Goal: Task Accomplishment & Management: Manage account settings

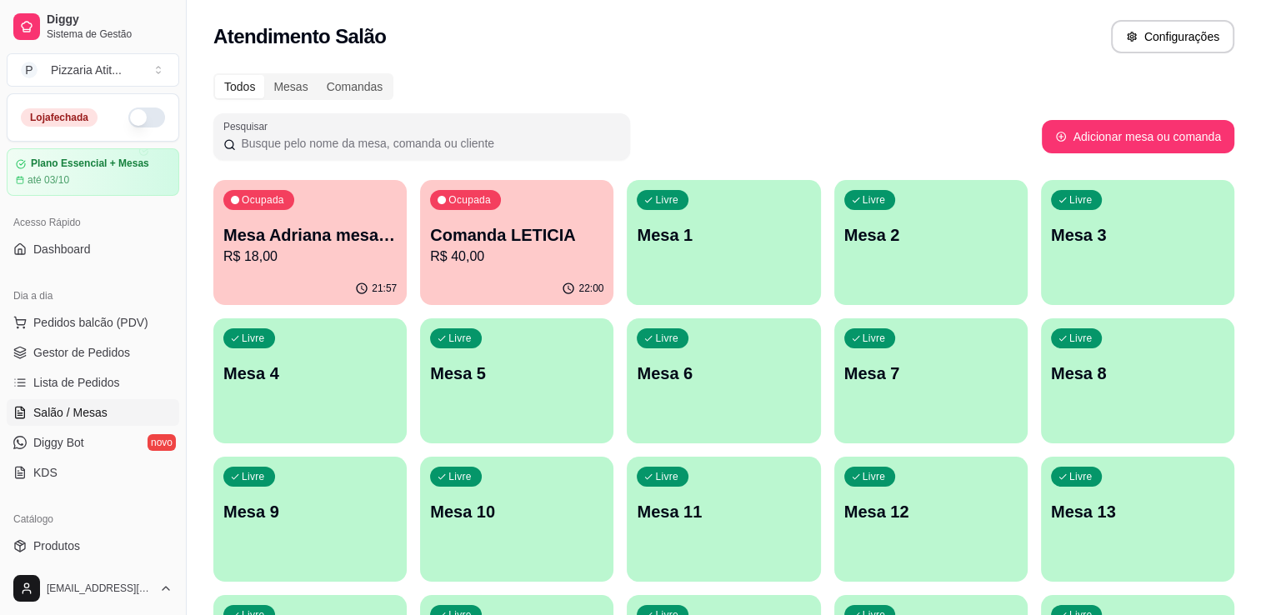
click at [138, 114] on button "button" at bounding box center [146, 117] width 37 height 20
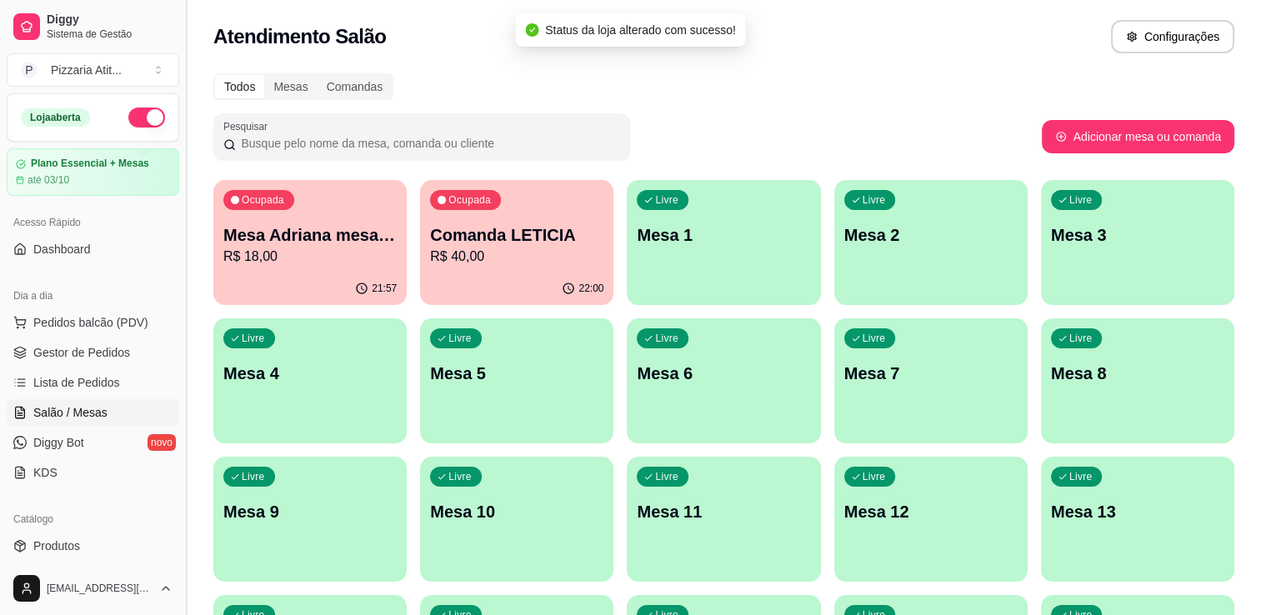
click at [181, 145] on button "Toggle Sidebar" at bounding box center [185, 307] width 13 height 615
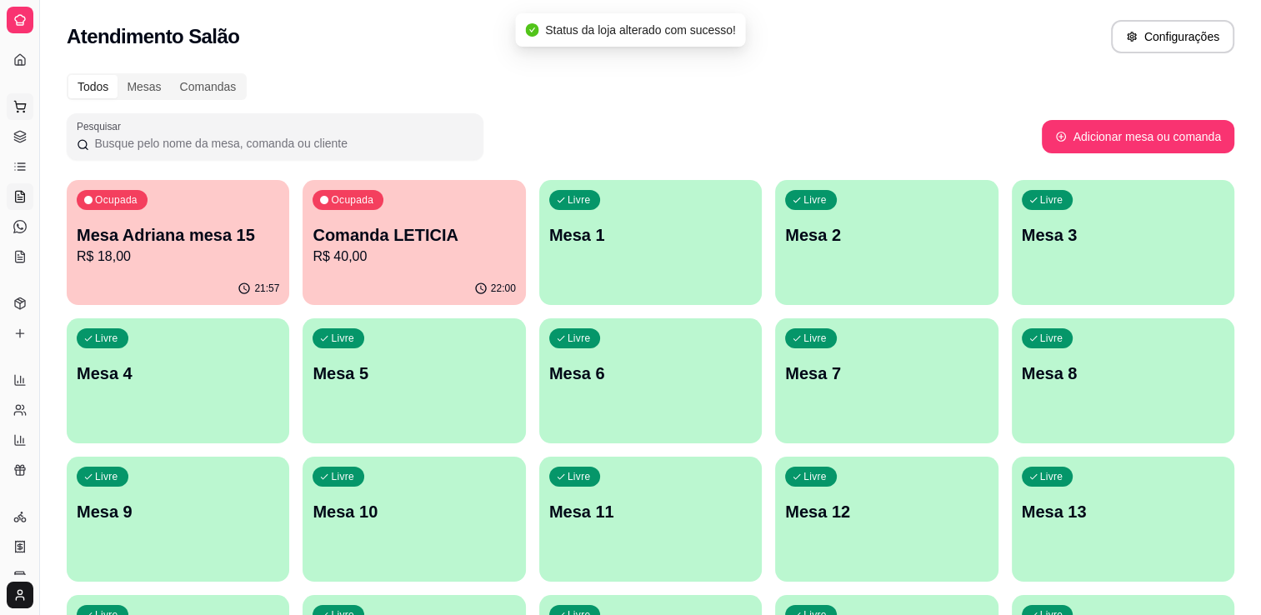
click at [22, 98] on button "Pedidos balcão (PDV)" at bounding box center [20, 106] width 27 height 27
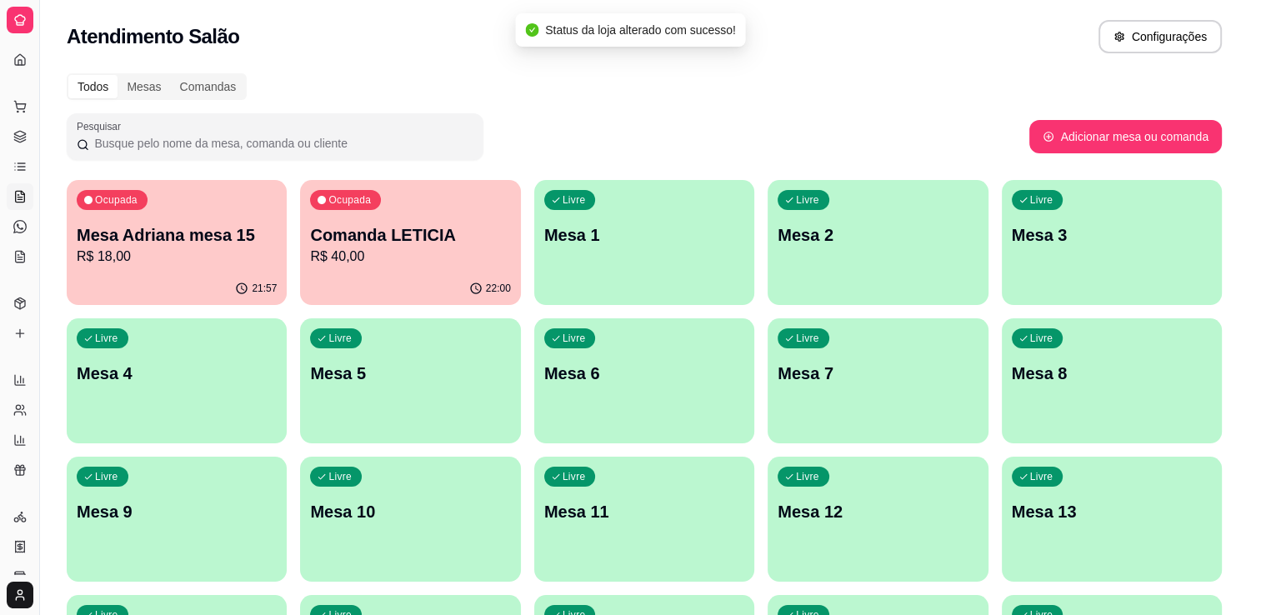
click at [24, 49] on div "Pizzas Tradicionais Petiscos Massas Pratos Executivos Cervejas Bebidas Doses Dr…" at bounding box center [455, 74] width 862 height 115
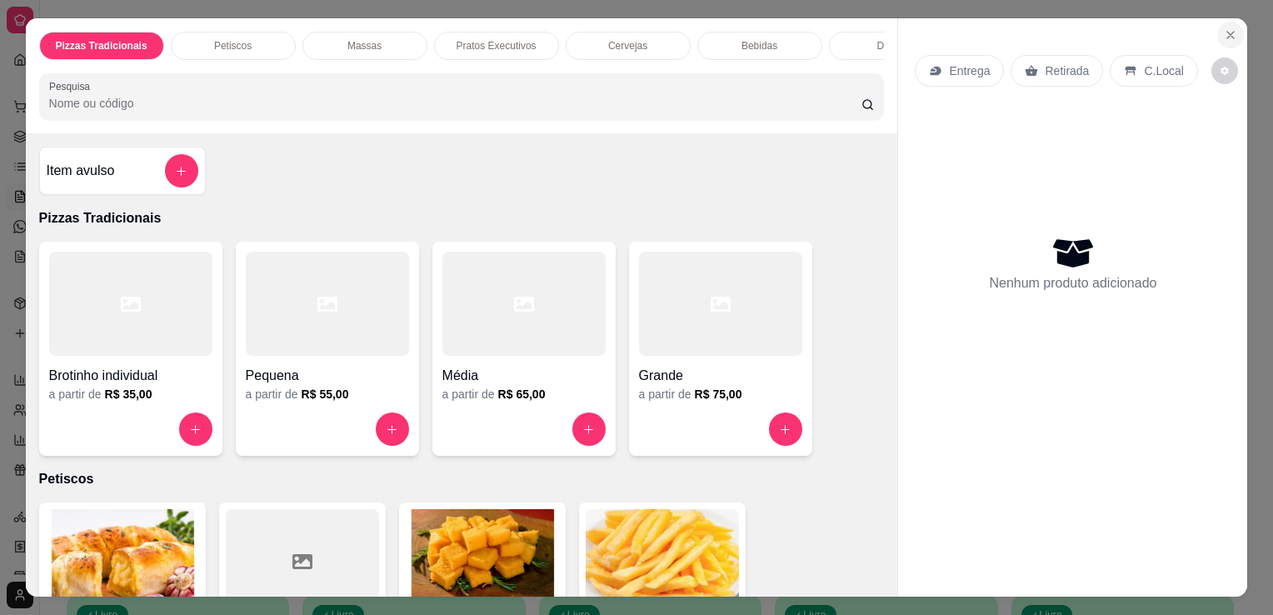
click at [1227, 28] on icon "Close" at bounding box center [1230, 34] width 13 height 13
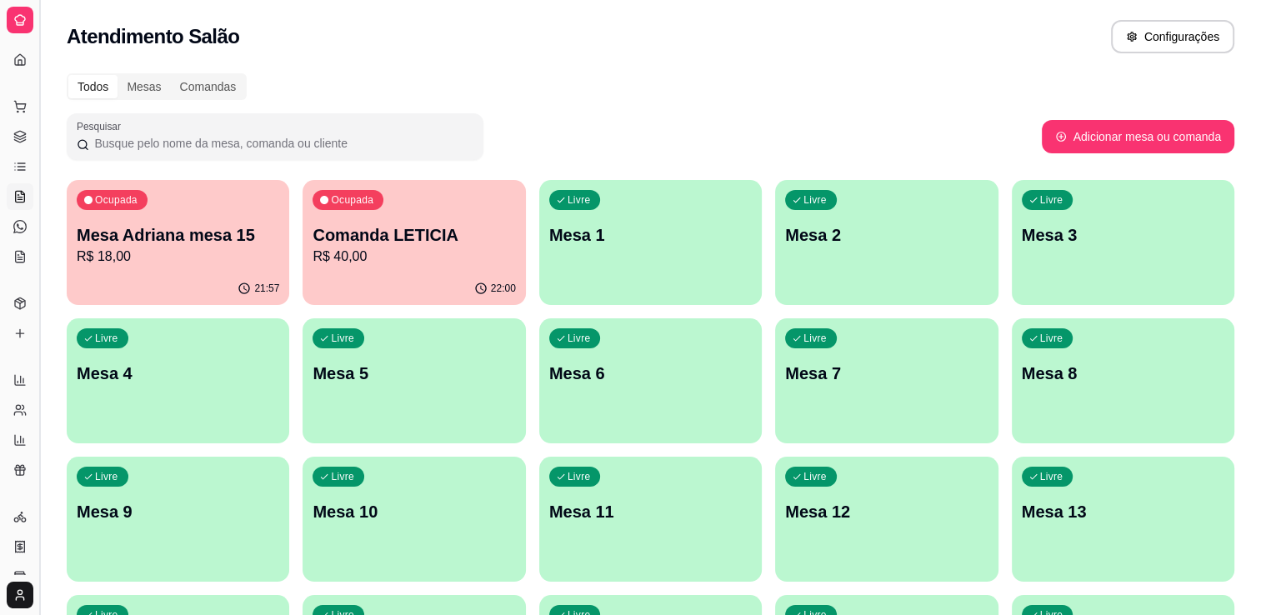
click at [36, 95] on button "Toggle Sidebar" at bounding box center [38, 307] width 13 height 615
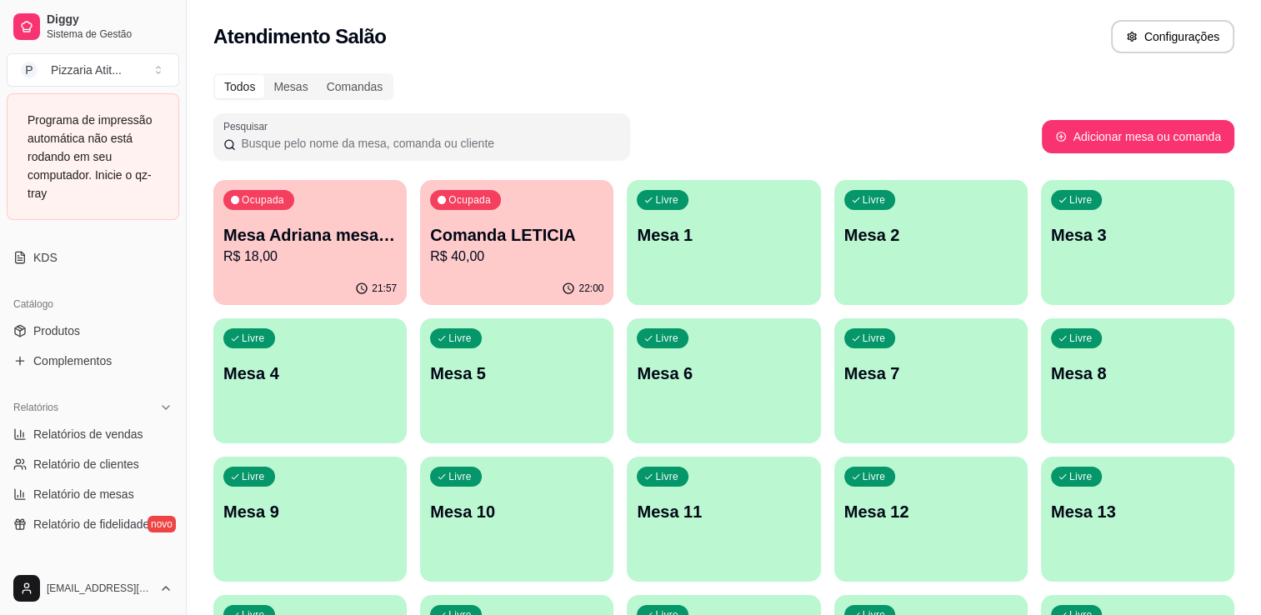
scroll to position [466, 0]
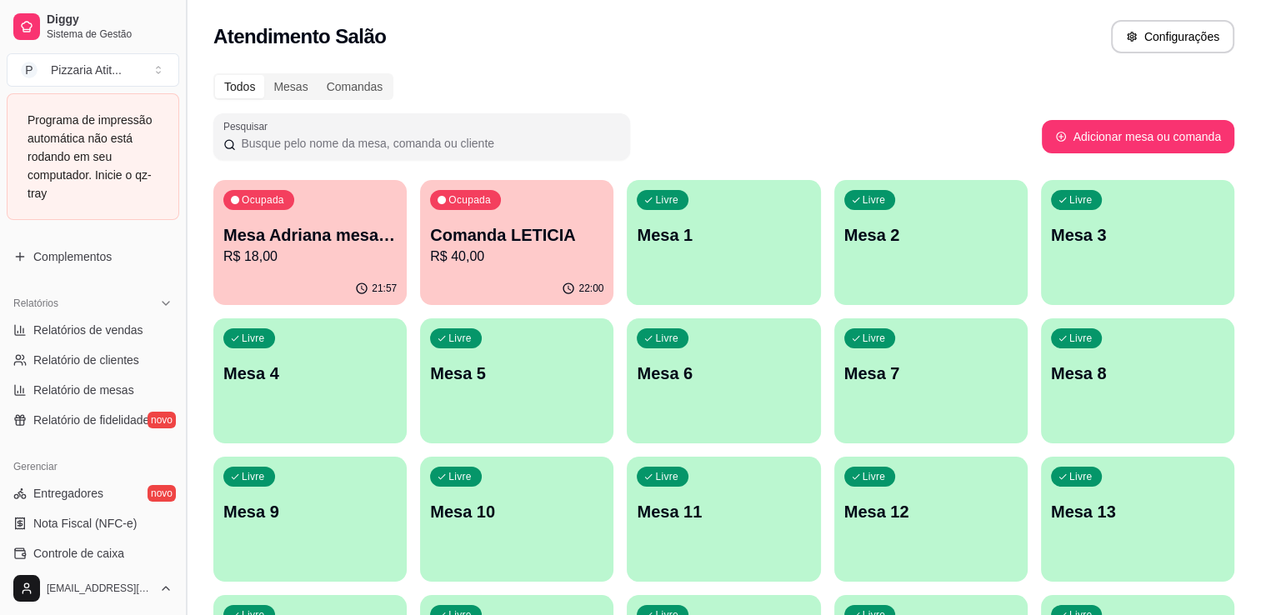
click at [180, 399] on button "Toggle Sidebar" at bounding box center [185, 307] width 13 height 615
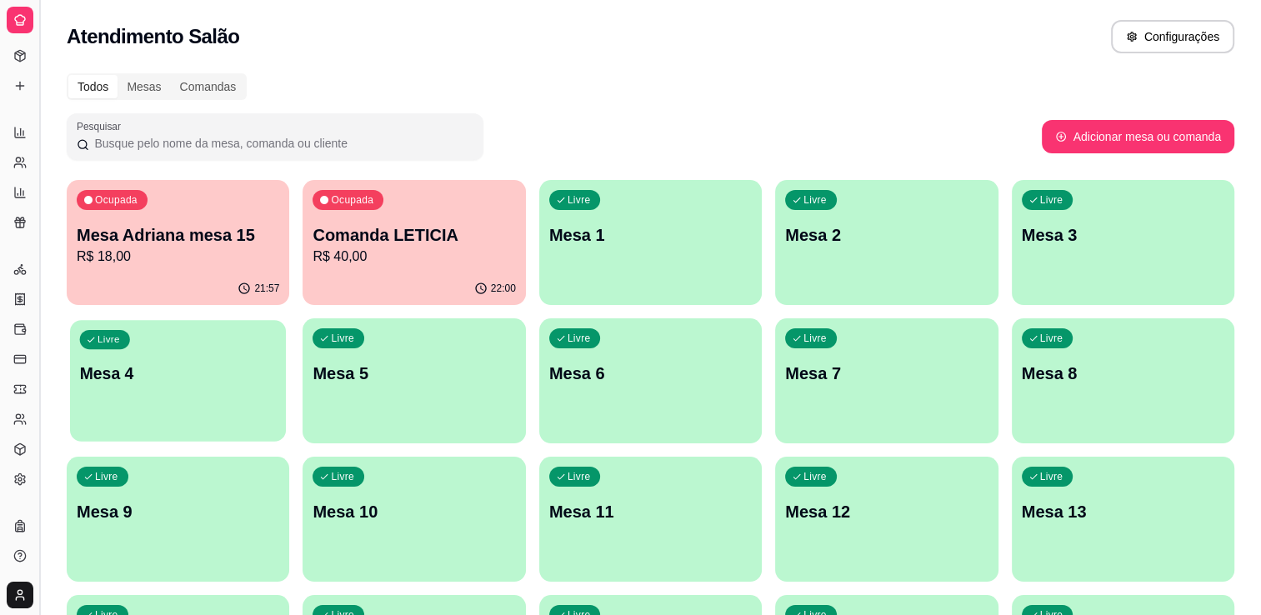
scroll to position [247, 0]
click at [180, 399] on div "Livre Mesa 4" at bounding box center [178, 371] width 216 height 102
click at [37, 215] on button "Toggle Sidebar" at bounding box center [38, 307] width 13 height 615
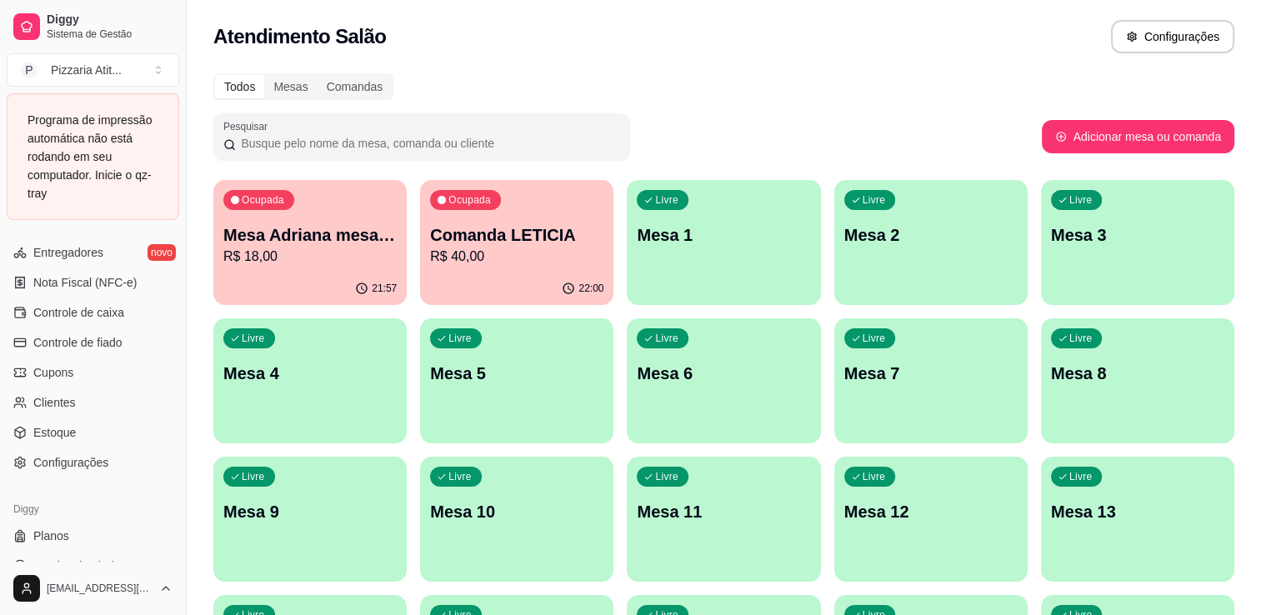
scroll to position [729, 0]
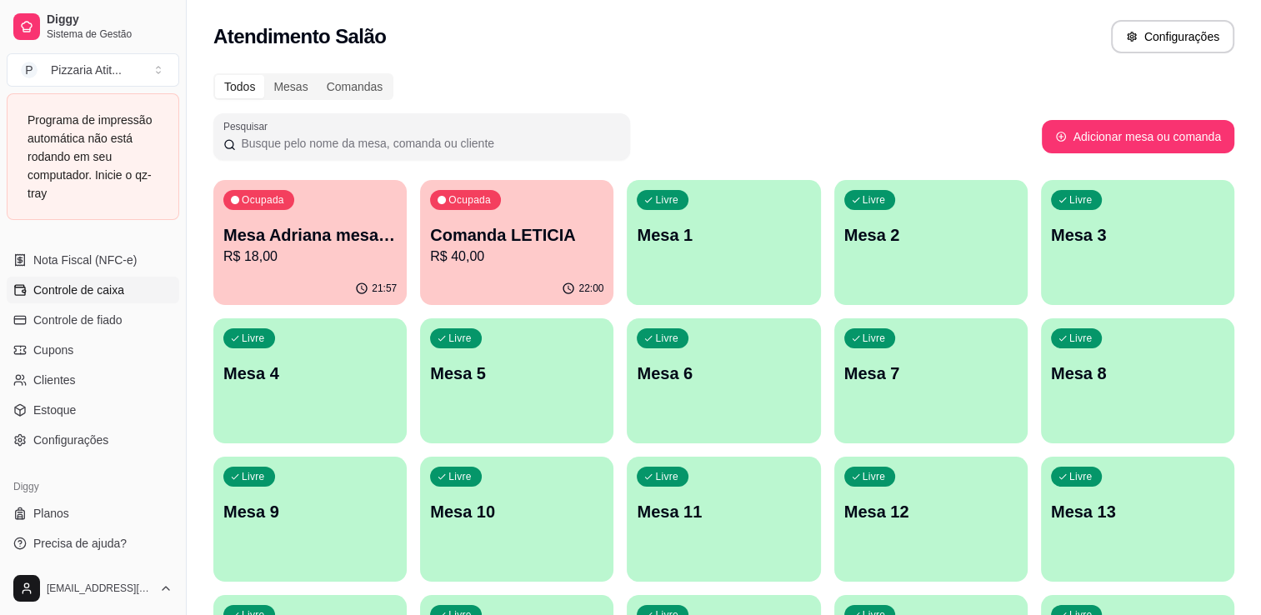
click at [91, 292] on span "Controle de caixa" at bounding box center [78, 290] width 91 height 17
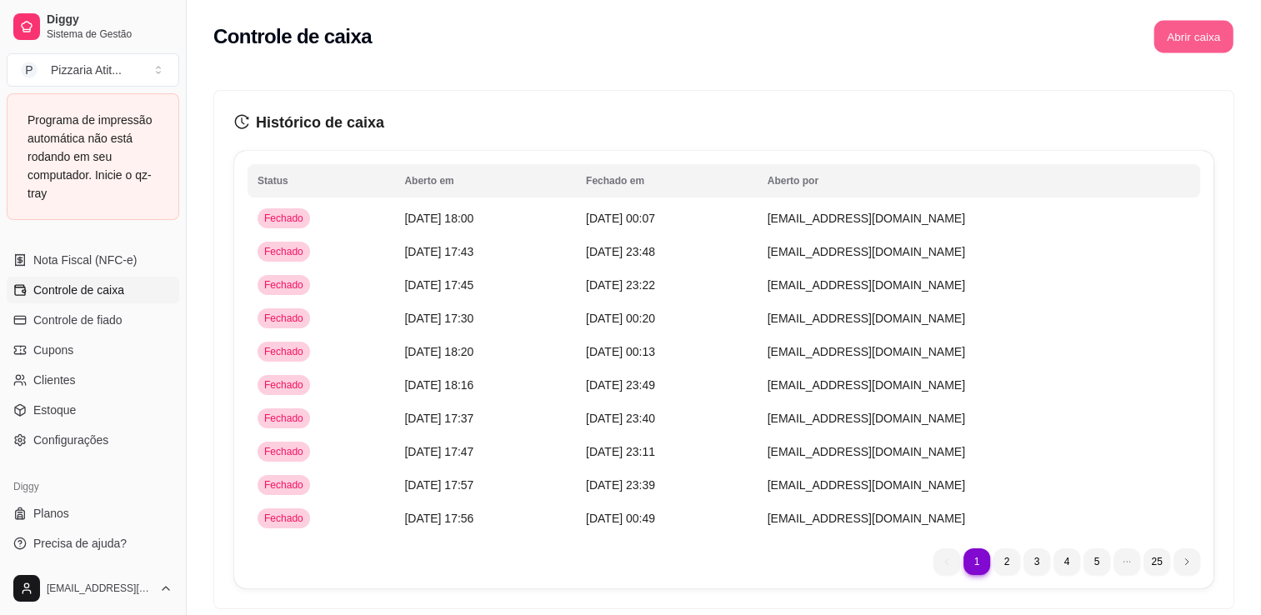
click at [1200, 42] on button "Abrir caixa" at bounding box center [1192, 37] width 79 height 32
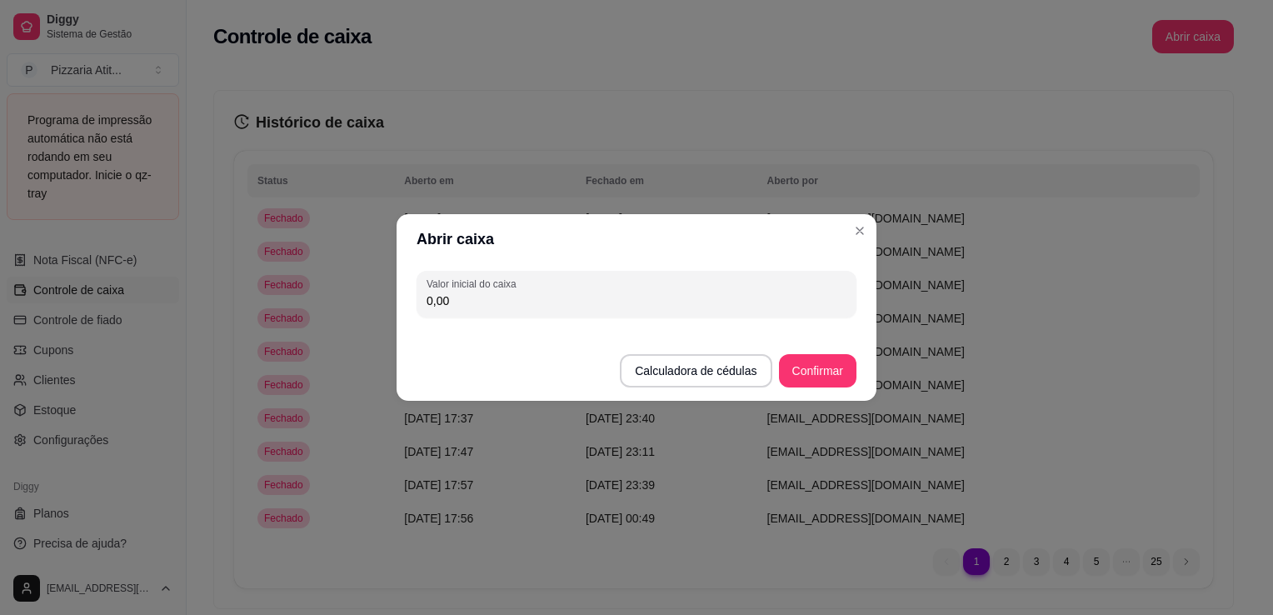
click at [704, 297] on input "0,00" at bounding box center [637, 300] width 420 height 17
type input "600,00"
click at [802, 364] on button "Confirmar" at bounding box center [818, 371] width 76 height 32
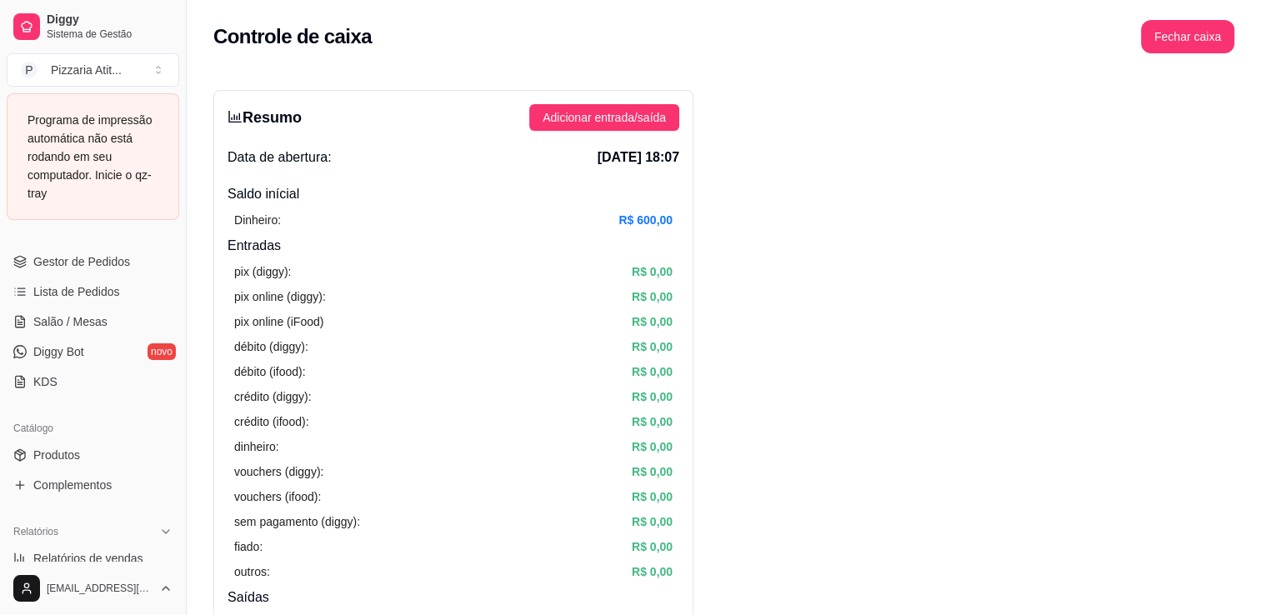
scroll to position [229, 0]
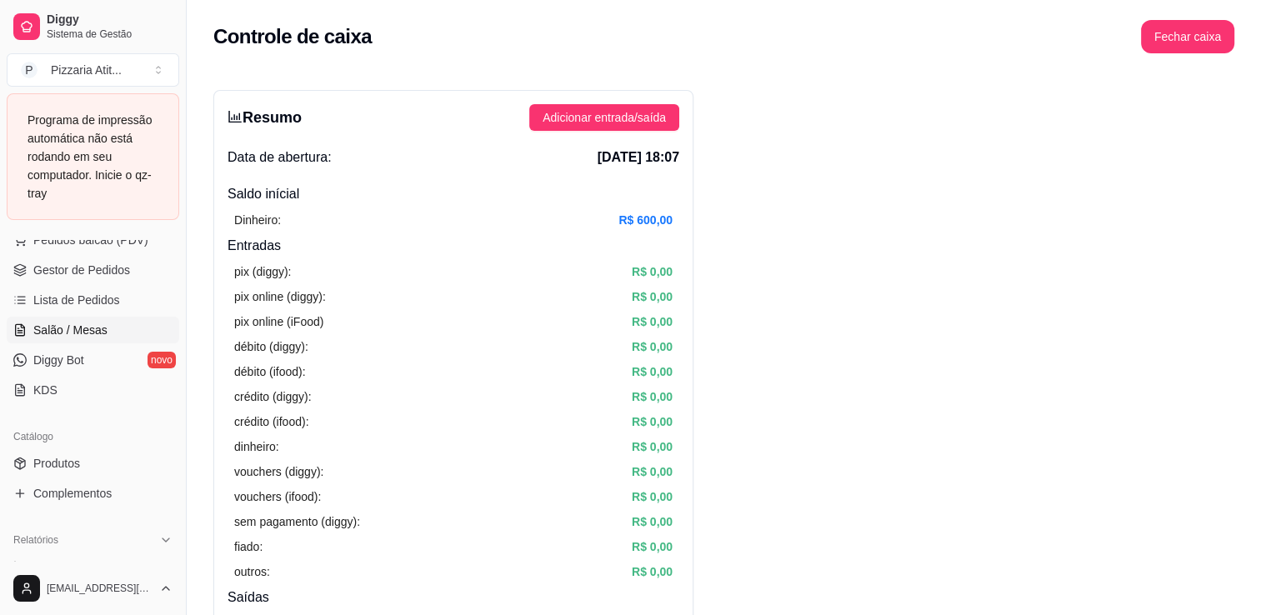
click at [80, 322] on span "Salão / Mesas" at bounding box center [70, 330] width 74 height 17
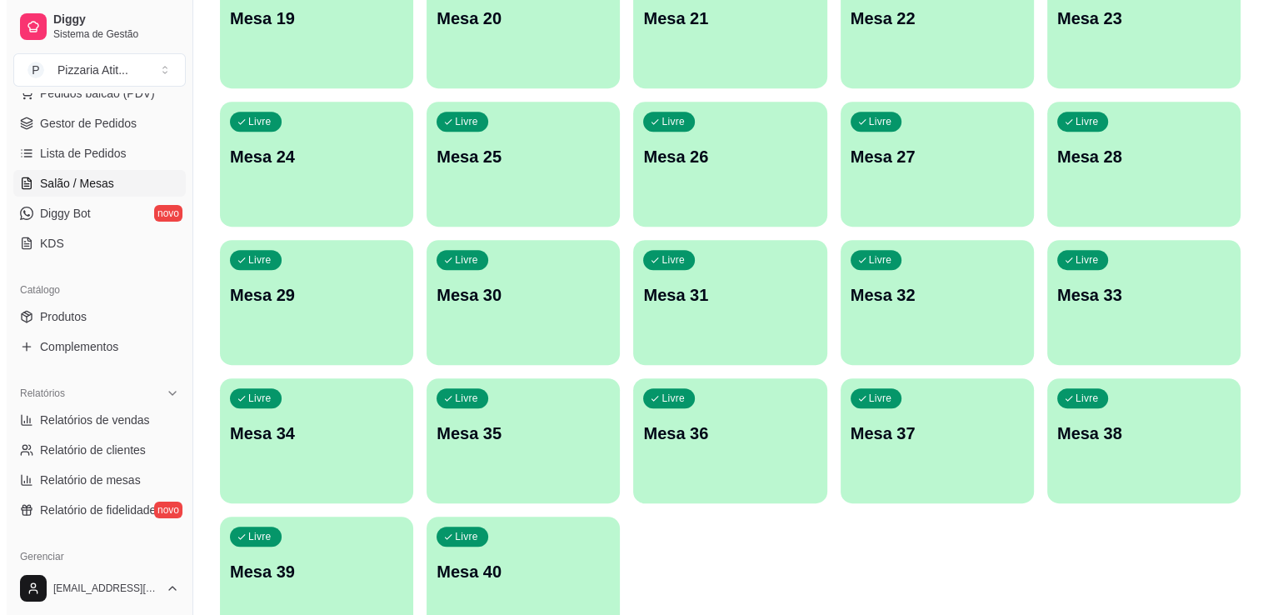
scroll to position [800, 0]
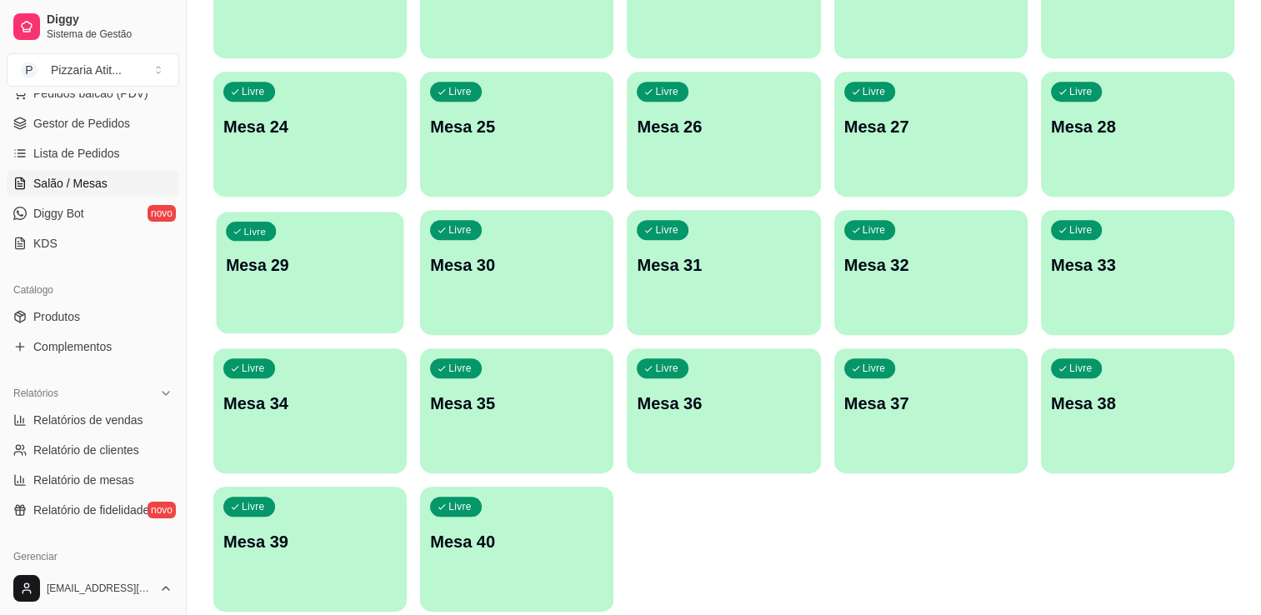
click at [270, 276] on p "Mesa 29" at bounding box center [310, 265] width 168 height 22
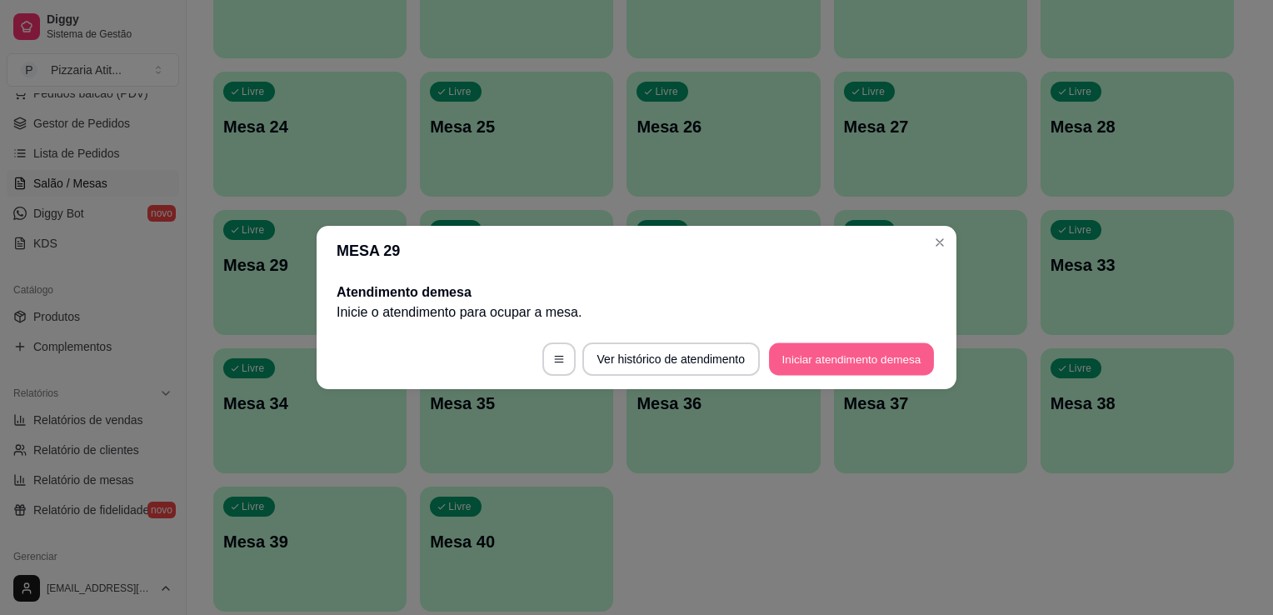
click at [791, 362] on button "Iniciar atendimento de mesa" at bounding box center [851, 359] width 165 height 32
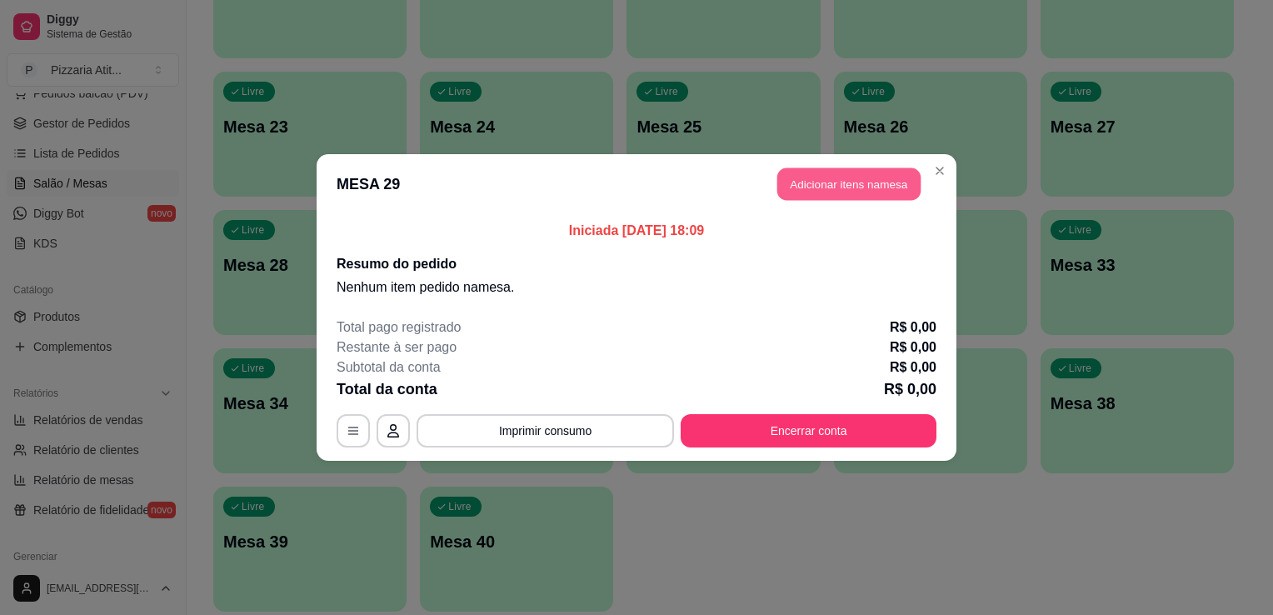
click at [846, 189] on button "Adicionar itens na mesa" at bounding box center [848, 184] width 143 height 32
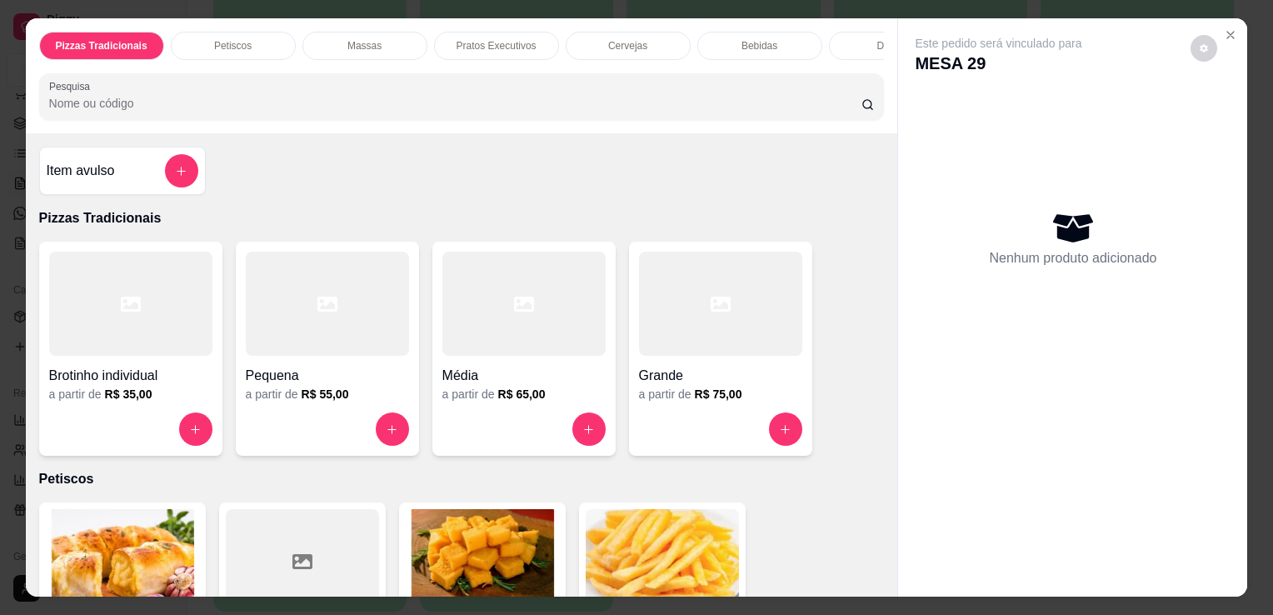
click at [561, 108] on input "Pesquisa" at bounding box center [455, 103] width 812 height 17
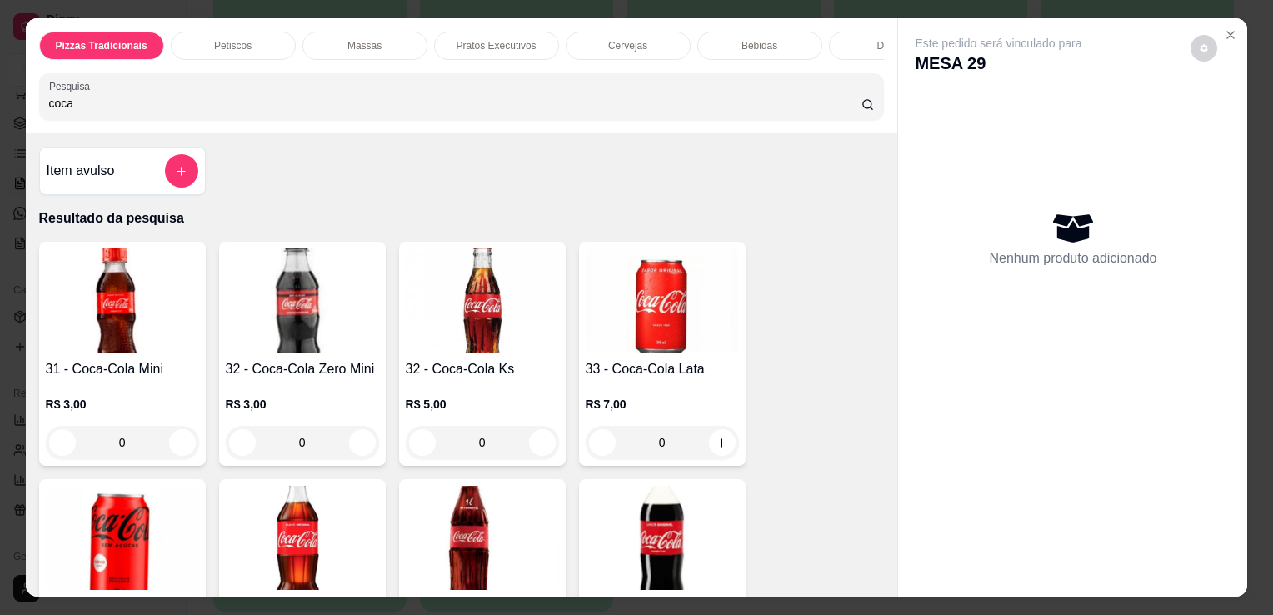
type input "coca"
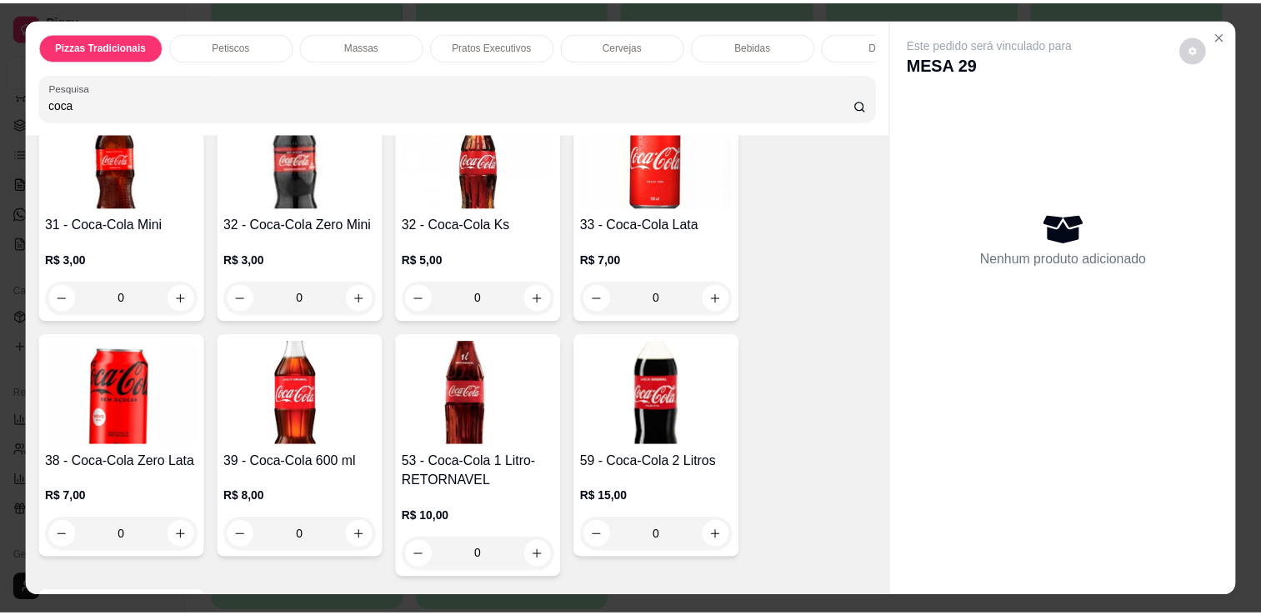
scroll to position [200, 0]
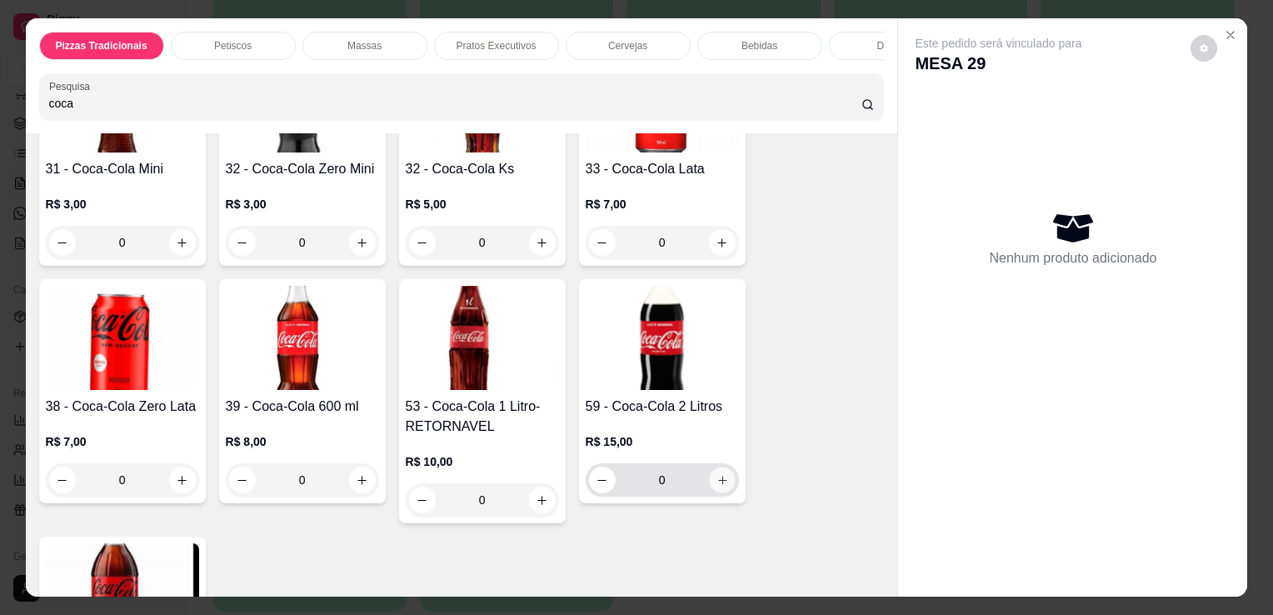
click at [717, 484] on icon "increase-product-quantity" at bounding box center [722, 480] width 12 height 12
type input "1"
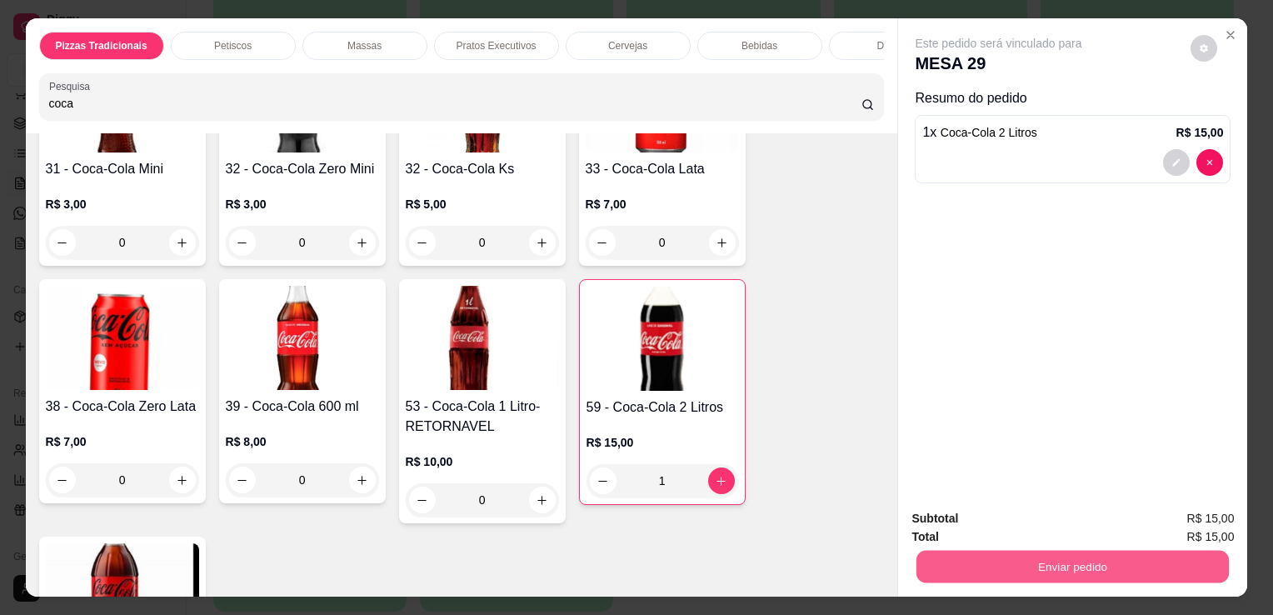
click at [1072, 554] on button "Enviar pedido" at bounding box center [1073, 566] width 312 height 32
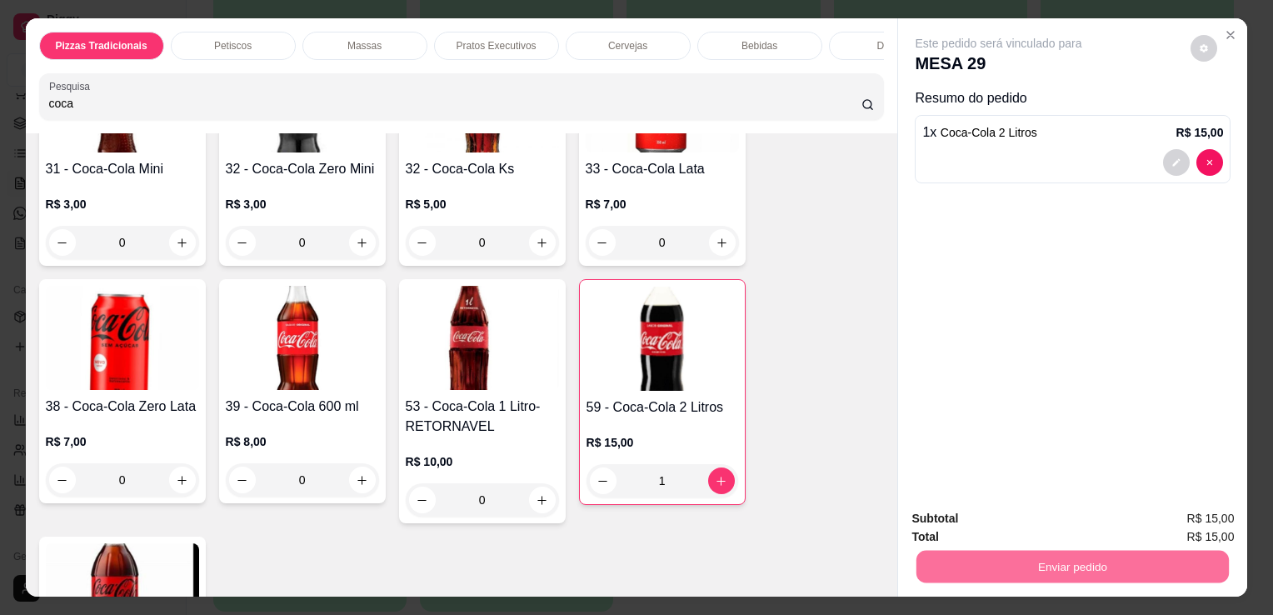
click at [1020, 517] on button "Não registrar e enviar pedido" at bounding box center [1018, 519] width 168 height 31
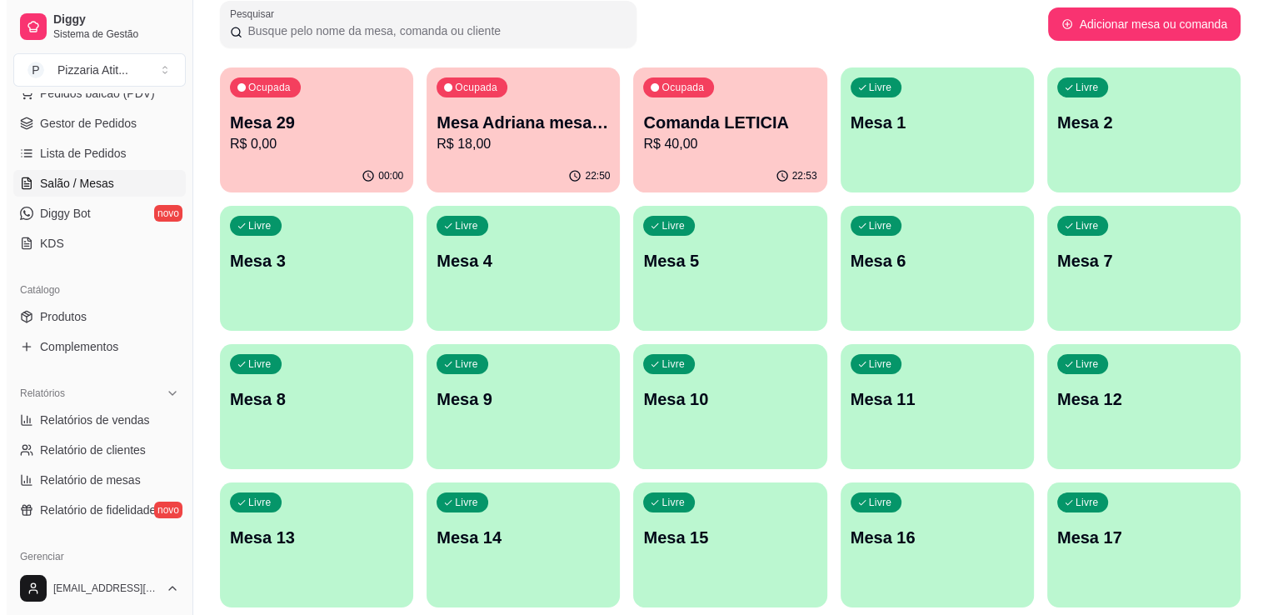
scroll to position [83, 0]
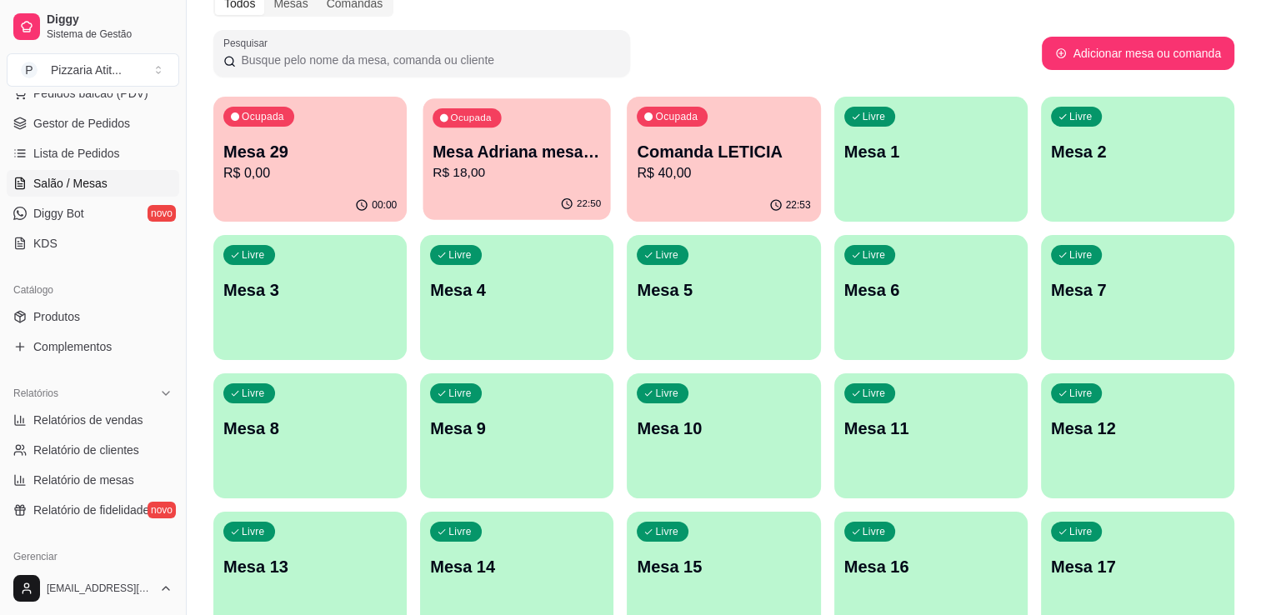
click at [550, 173] on p "R$ 18,00" at bounding box center [516, 172] width 168 height 19
click at [287, 182] on div "Ocupada Mesa 29 R$ 0,00" at bounding box center [309, 143] width 187 height 90
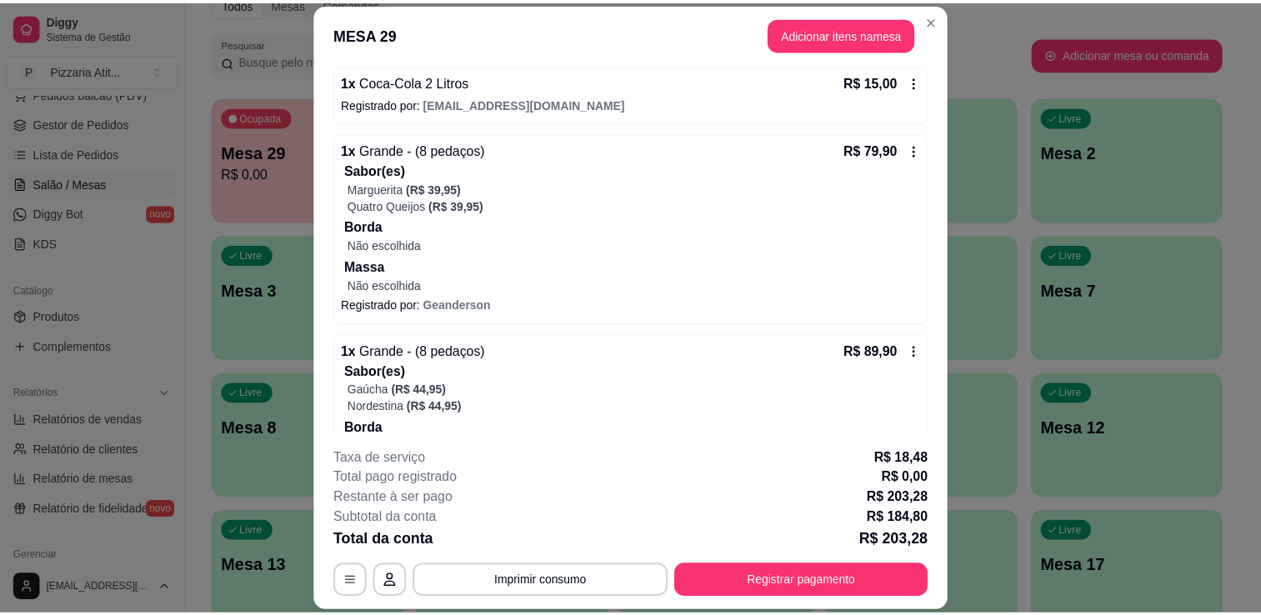
scroll to position [252, 0]
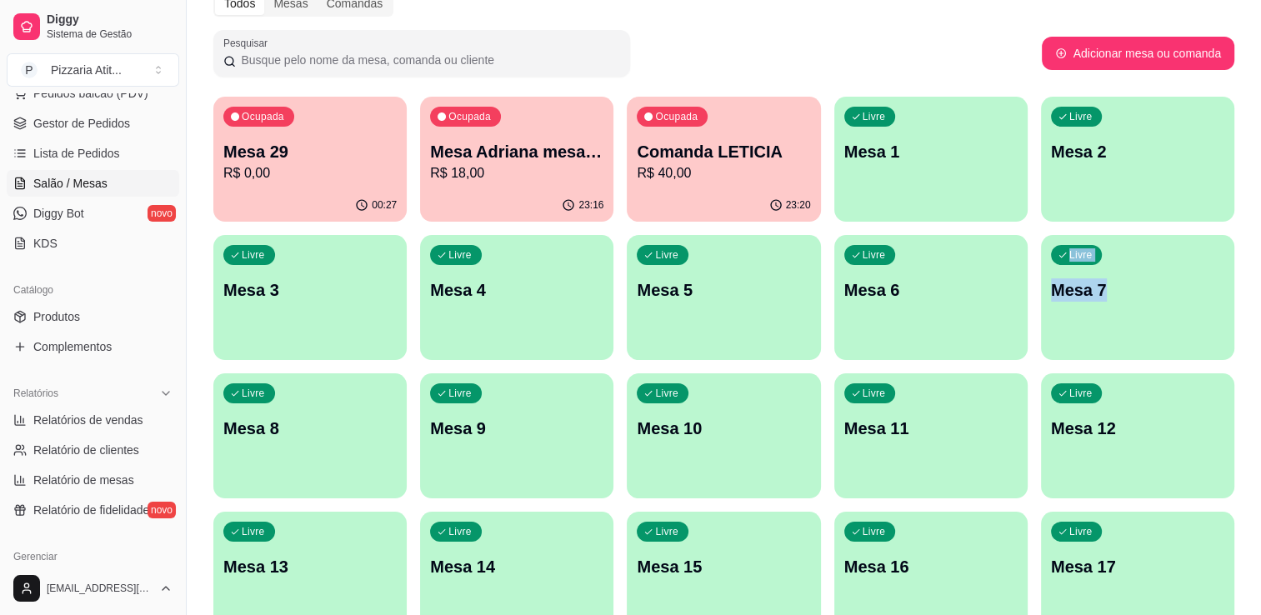
drag, startPoint x: 1257, startPoint y: 242, endPoint x: 781, endPoint y: 356, distance: 489.3
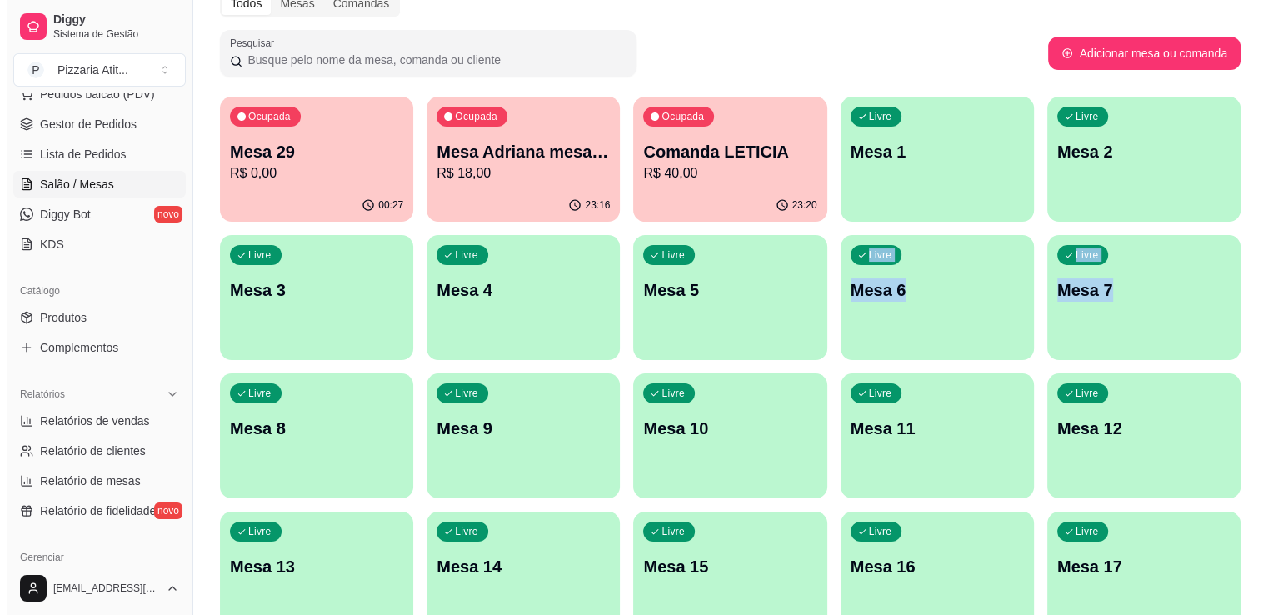
scroll to position [0, 0]
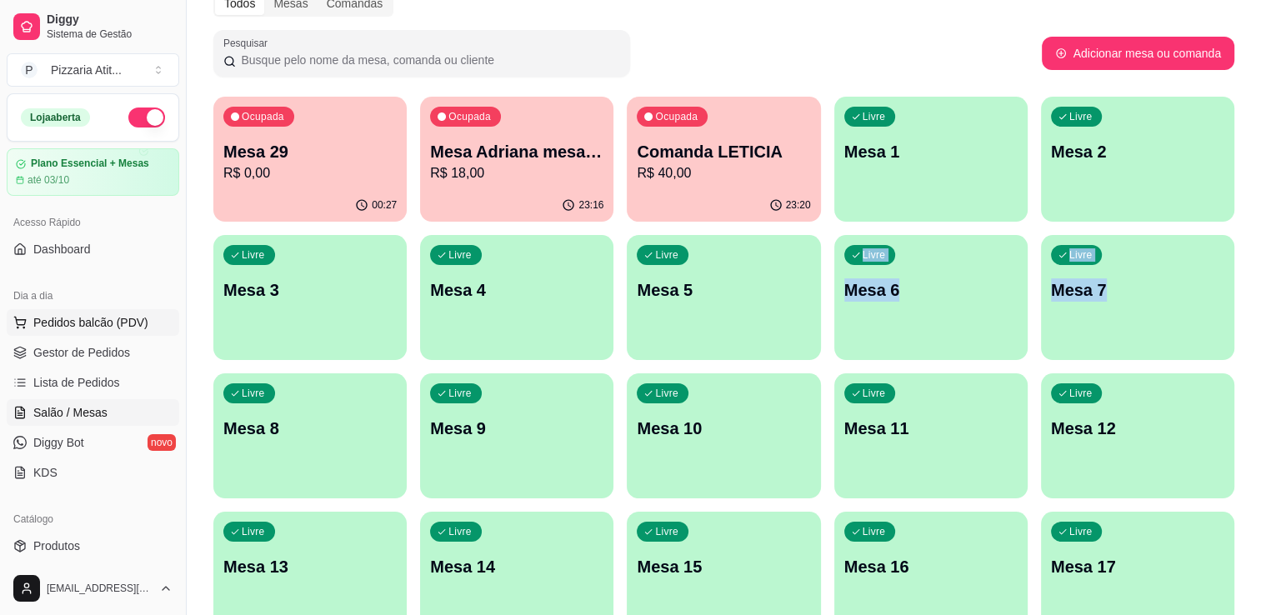
click at [95, 317] on span "Pedidos balcão (PDV)" at bounding box center [90, 322] width 115 height 17
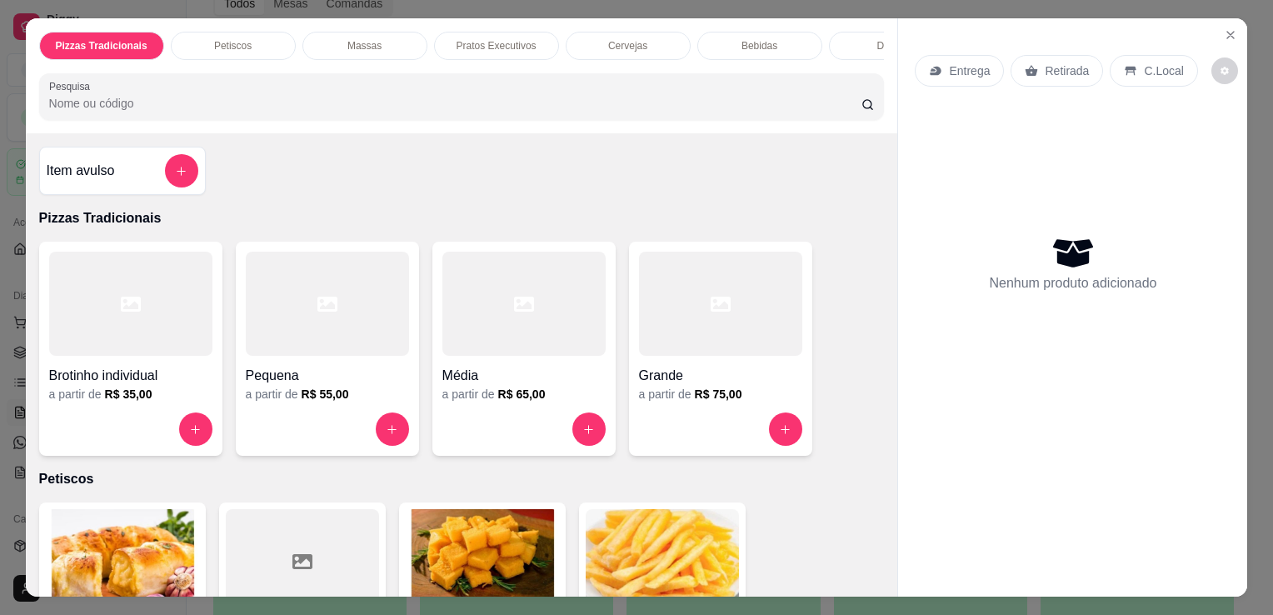
click at [695, 398] on h6 "R$ 75,00" at bounding box center [718, 394] width 47 height 17
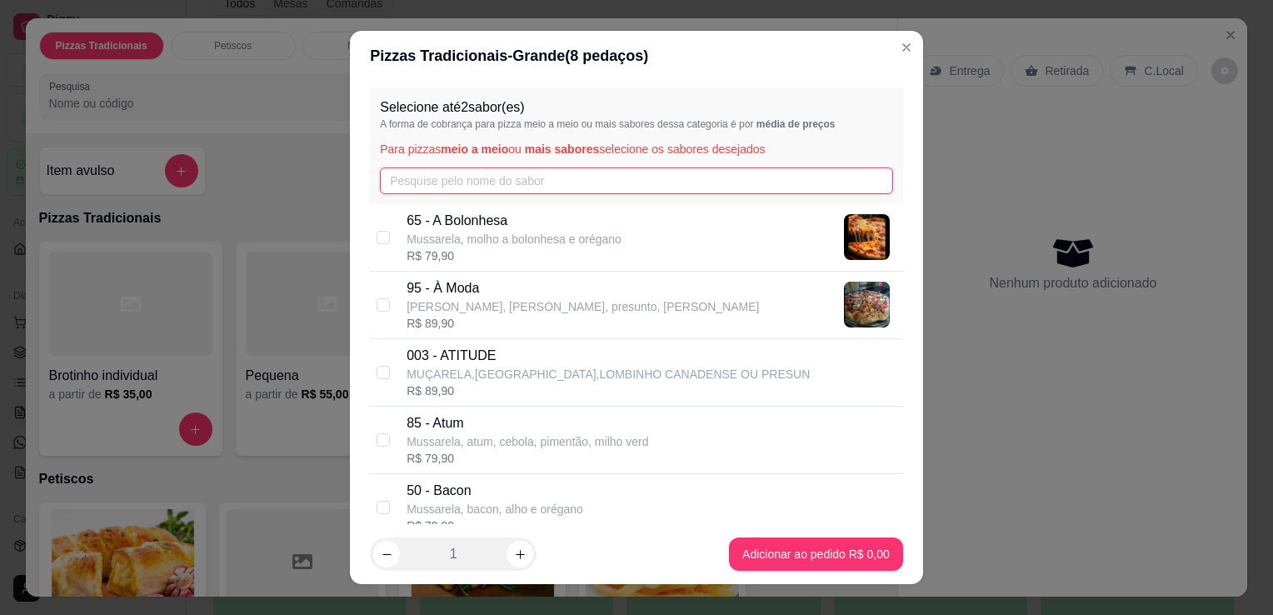
click at [773, 178] on input "text" at bounding box center [636, 180] width 513 height 27
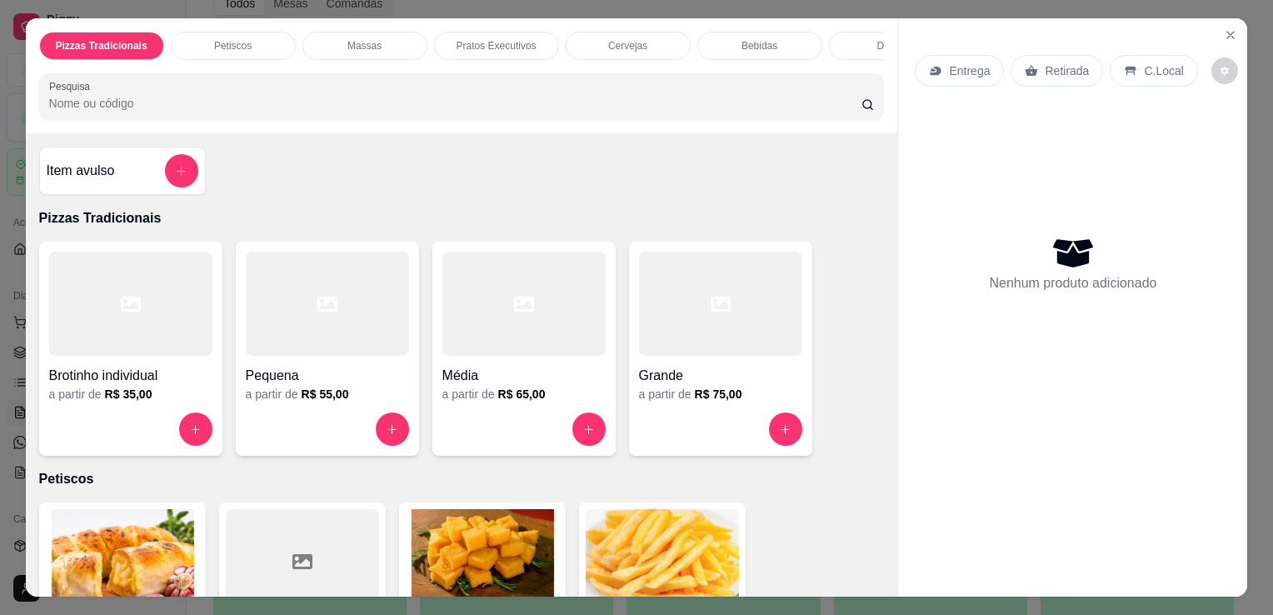
click at [457, 316] on div at bounding box center [523, 304] width 163 height 104
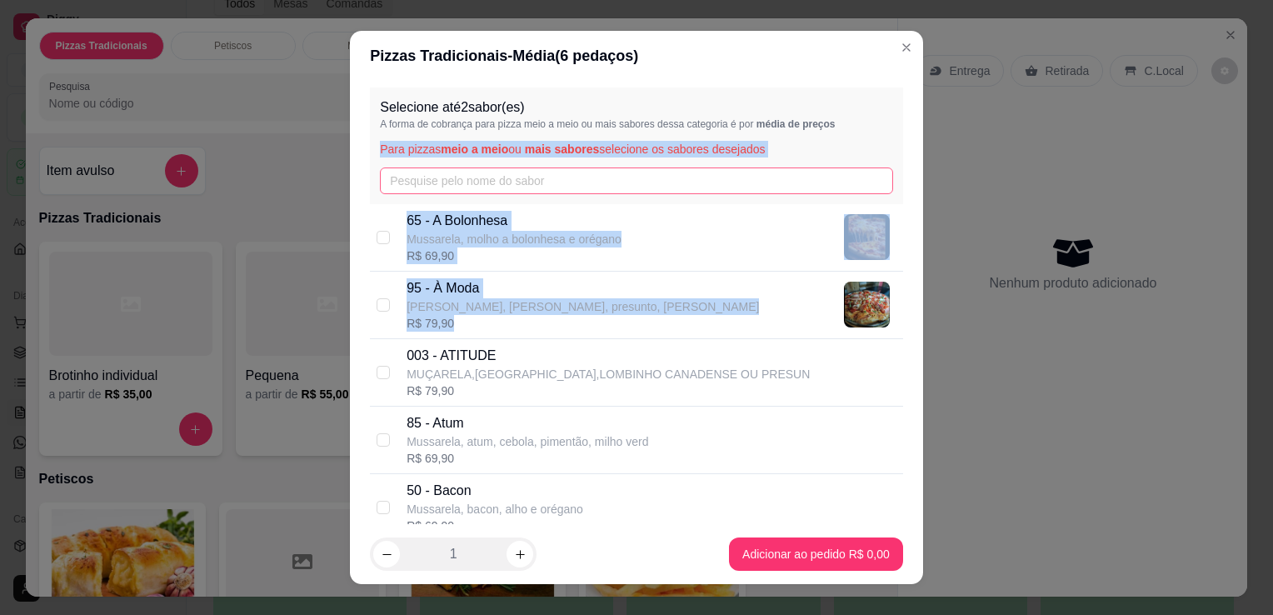
drag, startPoint x: 457, startPoint y: 316, endPoint x: 517, endPoint y: 183, distance: 145.4
click at [517, 183] on div "Selecione até 2 sabor(es) A forma de cobrança para pizza meio a meio ou mais sa…" at bounding box center [636, 302] width 573 height 443
click at [517, 183] on input "text" at bounding box center [636, 180] width 513 height 27
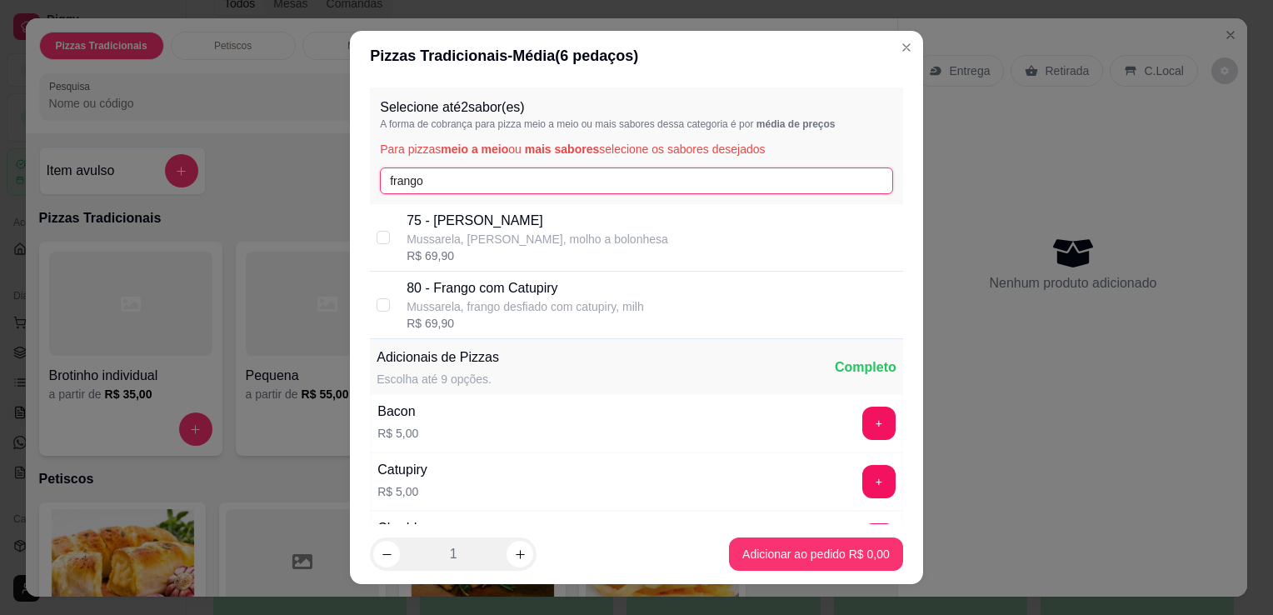
type input "frango"
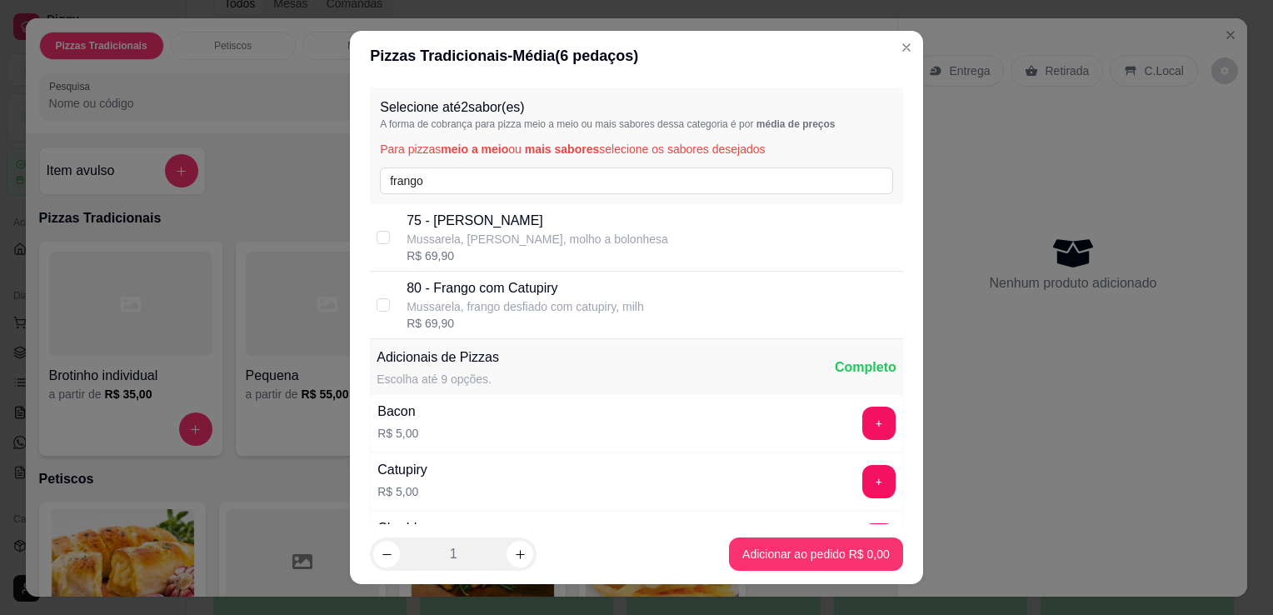
click at [531, 298] on p "Mussarela, frango desfiado com catupiry, milh" at bounding box center [525, 306] width 237 height 17
checkbox input "true"
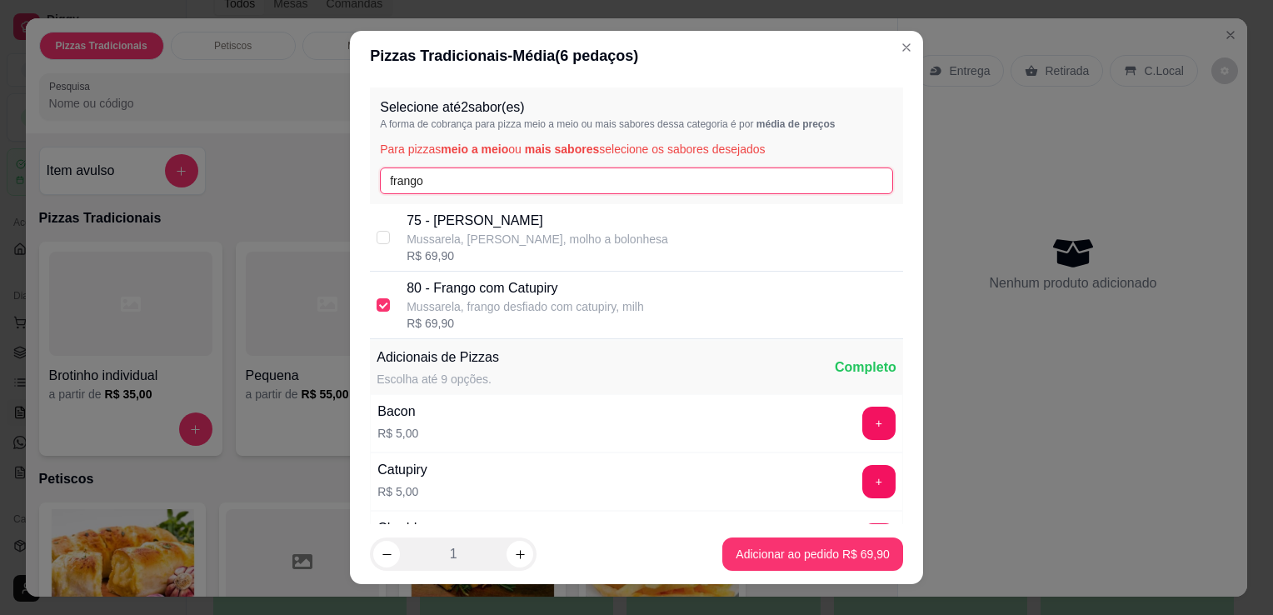
click at [586, 188] on input "frango" at bounding box center [636, 180] width 513 height 27
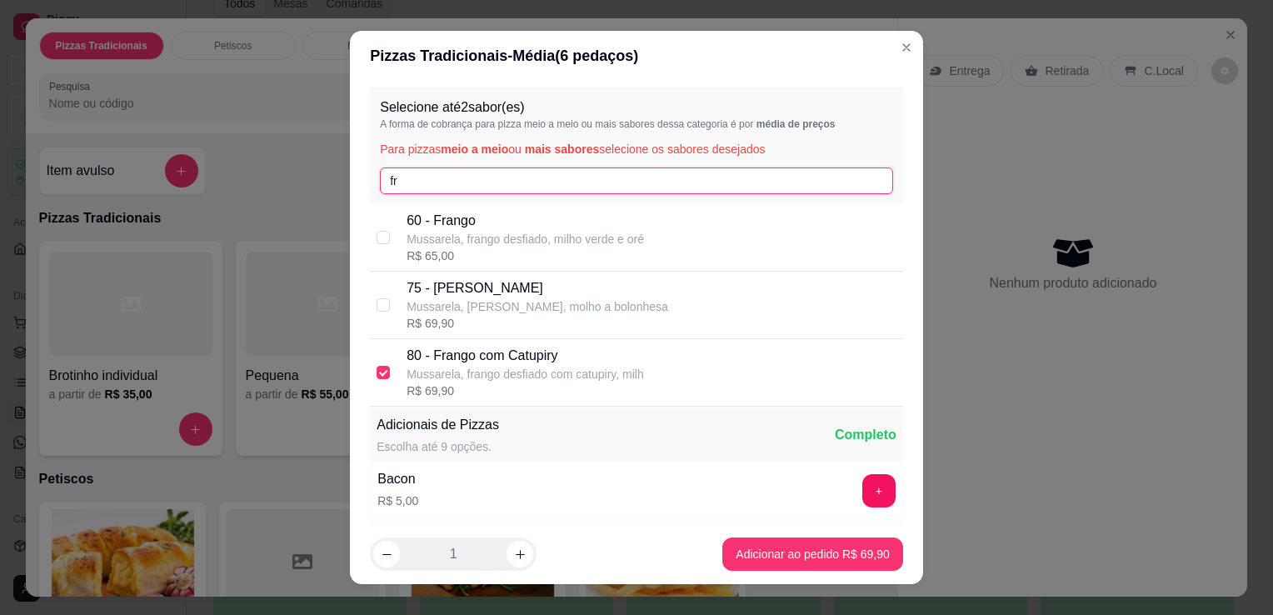
type input "f"
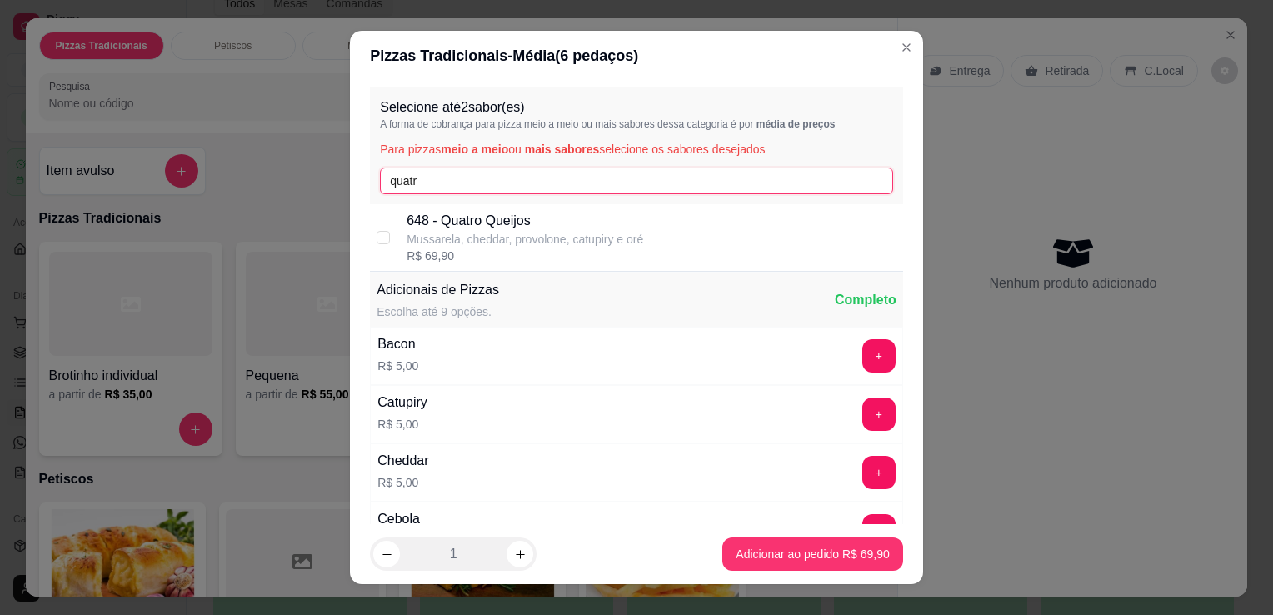
type input "quatr"
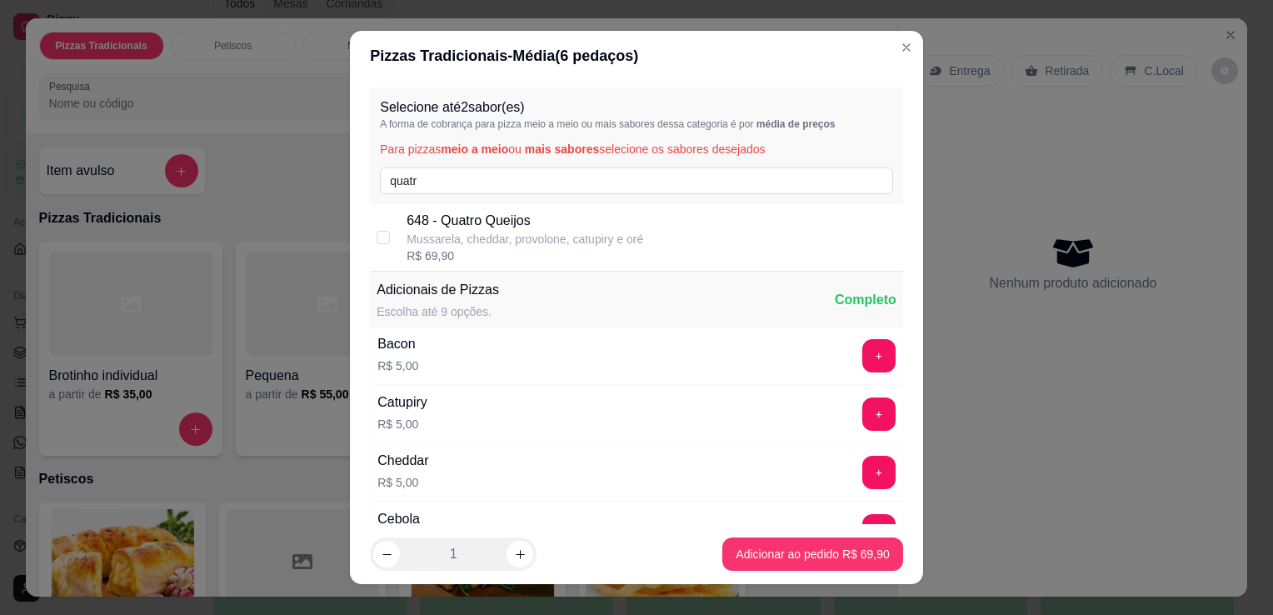
click at [577, 237] on p "Mussarela, cheddar, provolone, catupiry e oré" at bounding box center [525, 239] width 237 height 17
checkbox input "true"
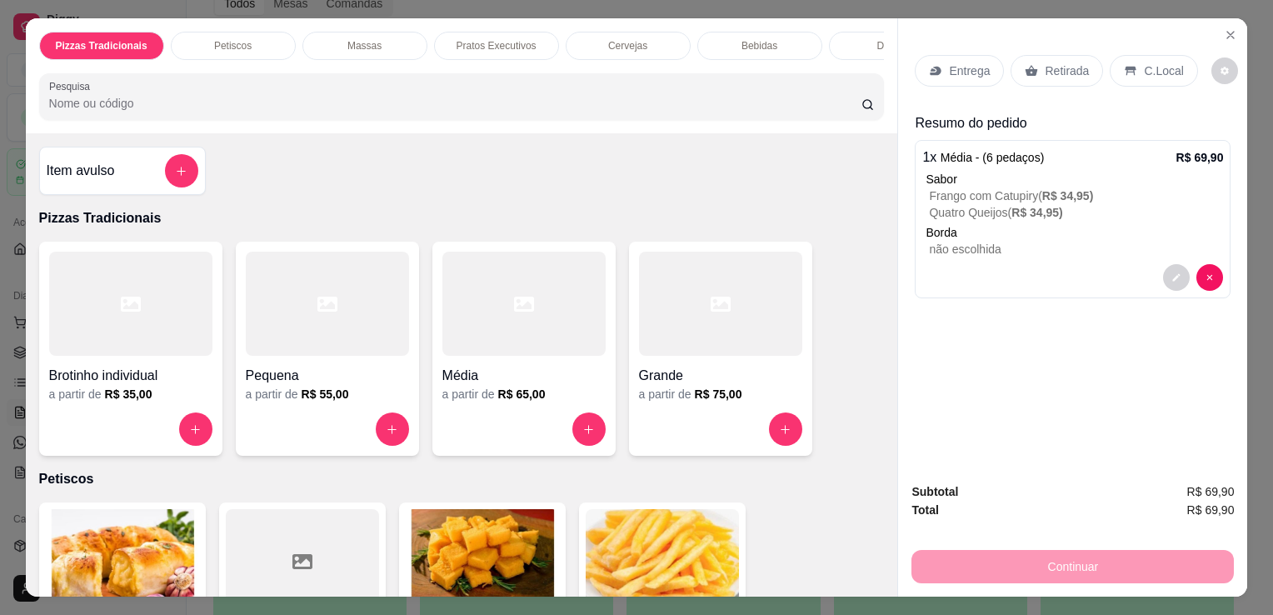
click at [512, 295] on div at bounding box center [523, 304] width 163 height 104
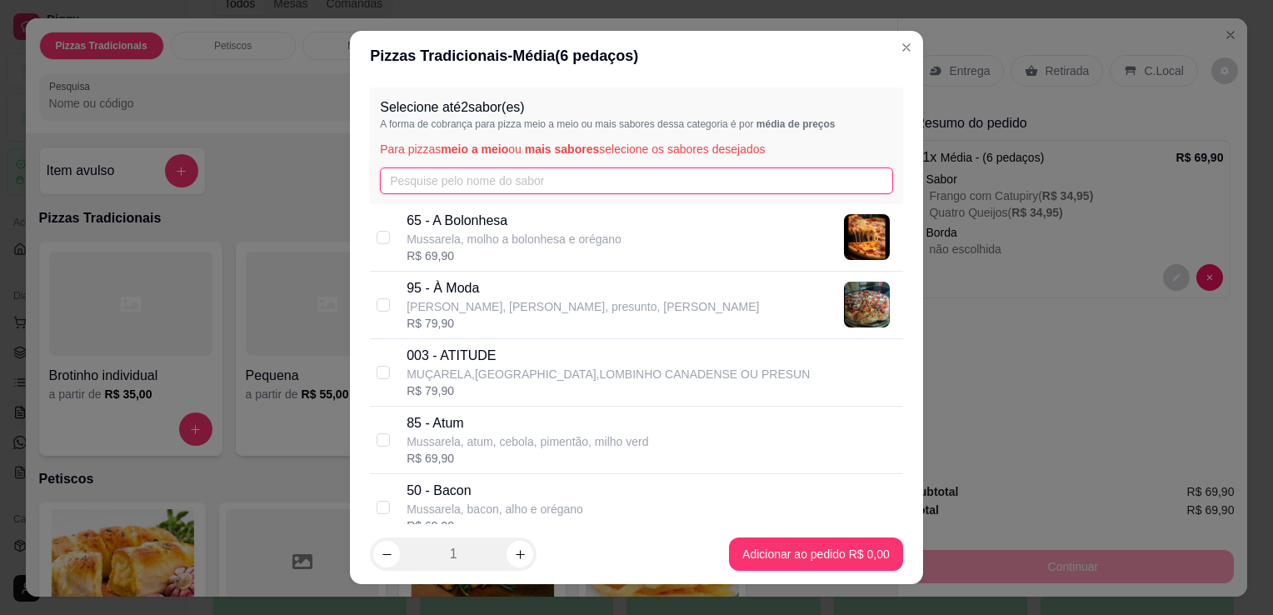
click at [529, 185] on input "text" at bounding box center [636, 180] width 513 height 27
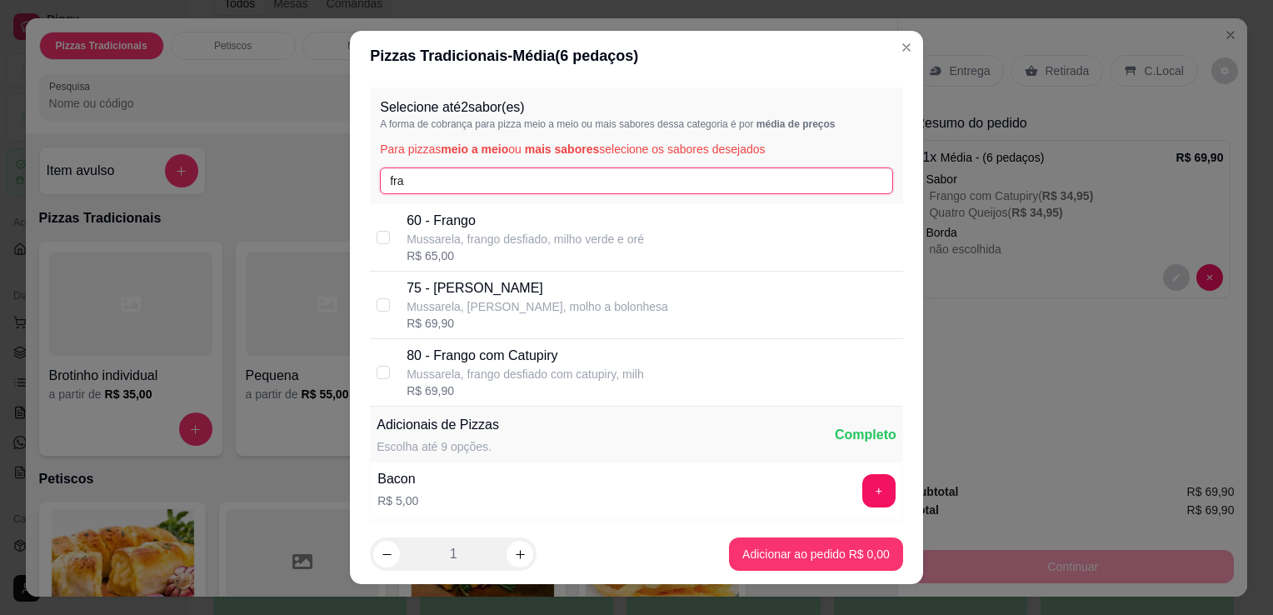
type input "fra"
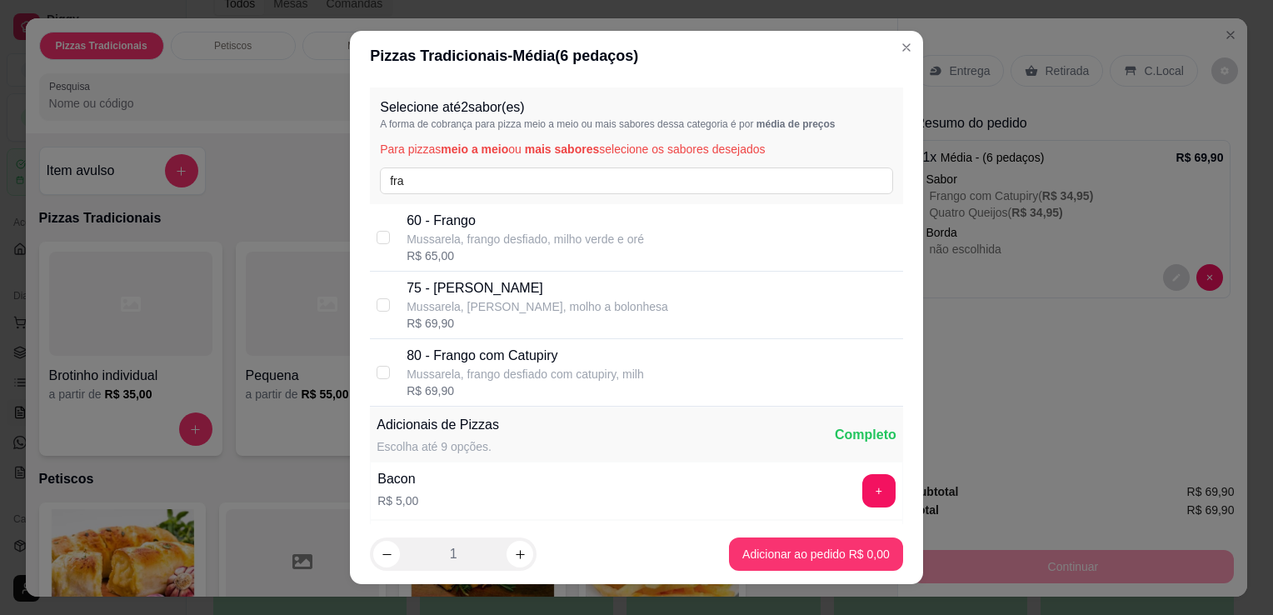
click at [557, 352] on p "80 - Frango com Catupiry" at bounding box center [525, 356] width 237 height 20
checkbox input "true"
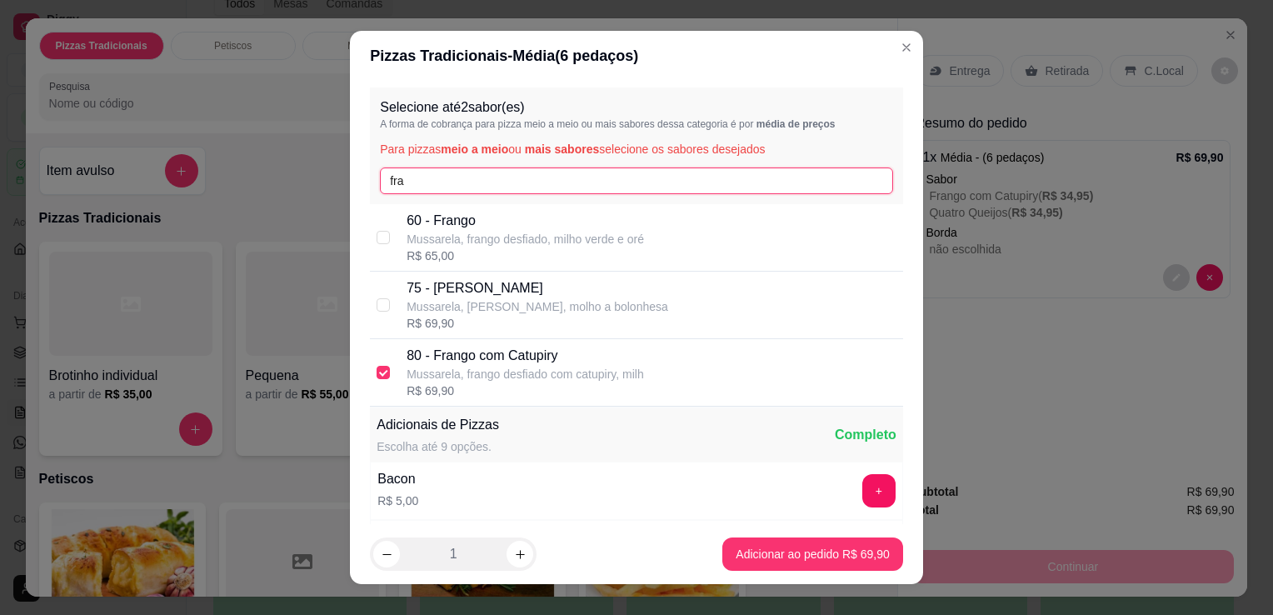
click at [675, 178] on input "fra" at bounding box center [636, 180] width 513 height 27
type input "f"
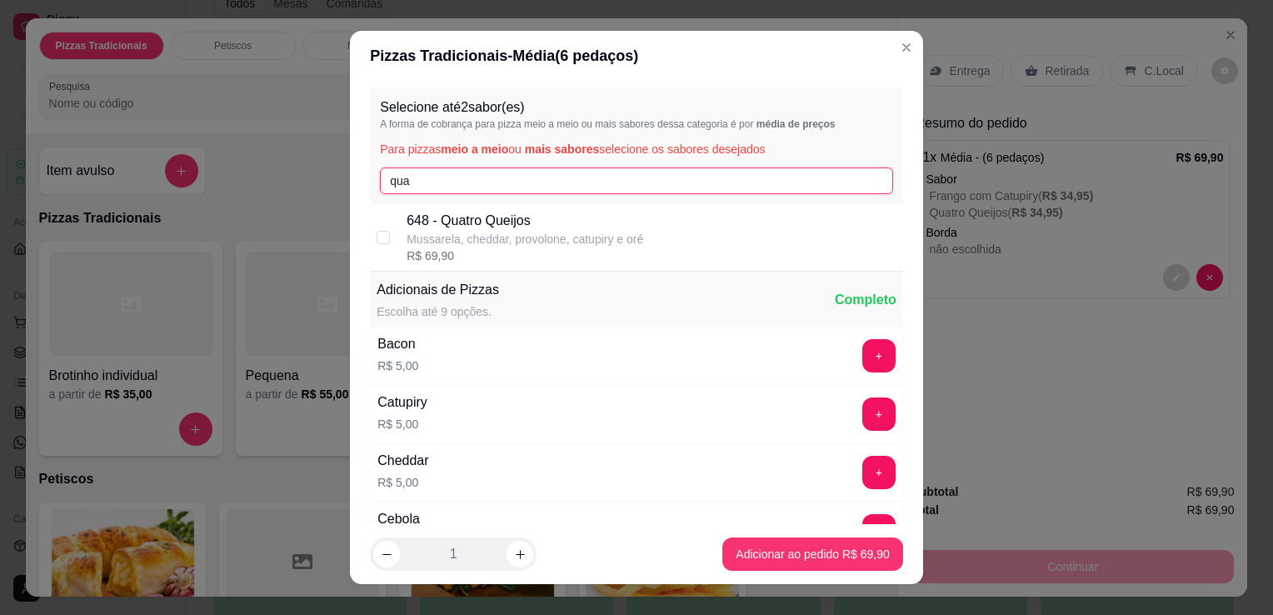
type input "qua"
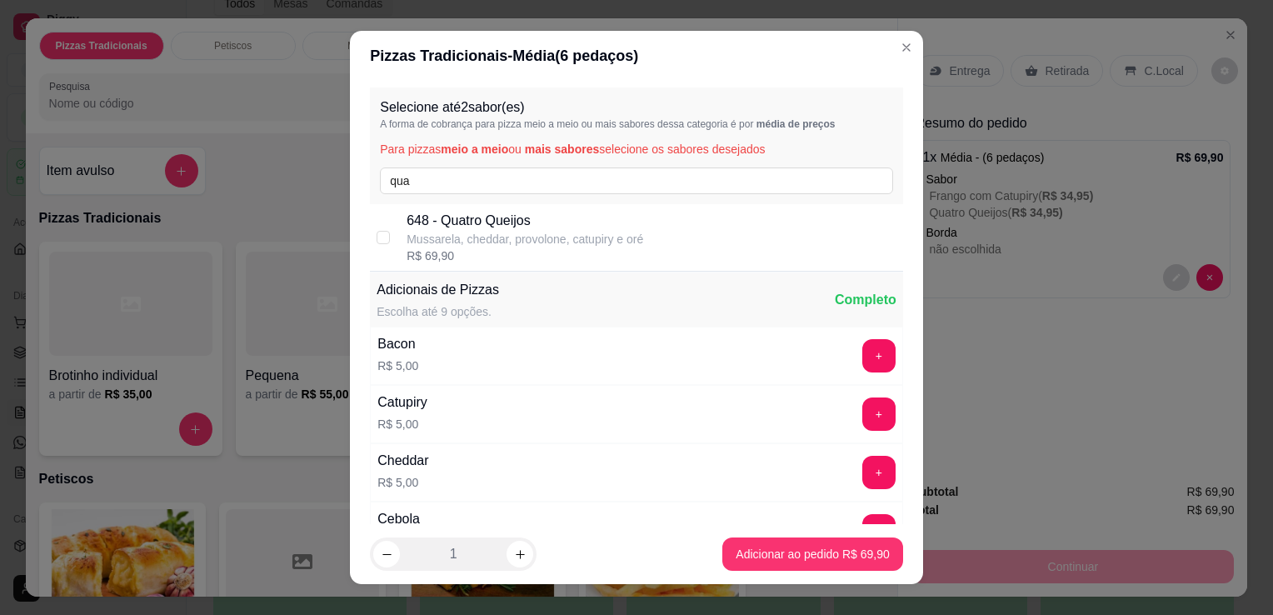
click at [669, 229] on div "648 - Quatro Queijos Mussarela, cheddar, provolone, catupiry e oré R$ 69,90" at bounding box center [652, 237] width 490 height 53
checkbox input "true"
click at [760, 537] on footer "1 Adicionar ao pedido R$ 69,90" at bounding box center [636, 554] width 573 height 60
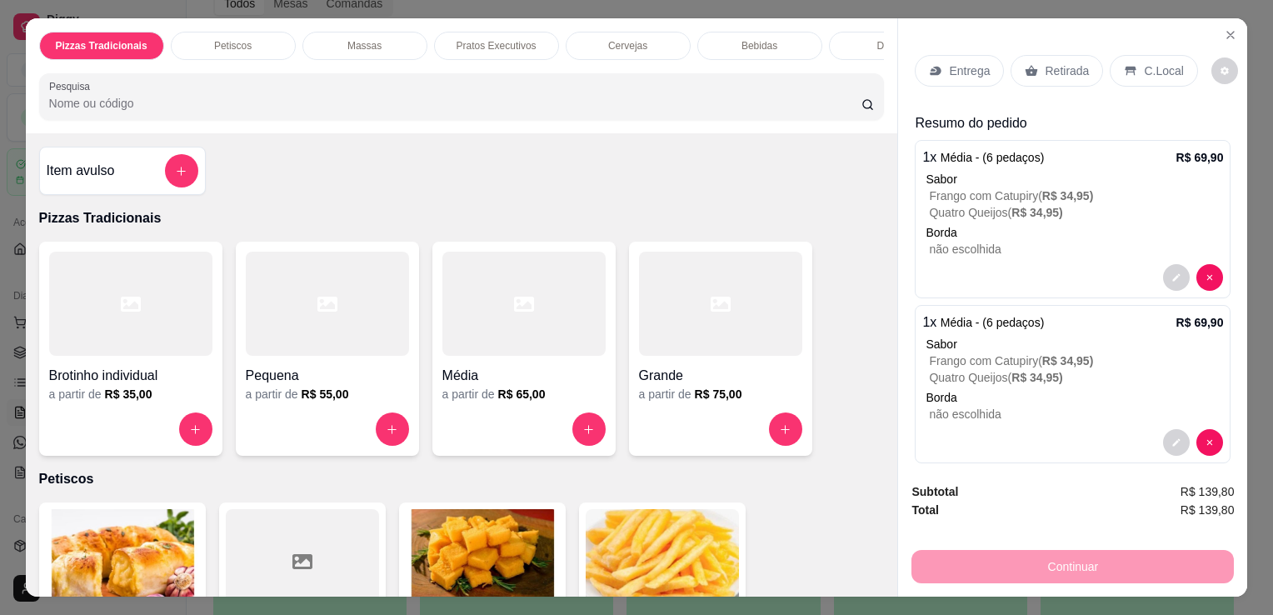
click at [1144, 71] on p "C.Local" at bounding box center [1163, 70] width 39 height 17
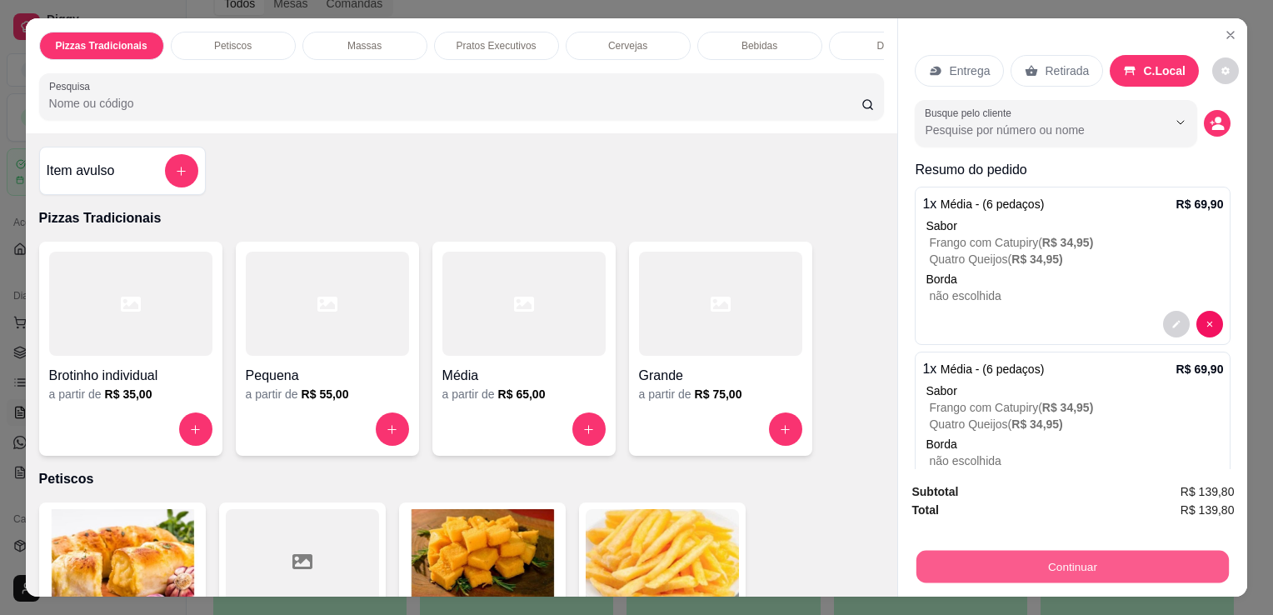
click at [1068, 562] on button "Continuar" at bounding box center [1073, 566] width 312 height 32
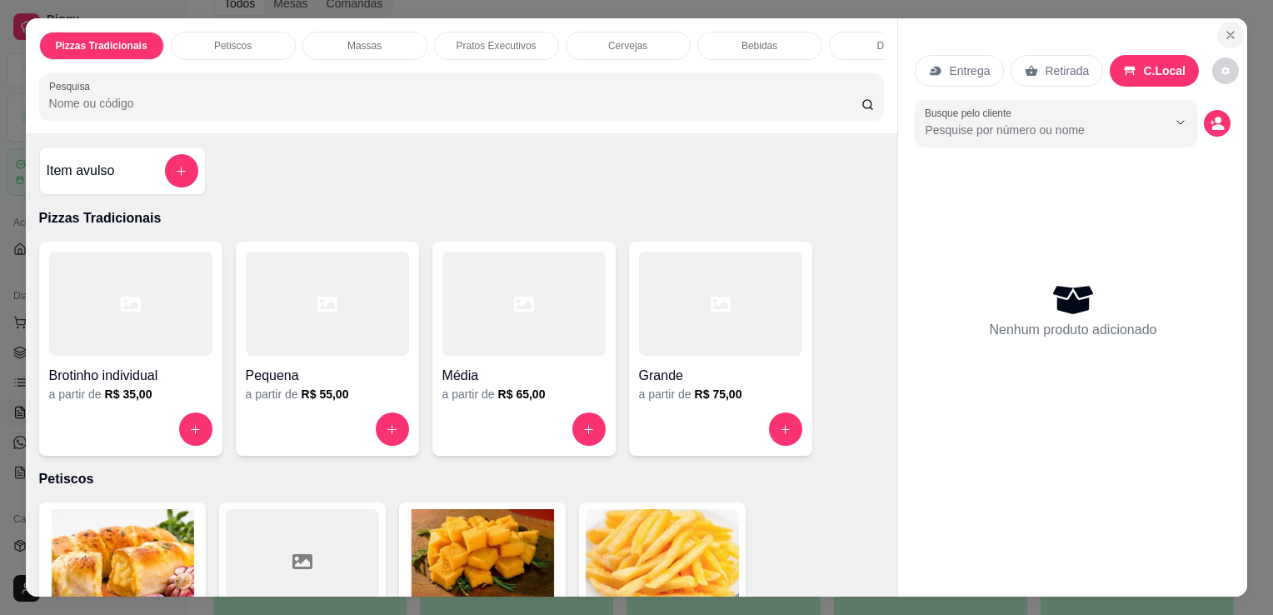
click at [1230, 28] on icon "Close" at bounding box center [1230, 34] width 13 height 13
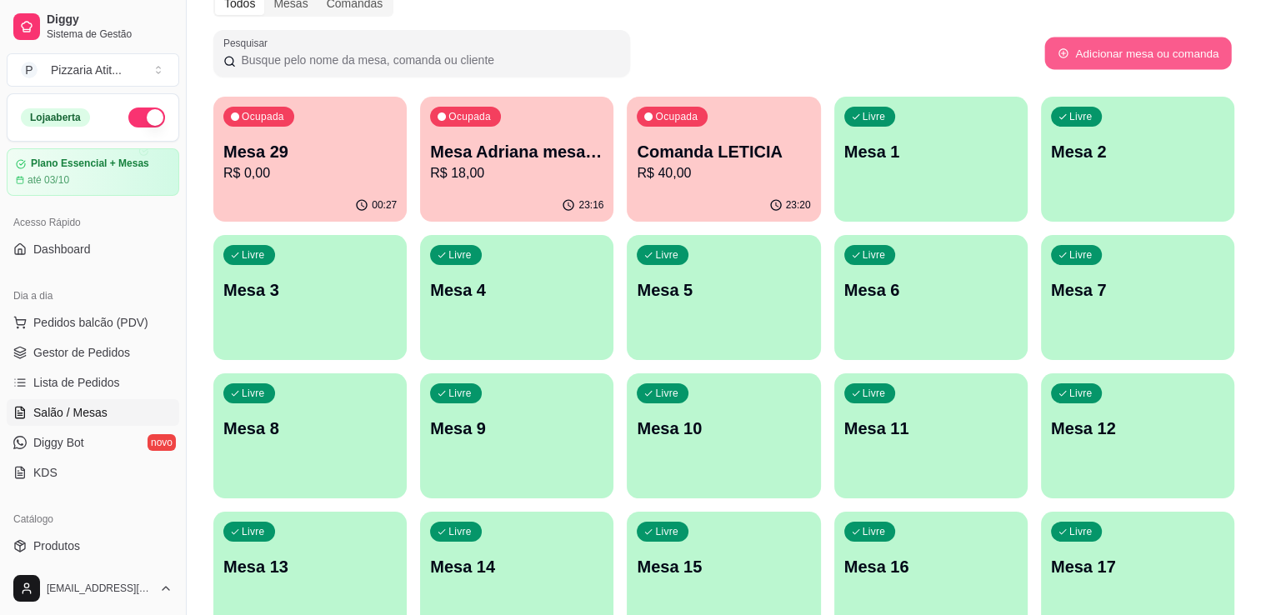
click at [1077, 52] on button "Adicionar mesa ou comanda" at bounding box center [1137, 53] width 187 height 32
select select "TABLE"
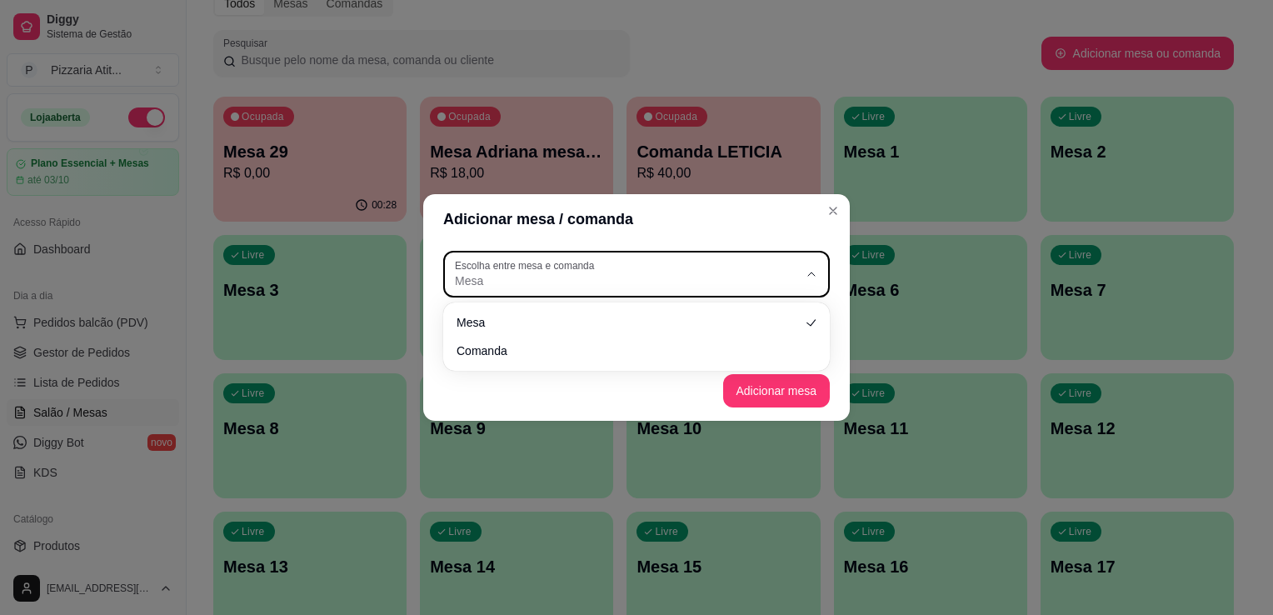
click at [697, 255] on button "Escolha entre mesa e comanda Mesa" at bounding box center [636, 274] width 387 height 47
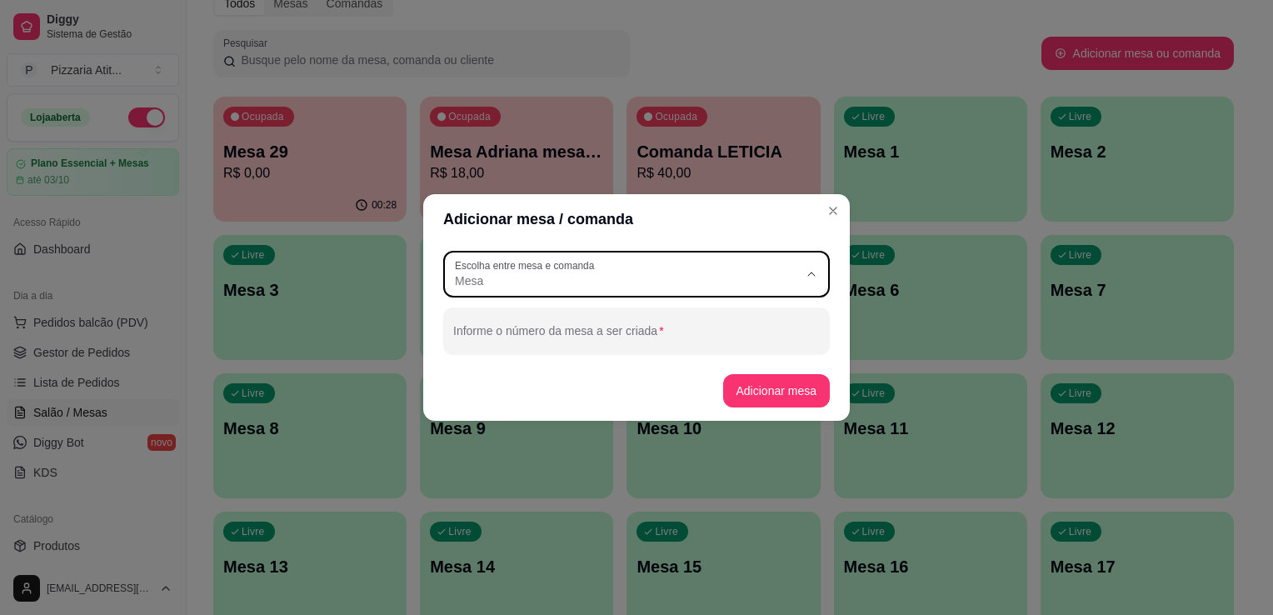
click at [681, 345] on span "Comanda" at bounding box center [629, 349] width 330 height 16
type input "CARD"
select select "CARD"
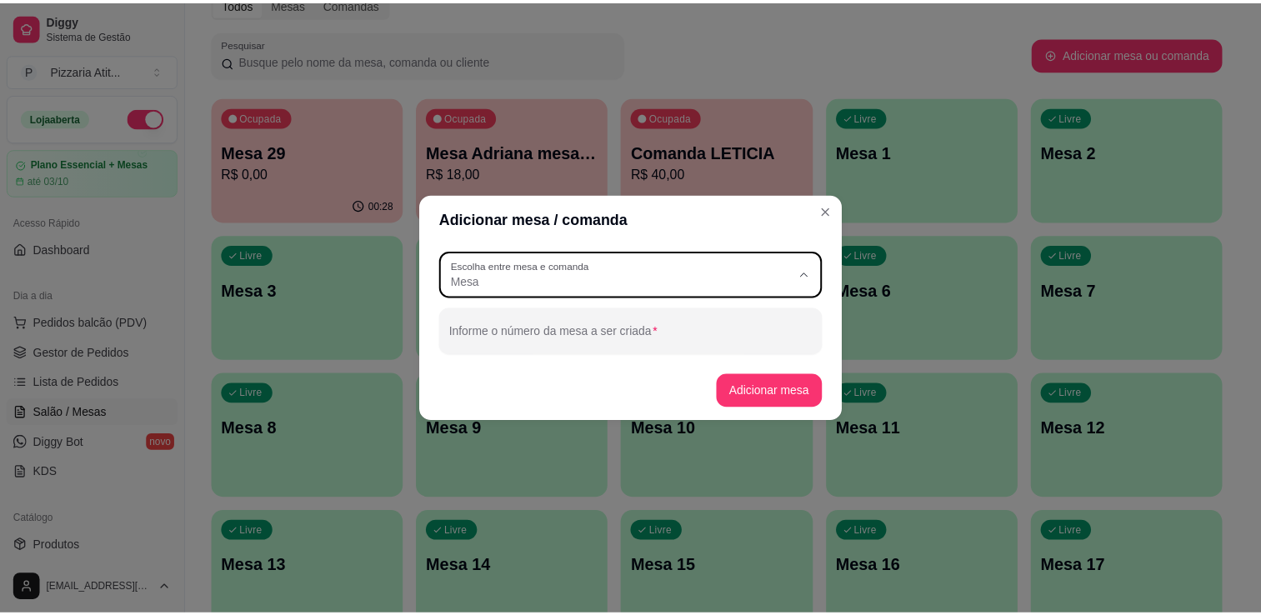
scroll to position [16, 0]
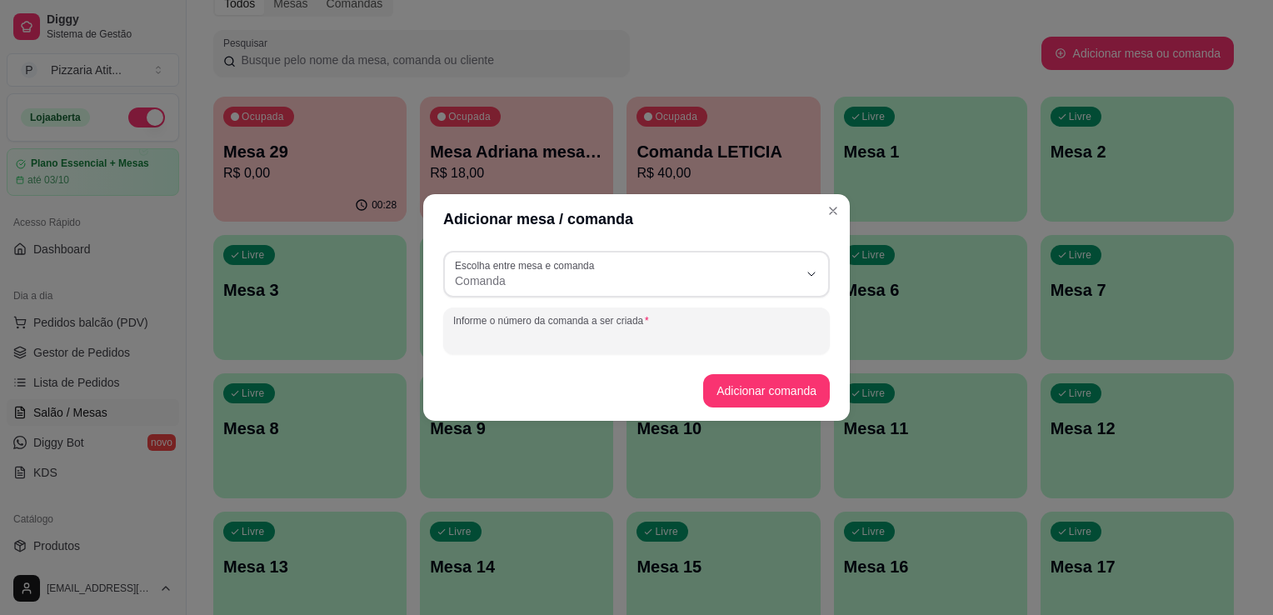
click at [681, 335] on input "Informe o número da comanda a ser criada" at bounding box center [636, 337] width 367 height 17
type input "l"
type input "[PERSON_NAME]"
click at [784, 394] on button "Adicionar comanda" at bounding box center [766, 391] width 122 height 32
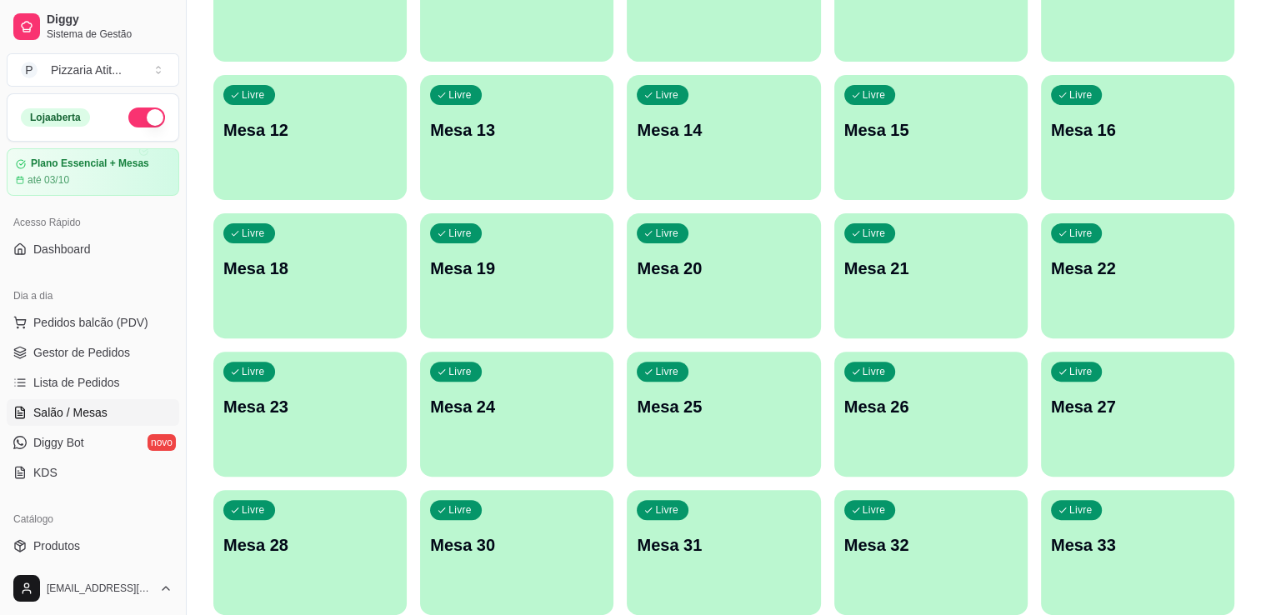
scroll to position [863, 0]
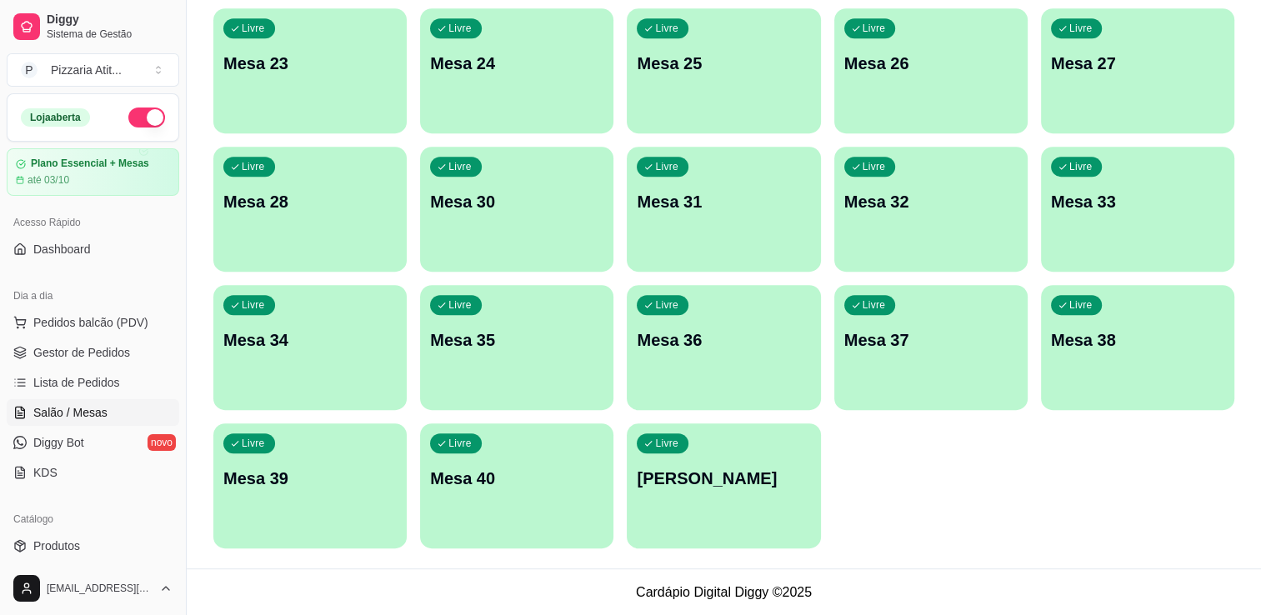
click at [687, 475] on p "[PERSON_NAME]" at bounding box center [723, 478] width 173 height 23
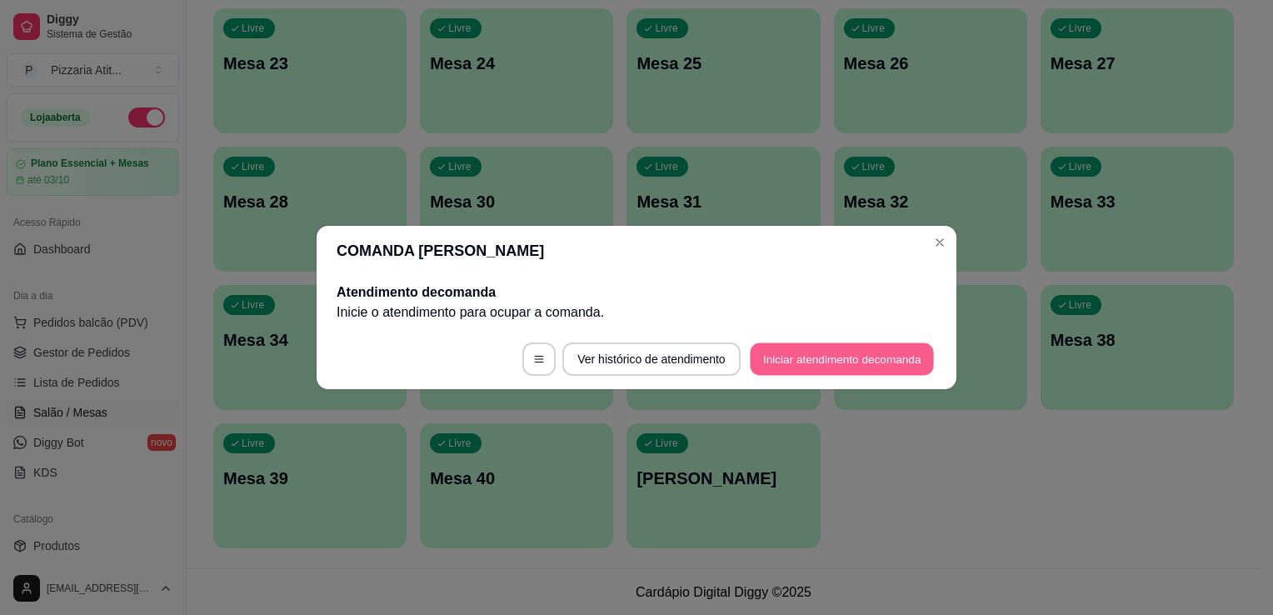
click at [763, 365] on button "Iniciar atendimento de comanda" at bounding box center [842, 359] width 184 height 32
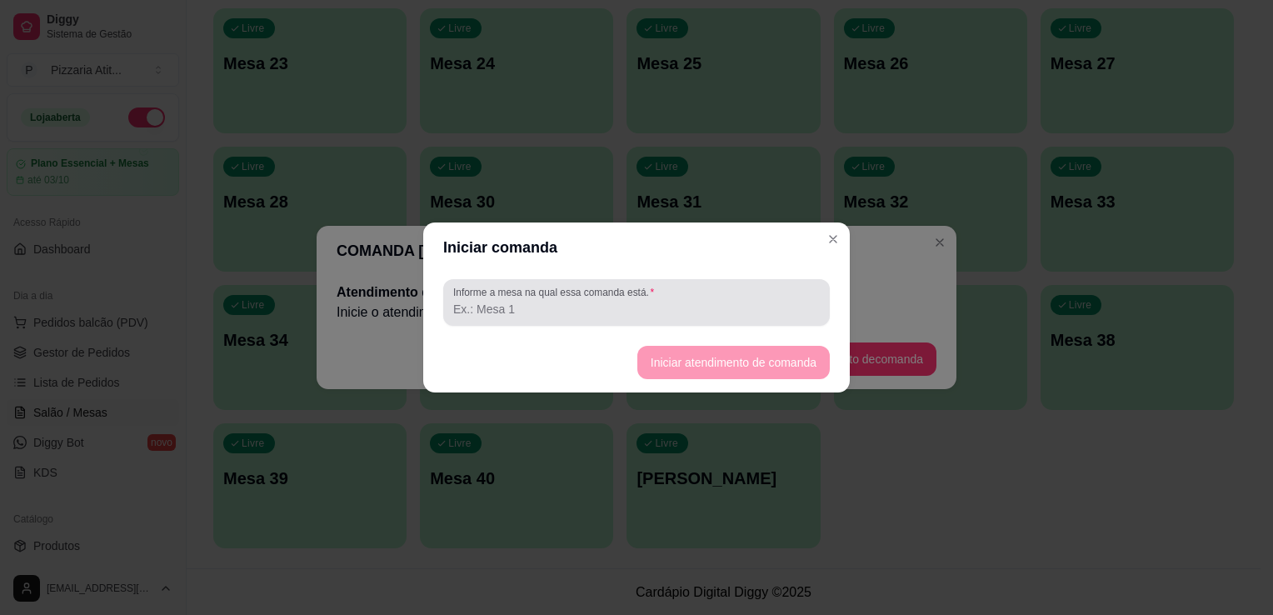
click at [703, 298] on div at bounding box center [636, 302] width 367 height 33
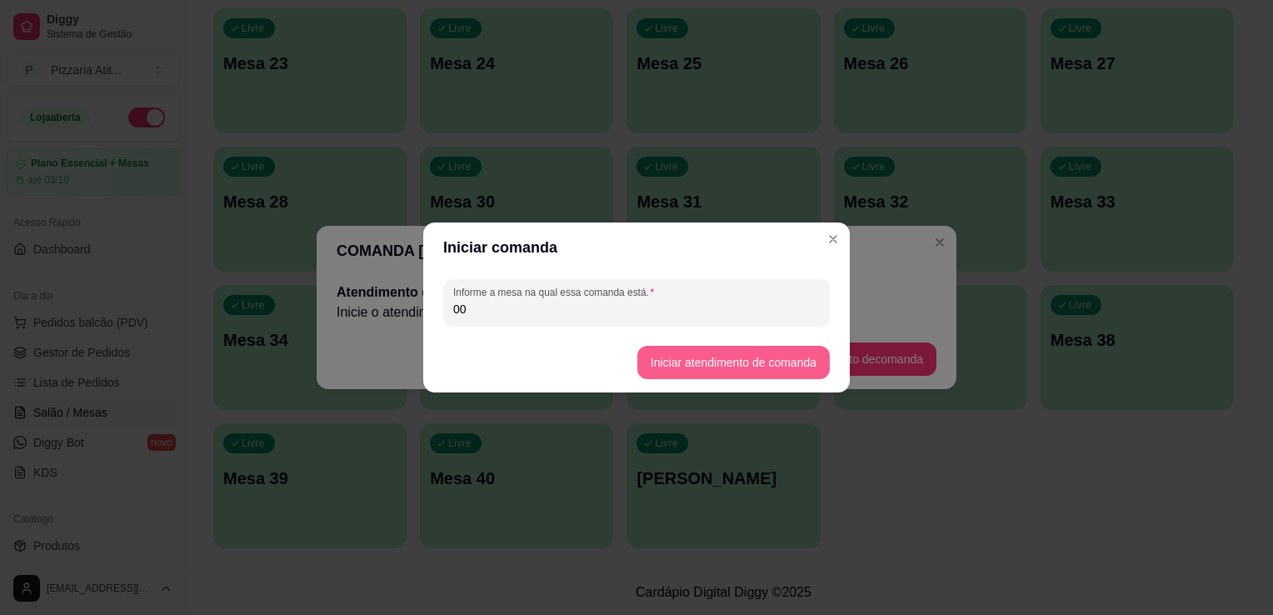
type input "00"
click at [703, 368] on button "Iniciar atendimento de comanda" at bounding box center [733, 363] width 187 height 32
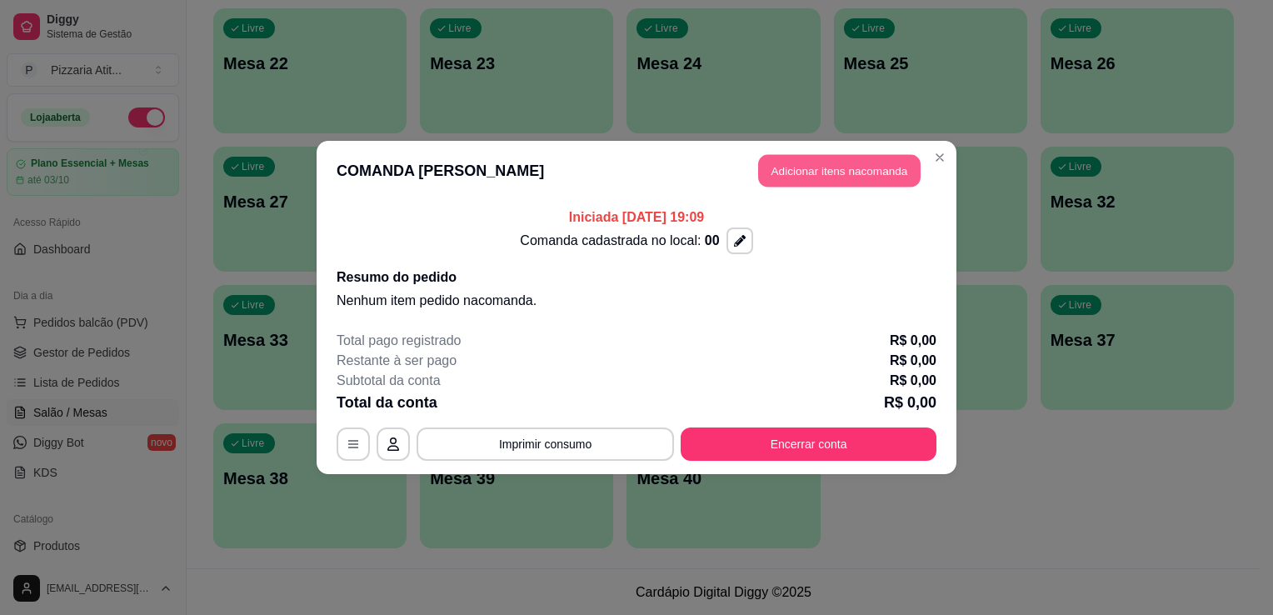
click at [838, 181] on button "Adicionar itens na comanda" at bounding box center [839, 171] width 162 height 32
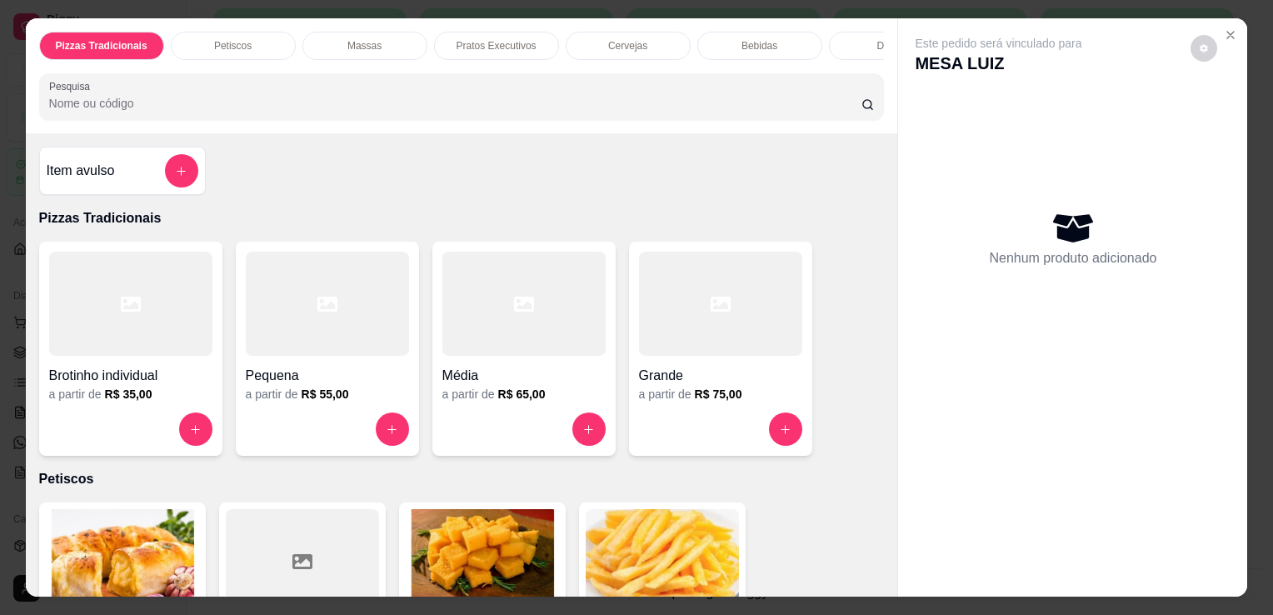
click at [730, 105] on input "Pesquisa" at bounding box center [455, 103] width 812 height 17
click at [513, 258] on div at bounding box center [523, 304] width 163 height 104
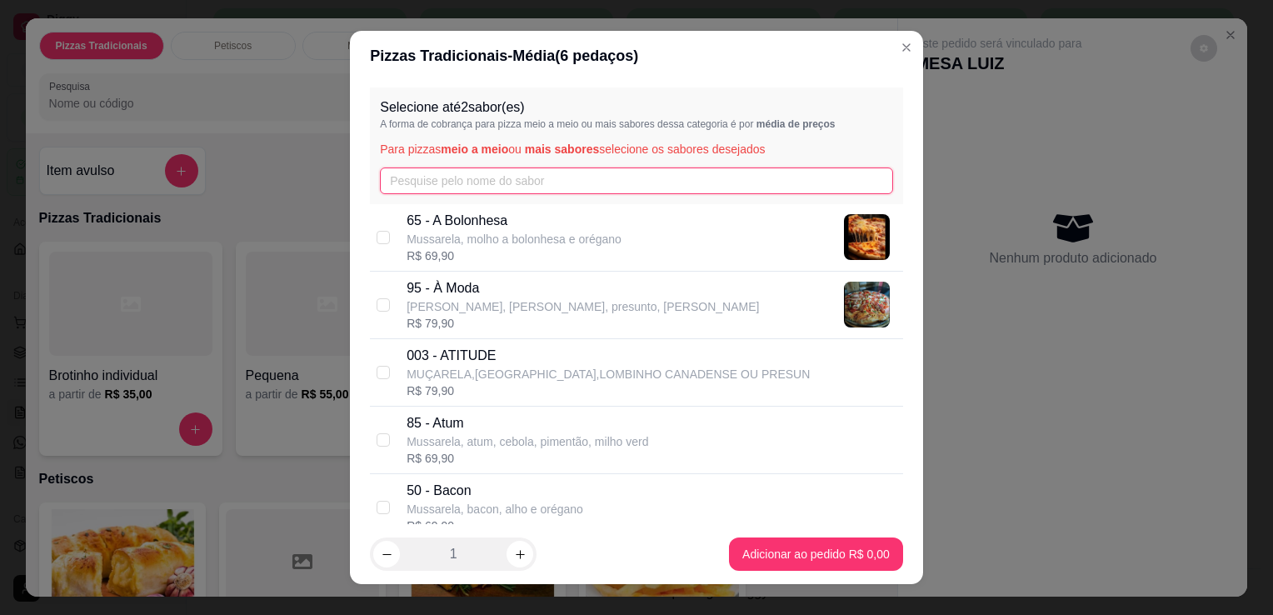
click at [543, 170] on input "text" at bounding box center [636, 180] width 513 height 27
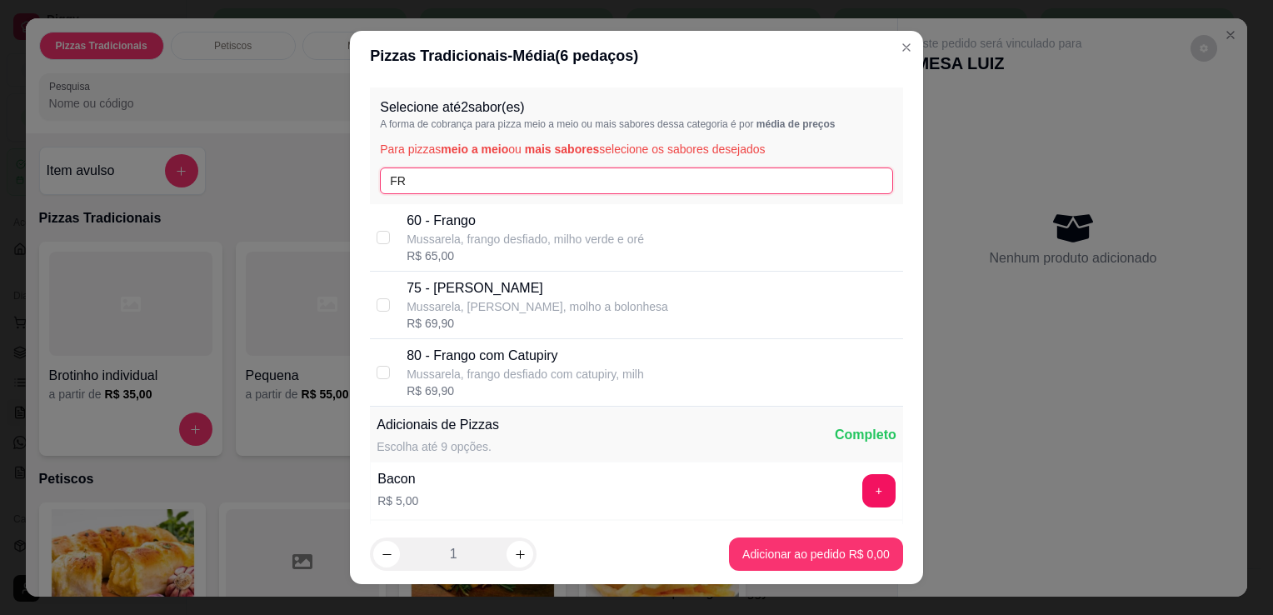
type input "FR"
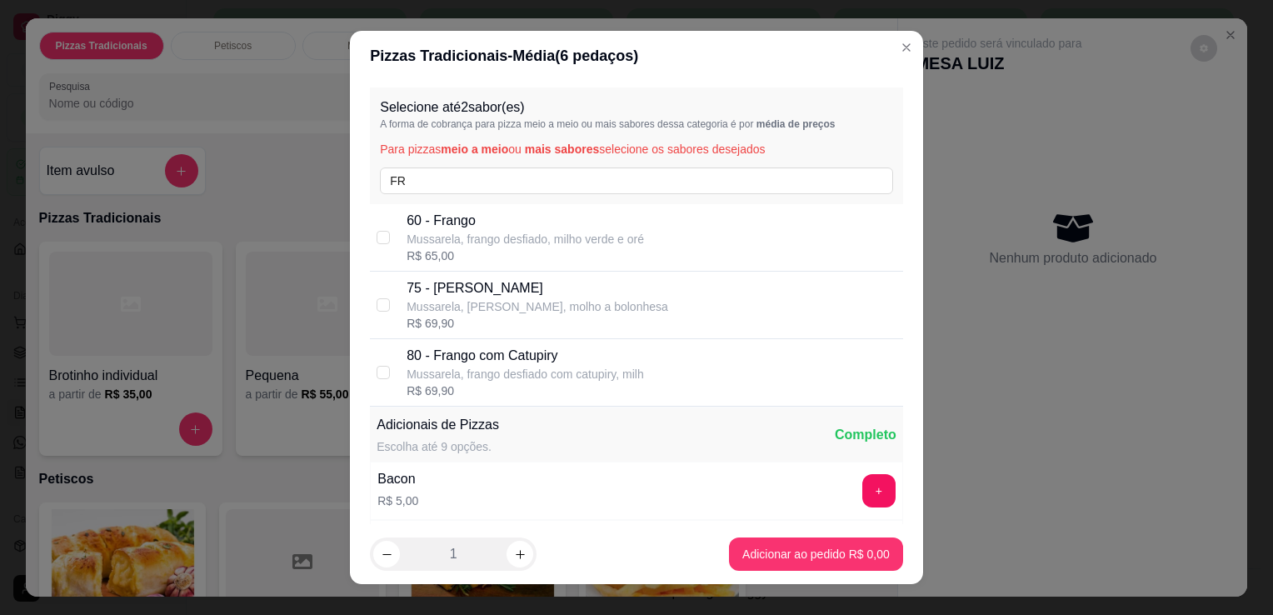
click at [542, 375] on p "Mussarela, frango desfiado com catupiry, milh" at bounding box center [525, 374] width 237 height 17
checkbox input "true"
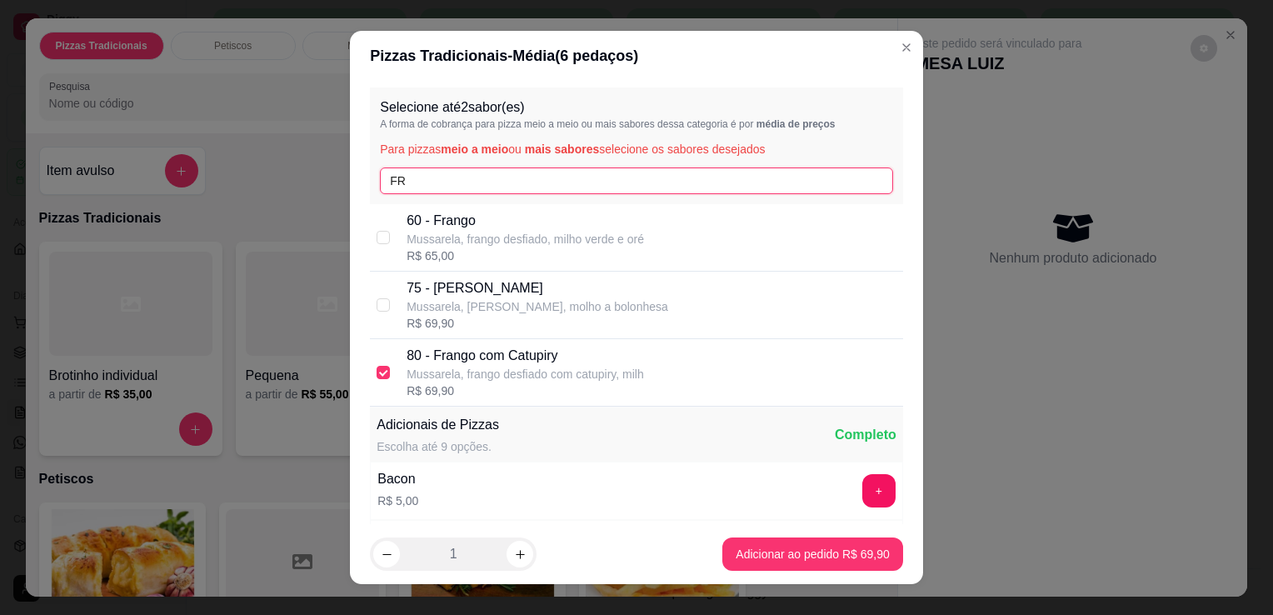
click at [550, 182] on input "FR" at bounding box center [636, 180] width 513 height 27
type input "F"
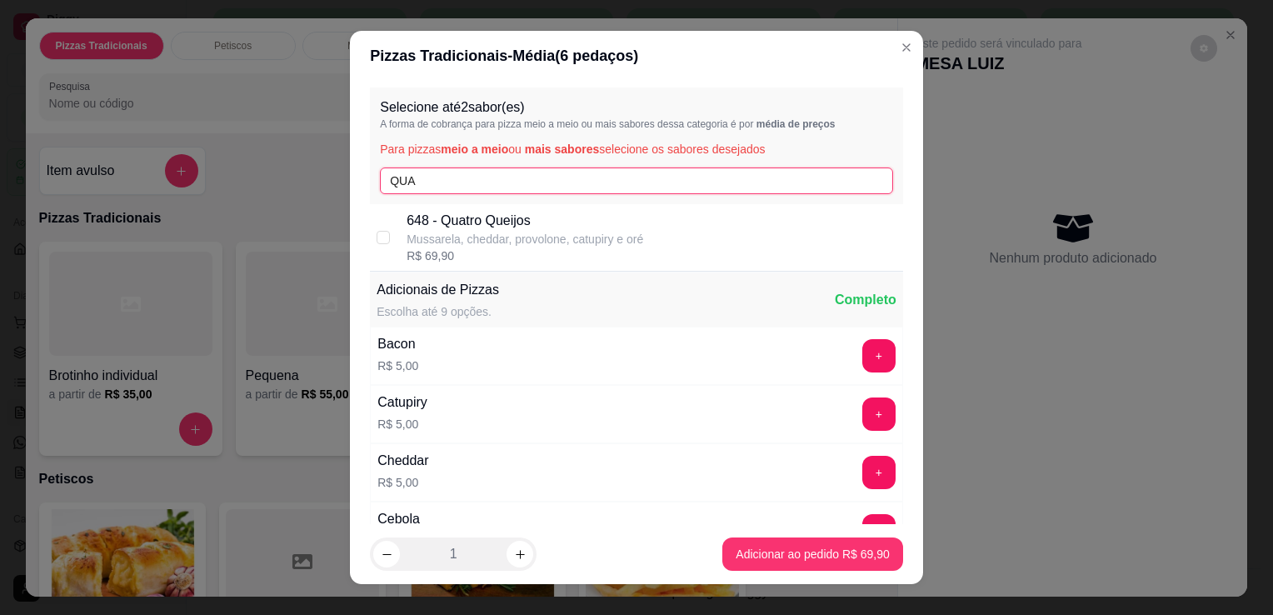
type input "QUA"
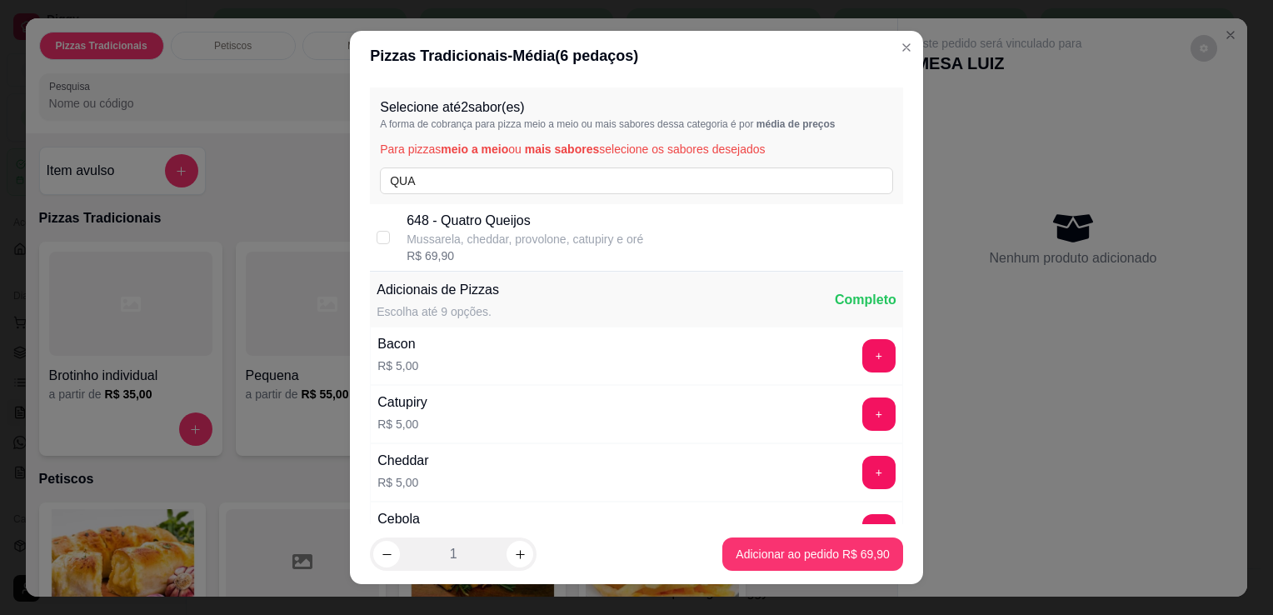
click at [544, 241] on p "Mussarela, cheddar, provolone, catupiry e oré" at bounding box center [525, 239] width 237 height 17
checkbox input "true"
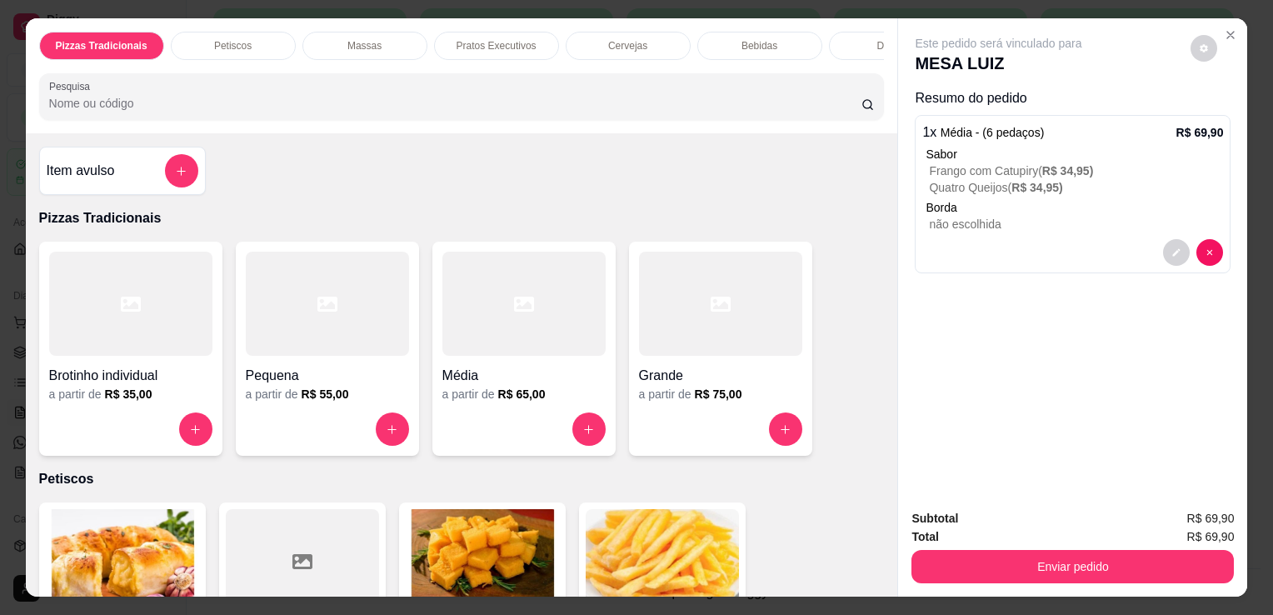
click at [500, 347] on div at bounding box center [523, 304] width 163 height 104
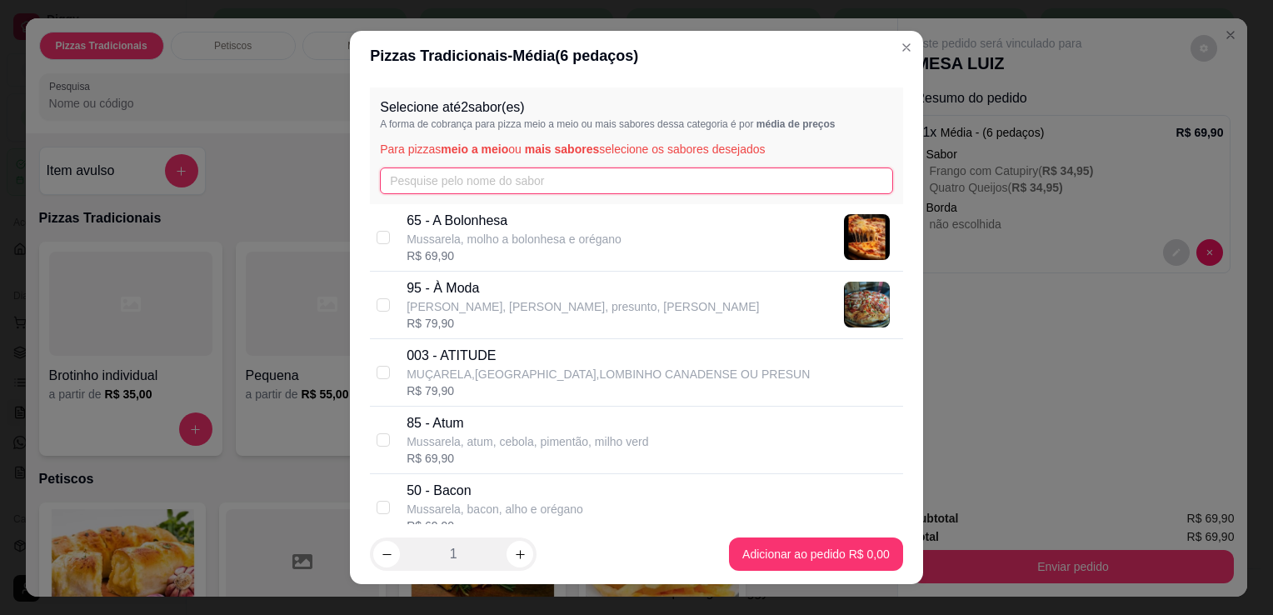
click at [517, 185] on input "text" at bounding box center [636, 180] width 513 height 27
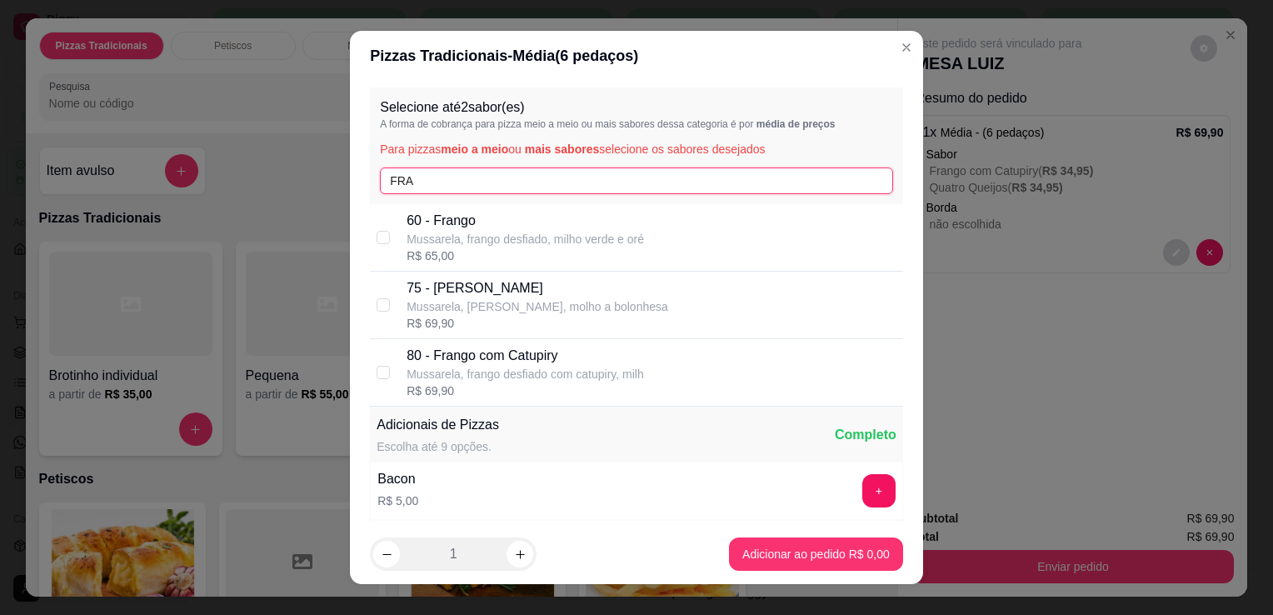
type input "FRA"
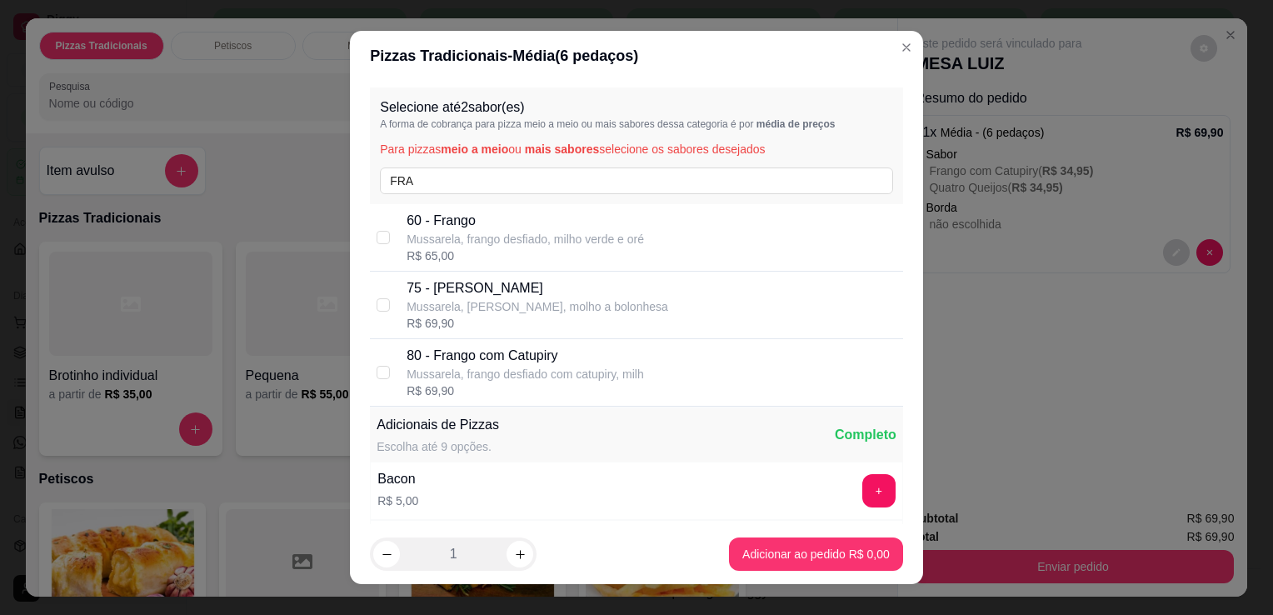
click at [535, 362] on p "80 - Frango com Catupiry" at bounding box center [525, 356] width 237 height 20
checkbox input "true"
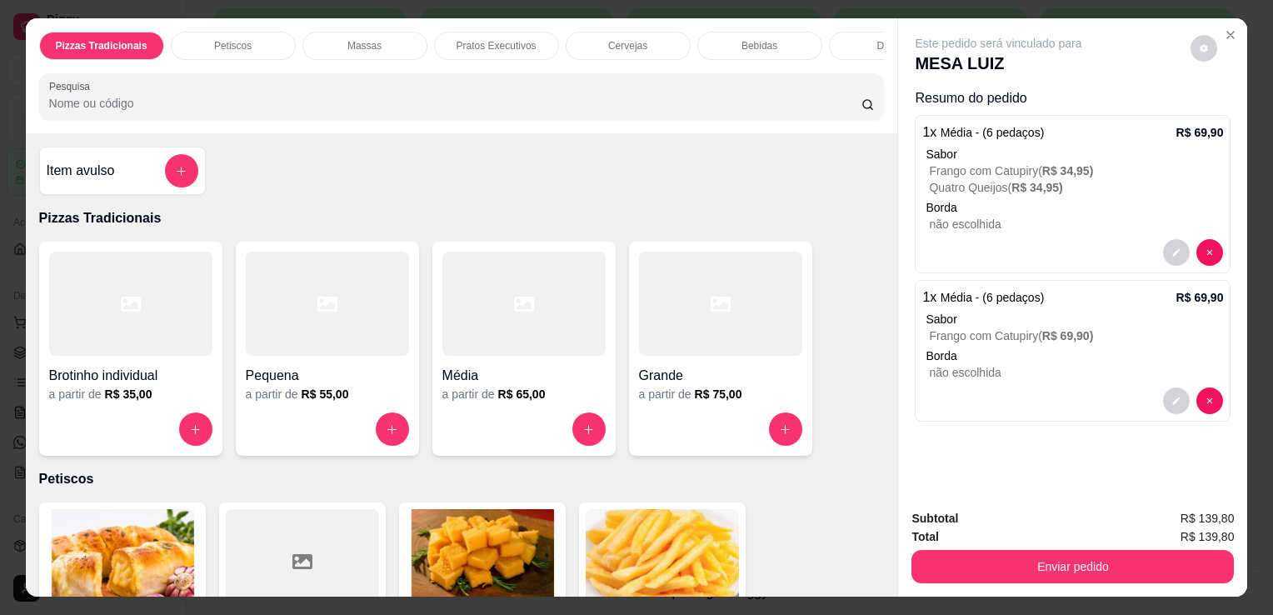
click at [507, 348] on div at bounding box center [523, 304] width 163 height 104
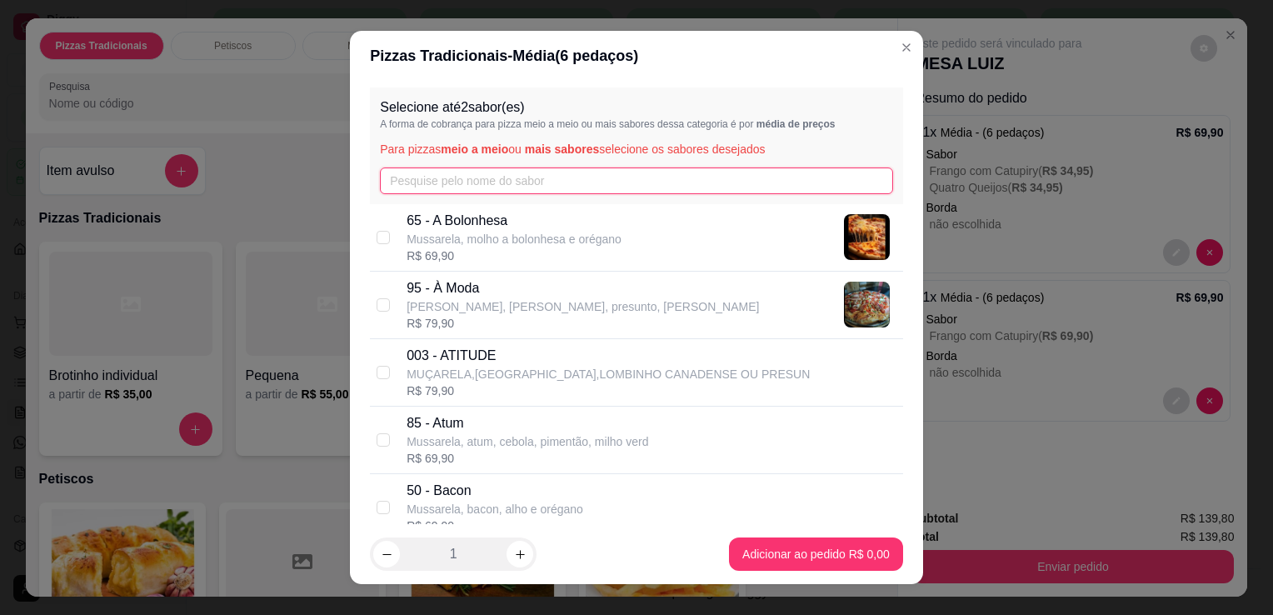
click at [509, 192] on input "text" at bounding box center [636, 180] width 513 height 27
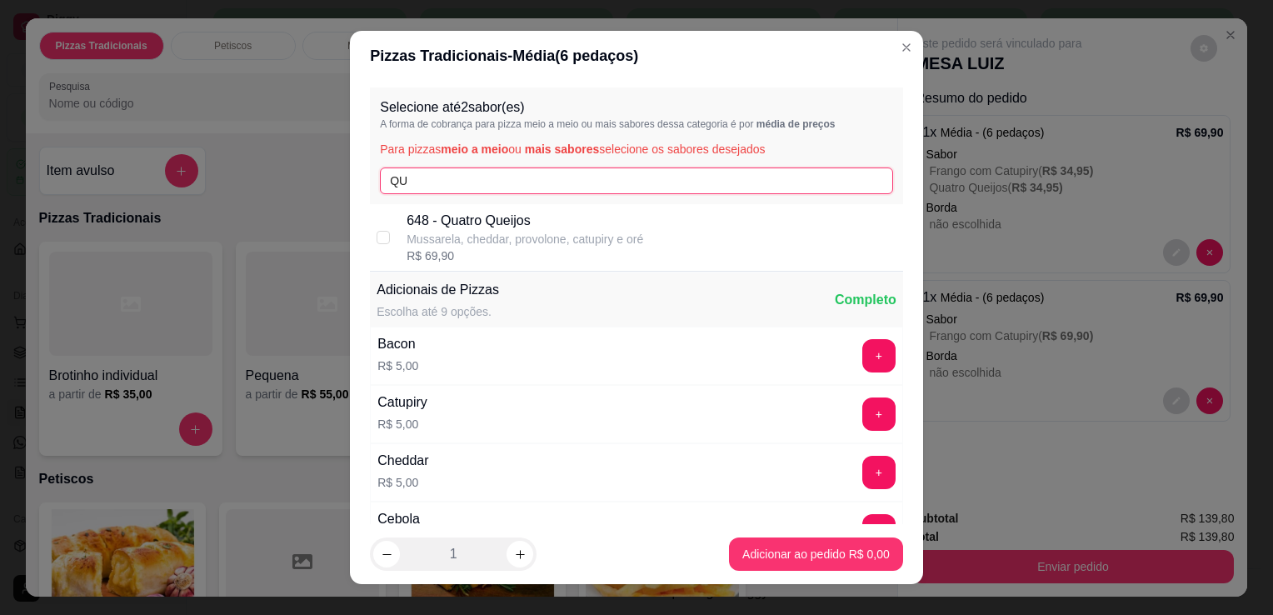
type input "QU"
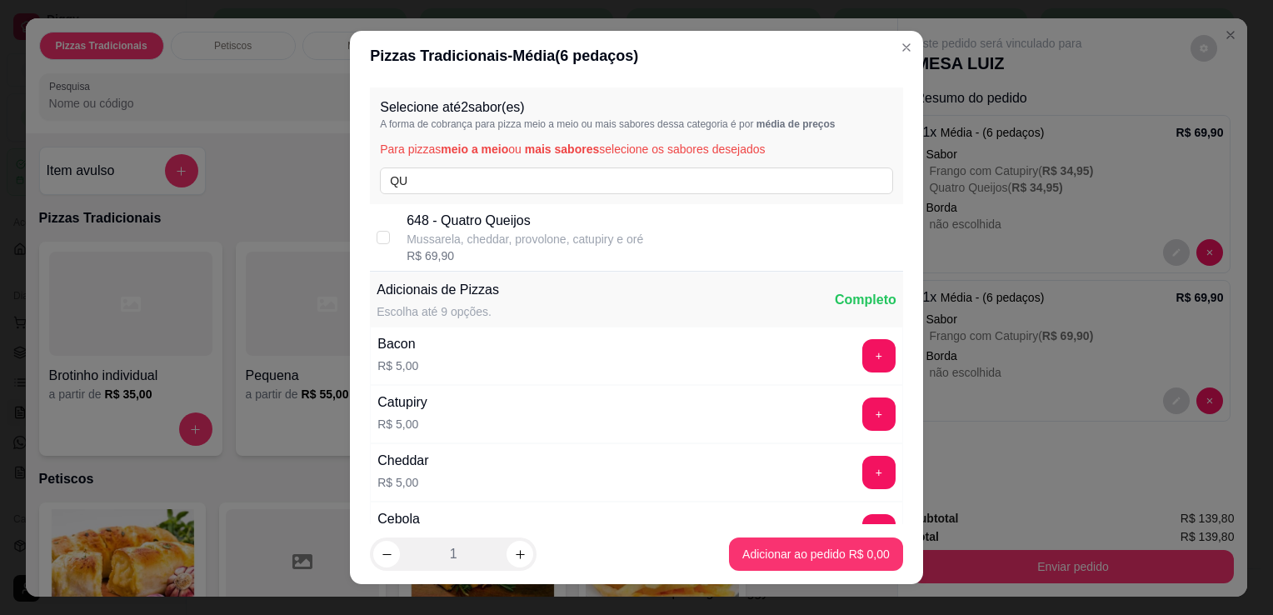
click at [508, 207] on div "648 - Quatro Queijos Mussarela, cheddar, provolone, catupiry e oré R$ 69,90" at bounding box center [636, 237] width 533 height 67
checkbox input "true"
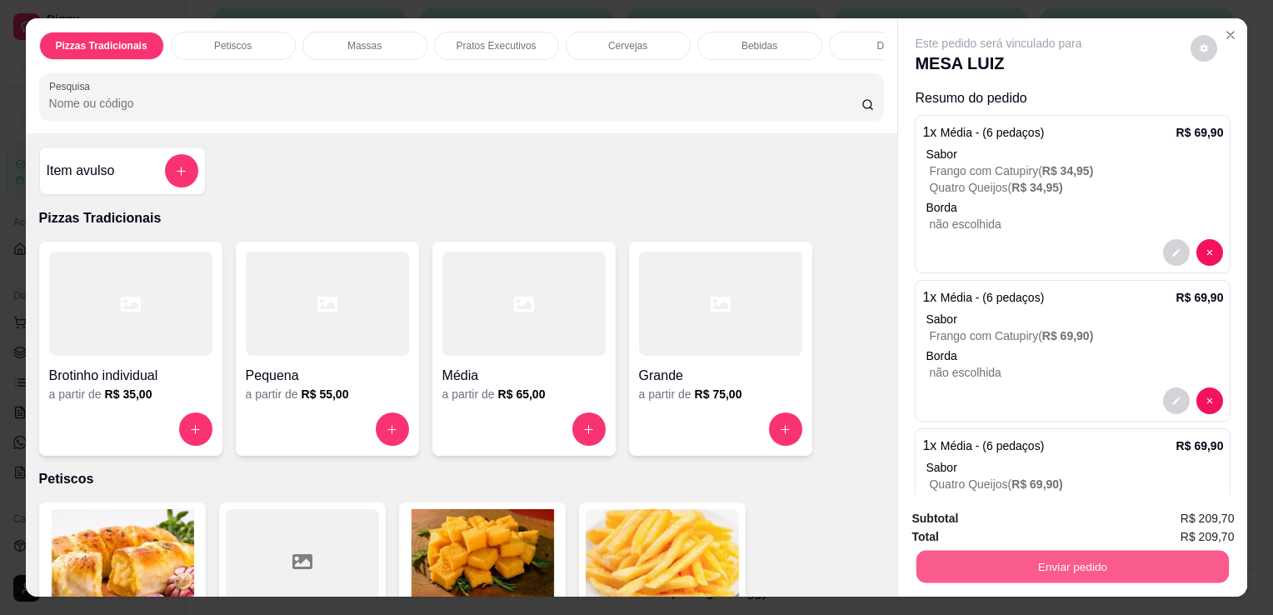
click at [1020, 566] on button "Enviar pedido" at bounding box center [1073, 566] width 312 height 32
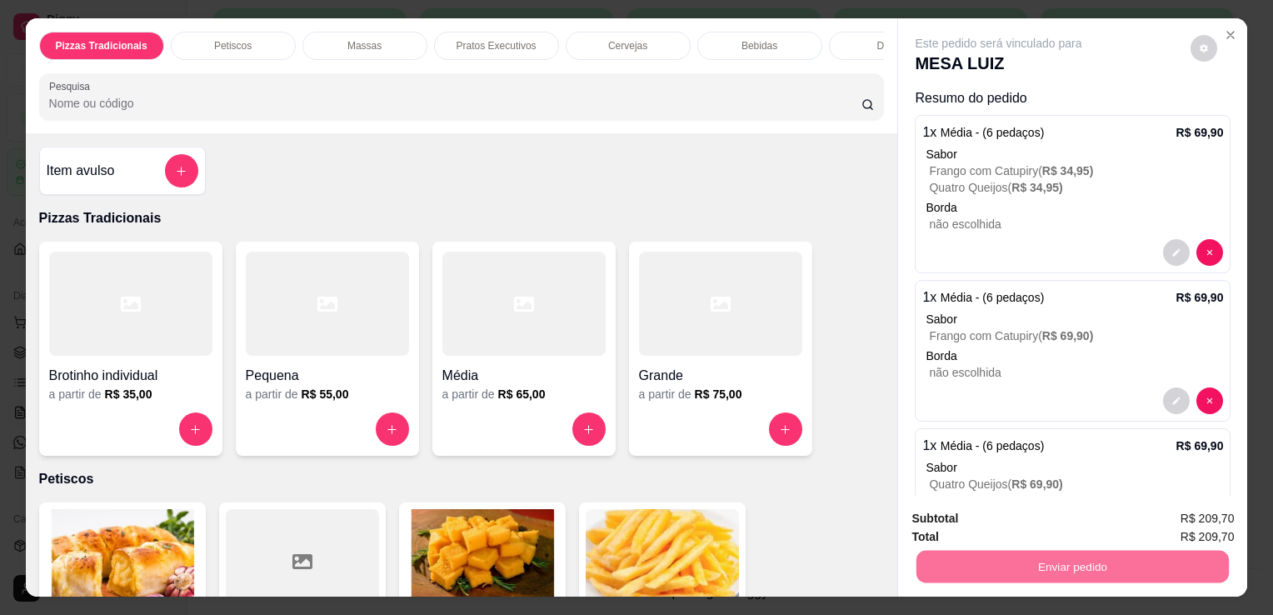
click at [1090, 522] on button "Não registrar e enviar pedido" at bounding box center [1018, 520] width 168 height 31
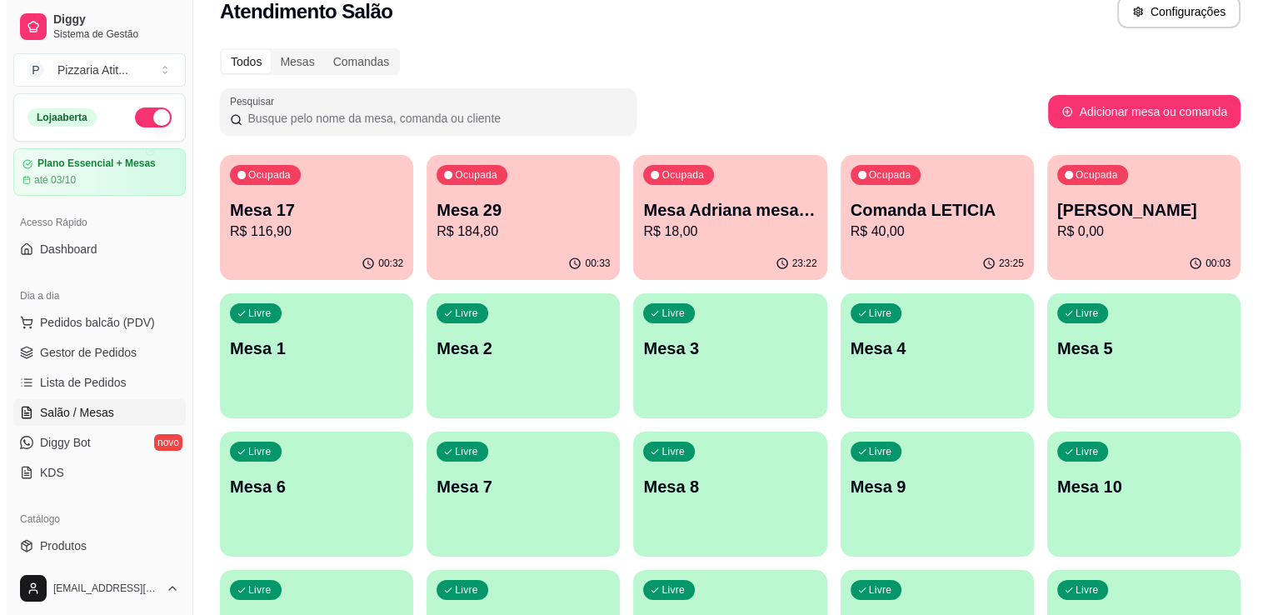
scroll to position [0, 0]
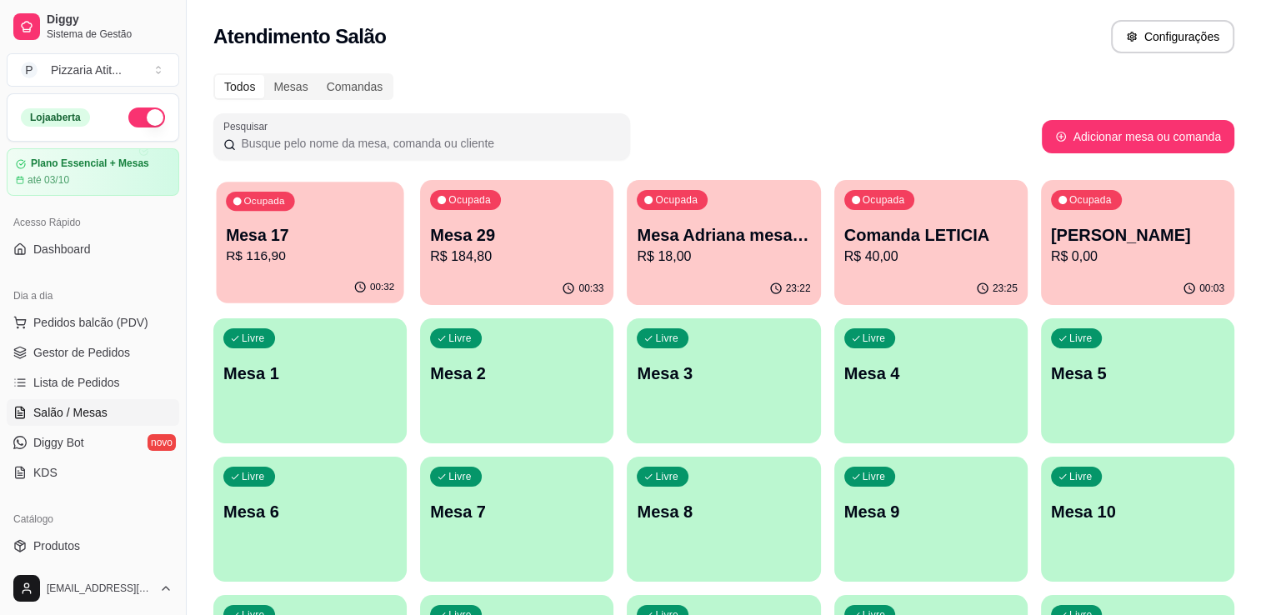
click at [295, 295] on div "00:32" at bounding box center [309, 288] width 187 height 32
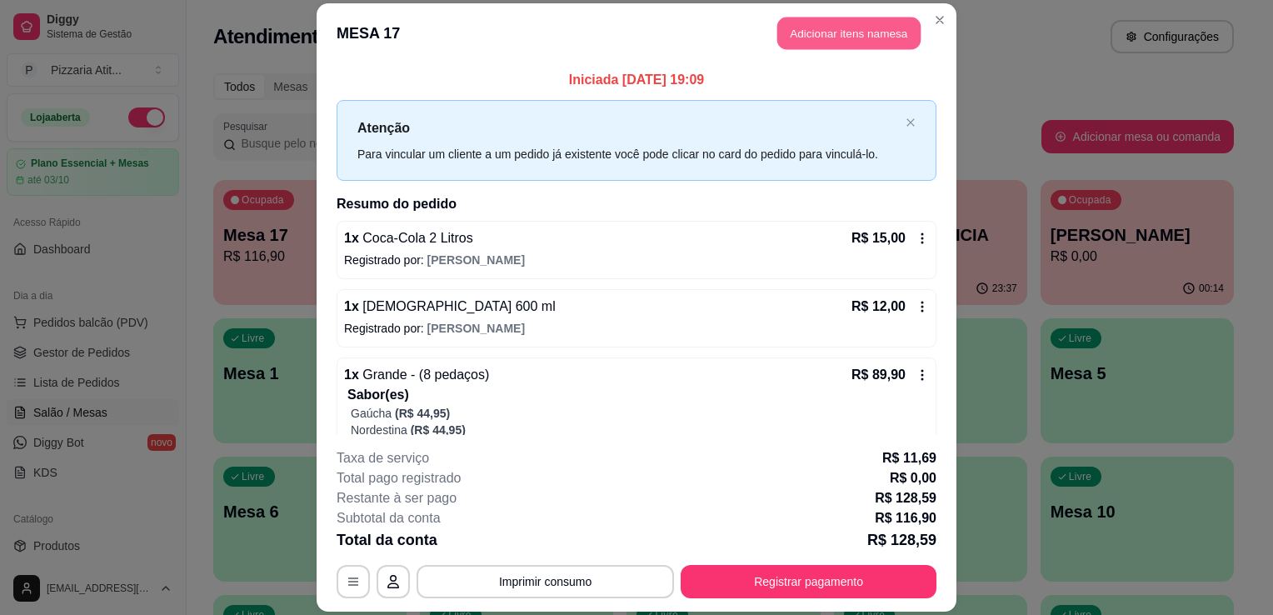
click at [786, 18] on button "Adicionar itens na mesa" at bounding box center [848, 33] width 143 height 32
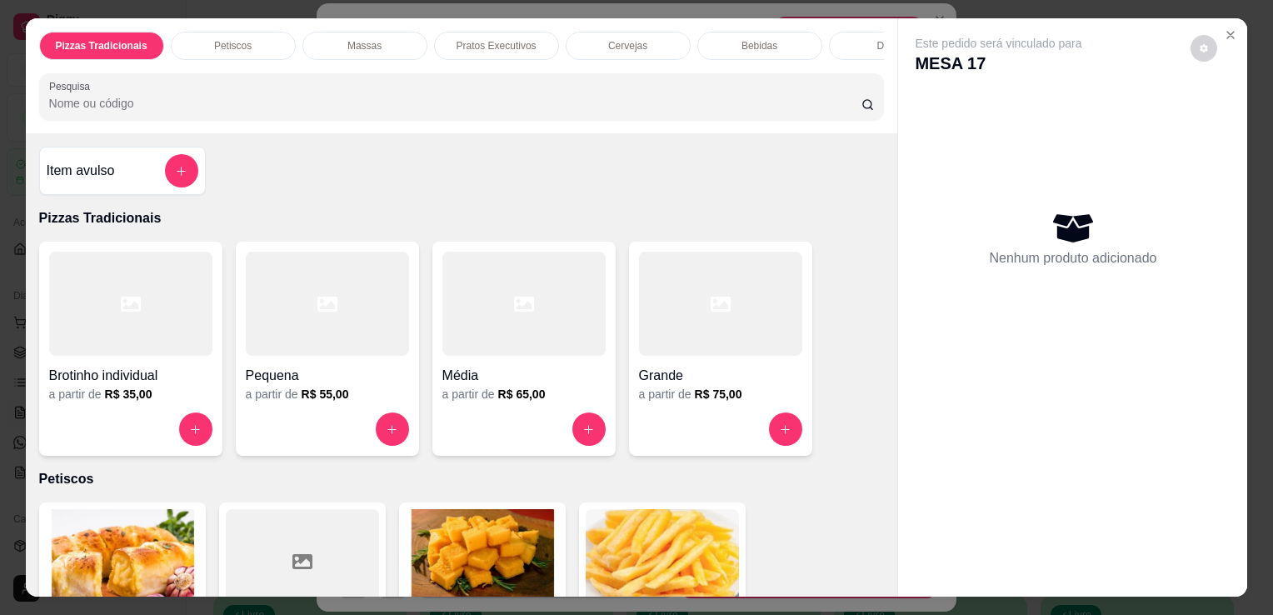
click at [469, 107] on input "Pesquisa" at bounding box center [455, 103] width 812 height 17
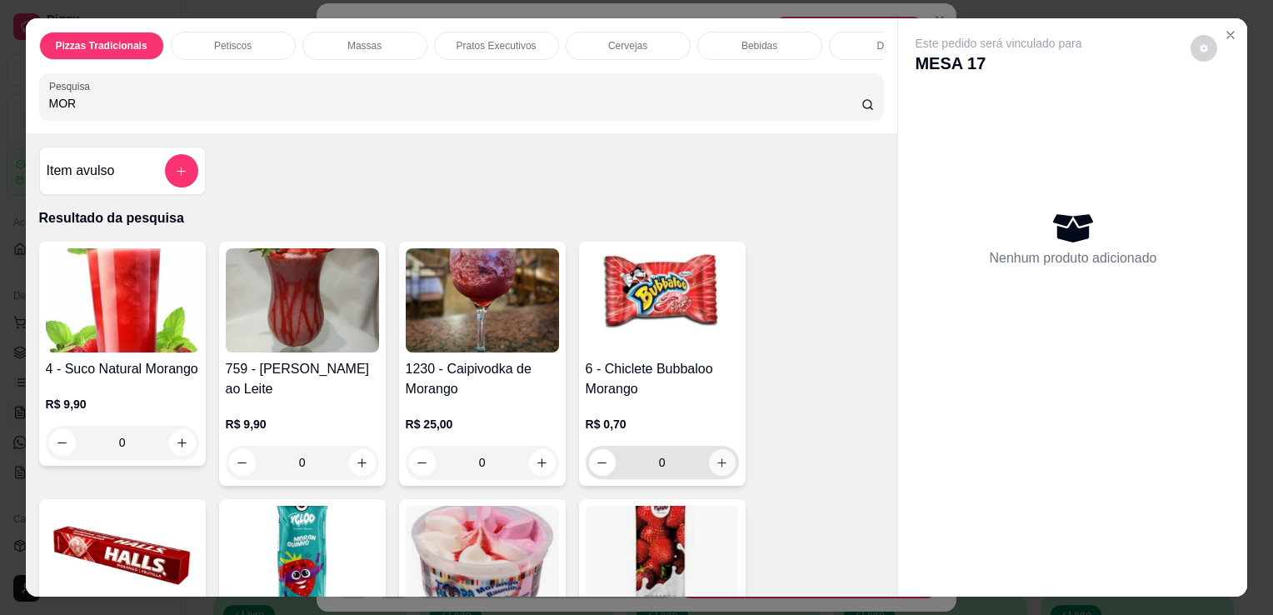
type input "MOR"
click at [716, 469] on icon "increase-product-quantity" at bounding box center [722, 463] width 12 height 12
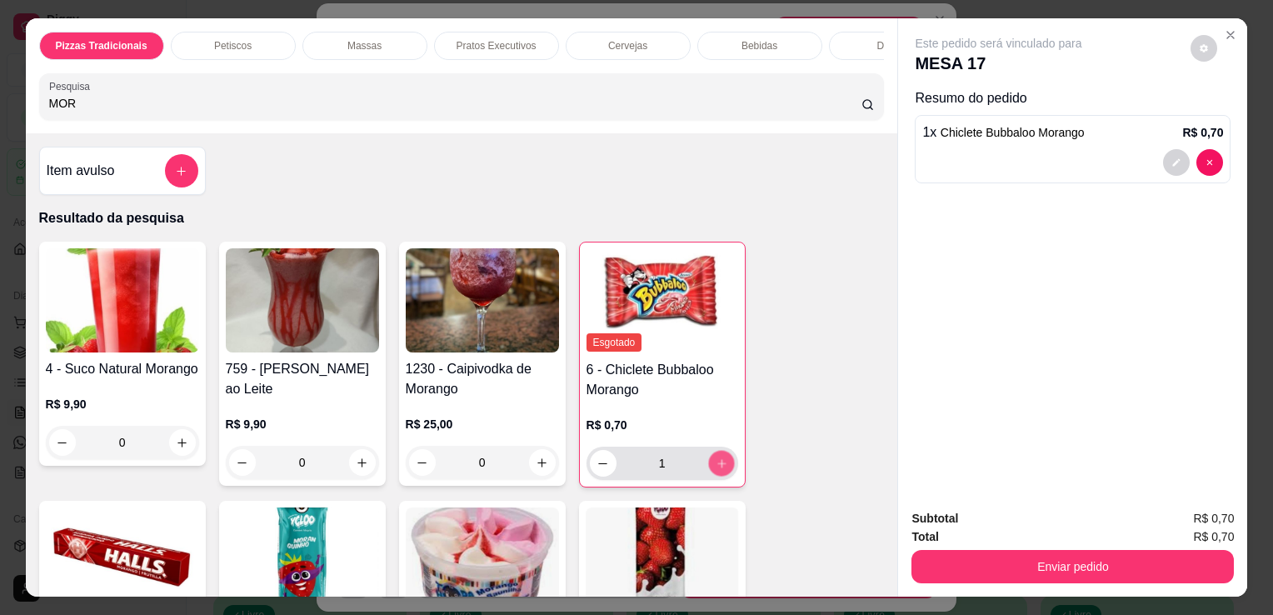
click at [715, 470] on icon "increase-product-quantity" at bounding box center [721, 463] width 12 height 12
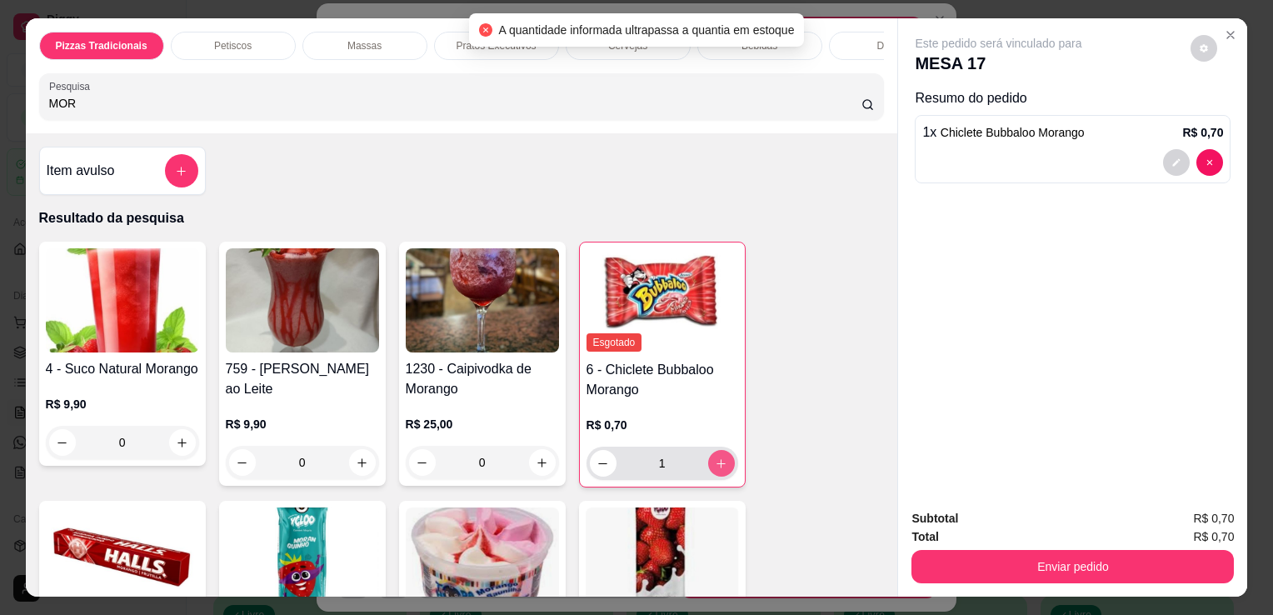
click at [715, 470] on icon "increase-product-quantity" at bounding box center [721, 463] width 12 height 12
click at [597, 462] on icon "decrease-product-quantity" at bounding box center [603, 463] width 12 height 12
type input "0"
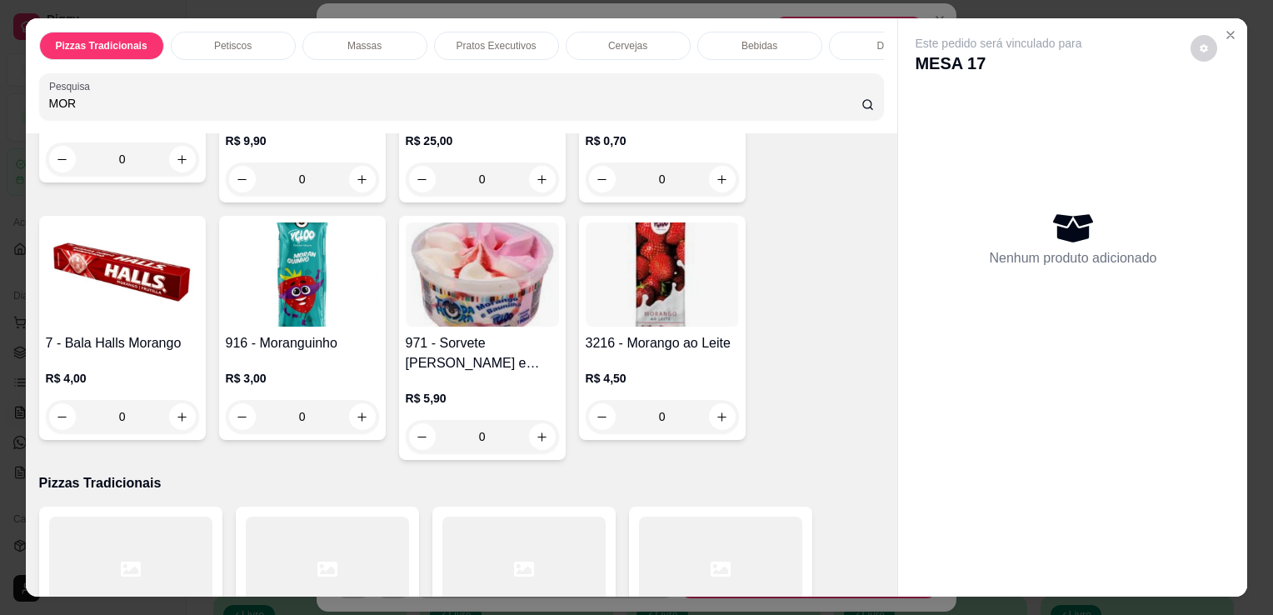
scroll to position [300, 0]
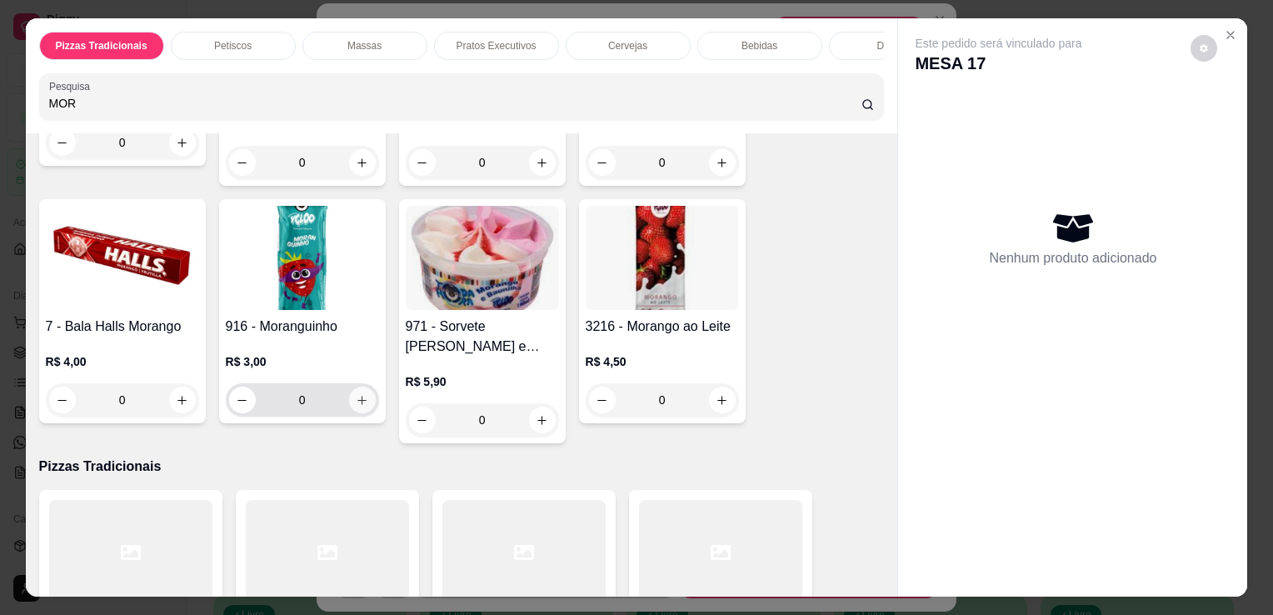
click at [359, 397] on button "increase-product-quantity" at bounding box center [362, 400] width 27 height 27
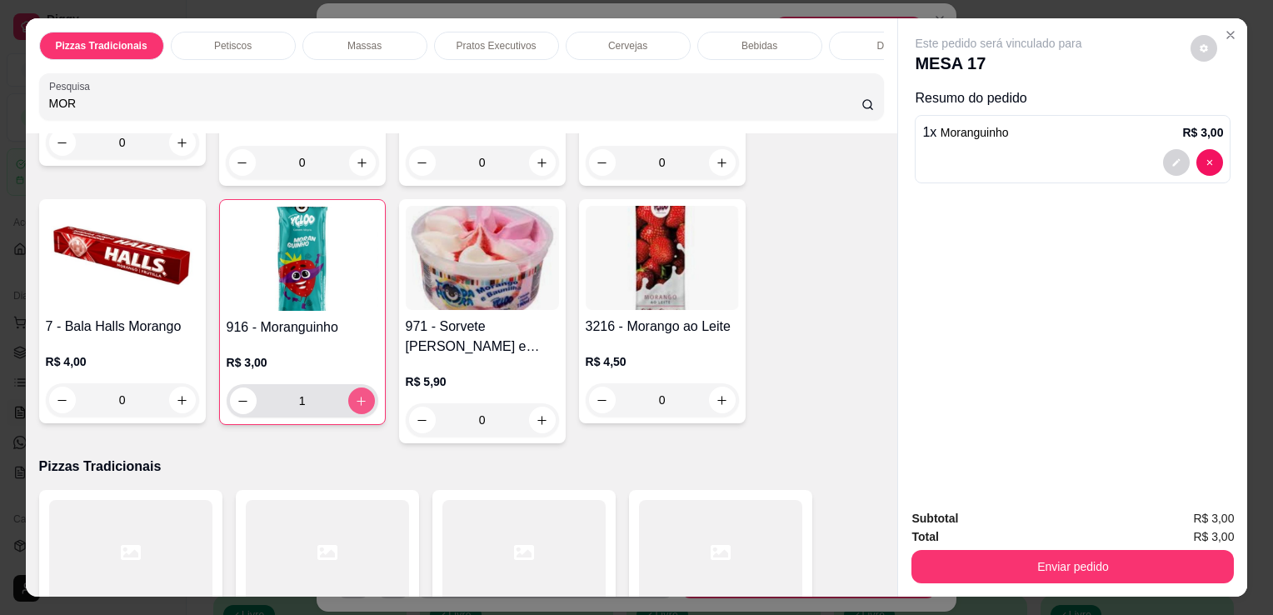
type input "1"
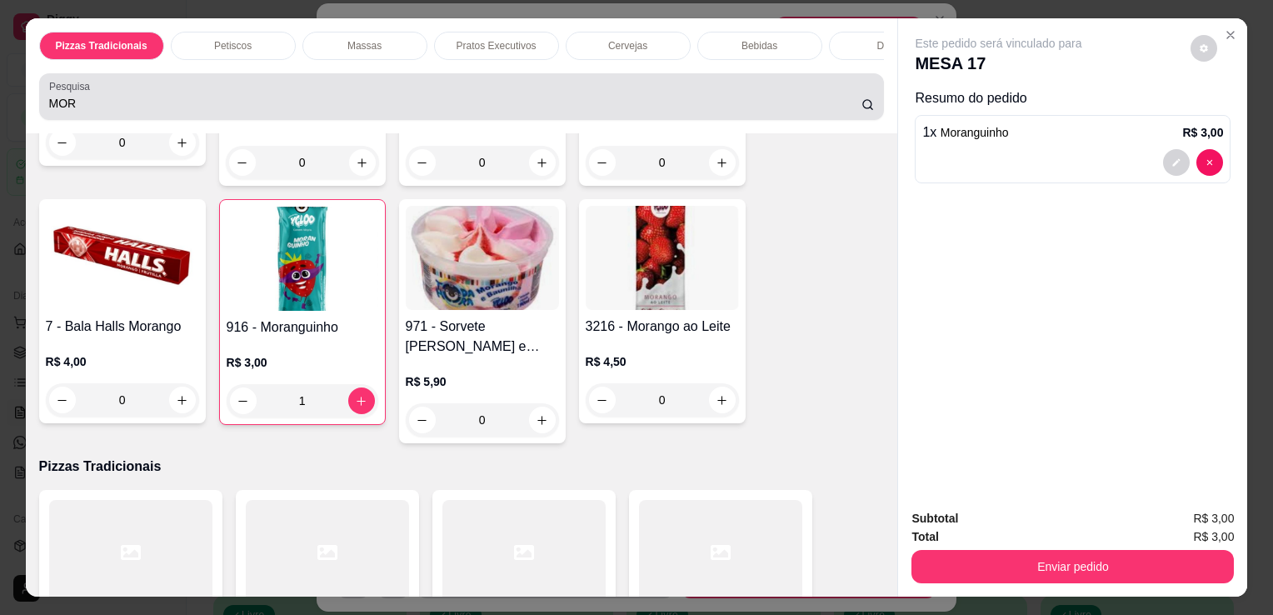
click at [176, 100] on div "MOR" at bounding box center [462, 96] width 826 height 33
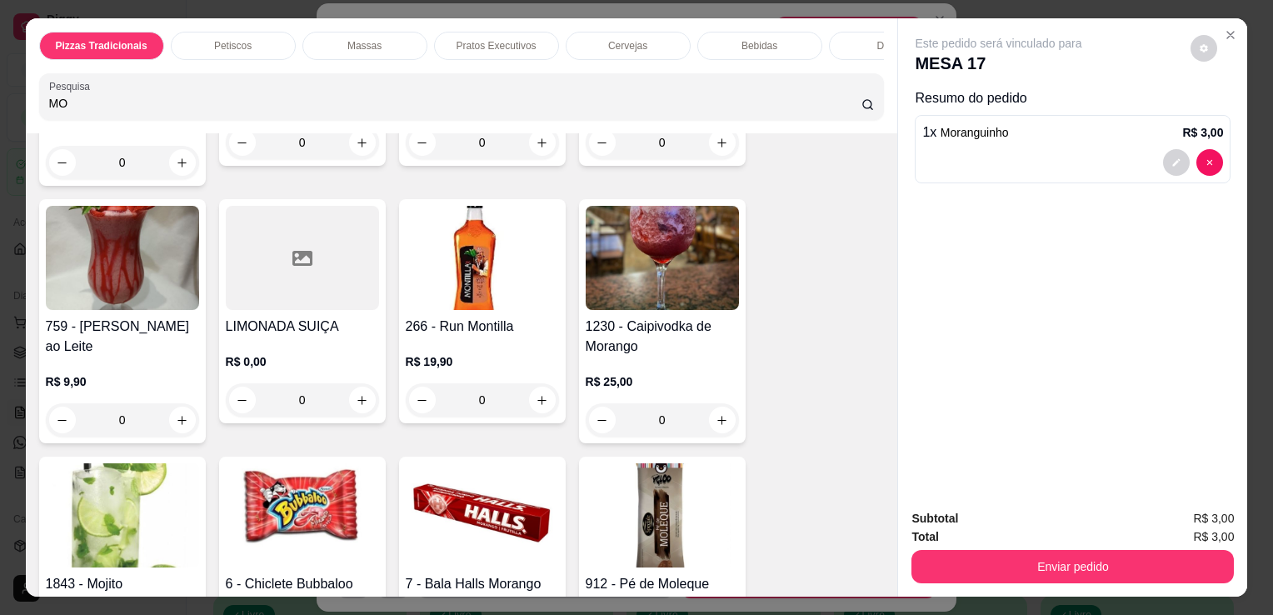
type input "M"
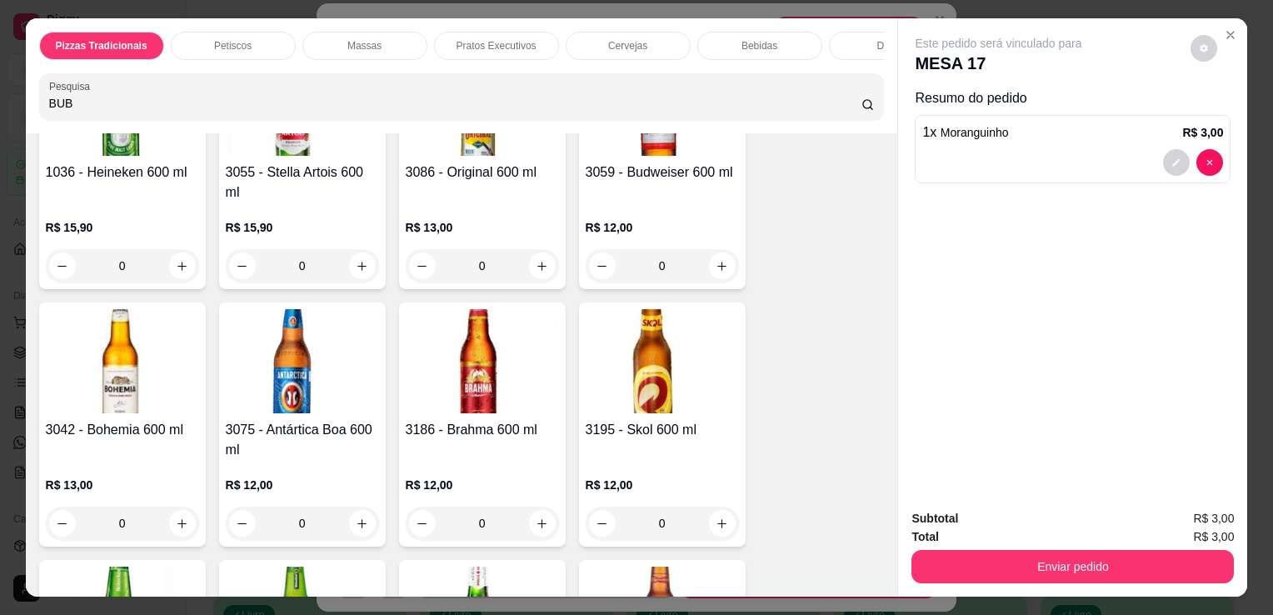
scroll to position [2353, 0]
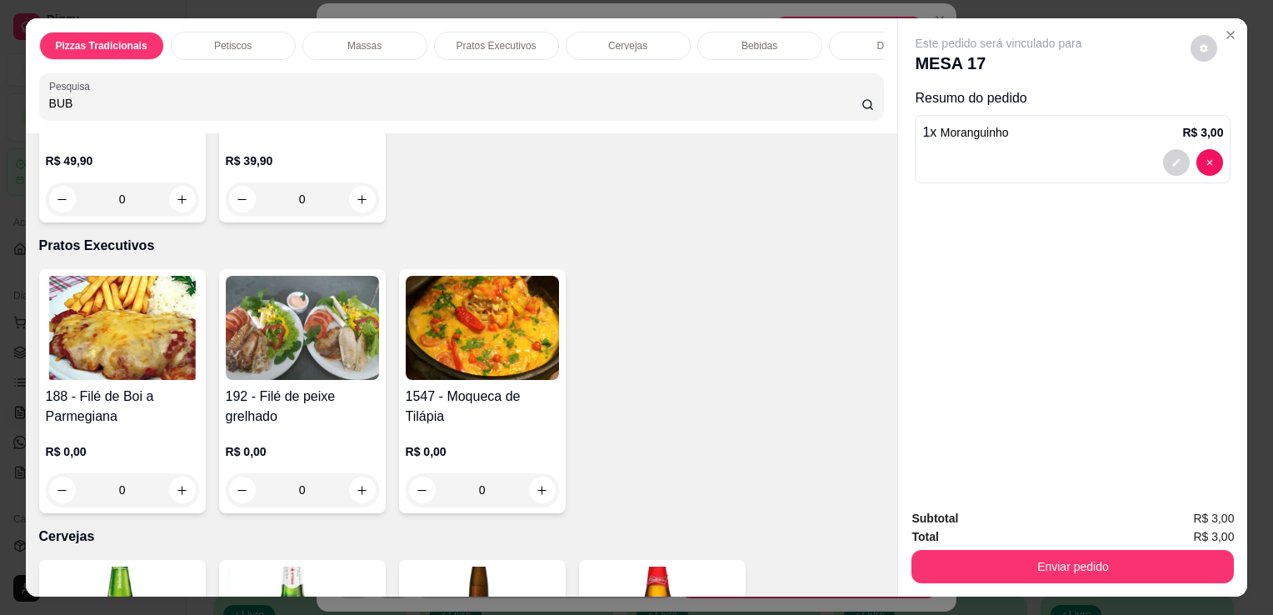
type input "BUB"
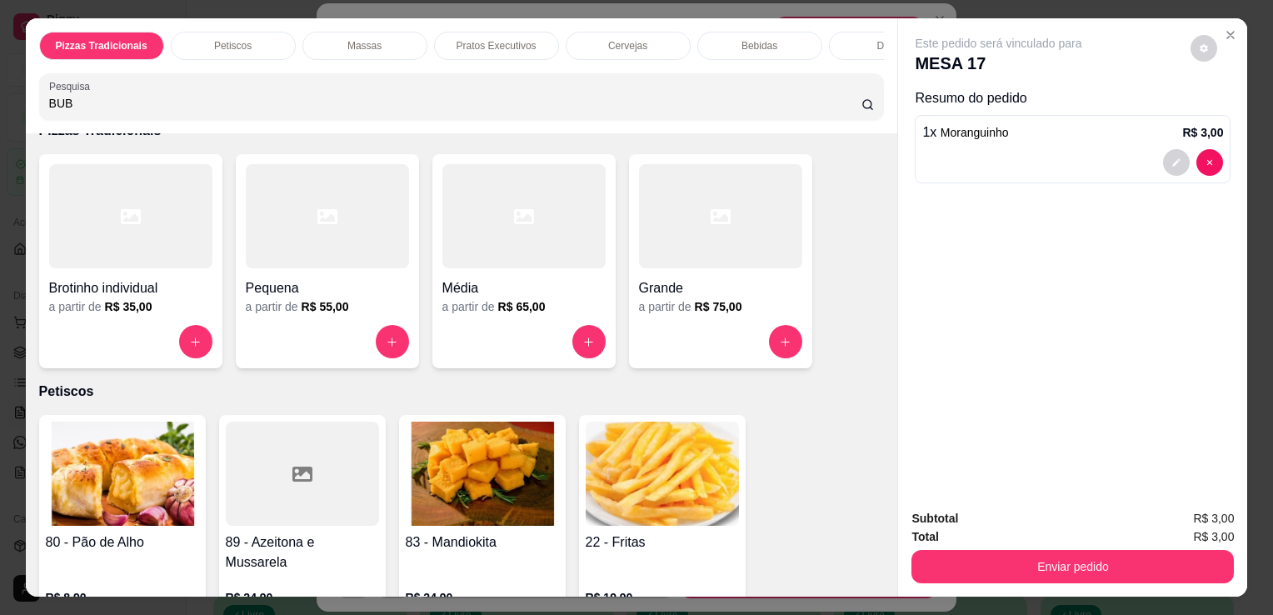
scroll to position [0, 0]
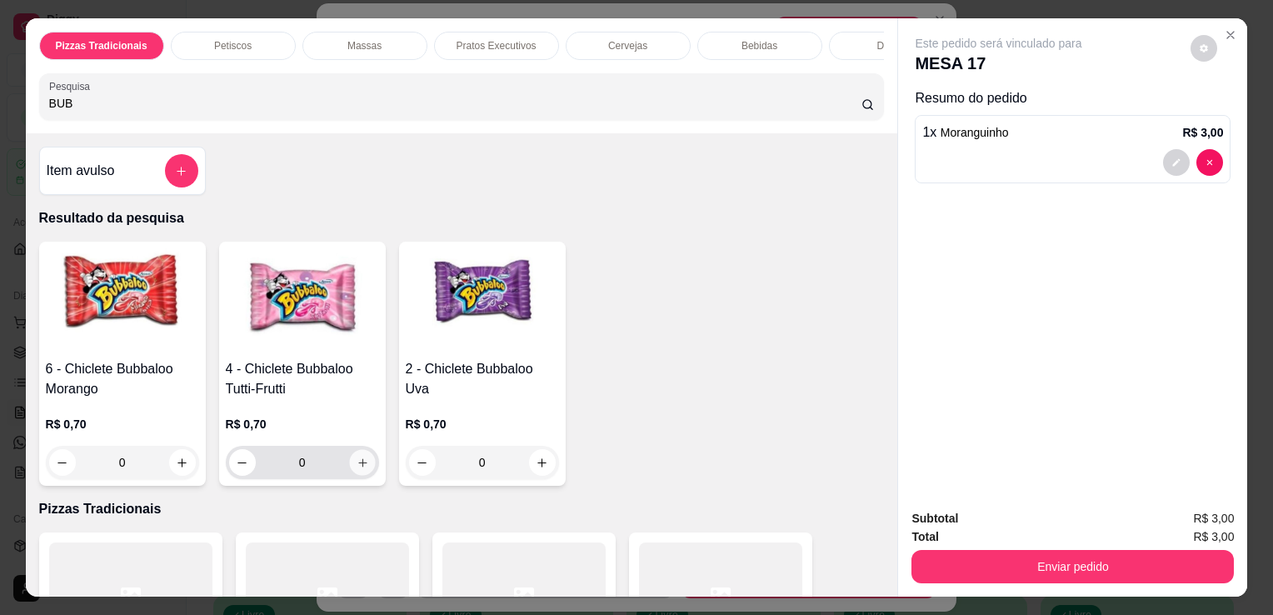
click at [356, 462] on icon "increase-product-quantity" at bounding box center [362, 463] width 12 height 12
type input "1"
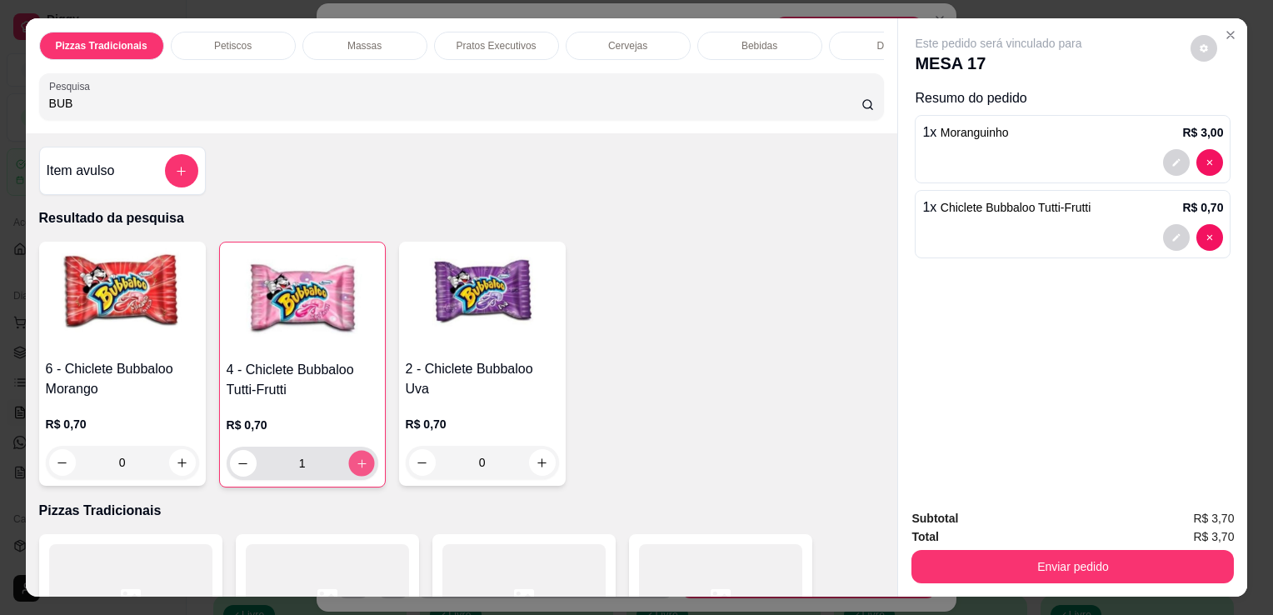
click at [355, 462] on icon "increase-product-quantity" at bounding box center [361, 463] width 12 height 12
type input "2"
click at [355, 462] on icon "increase-product-quantity" at bounding box center [361, 463] width 12 height 12
type input "3"
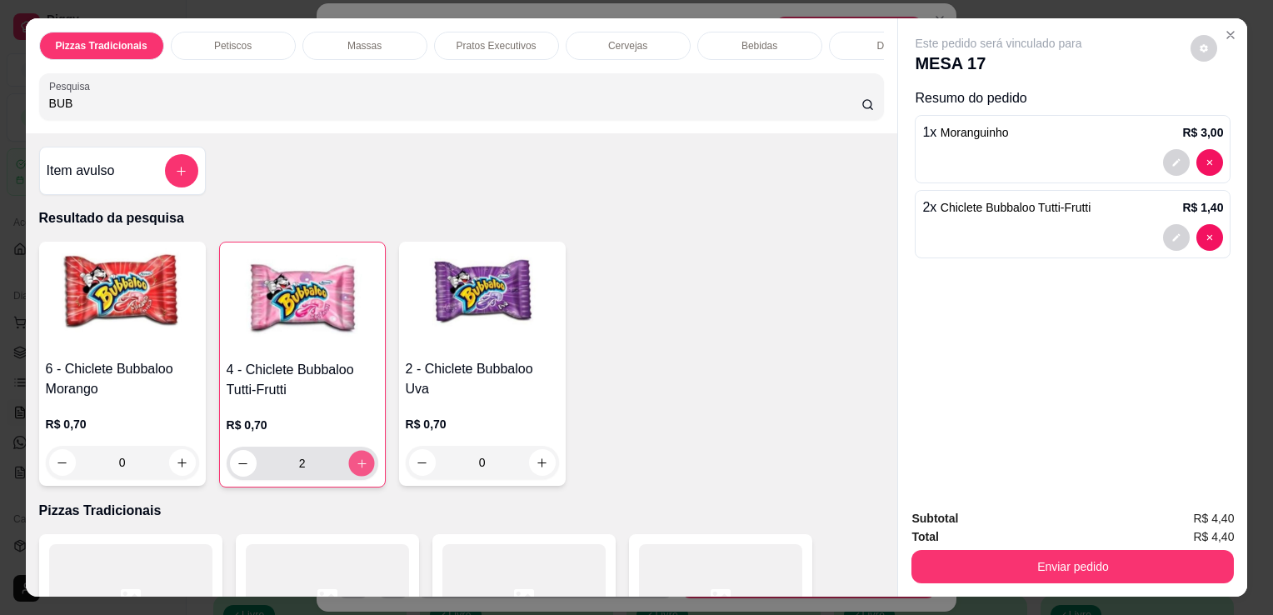
type input "3"
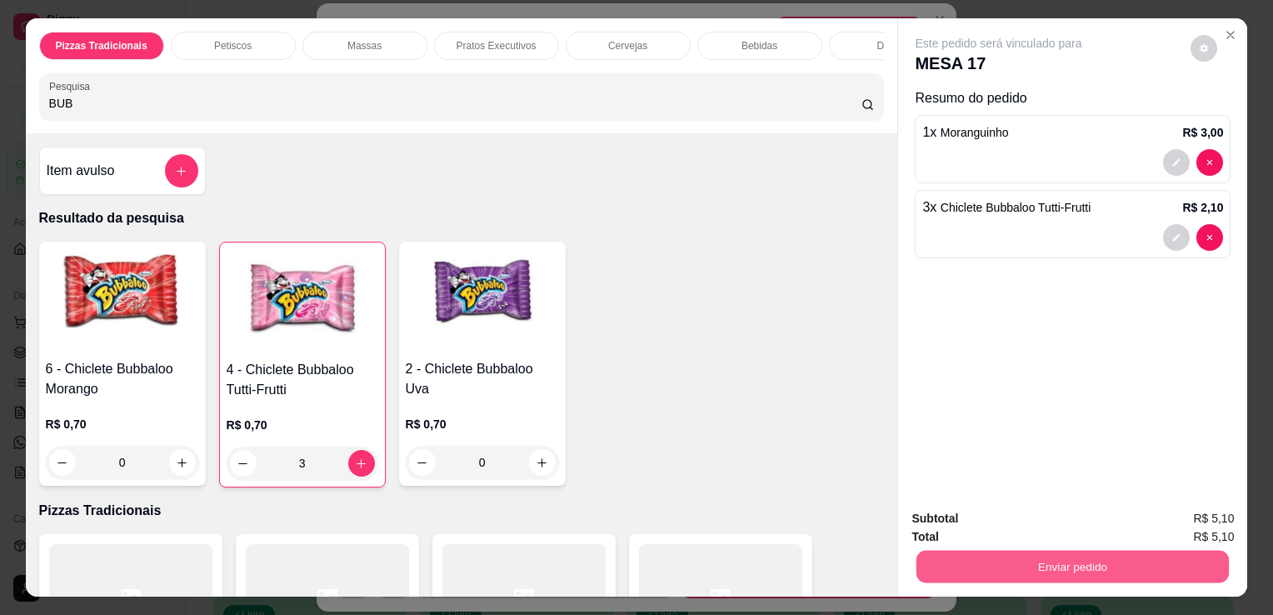
click at [927, 568] on button "Enviar pedido" at bounding box center [1073, 566] width 312 height 32
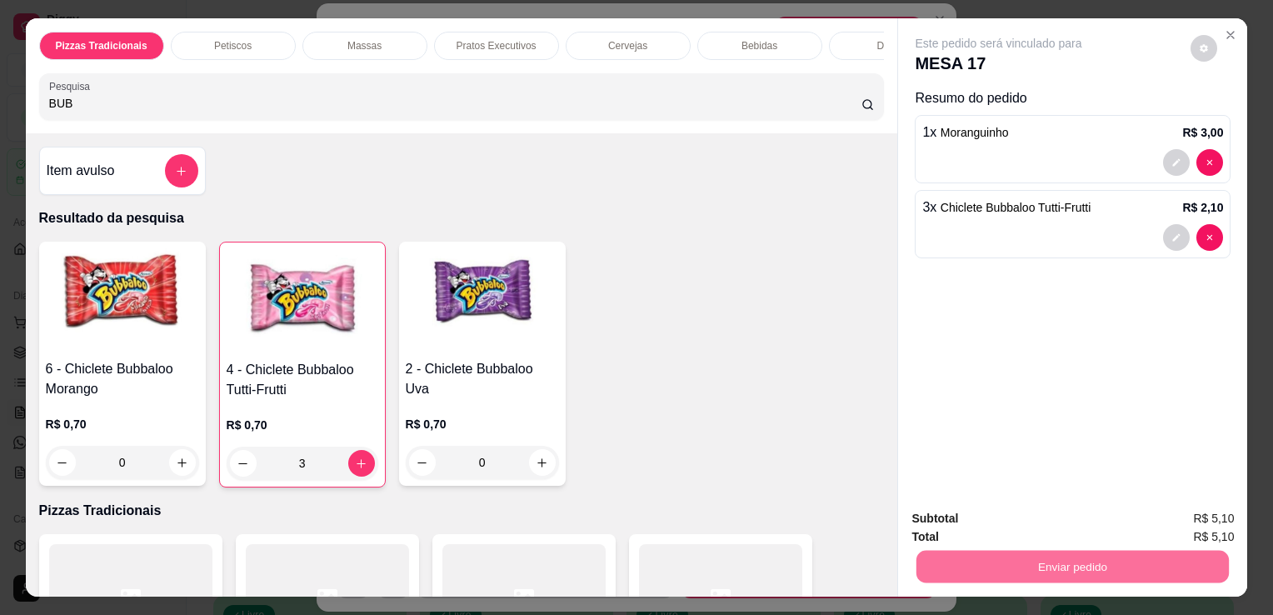
click at [972, 512] on button "Não registrar e enviar pedido" at bounding box center [1018, 519] width 168 height 31
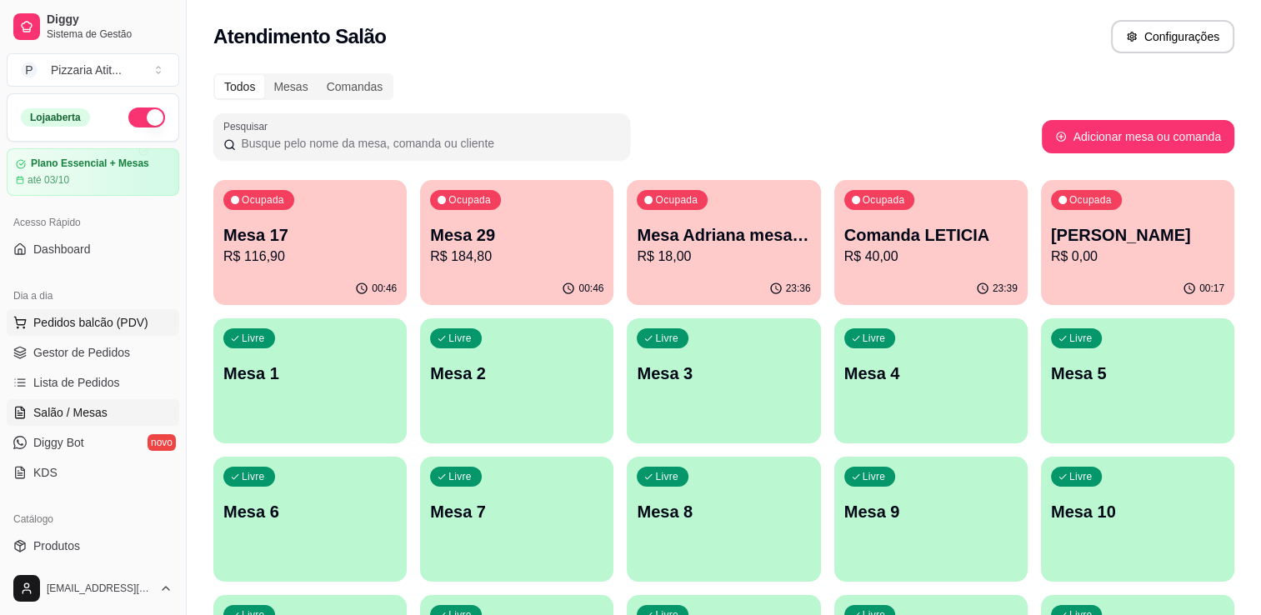
click at [150, 332] on button "Pedidos balcão (PDV)" at bounding box center [93, 322] width 172 height 27
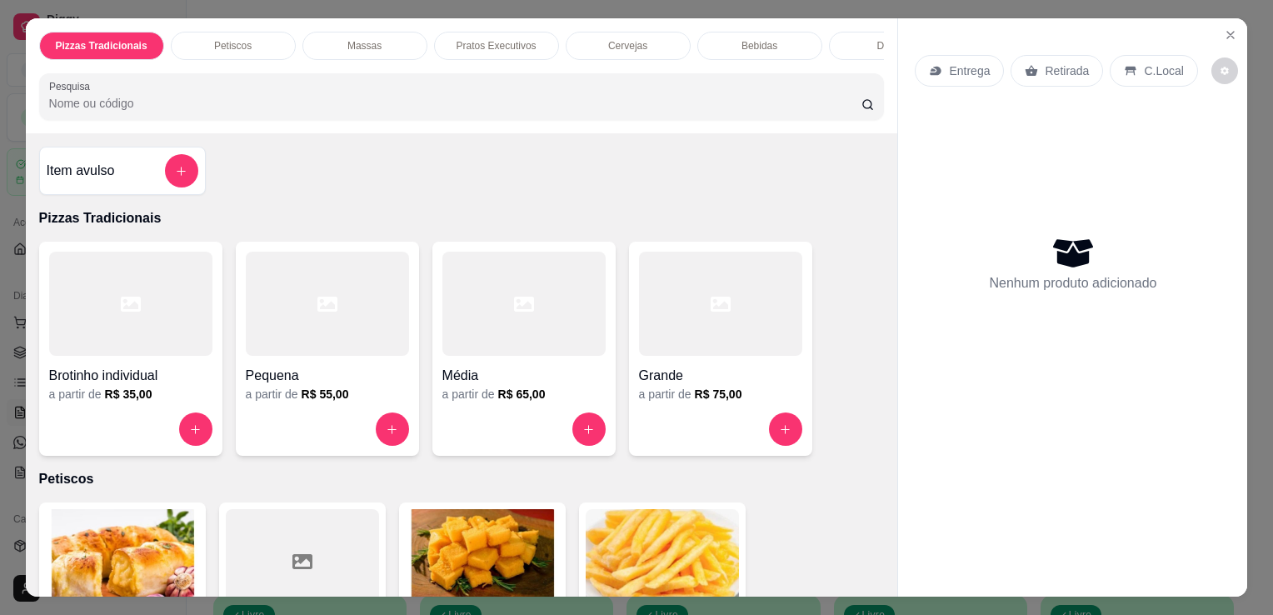
click at [427, 112] on input "Pesquisa" at bounding box center [455, 103] width 812 height 17
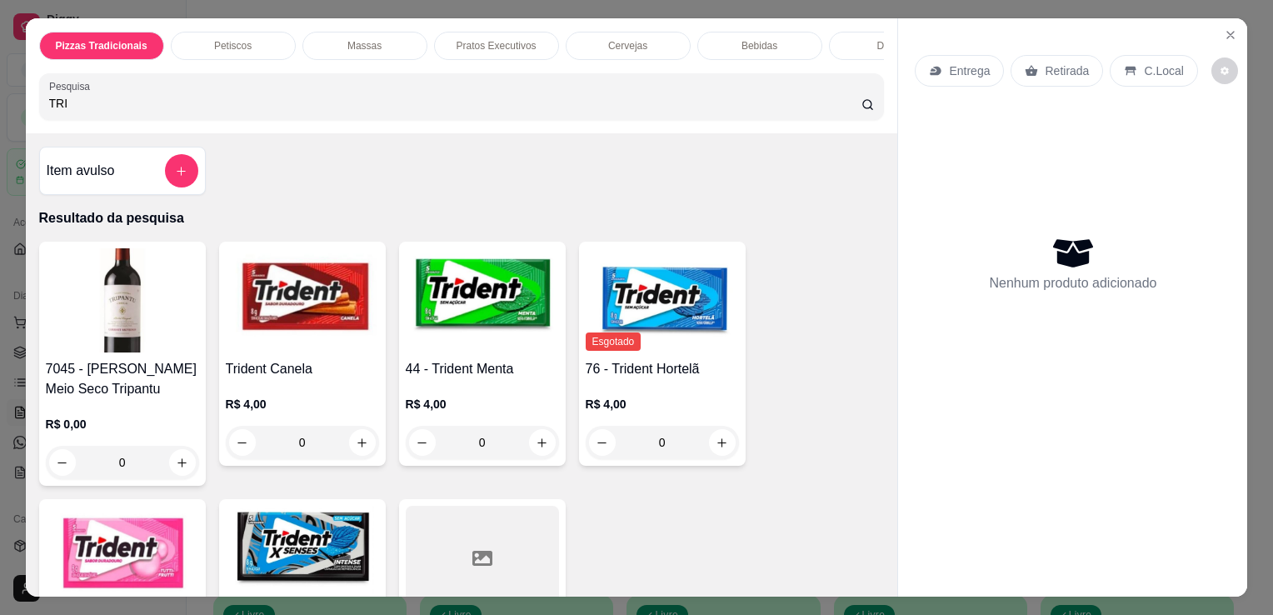
type input "TRI"
click at [296, 366] on h4 "Trident Canela" at bounding box center [302, 369] width 153 height 20
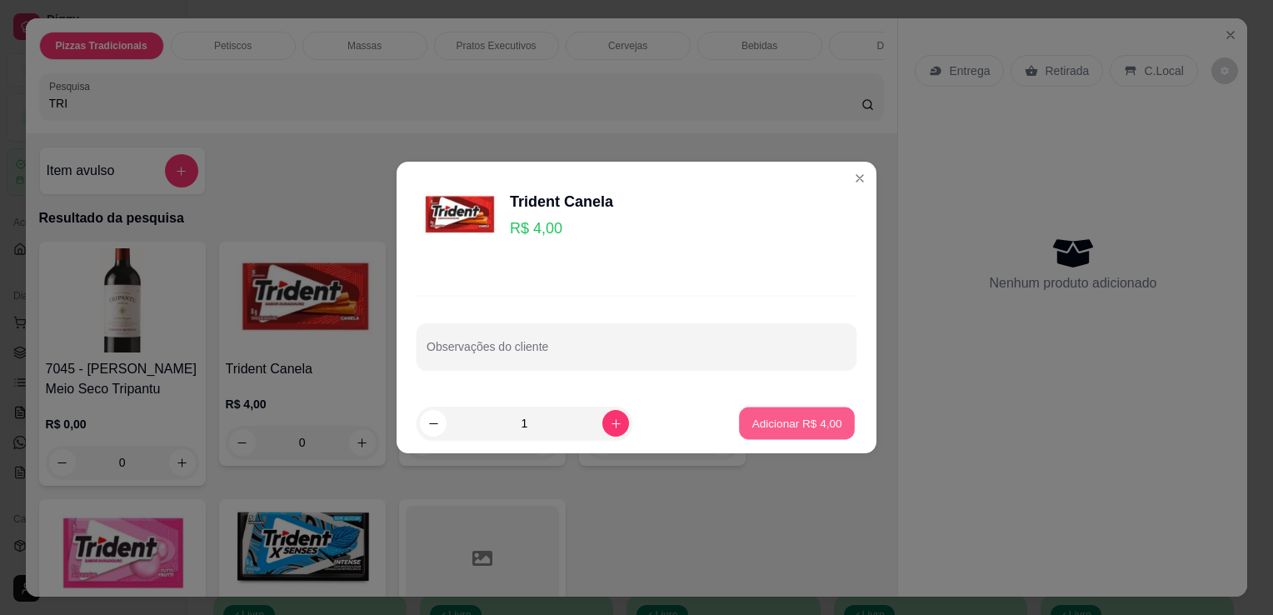
click at [779, 414] on button "Adicionar R$ 4,00" at bounding box center [797, 423] width 116 height 32
type input "1"
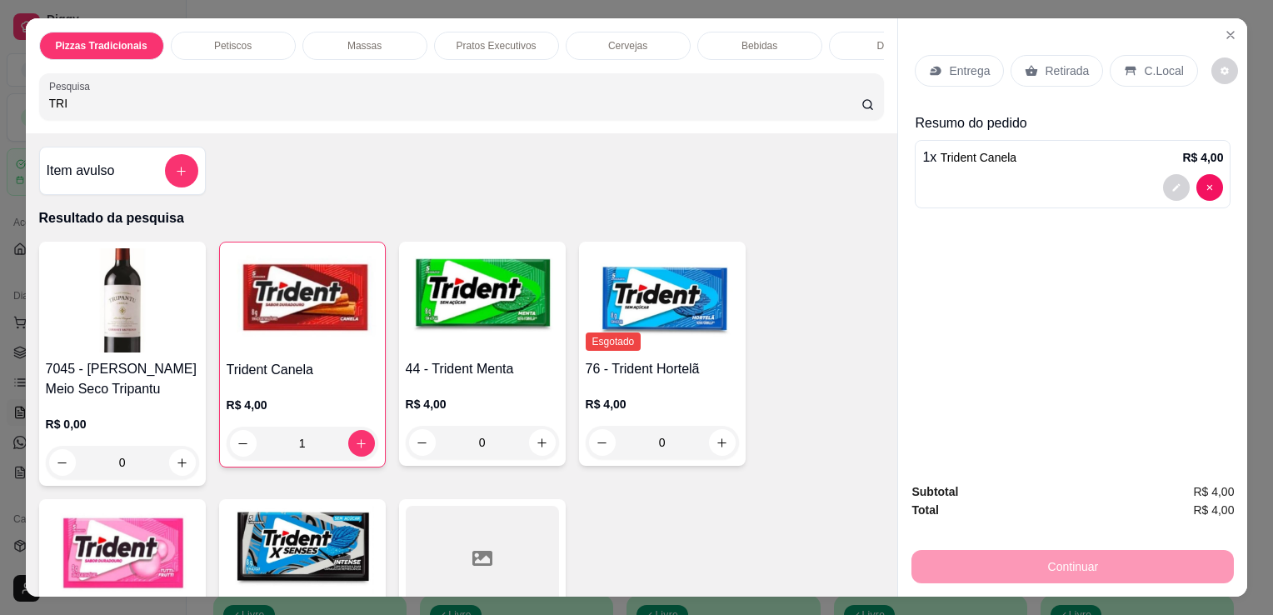
click at [1124, 64] on icon at bounding box center [1130, 70] width 13 height 13
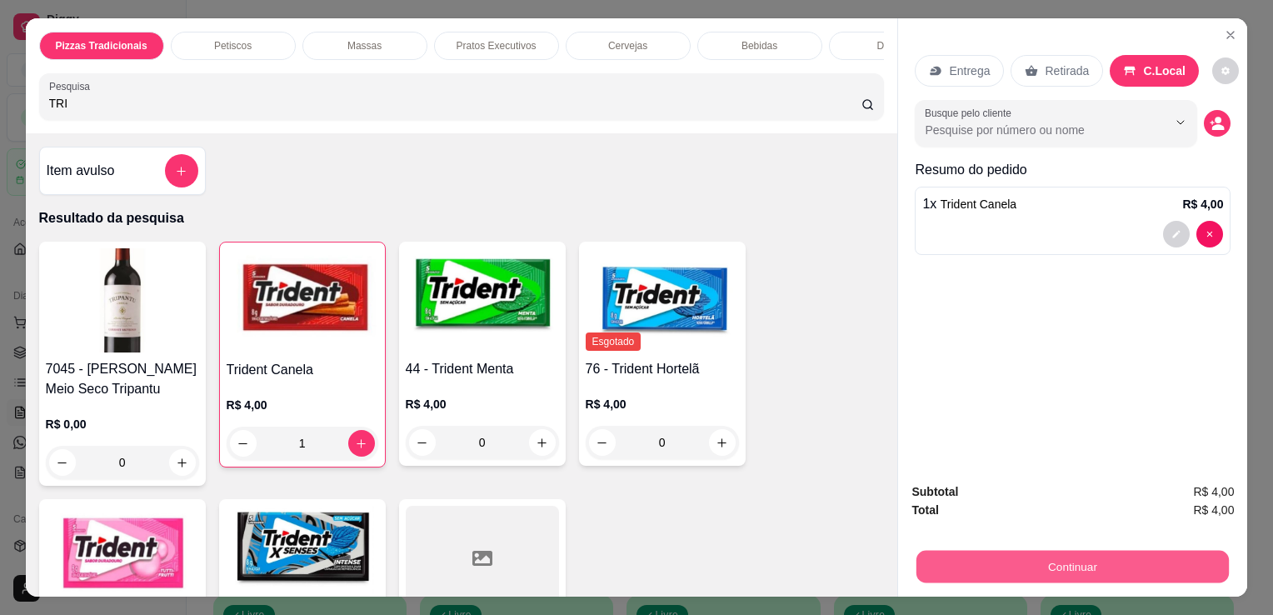
click at [992, 565] on button "Continuar" at bounding box center [1073, 566] width 312 height 32
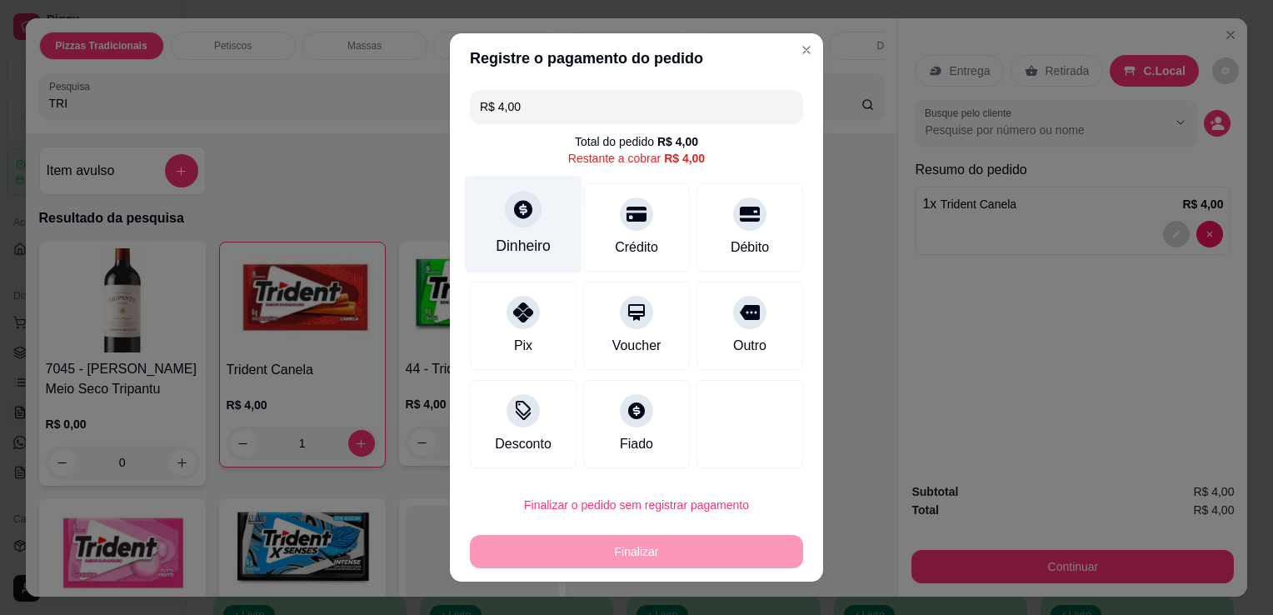
click at [508, 222] on div at bounding box center [523, 209] width 37 height 37
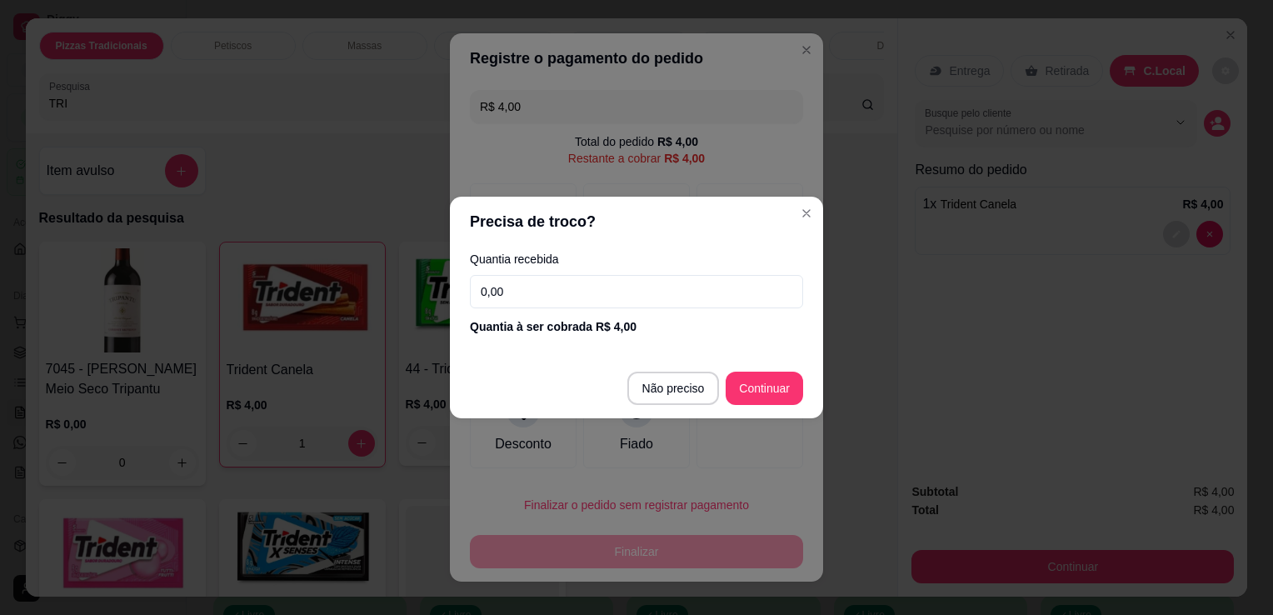
click at [588, 302] on input "0,00" at bounding box center [636, 291] width 333 height 33
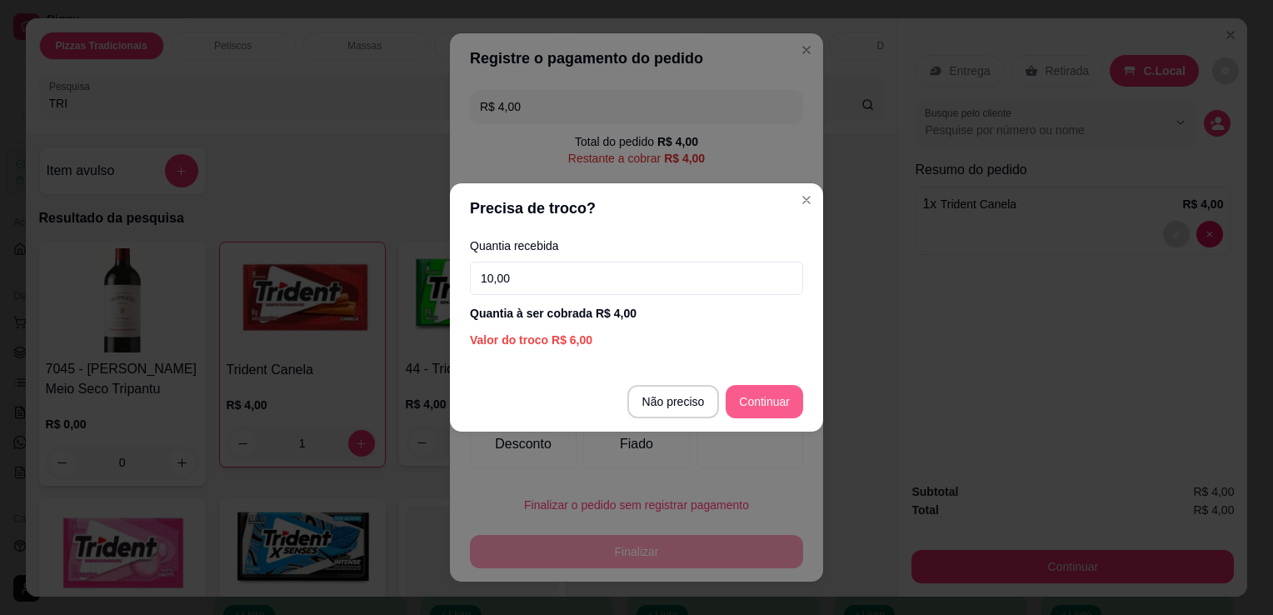
type input "10,00"
type input "R$ 0,00"
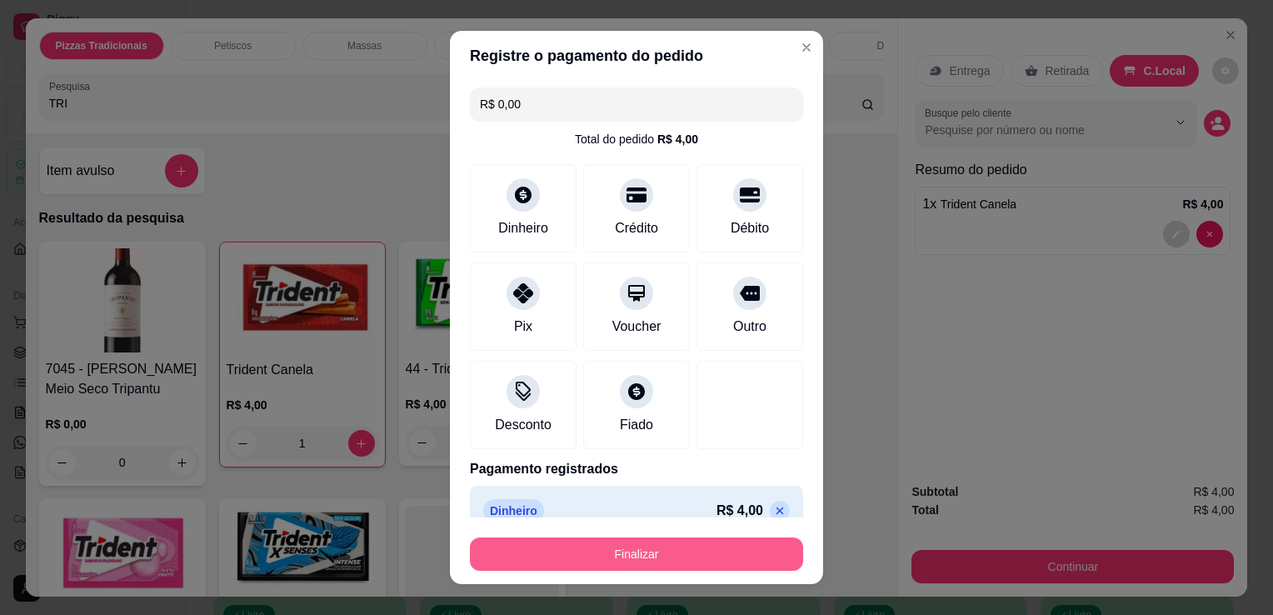
click at [610, 548] on button "Finalizar" at bounding box center [636, 553] width 333 height 33
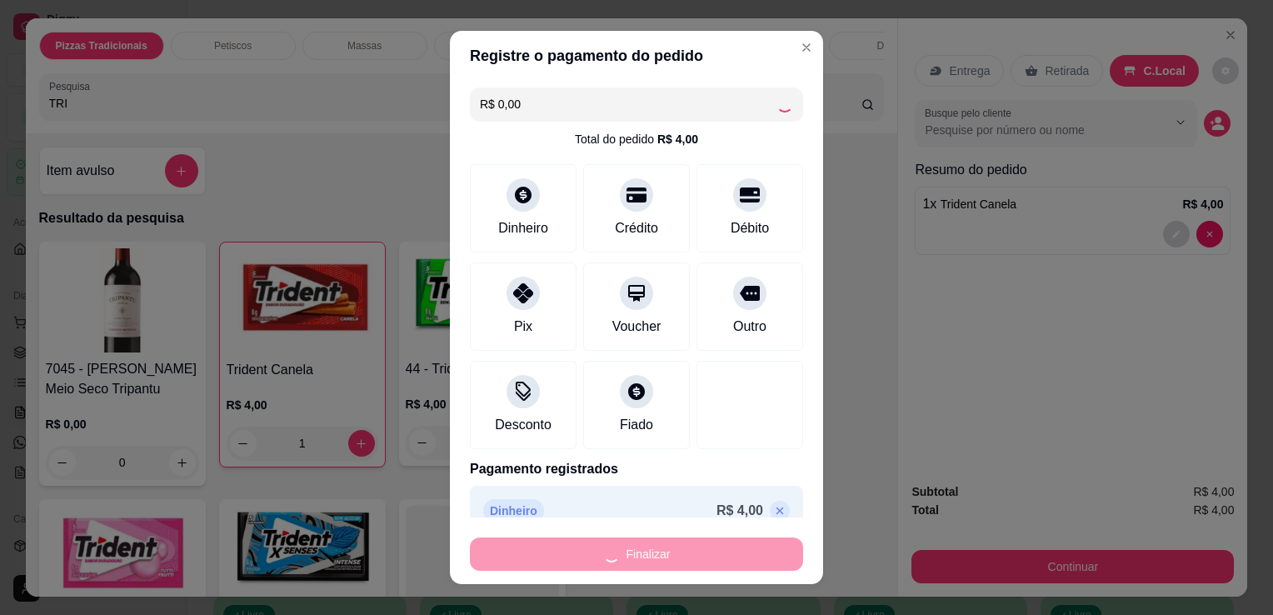
type input "0"
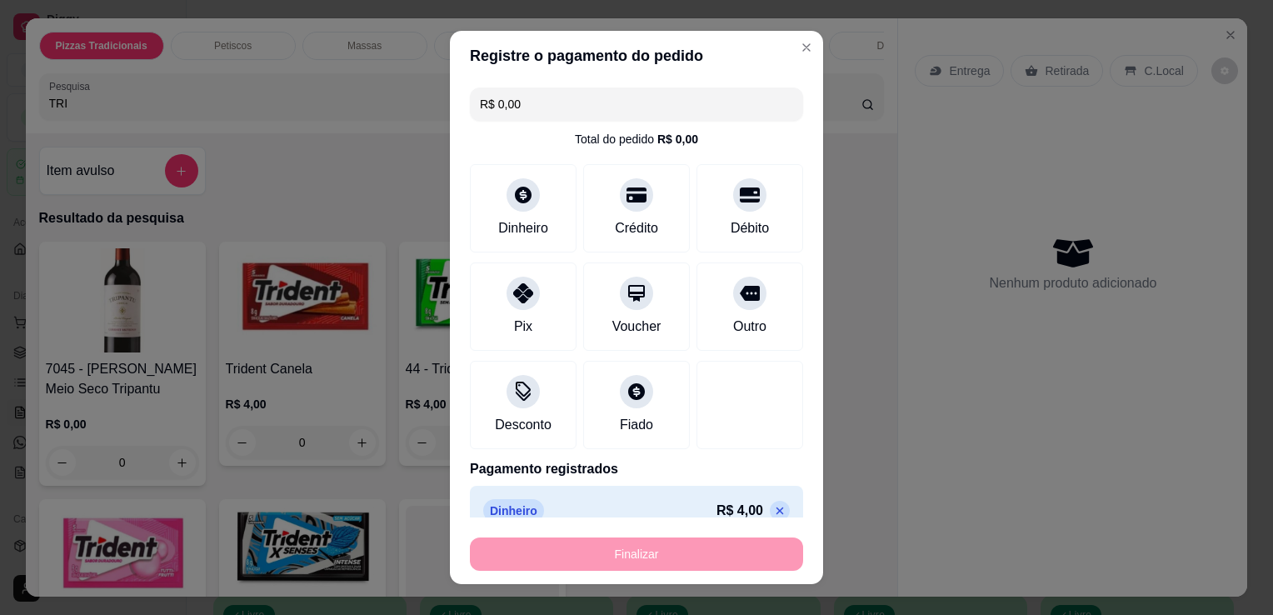
click at [610, 548] on div "Finalizar" at bounding box center [636, 553] width 333 height 33
type input "-R$ 4,00"
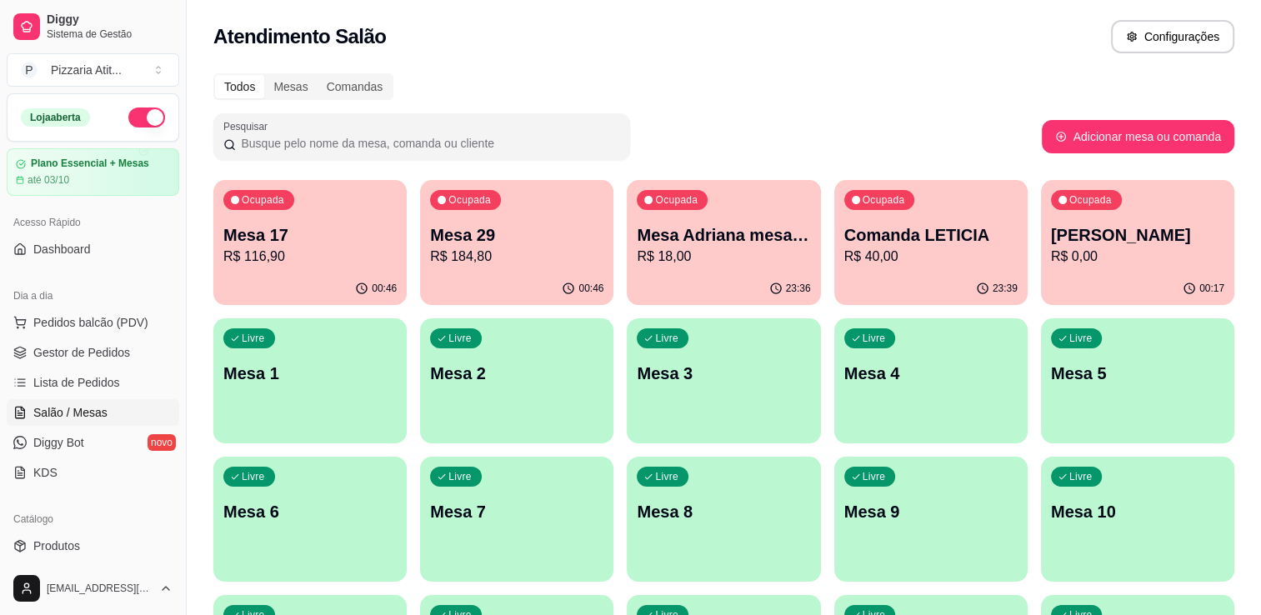
click at [293, 248] on p "R$ 116,90" at bounding box center [309, 257] width 173 height 20
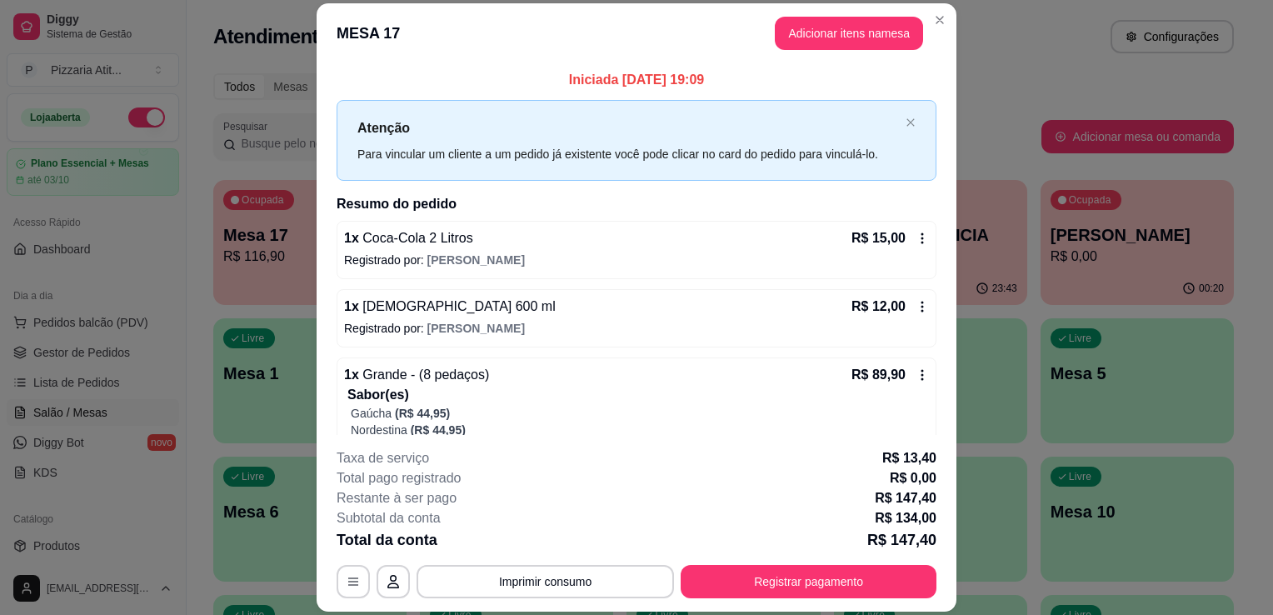
click at [868, 14] on header "MESA 17 Adicionar itens na mesa" at bounding box center [637, 33] width 640 height 60
click at [867, 21] on button "Adicionar itens na mesa" at bounding box center [848, 33] width 143 height 32
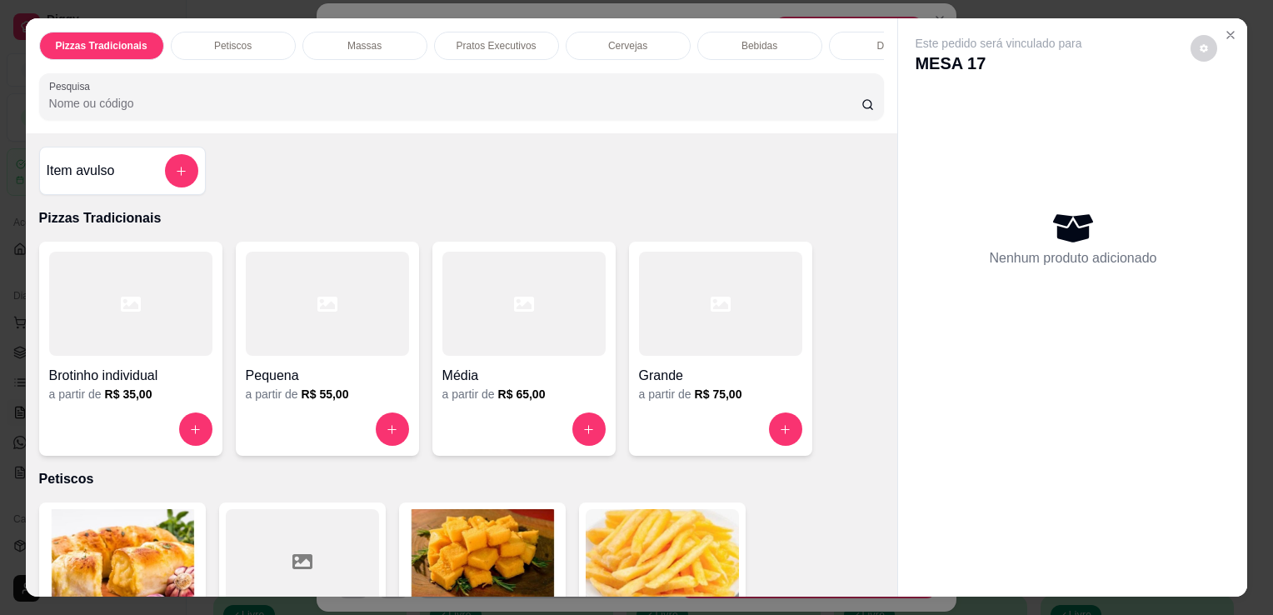
click at [668, 107] on input "Pesquisa" at bounding box center [455, 103] width 812 height 17
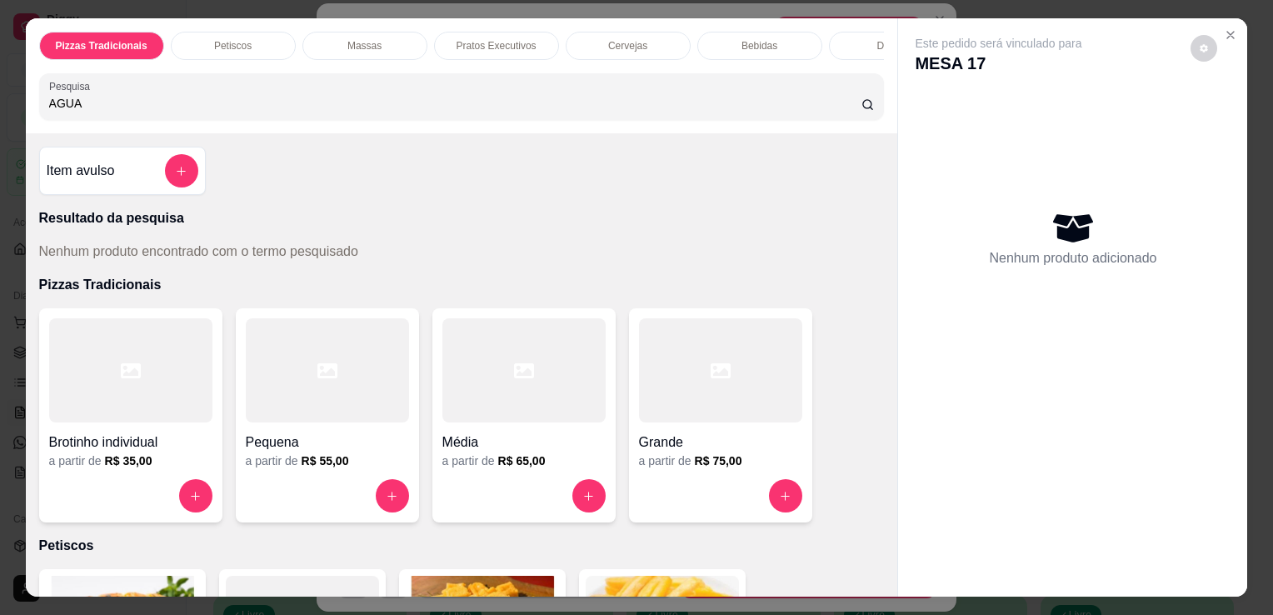
type input "AGUA"
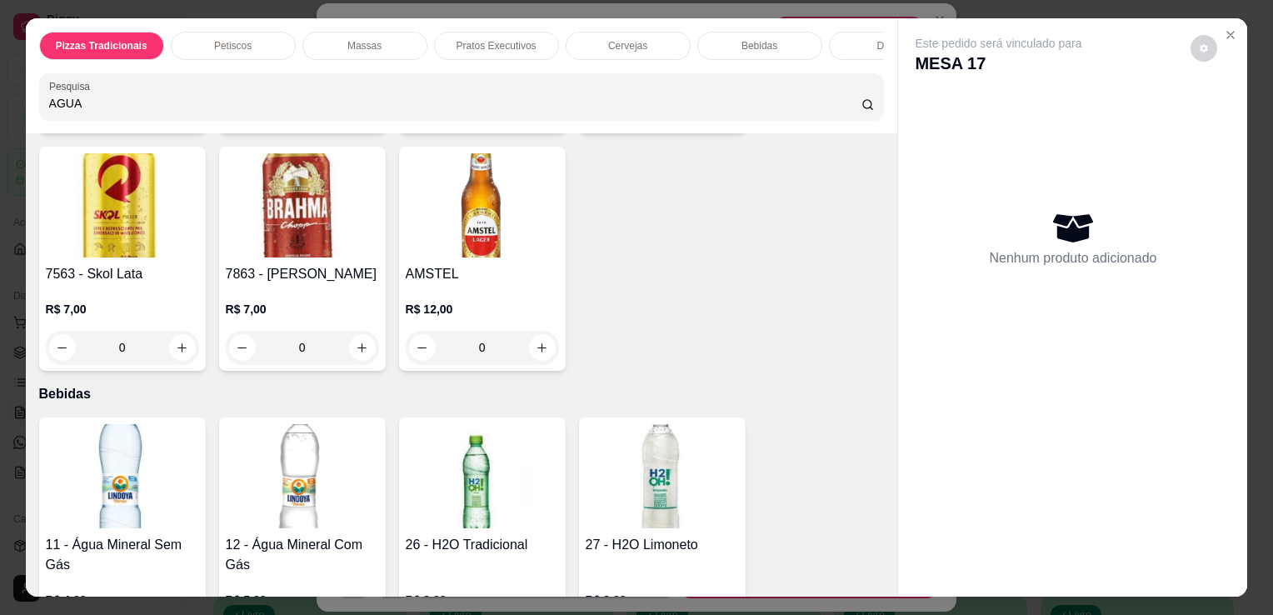
scroll to position [3593, 0]
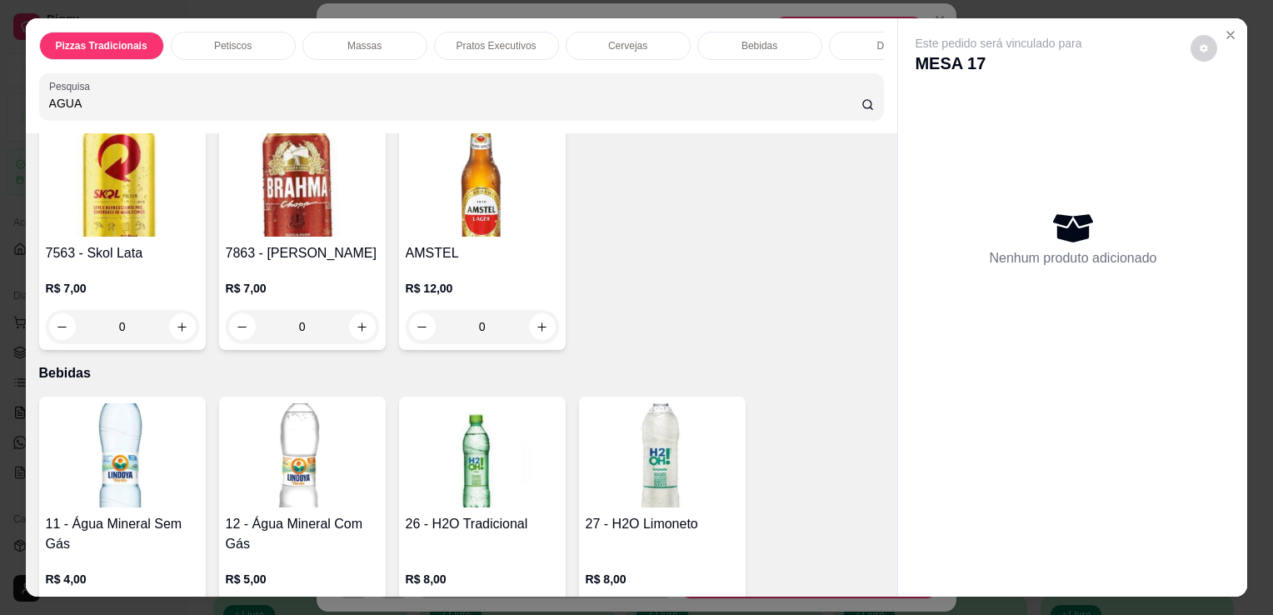
click at [182, 458] on img at bounding box center [122, 455] width 153 height 104
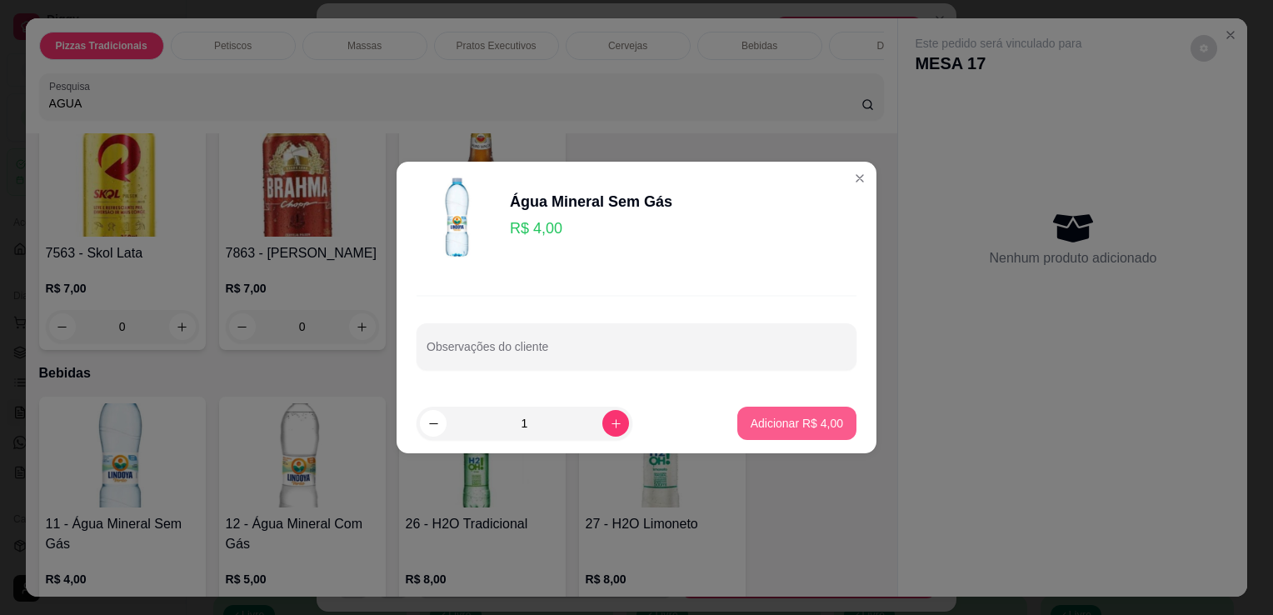
click at [757, 425] on p "Adicionar R$ 4,00" at bounding box center [797, 423] width 92 height 17
type input "1"
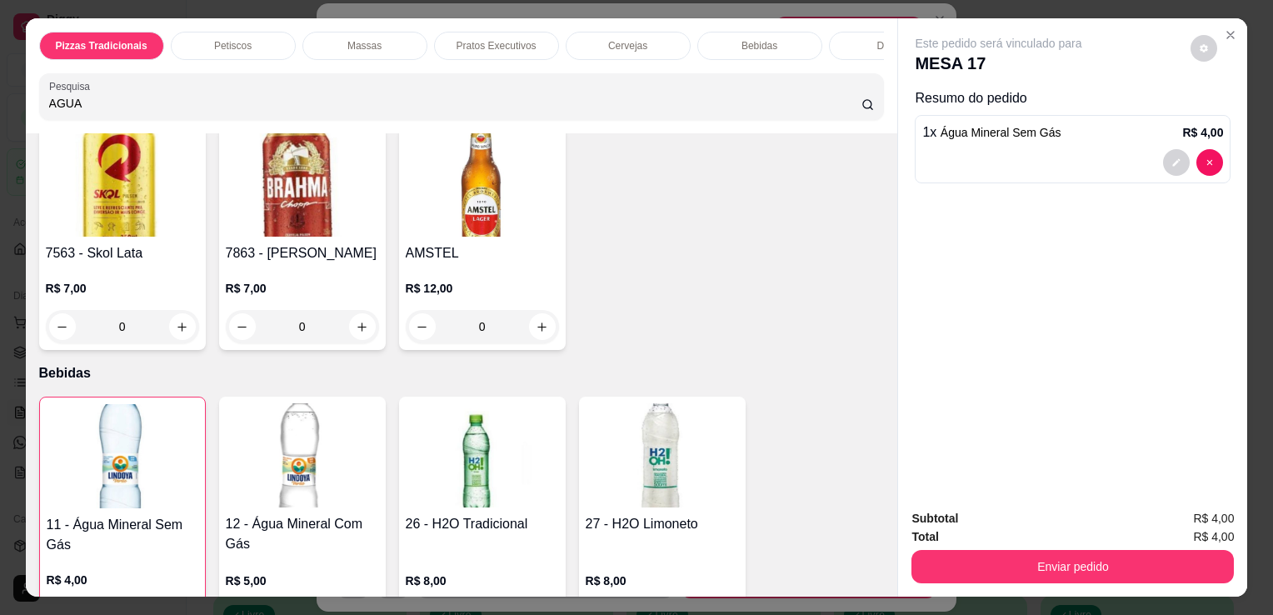
click at [993, 537] on div "Total R$ 4,00" at bounding box center [1073, 536] width 322 height 18
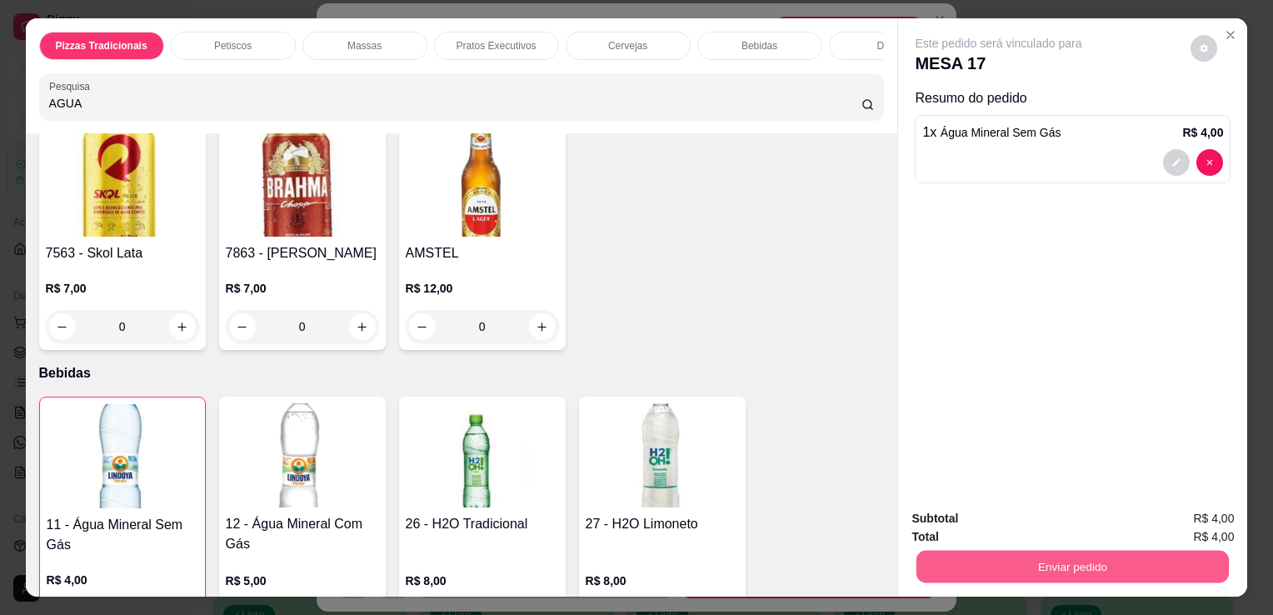
click at [994, 555] on button "Enviar pedido" at bounding box center [1073, 566] width 312 height 32
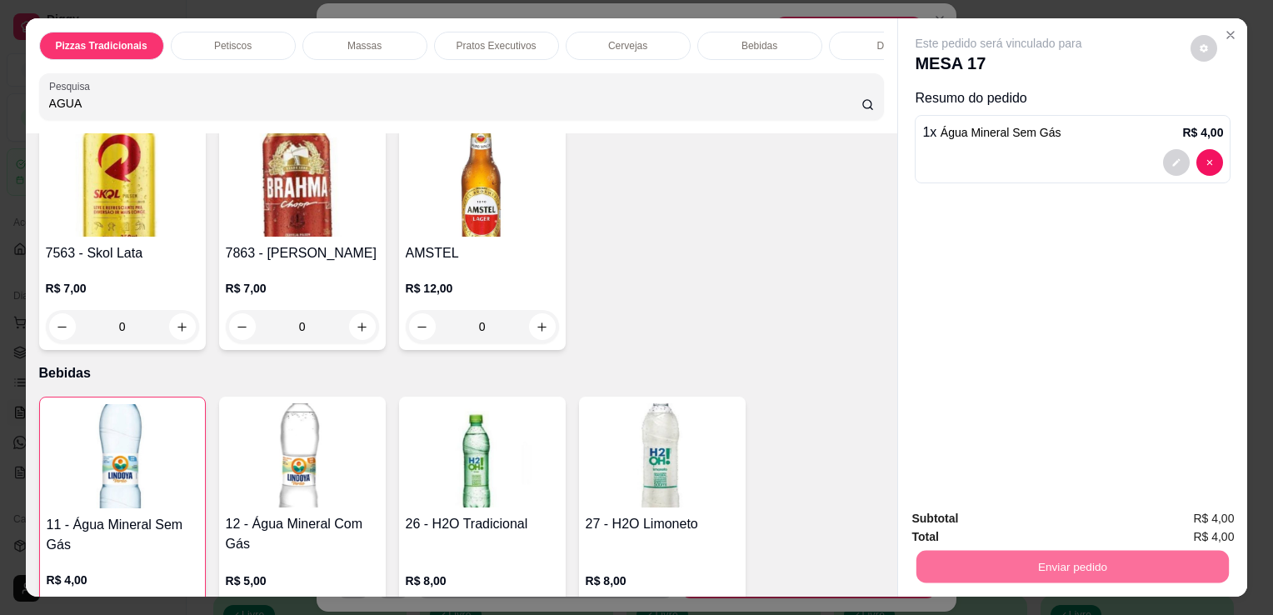
click at [993, 525] on button "Não registrar e enviar pedido" at bounding box center [1018, 519] width 168 height 31
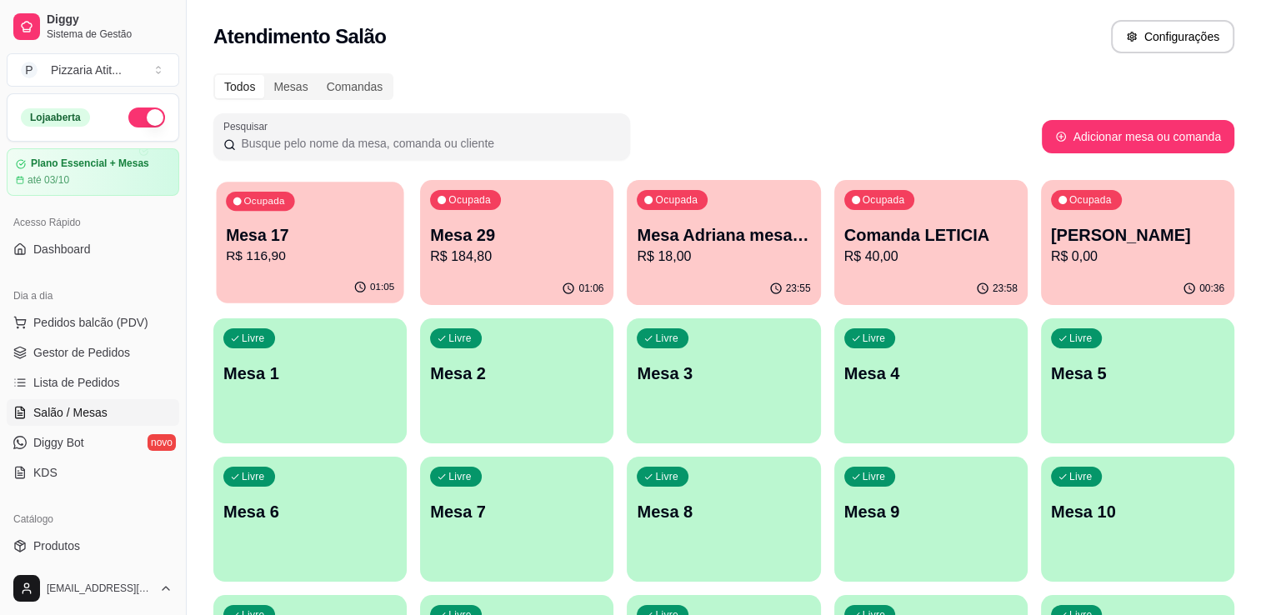
click at [263, 288] on div "01:05" at bounding box center [309, 288] width 187 height 32
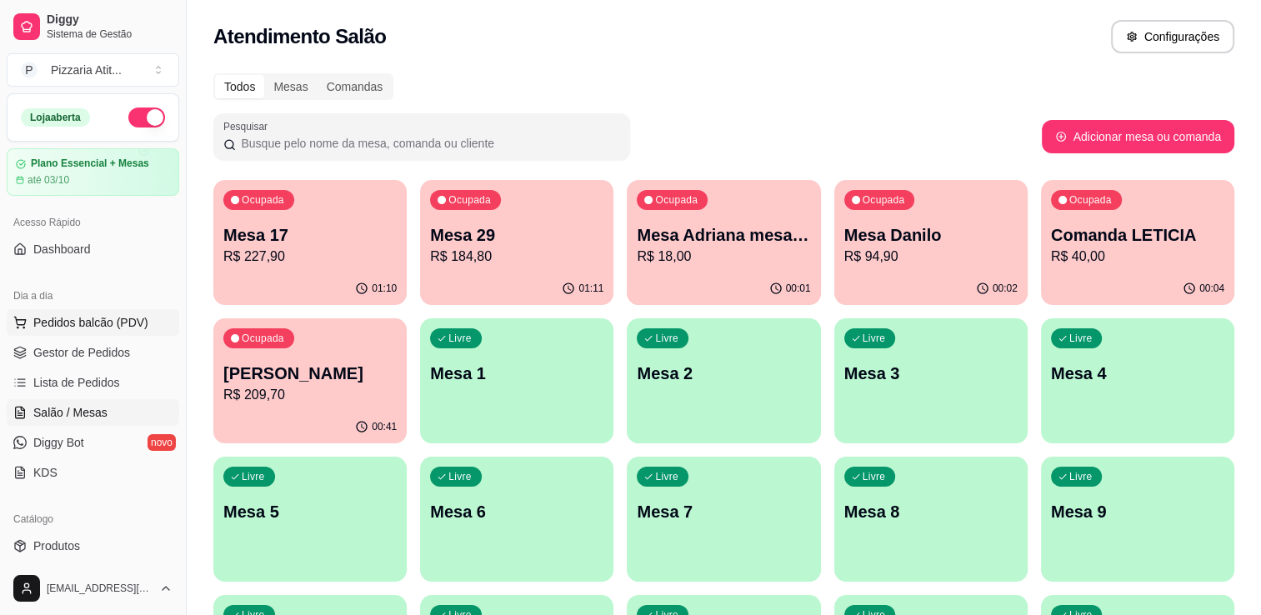
click at [117, 328] on span "Pedidos balcão (PDV)" at bounding box center [90, 322] width 115 height 17
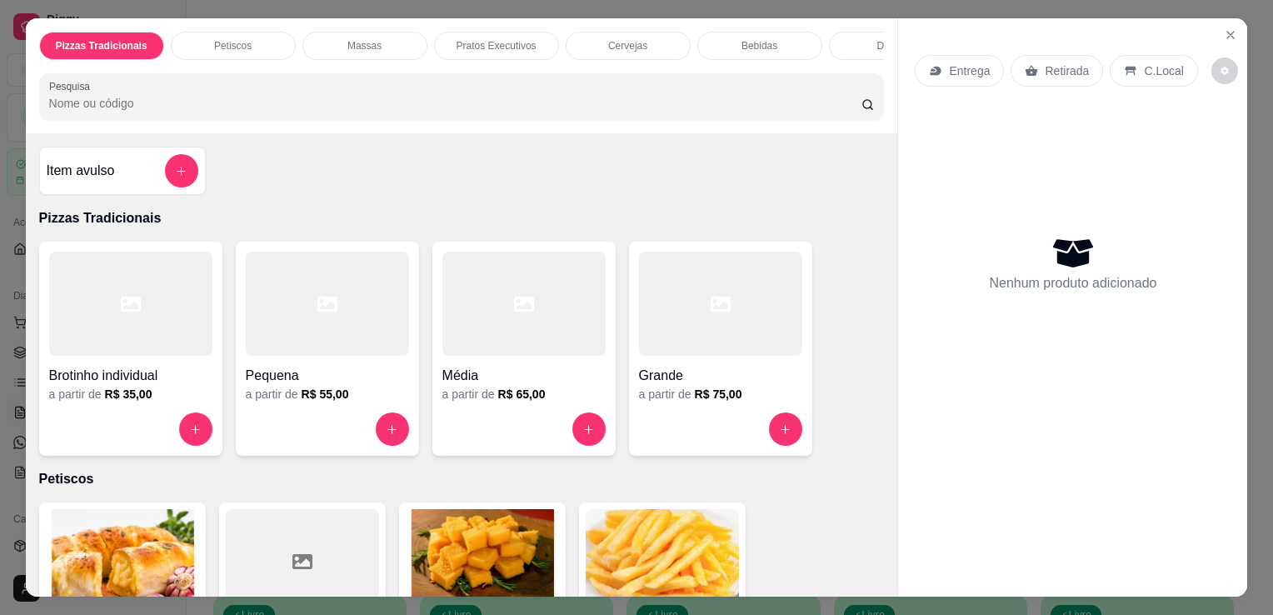
click at [494, 102] on input "Pesquisa" at bounding box center [455, 103] width 812 height 17
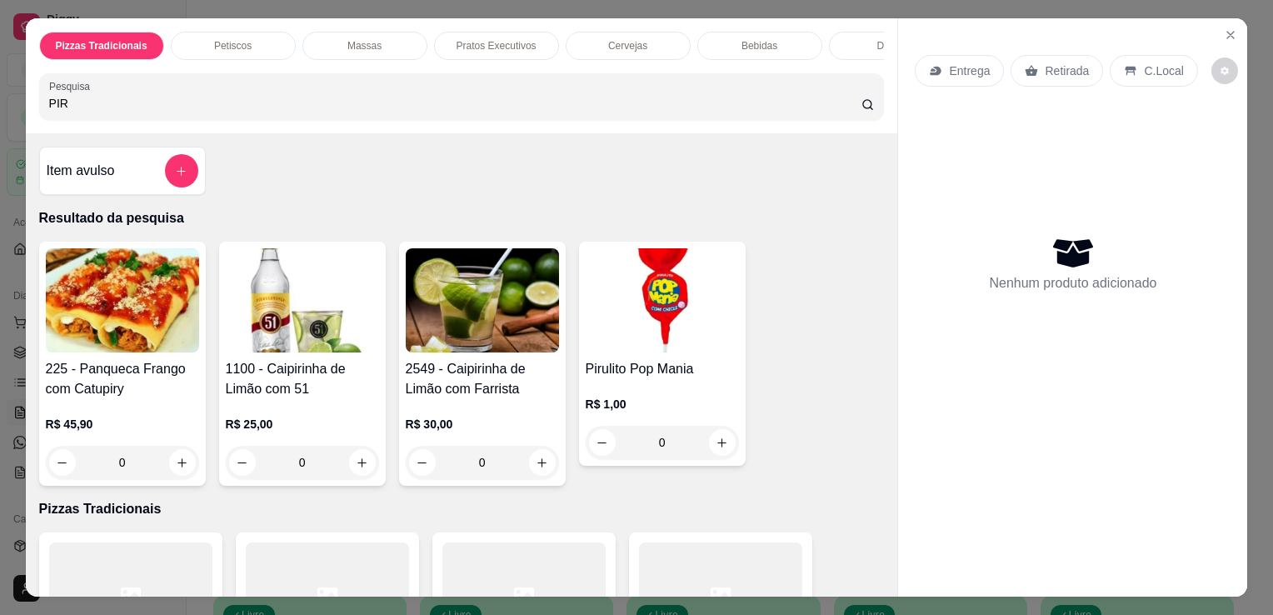
type input "PIR"
click at [604, 315] on img at bounding box center [662, 300] width 153 height 104
click at [1224, 28] on icon "Close" at bounding box center [1230, 34] width 13 height 13
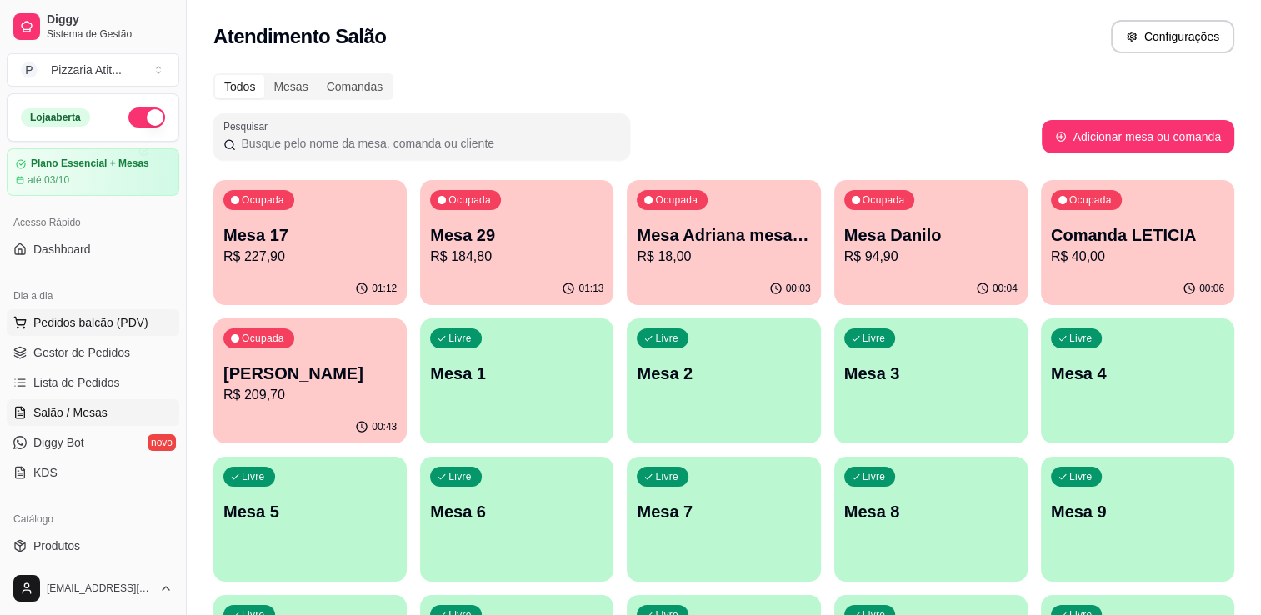
click at [80, 320] on span "Pedidos balcão (PDV)" at bounding box center [90, 322] width 115 height 17
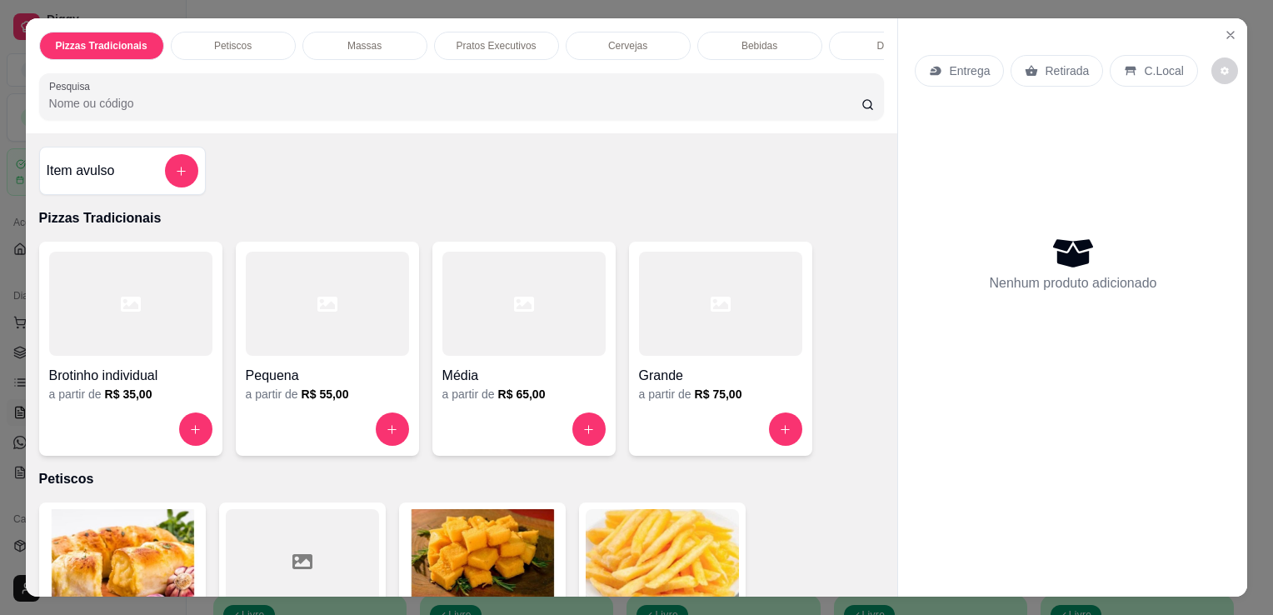
click at [236, 410] on div "Pequena a partir de R$ 55,00" at bounding box center [327, 349] width 183 height 214
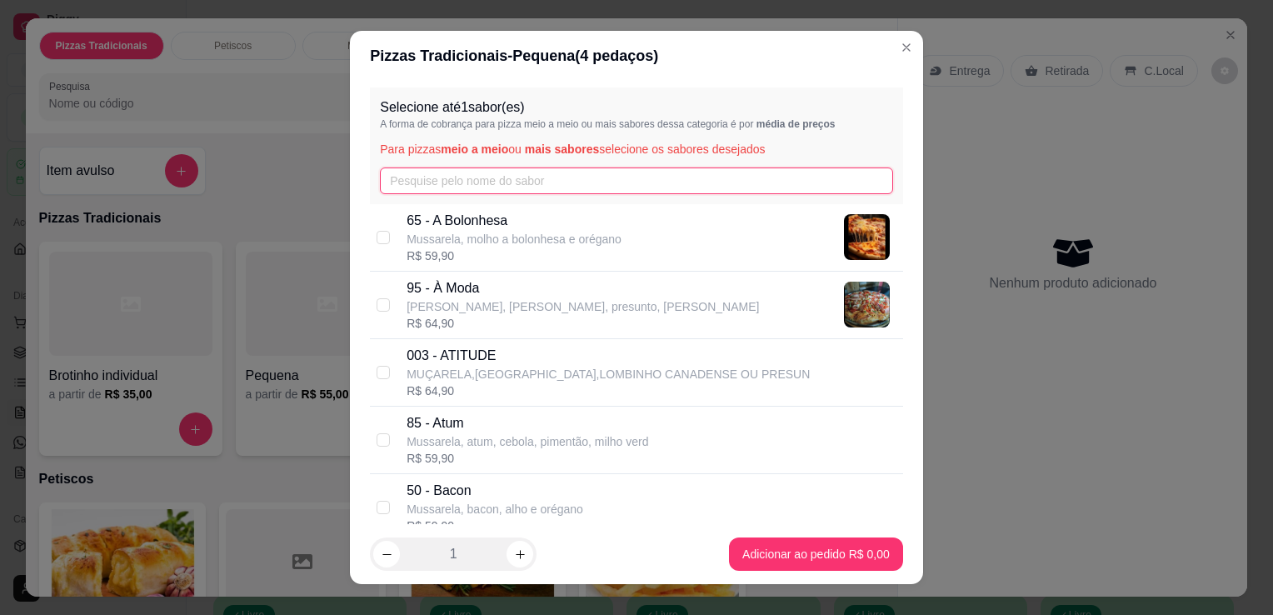
click at [482, 188] on input "text" at bounding box center [636, 180] width 513 height 27
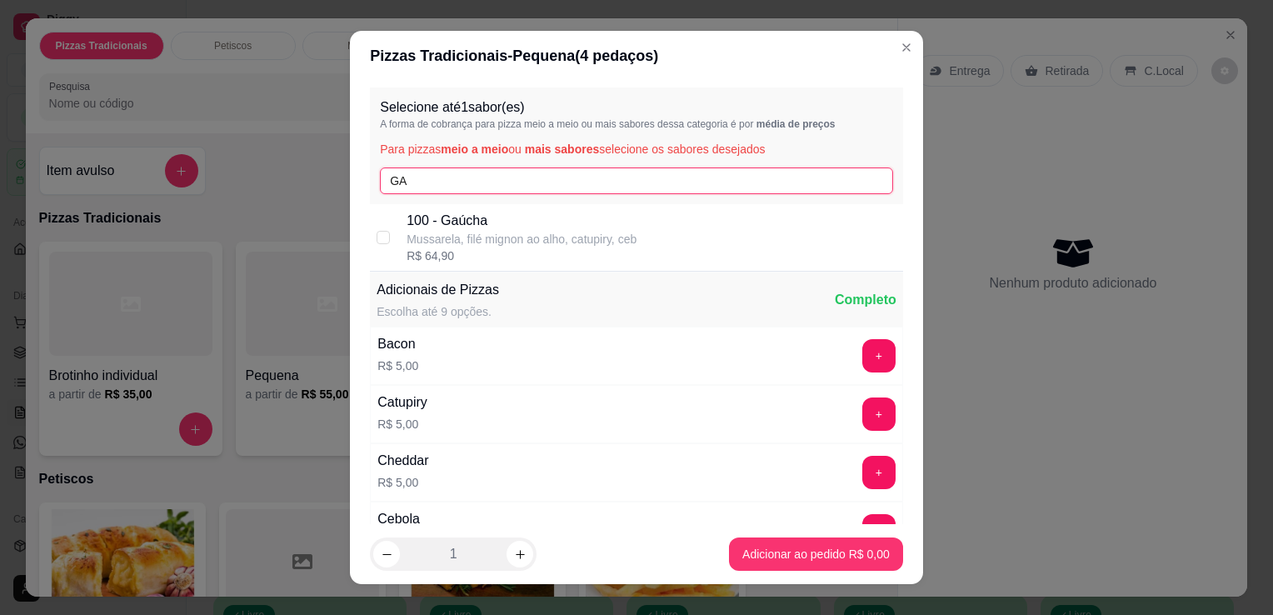
type input "GA"
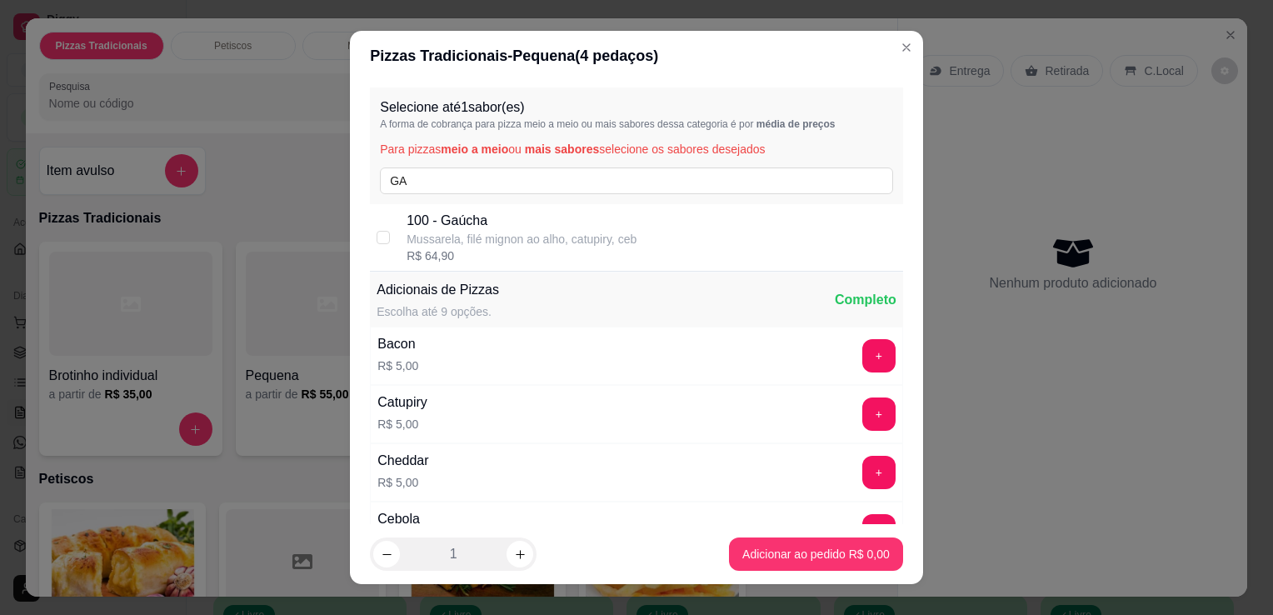
click at [489, 242] on p "Mussarela, filé mignon ao alho, catupiry, ceb" at bounding box center [522, 239] width 230 height 17
checkbox input "true"
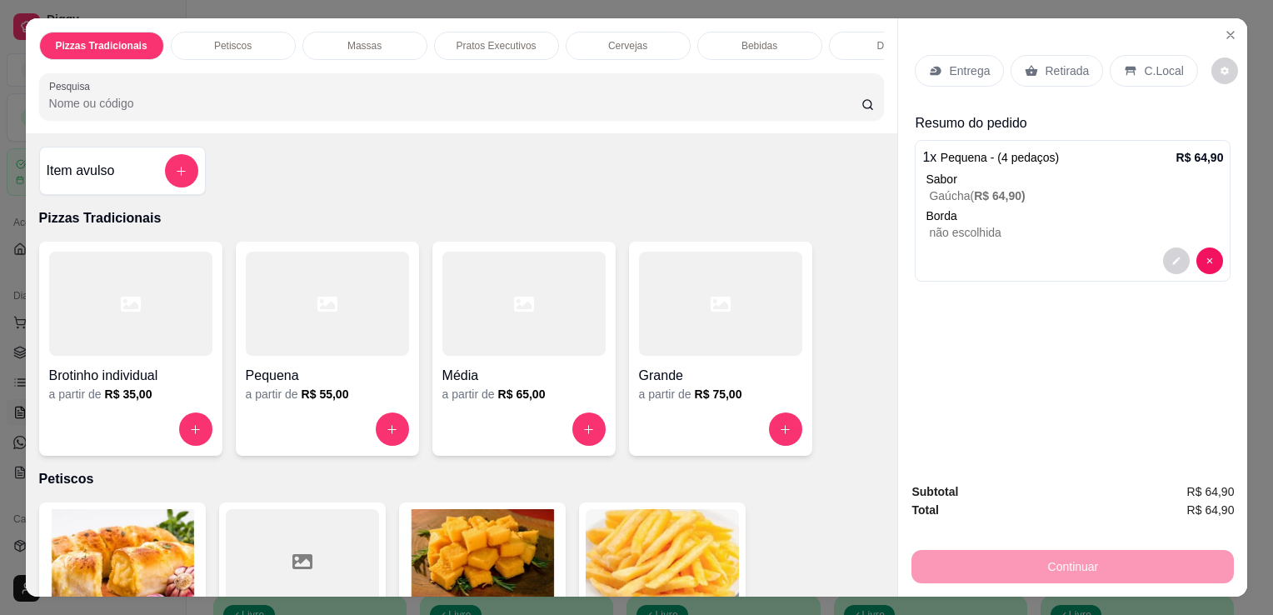
click at [953, 76] on div "Entrega" at bounding box center [959, 71] width 89 height 32
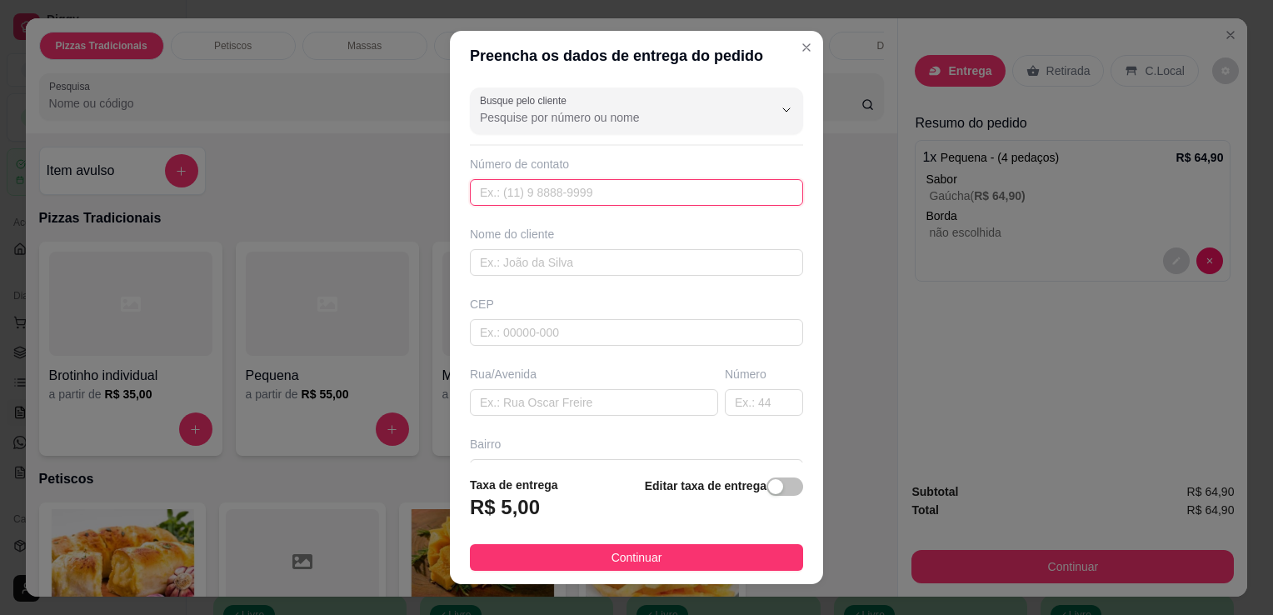
click at [552, 205] on input "text" at bounding box center [636, 192] width 333 height 27
type input "[PHONE_NUMBER]"
click at [557, 257] on input "text" at bounding box center [636, 262] width 333 height 27
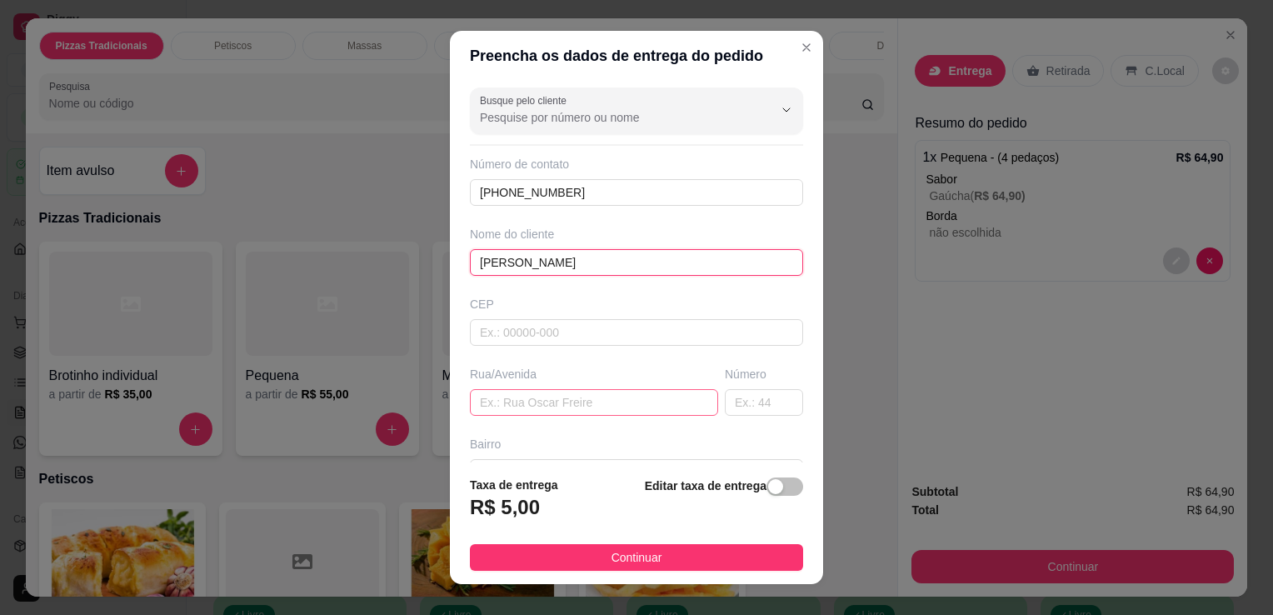
type input "[PERSON_NAME]"
click at [551, 398] on input "text" at bounding box center [594, 402] width 248 height 27
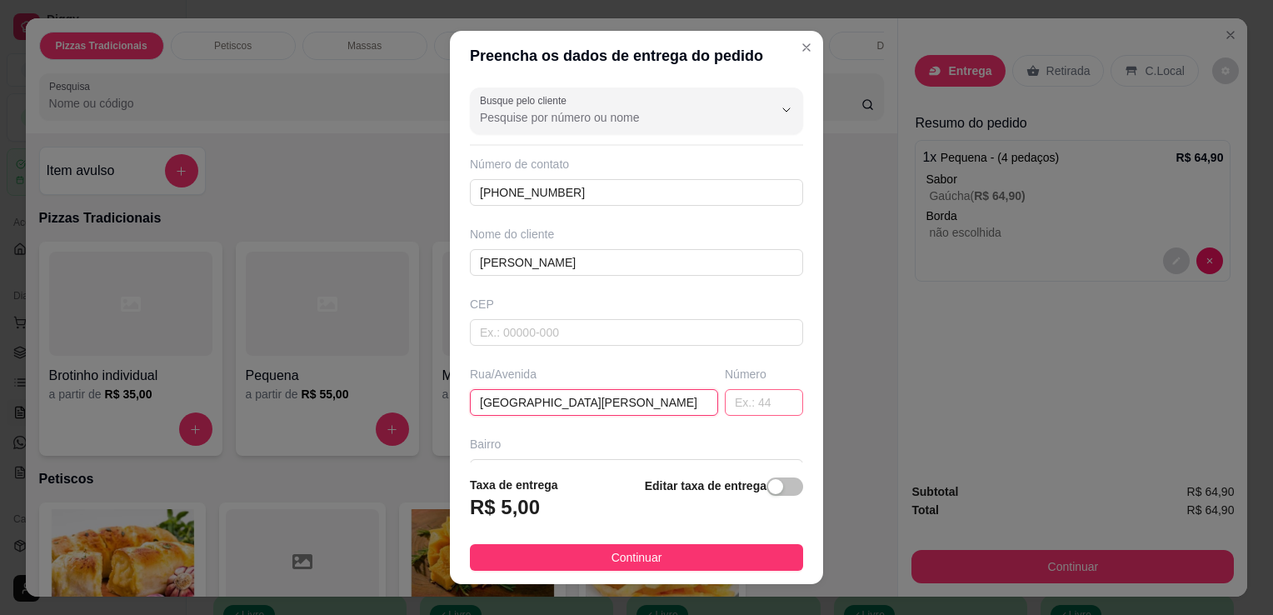
type input "[GEOGRAPHIC_DATA][PERSON_NAME]"
click at [725, 397] on input "text" at bounding box center [764, 402] width 78 height 27
type input "478"
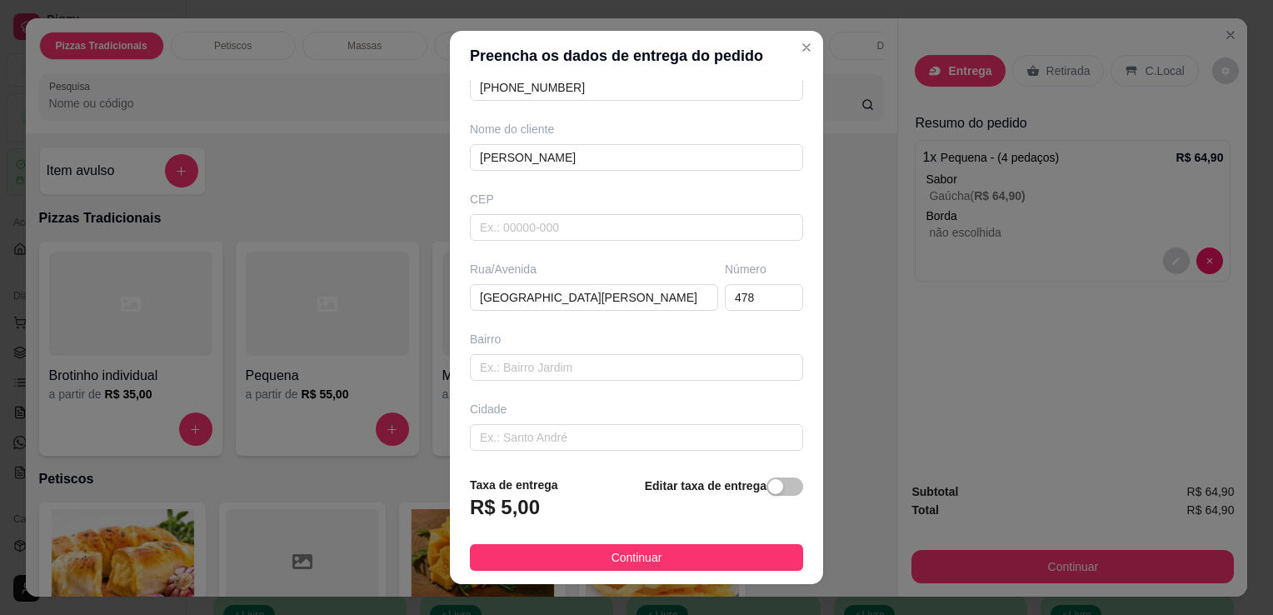
scroll to position [177, 0]
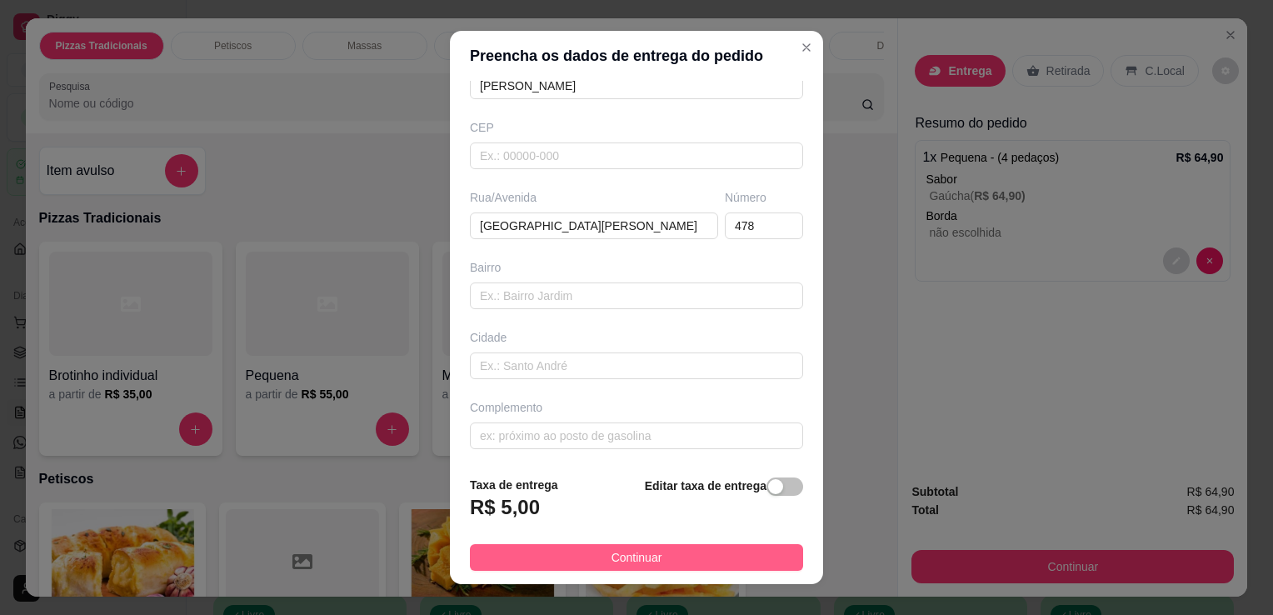
click at [708, 552] on button "Continuar" at bounding box center [636, 557] width 333 height 27
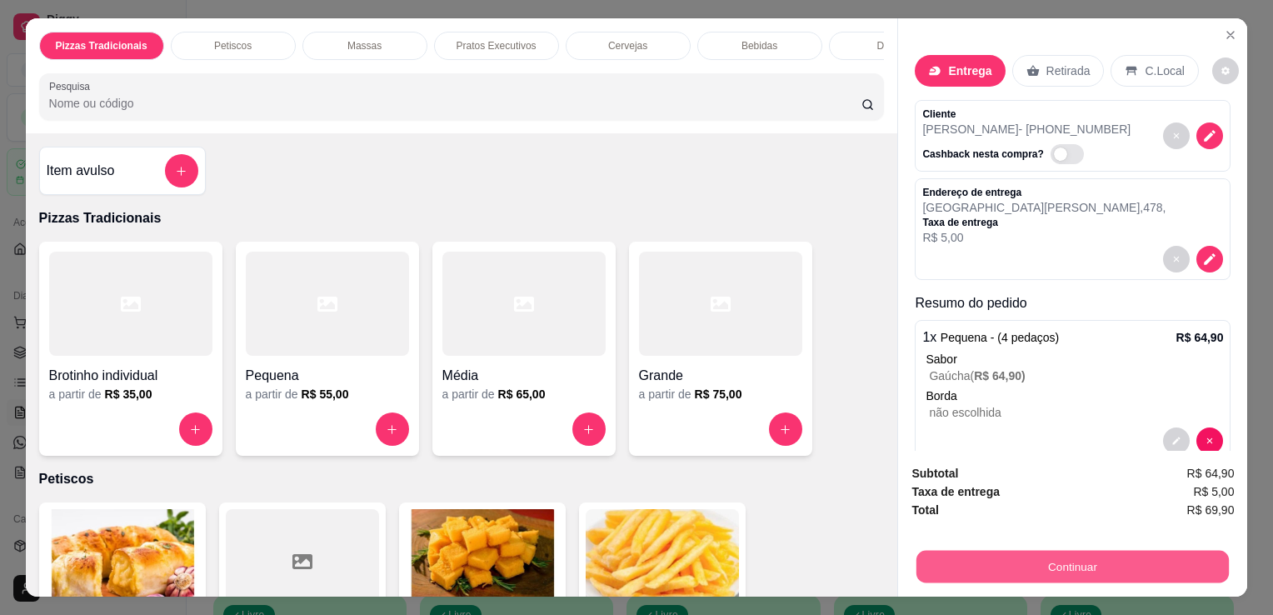
click at [978, 556] on button "Continuar" at bounding box center [1073, 566] width 312 height 32
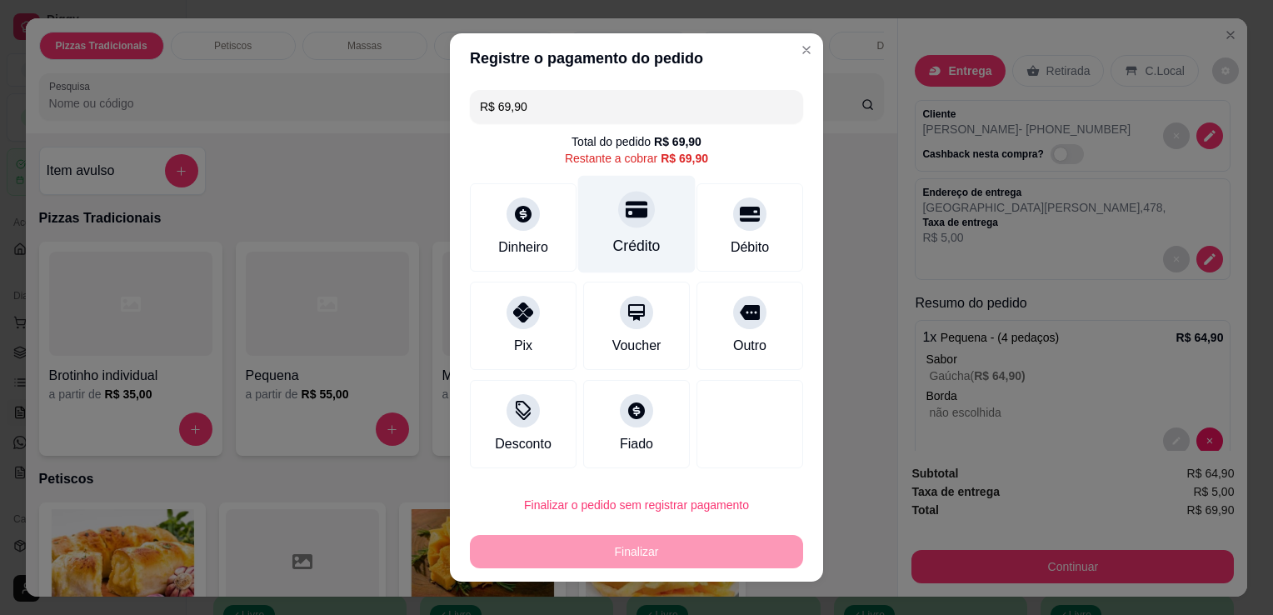
click at [614, 237] on div "Crédito" at bounding box center [636, 246] width 47 height 22
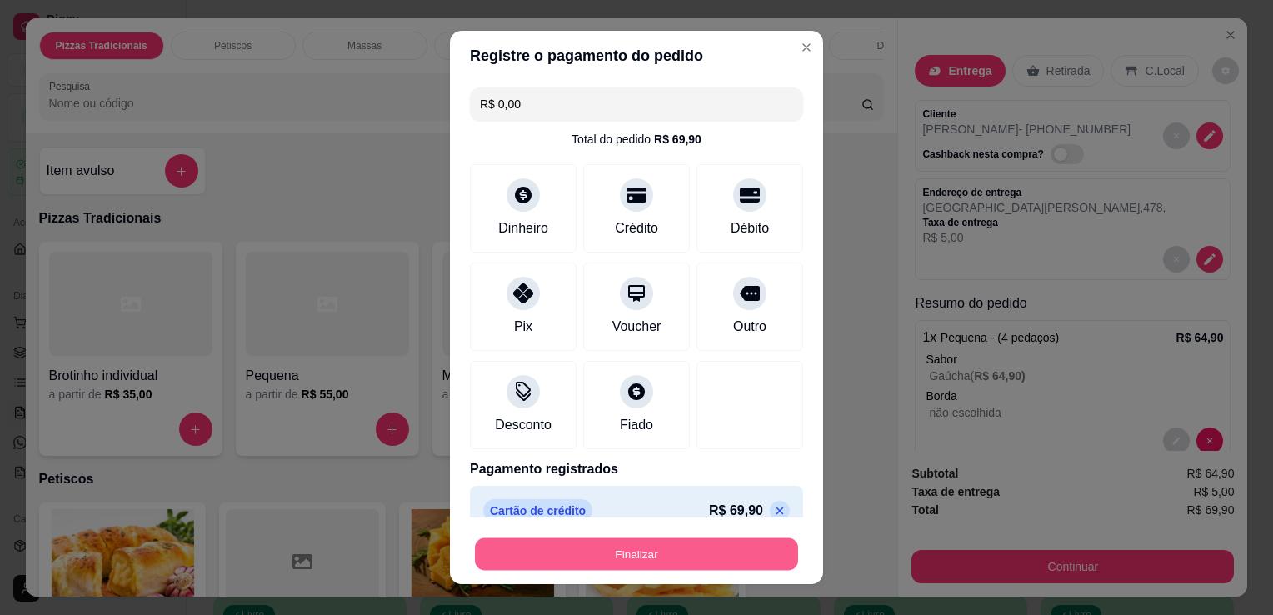
click at [650, 552] on button "Finalizar" at bounding box center [636, 554] width 323 height 32
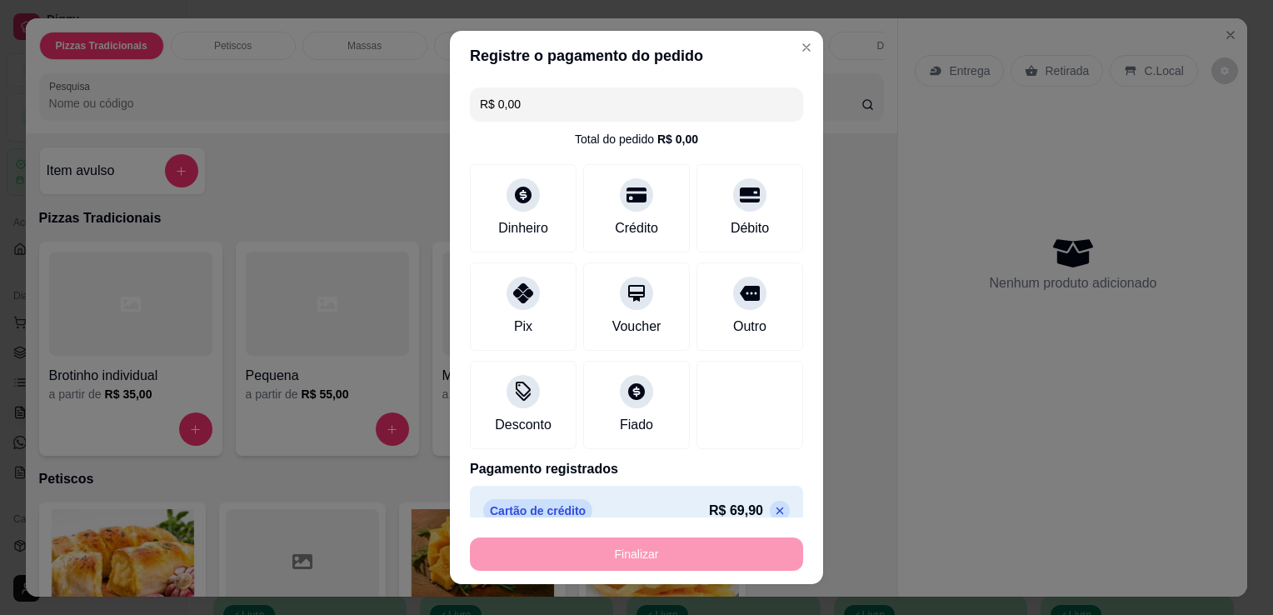
type input "-R$ 69,90"
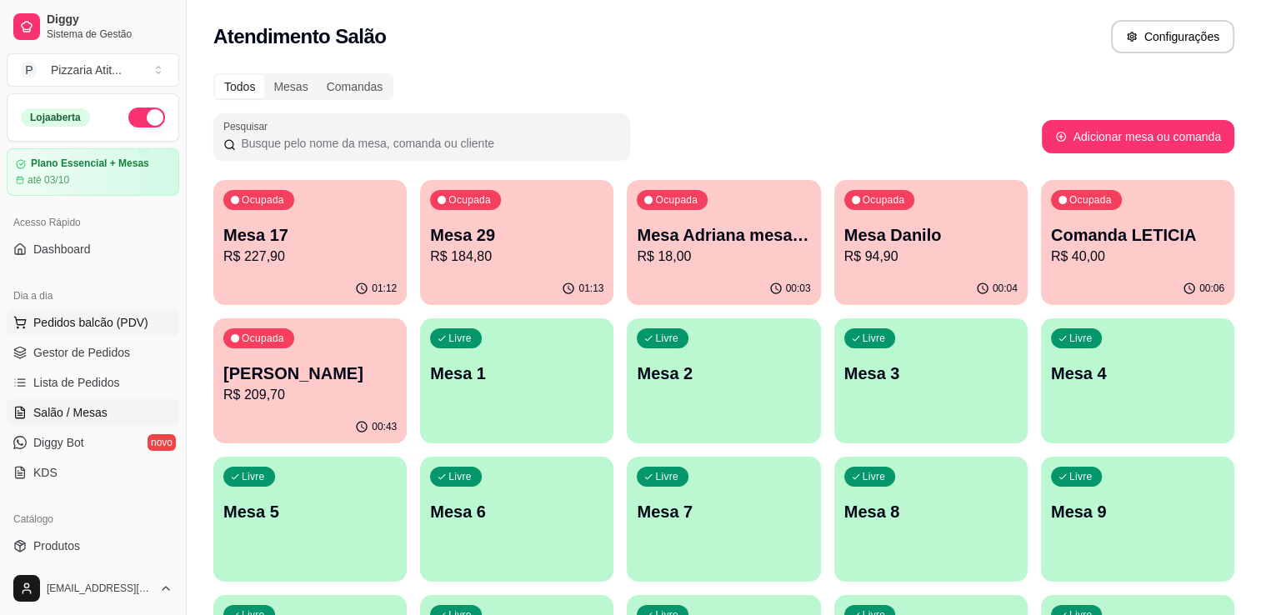
click at [127, 327] on span "Pedidos balcão (PDV)" at bounding box center [90, 322] width 115 height 17
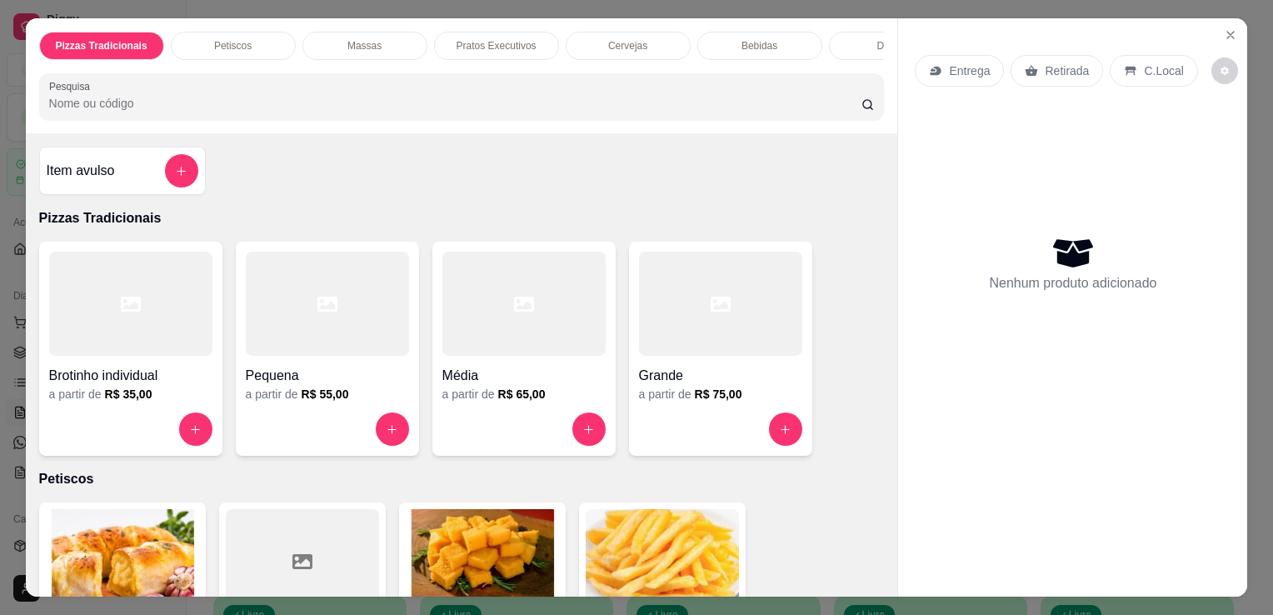
click at [321, 340] on div at bounding box center [327, 304] width 163 height 104
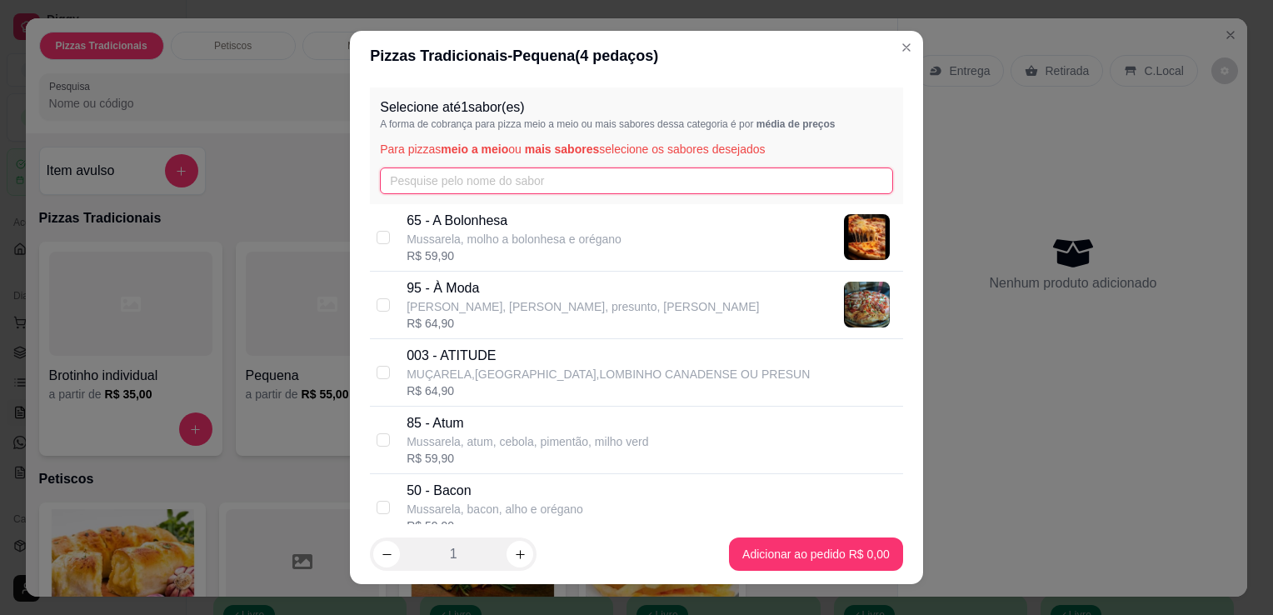
click at [431, 188] on input "text" at bounding box center [636, 180] width 513 height 27
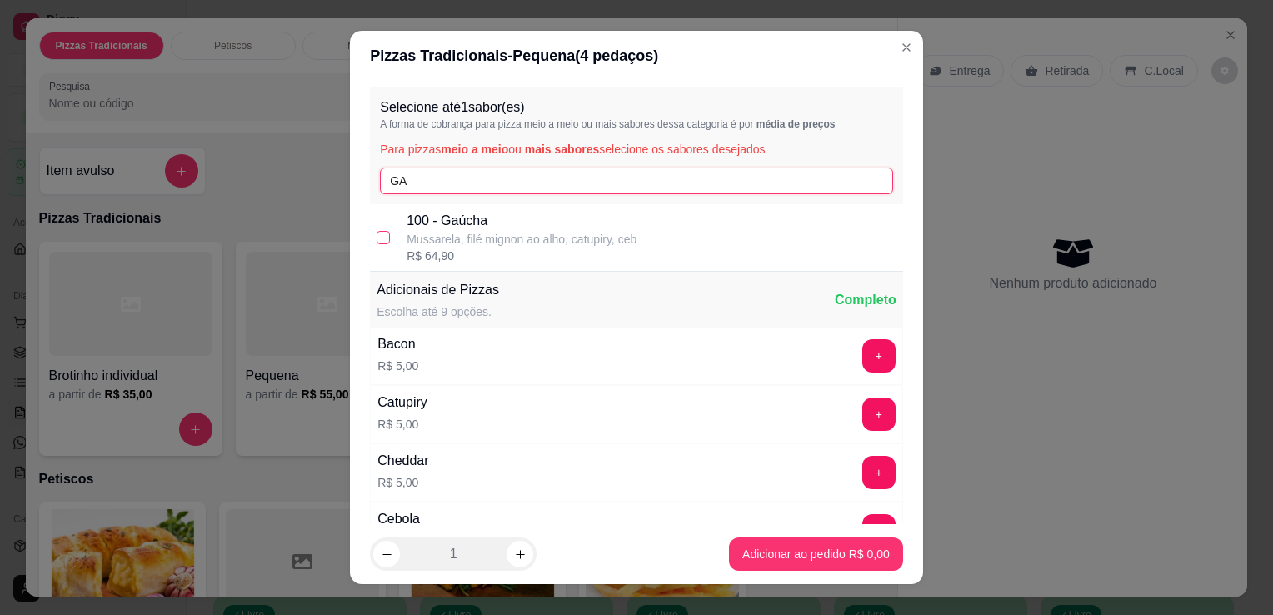
type input "GA"
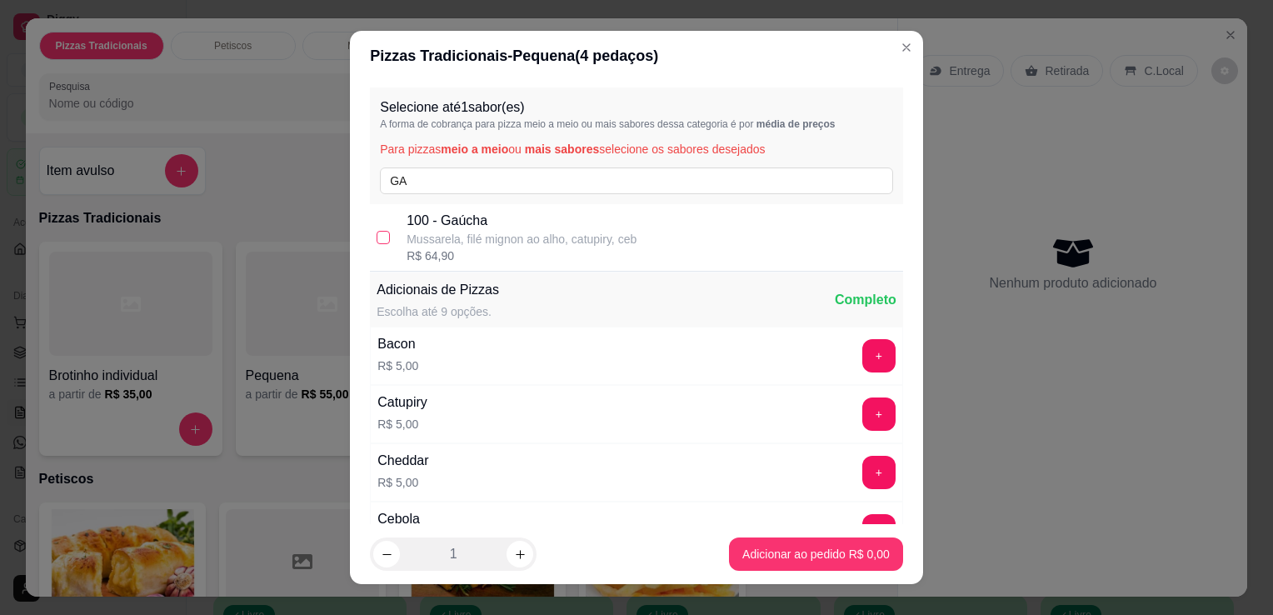
click at [378, 238] on input "checkbox" at bounding box center [383, 237] width 13 height 13
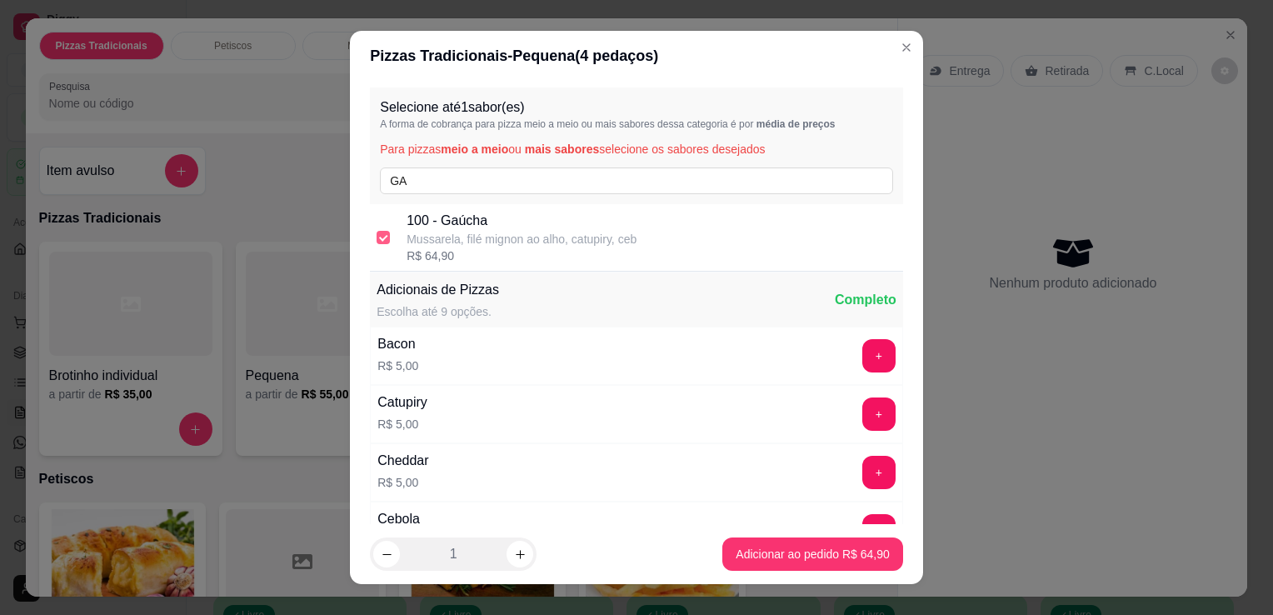
click at [378, 238] on input "checkbox" at bounding box center [383, 237] width 13 height 13
checkbox input "true"
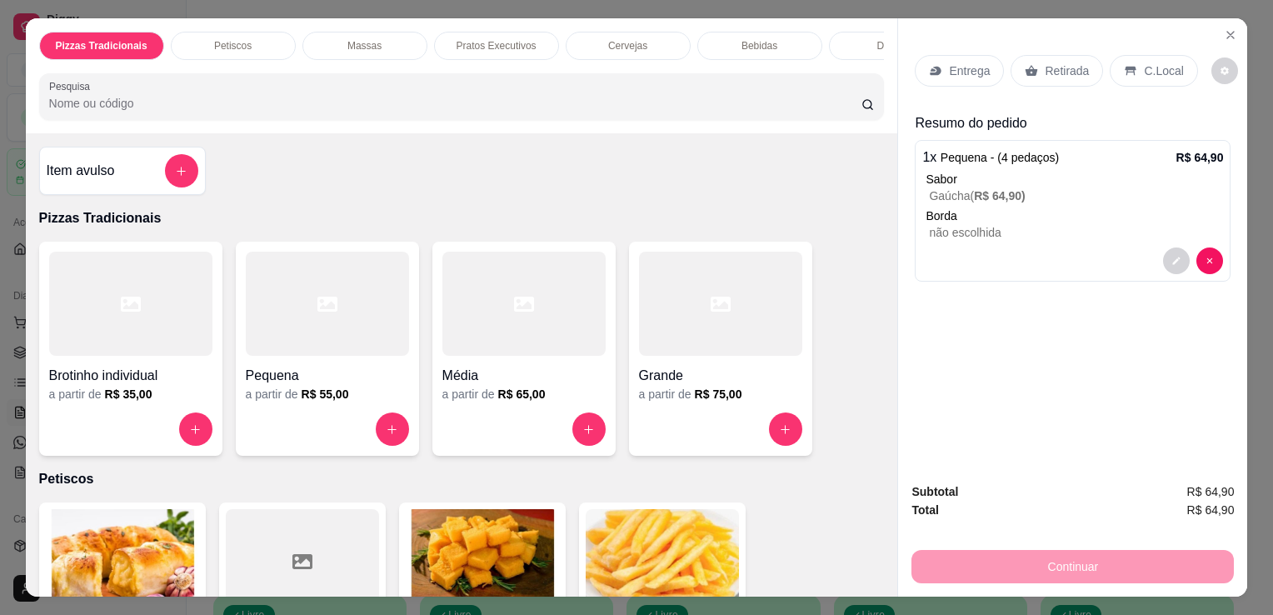
click at [580, 109] on input "Pesquisa" at bounding box center [455, 103] width 812 height 17
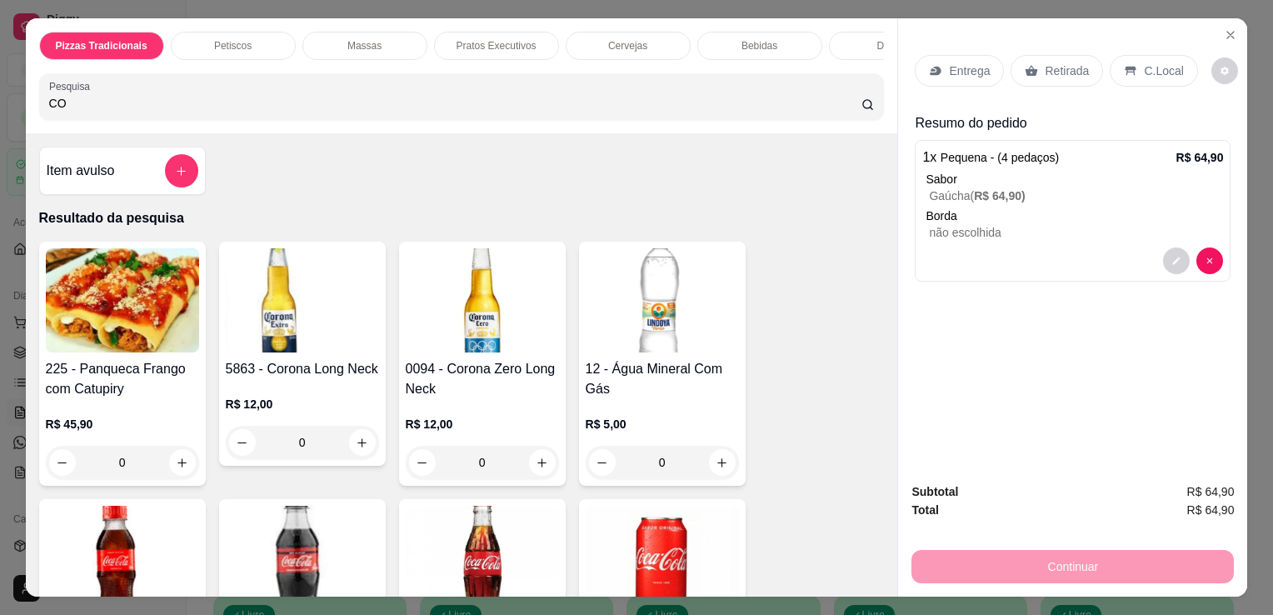
type input "CO"
click at [642, 548] on img at bounding box center [662, 558] width 153 height 104
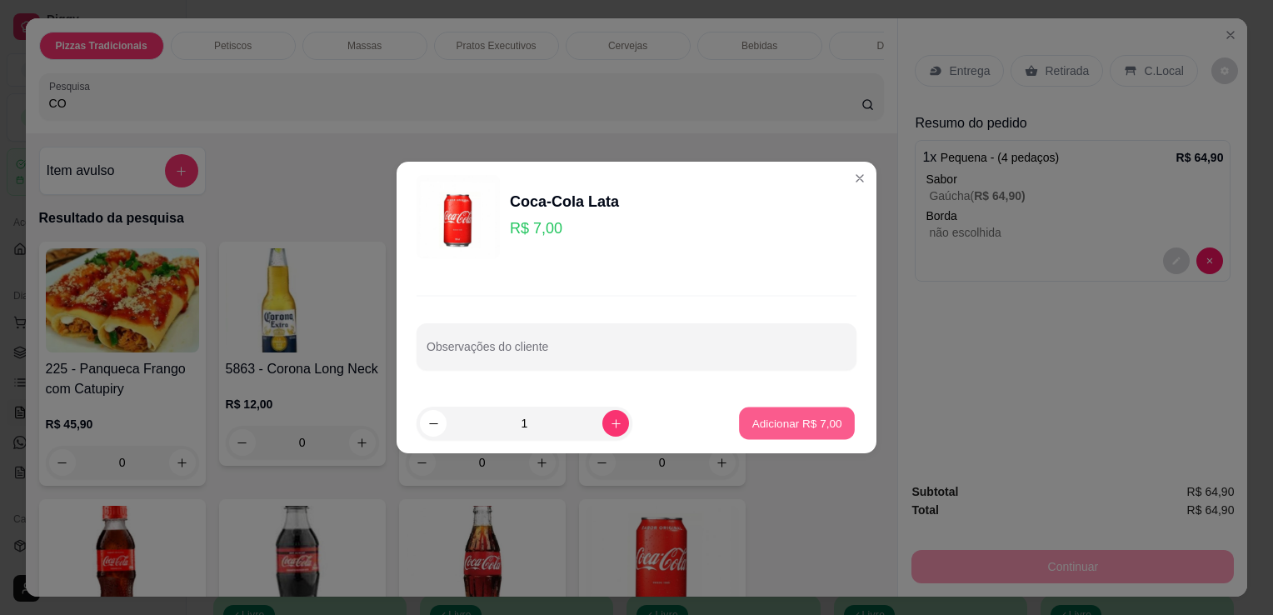
click at [759, 420] on p "Adicionar R$ 7,00" at bounding box center [797, 423] width 90 height 16
type input "1"
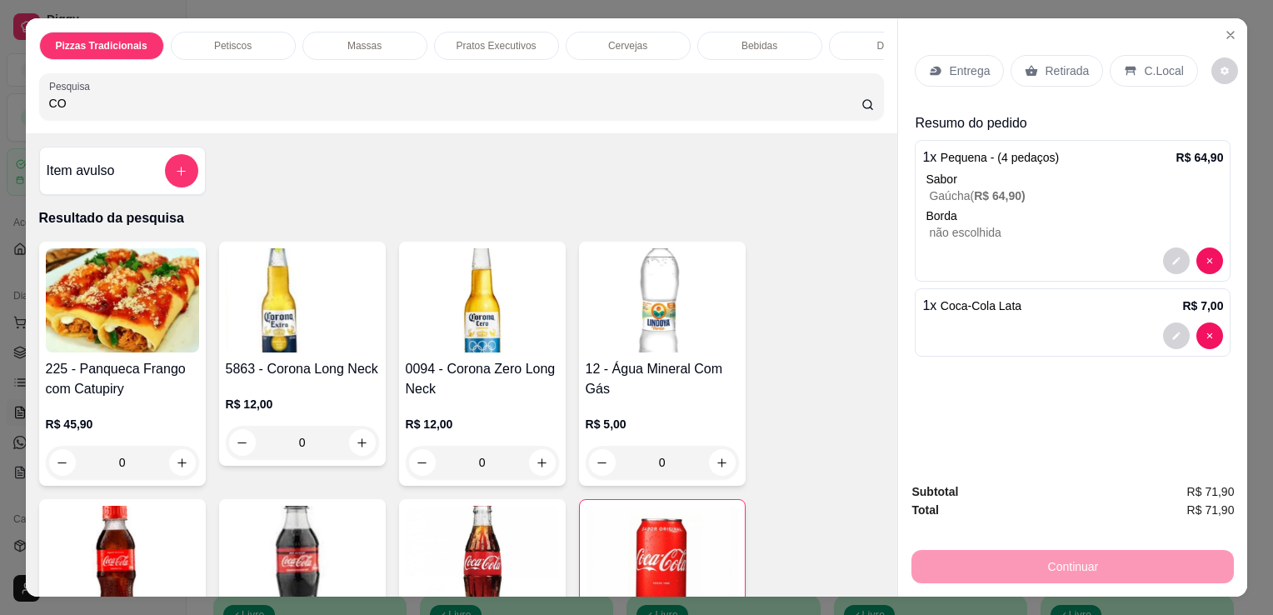
click at [695, 112] on input "CO" at bounding box center [455, 103] width 812 height 17
type input "C"
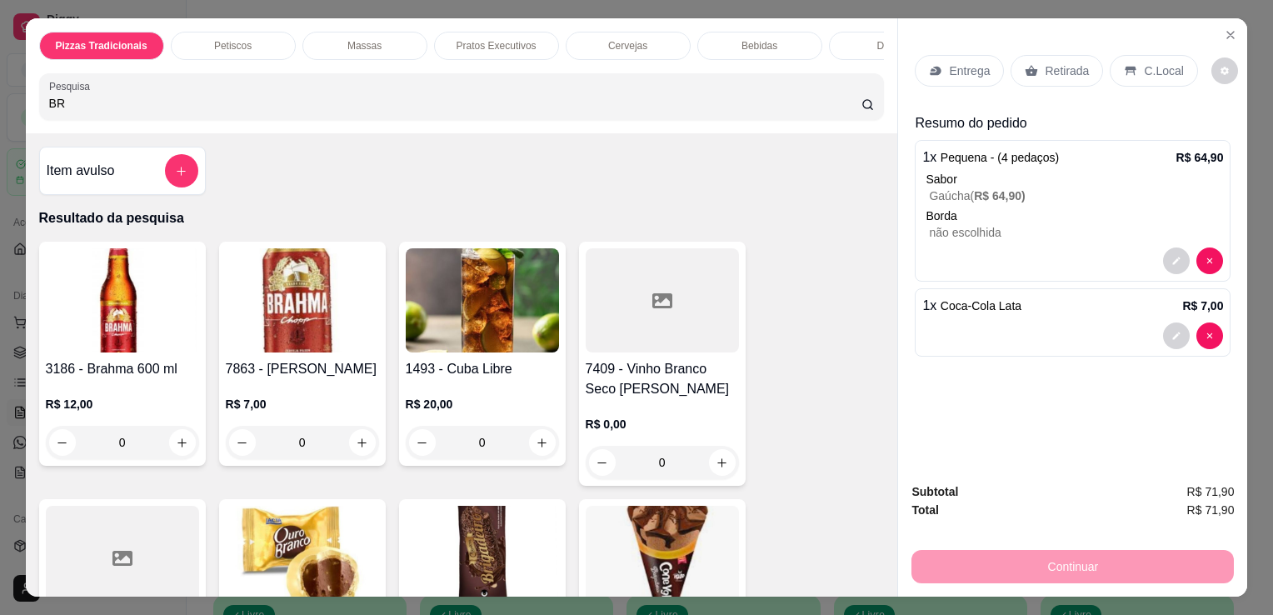
type input "BR"
click at [325, 303] on img at bounding box center [302, 300] width 153 height 104
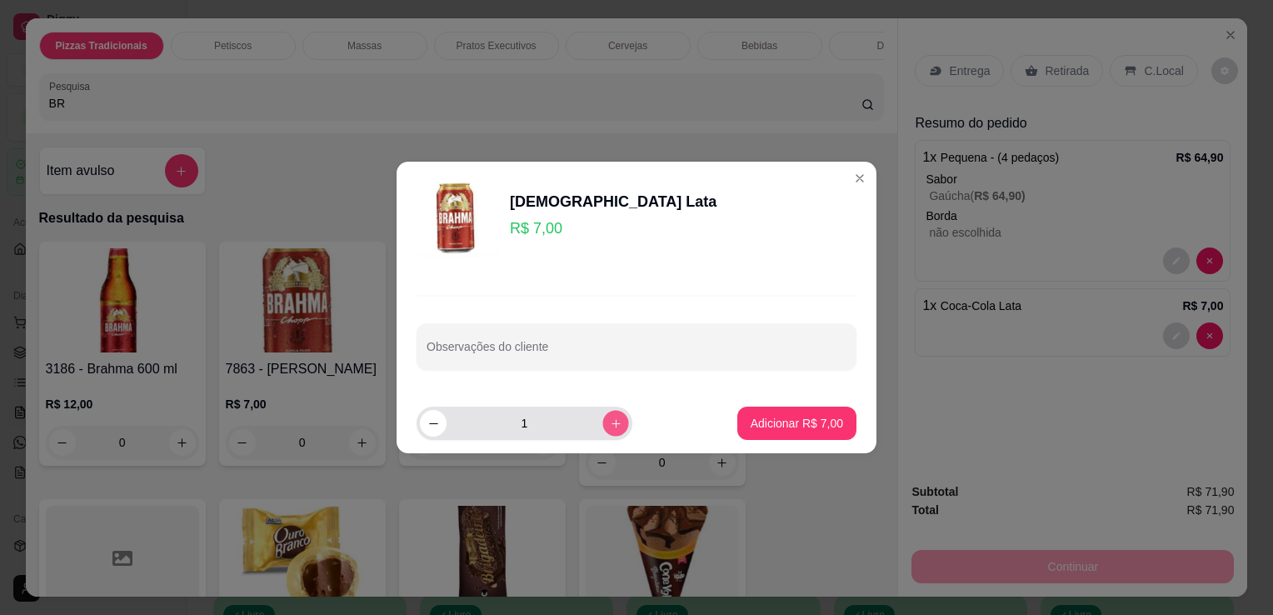
click at [610, 418] on icon "increase-product-quantity" at bounding box center [616, 423] width 12 height 12
type input "2"
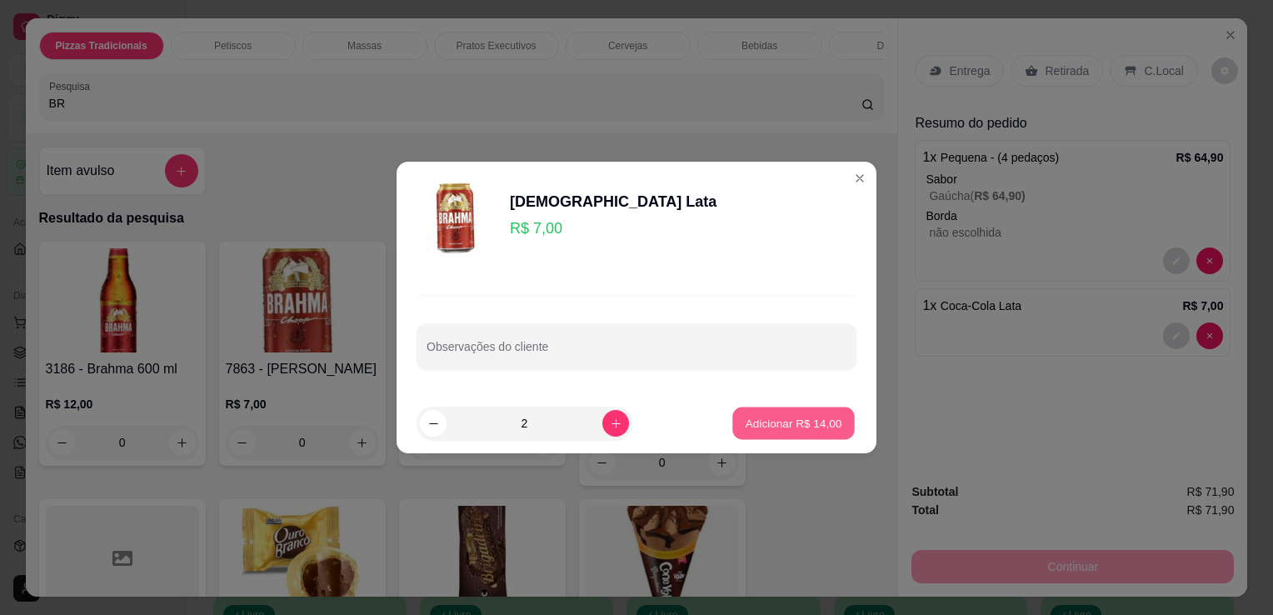
click at [818, 424] on p "Adicionar R$ 14,00" at bounding box center [794, 423] width 97 height 16
type input "2"
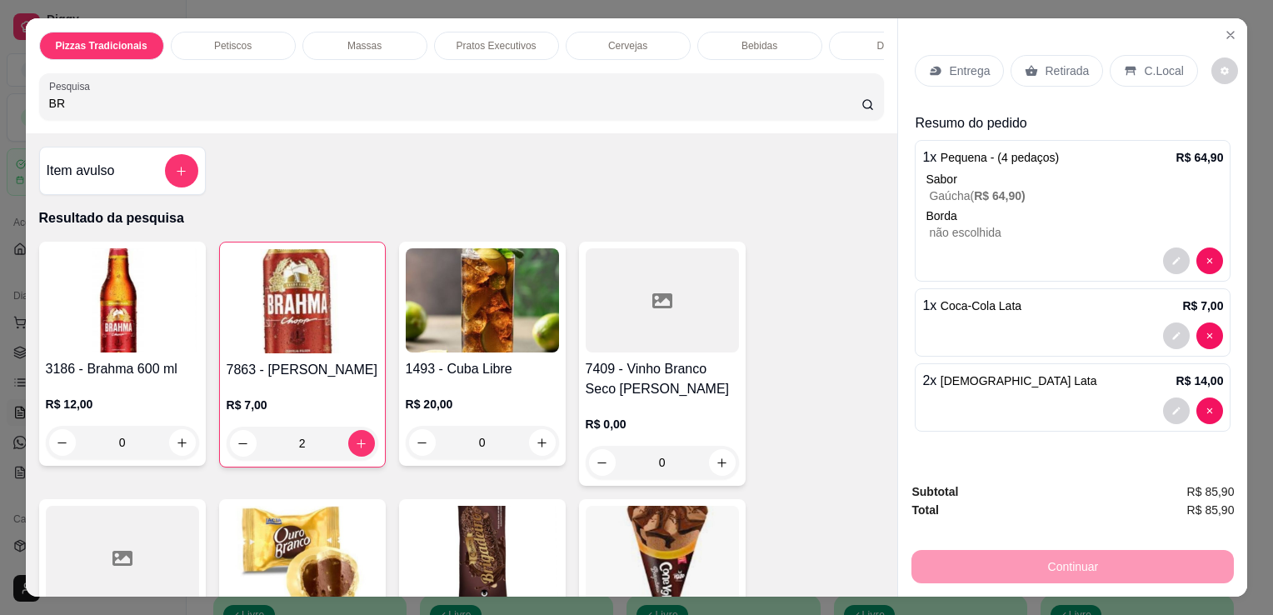
click at [960, 62] on p "Entrega" at bounding box center [969, 70] width 41 height 17
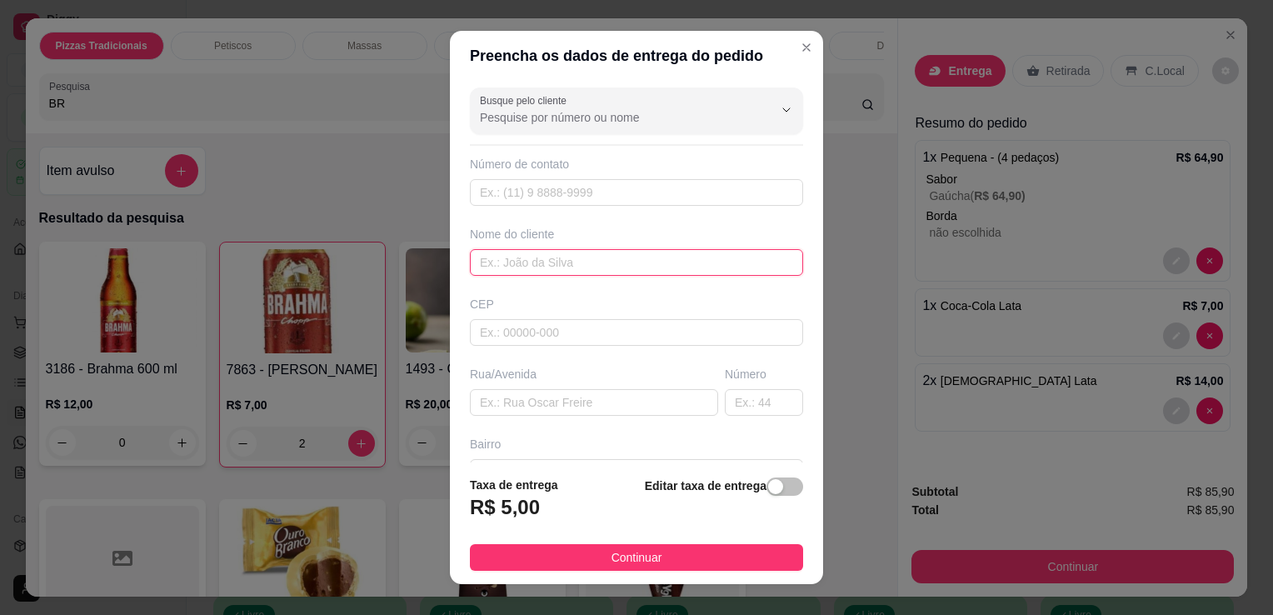
click at [613, 262] on input "text" at bounding box center [636, 262] width 333 height 27
type input "M"
type input "MARCIA"
click at [565, 401] on input "text" at bounding box center [594, 402] width 248 height 27
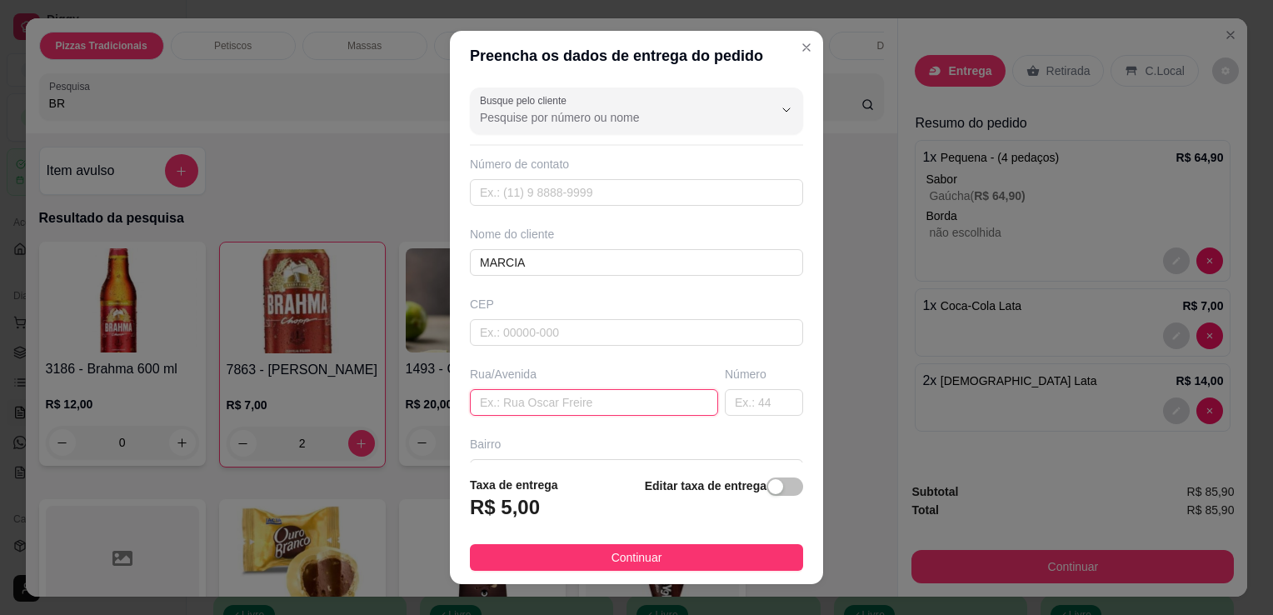
click at [565, 401] on input "text" at bounding box center [594, 402] width 248 height 27
type input "RUA TOCANTIS"
click at [725, 405] on input "text" at bounding box center [764, 402] width 78 height 27
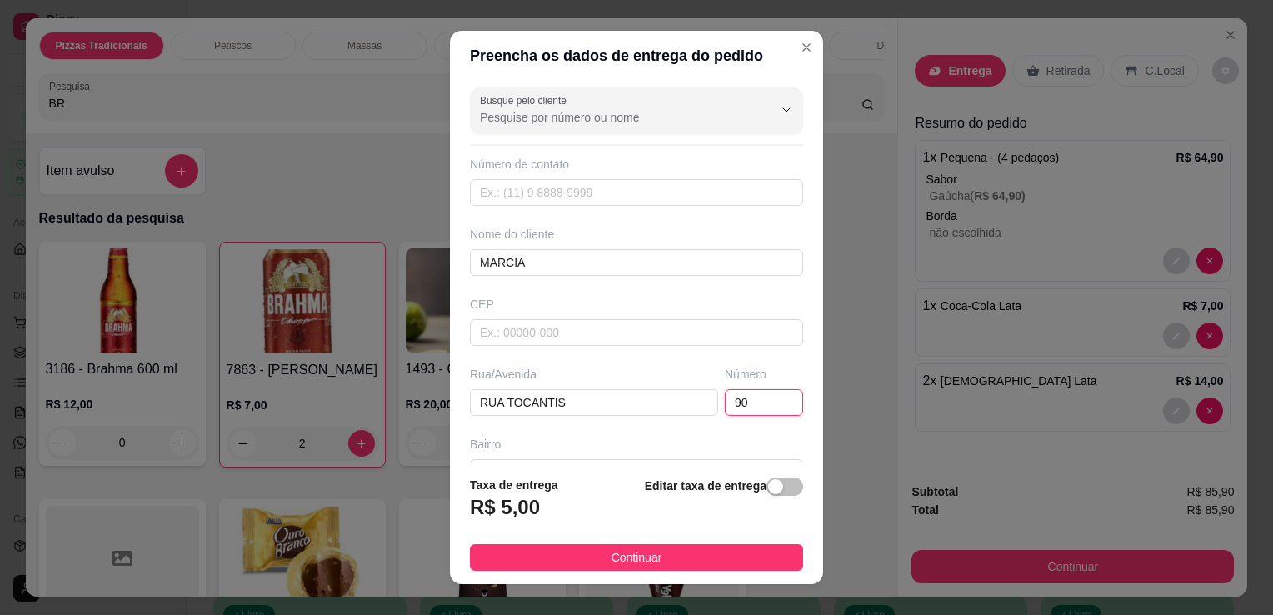
type input "90"
click at [704, 467] on footer "Taxa de entrega R$ 5,00 Editar taxa de entrega Continuar" at bounding box center [636, 523] width 373 height 122
click at [704, 462] on footer "Taxa de entrega R$ 5,00 Editar taxa de entrega Continuar" at bounding box center [636, 523] width 373 height 122
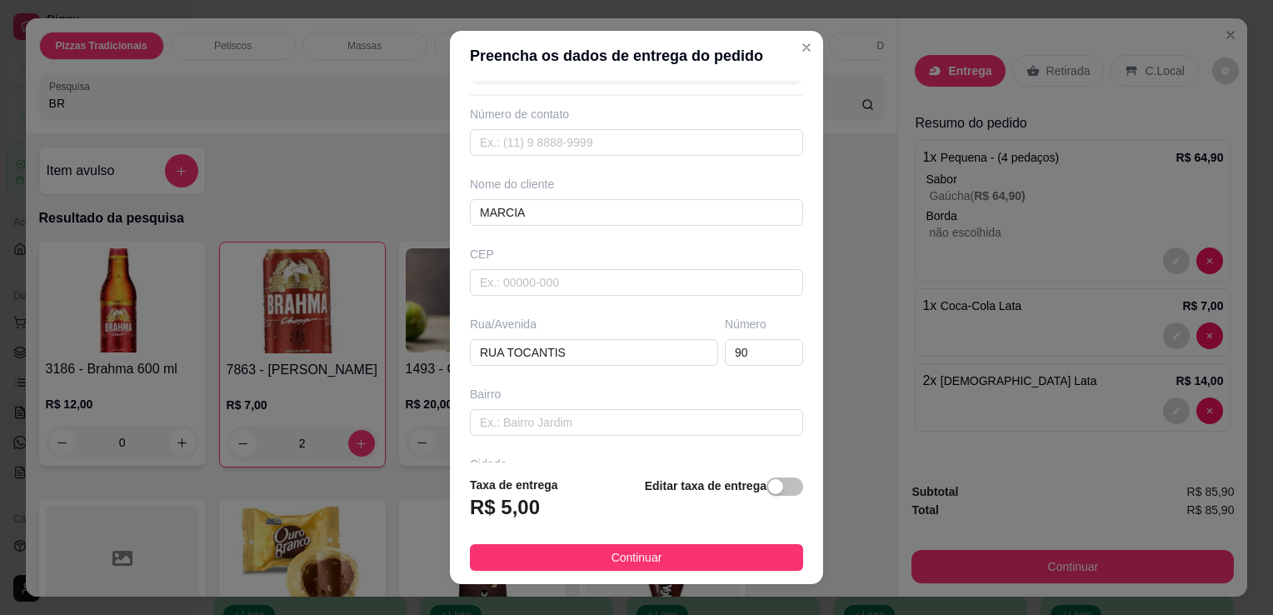
scroll to position [73, 0]
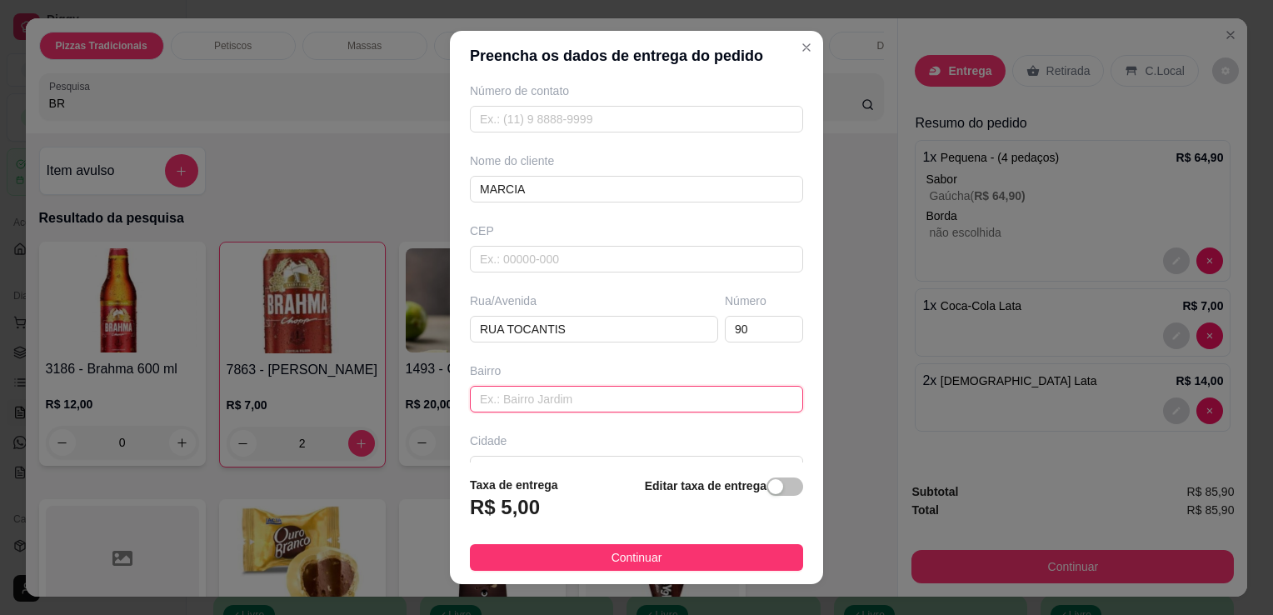
click at [698, 392] on input "text" at bounding box center [636, 399] width 333 height 27
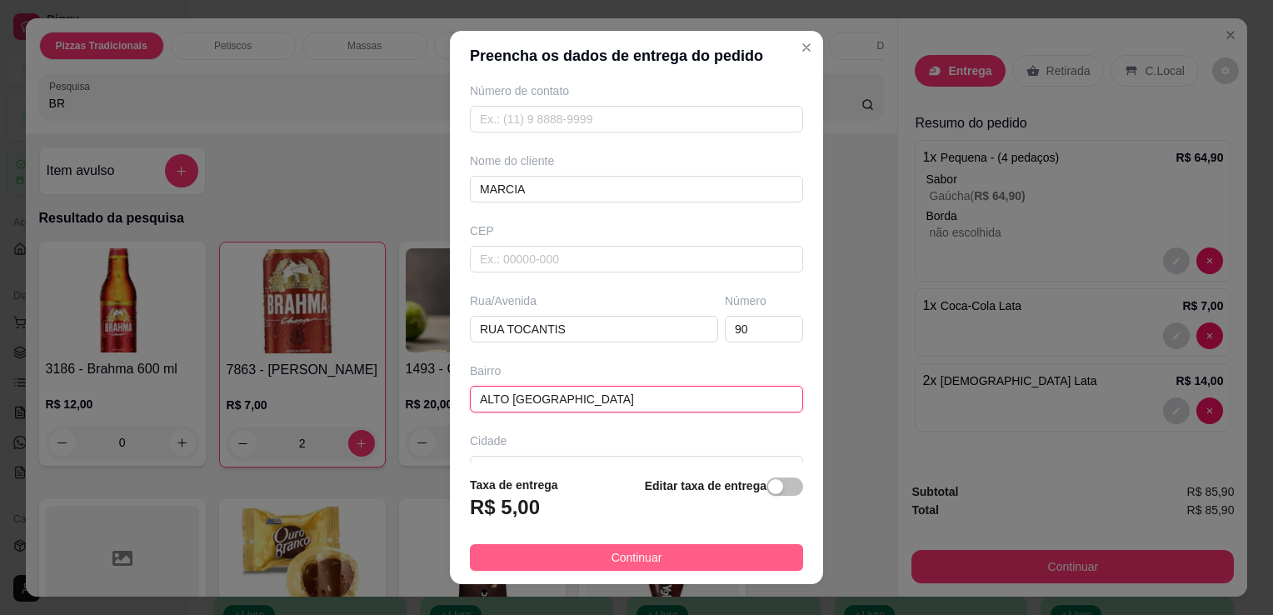
type input "ALTO [GEOGRAPHIC_DATA]"
click at [673, 552] on button "Continuar" at bounding box center [636, 557] width 333 height 27
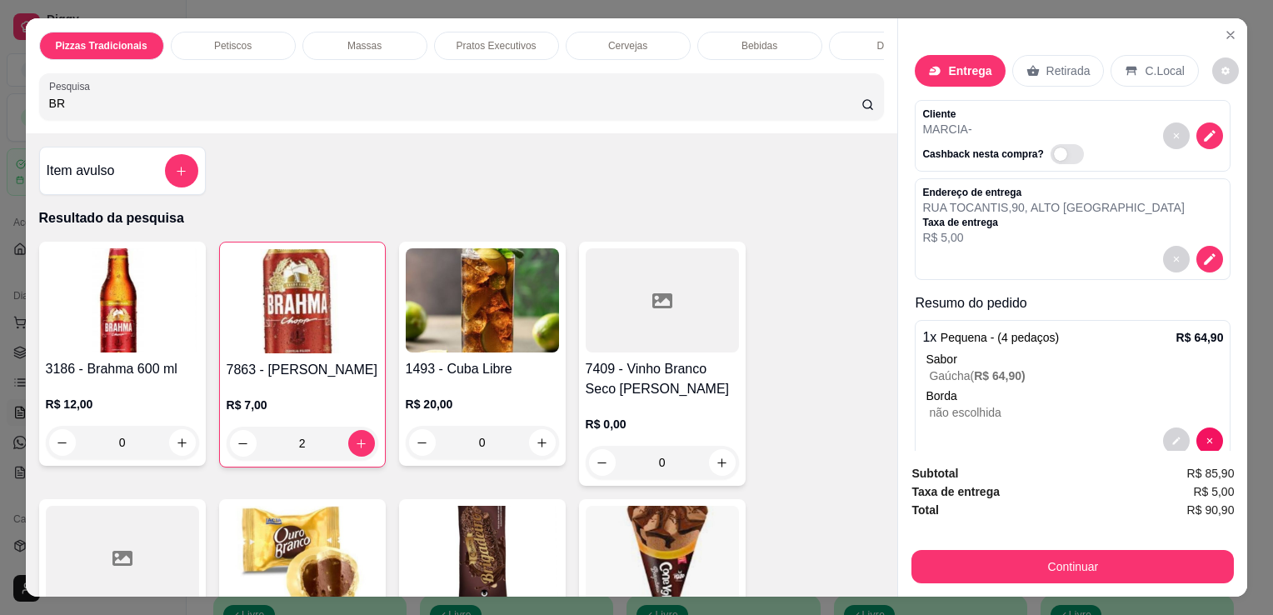
click at [932, 546] on div "Continuar" at bounding box center [1073, 564] width 322 height 37
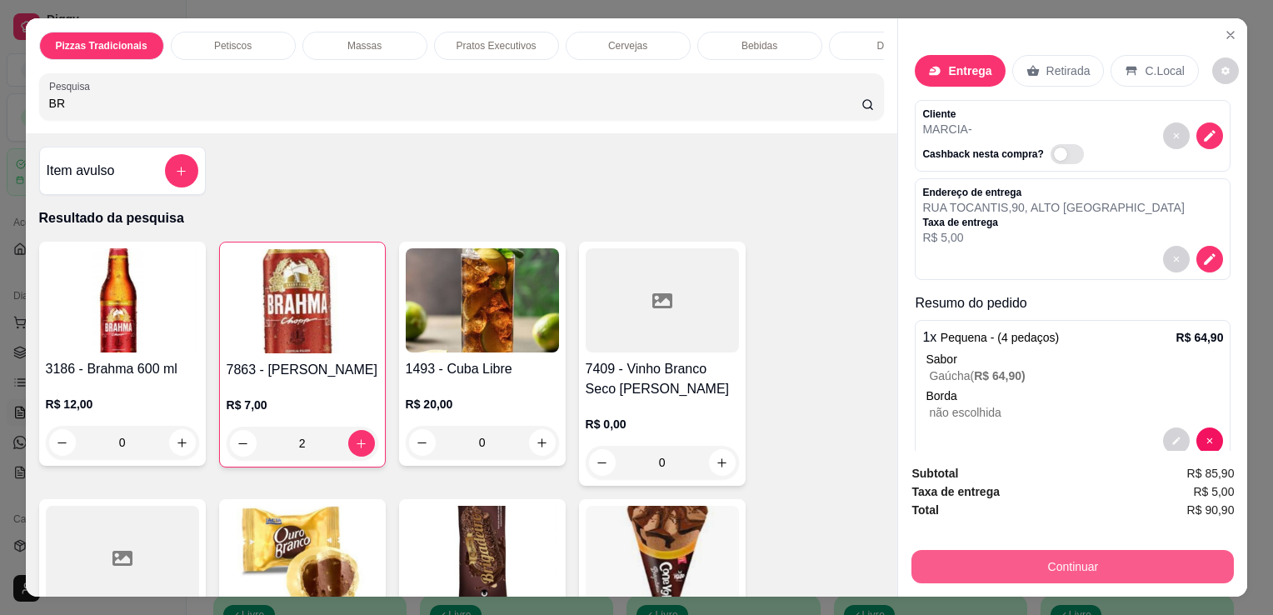
click at [932, 564] on button "Continuar" at bounding box center [1073, 566] width 322 height 33
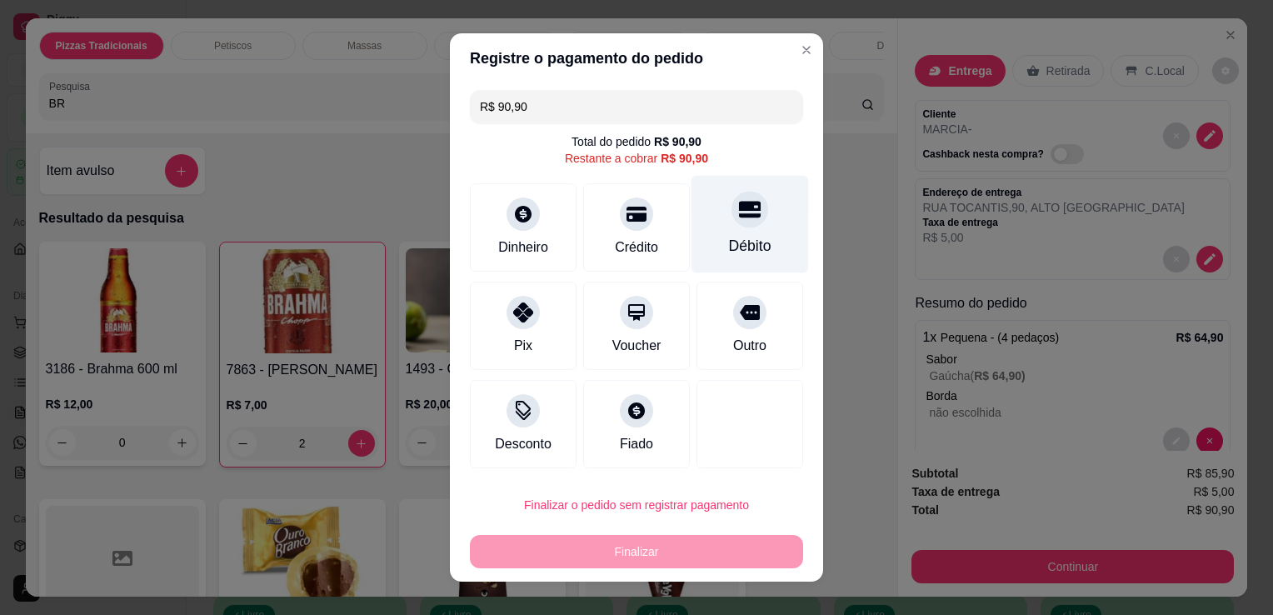
click at [735, 255] on div "Débito" at bounding box center [750, 246] width 42 height 22
type input "R$ 0,00"
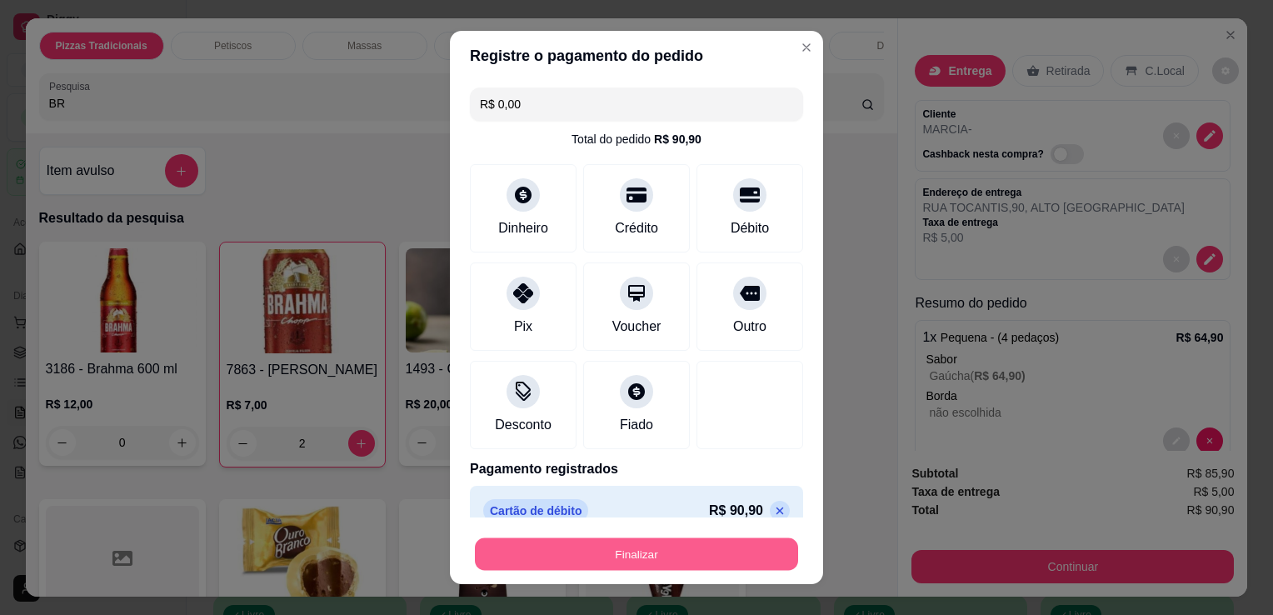
click at [658, 550] on button "Finalizar" at bounding box center [636, 554] width 323 height 32
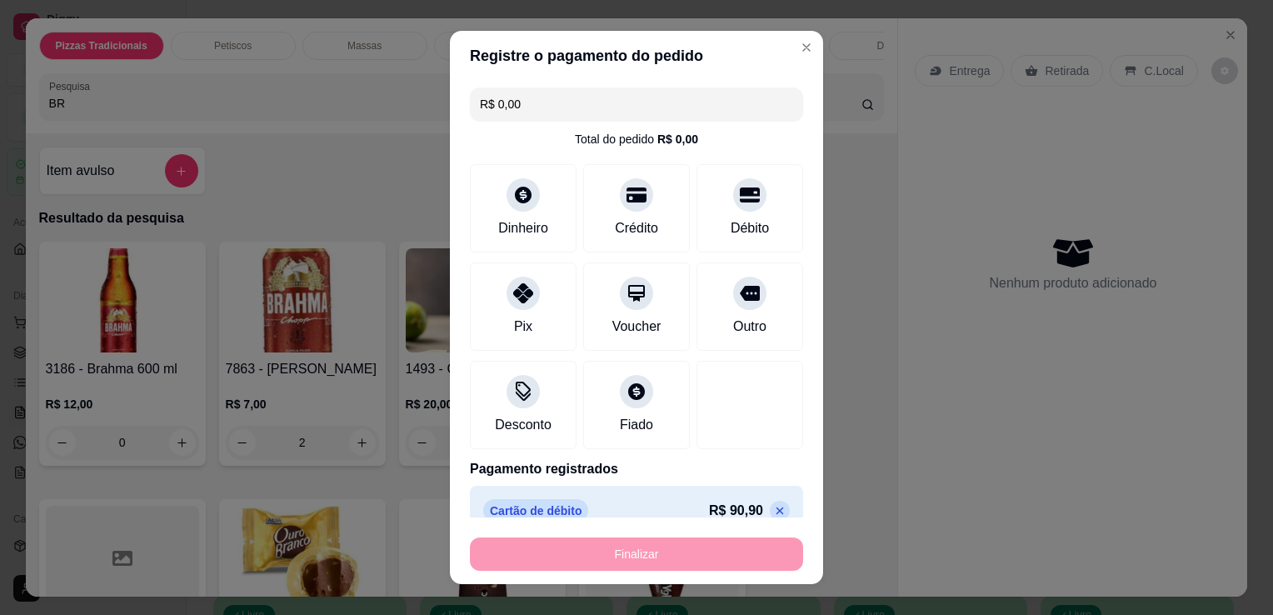
type input "0"
type input "-R$ 90,90"
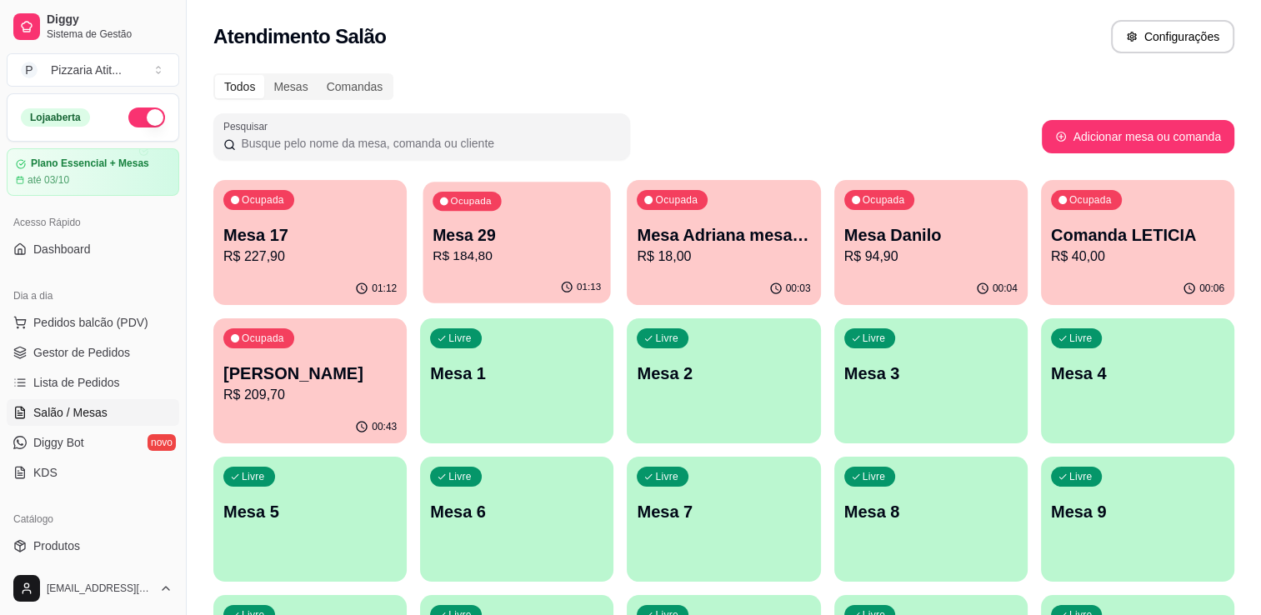
click at [539, 266] on div "Ocupada Mesa 29 R$ 184,80" at bounding box center [516, 227] width 187 height 90
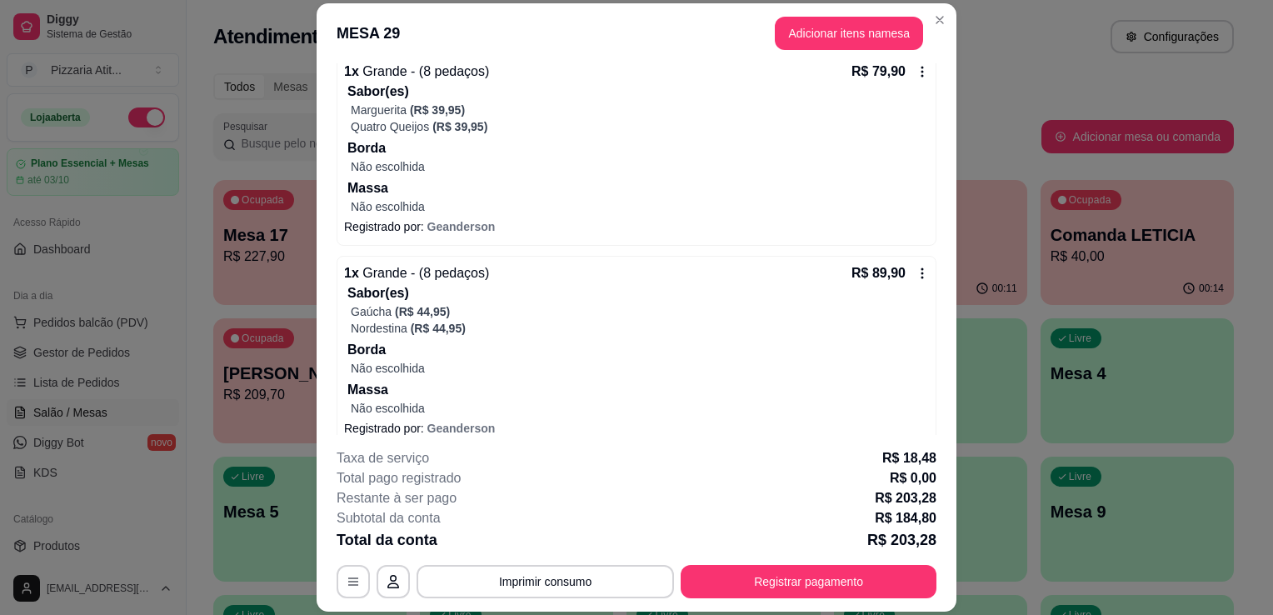
scroll to position [252, 0]
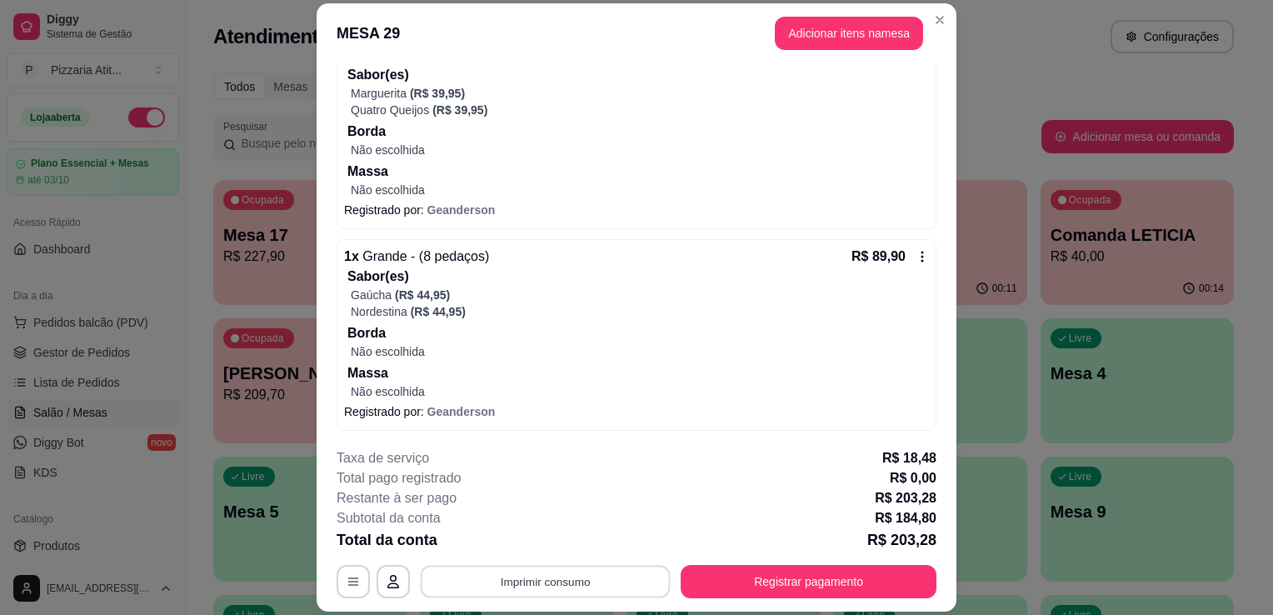
click at [608, 573] on button "Imprimir consumo" at bounding box center [546, 582] width 250 height 32
click at [580, 547] on button "IMPRESSORA" at bounding box center [544, 544] width 117 height 26
click at [870, 36] on button "Adicionar itens na mesa" at bounding box center [848, 33] width 143 height 32
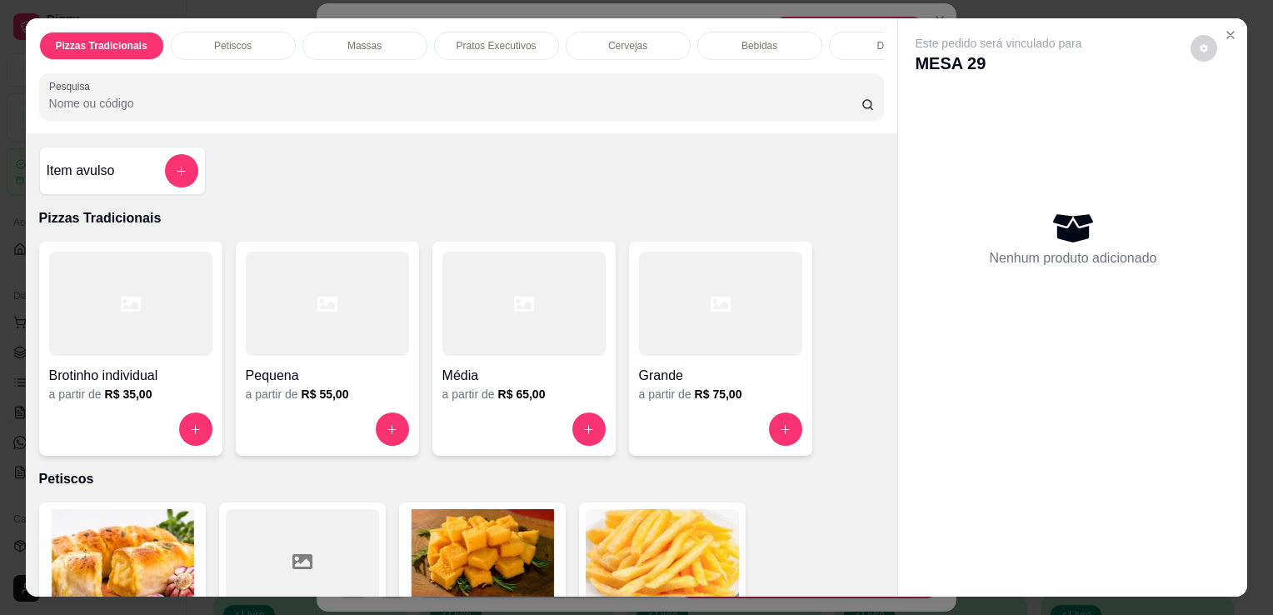
click at [678, 108] on input "Pesquisa" at bounding box center [455, 103] width 812 height 17
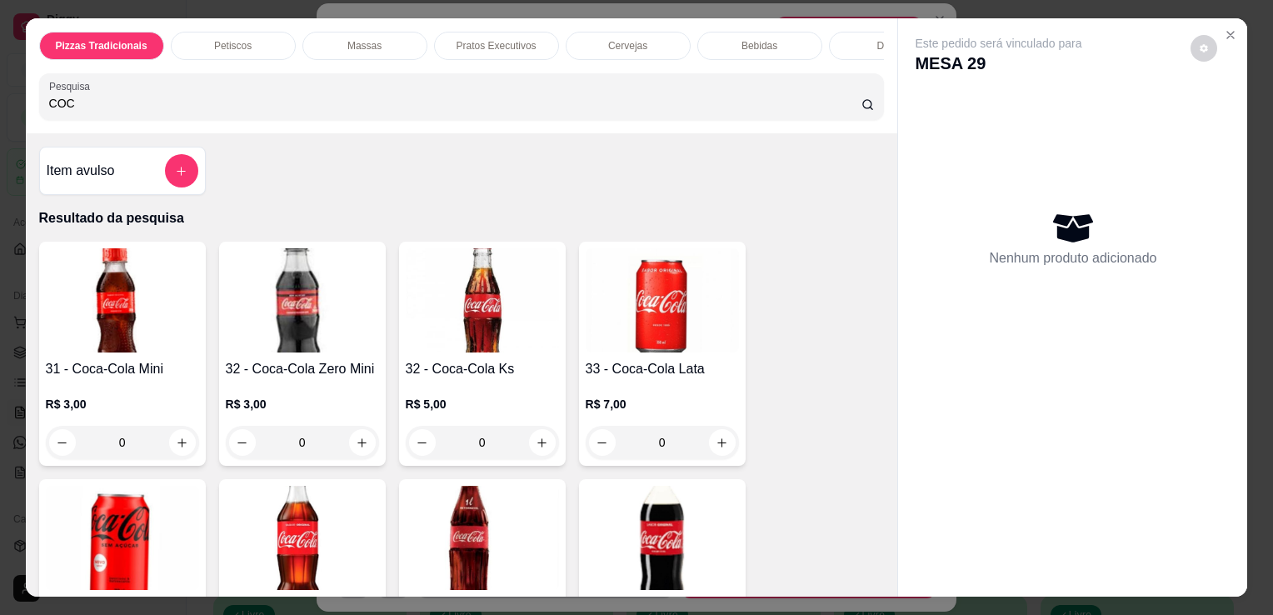
type input "COC"
click at [690, 492] on img at bounding box center [662, 538] width 153 height 104
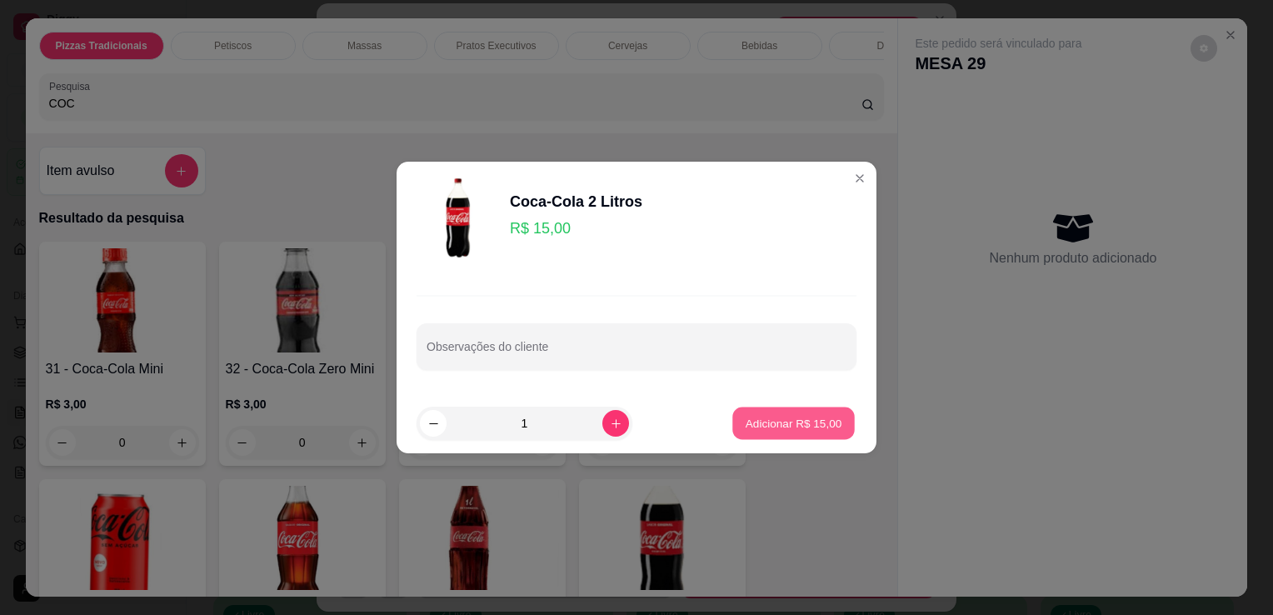
click at [799, 428] on p "Adicionar R$ 15,00" at bounding box center [794, 423] width 97 height 16
type input "1"
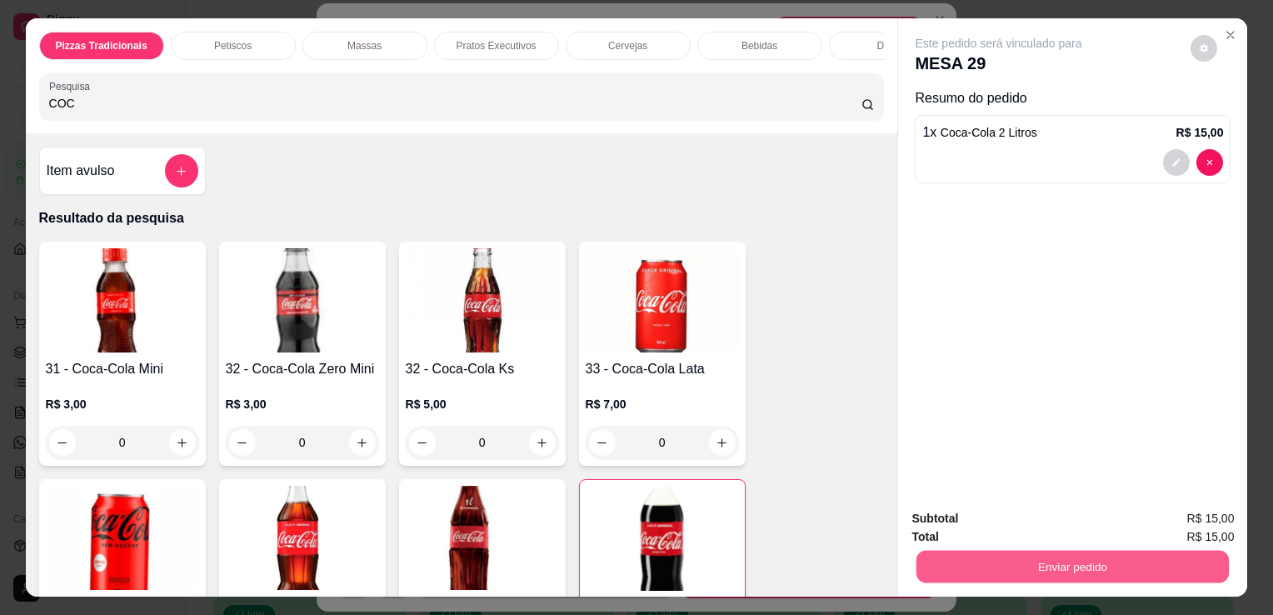
click at [1015, 556] on button "Enviar pedido" at bounding box center [1073, 566] width 312 height 32
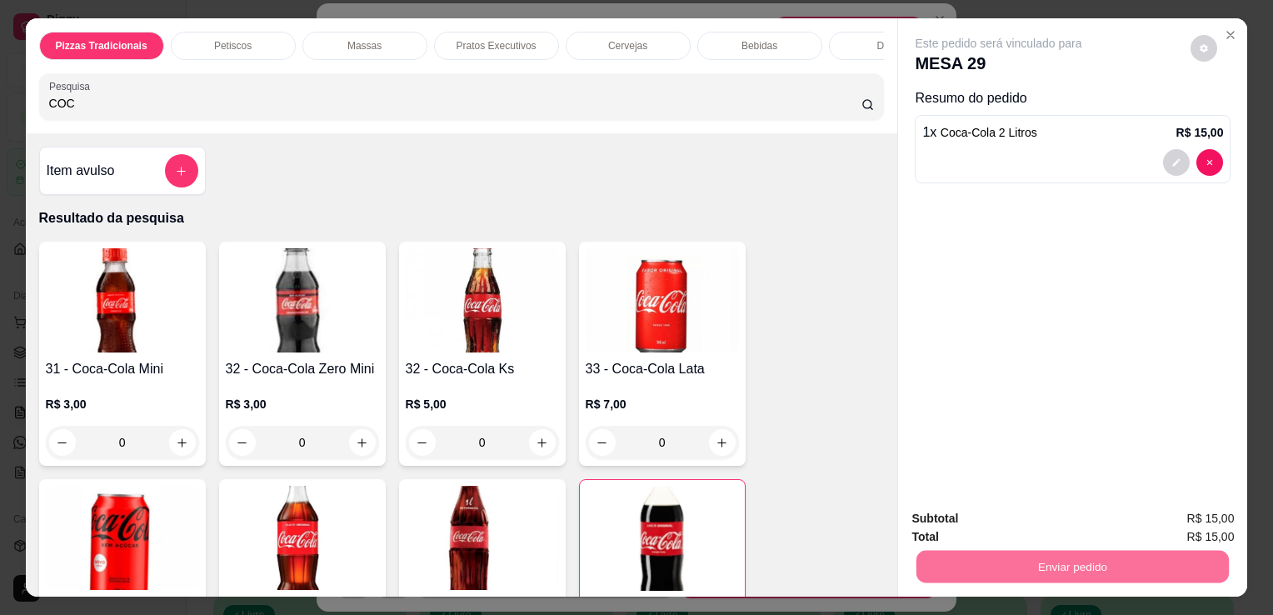
click at [1007, 524] on button "Não registrar e enviar pedido" at bounding box center [1018, 519] width 168 height 31
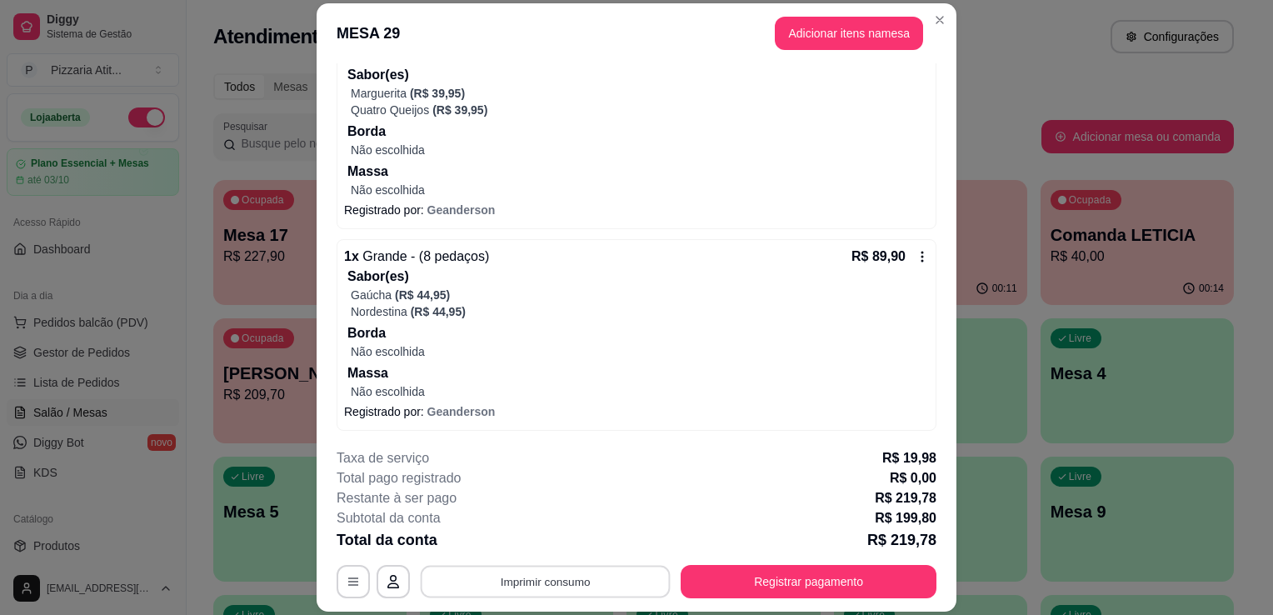
click at [567, 578] on button "Imprimir consumo" at bounding box center [546, 582] width 250 height 32
click at [560, 541] on button "IMPRESSORA" at bounding box center [544, 544] width 117 height 26
click at [712, 572] on button "Registrar pagamento" at bounding box center [809, 582] width 248 height 32
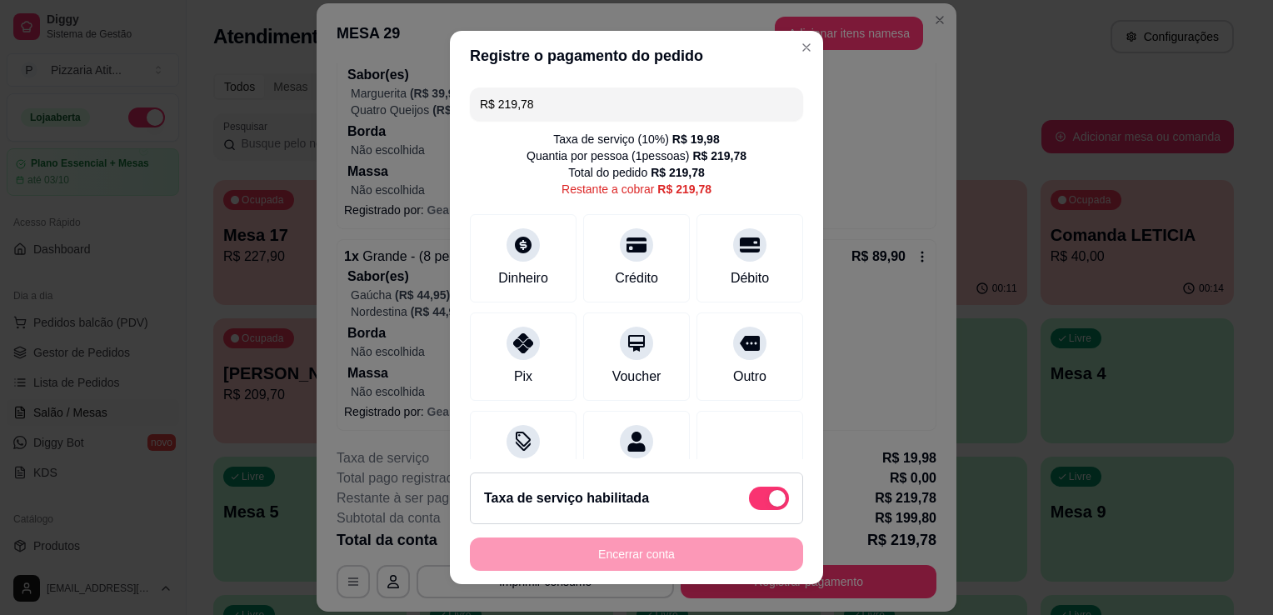
click at [602, 102] on input "R$ 219,78" at bounding box center [636, 103] width 313 height 33
click at [499, 282] on div "Dinheiro" at bounding box center [523, 277] width 55 height 22
click at [627, 287] on div "Crédito" at bounding box center [636, 277] width 47 height 22
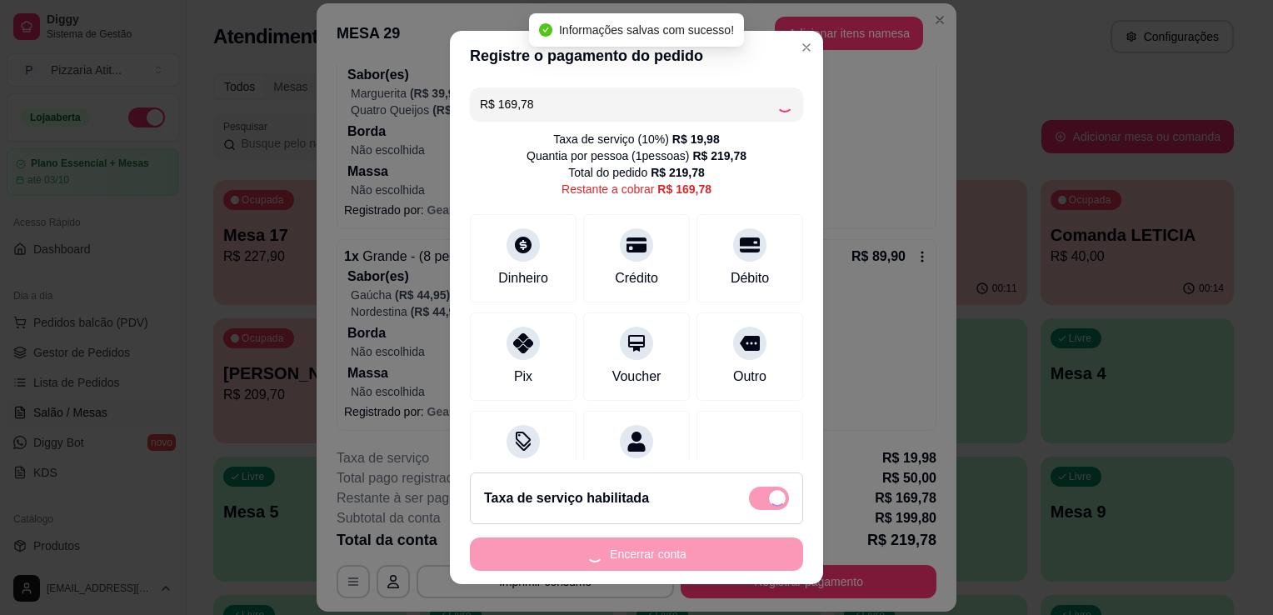
type input "R$ 0,00"
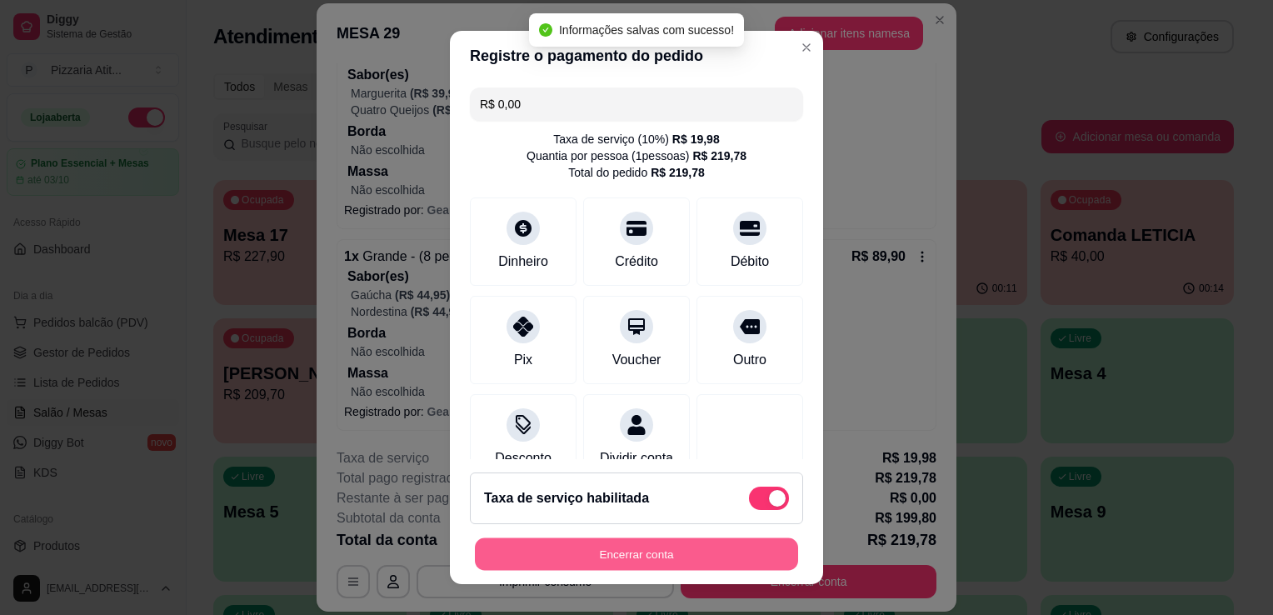
click at [634, 552] on button "Encerrar conta" at bounding box center [636, 554] width 323 height 32
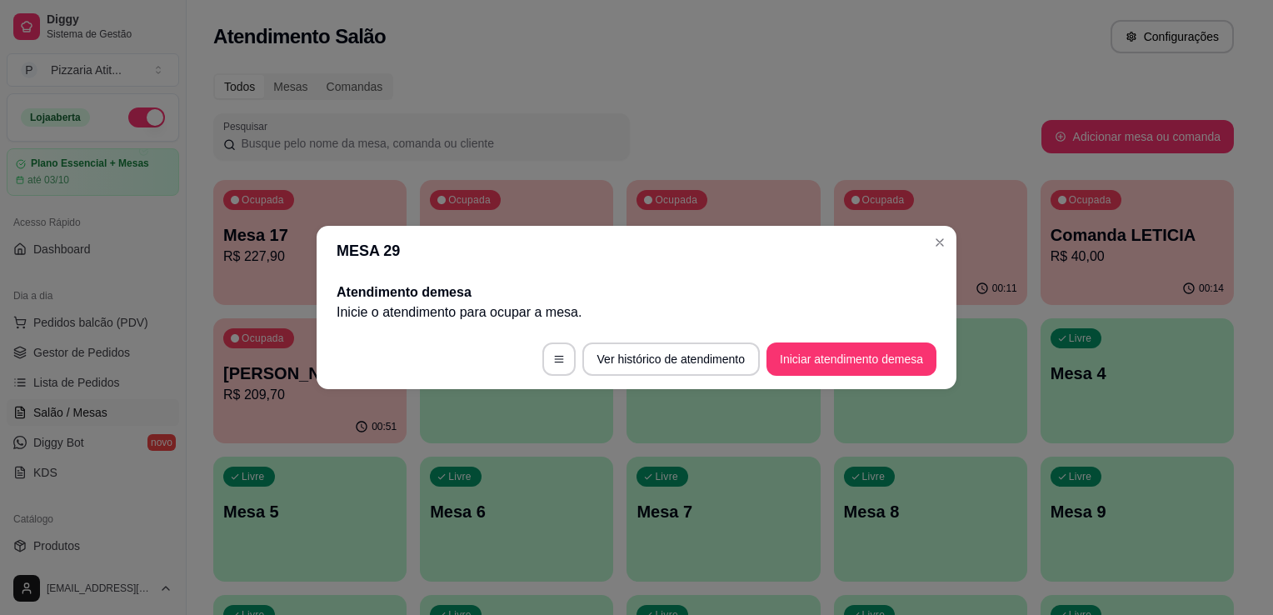
scroll to position [0, 0]
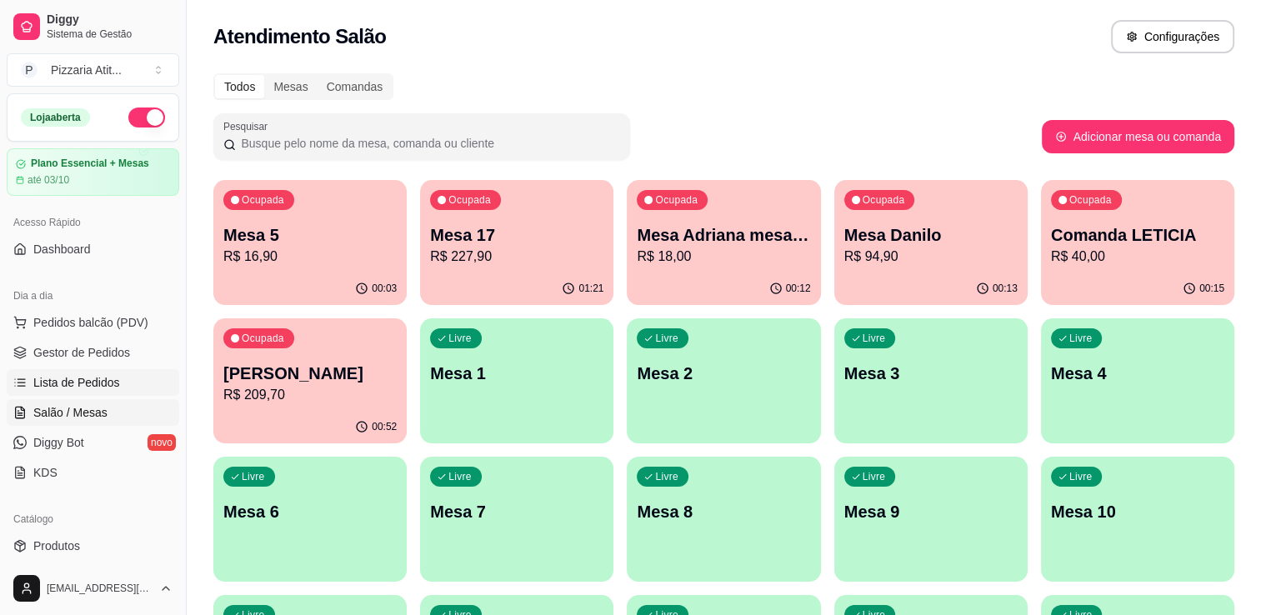
click at [73, 389] on span "Lista de Pedidos" at bounding box center [76, 382] width 87 height 17
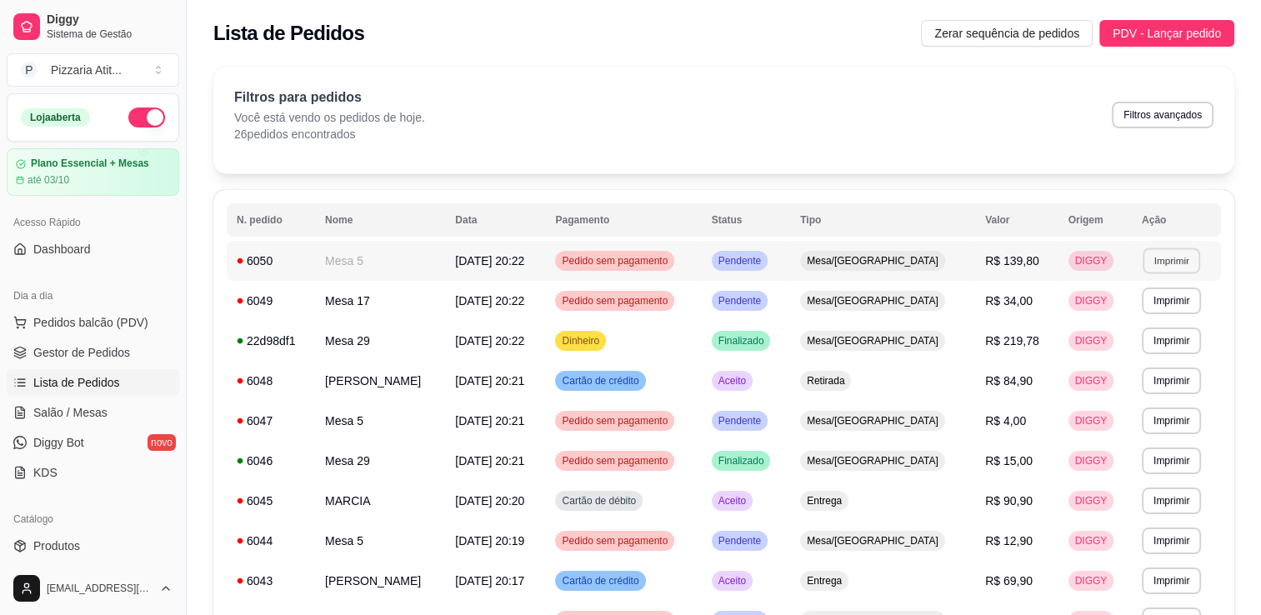
click at [1173, 248] on button "Imprimir" at bounding box center [1170, 260] width 57 height 26
click at [1146, 328] on button "IMPRESSORA" at bounding box center [1134, 319] width 117 height 26
click at [1165, 334] on button "Imprimir" at bounding box center [1170, 340] width 57 height 26
click at [1152, 402] on button "IMPRESSORA" at bounding box center [1134, 399] width 117 height 26
click at [110, 420] on link "Salão / Mesas" at bounding box center [93, 412] width 172 height 27
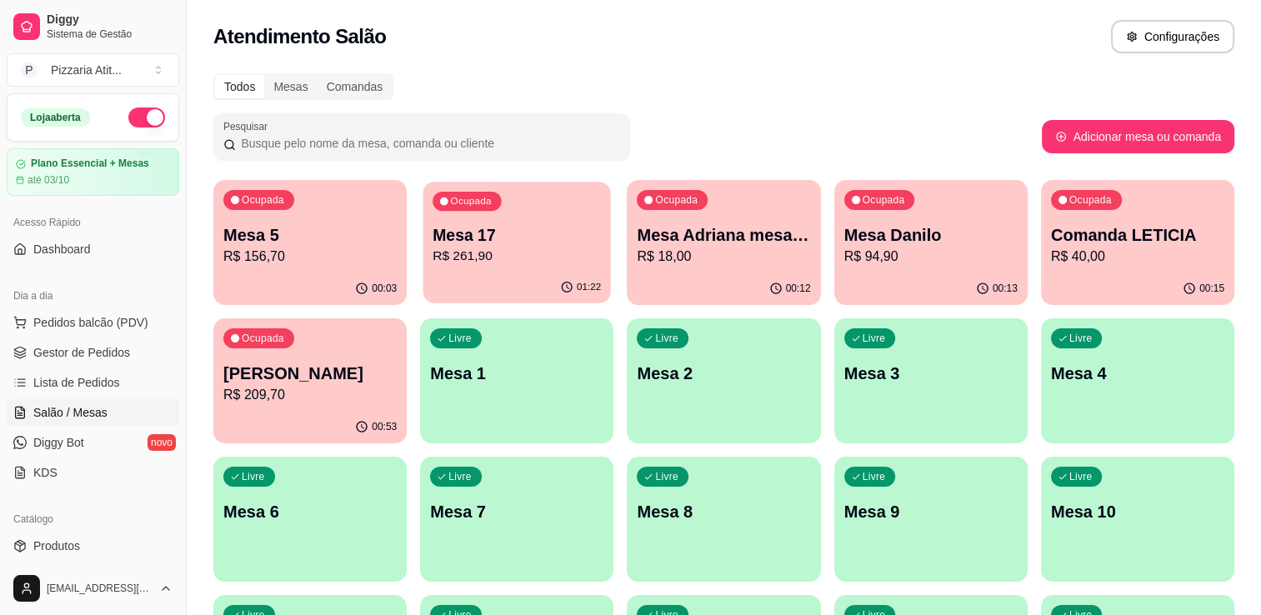
click at [447, 277] on div "01:22" at bounding box center [516, 288] width 187 height 32
click at [78, 356] on span "Gestor de Pedidos" at bounding box center [81, 352] width 97 height 17
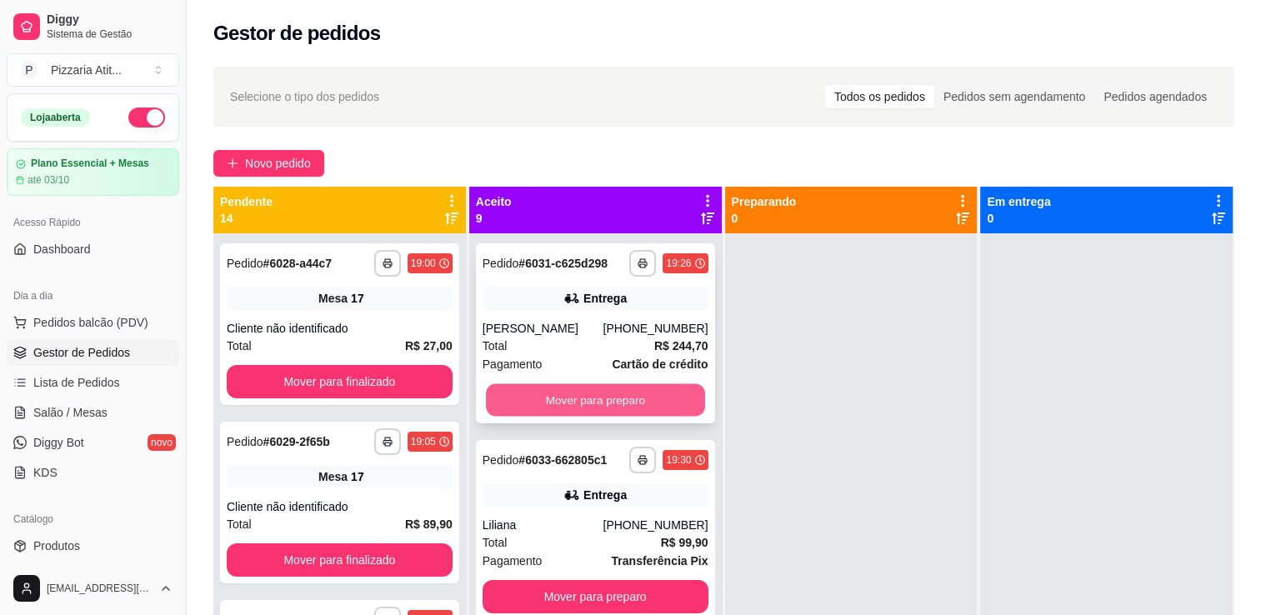
click at [626, 390] on button "Mover para preparo" at bounding box center [595, 400] width 219 height 32
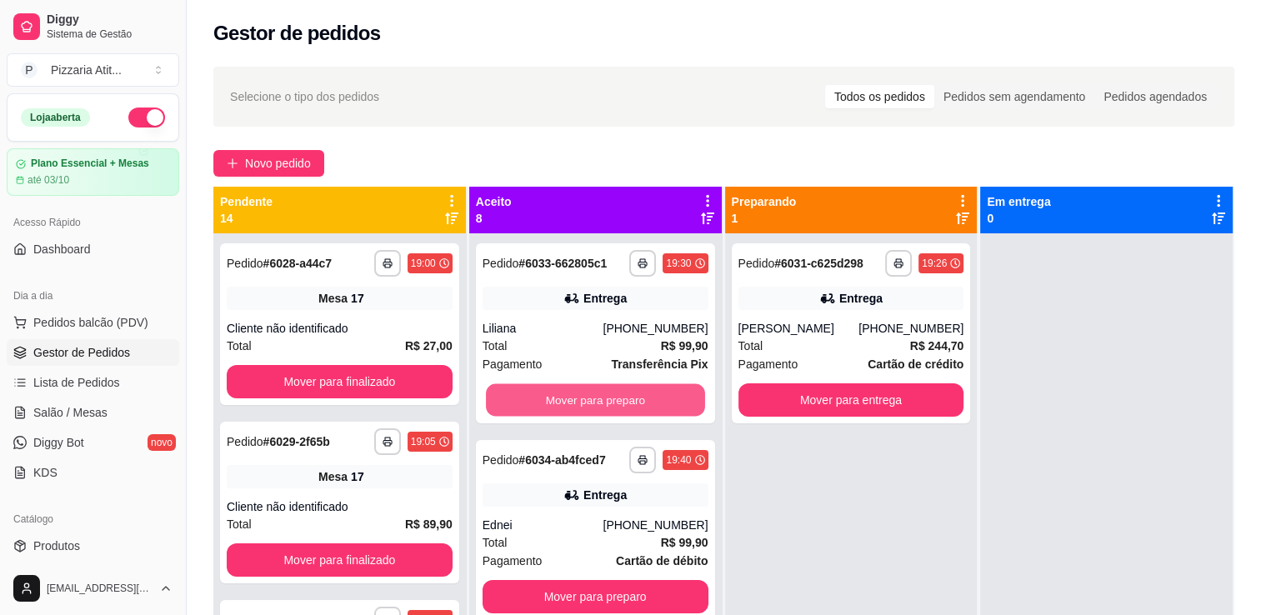
click at [626, 390] on button "Mover para preparo" at bounding box center [595, 400] width 219 height 32
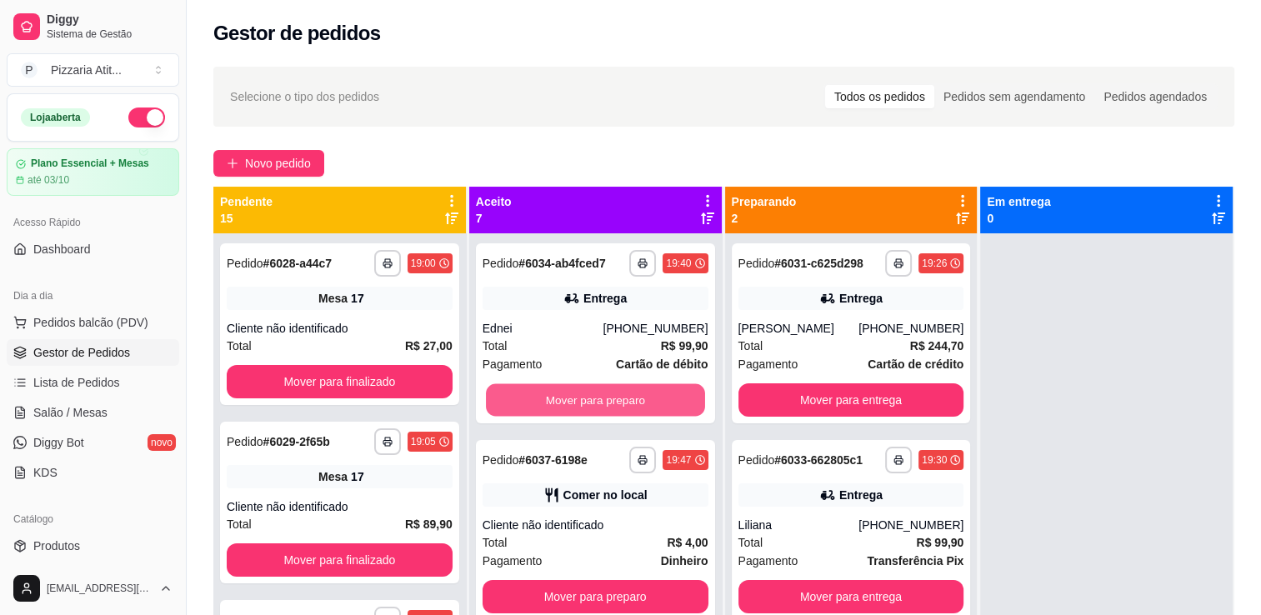
click at [626, 390] on button "Mover para preparo" at bounding box center [595, 400] width 219 height 32
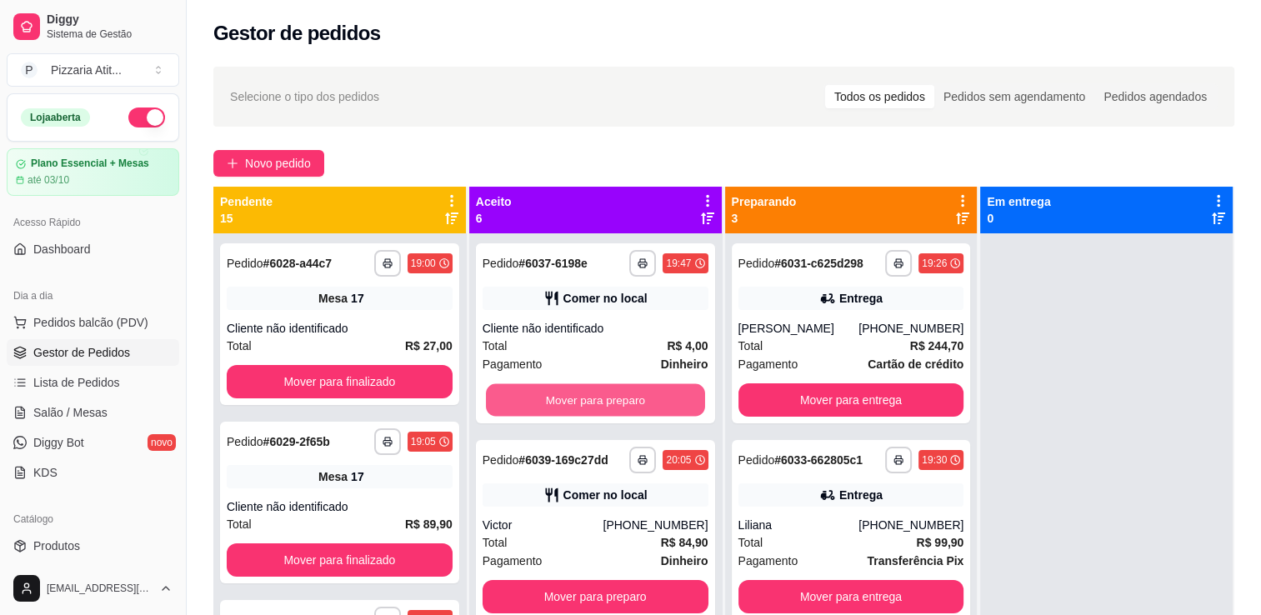
click at [626, 390] on button "Mover para preparo" at bounding box center [595, 400] width 219 height 32
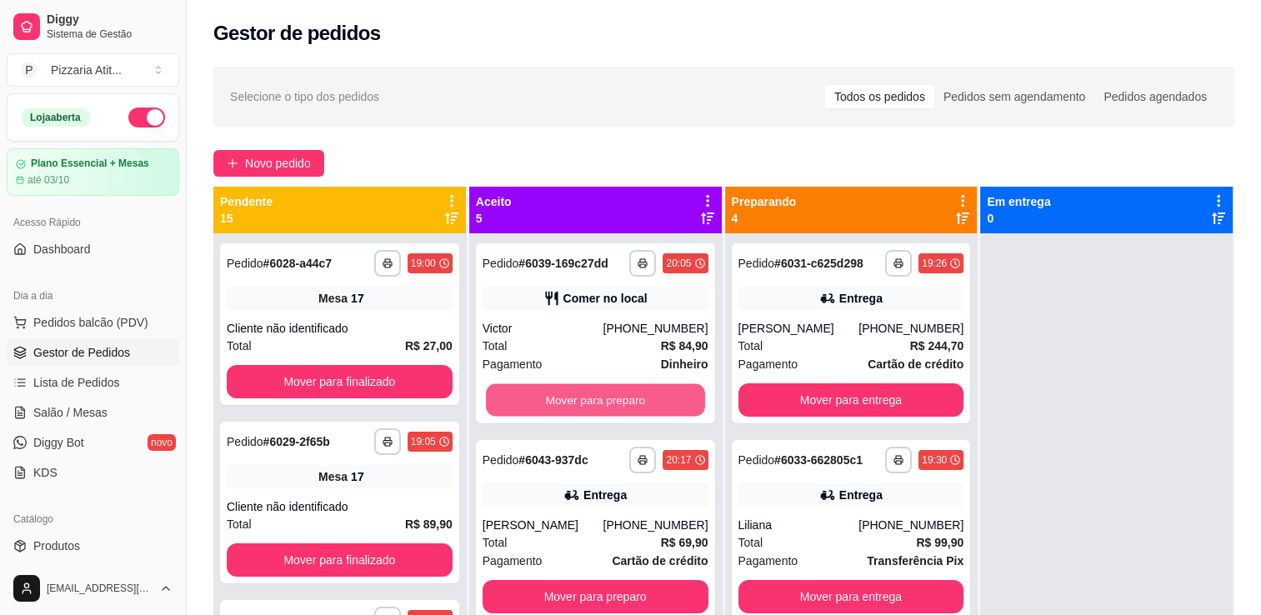
click at [626, 390] on button "Mover para preparo" at bounding box center [595, 400] width 219 height 32
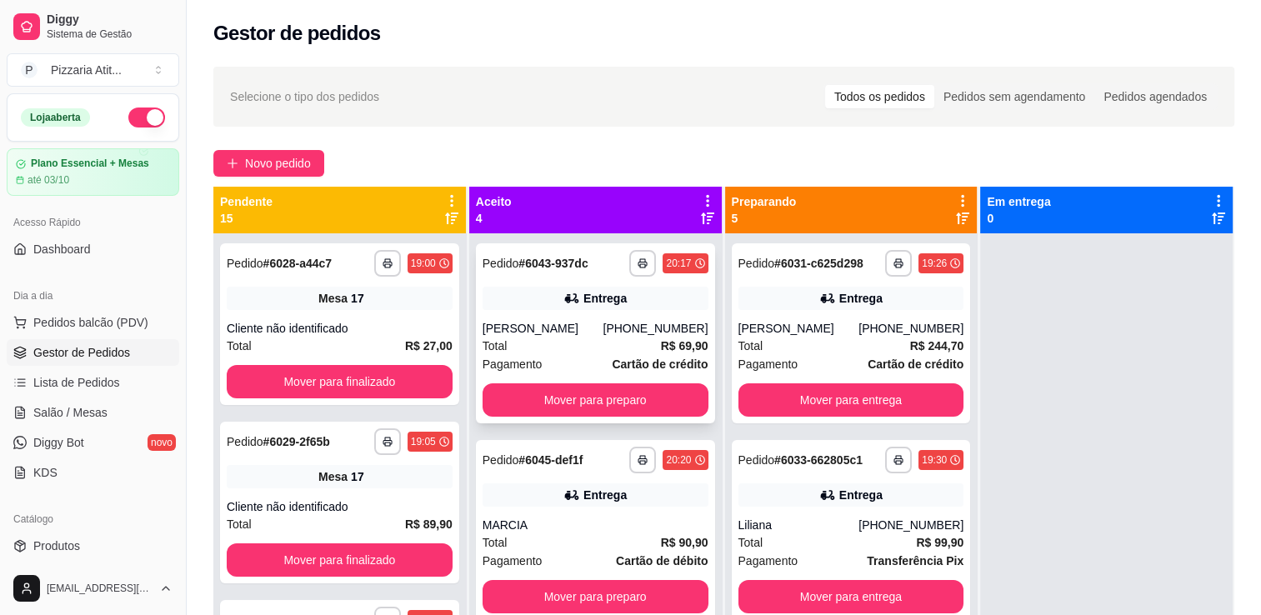
click at [601, 314] on div "**********" at bounding box center [595, 333] width 239 height 180
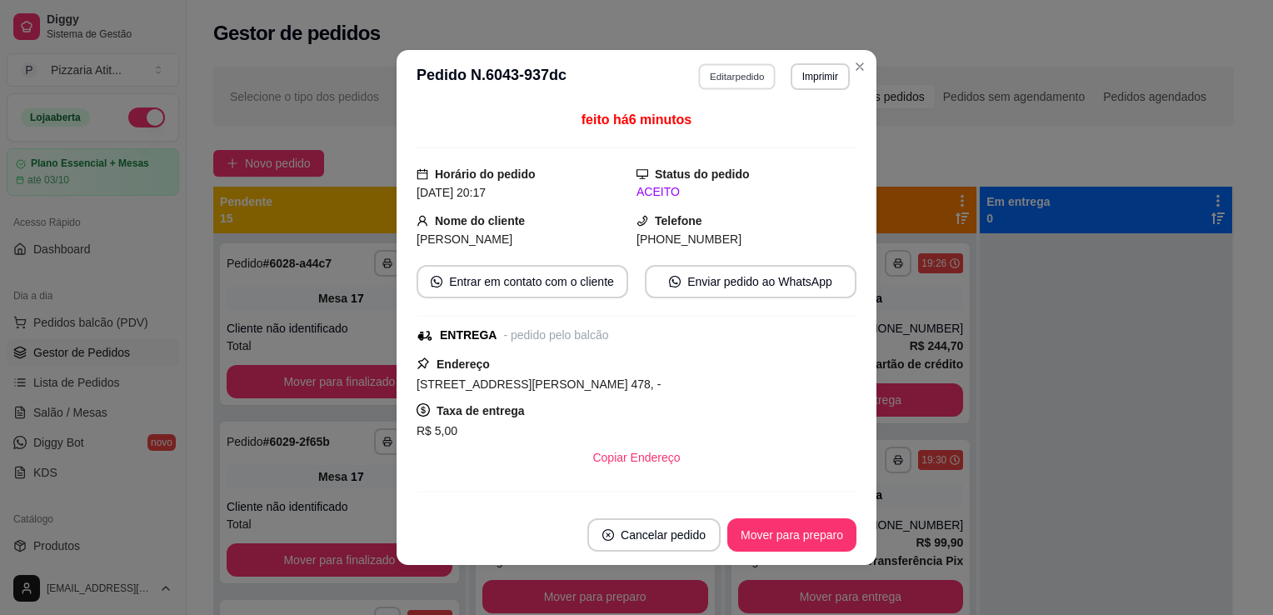
click at [727, 77] on button "Editar pedido" at bounding box center [737, 76] width 77 height 26
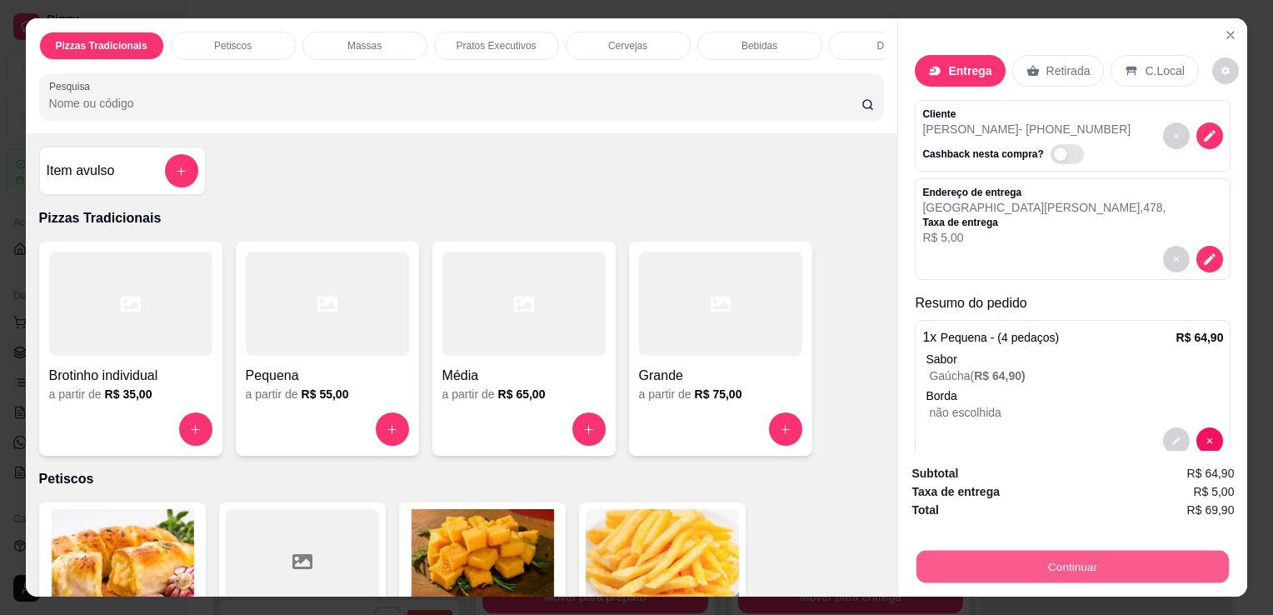
click at [960, 557] on button "Continuar" at bounding box center [1073, 566] width 312 height 32
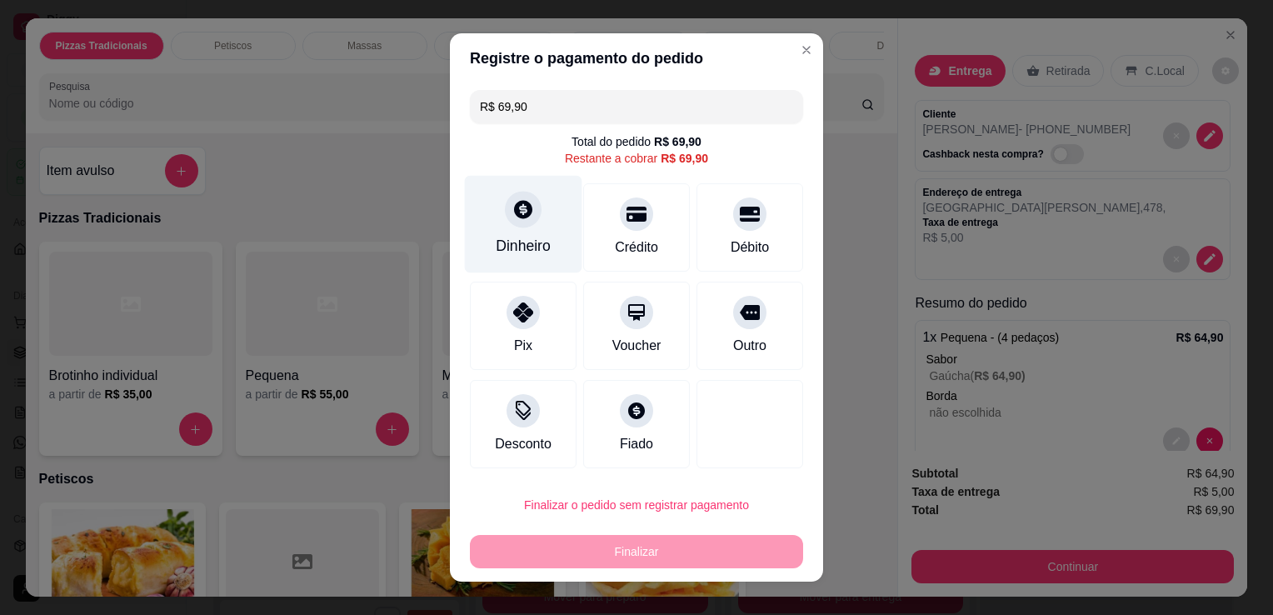
click at [537, 252] on div "Dinheiro" at bounding box center [523, 246] width 55 height 22
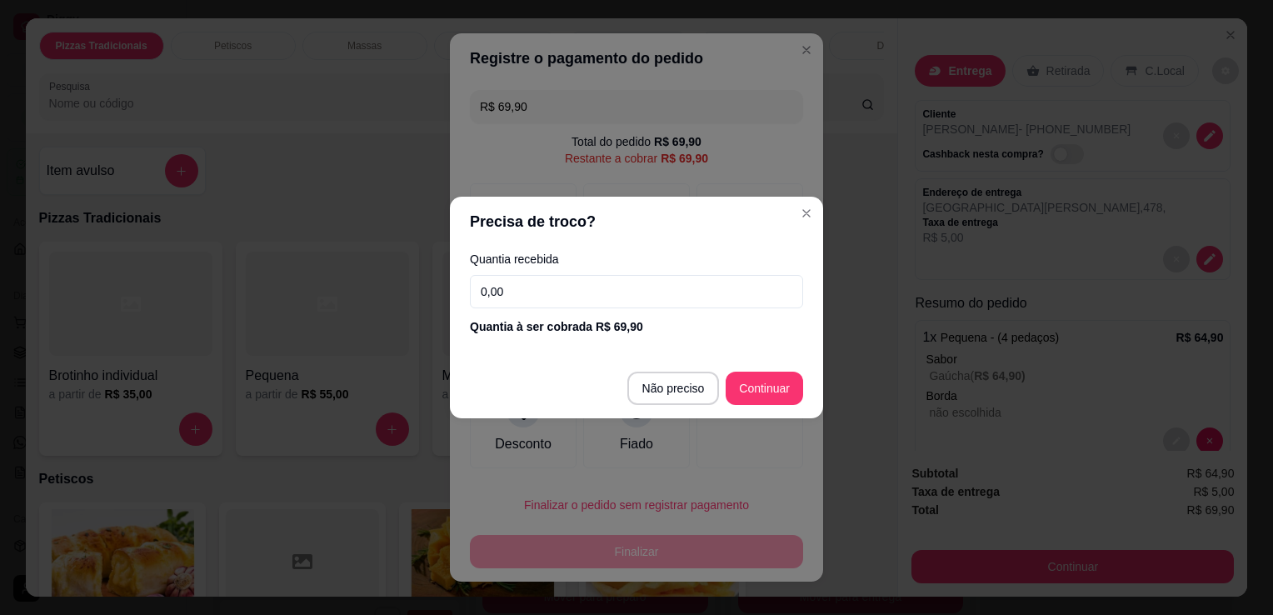
click at [540, 301] on input "0,00" at bounding box center [636, 291] width 333 height 33
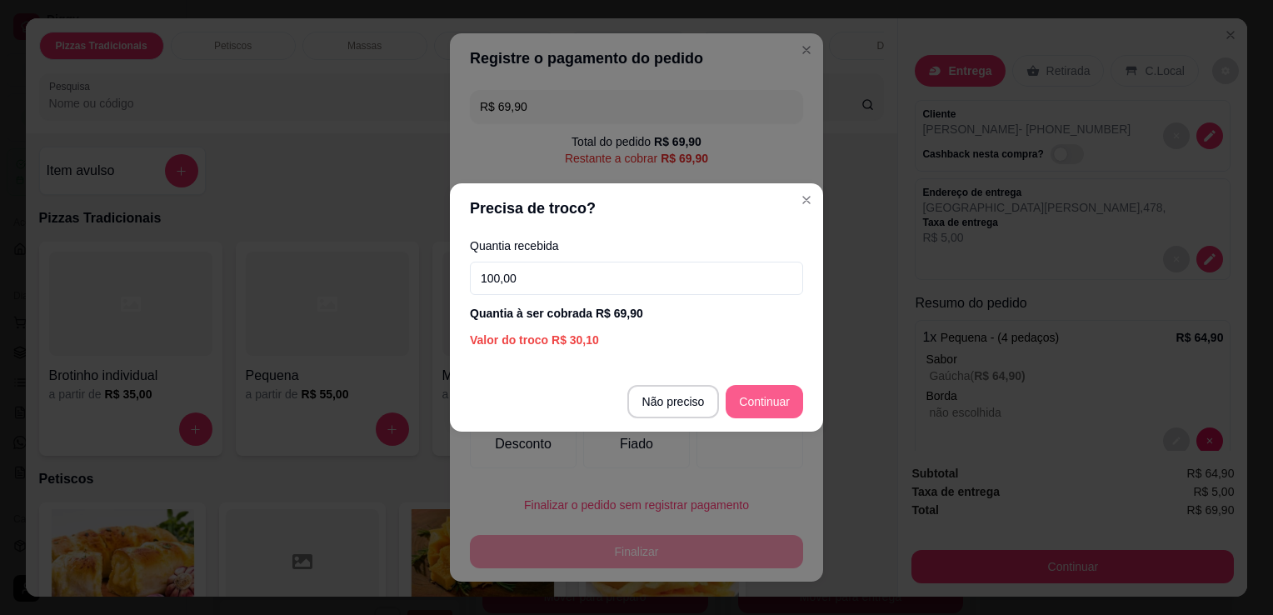
type input "100,00"
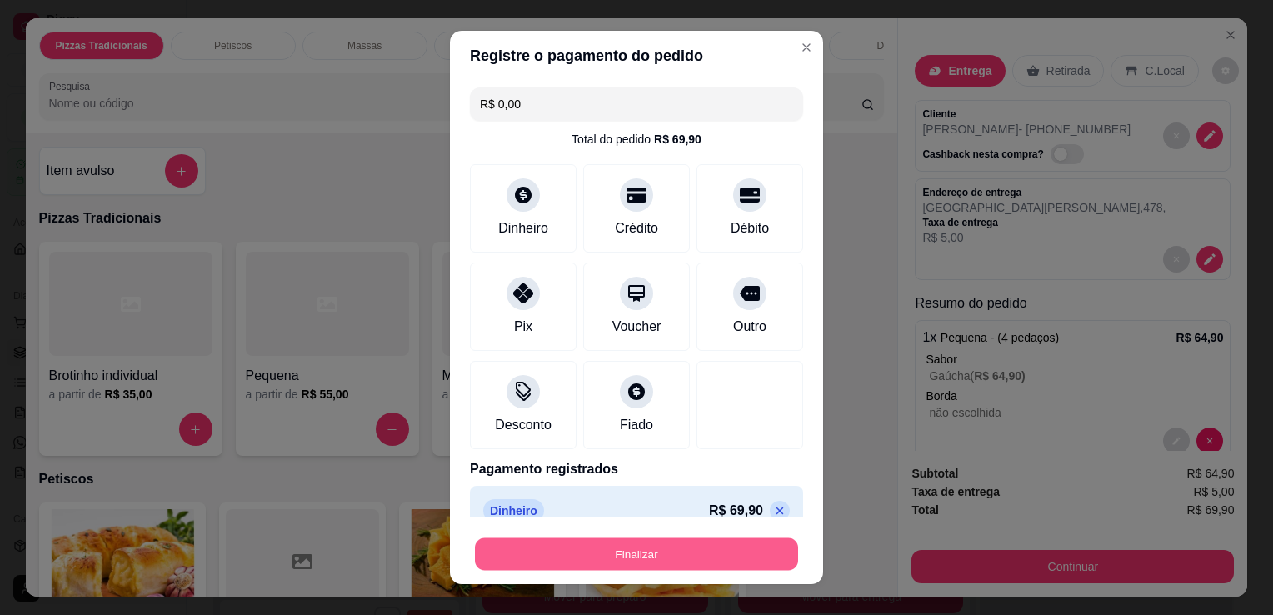
click at [503, 557] on button "Finalizar" at bounding box center [636, 554] width 323 height 32
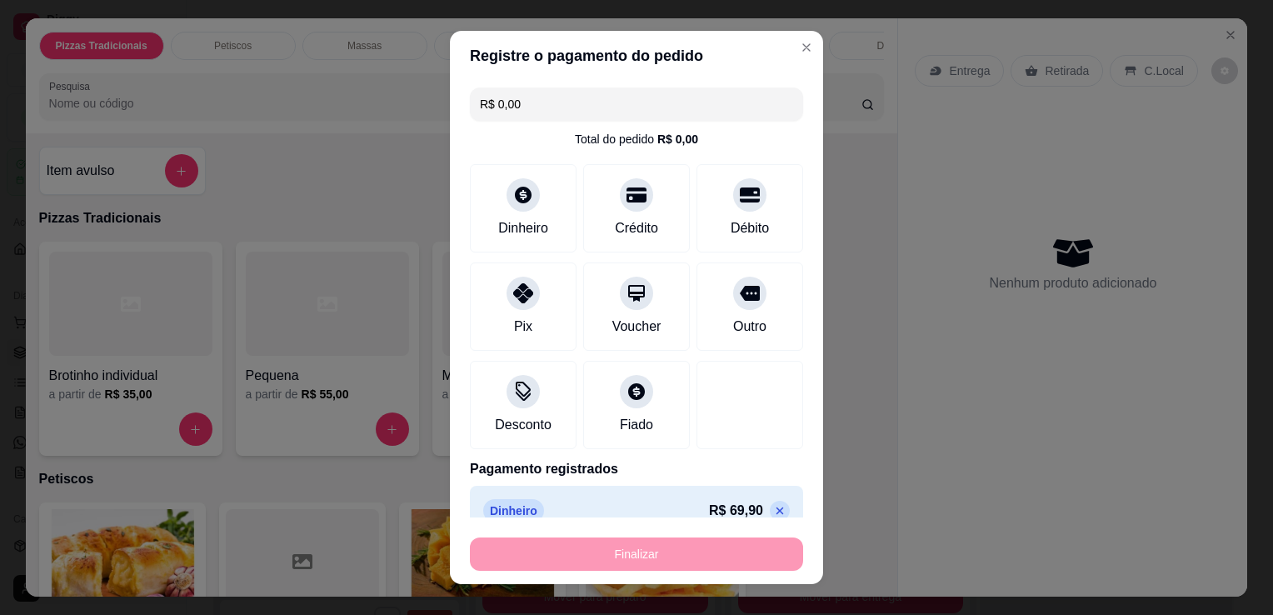
type input "-R$ 69,90"
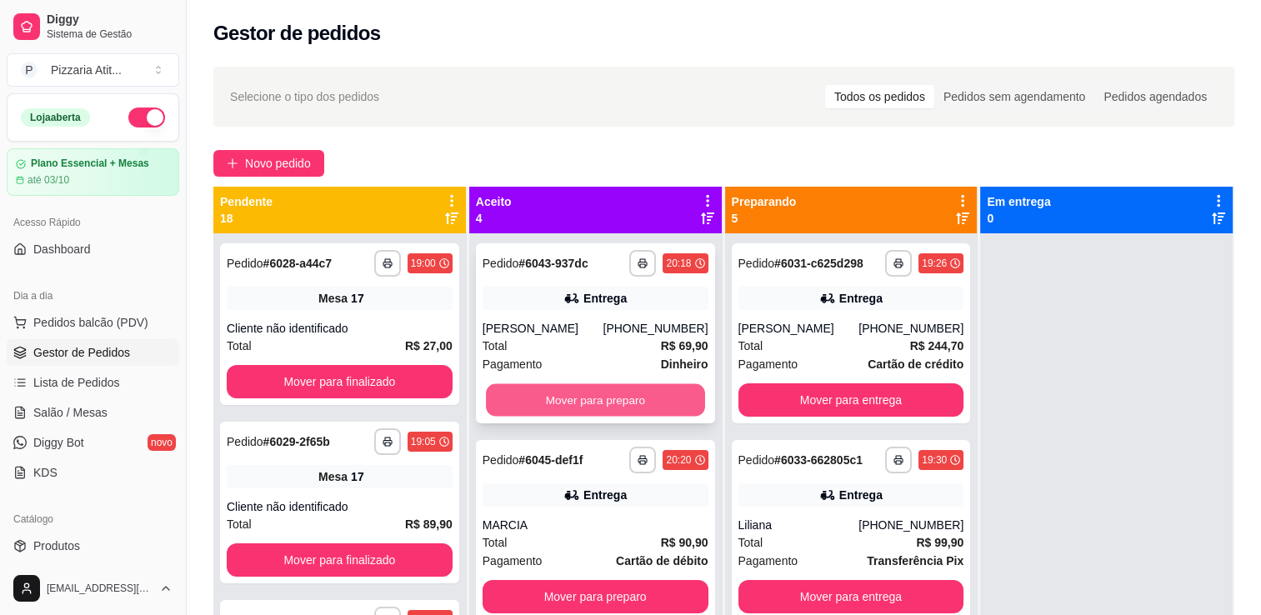
click at [627, 391] on button "Mover para preparo" at bounding box center [595, 400] width 219 height 32
click at [627, 391] on div "Mover para preparo" at bounding box center [595, 399] width 226 height 33
click at [560, 410] on button "Mover para preparo" at bounding box center [595, 400] width 219 height 32
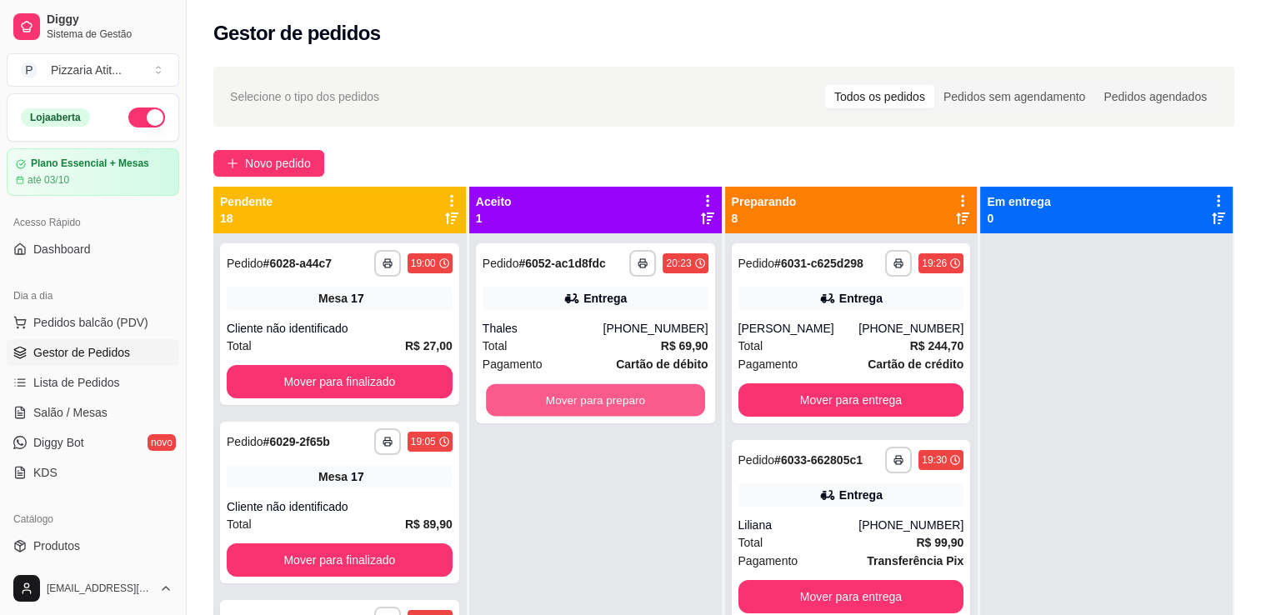
click at [560, 410] on button "Mover para preparo" at bounding box center [595, 400] width 219 height 32
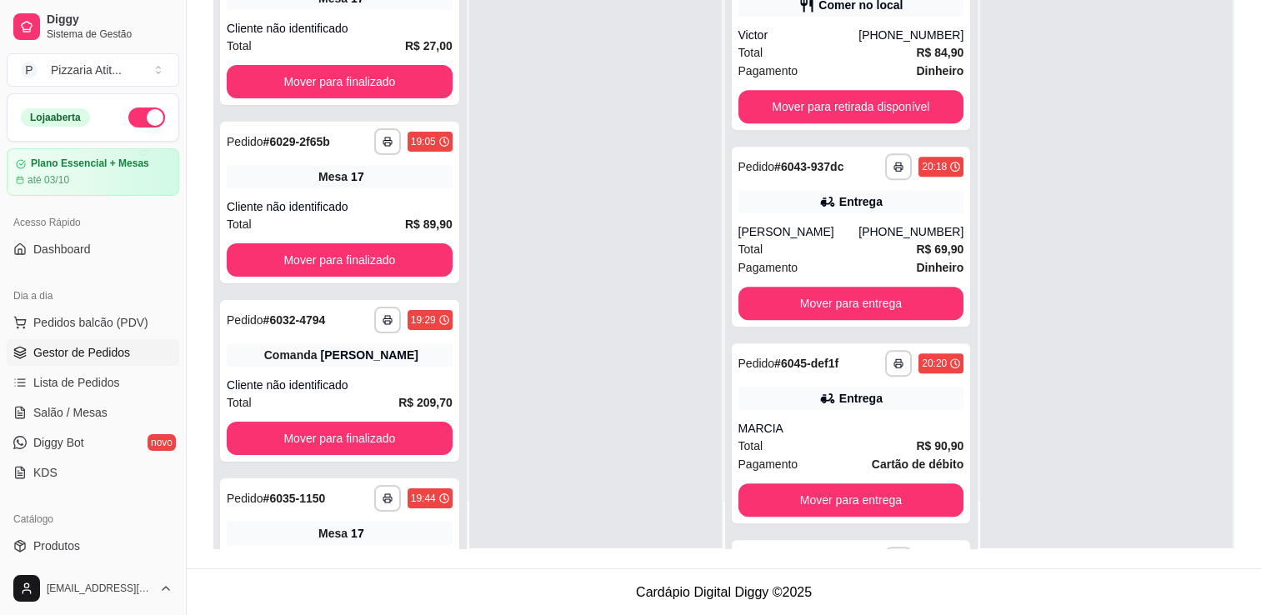
scroll to position [639, 0]
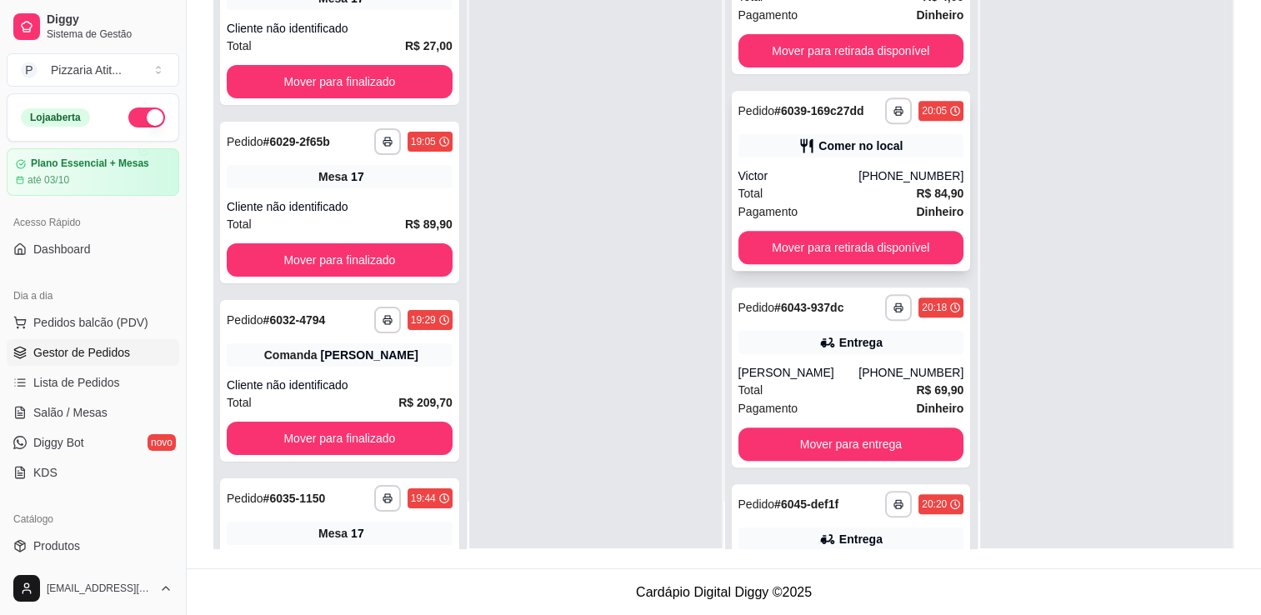
click at [820, 193] on div "Total R$ 84,90" at bounding box center [851, 193] width 226 height 18
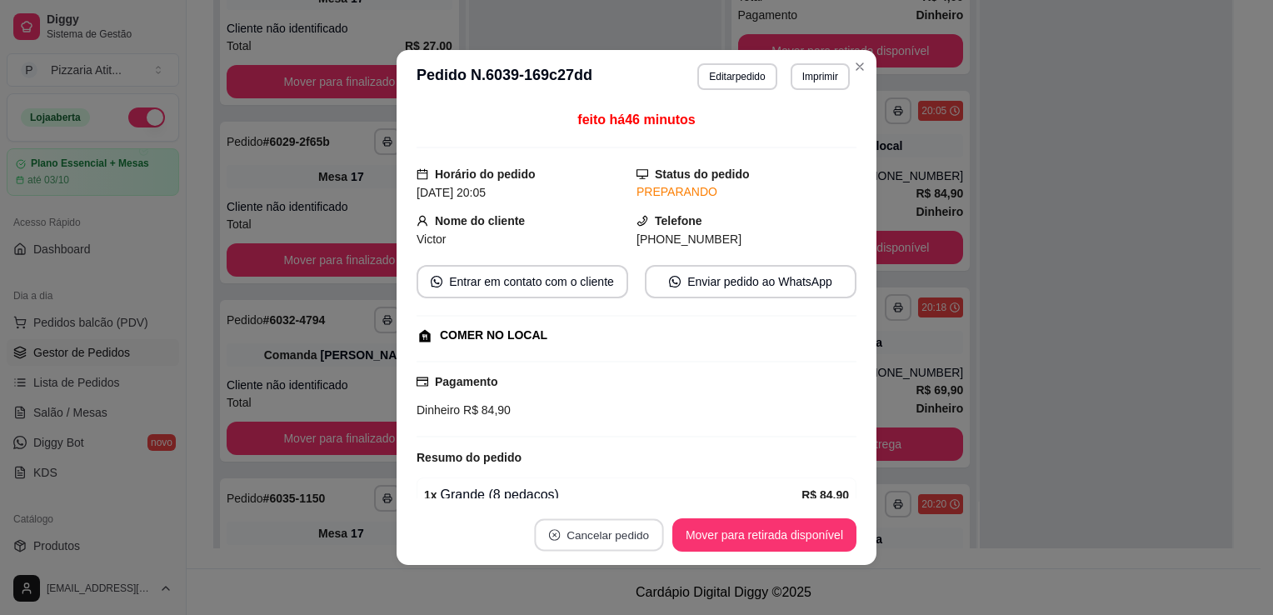
click at [607, 537] on button "Cancelar pedido" at bounding box center [598, 535] width 129 height 32
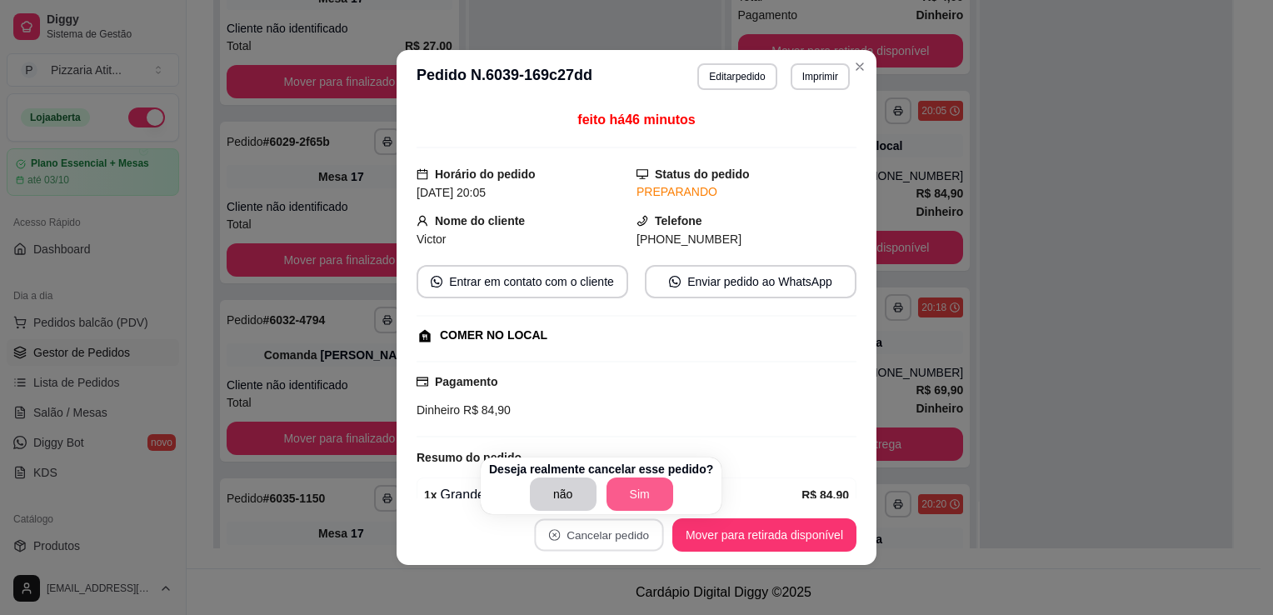
click at [652, 495] on button "Sim" at bounding box center [640, 493] width 67 height 33
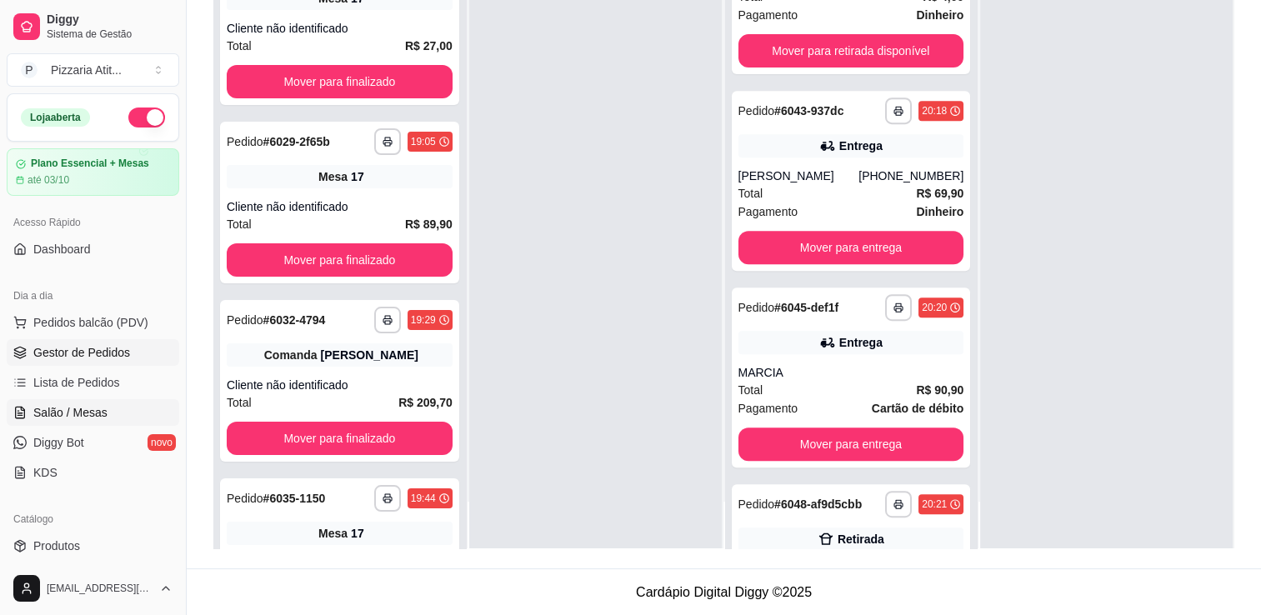
click at [61, 402] on link "Salão / Mesas" at bounding box center [93, 412] width 172 height 27
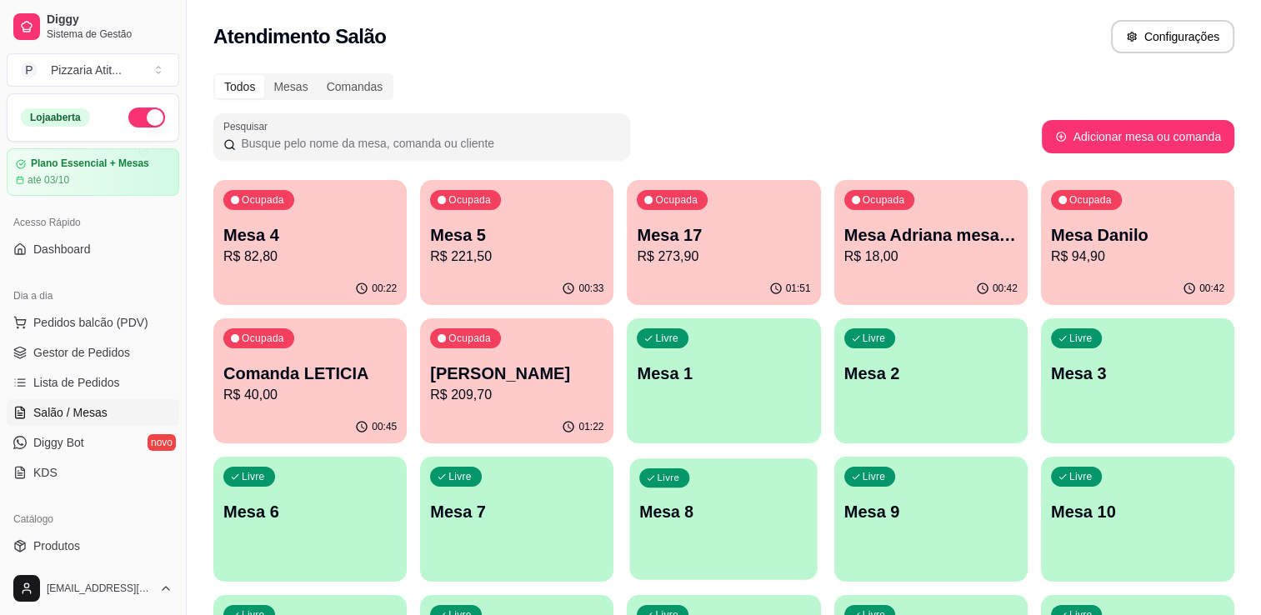
click at [677, 525] on div "Livre Mesa 8" at bounding box center [723, 509] width 187 height 102
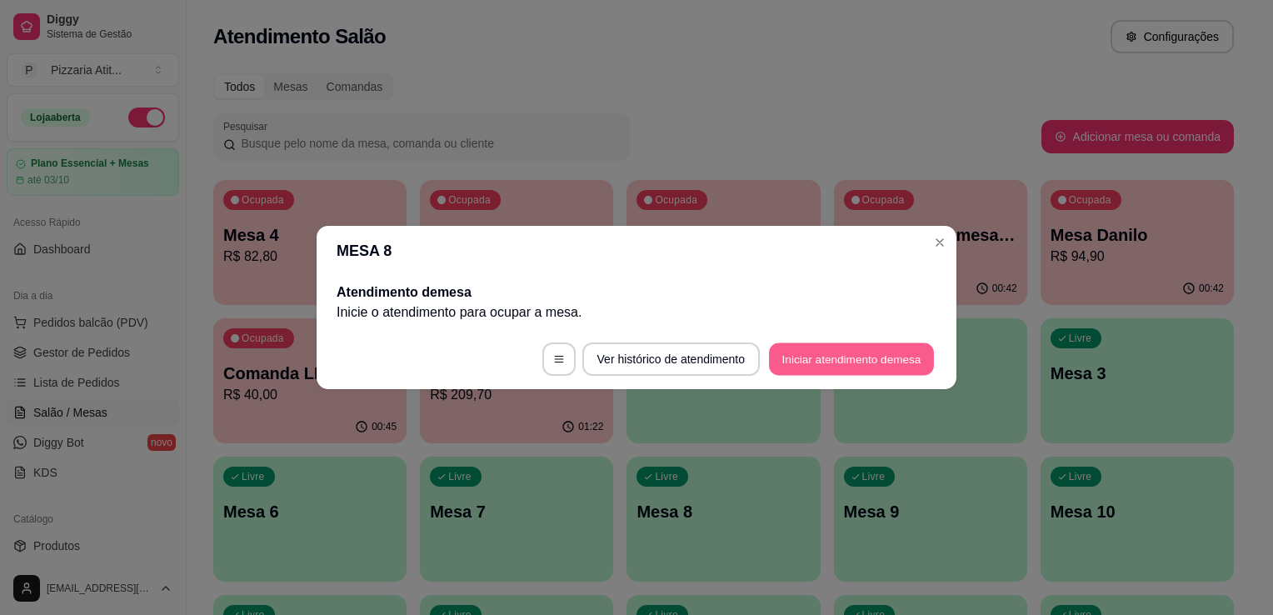
click at [819, 347] on button "Iniciar atendimento de mesa" at bounding box center [851, 359] width 165 height 32
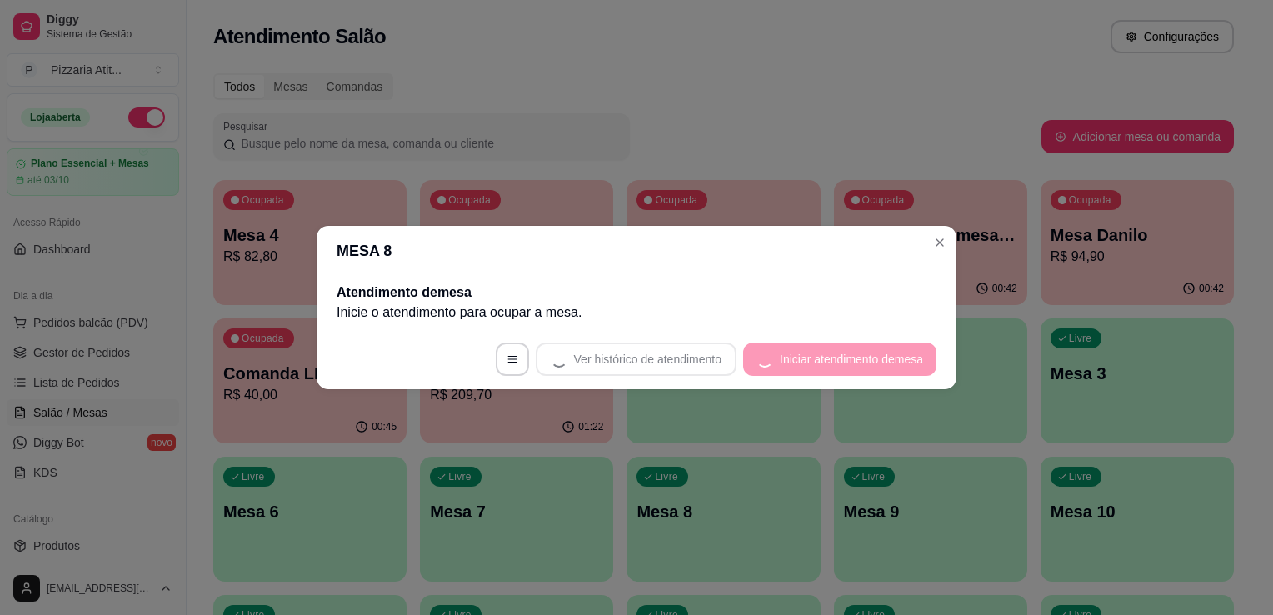
click at [819, 347] on footer "Ver histórico de atendimento Iniciar atendimento de mesa" at bounding box center [637, 359] width 640 height 60
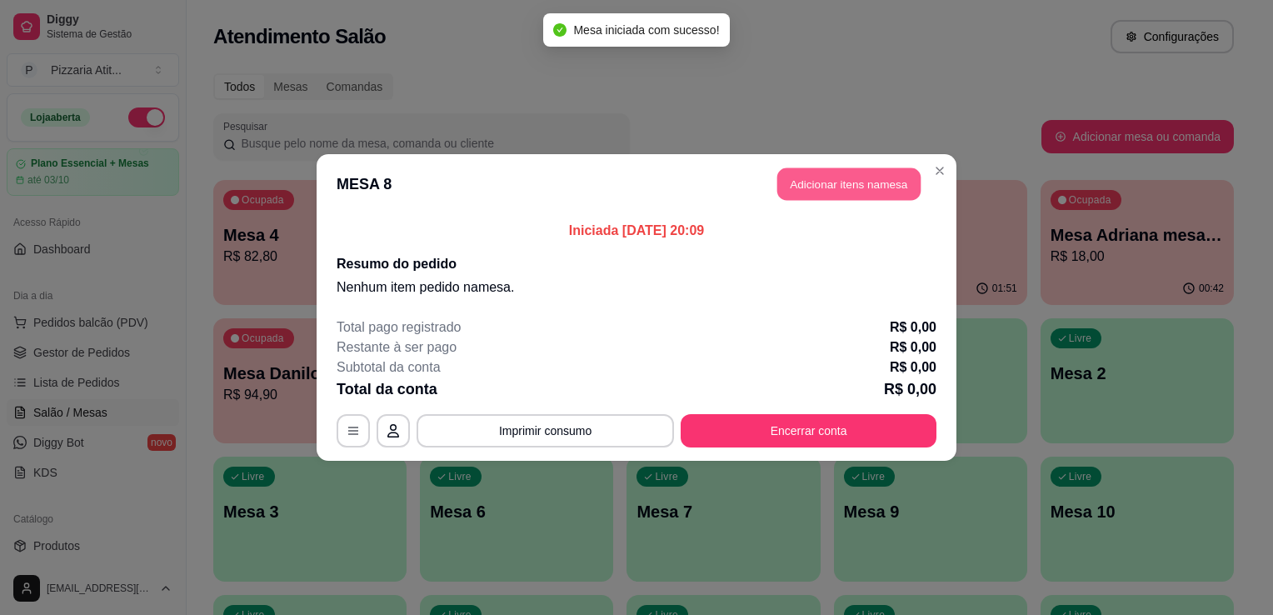
click at [837, 170] on button "Adicionar itens na mesa" at bounding box center [848, 184] width 143 height 32
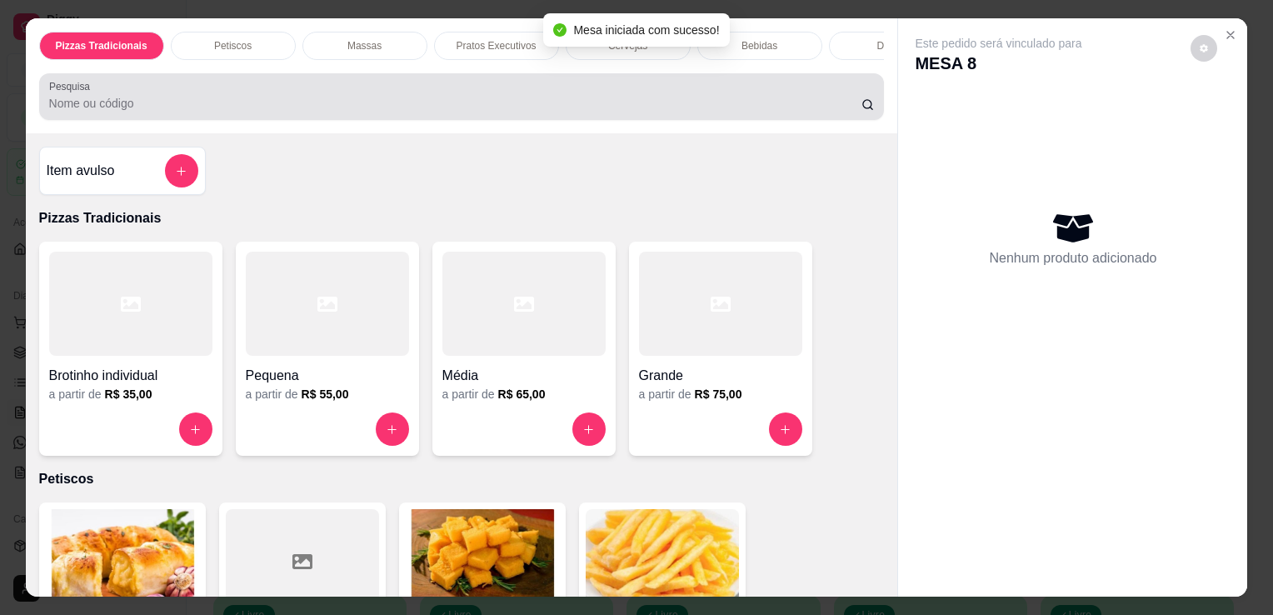
click at [734, 120] on div "Pesquisa" at bounding box center [462, 96] width 846 height 47
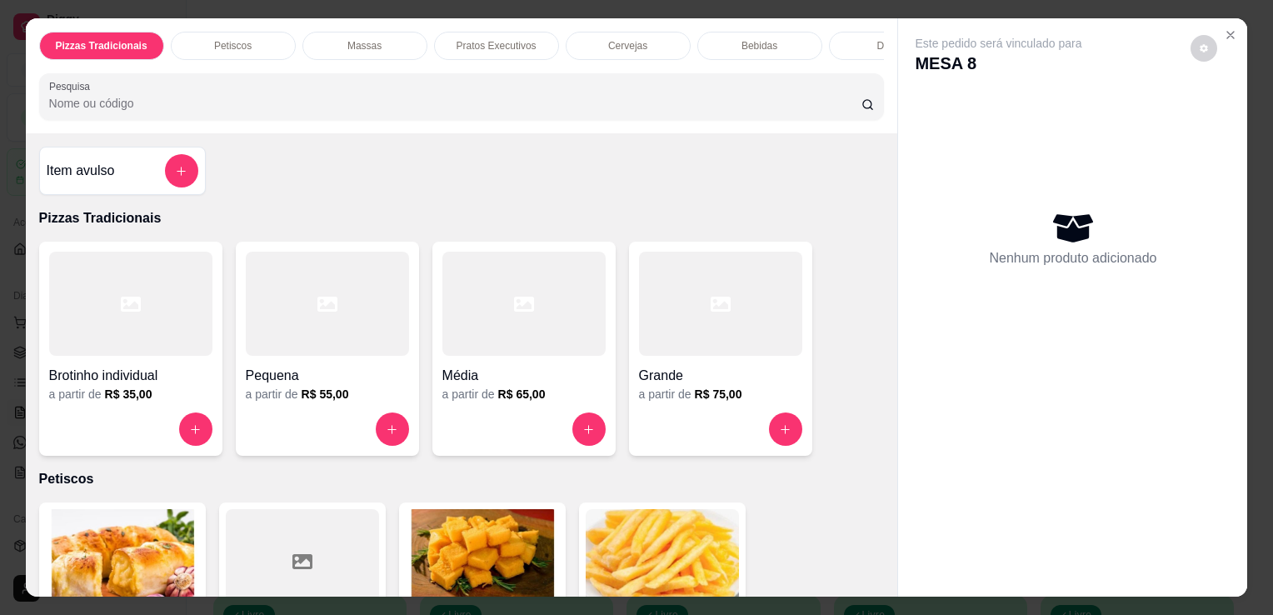
click at [754, 282] on div at bounding box center [720, 304] width 163 height 104
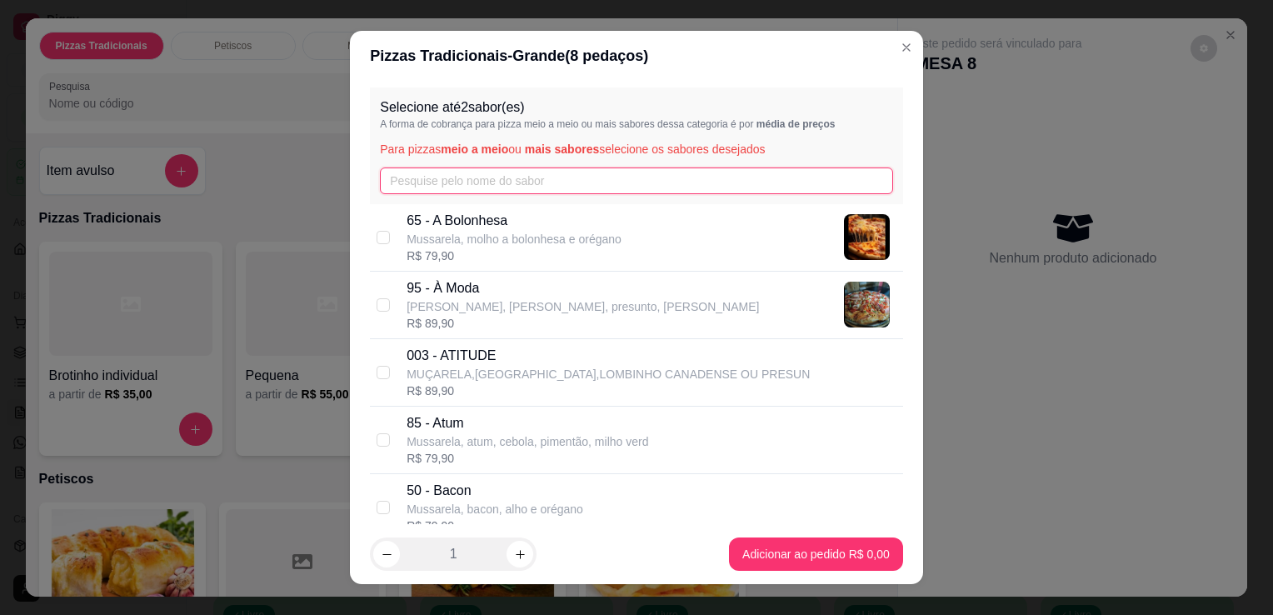
click at [638, 182] on input "text" at bounding box center [636, 180] width 513 height 27
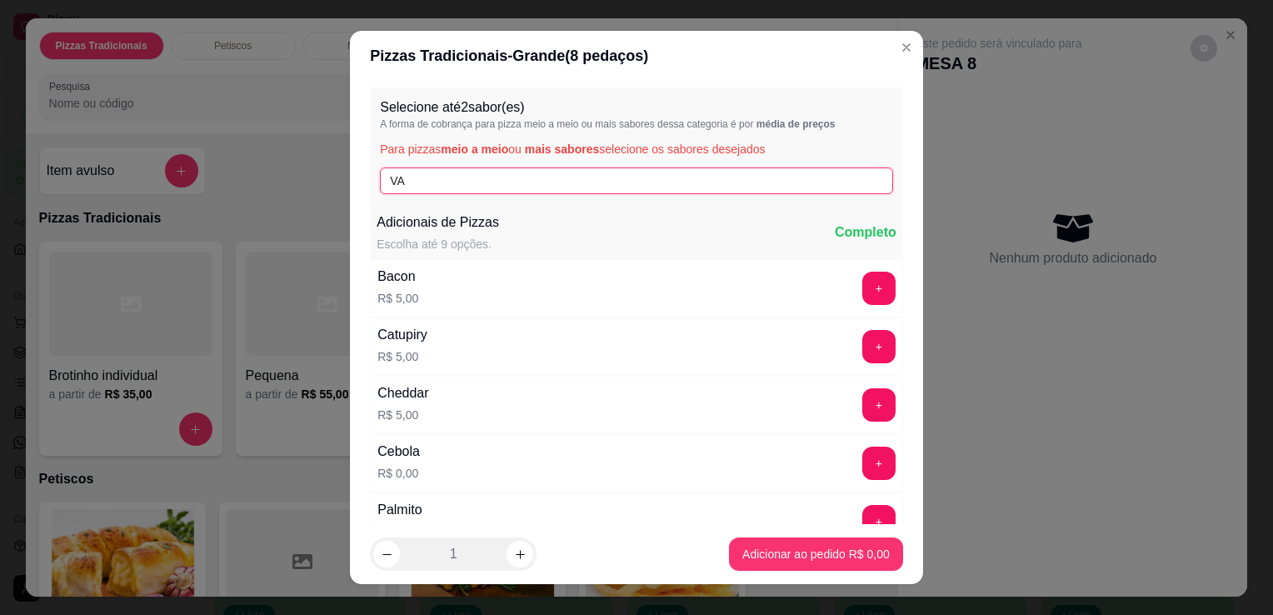
type input "V"
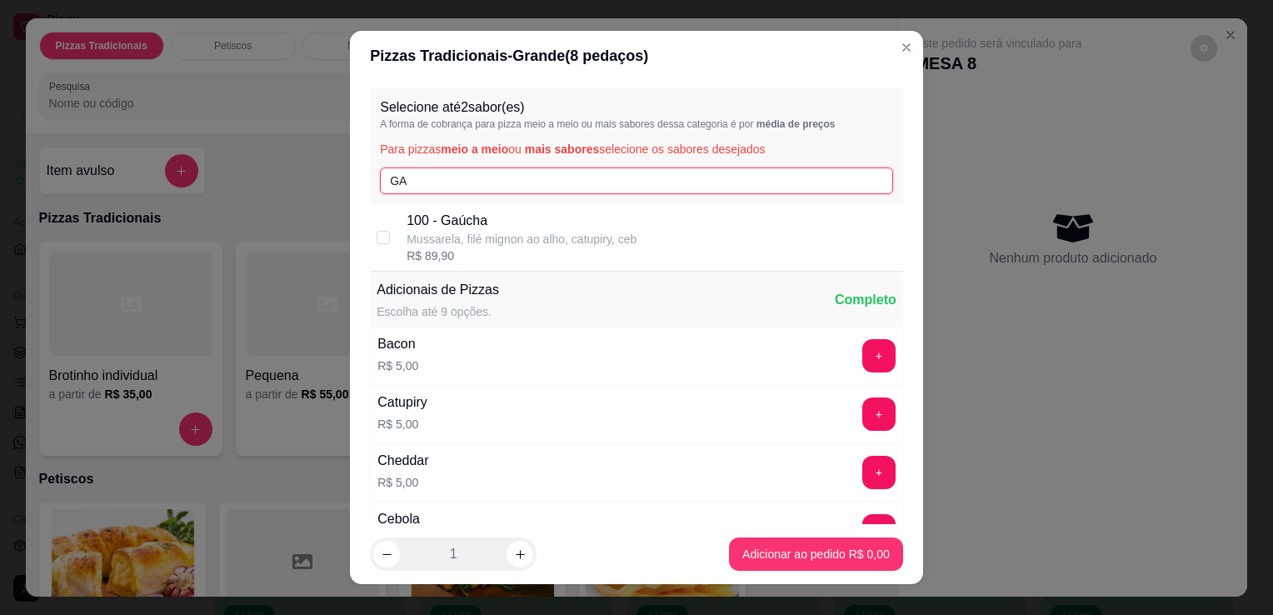
type input "GA"
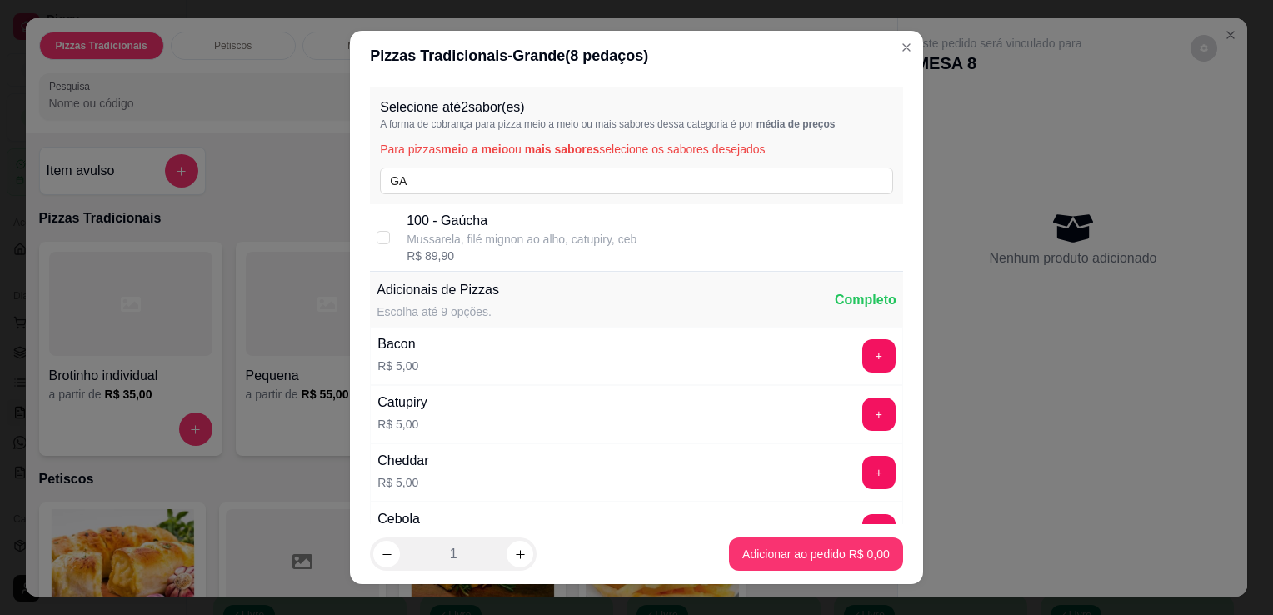
click at [610, 252] on div "R$ 89,90" at bounding box center [522, 255] width 230 height 17
checkbox input "true"
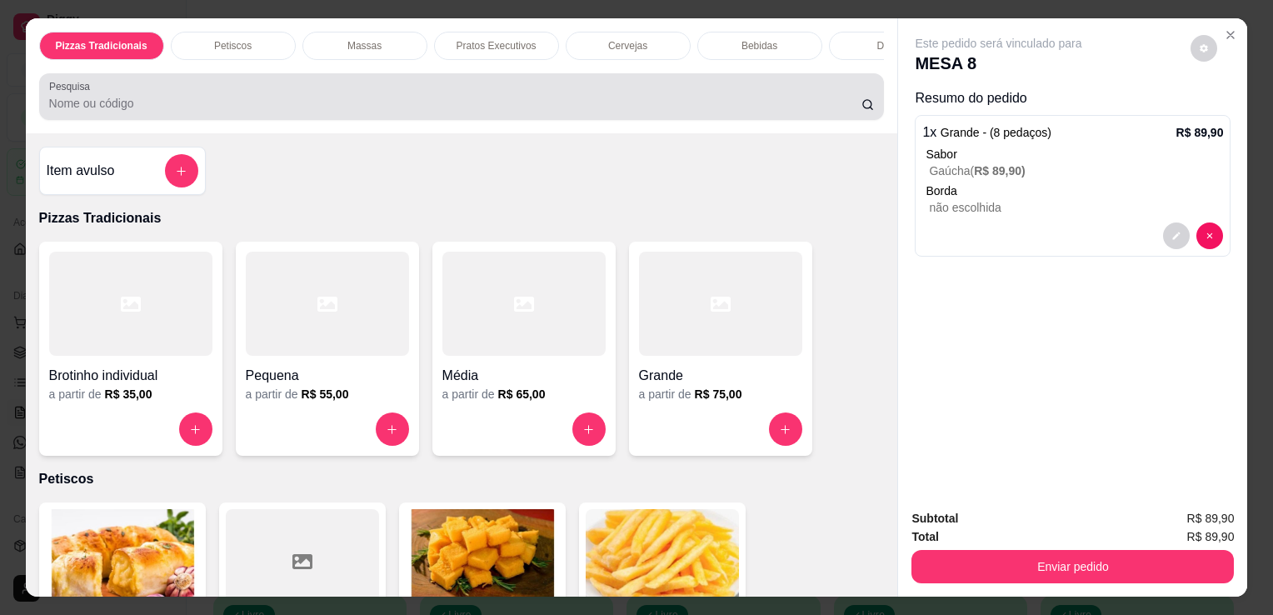
click at [634, 95] on div at bounding box center [462, 96] width 826 height 33
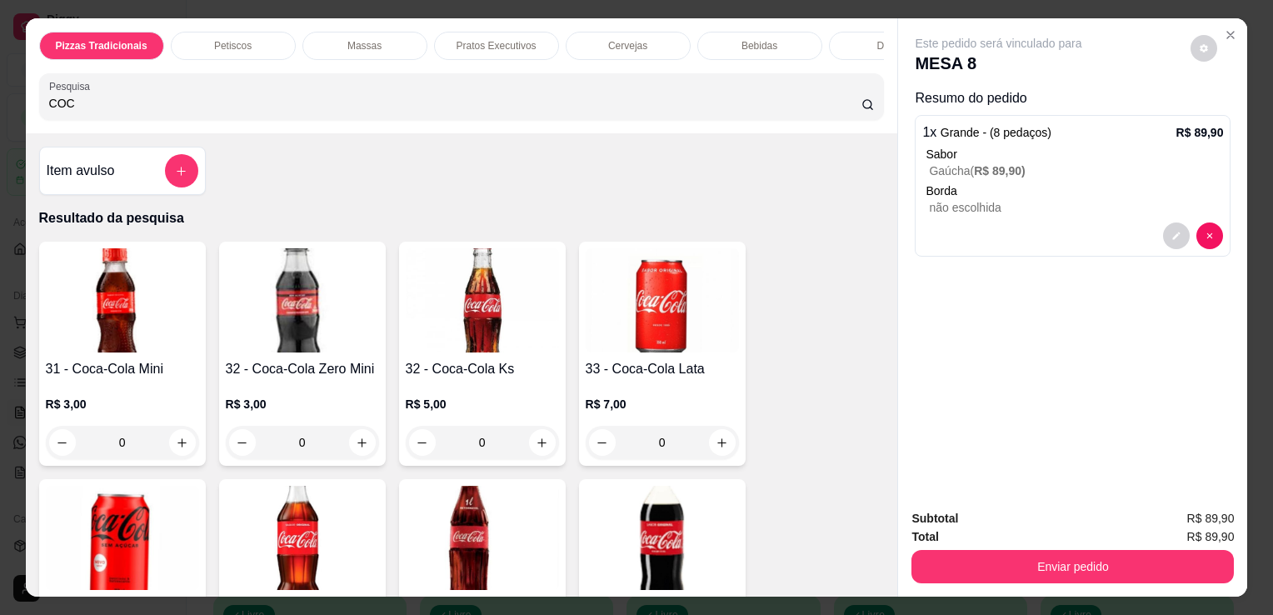
type input "COC"
click at [156, 565] on img at bounding box center [122, 538] width 153 height 104
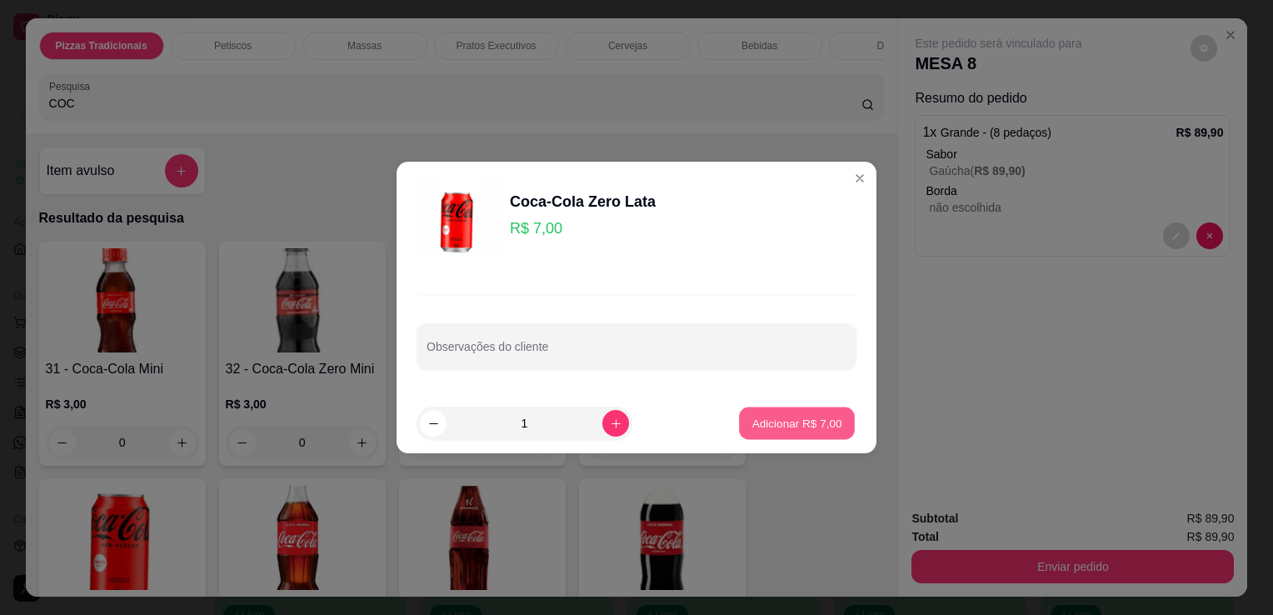
click at [752, 417] on p "Adicionar R$ 7,00" at bounding box center [797, 423] width 90 height 16
type input "1"
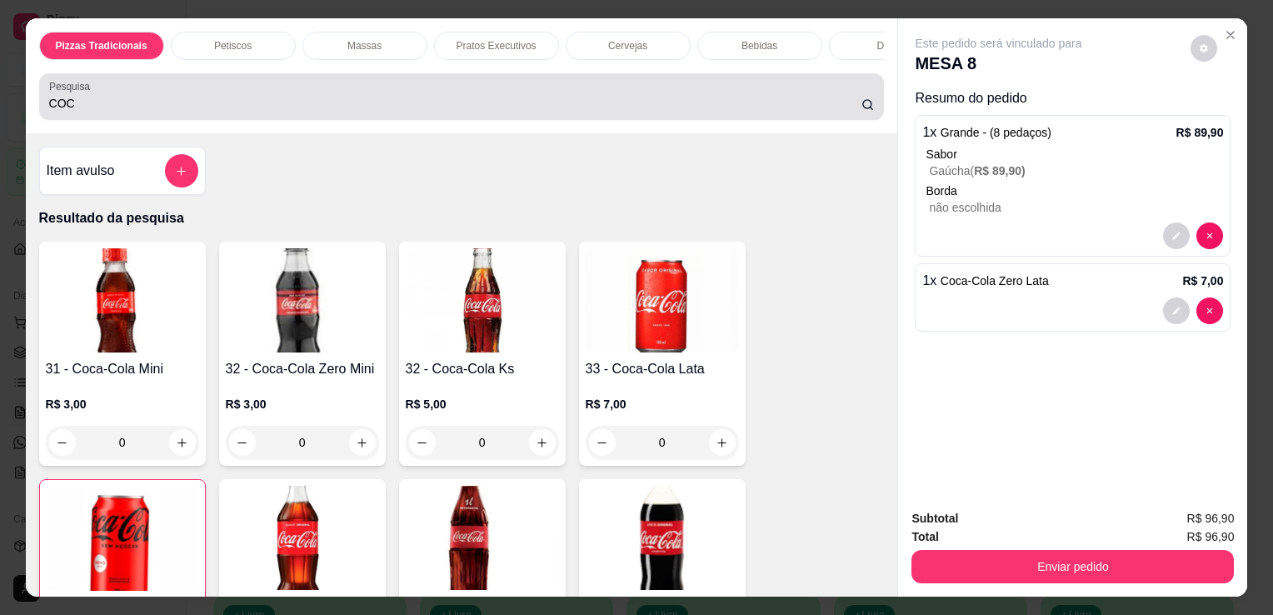
click at [679, 120] on div "Pesquisa COC" at bounding box center [462, 96] width 846 height 47
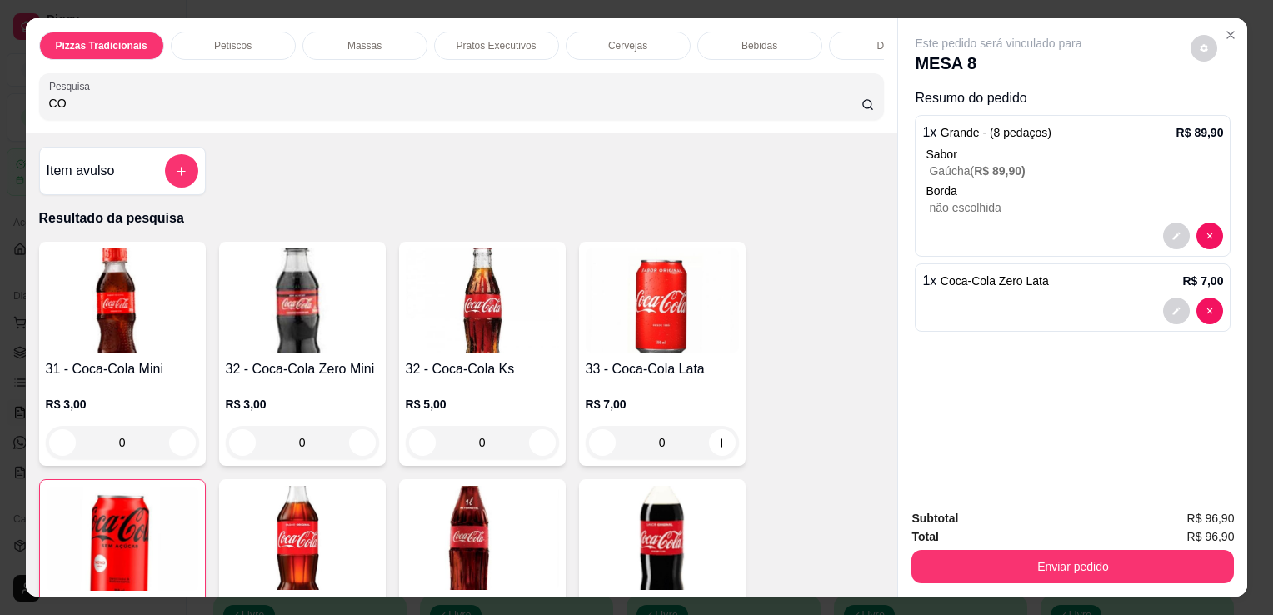
type input "C"
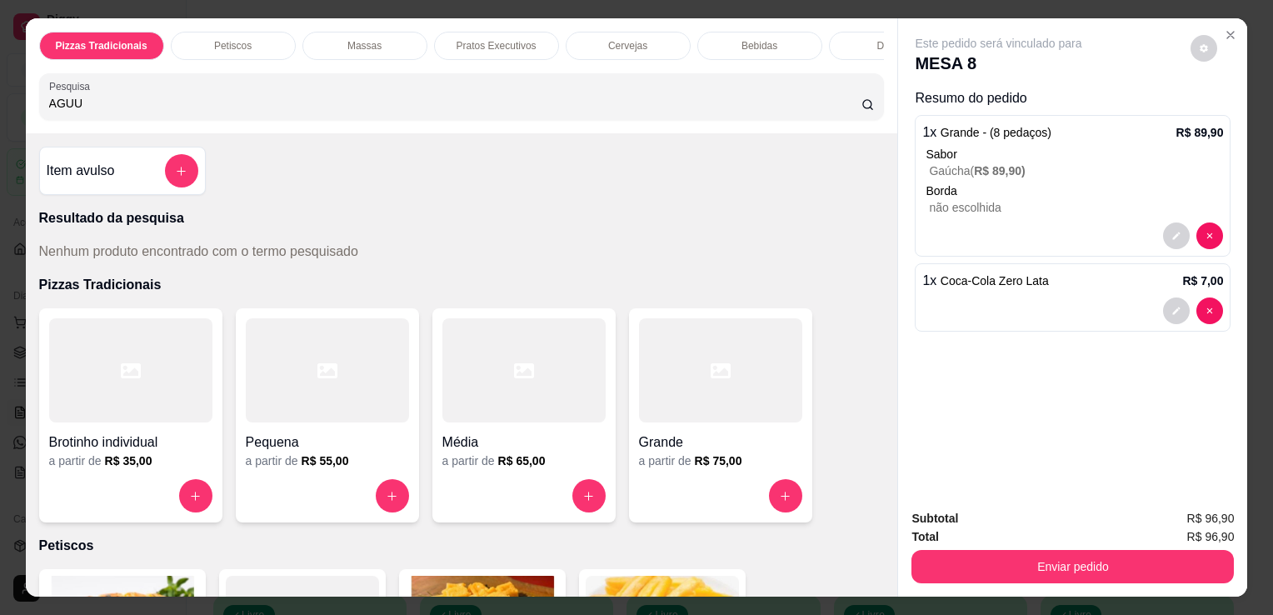
type input "AGUU"
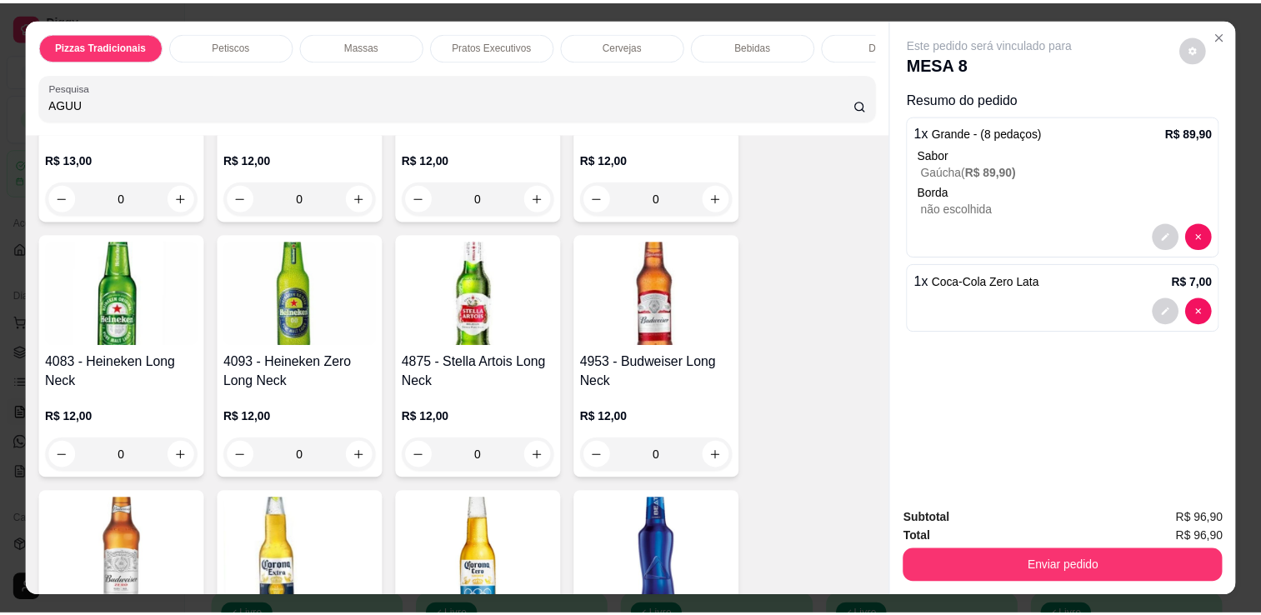
scroll to position [3884, 0]
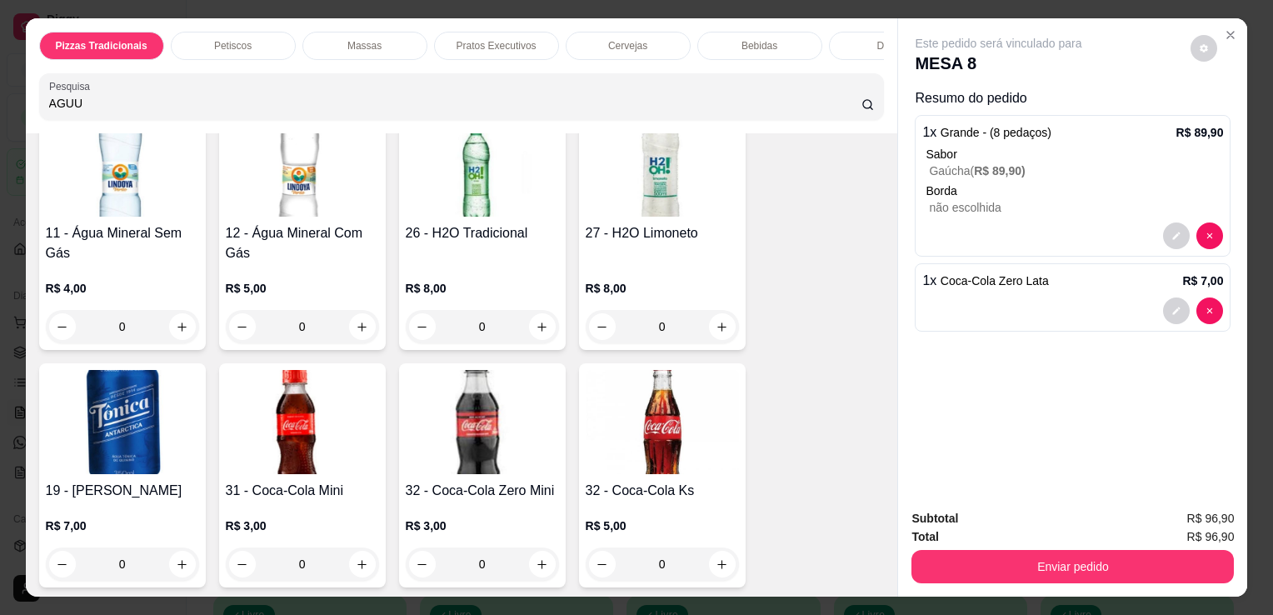
click at [291, 149] on img at bounding box center [302, 164] width 153 height 104
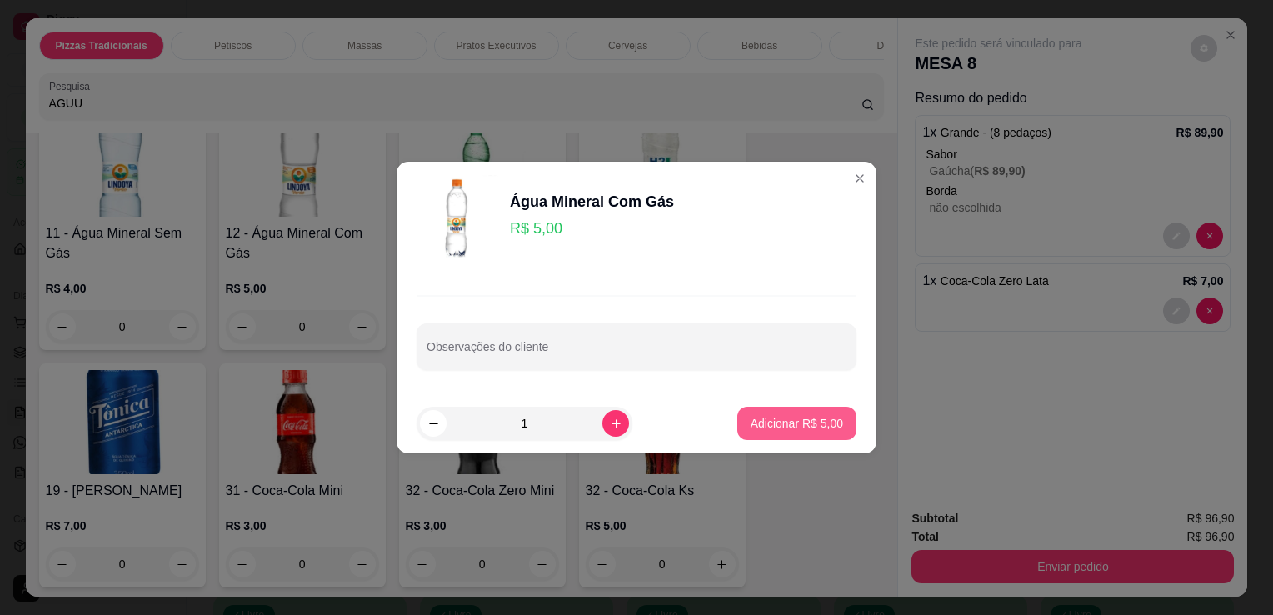
click at [813, 422] on p "Adicionar R$ 5,00" at bounding box center [797, 423] width 92 height 17
type input "1"
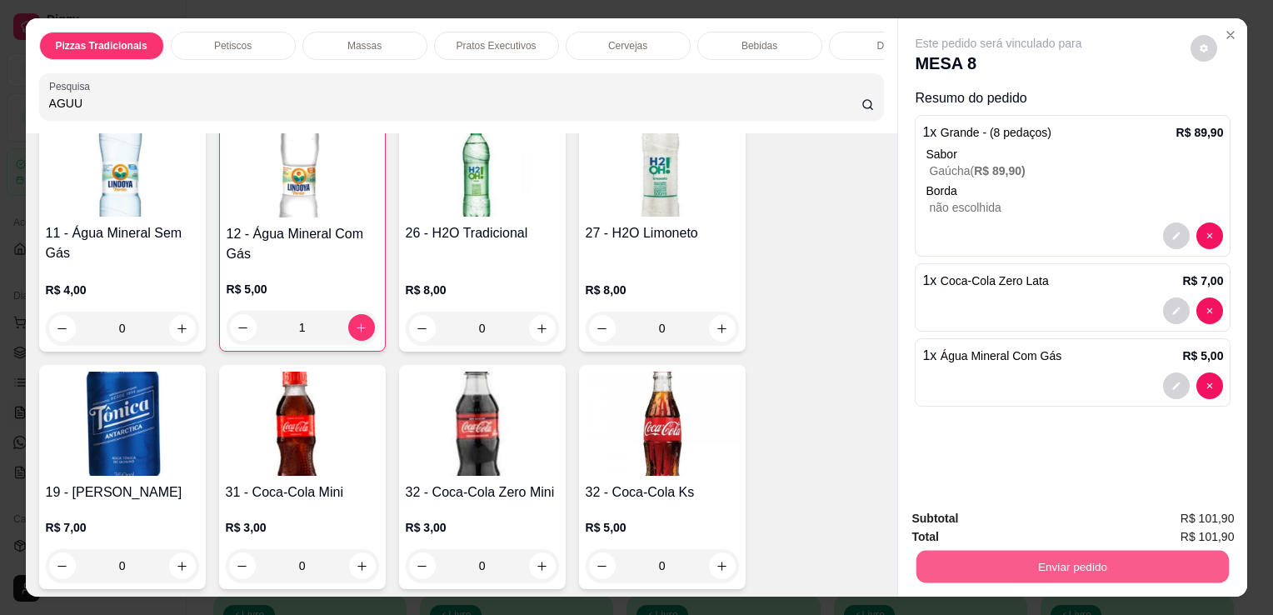
click at [961, 568] on button "Enviar pedido" at bounding box center [1073, 566] width 312 height 32
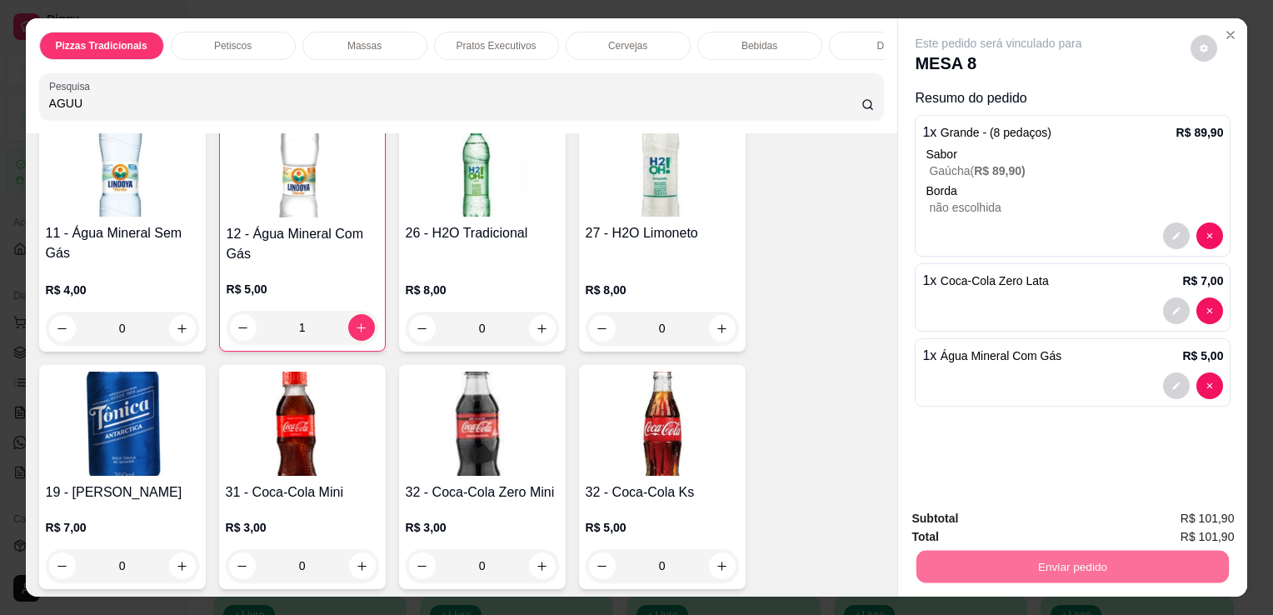
click at [957, 517] on button "Não registrar e enviar pedido" at bounding box center [1018, 519] width 168 height 31
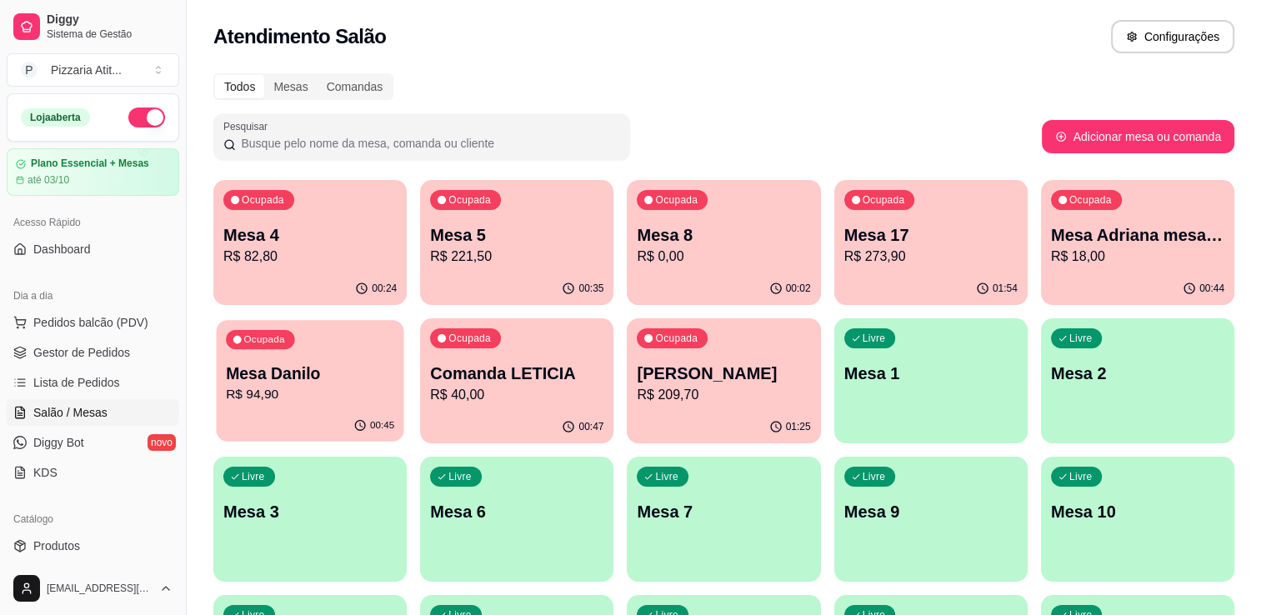
click at [313, 392] on p "R$ 94,90" at bounding box center [310, 394] width 168 height 19
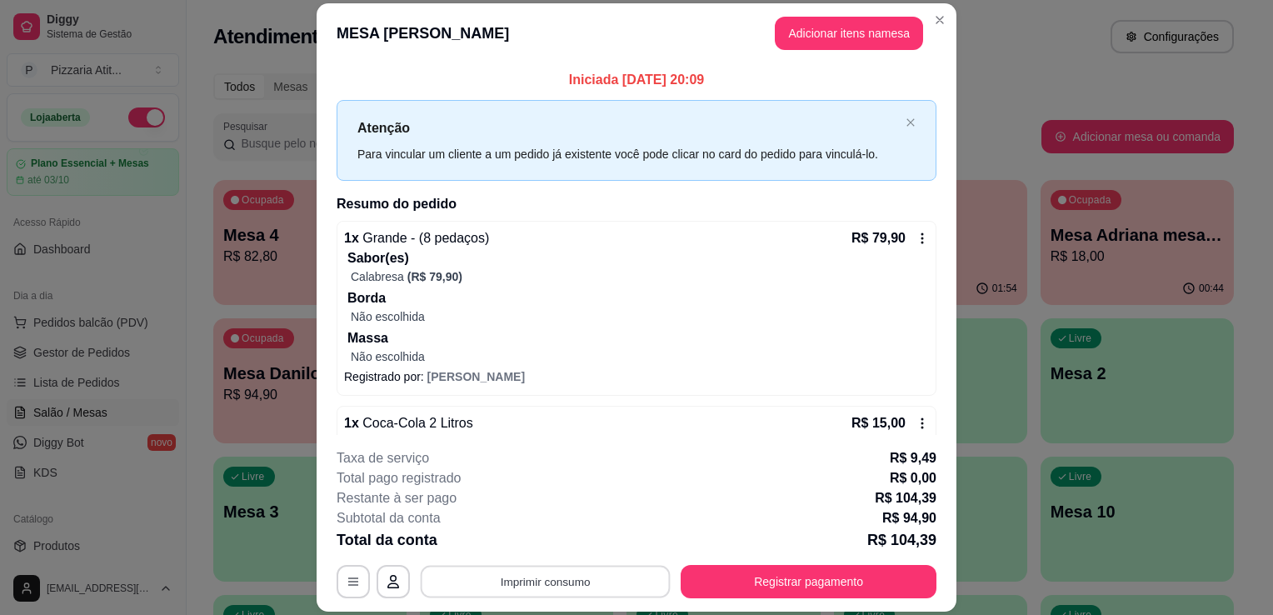
click at [510, 575] on button "Imprimir consumo" at bounding box center [546, 582] width 250 height 32
click at [522, 542] on button "IMPRESSORA" at bounding box center [544, 544] width 117 height 26
click at [717, 603] on footer "**********" at bounding box center [637, 523] width 640 height 177
click at [724, 569] on button "Registrar pagamento" at bounding box center [809, 582] width 248 height 32
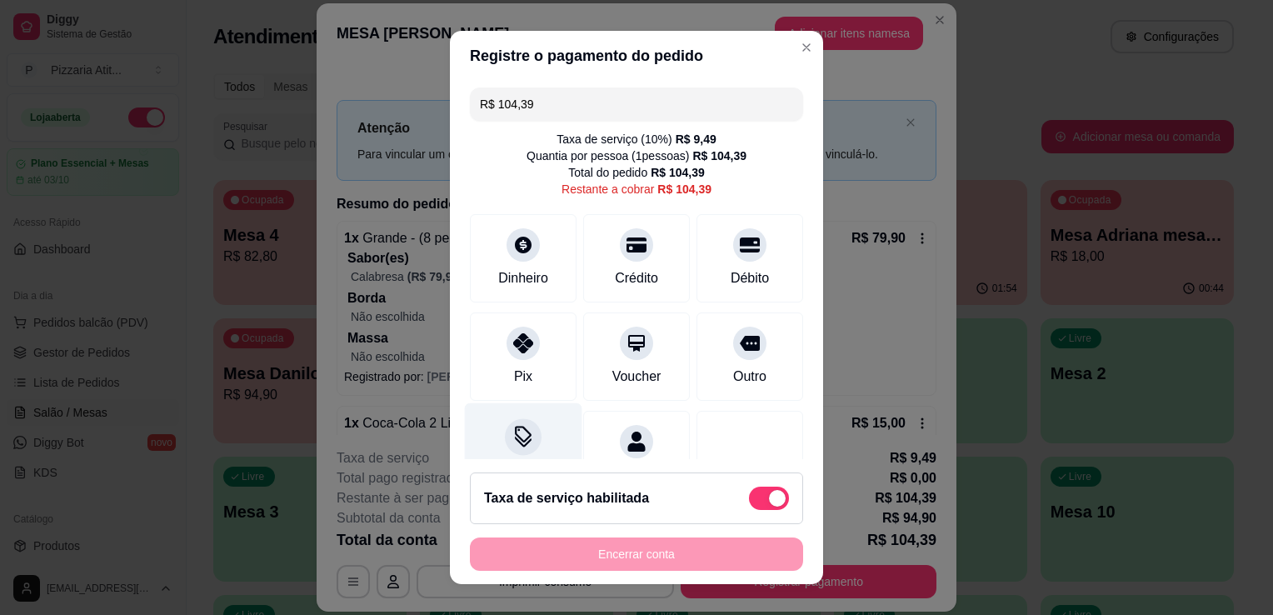
click at [487, 452] on div "Desconto" at bounding box center [523, 451] width 117 height 97
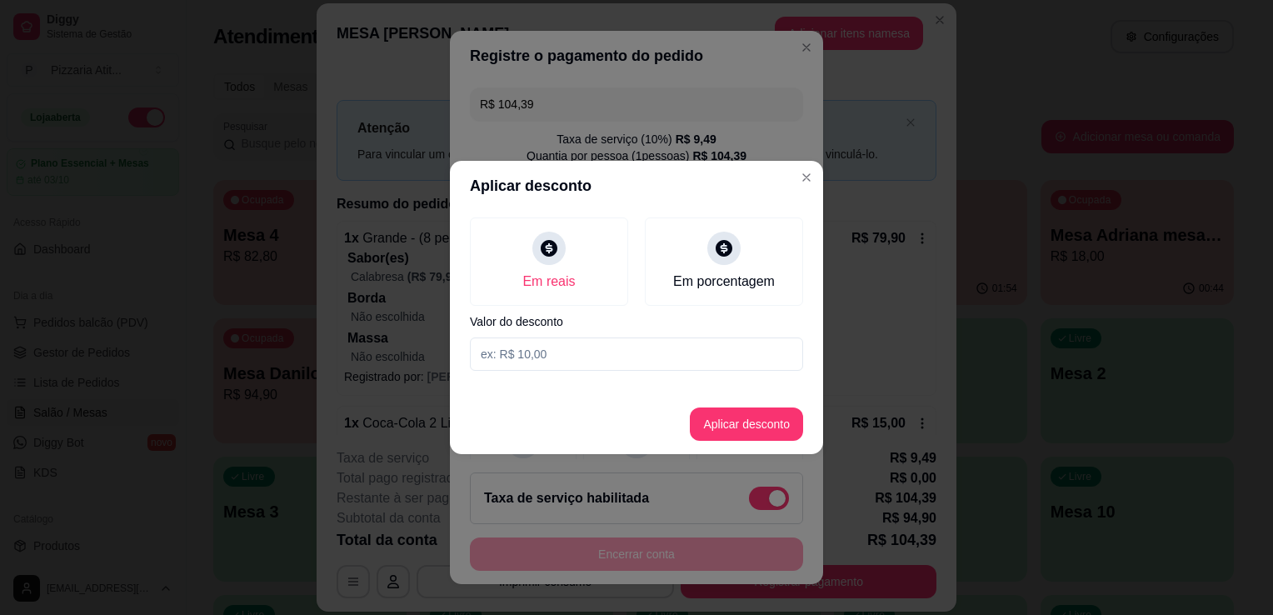
click at [540, 357] on input at bounding box center [636, 353] width 333 height 33
click at [567, 348] on input at bounding box center [636, 353] width 333 height 33
click at [567, 348] on input "43,69" at bounding box center [636, 353] width 333 height 33
type input "4,39"
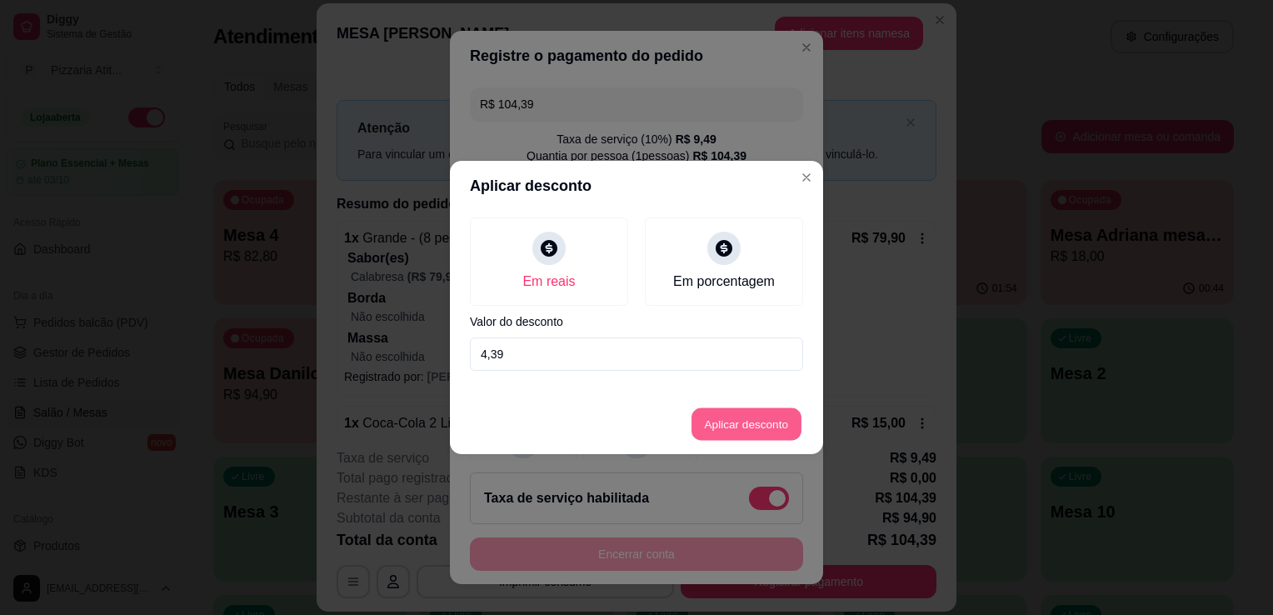
click at [709, 417] on button "Aplicar desconto" at bounding box center [746, 424] width 109 height 32
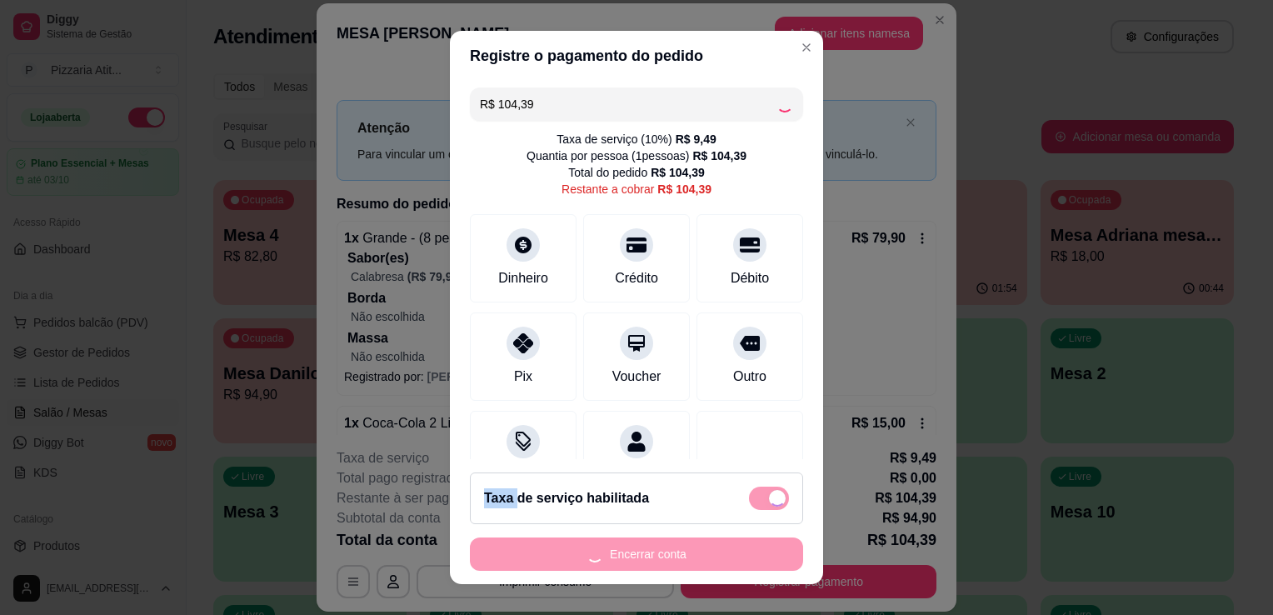
click at [709, 417] on div at bounding box center [750, 455] width 107 height 88
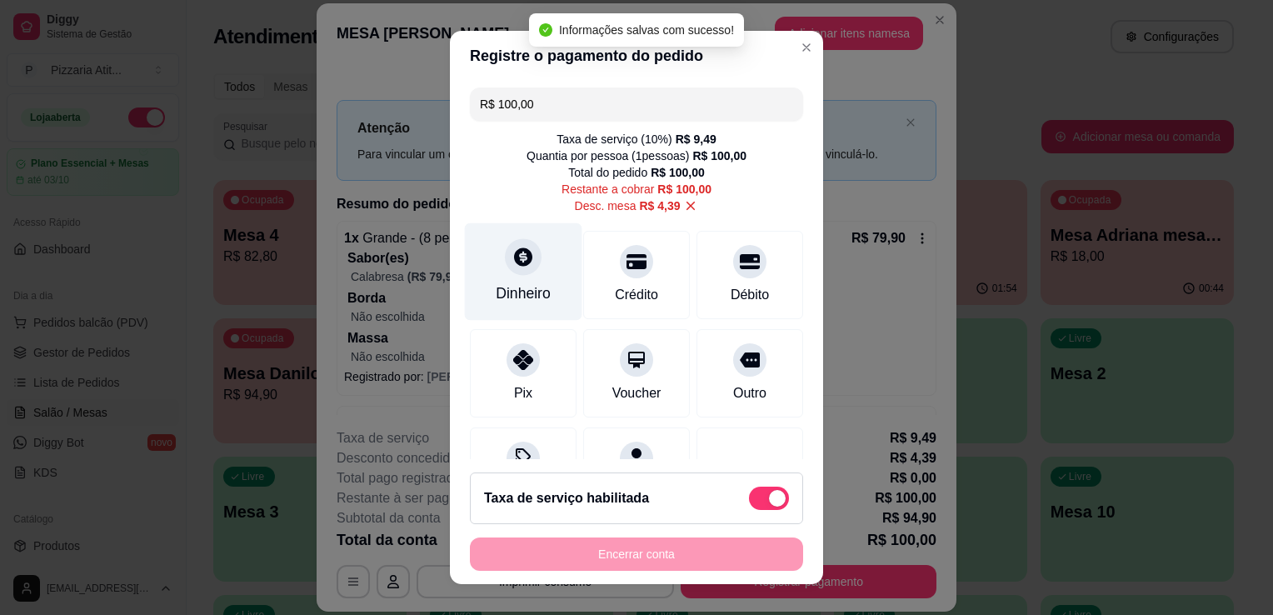
click at [512, 292] on div "Dinheiro" at bounding box center [523, 293] width 55 height 22
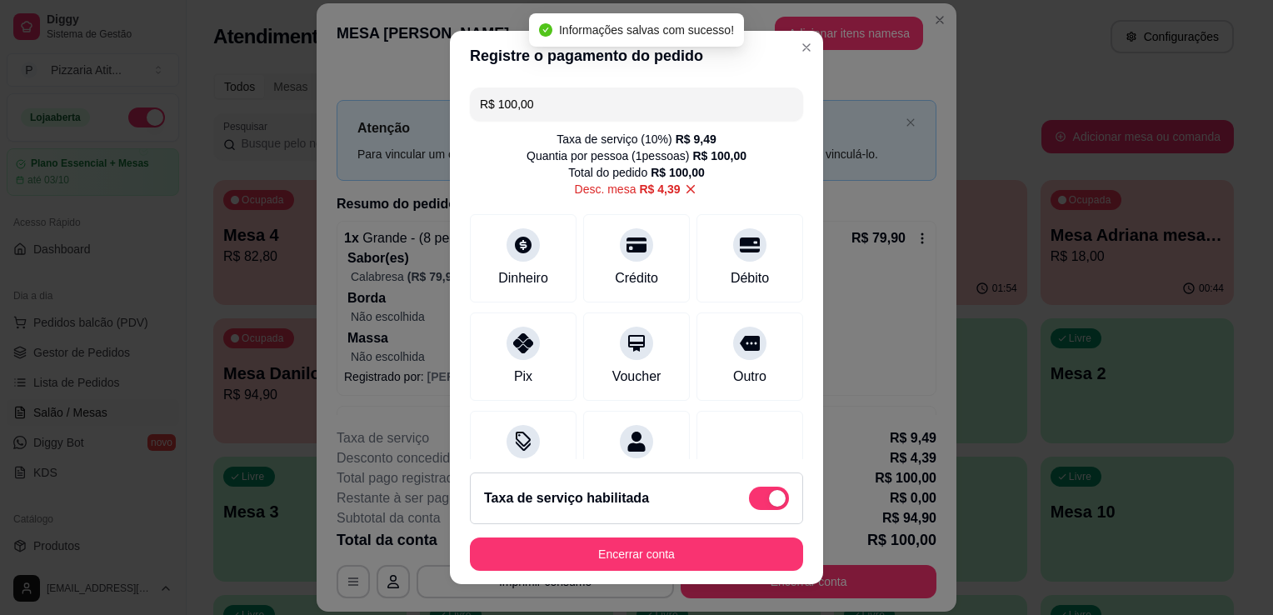
type input "R$ 0,00"
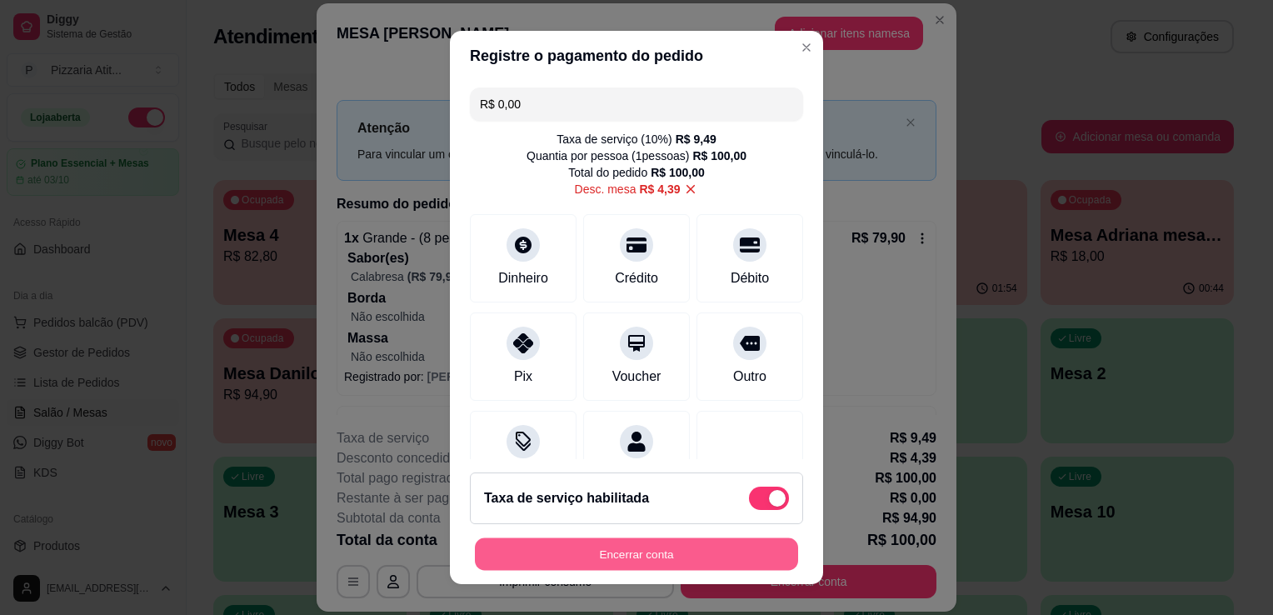
click at [619, 556] on button "Encerrar conta" at bounding box center [636, 554] width 323 height 32
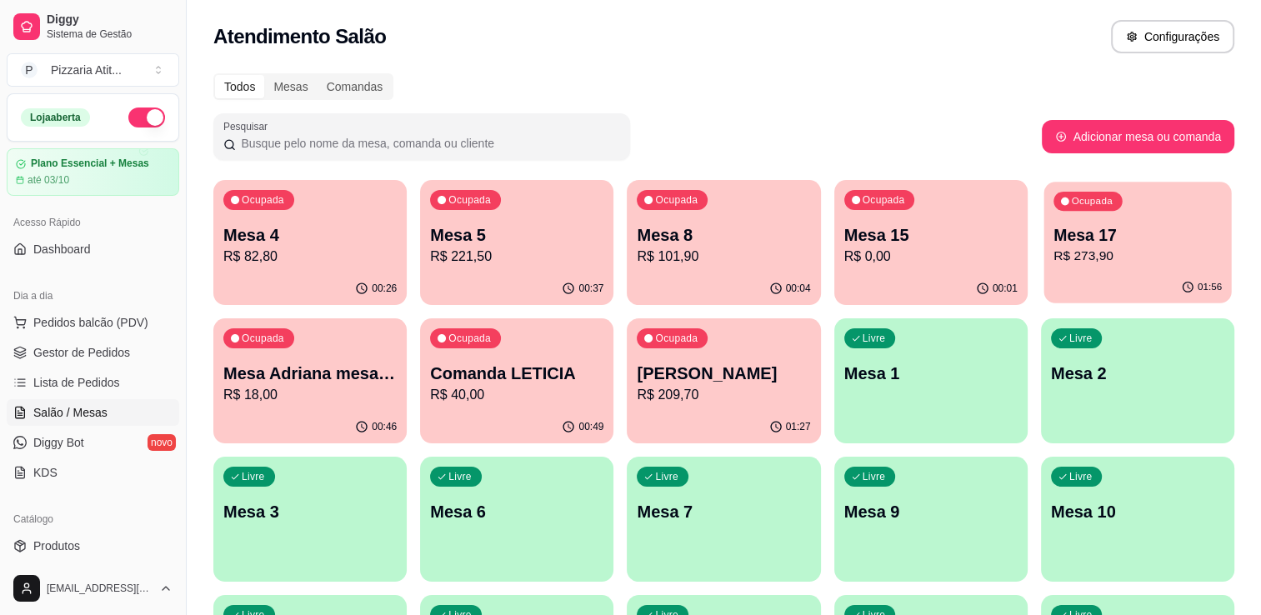
click at [1097, 258] on p "R$ 273,90" at bounding box center [1137, 256] width 168 height 19
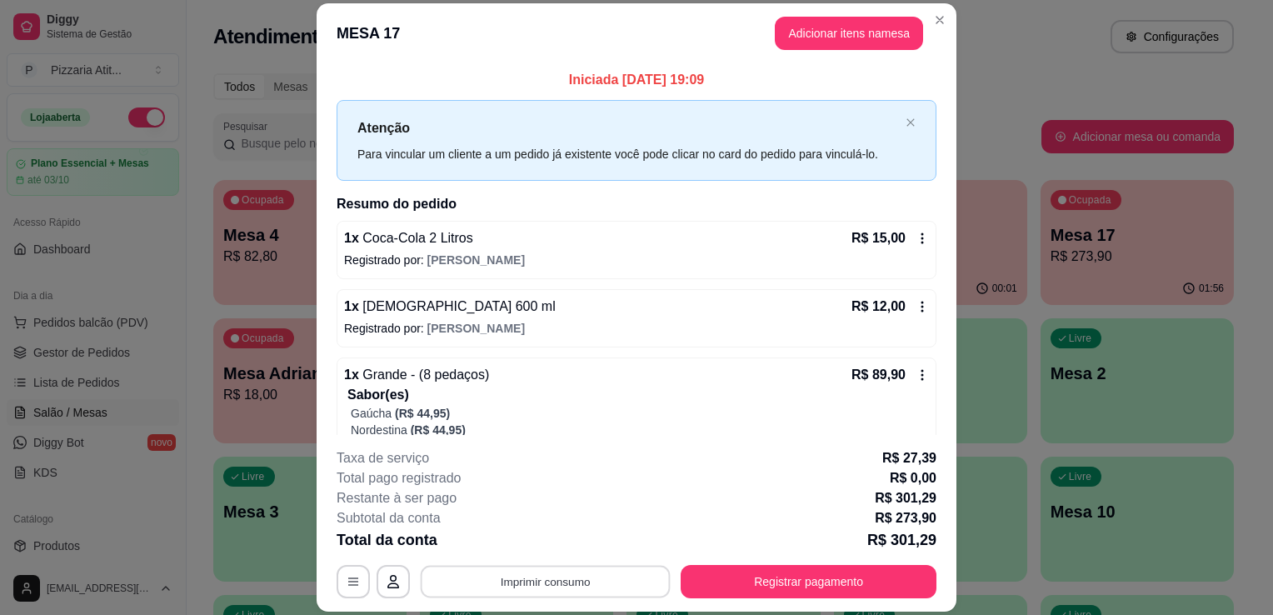
click at [590, 581] on button "Imprimir consumo" at bounding box center [546, 582] width 250 height 32
click at [544, 546] on button "IMPRESSORA" at bounding box center [544, 544] width 117 height 26
click at [544, 546] on div "Escolha a impressora IMPRESSORA" at bounding box center [544, 532] width 137 height 57
click at [543, 573] on button "Imprimir consumo" at bounding box center [545, 581] width 257 height 33
click at [541, 549] on button "IMPRESSORA" at bounding box center [544, 544] width 117 height 26
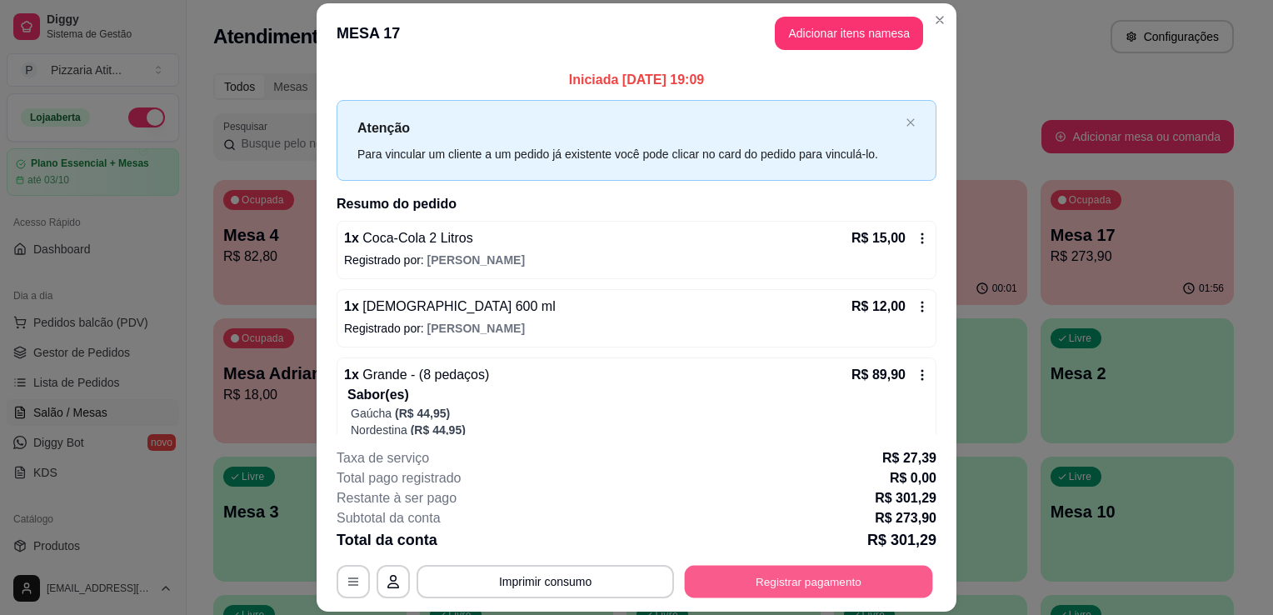
click at [791, 587] on button "Registrar pagamento" at bounding box center [809, 582] width 248 height 32
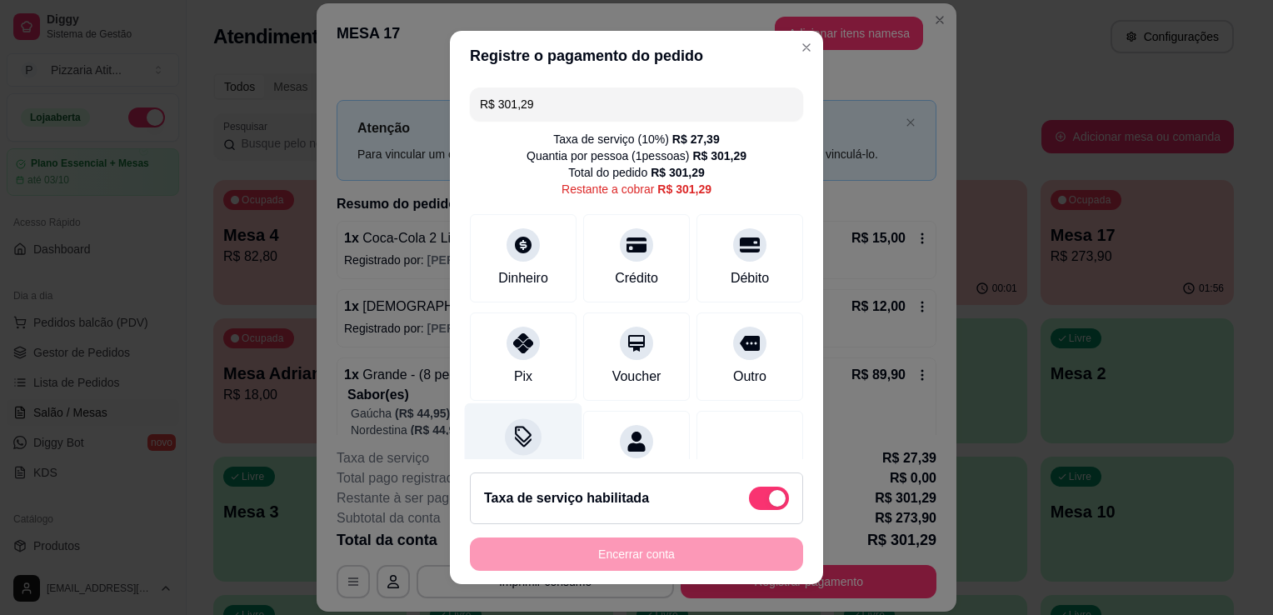
click at [517, 427] on icon at bounding box center [523, 437] width 22 height 22
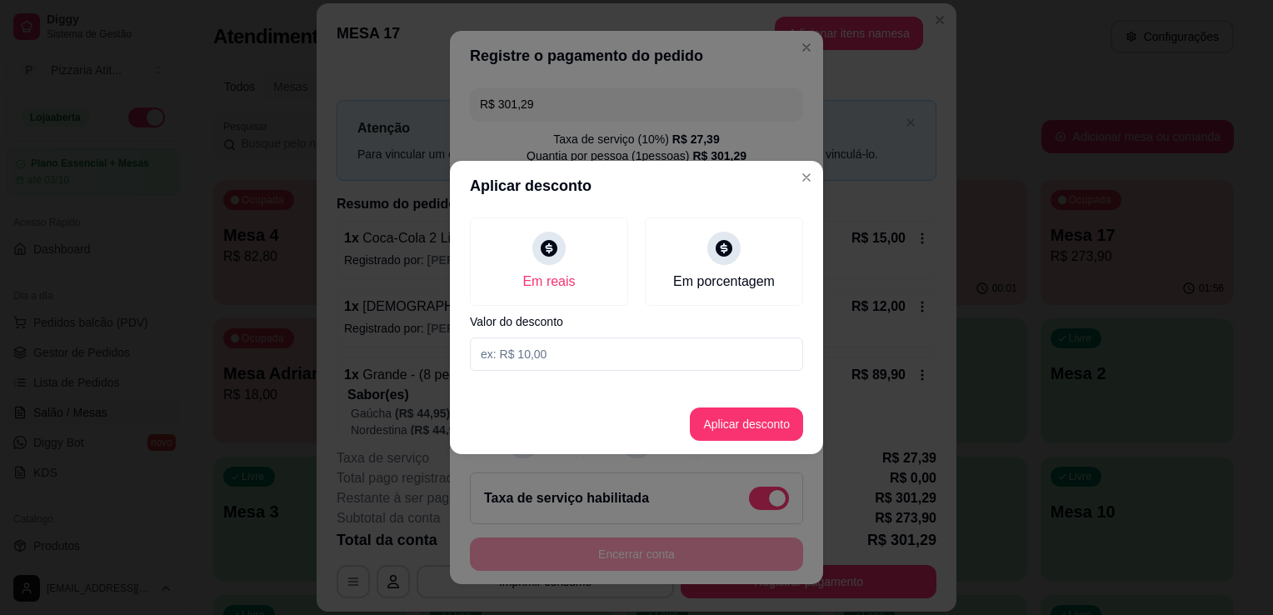
click at [547, 353] on input at bounding box center [636, 353] width 333 height 33
type input "1,29"
click at [737, 429] on button "Aplicar desconto" at bounding box center [746, 424] width 109 height 32
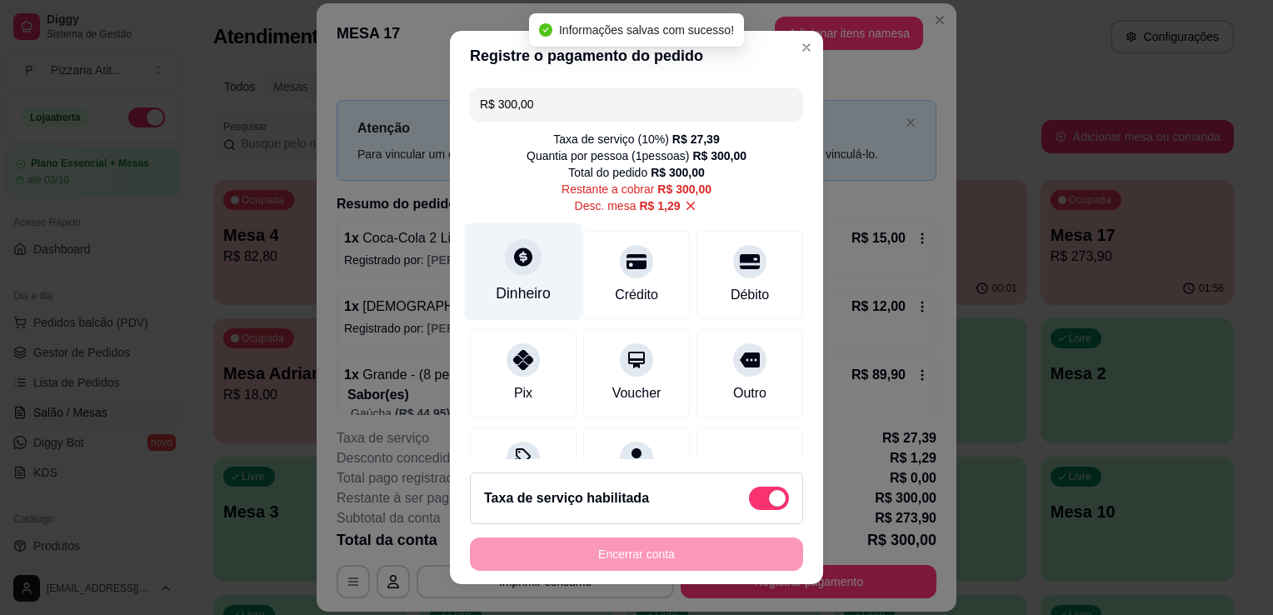
click at [507, 291] on div "Dinheiro" at bounding box center [523, 293] width 55 height 22
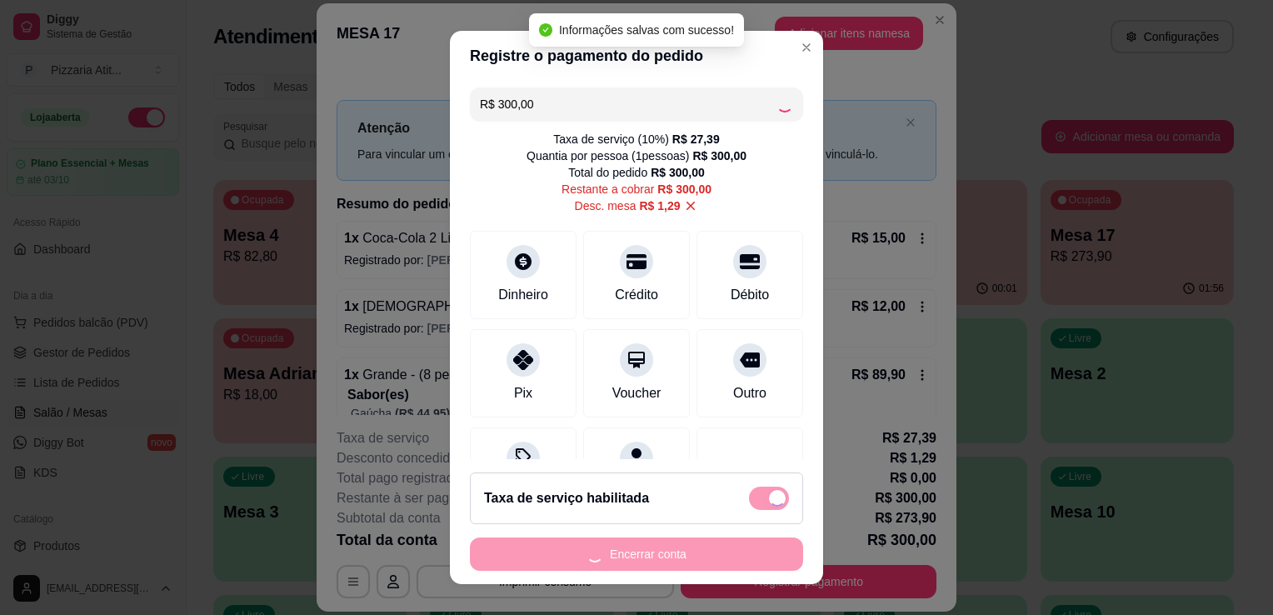
type input "R$ 0,00"
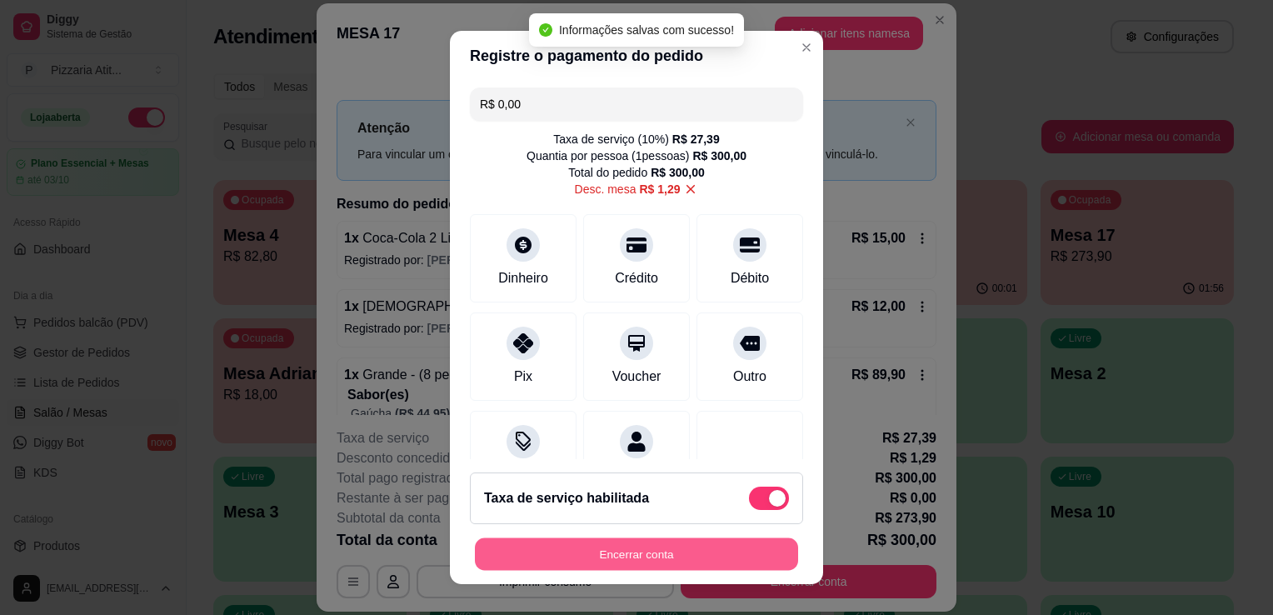
click at [617, 550] on button "Encerrar conta" at bounding box center [636, 554] width 323 height 32
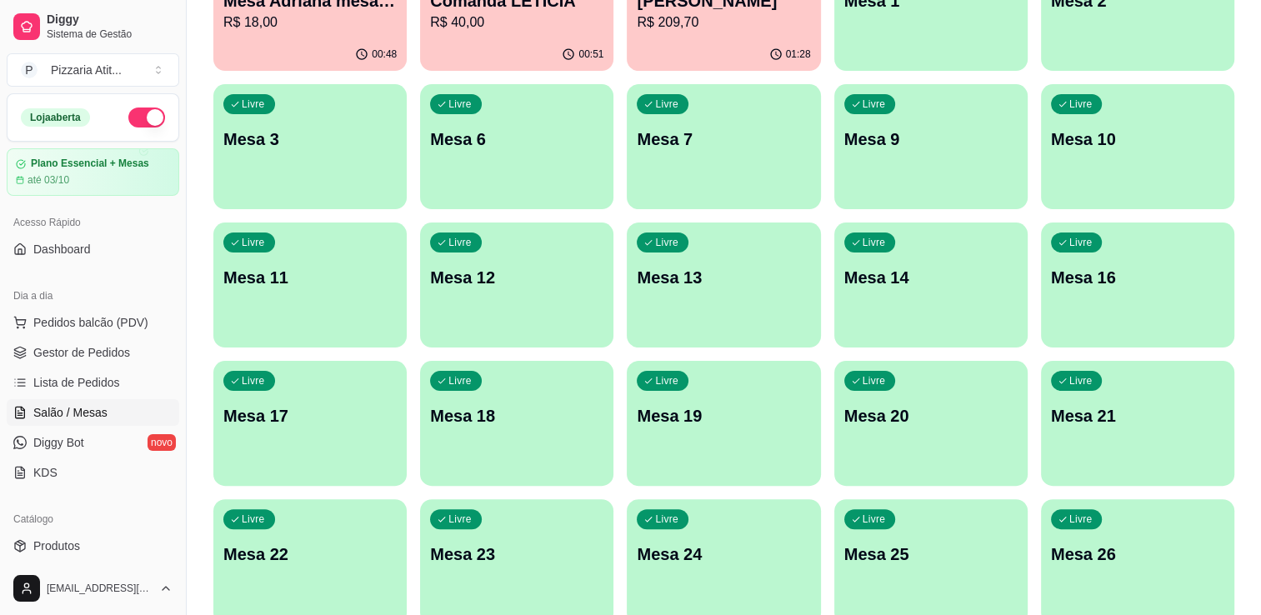
scroll to position [426, 0]
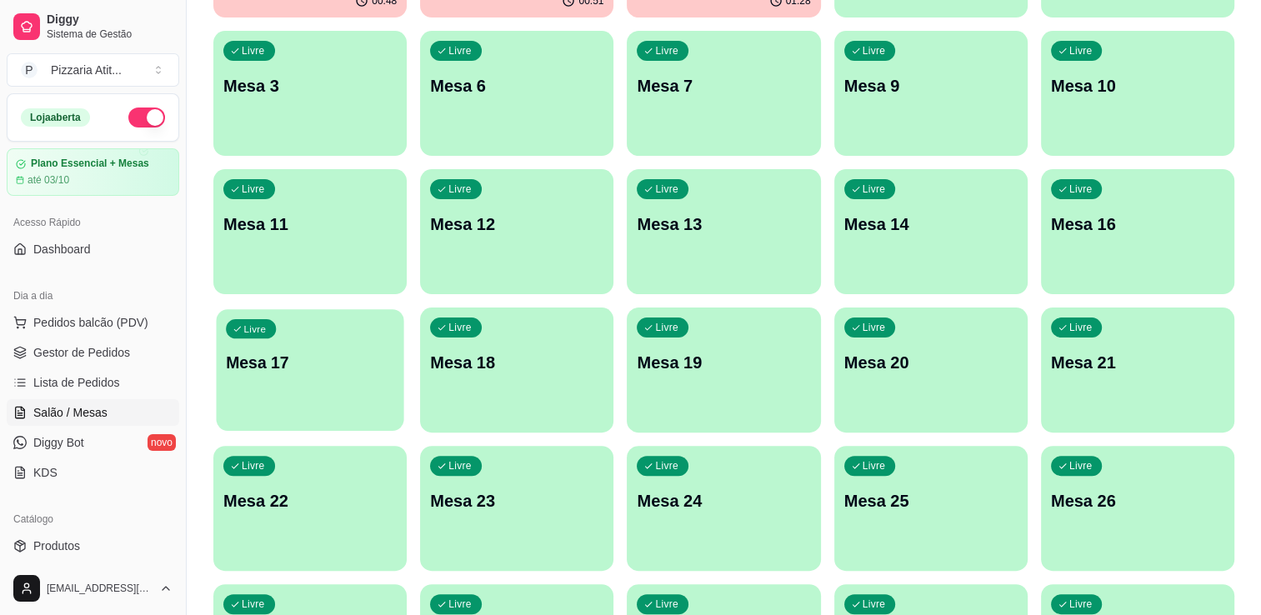
click at [255, 396] on div "Livre Mesa 17" at bounding box center [309, 360] width 187 height 102
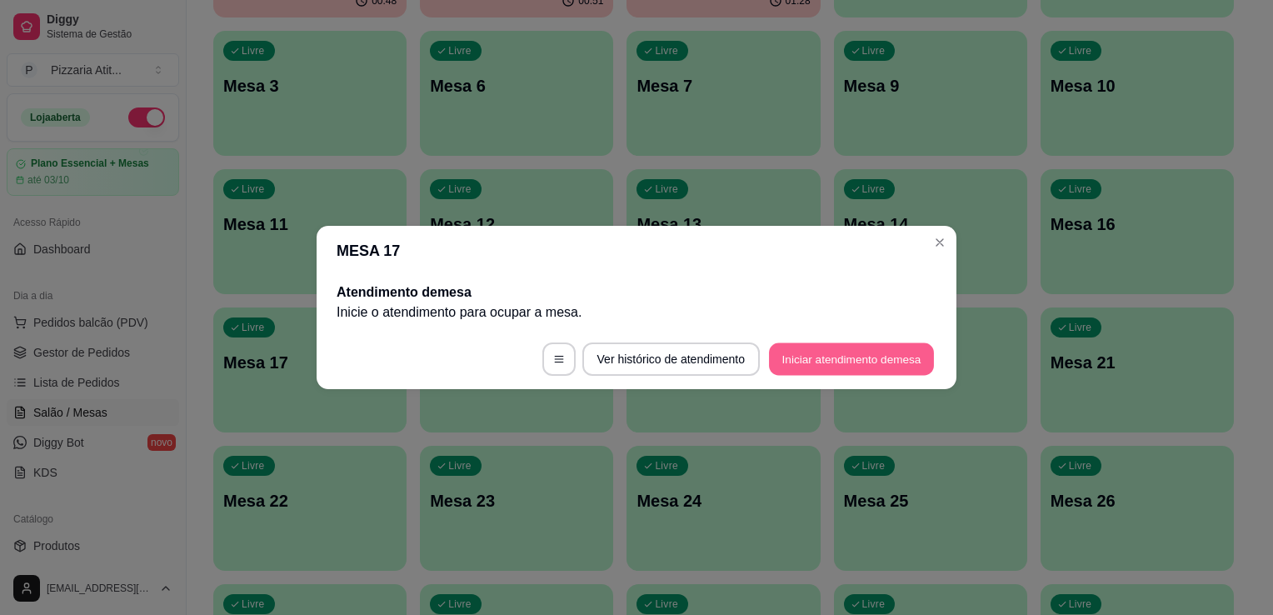
click at [808, 352] on button "Iniciar atendimento de mesa" at bounding box center [851, 359] width 165 height 32
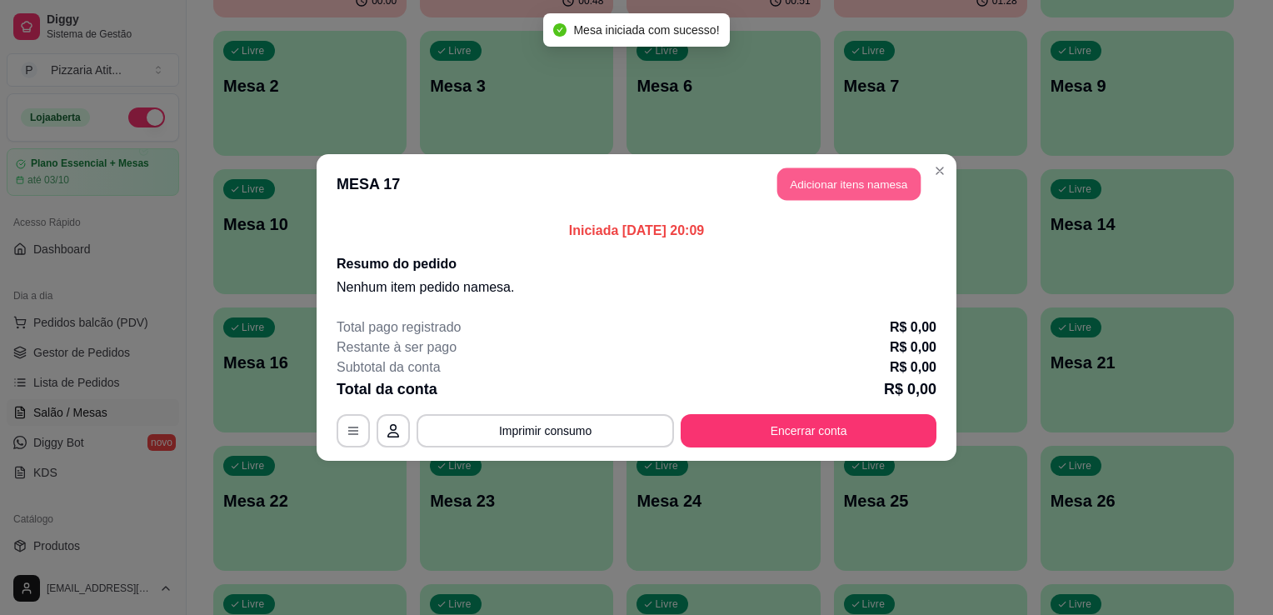
click at [820, 192] on button "Adicionar itens na mesa" at bounding box center [848, 184] width 143 height 32
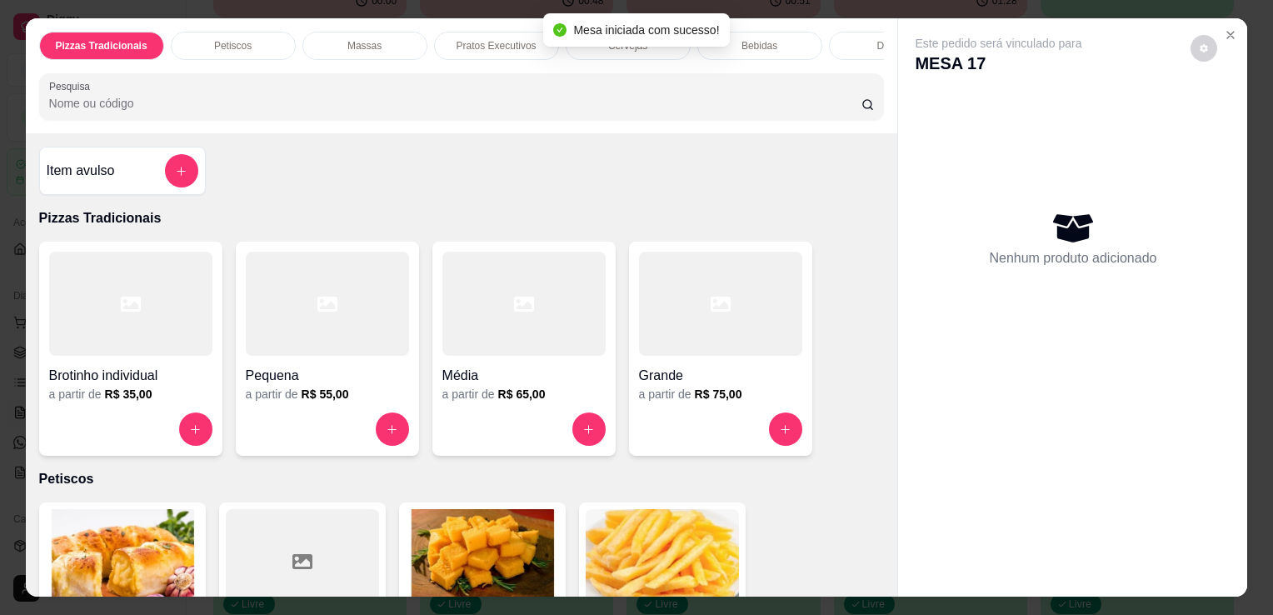
click at [590, 127] on div "Pizzas Tradicionais Petiscos Massas Pratos Executivos Cervejas Bebidas Doses Dr…" at bounding box center [462, 75] width 872 height 115
click at [592, 108] on input "Pesquisa" at bounding box center [455, 103] width 812 height 17
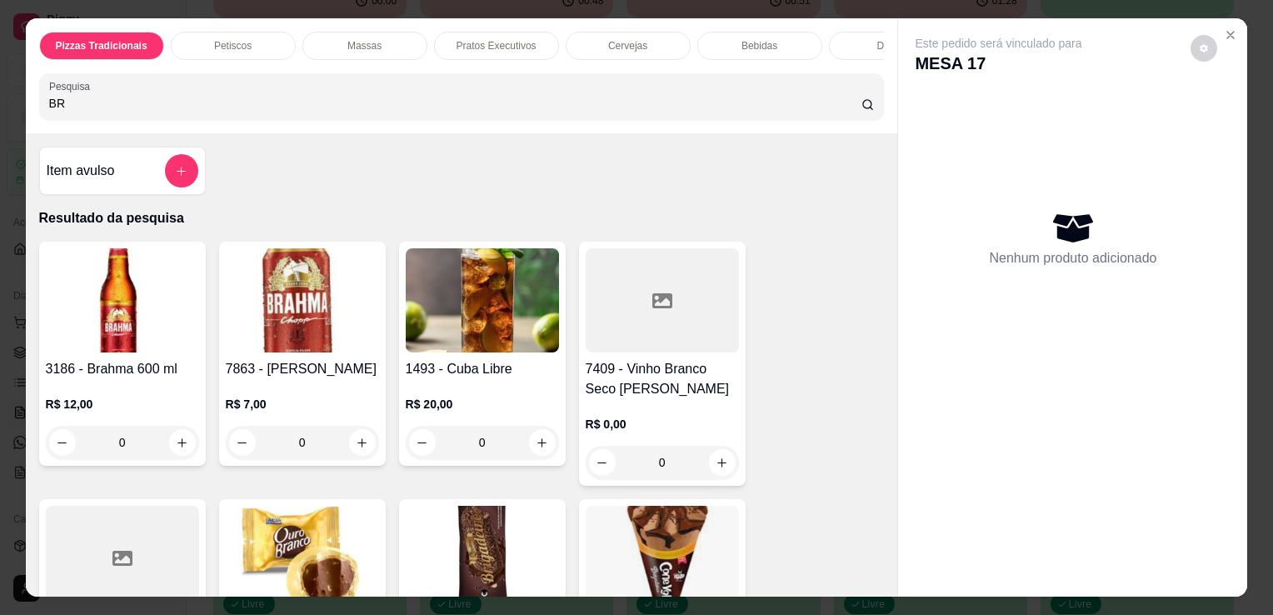
type input "BR"
click at [139, 342] on img at bounding box center [122, 300] width 153 height 104
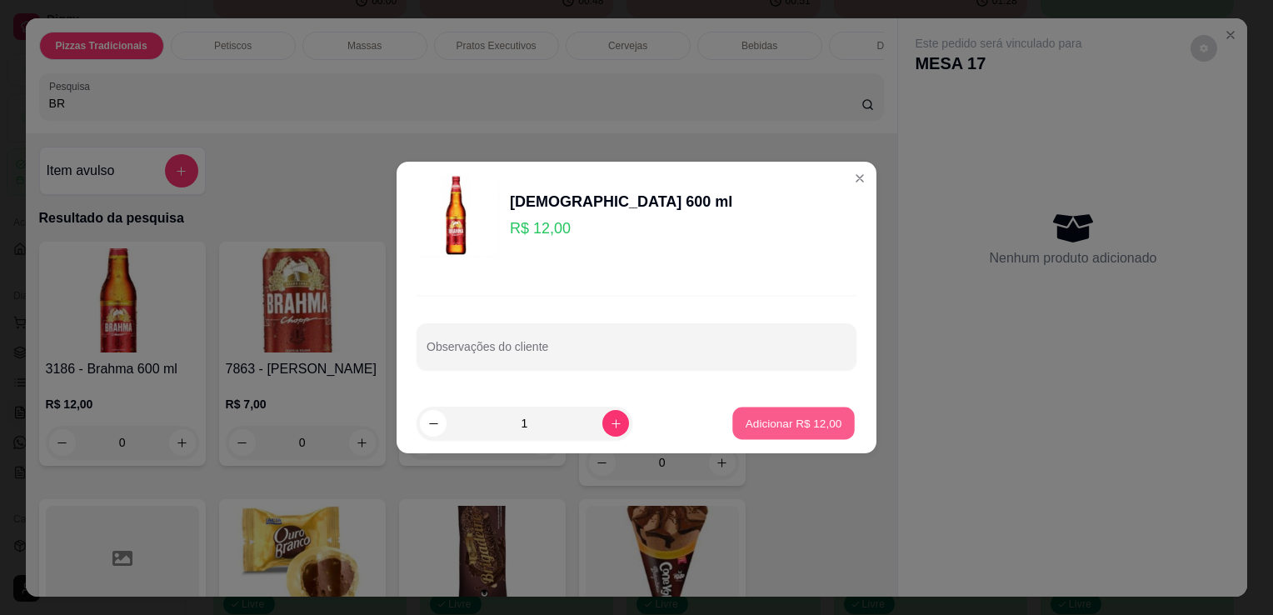
click at [732, 427] on button "Adicionar R$ 12,00" at bounding box center [793, 423] width 122 height 32
type input "1"
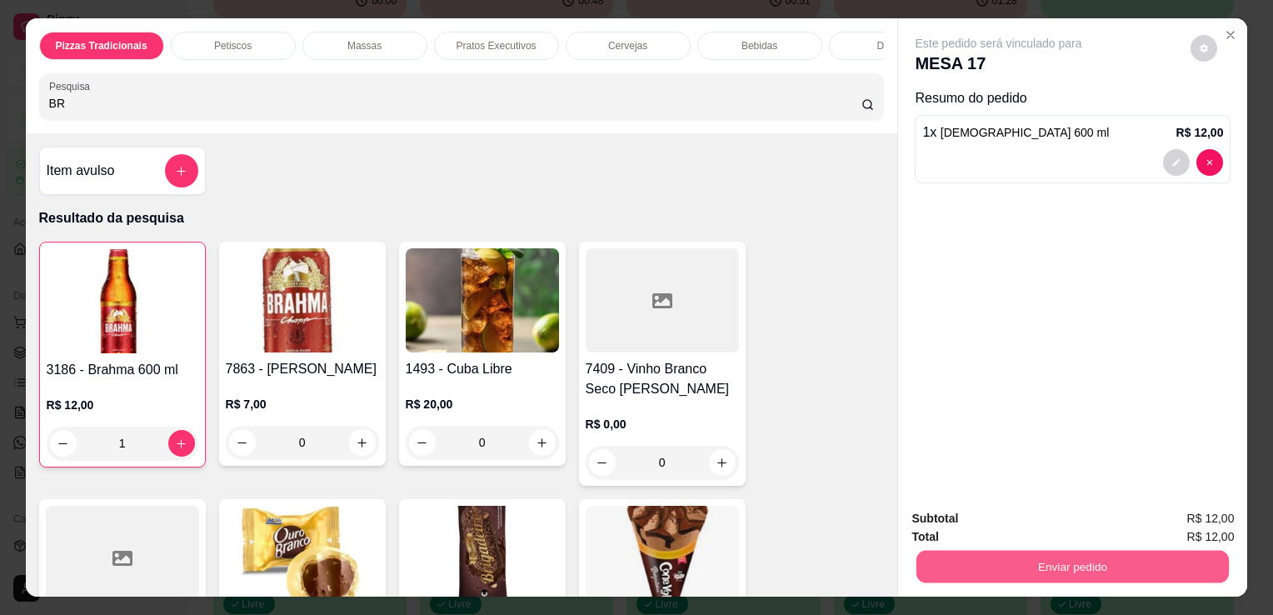
click at [1022, 558] on button "Enviar pedido" at bounding box center [1073, 566] width 312 height 32
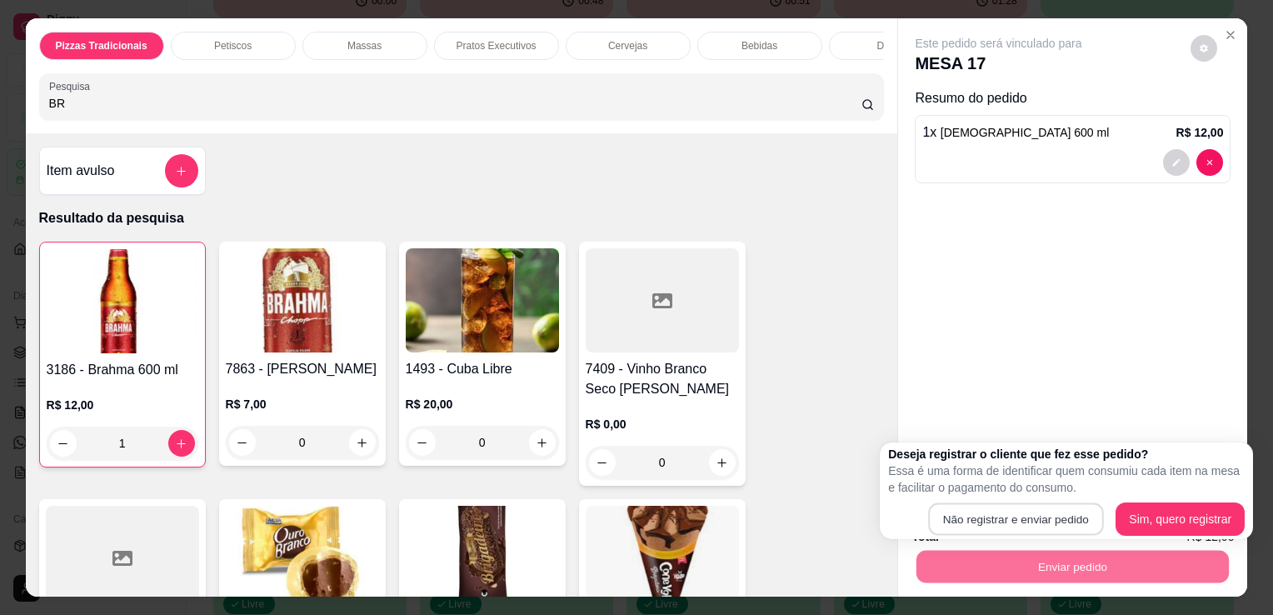
click at [1020, 525] on button "Não registrar e enviar pedido" at bounding box center [1015, 519] width 175 height 32
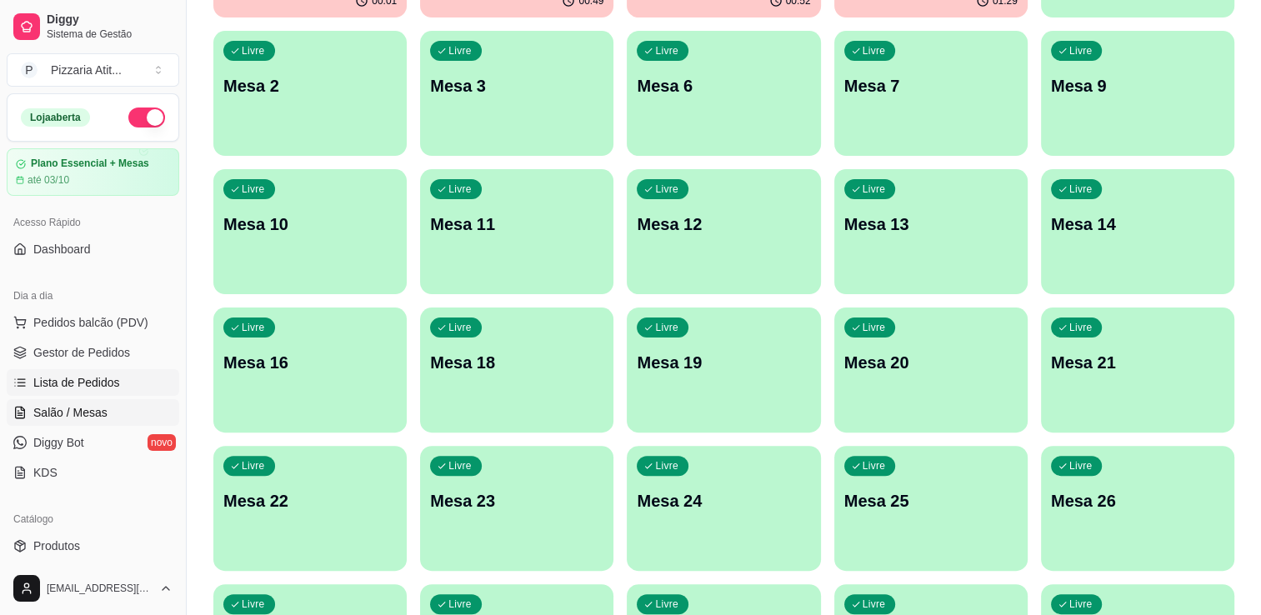
click at [107, 394] on link "Lista de Pedidos" at bounding box center [93, 382] width 172 height 27
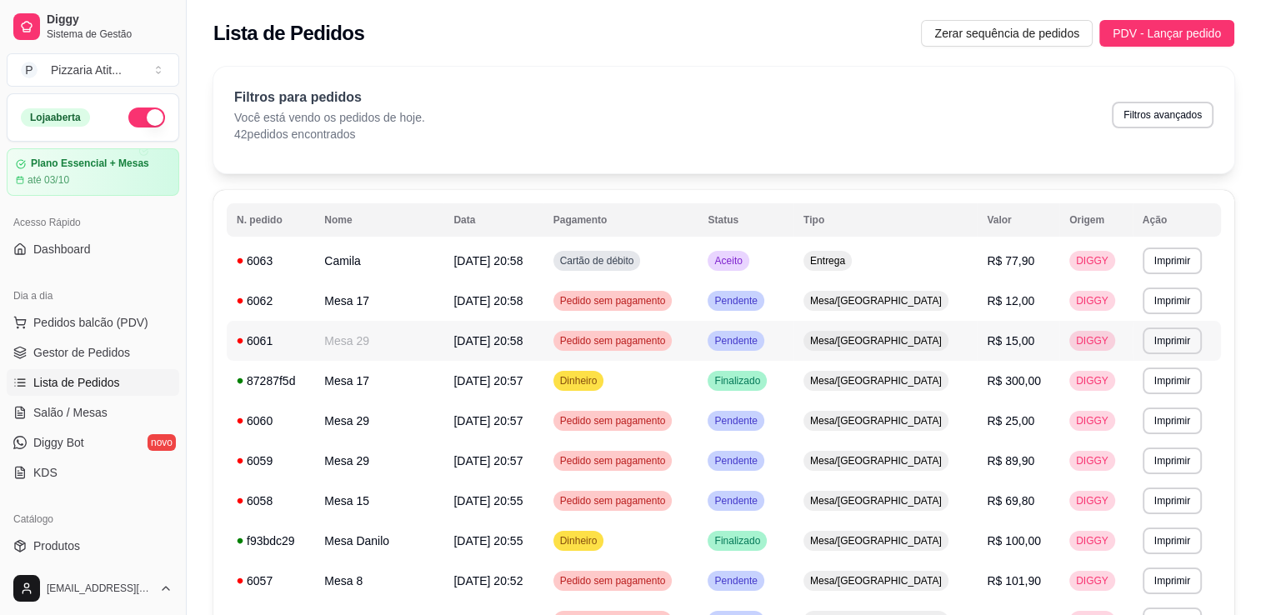
click at [367, 347] on td "Mesa 29" at bounding box center [378, 341] width 129 height 40
click at [395, 425] on td "Mesa 29" at bounding box center [378, 421] width 129 height 40
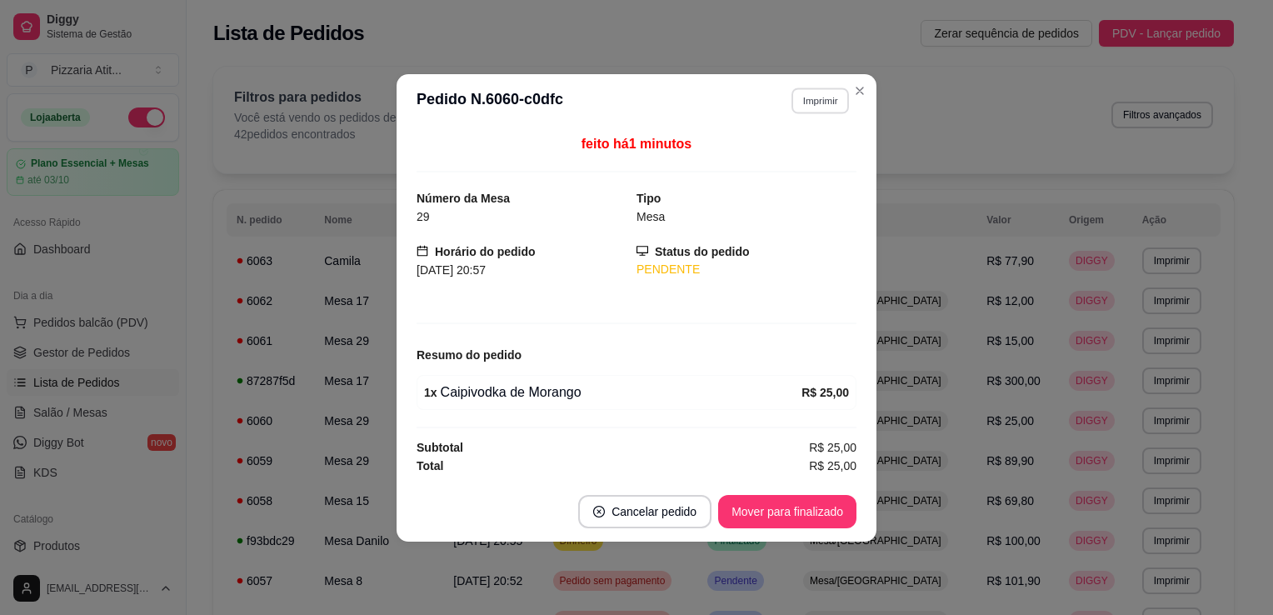
click at [815, 108] on button "Imprimir" at bounding box center [820, 100] width 57 height 26
click at [776, 163] on button "IMPRESSORA" at bounding box center [790, 160] width 117 height 26
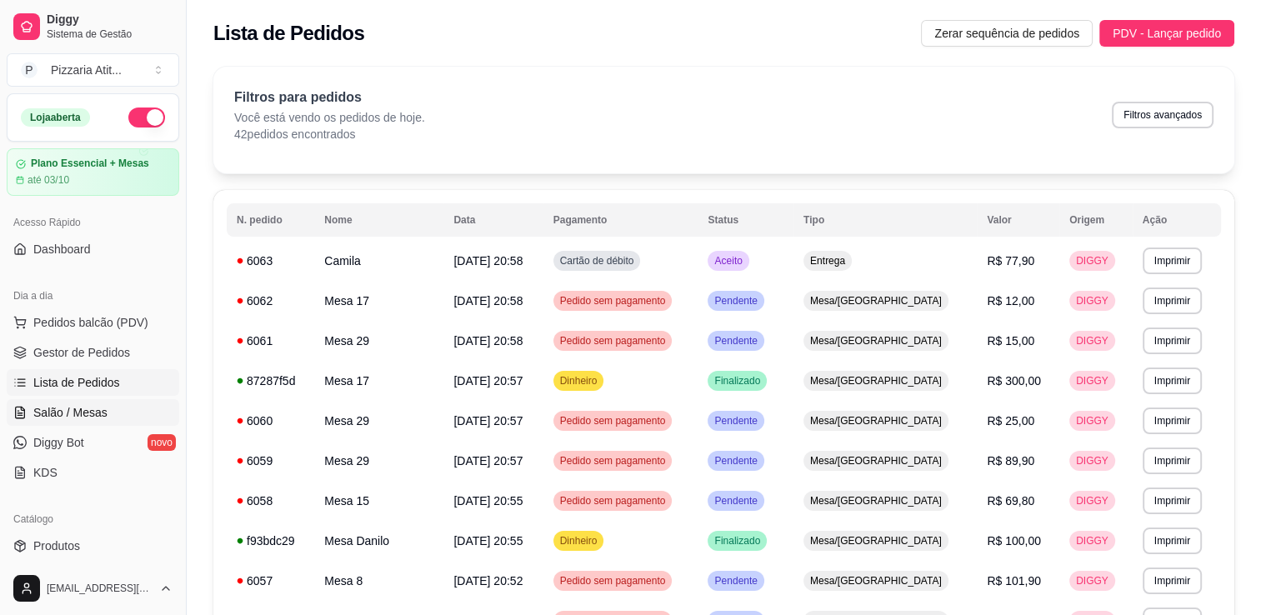
click at [96, 406] on span "Salão / Mesas" at bounding box center [70, 412] width 74 height 17
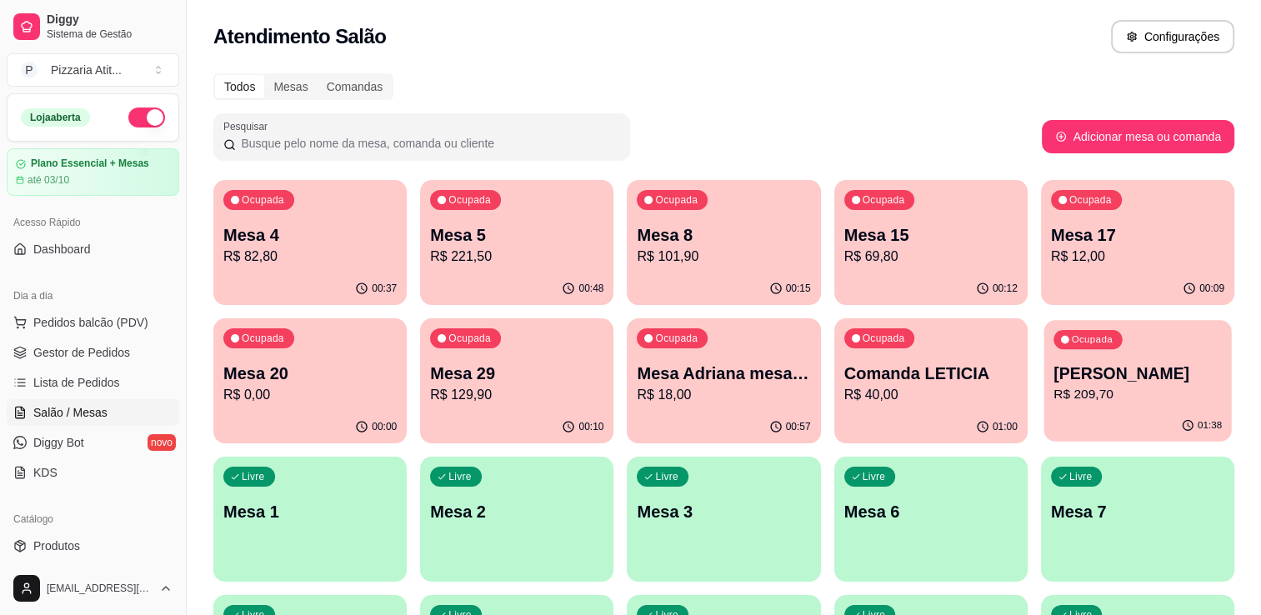
click at [1102, 394] on p "R$ 209,70" at bounding box center [1137, 394] width 168 height 19
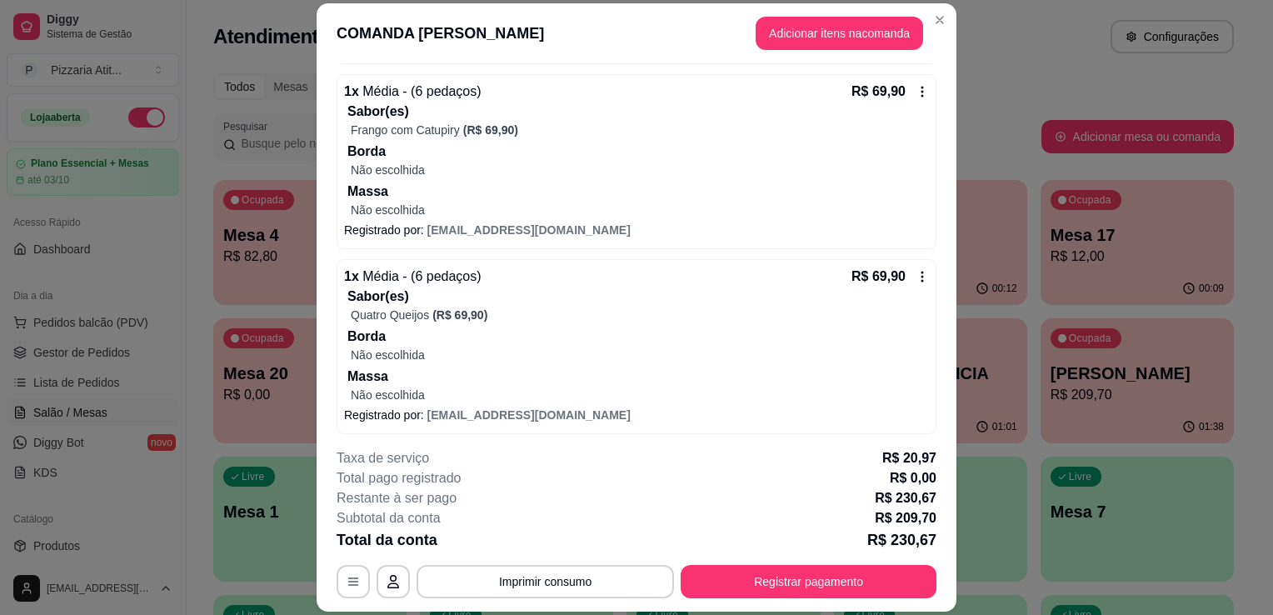
scroll to position [377, 0]
click at [916, 278] on icon at bounding box center [922, 274] width 13 height 13
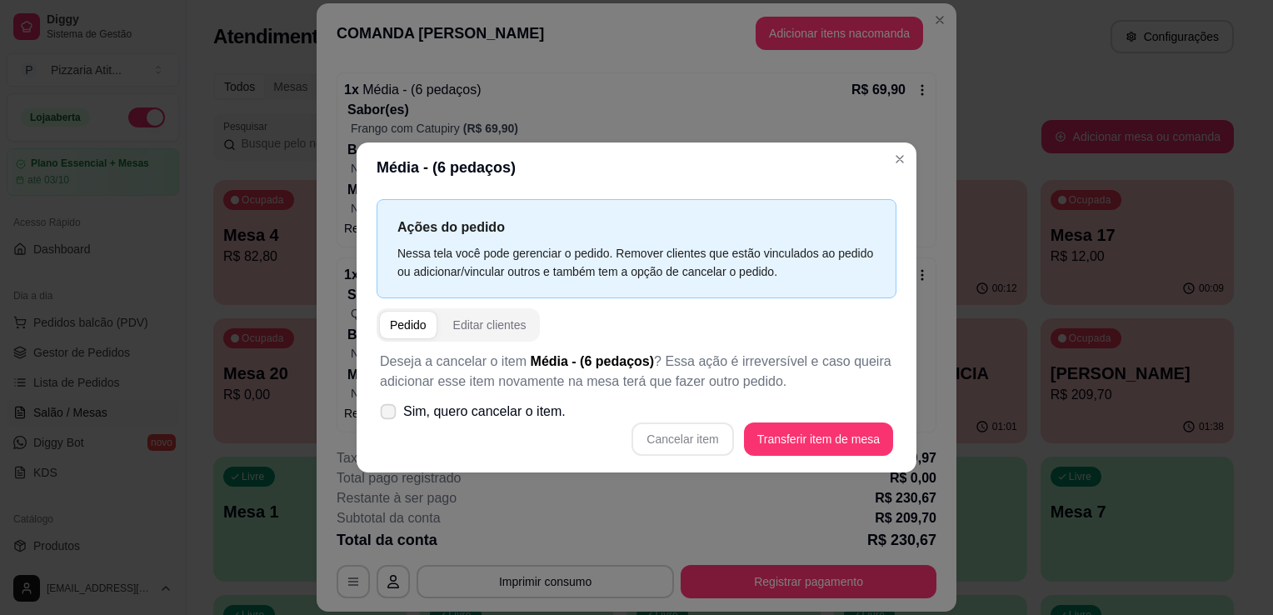
click at [379, 408] on label "Sim, quero cancelar o item." at bounding box center [472, 411] width 199 height 33
click at [379, 415] on input "Sim, quero cancelar o item." at bounding box center [384, 420] width 11 height 11
checkbox input "true"
click at [698, 427] on button "Cancelar item" at bounding box center [683, 438] width 102 height 33
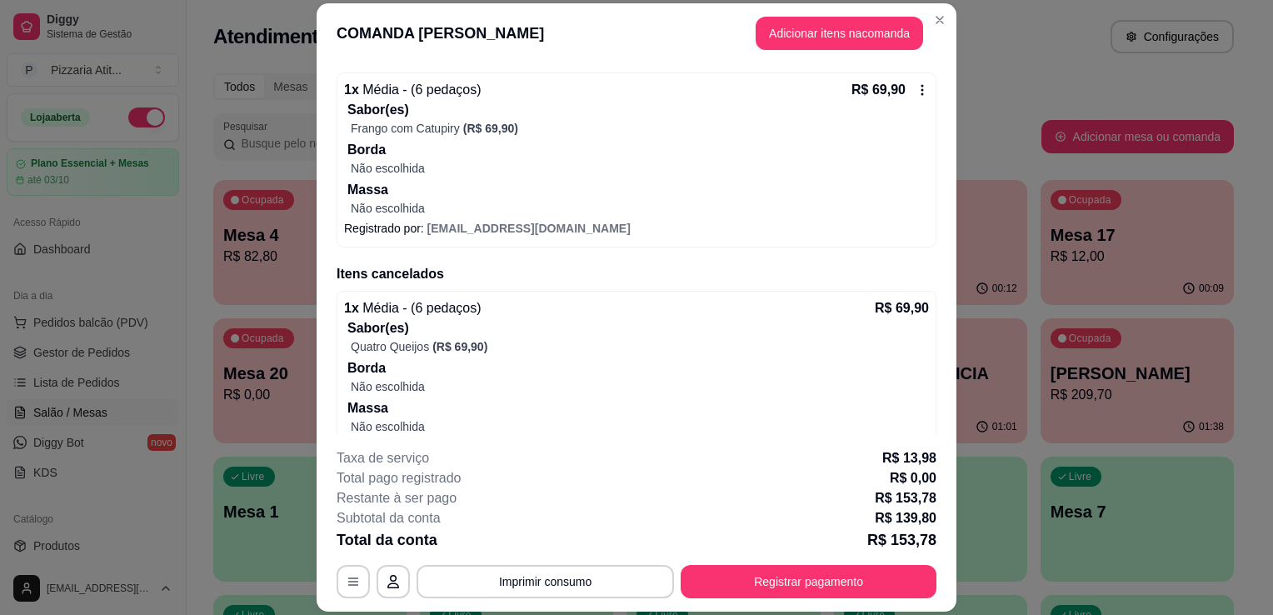
click at [896, 85] on div "R$ 69,90" at bounding box center [890, 90] width 77 height 20
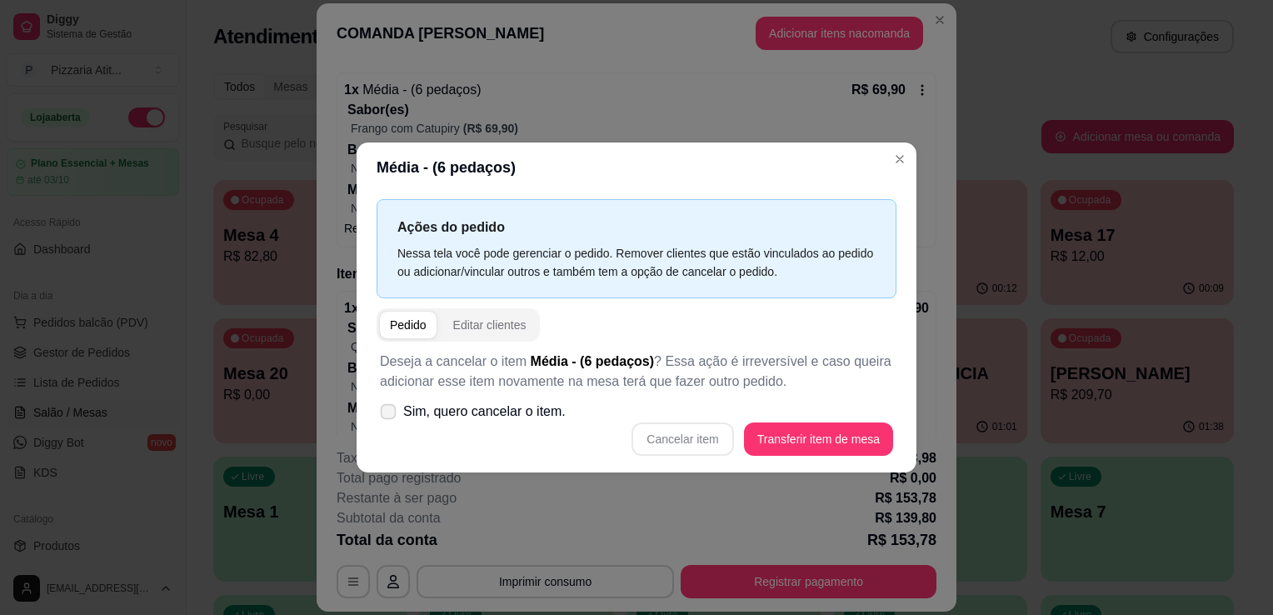
click at [384, 412] on icon at bounding box center [388, 411] width 12 height 9
click at [384, 415] on input "Sim, quero cancelar o item." at bounding box center [384, 420] width 11 height 11
checkbox input "true"
click at [677, 433] on button "Cancelar item" at bounding box center [682, 439] width 99 height 32
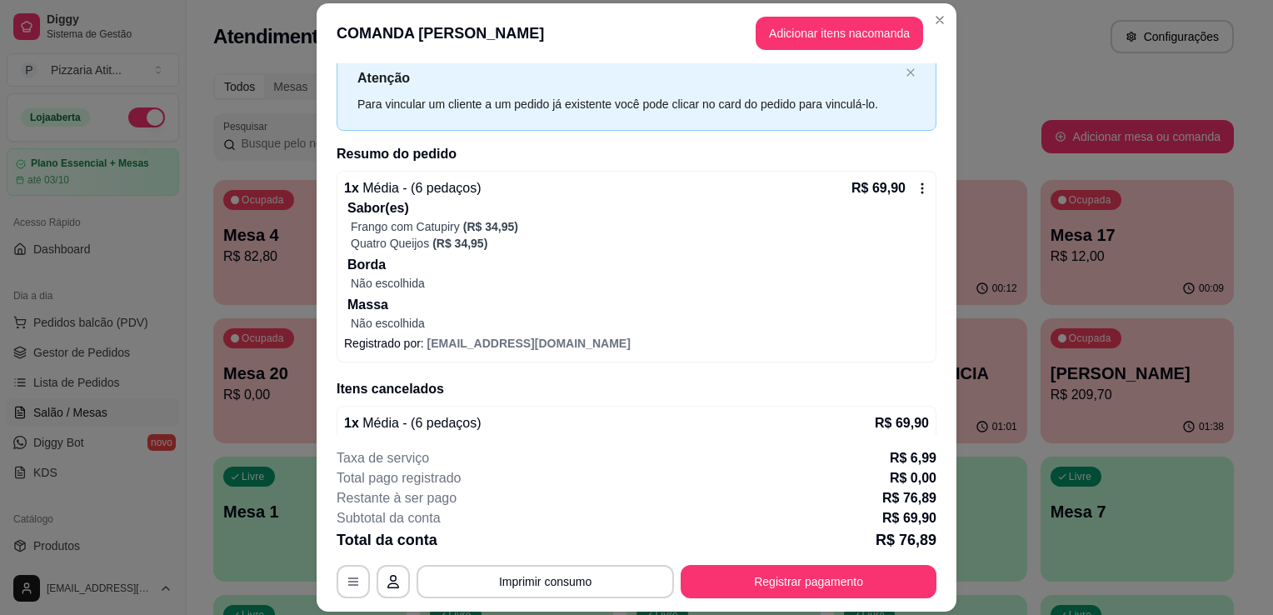
scroll to position [43, 0]
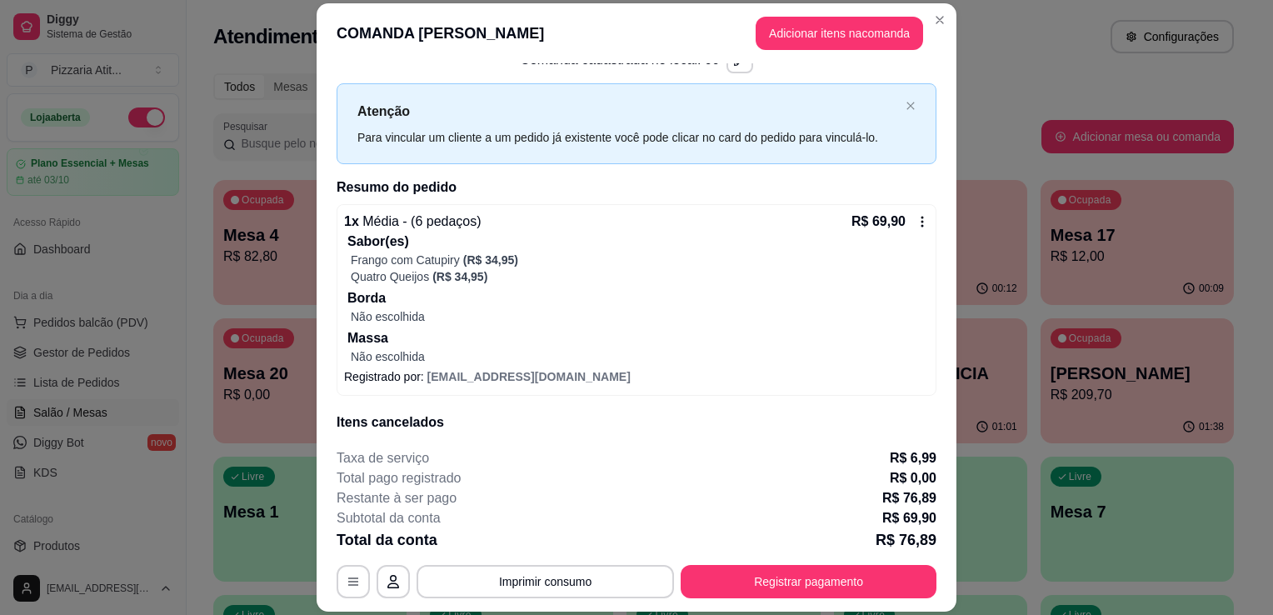
click at [916, 218] on icon at bounding box center [922, 221] width 13 height 13
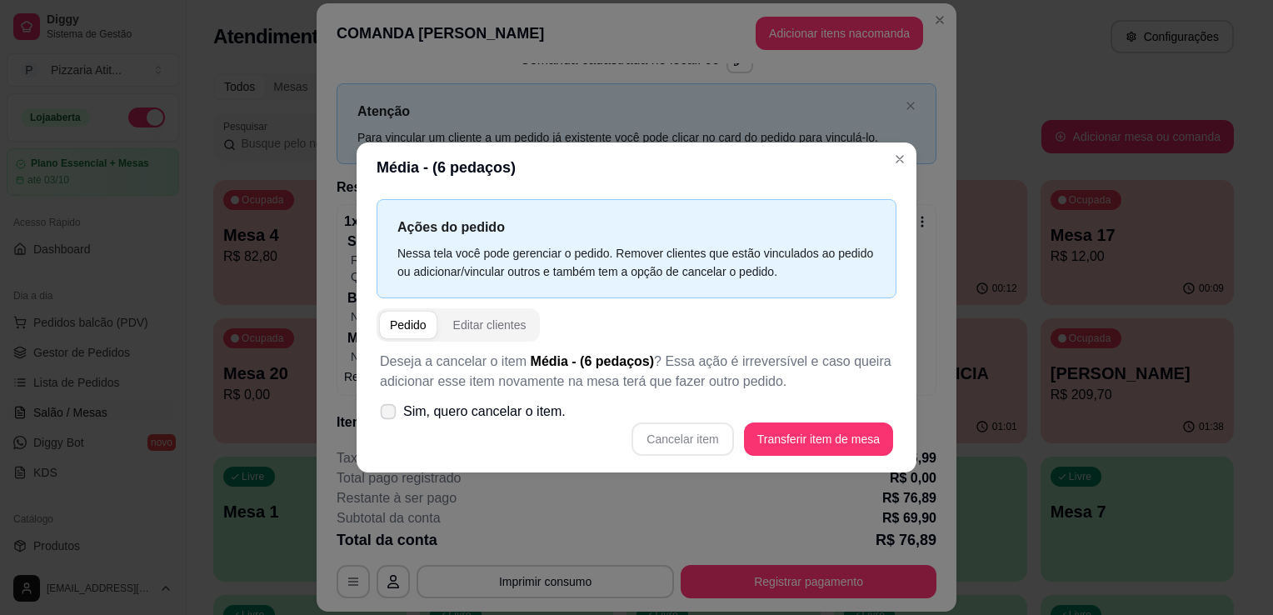
click at [405, 408] on span "Sim, quero cancelar o item." at bounding box center [484, 412] width 162 height 20
click at [390, 415] on input "Sim, quero cancelar o item." at bounding box center [384, 420] width 11 height 11
checkbox input "true"
click at [721, 437] on button "Cancelar item" at bounding box center [682, 439] width 99 height 32
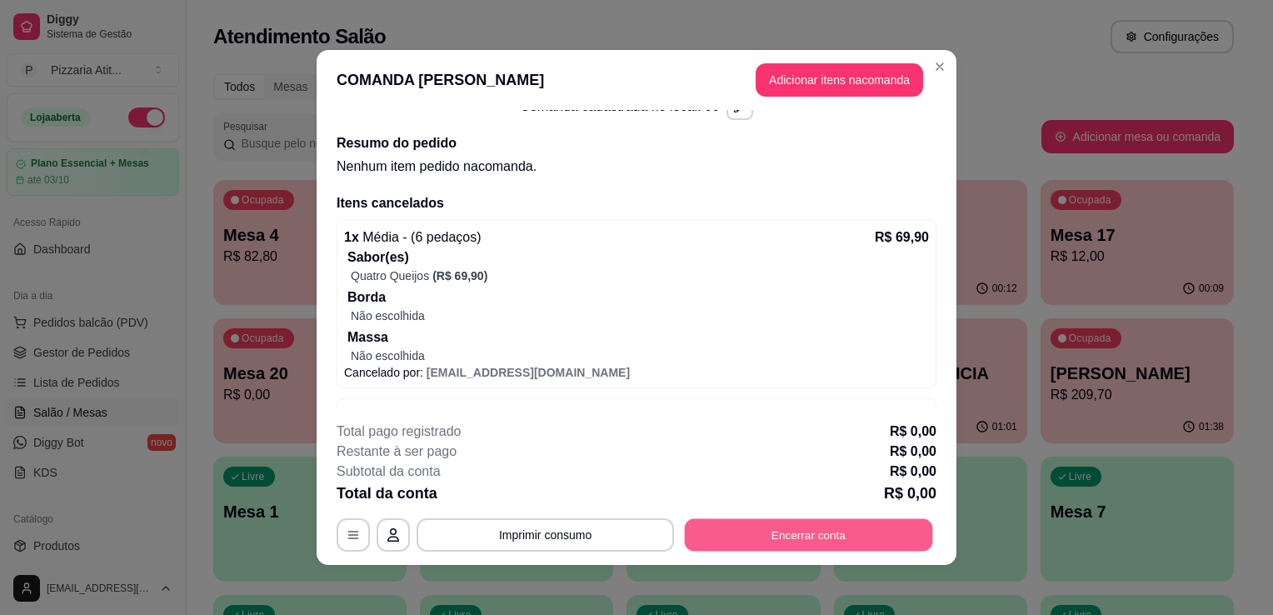
click at [730, 538] on button "Encerrar conta" at bounding box center [809, 535] width 248 height 32
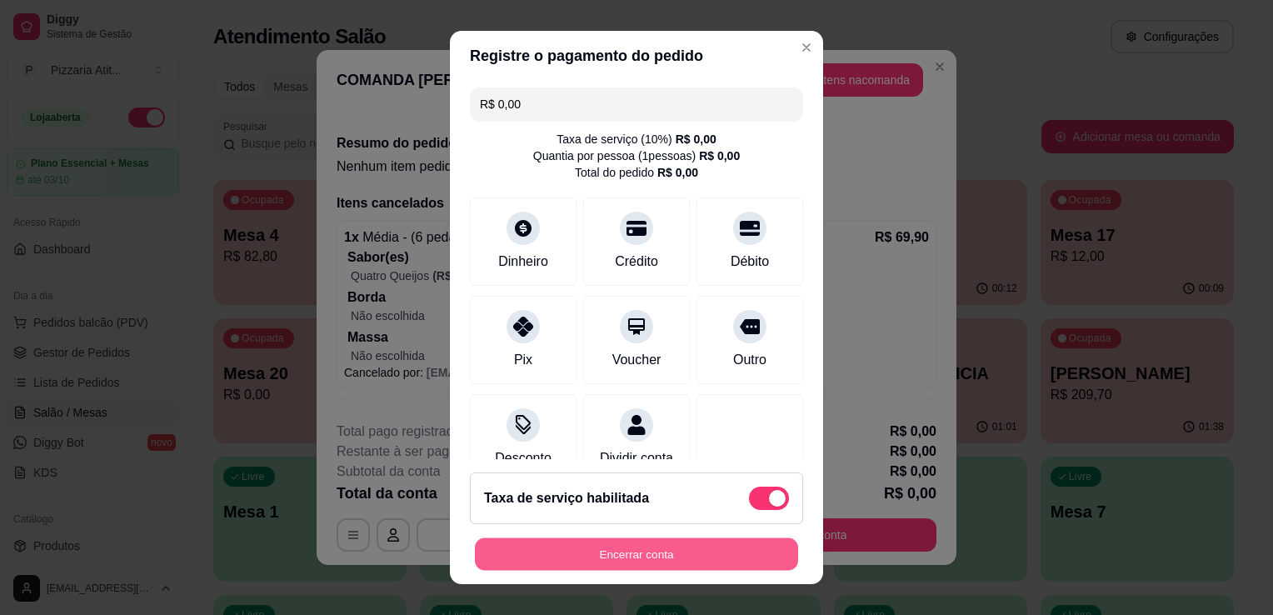
click at [607, 551] on button "Encerrar conta" at bounding box center [636, 554] width 323 height 32
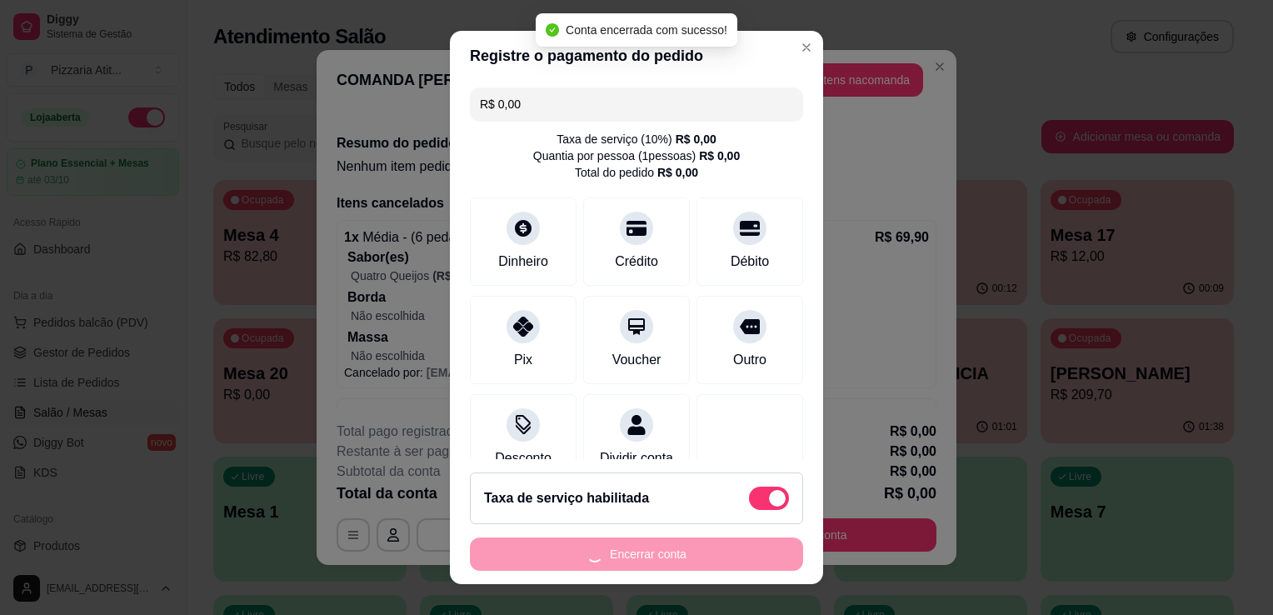
scroll to position [0, 0]
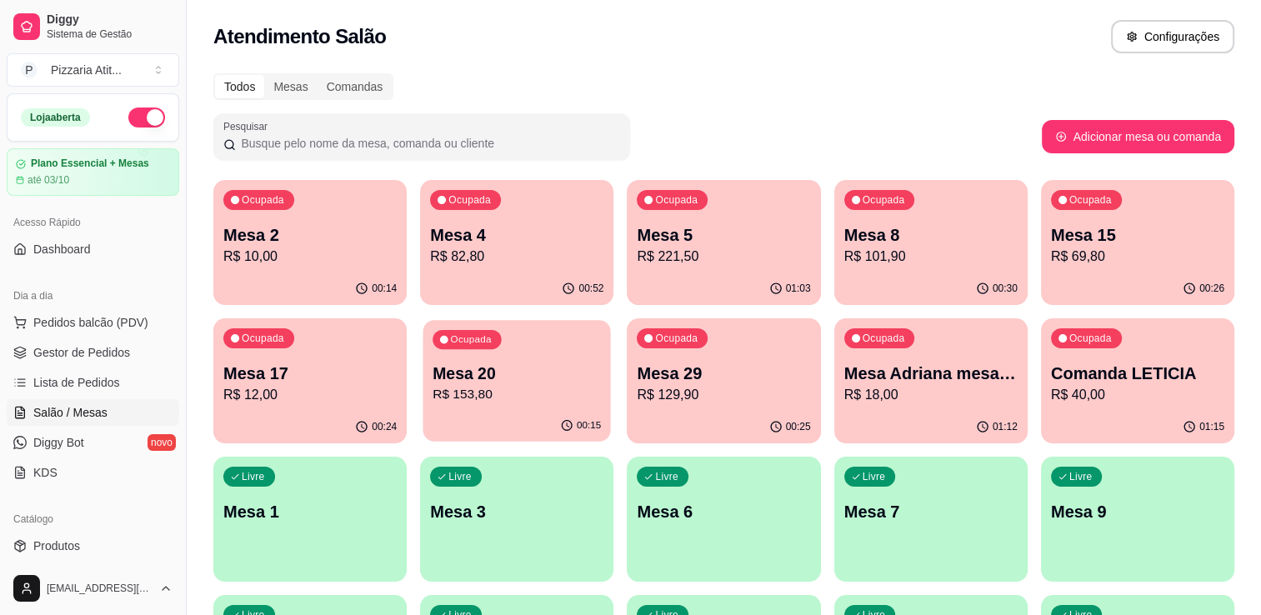
click at [489, 390] on p "R$ 153,80" at bounding box center [516, 394] width 168 height 19
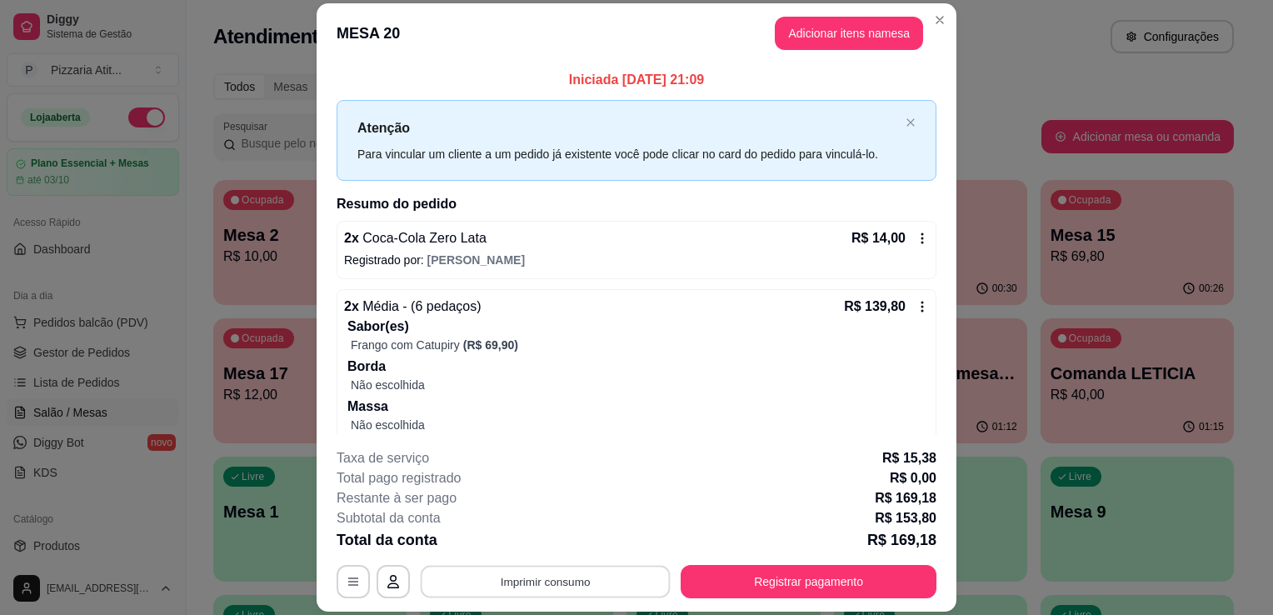
click at [623, 581] on button "Imprimir consumo" at bounding box center [546, 582] width 250 height 32
click at [559, 542] on button "IMPRESSORA" at bounding box center [544, 544] width 117 height 26
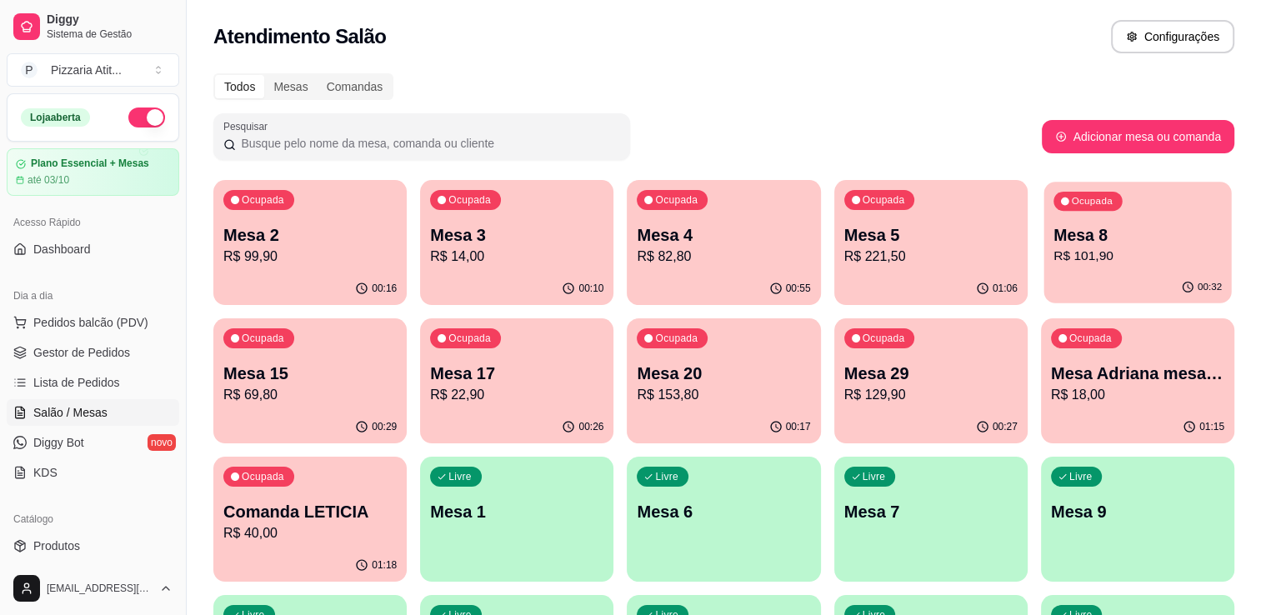
click at [1087, 260] on p "R$ 101,90" at bounding box center [1137, 256] width 168 height 19
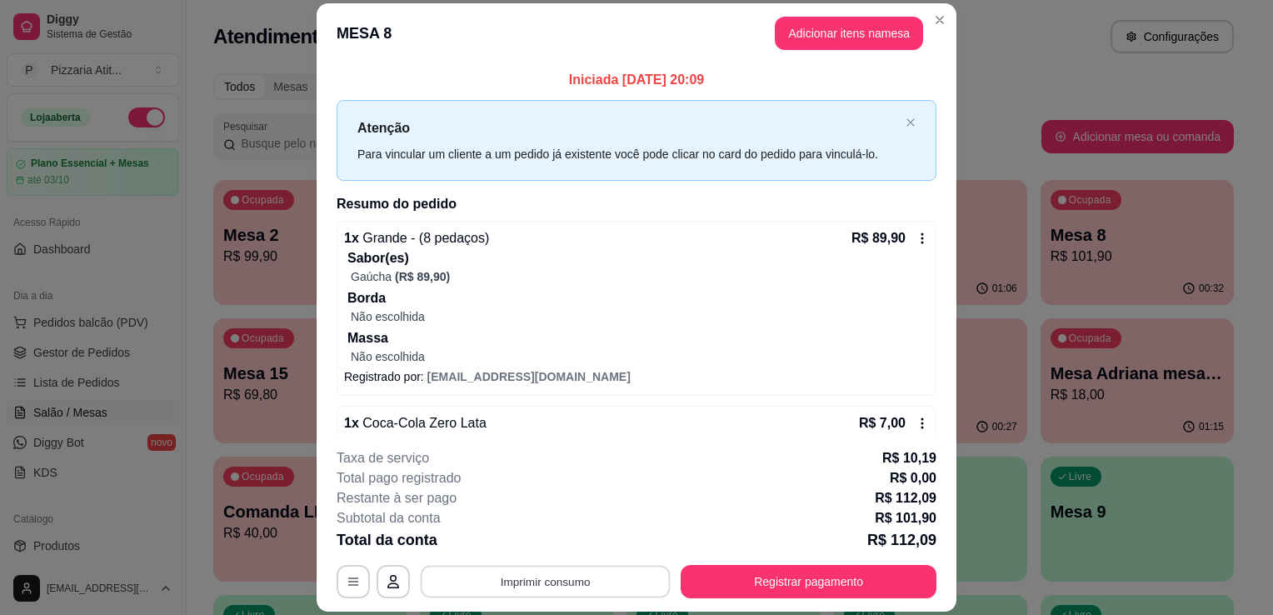
click at [608, 585] on button "Imprimir consumo" at bounding box center [546, 582] width 250 height 32
click at [540, 535] on button "IMPRESSORA" at bounding box center [544, 544] width 121 height 27
click at [817, 575] on button "Registrar pagamento" at bounding box center [809, 582] width 248 height 32
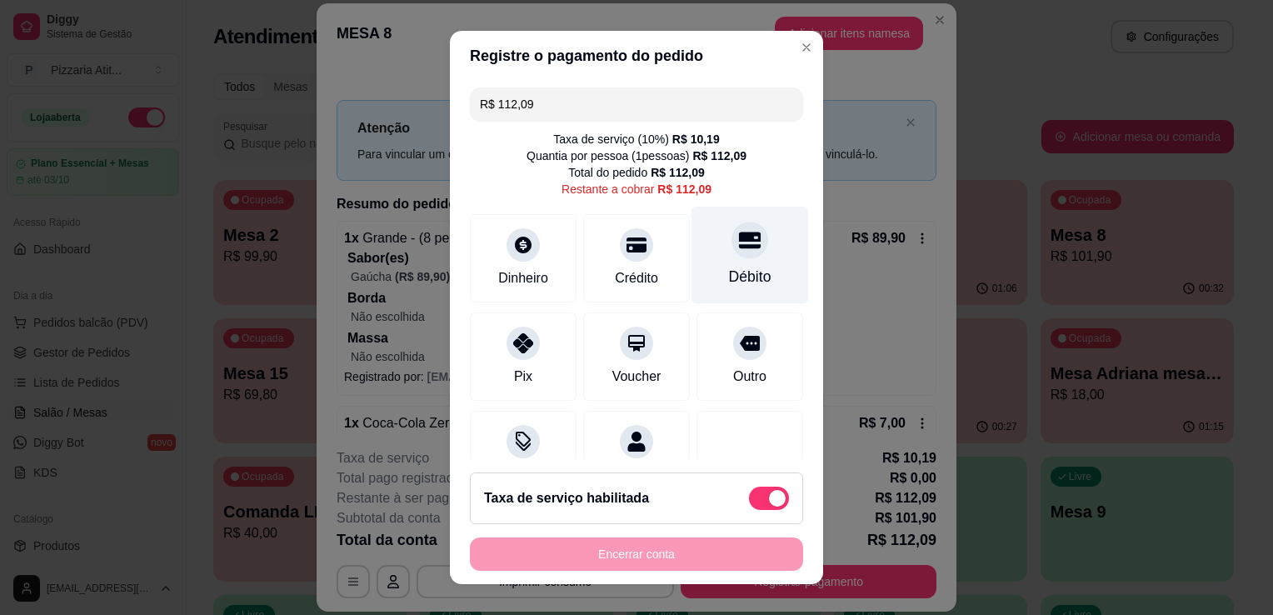
click at [705, 252] on div "Débito" at bounding box center [750, 255] width 117 height 97
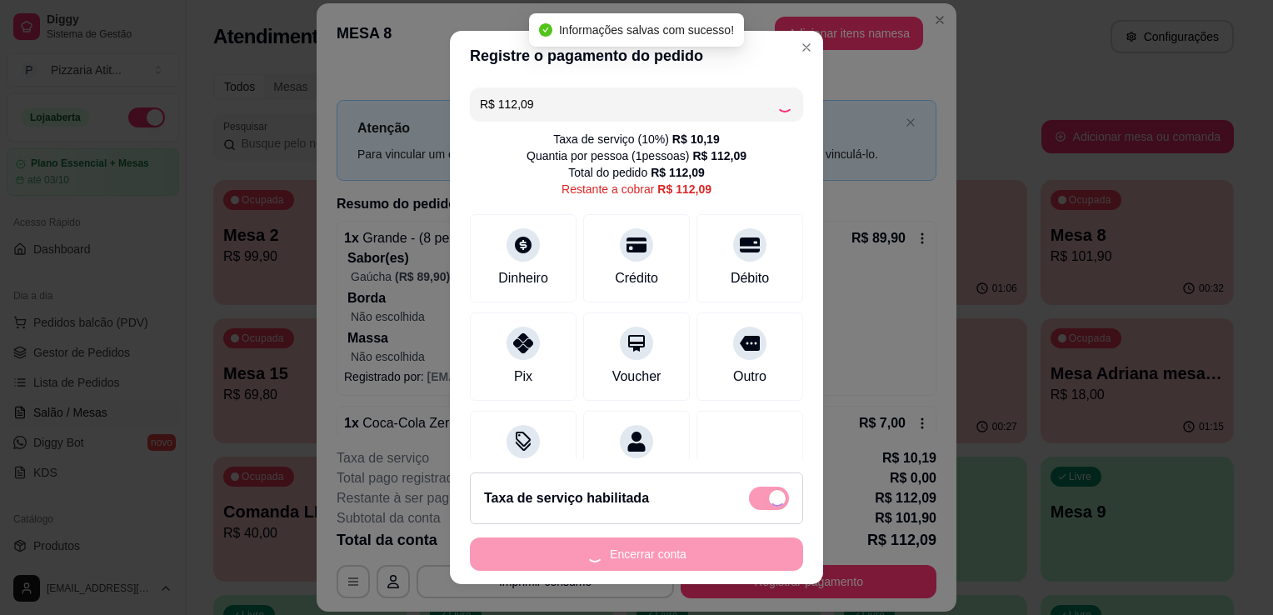
type input "R$ 0,00"
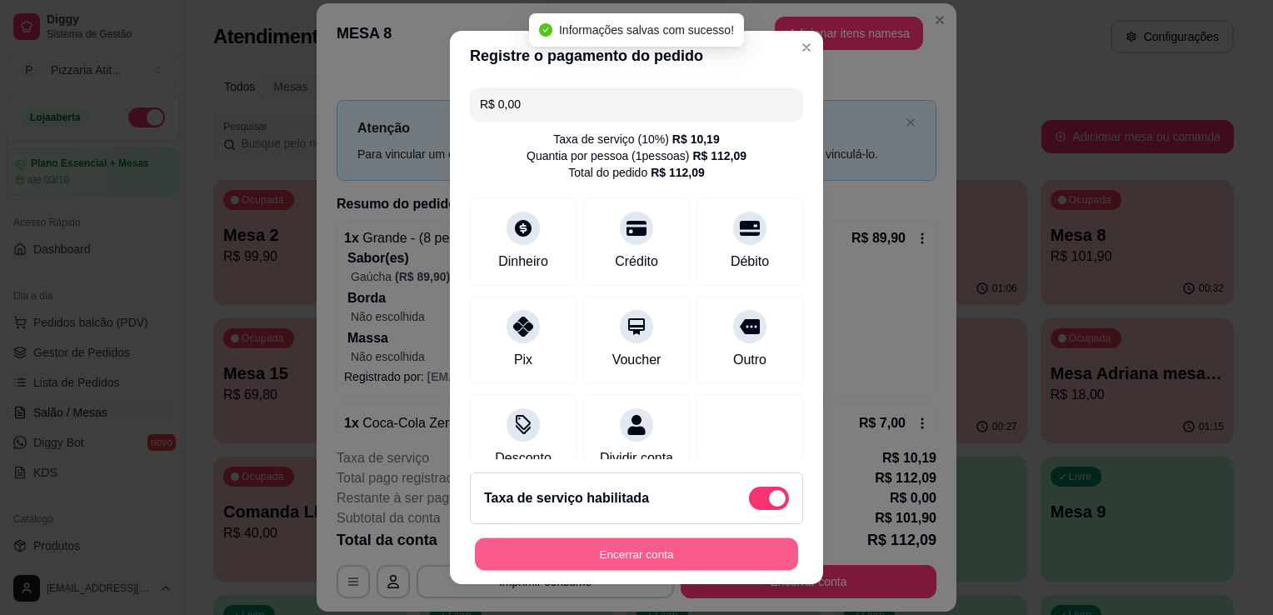
click at [689, 560] on button "Encerrar conta" at bounding box center [636, 554] width 323 height 32
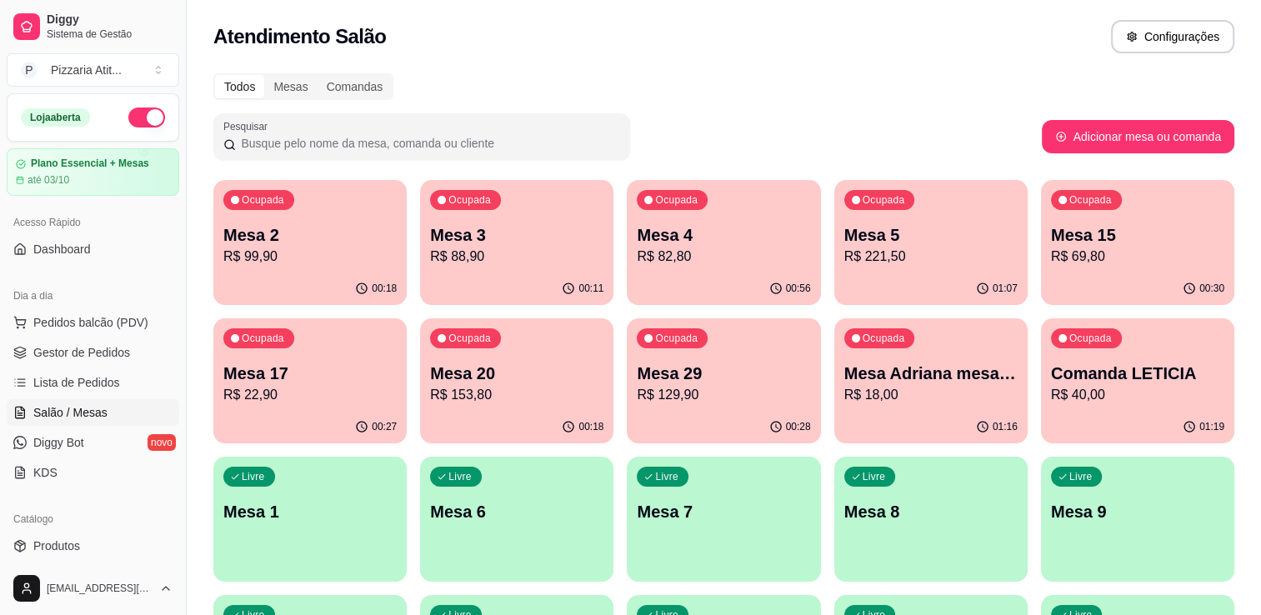
click at [723, 268] on div "Ocupada Mesa 4 R$ 82,80" at bounding box center [723, 226] width 193 height 92
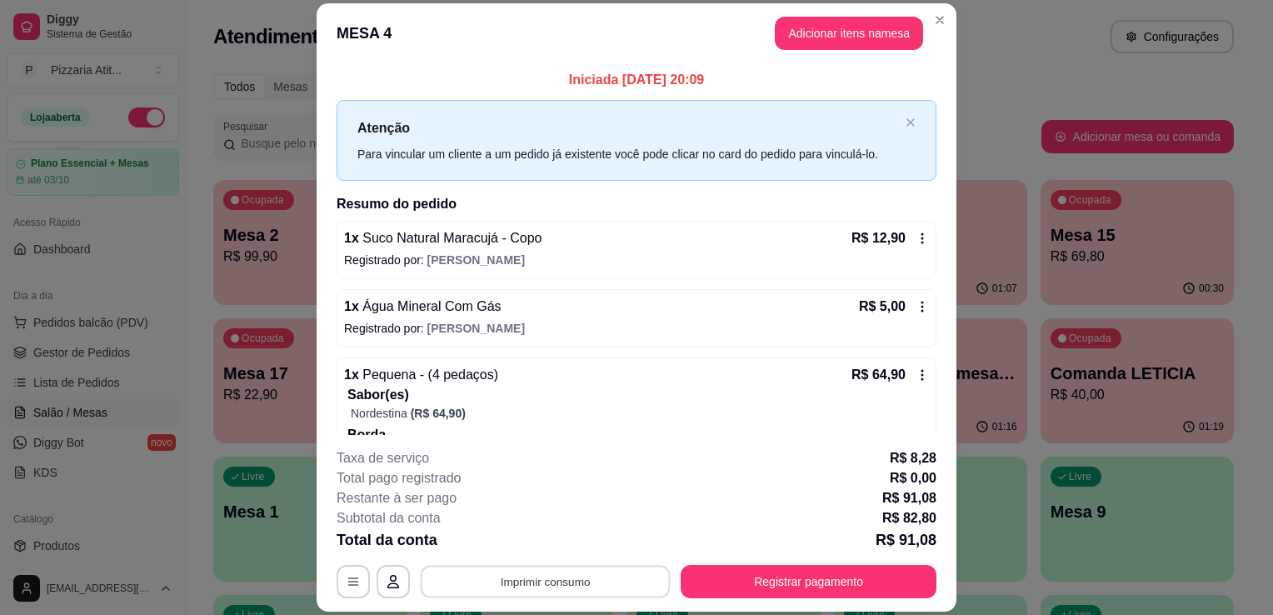
click at [617, 574] on button "Imprimir consumo" at bounding box center [546, 582] width 250 height 32
click at [523, 545] on button "IMPRESSORA" at bounding box center [544, 544] width 121 height 27
click at [836, 32] on button "Adicionar itens na mesa" at bounding box center [848, 33] width 143 height 32
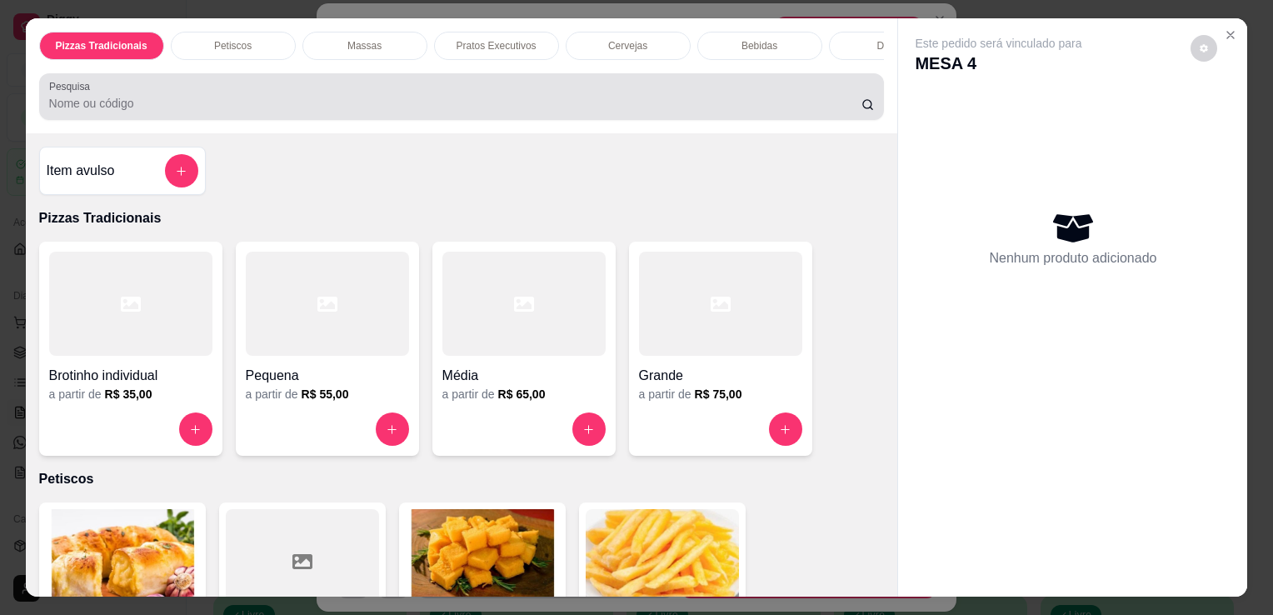
click at [702, 97] on div at bounding box center [462, 96] width 826 height 33
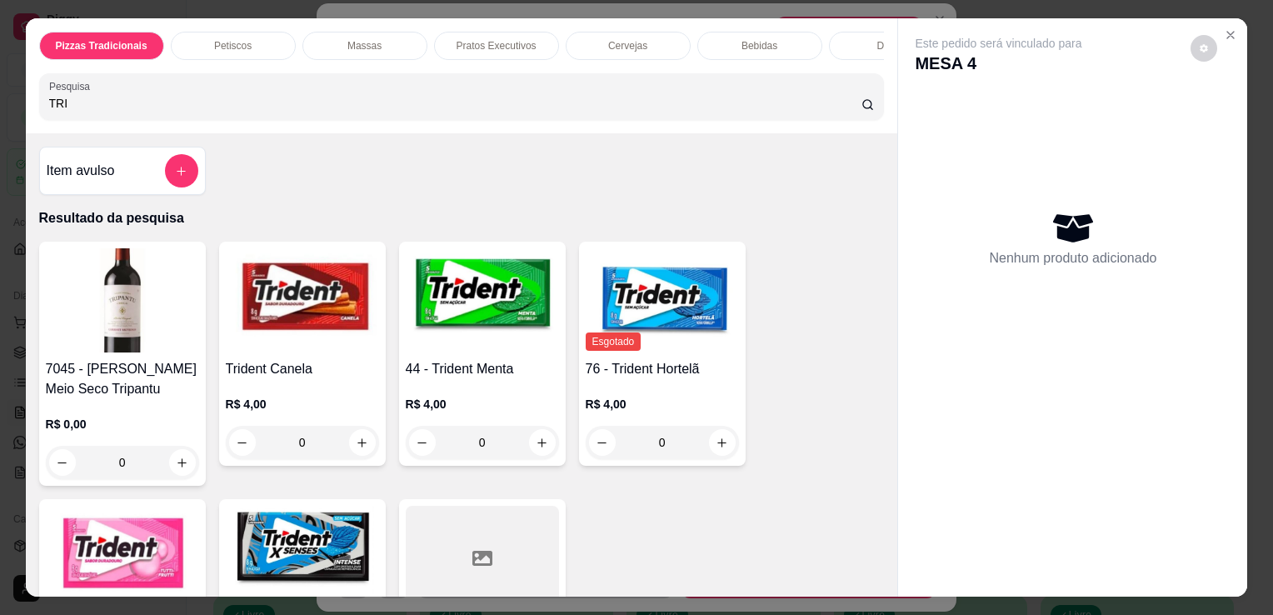
type input "TRI"
click at [547, 302] on img at bounding box center [482, 300] width 153 height 104
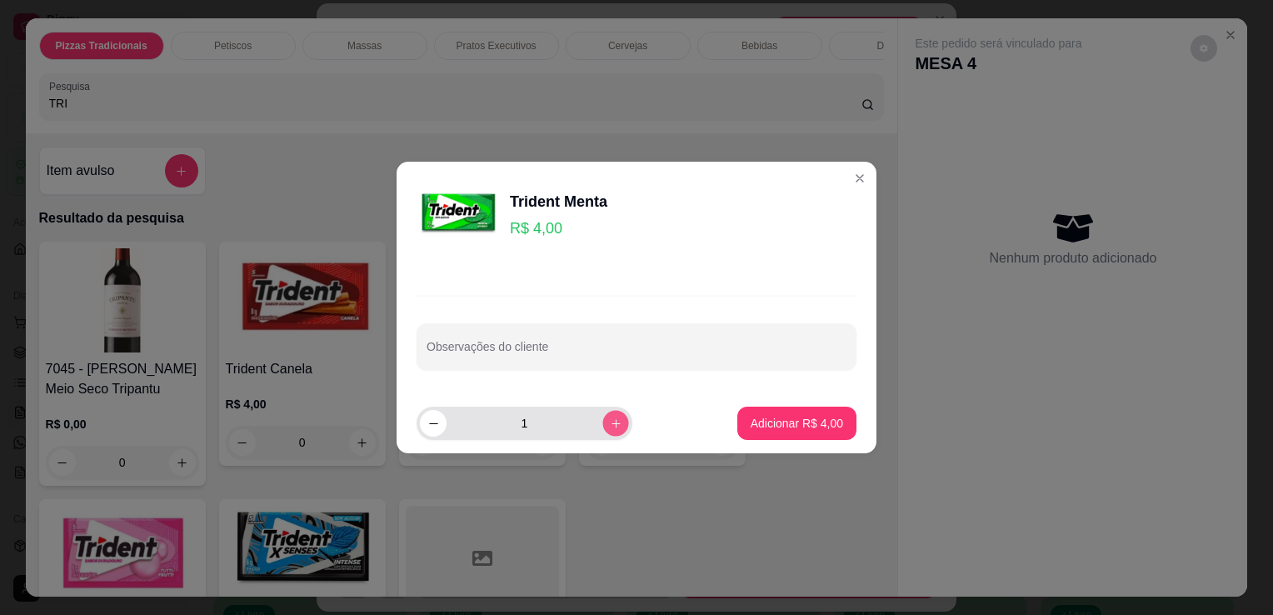
click at [610, 423] on icon "increase-product-quantity" at bounding box center [616, 423] width 12 height 12
type input "2"
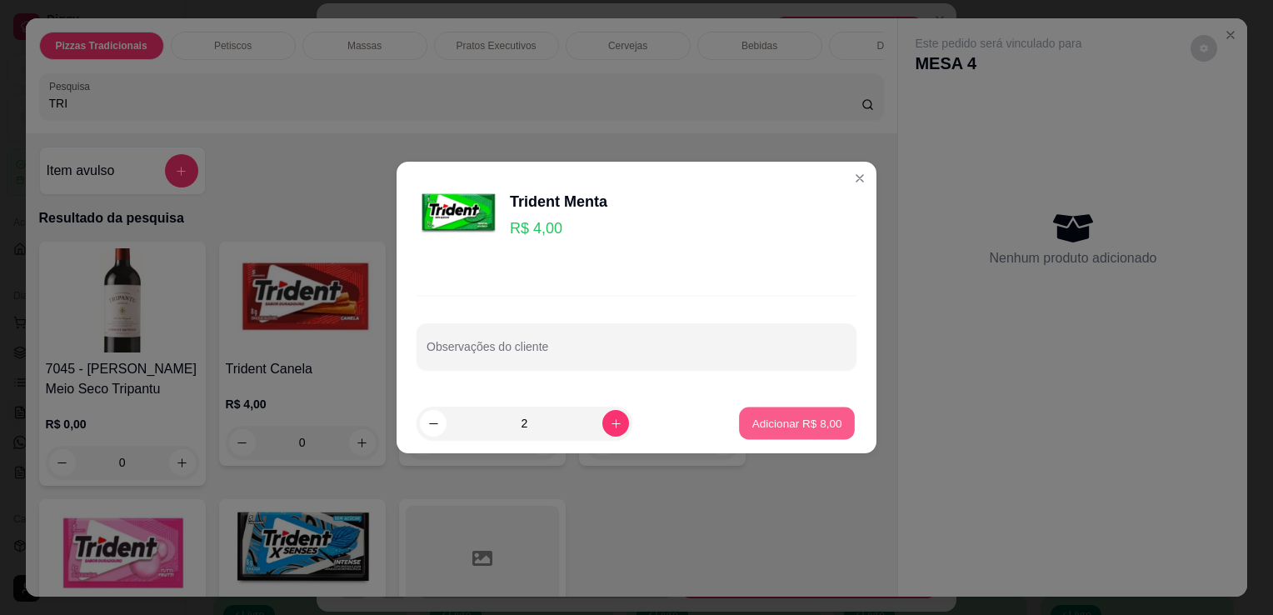
click at [752, 415] on p "Adicionar R$ 8,00" at bounding box center [797, 423] width 90 height 16
type input "2"
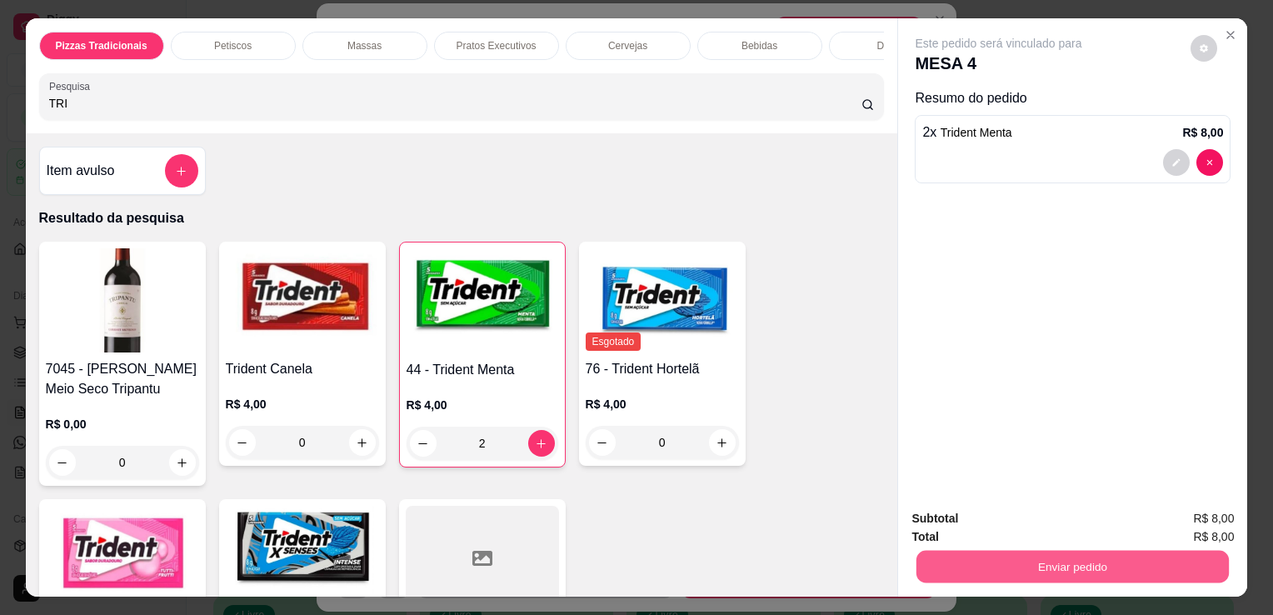
click at [991, 552] on button "Enviar pedido" at bounding box center [1073, 566] width 312 height 32
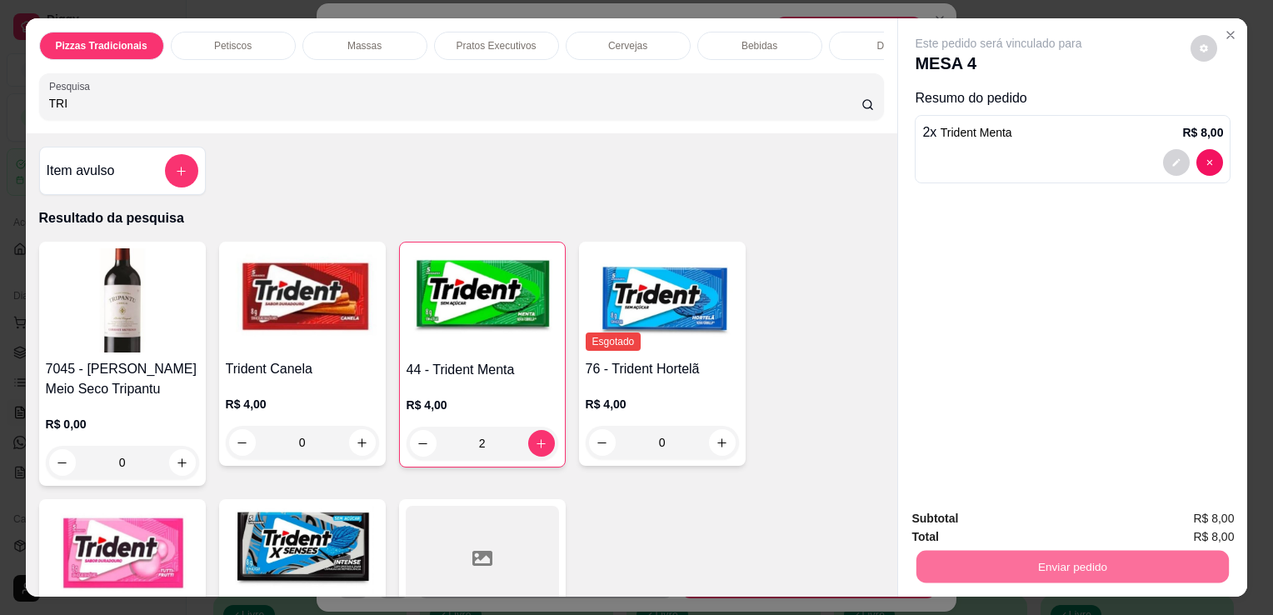
click at [957, 522] on button "Não registrar e enviar pedido" at bounding box center [1018, 519] width 168 height 31
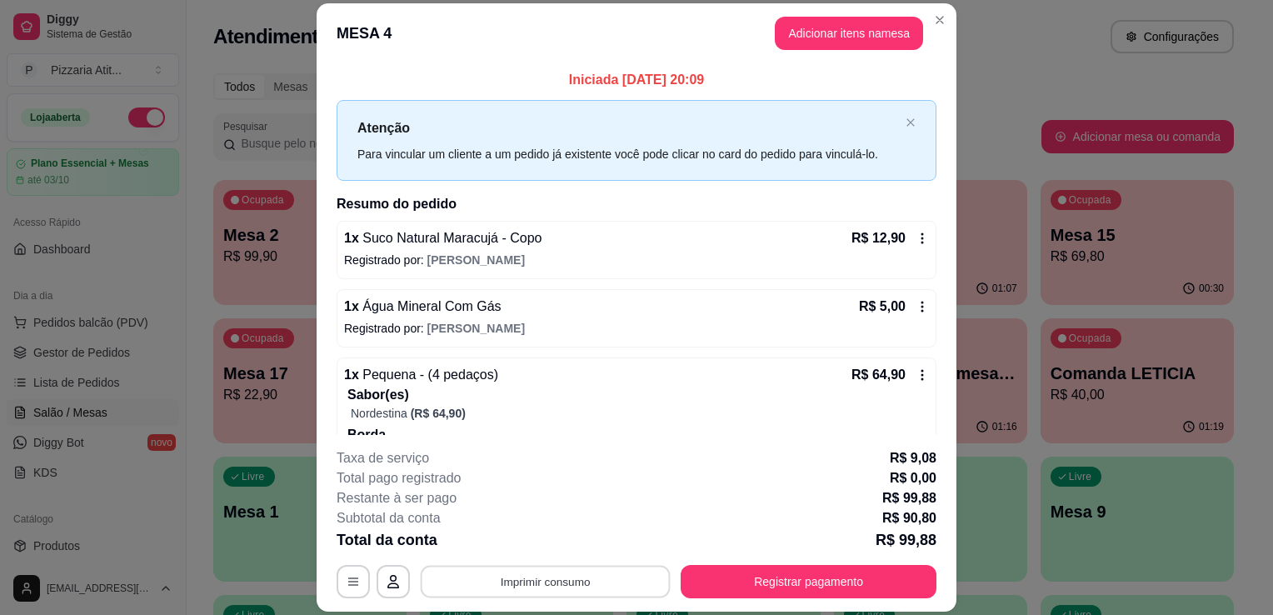
click at [593, 585] on button "Imprimir consumo" at bounding box center [546, 582] width 250 height 32
click at [571, 547] on button "IMPRESSORA" at bounding box center [544, 544] width 117 height 26
click at [836, 571] on button "Registrar pagamento" at bounding box center [809, 581] width 256 height 33
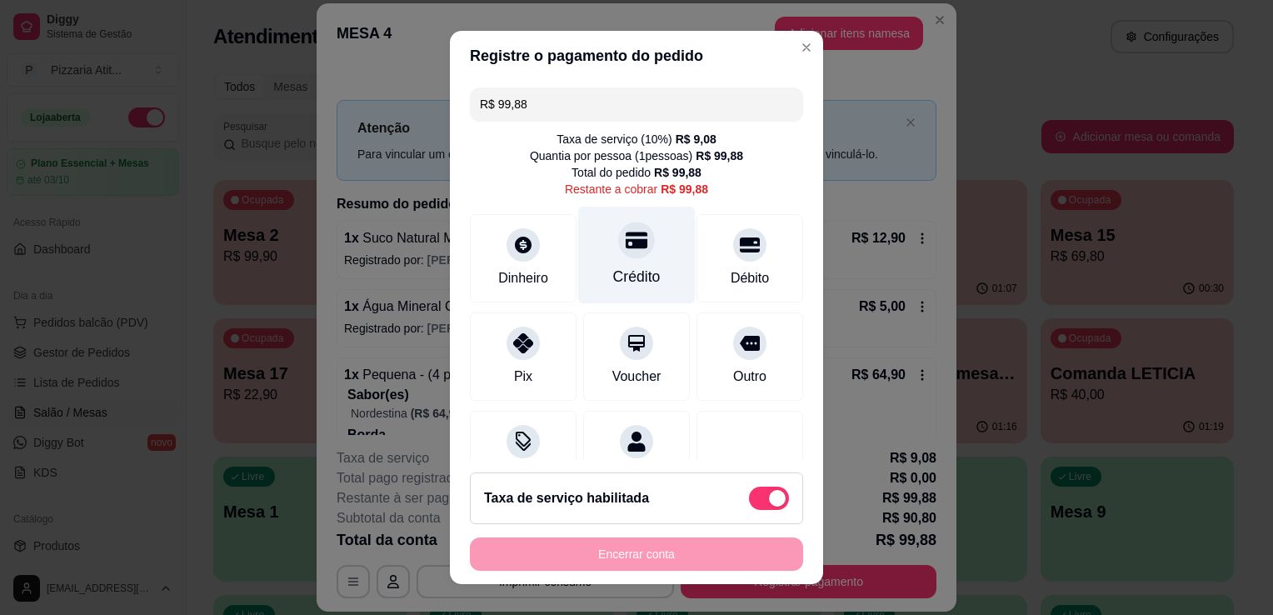
click at [627, 218] on div "Crédito" at bounding box center [636, 255] width 117 height 97
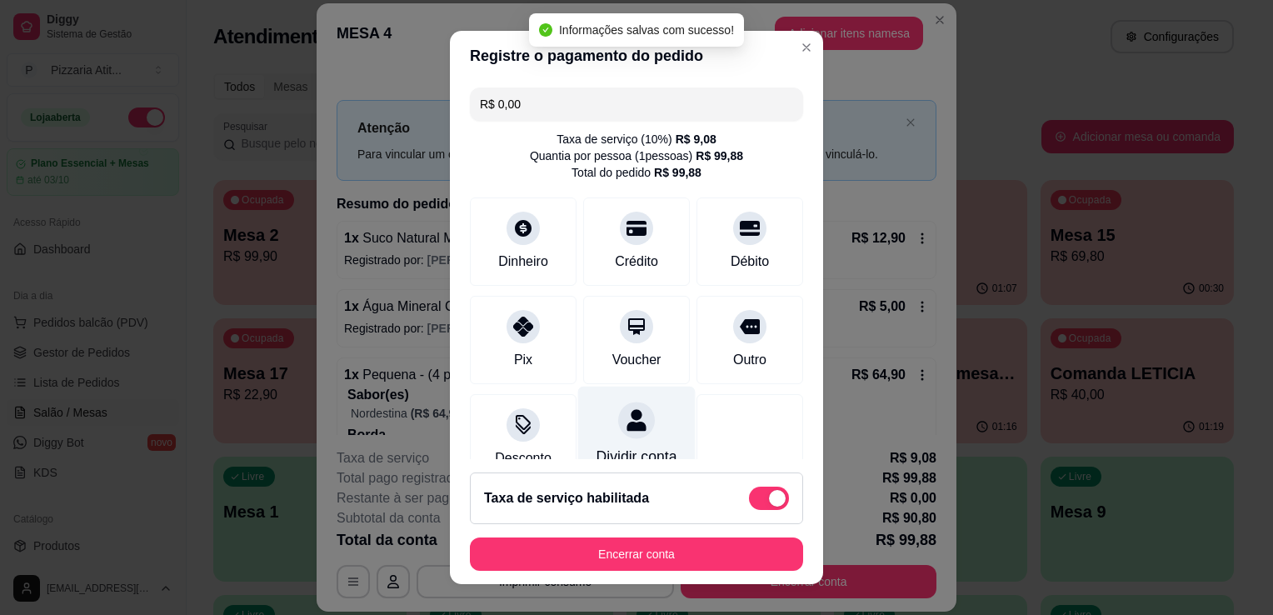
type input "R$ 0,00"
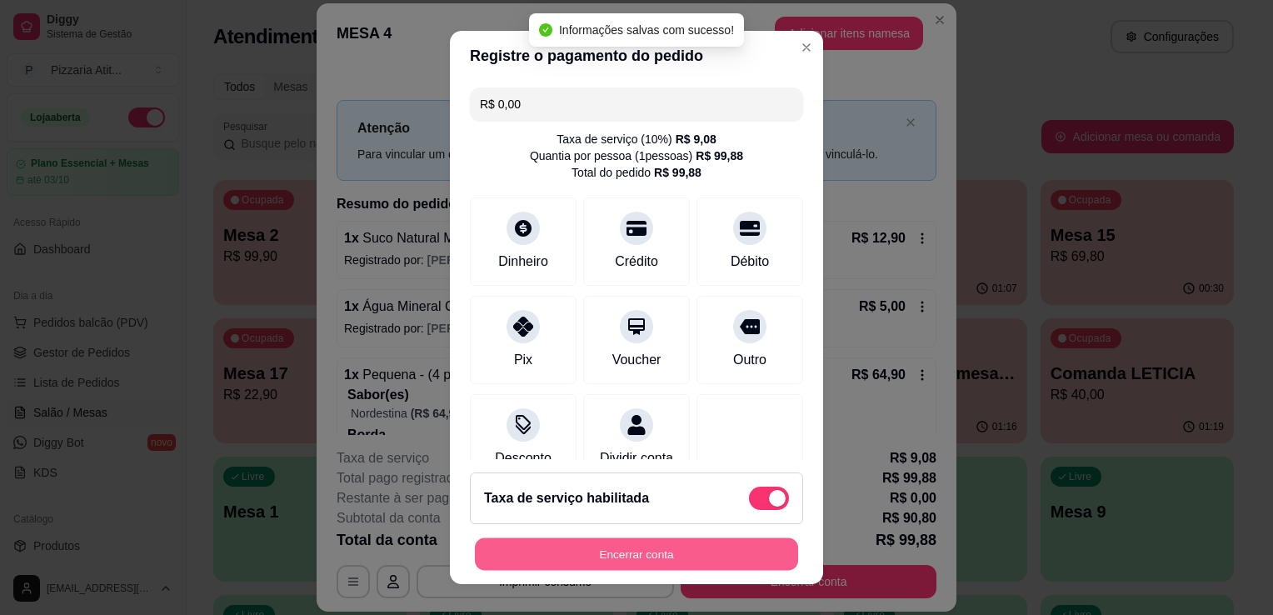
click at [609, 549] on button "Encerrar conta" at bounding box center [636, 554] width 323 height 32
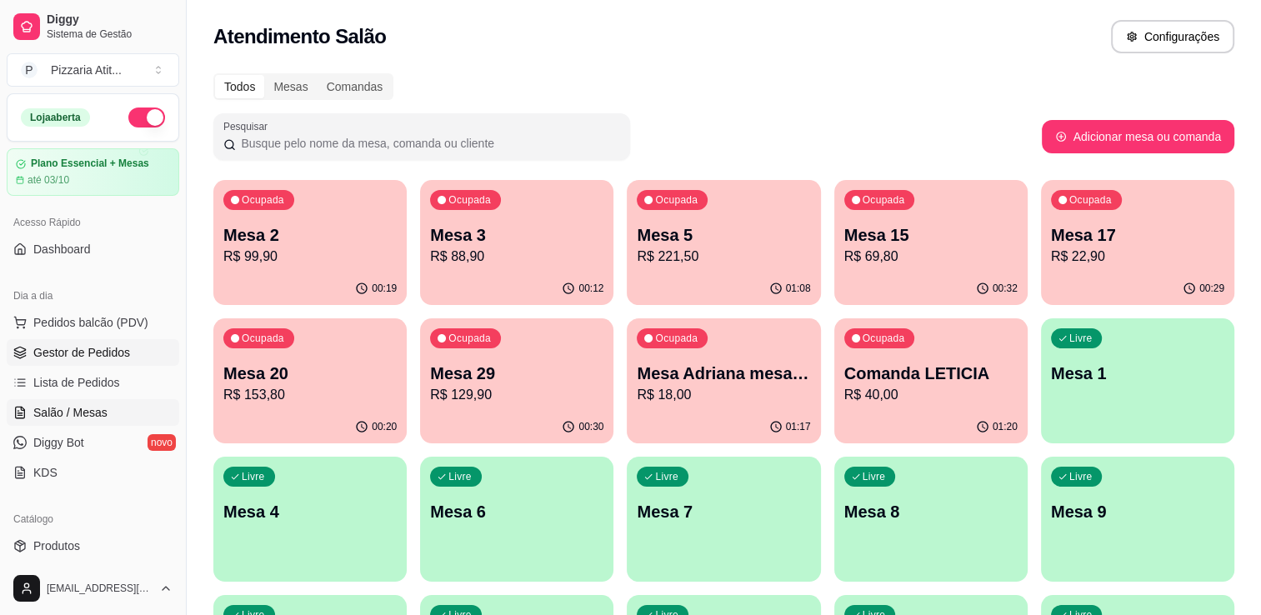
click at [100, 357] on span "Gestor de Pedidos" at bounding box center [81, 352] width 97 height 17
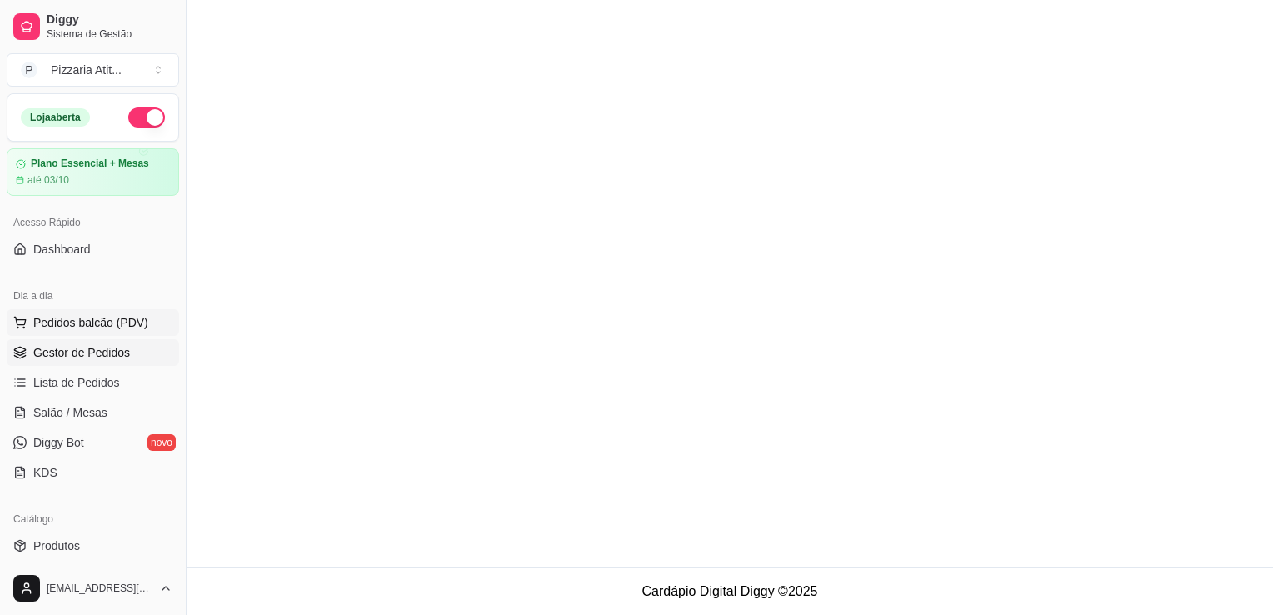
click at [96, 325] on span "Pedidos balcão (PDV)" at bounding box center [90, 322] width 115 height 17
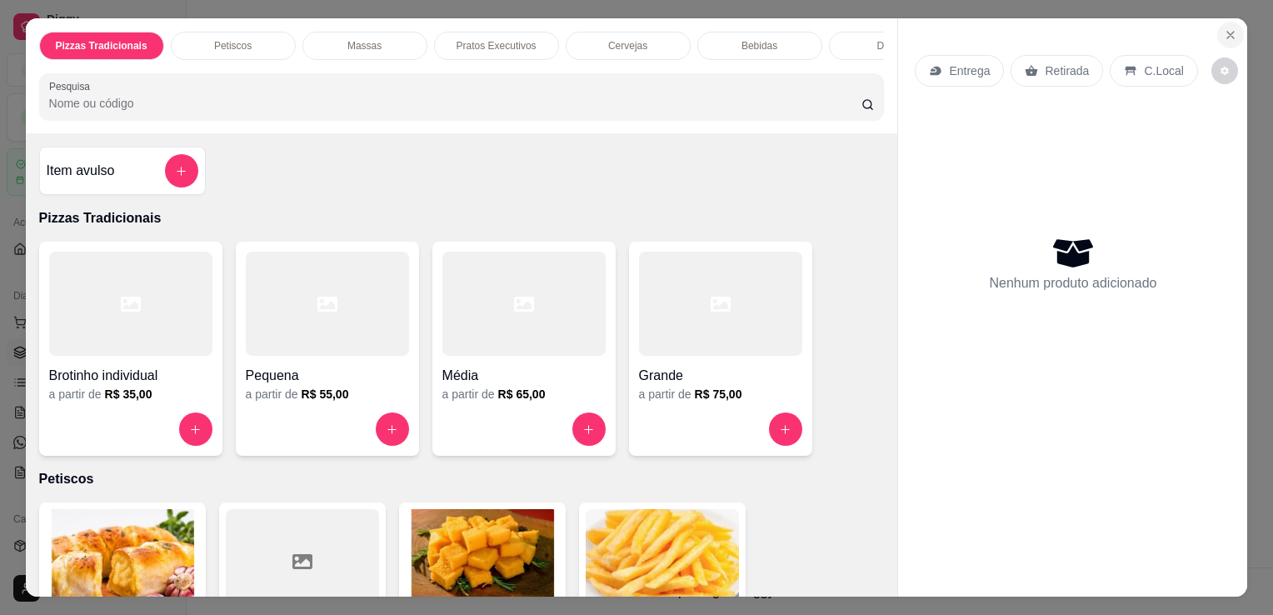
click at [1234, 29] on button "Close" at bounding box center [1230, 35] width 27 height 27
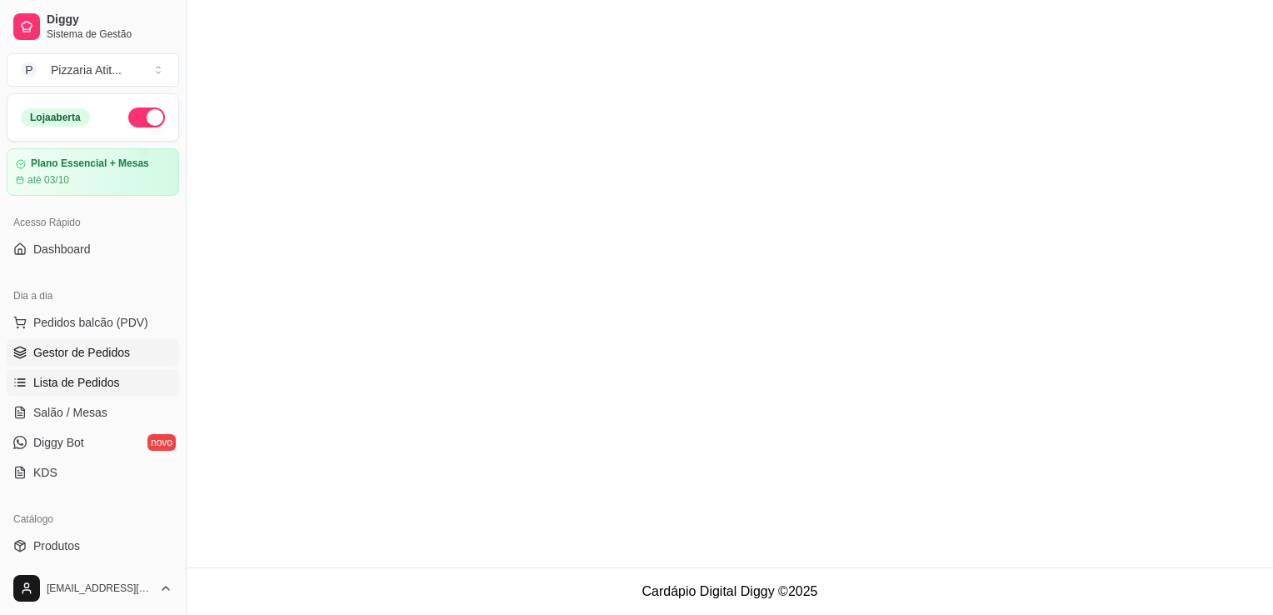
click at [117, 390] on link "Lista de Pedidos" at bounding box center [93, 382] width 172 height 27
click at [101, 415] on span "Salão / Mesas" at bounding box center [70, 412] width 74 height 17
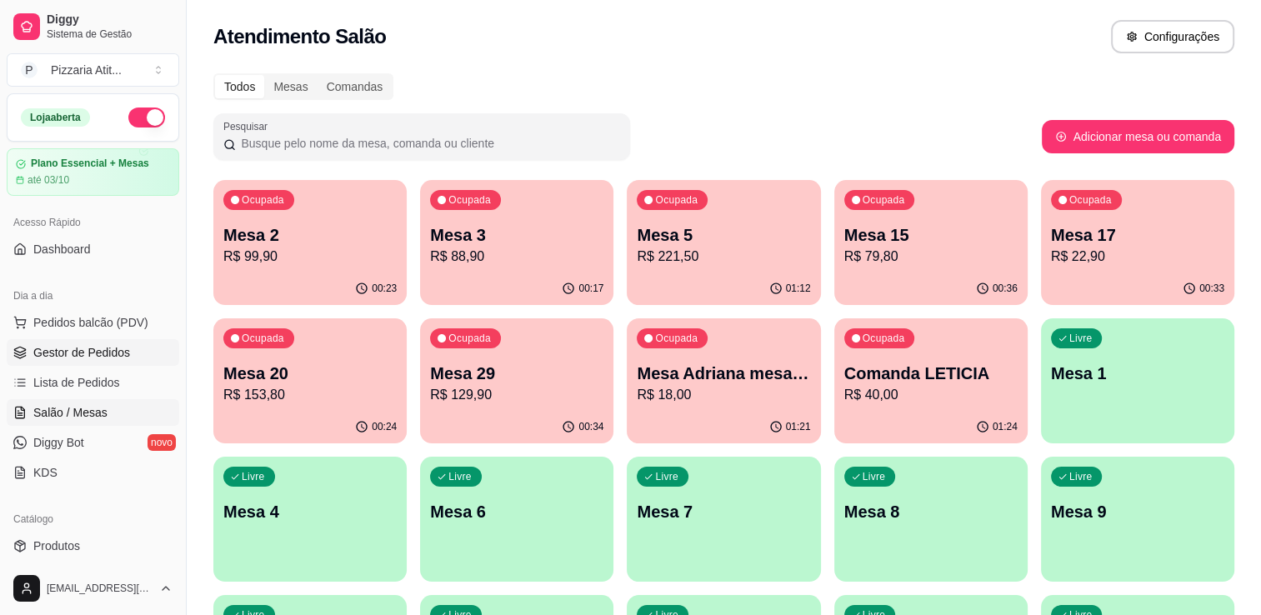
click at [91, 358] on span "Gestor de Pedidos" at bounding box center [81, 352] width 97 height 17
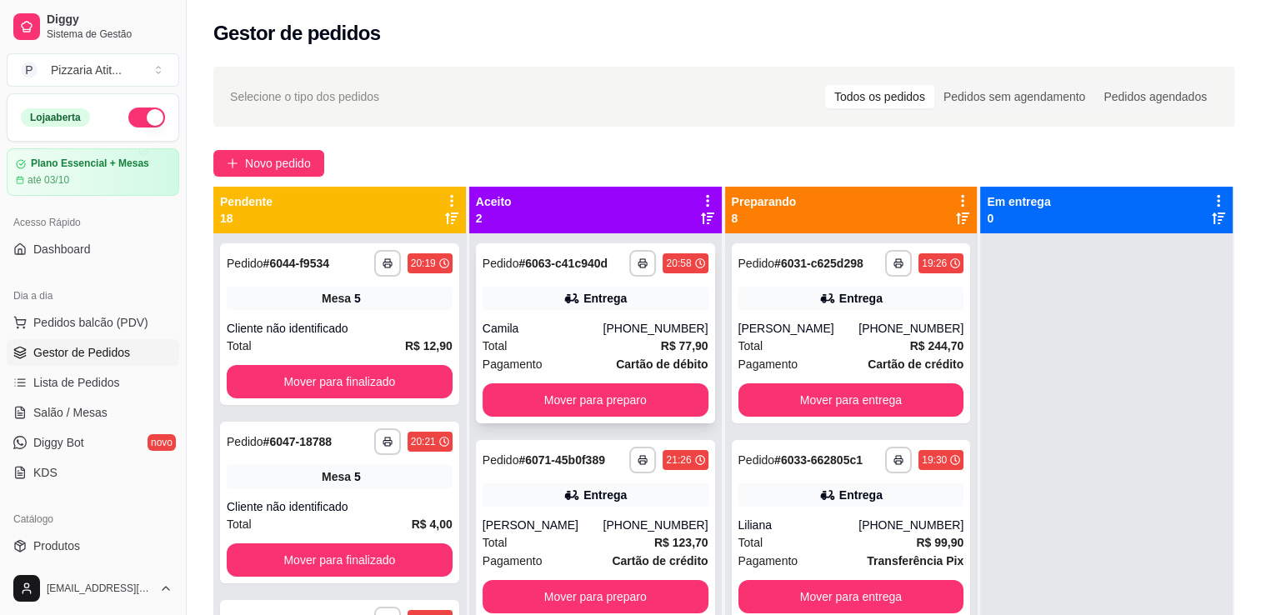
click at [537, 379] on div "**********" at bounding box center [595, 333] width 239 height 180
click at [630, 397] on button "Mover para preparo" at bounding box center [595, 400] width 219 height 32
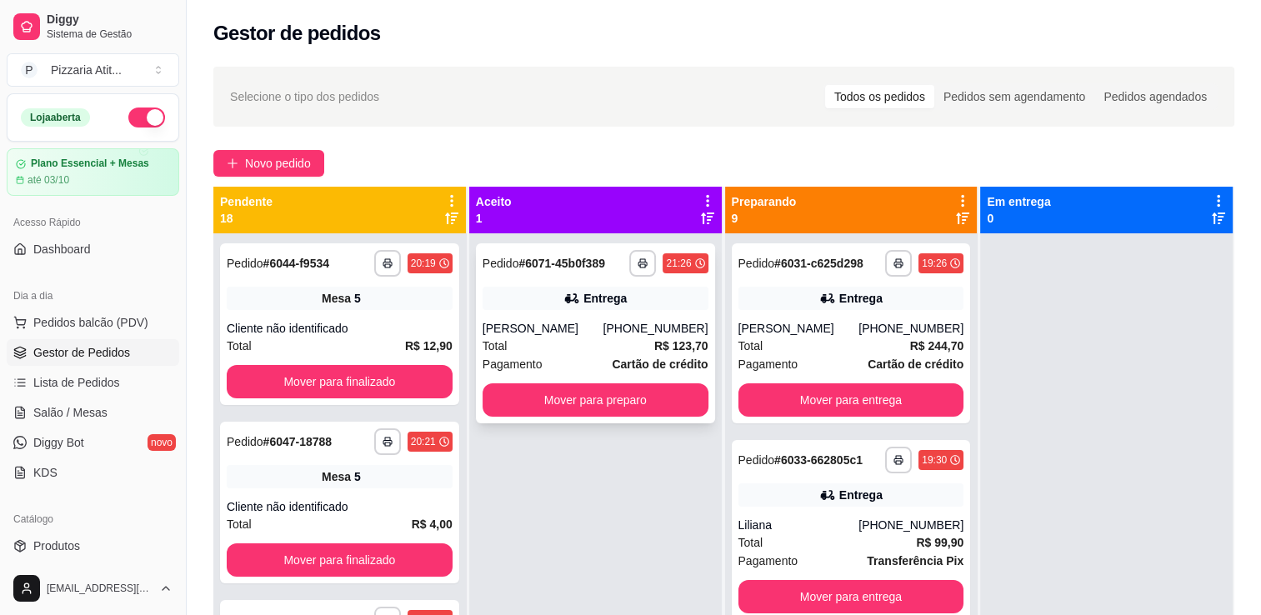
click at [603, 335] on div "[PERSON_NAME]" at bounding box center [542, 328] width 121 height 17
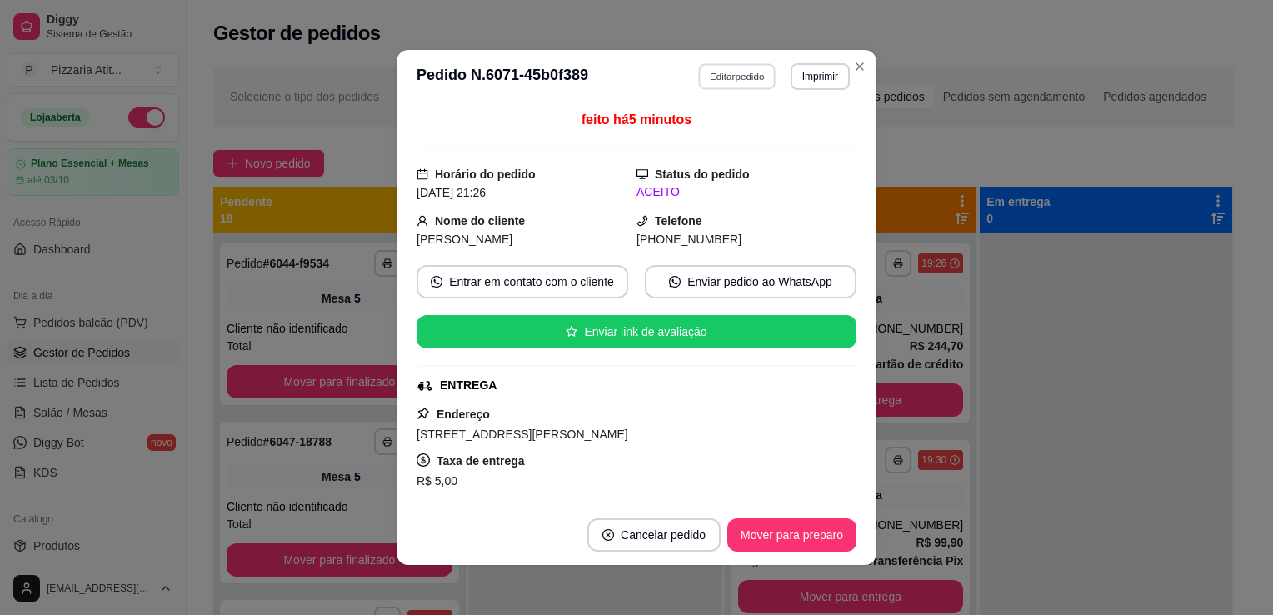
click at [731, 78] on button "Editar pedido" at bounding box center [737, 76] width 77 height 26
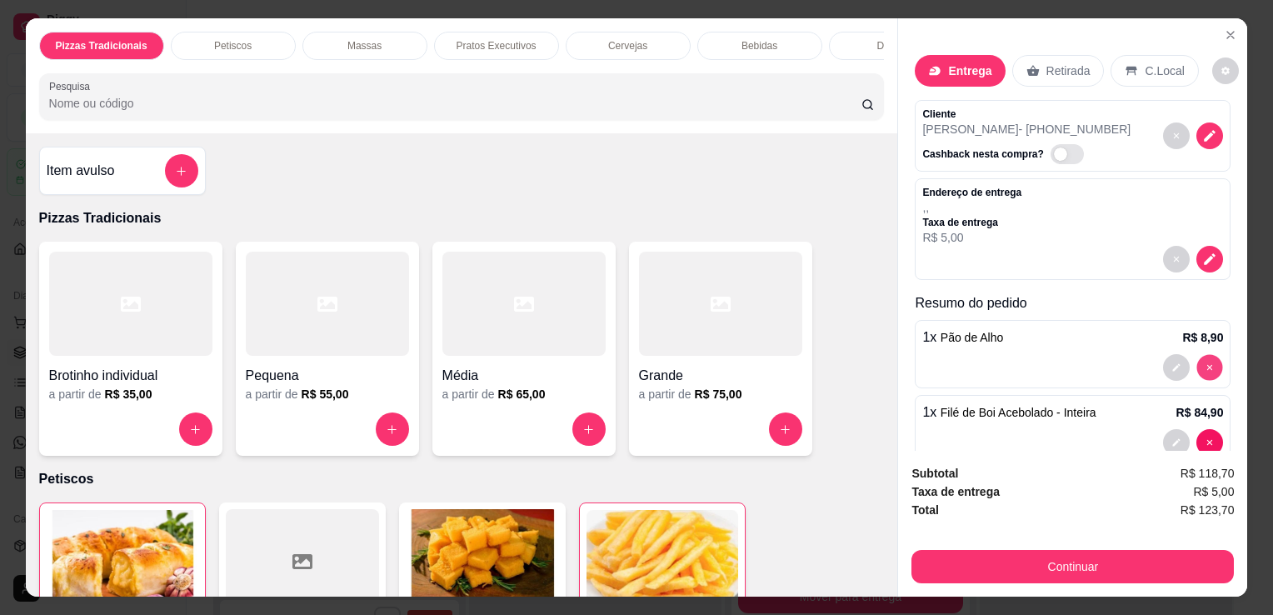
type input "0"
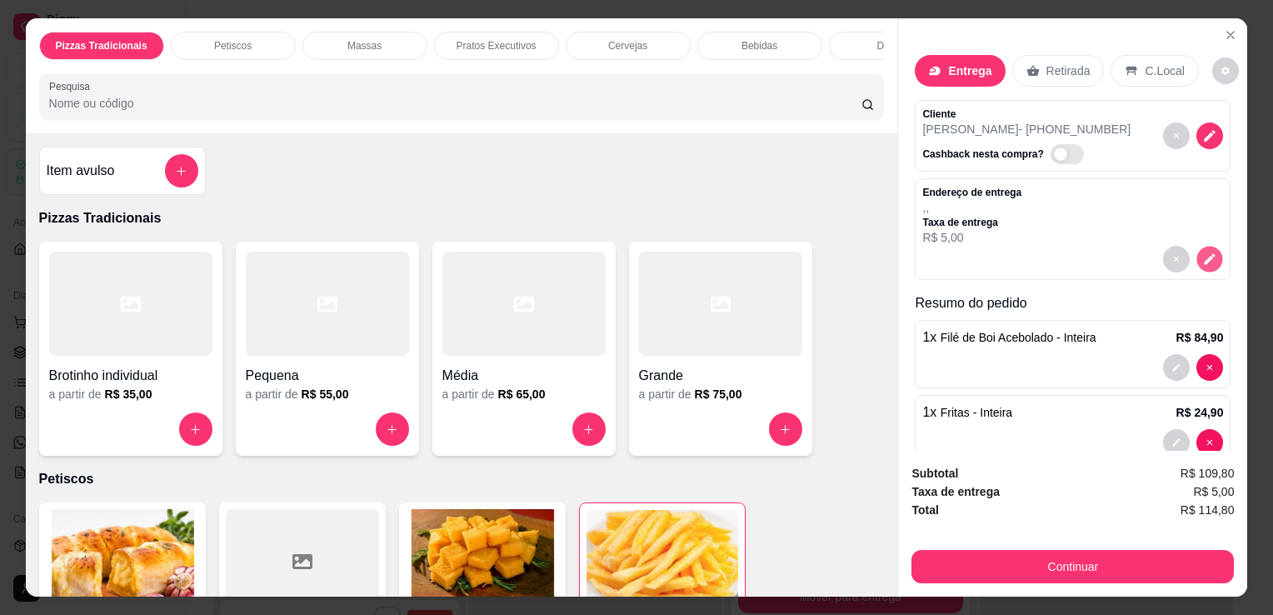
click at [1197, 247] on button "decrease-product-quantity" at bounding box center [1210, 260] width 26 height 26
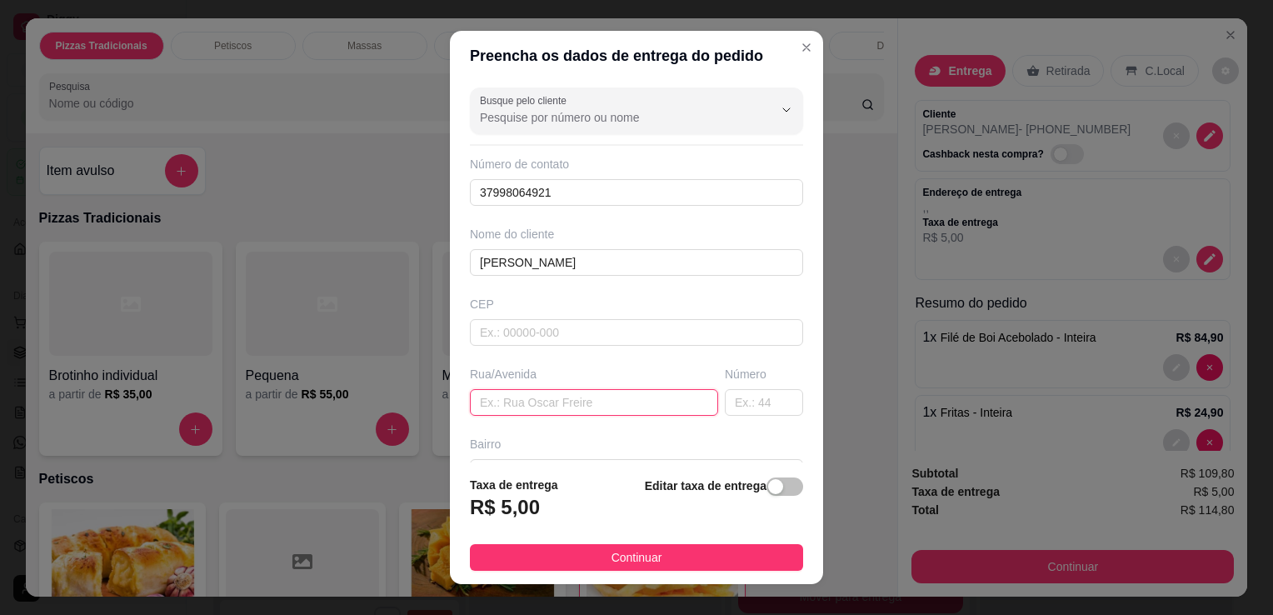
click at [671, 400] on input "text" at bounding box center [594, 402] width 248 height 27
type input "RUA [PERSON_NAME]"
click at [756, 391] on input "text" at bounding box center [764, 402] width 78 height 27
type input "480"
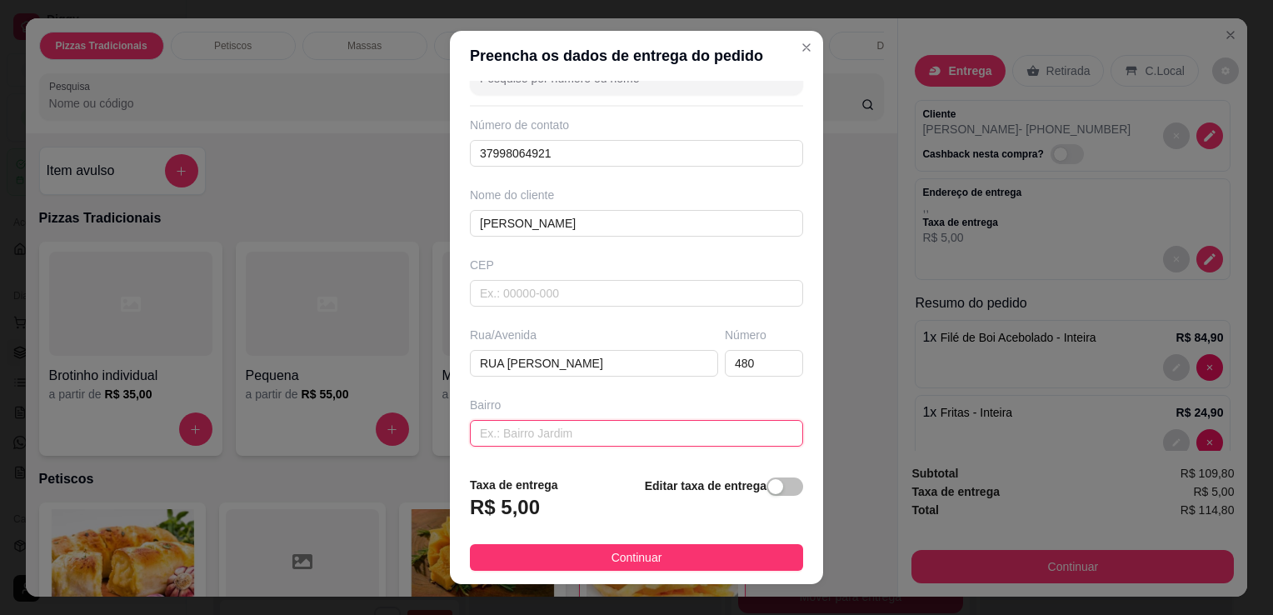
click at [687, 428] on input "text" at bounding box center [636, 433] width 333 height 27
type input "[GEOGRAPHIC_DATA]"
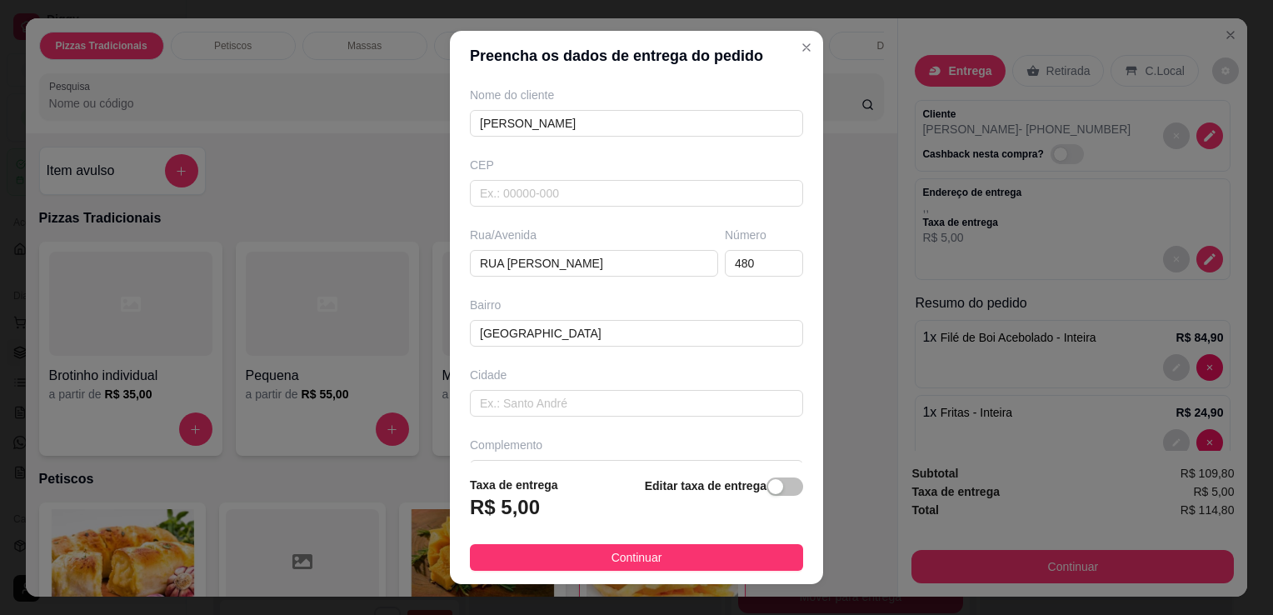
scroll to position [141, 0]
click at [793, 397] on div "Busque pelo cliente Número de contato 37998064921 Nome do cliente [PERSON_NAME]…" at bounding box center [636, 272] width 373 height 382
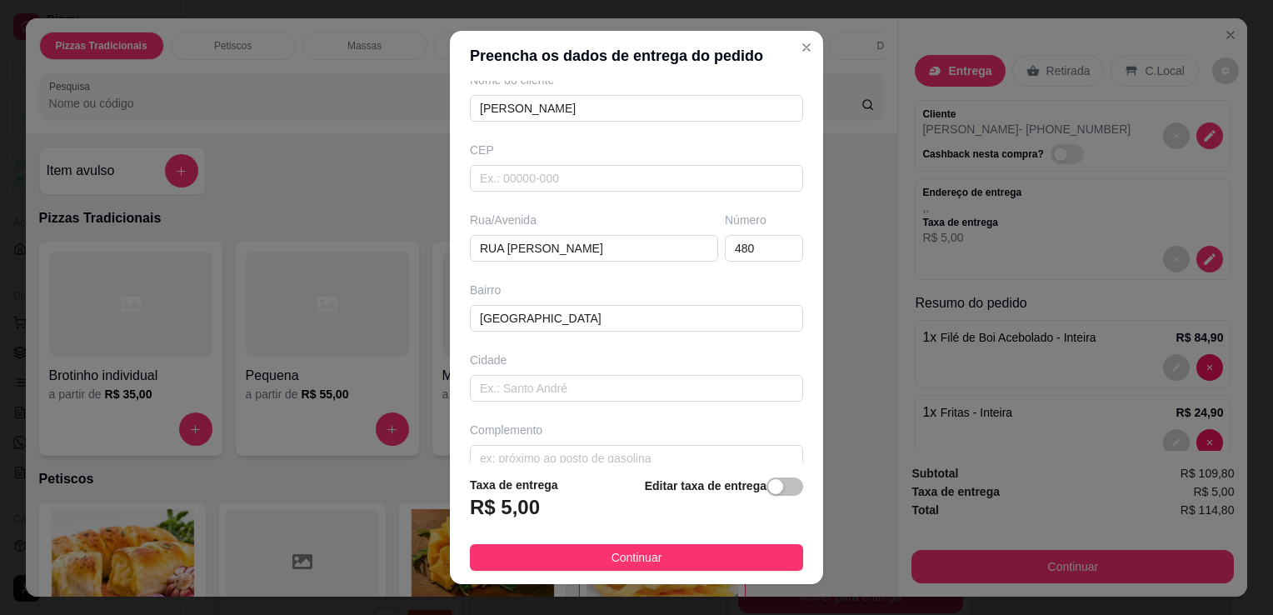
scroll to position [172, 0]
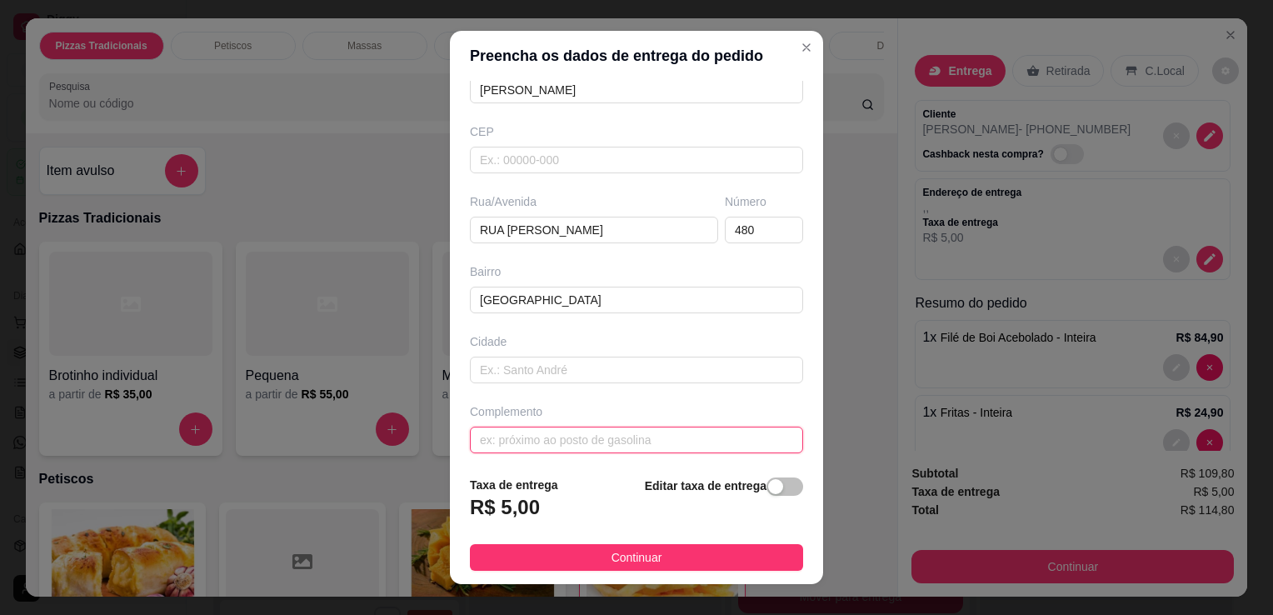
click at [685, 432] on input "text" at bounding box center [636, 440] width 333 height 27
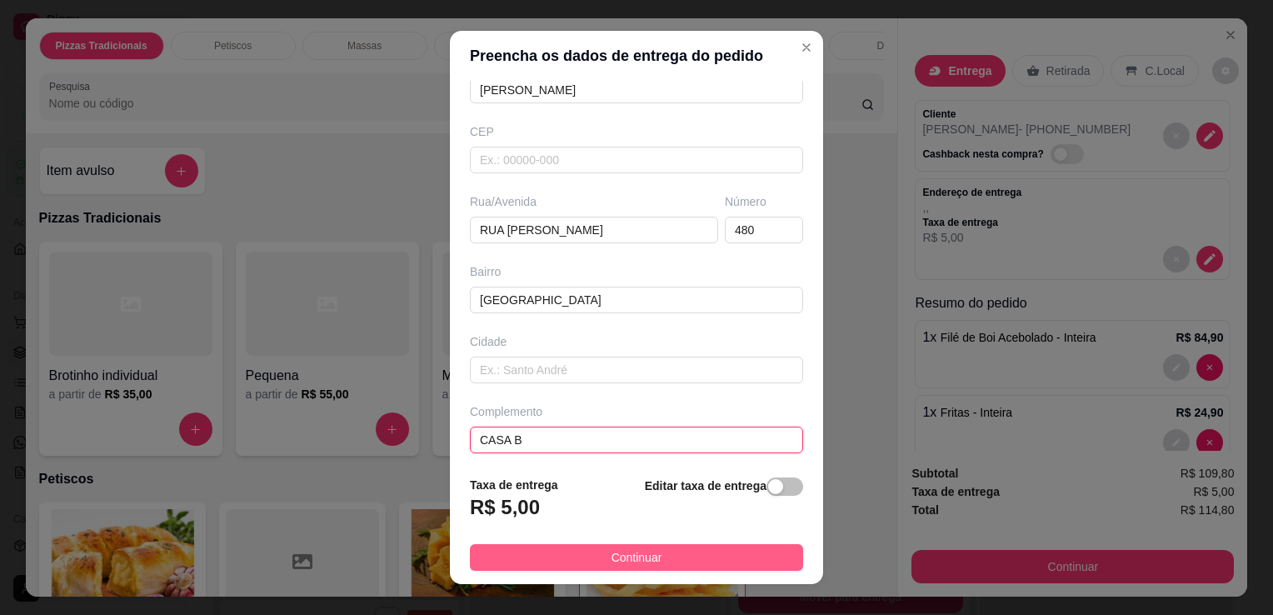
type input "CASA B"
click at [707, 549] on button "Continuar" at bounding box center [636, 557] width 333 height 27
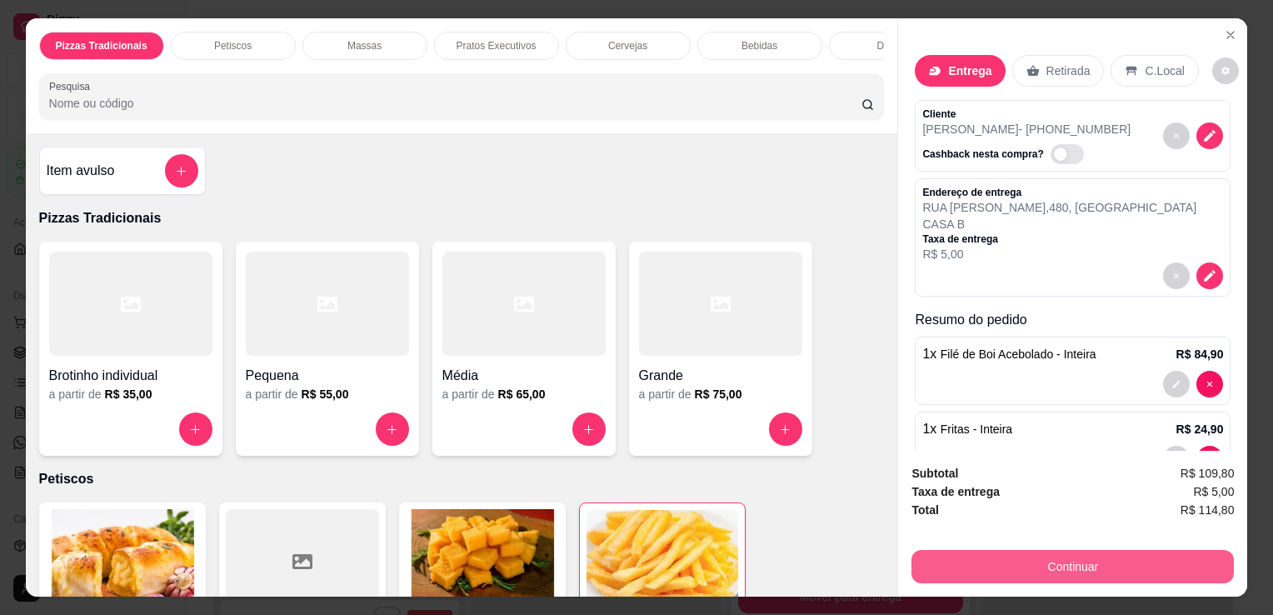
click at [987, 565] on button "Continuar" at bounding box center [1073, 566] width 322 height 33
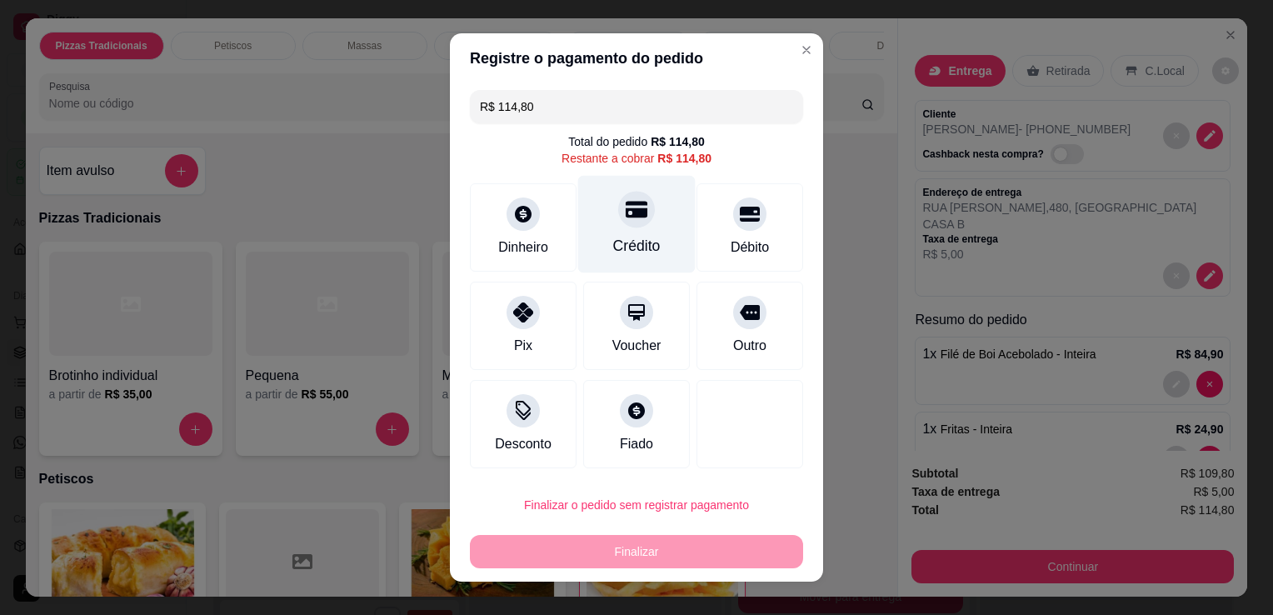
click at [631, 237] on div "Crédito" at bounding box center [636, 246] width 47 height 22
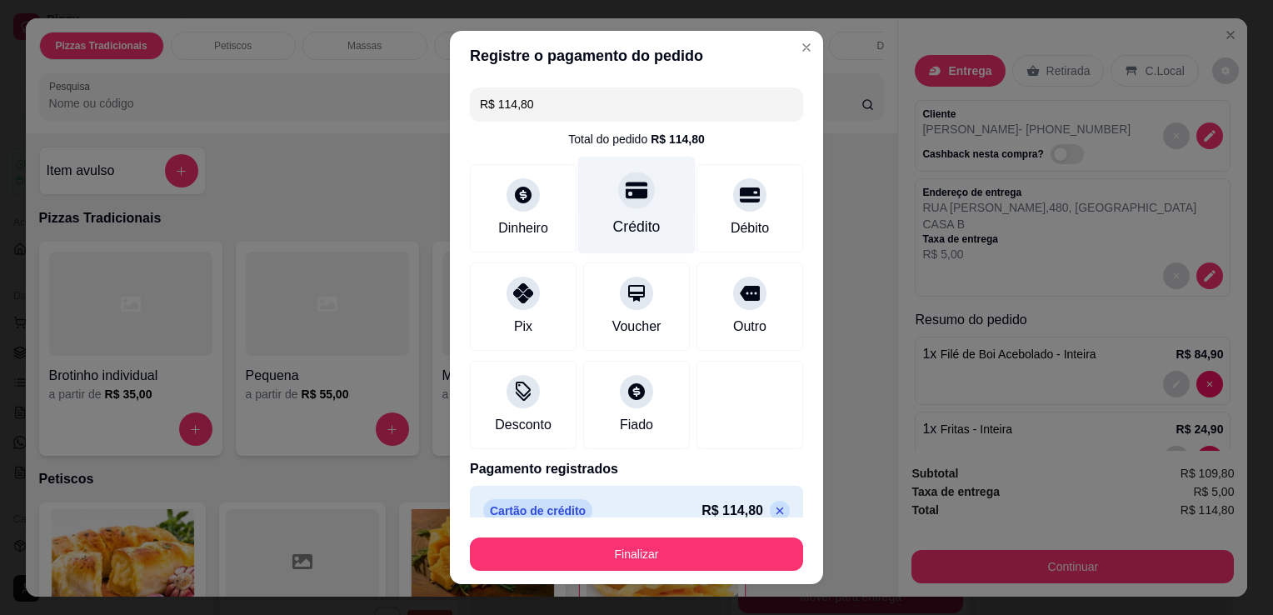
type input "R$ 0,00"
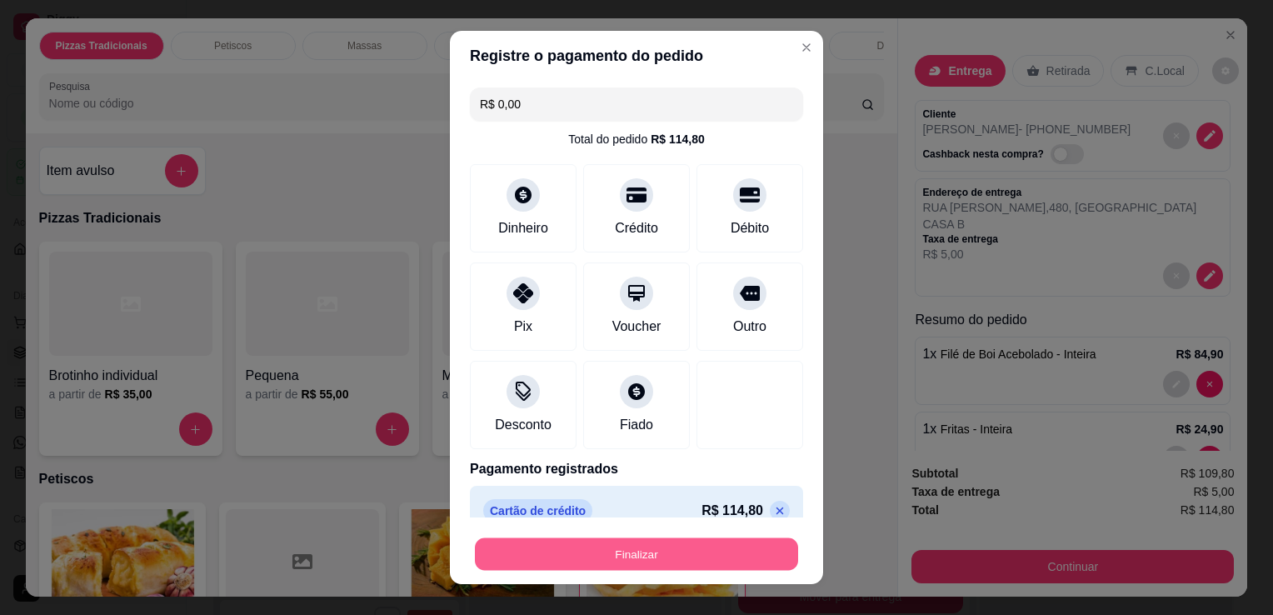
click at [637, 552] on button "Finalizar" at bounding box center [636, 554] width 323 height 32
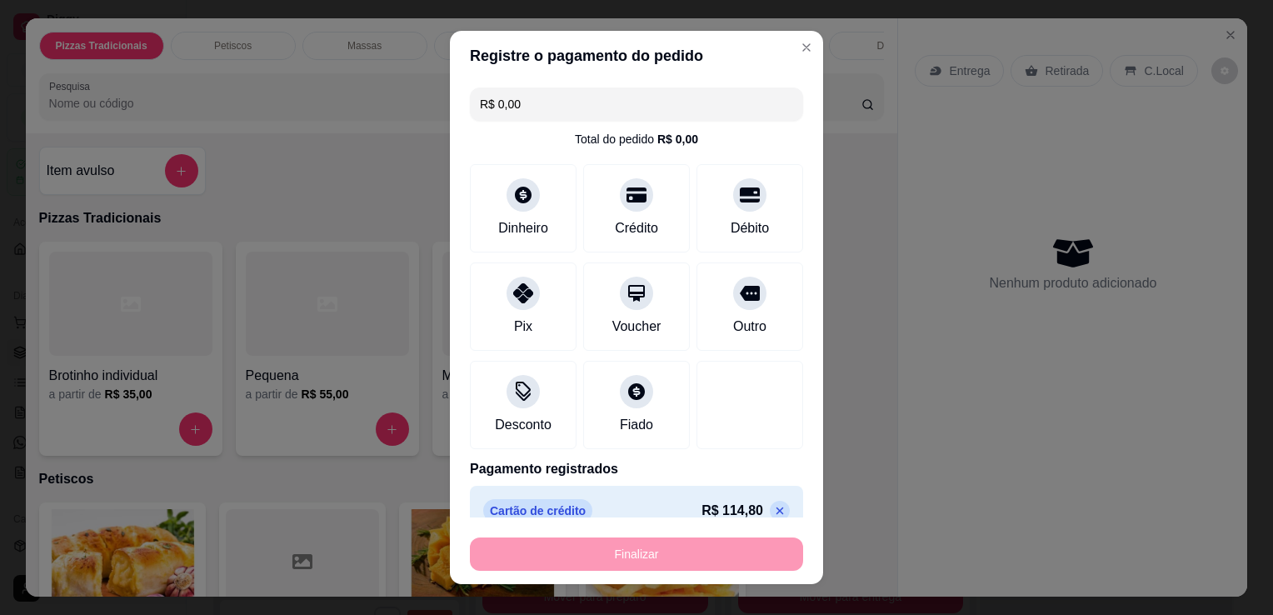
type input "0"
type input "-R$ 114,80"
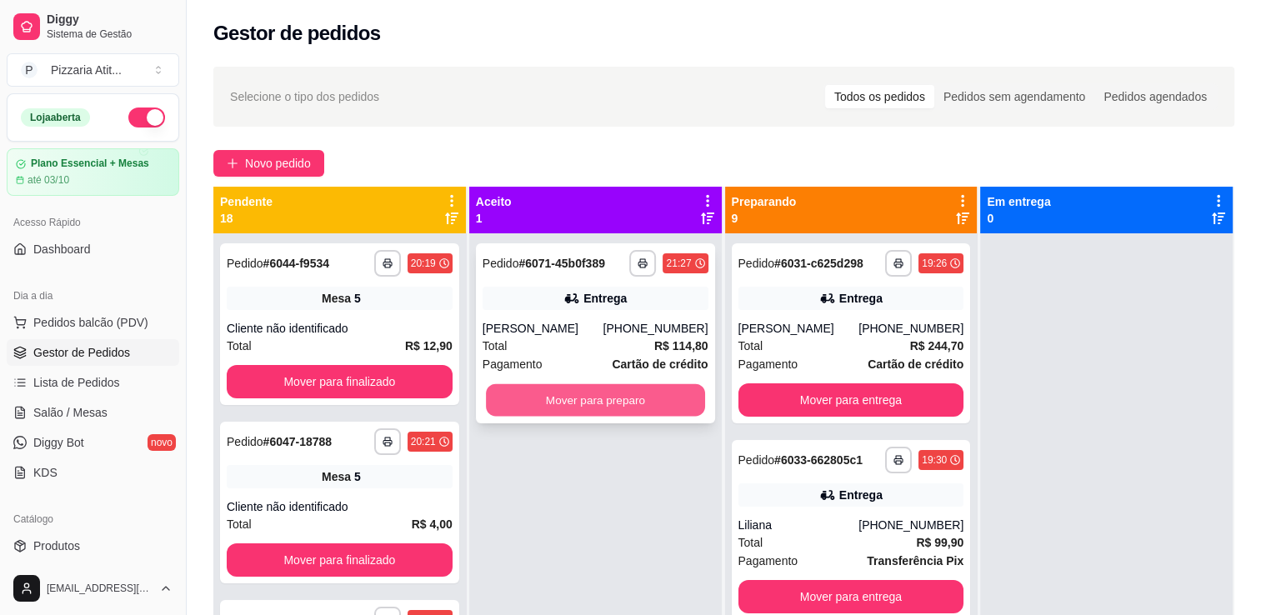
click at [597, 393] on button "Mover para preparo" at bounding box center [595, 400] width 219 height 32
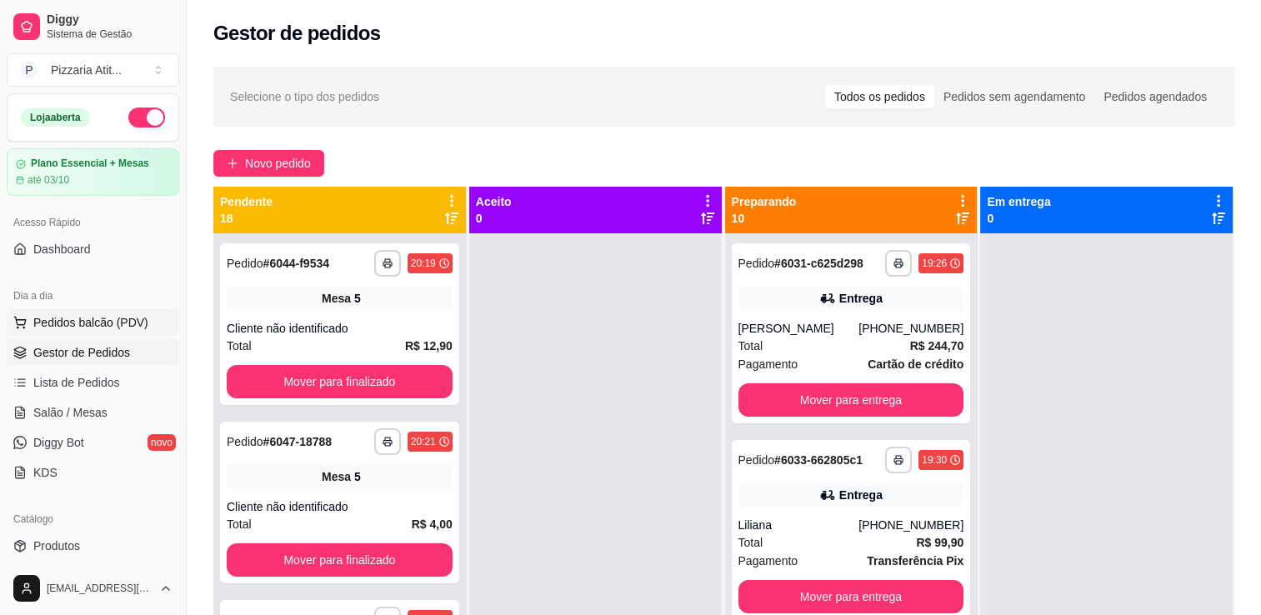
click at [68, 322] on span "Pedidos balcão (PDV)" at bounding box center [90, 322] width 115 height 17
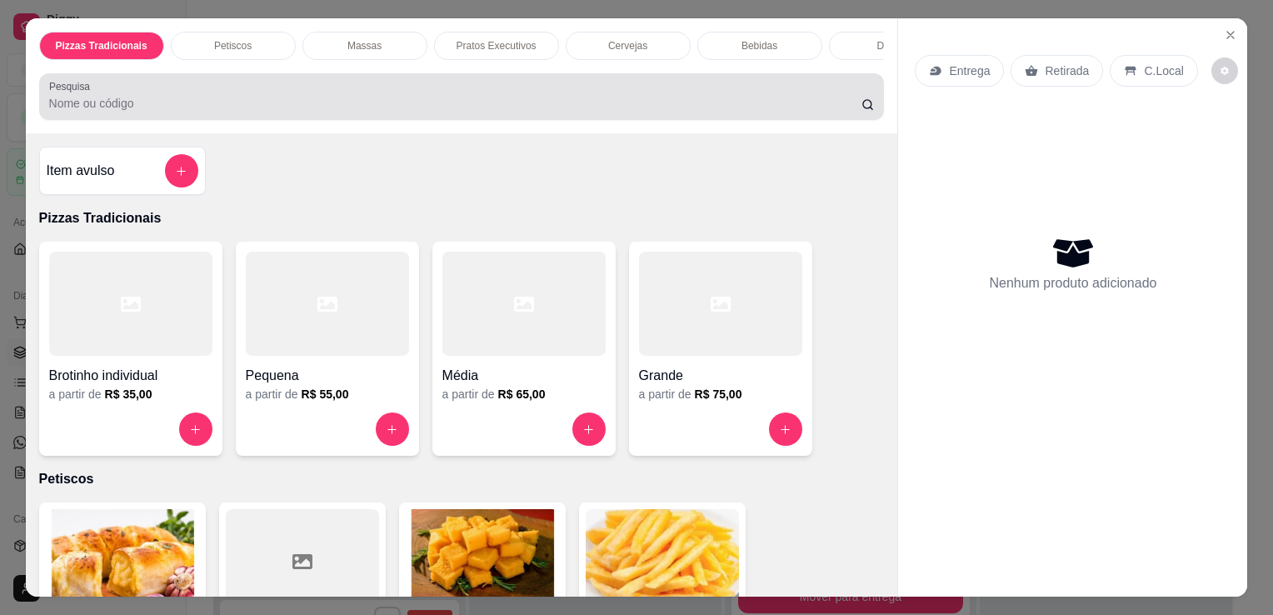
click at [317, 95] on div at bounding box center [462, 96] width 826 height 33
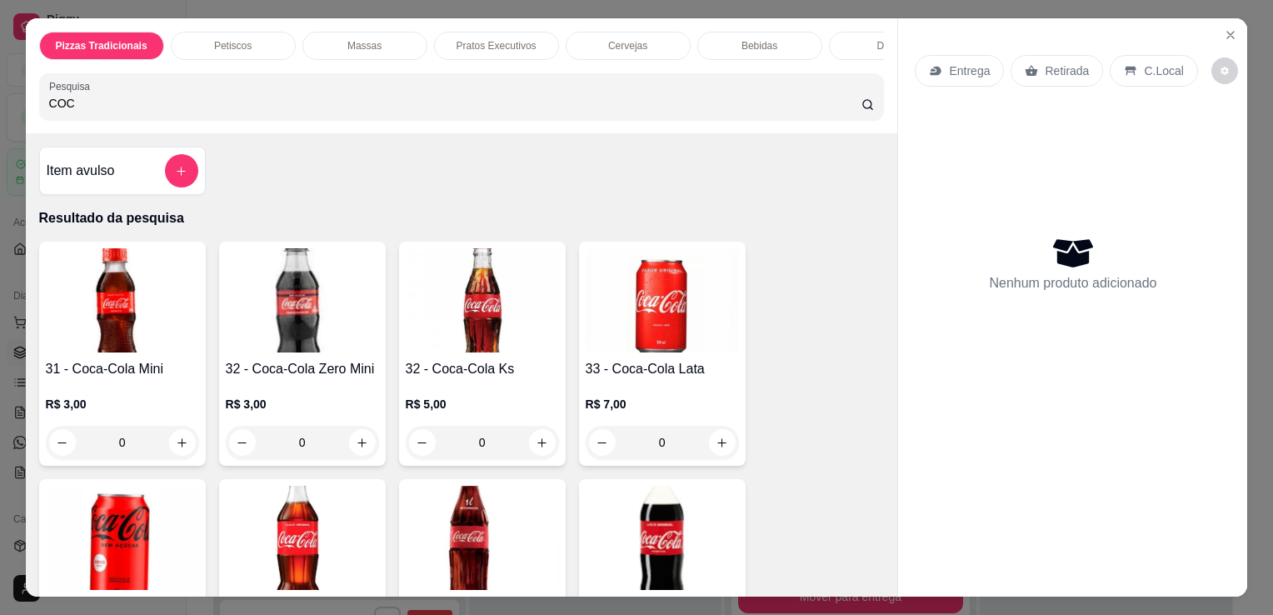
type input "COC"
click at [593, 518] on img at bounding box center [662, 538] width 153 height 104
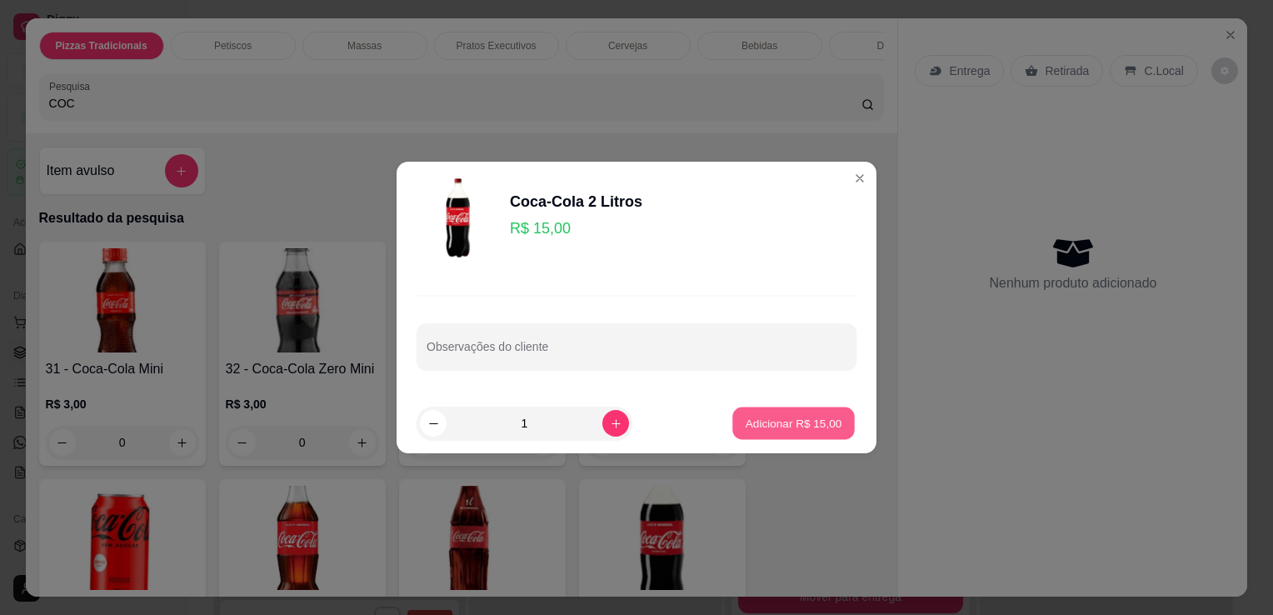
click at [832, 426] on button "Adicionar R$ 15,00" at bounding box center [793, 423] width 122 height 32
type input "1"
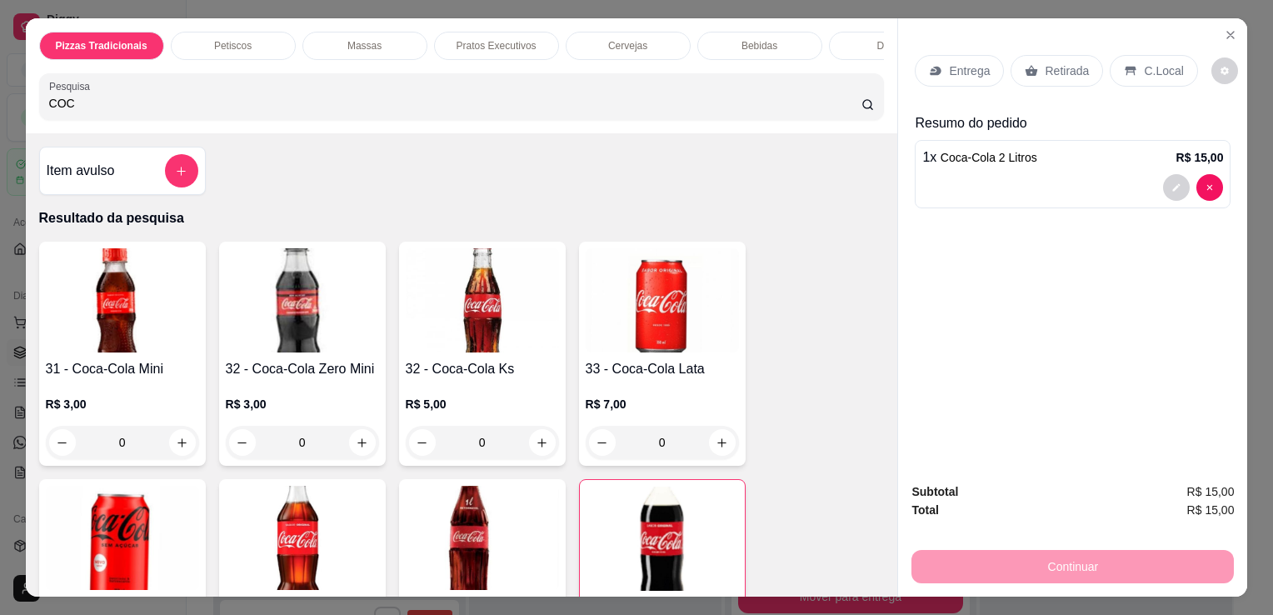
click at [1127, 73] on div "C.Local" at bounding box center [1153, 71] width 87 height 32
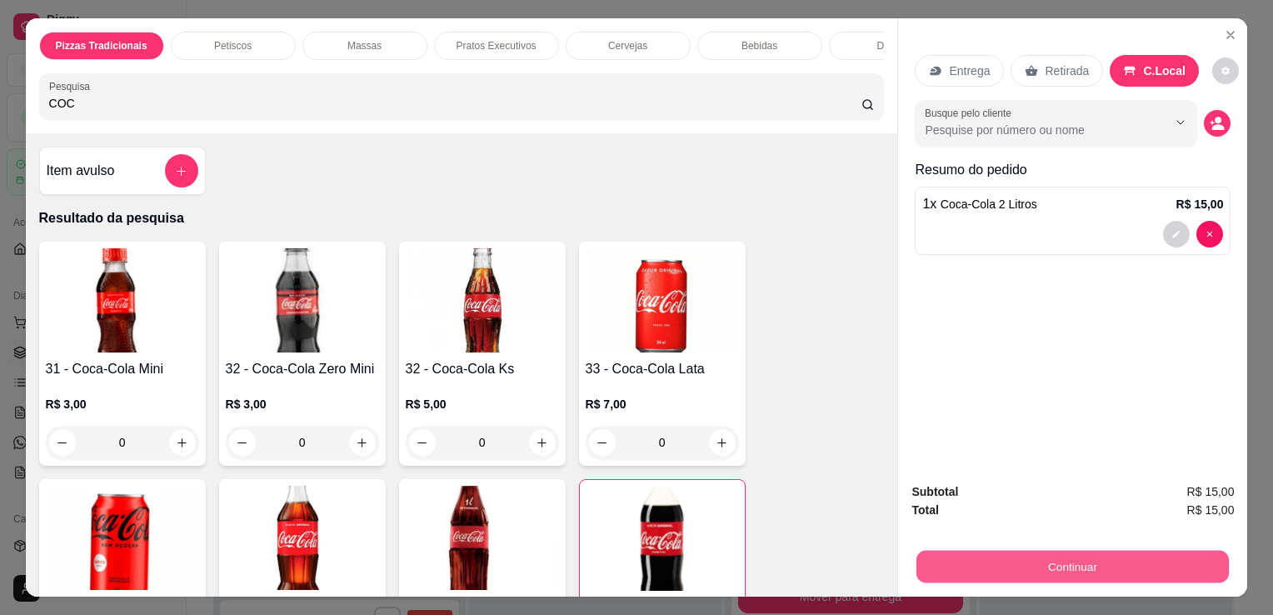
click at [1111, 550] on button "Continuar" at bounding box center [1073, 566] width 312 height 32
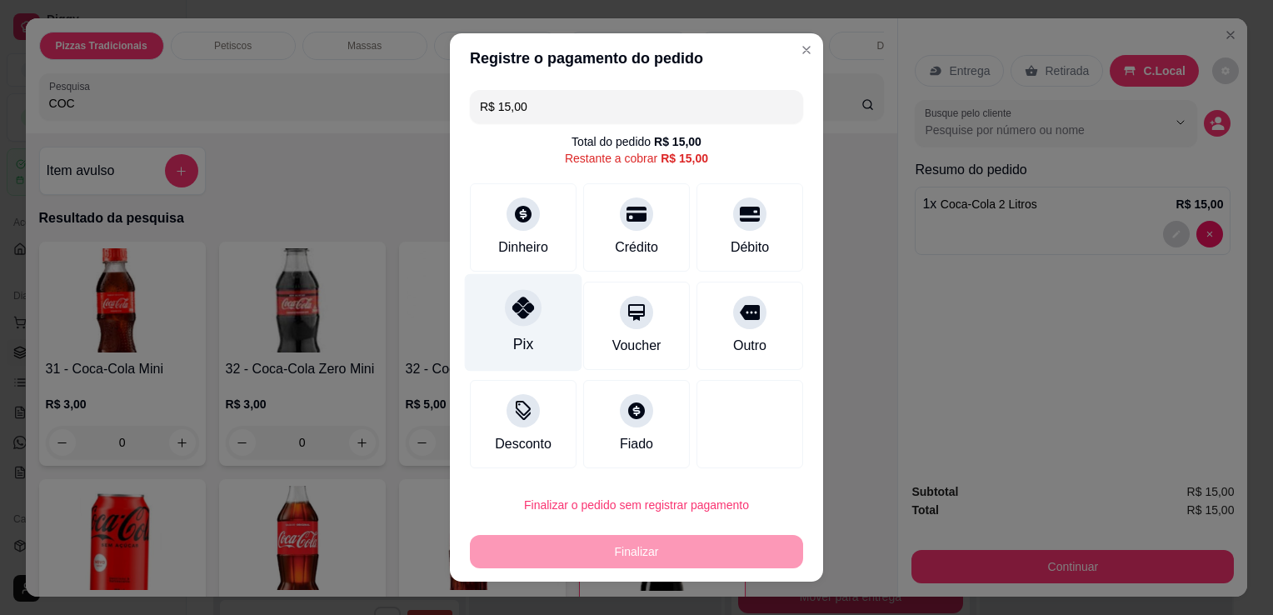
click at [528, 317] on div at bounding box center [523, 307] width 37 height 37
type input "R$ 0,00"
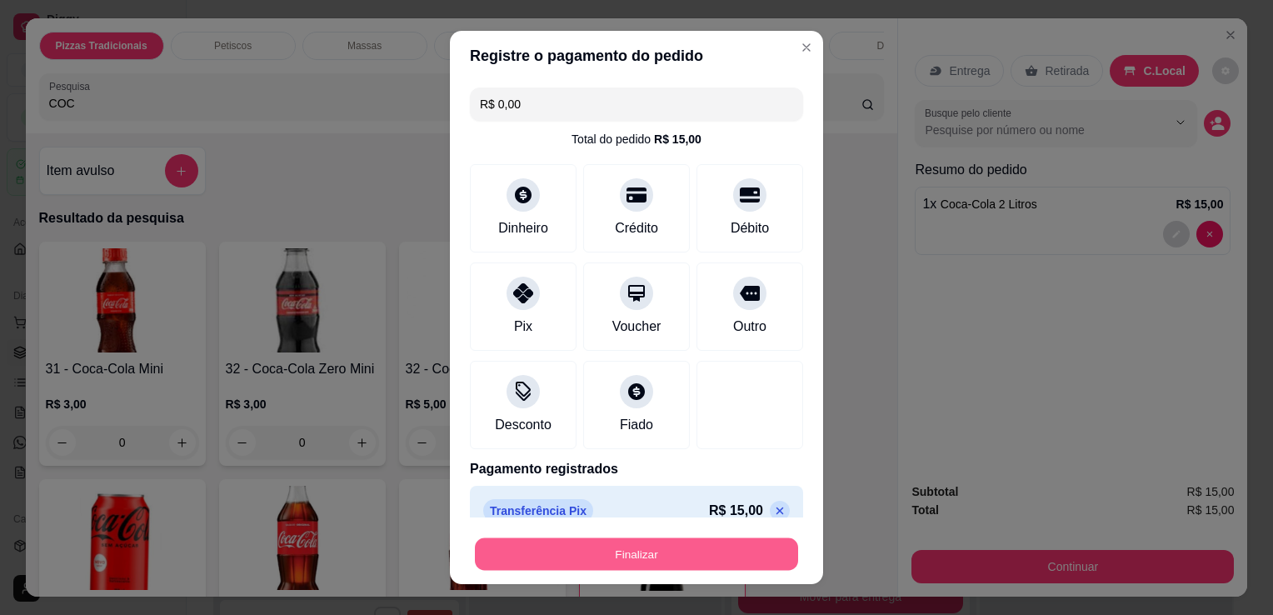
click at [633, 559] on button "Finalizar" at bounding box center [636, 554] width 323 height 32
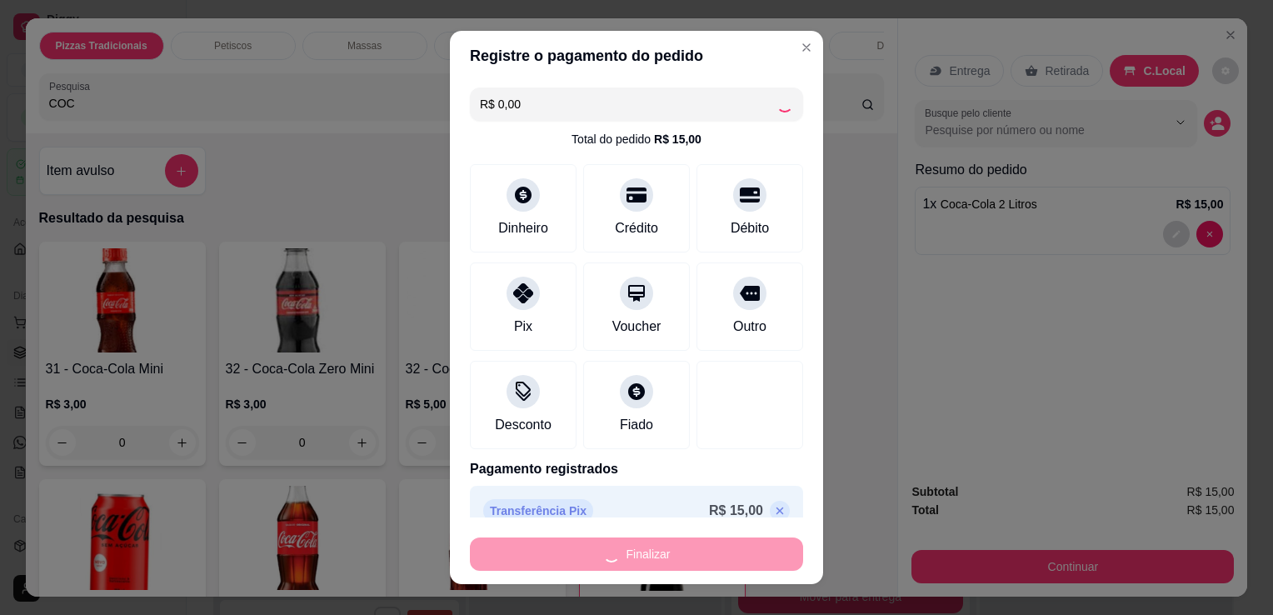
type input "0"
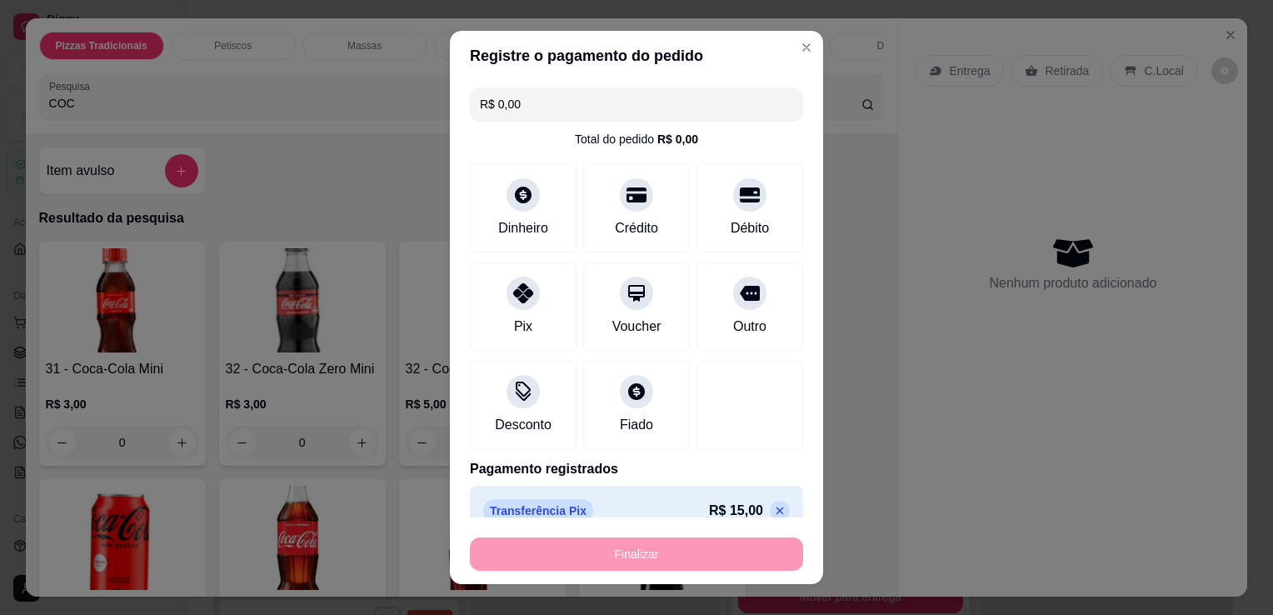
type input "-R$ 15,00"
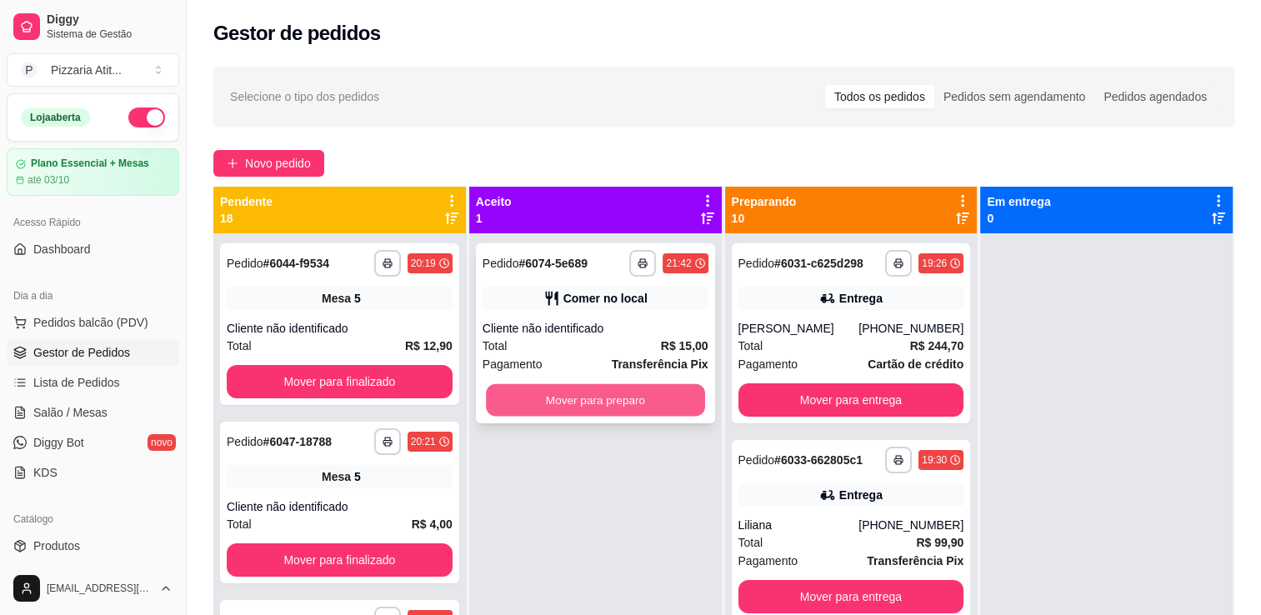
click at [599, 406] on button "Mover para preparo" at bounding box center [595, 400] width 219 height 32
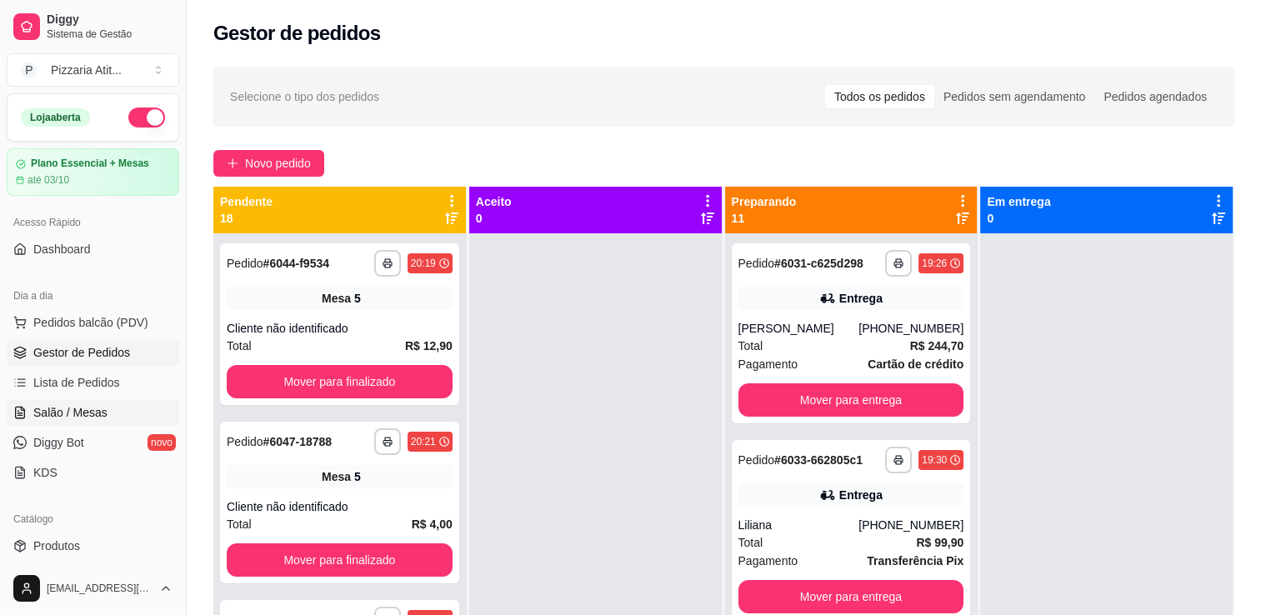
click at [119, 419] on link "Salão / Mesas" at bounding box center [93, 412] width 172 height 27
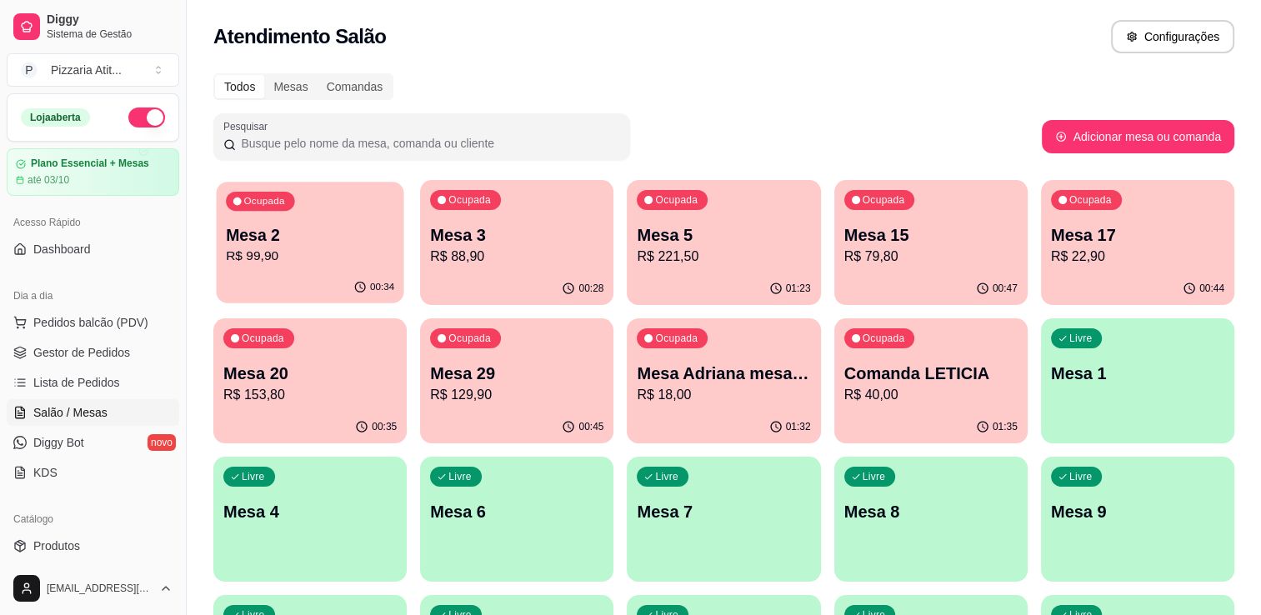
click at [302, 228] on p "Mesa 2" at bounding box center [310, 235] width 168 height 22
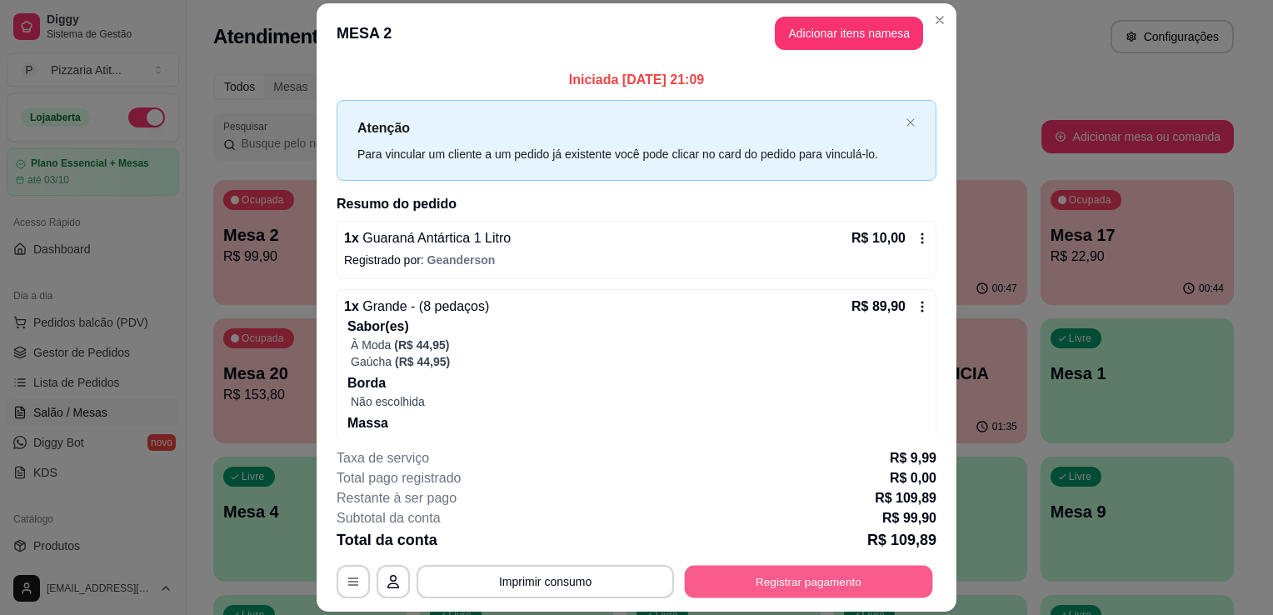
click at [722, 576] on button "Registrar pagamento" at bounding box center [809, 582] width 248 height 32
click at [468, 582] on button "Imprimir consumo" at bounding box center [546, 582] width 250 height 32
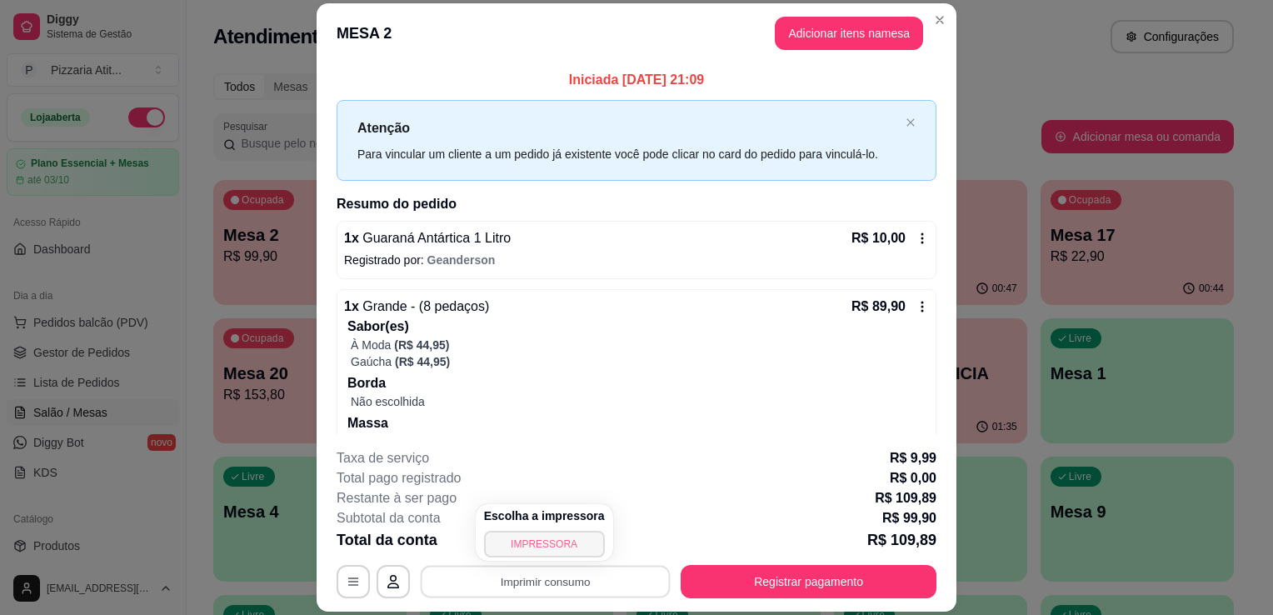
click at [514, 539] on button "IMPRESSORA" at bounding box center [544, 544] width 121 height 27
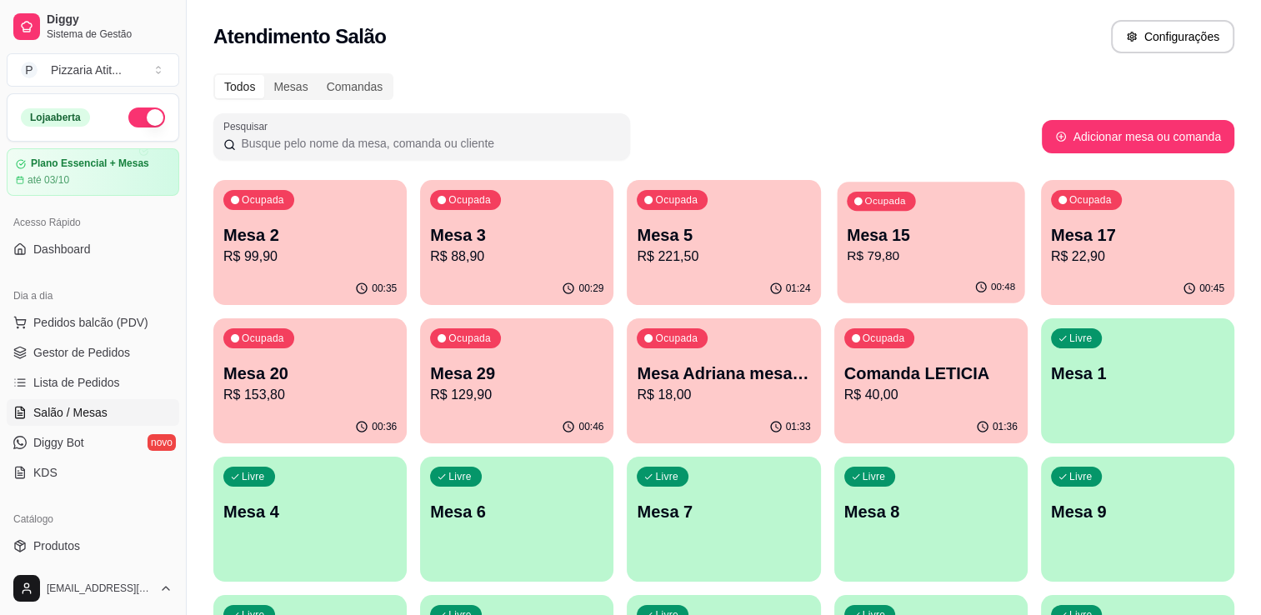
click at [922, 245] on p "Mesa 15" at bounding box center [931, 235] width 168 height 22
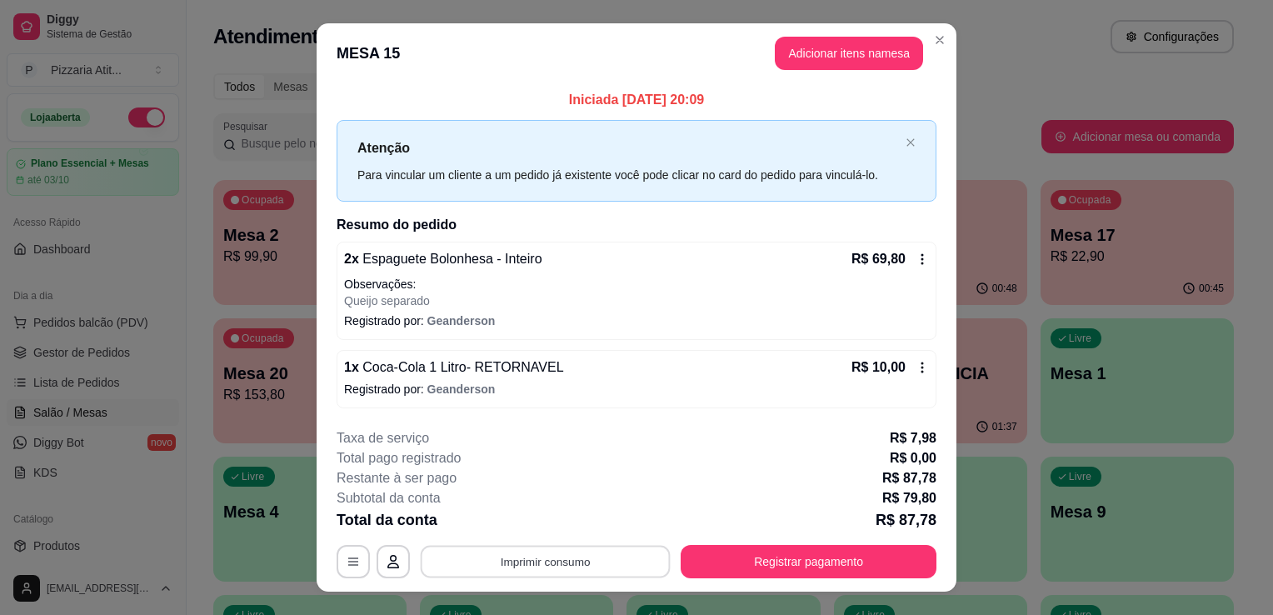
click at [567, 556] on button "Imprimir consumo" at bounding box center [546, 561] width 250 height 32
click at [563, 524] on button "IMPRESSORA" at bounding box center [544, 522] width 117 height 26
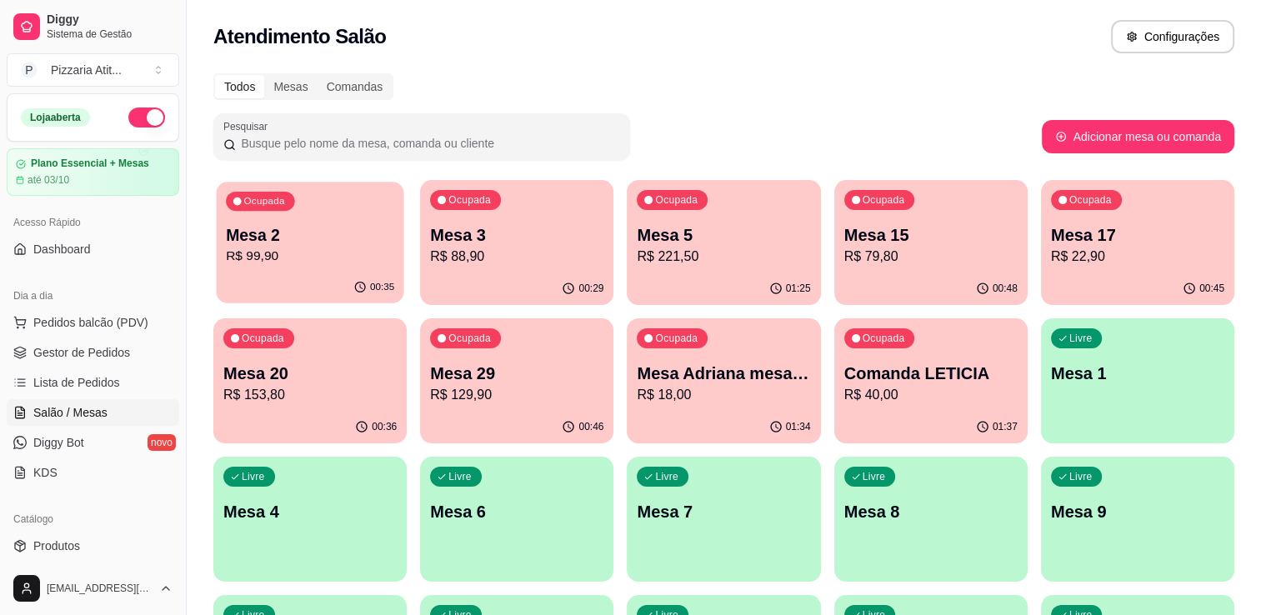
click at [271, 258] on p "R$ 99,90" at bounding box center [310, 256] width 168 height 19
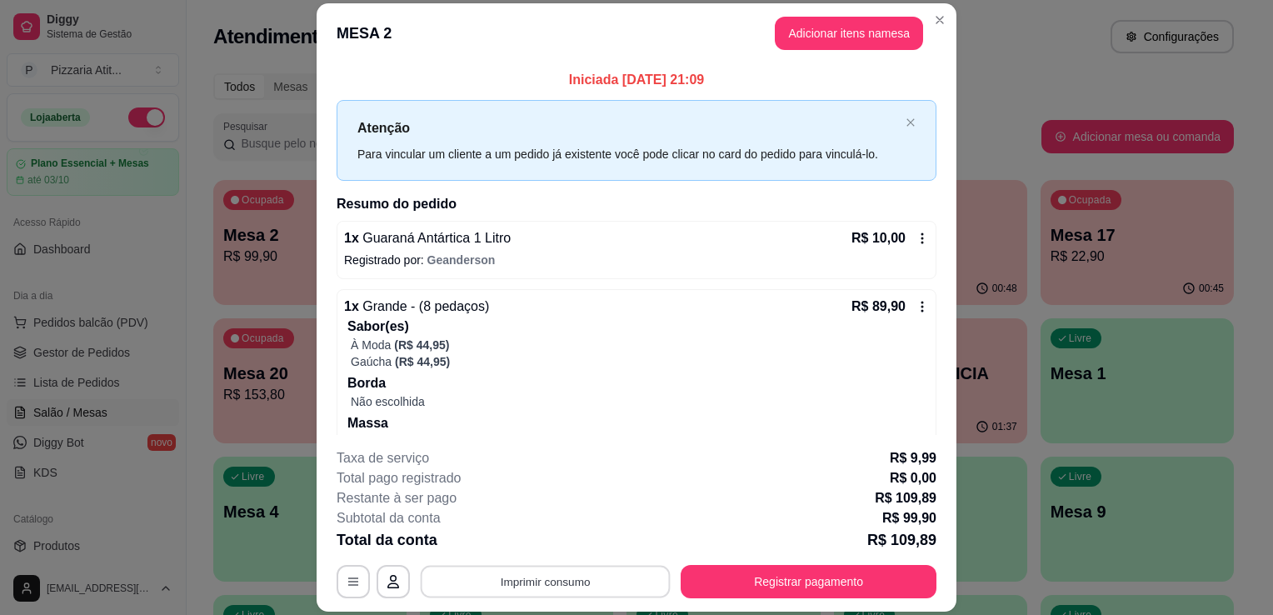
click at [604, 568] on button "Imprimir consumo" at bounding box center [546, 582] width 250 height 32
click at [542, 532] on button "IMPRESSORA" at bounding box center [544, 544] width 117 height 26
click at [820, 578] on button "Registrar pagamento" at bounding box center [809, 582] width 248 height 32
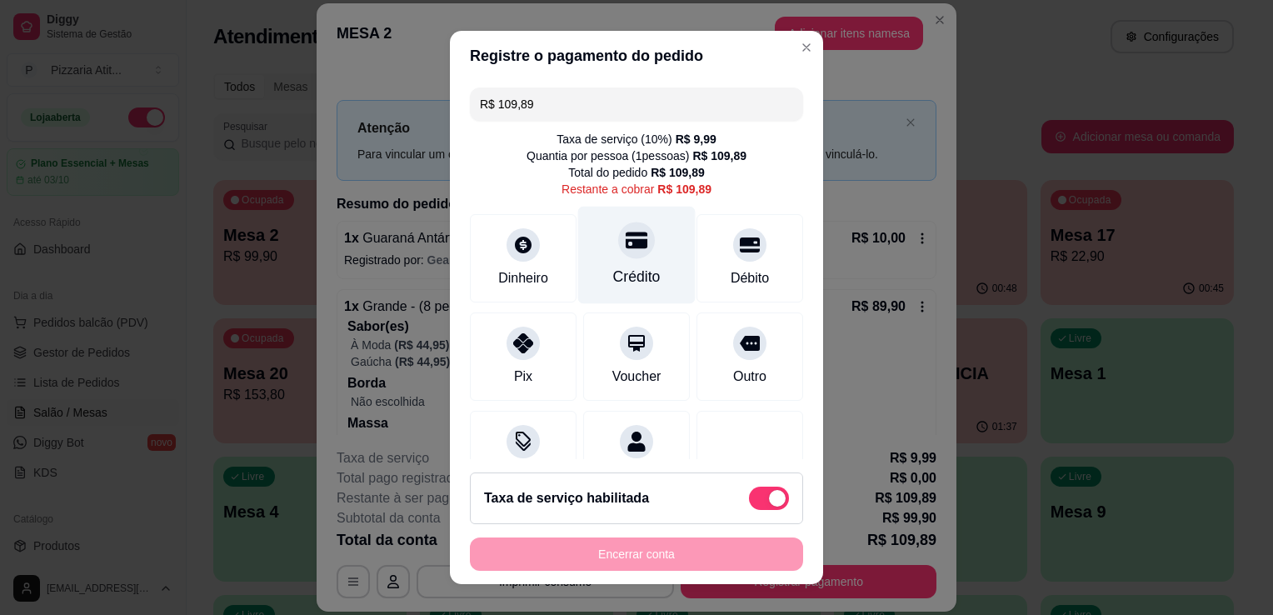
click at [613, 272] on div "Crédito" at bounding box center [636, 277] width 47 height 22
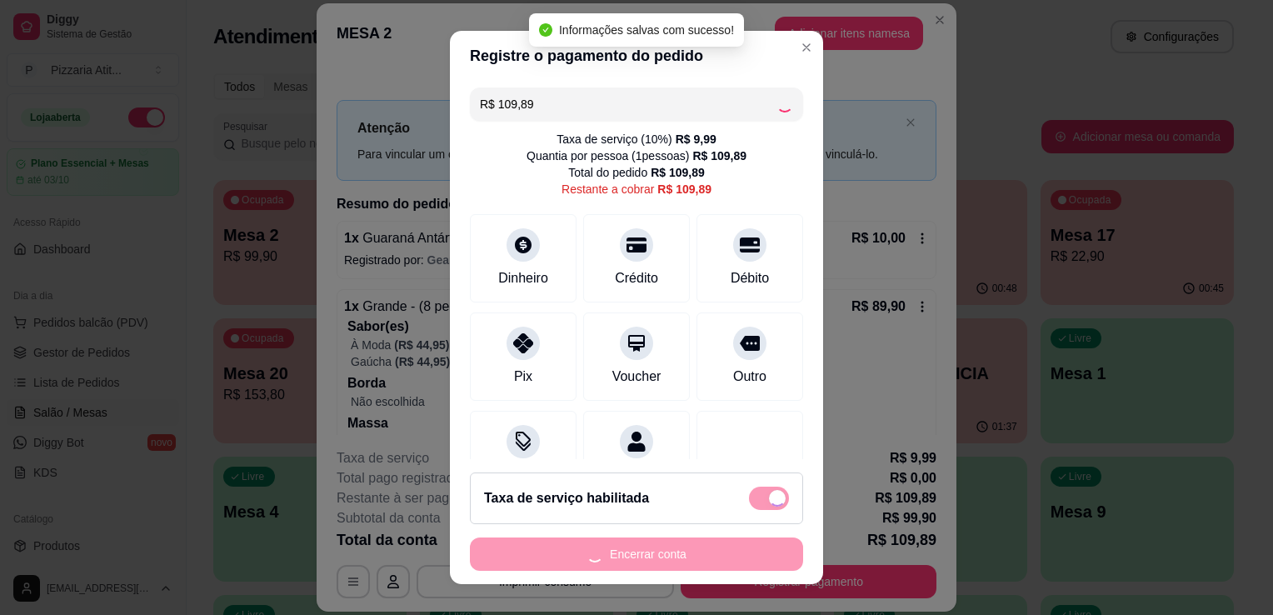
type input "R$ 0,00"
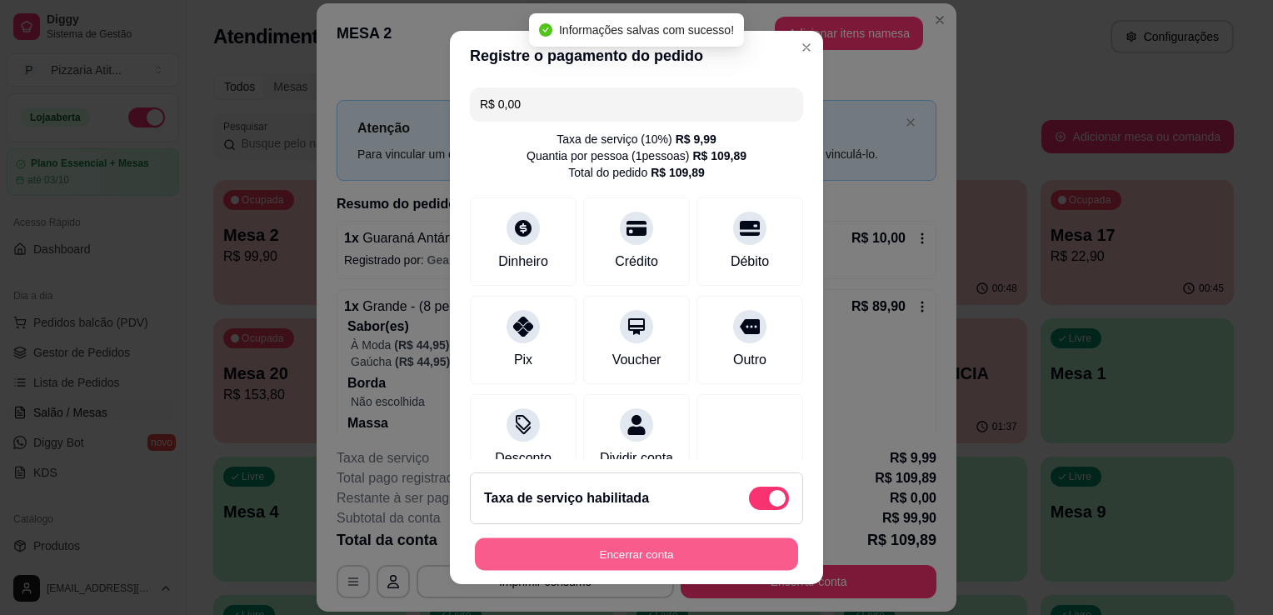
click at [627, 561] on button "Encerrar conta" at bounding box center [636, 554] width 323 height 32
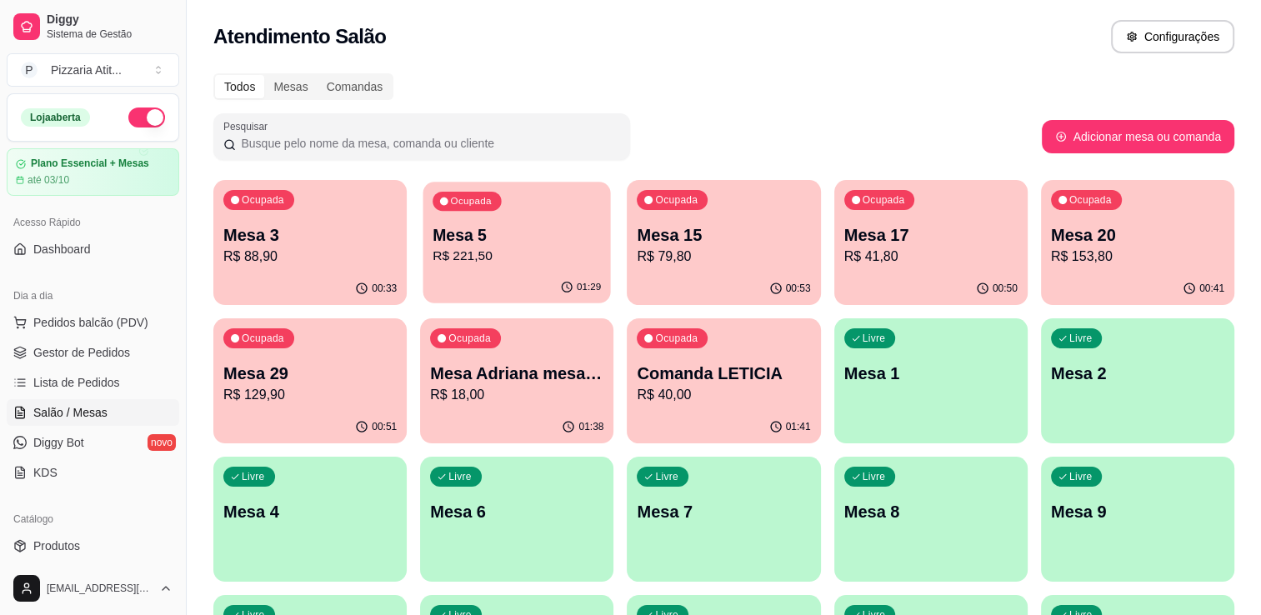
click at [475, 242] on p "Mesa 5" at bounding box center [516, 235] width 168 height 22
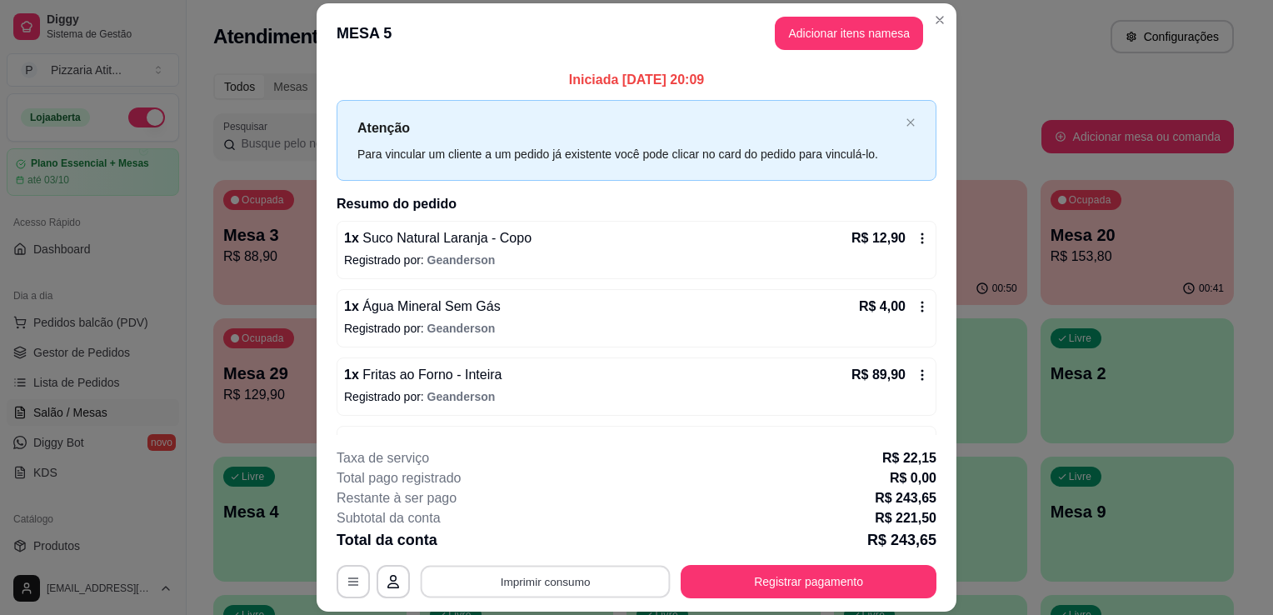
click at [537, 572] on button "Imprimir consumo" at bounding box center [546, 582] width 250 height 32
click at [530, 548] on button "IMPRESSORA" at bounding box center [544, 544] width 117 height 26
click at [820, 567] on button "Registrar pagamento" at bounding box center [809, 582] width 248 height 32
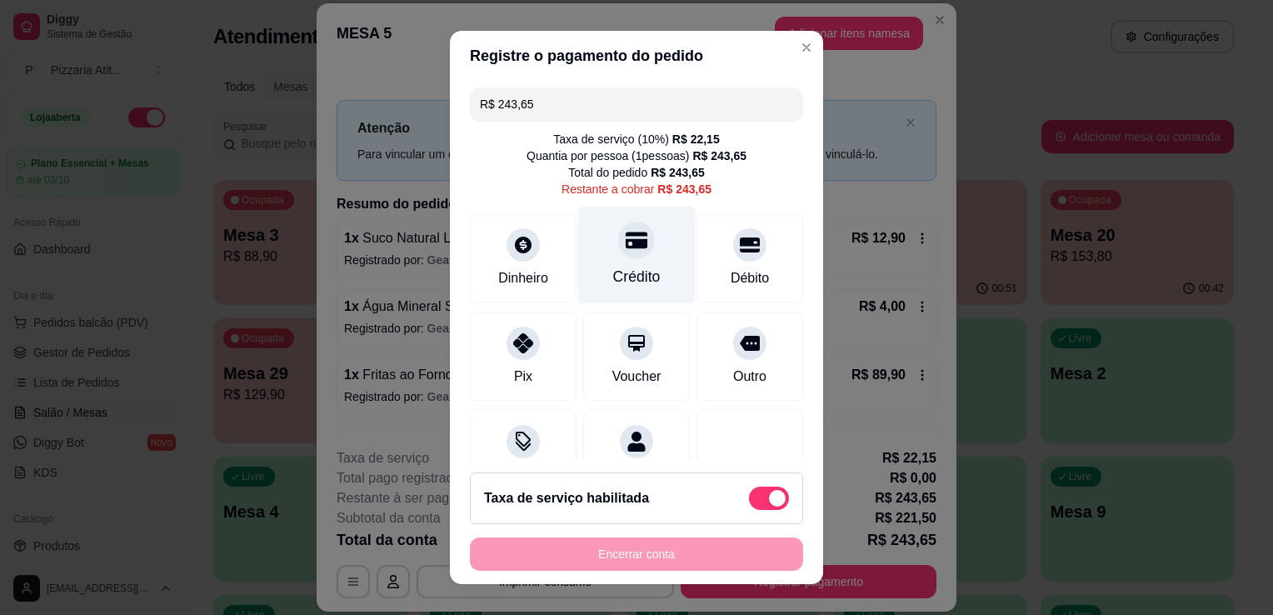
click at [659, 243] on div "Crédito" at bounding box center [636, 255] width 117 height 97
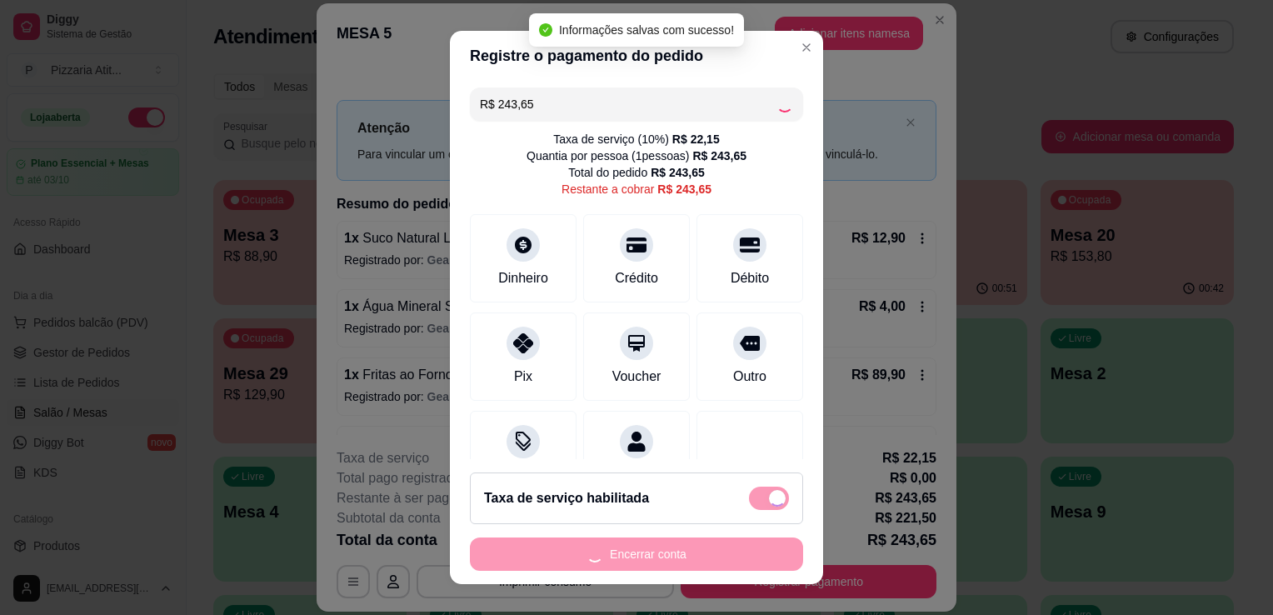
type input "R$ 0,00"
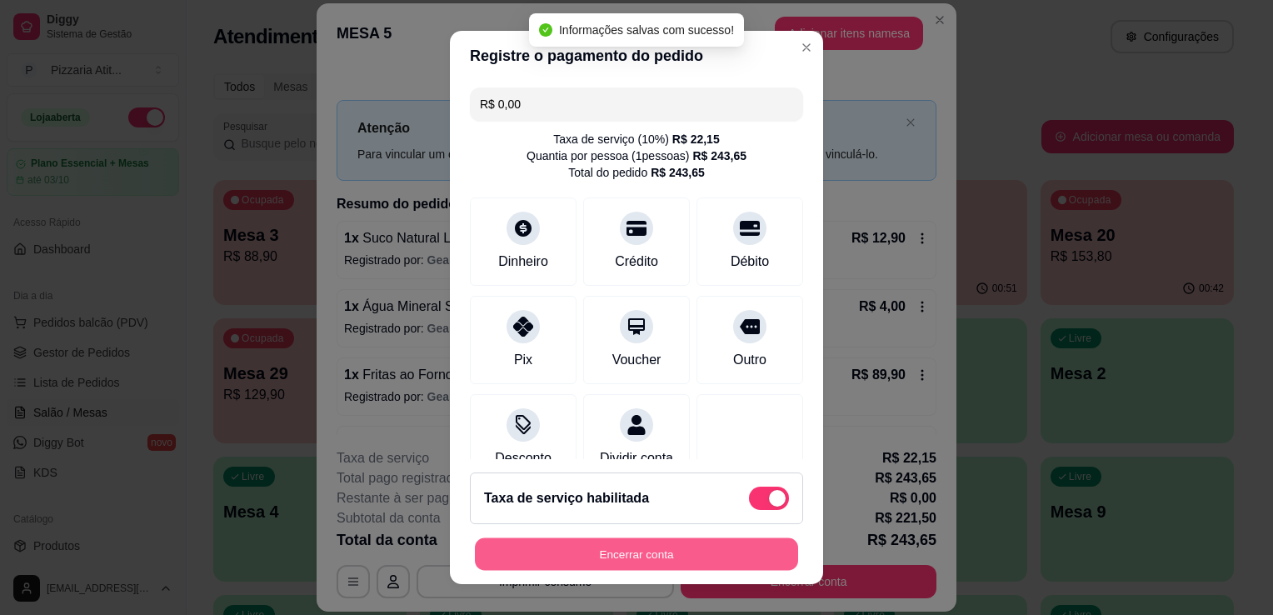
click at [697, 552] on button "Encerrar conta" at bounding box center [636, 554] width 323 height 32
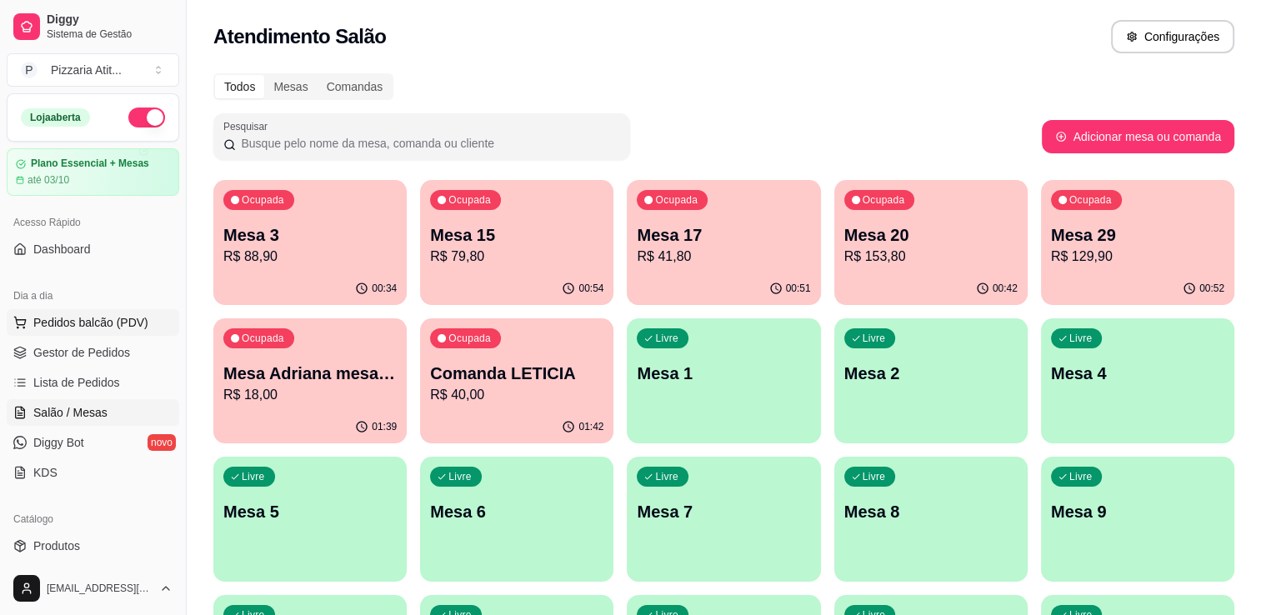
click at [87, 317] on span "Pedidos balcão (PDV)" at bounding box center [90, 322] width 115 height 17
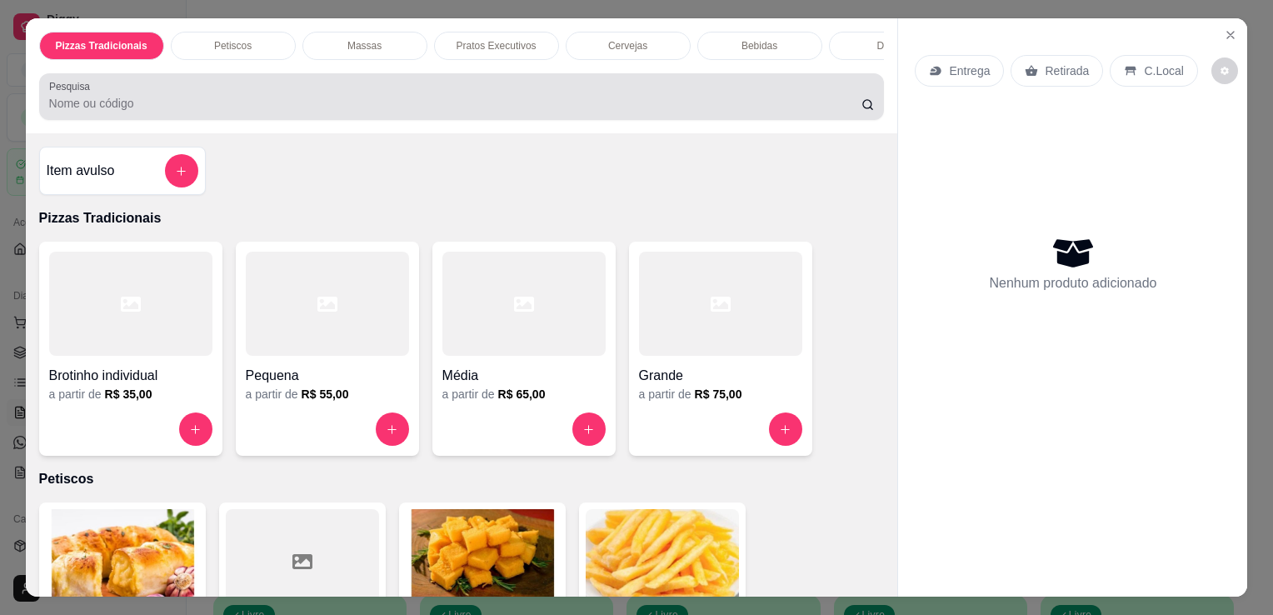
click at [450, 103] on input "Pesquisa" at bounding box center [455, 103] width 812 height 17
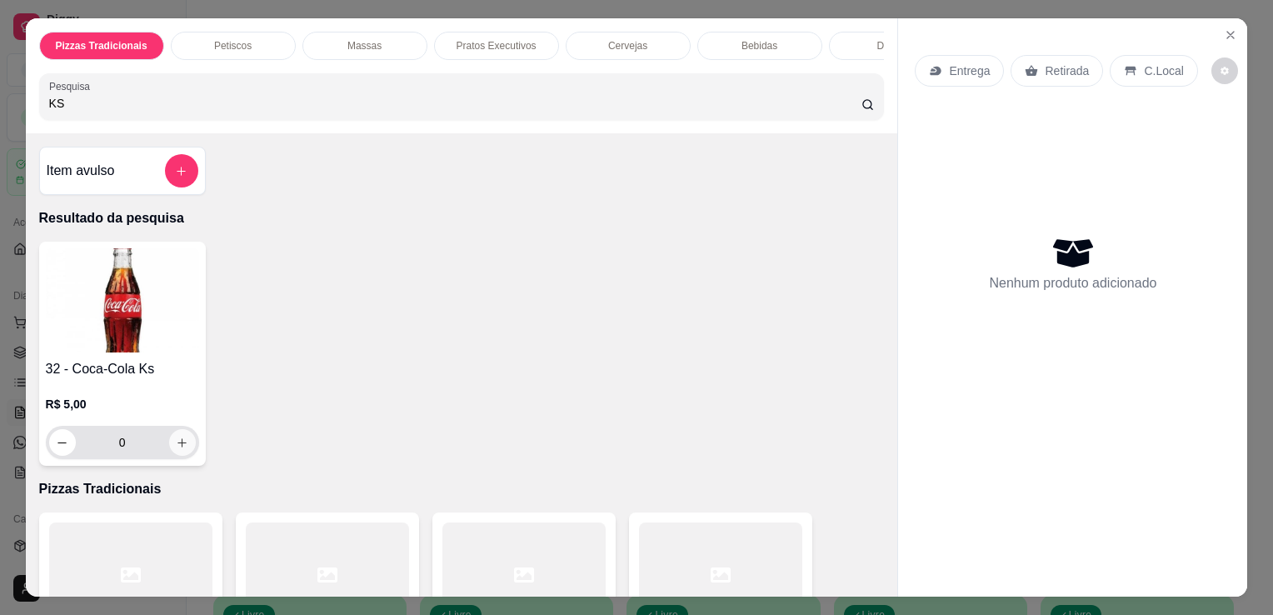
type input "KS"
click at [177, 447] on icon "increase-product-quantity" at bounding box center [181, 442] width 9 height 9
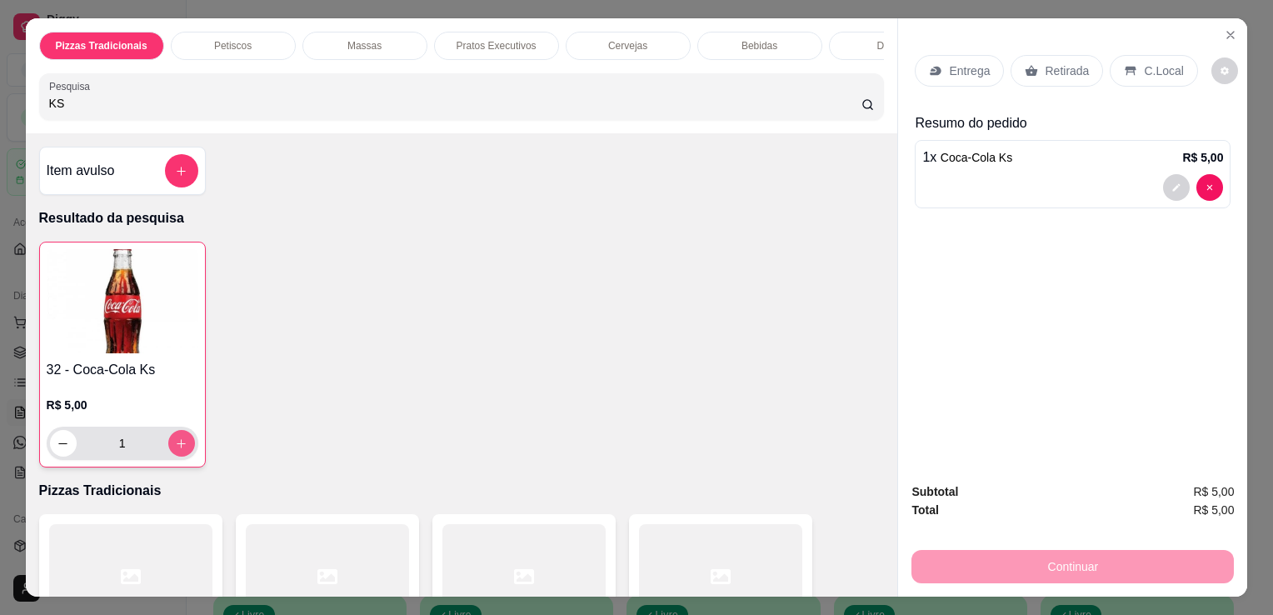
type input "1"
click at [176, 448] on icon "increase-product-quantity" at bounding box center [181, 443] width 12 height 12
type input "2"
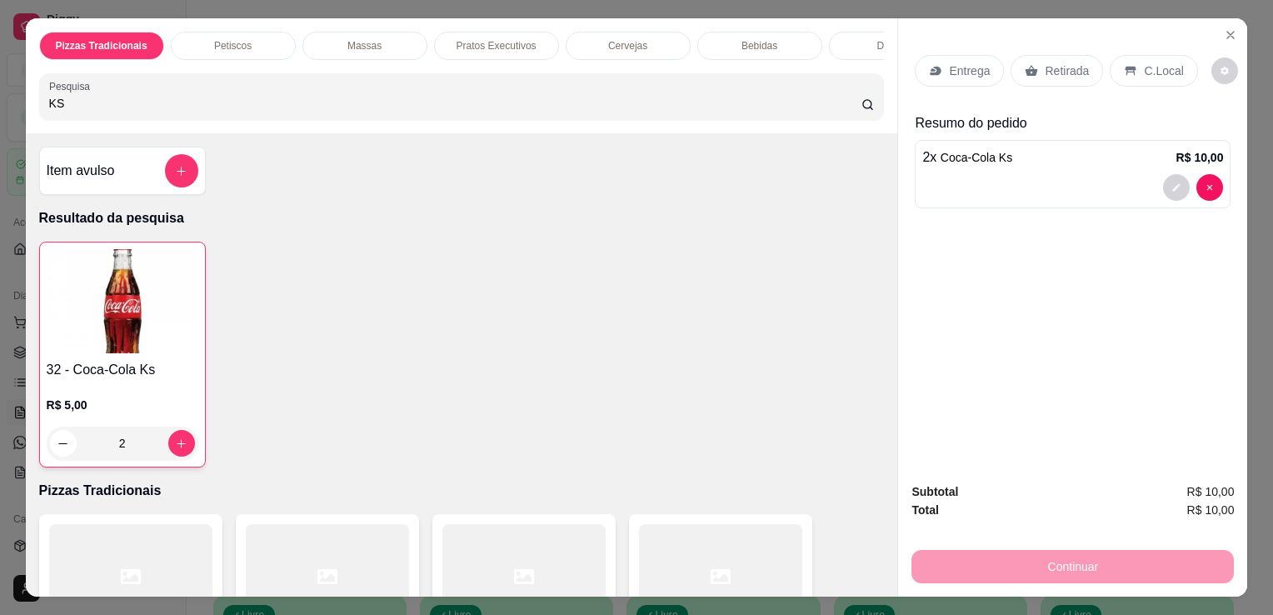
click at [1144, 62] on p "C.Local" at bounding box center [1163, 70] width 39 height 17
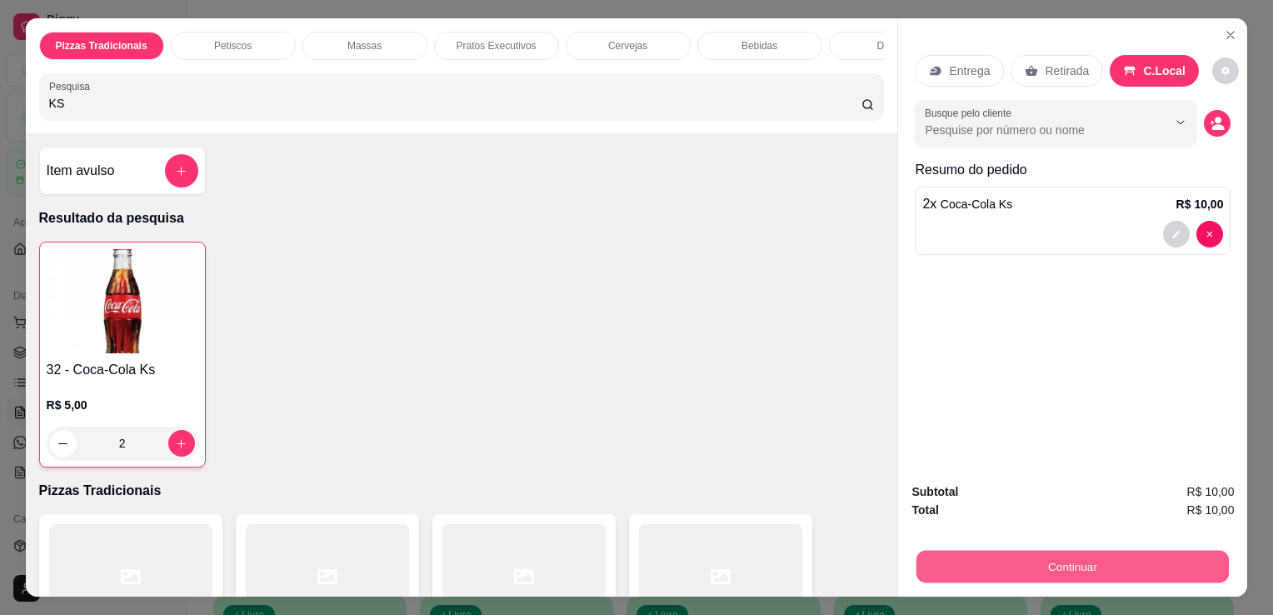
click at [1073, 550] on button "Continuar" at bounding box center [1073, 566] width 312 height 32
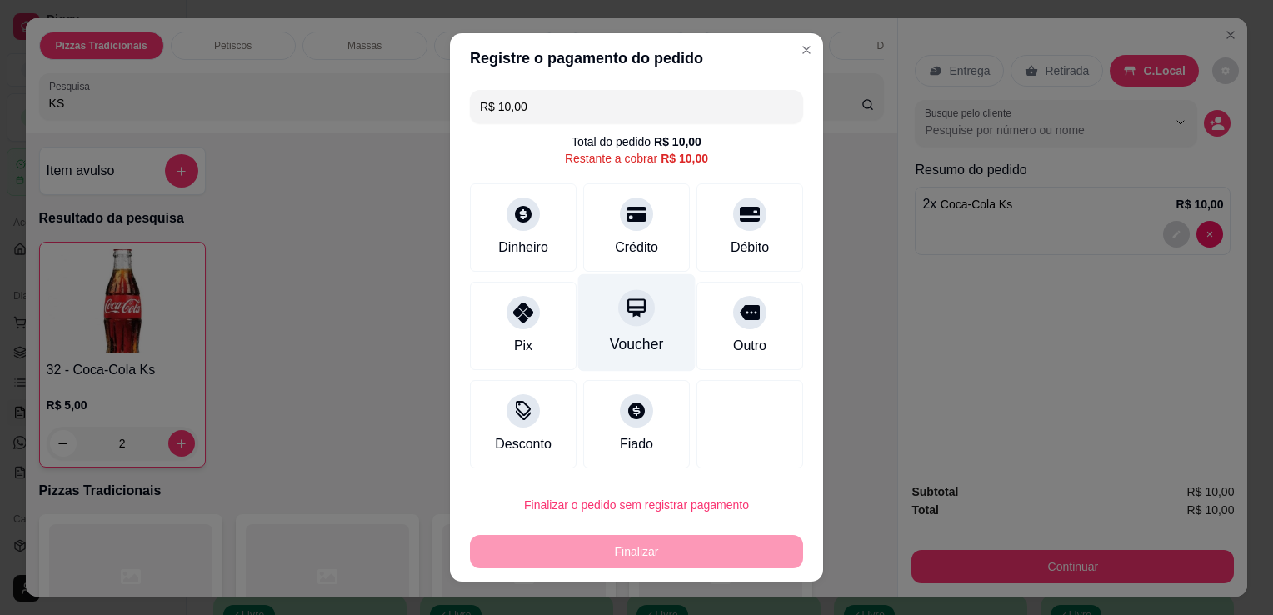
click at [578, 337] on div "Voucher" at bounding box center [636, 322] width 117 height 97
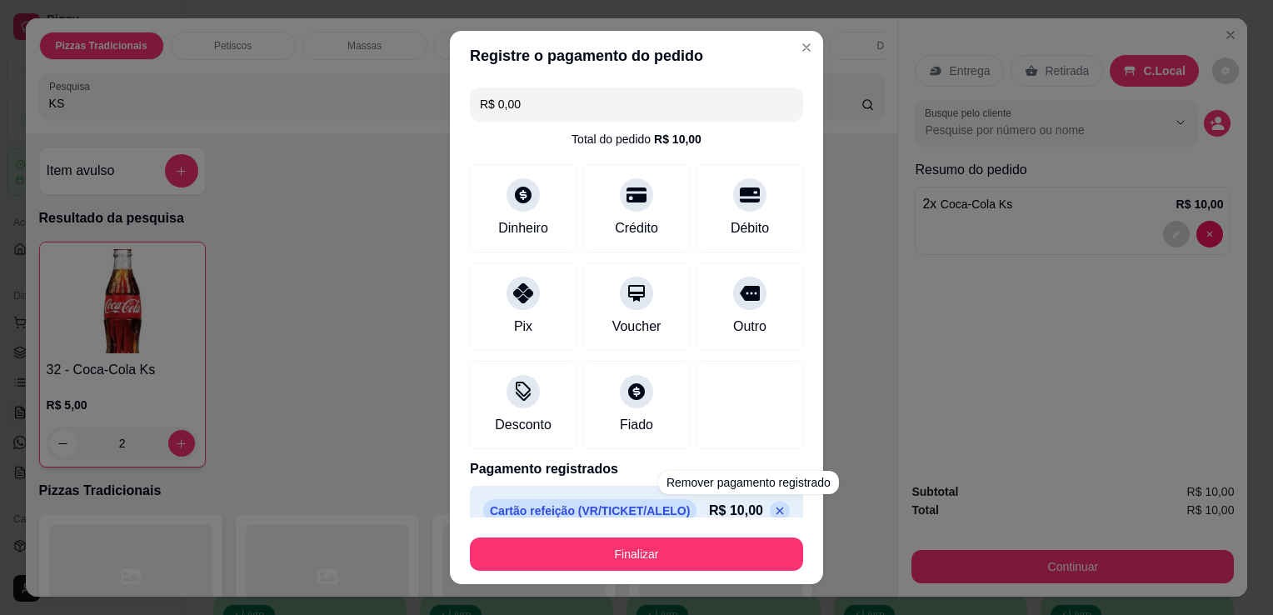
click at [773, 505] on icon at bounding box center [779, 510] width 13 height 13
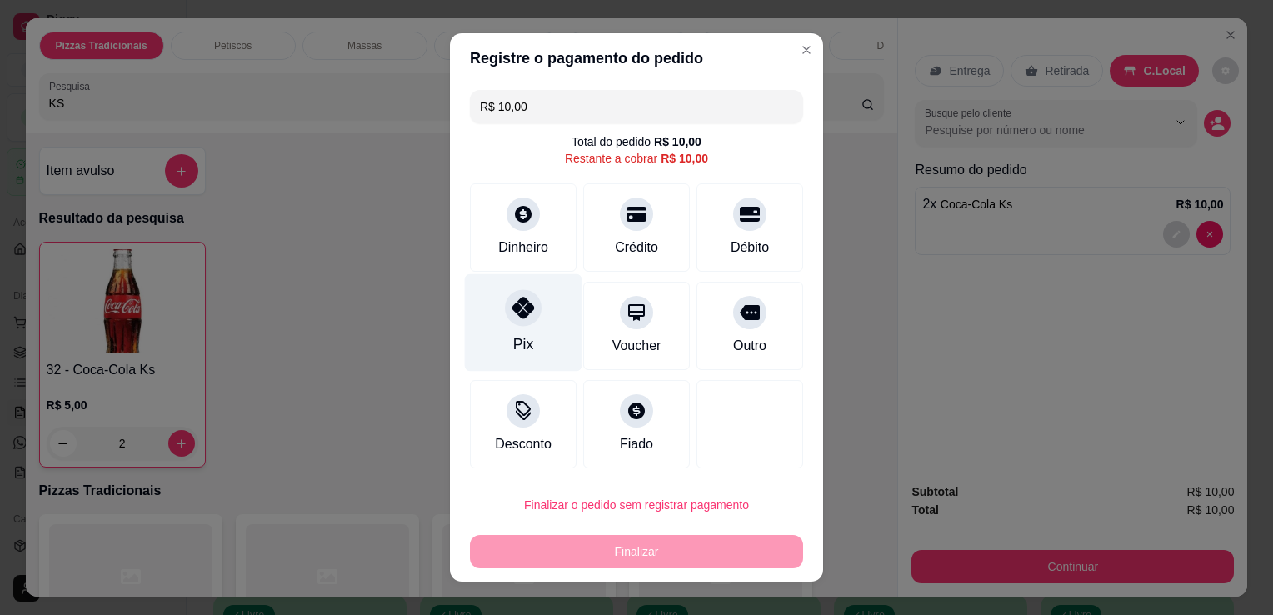
click at [512, 315] on icon at bounding box center [523, 308] width 22 height 22
type input "R$ 0,00"
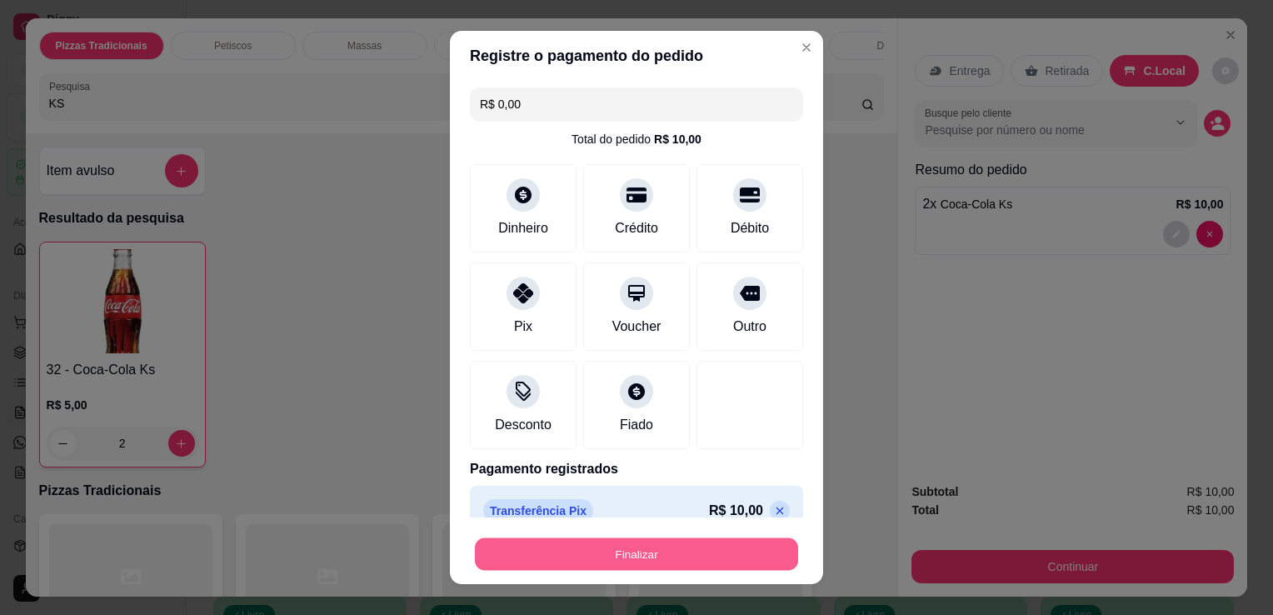
click at [612, 556] on button "Finalizar" at bounding box center [636, 554] width 323 height 32
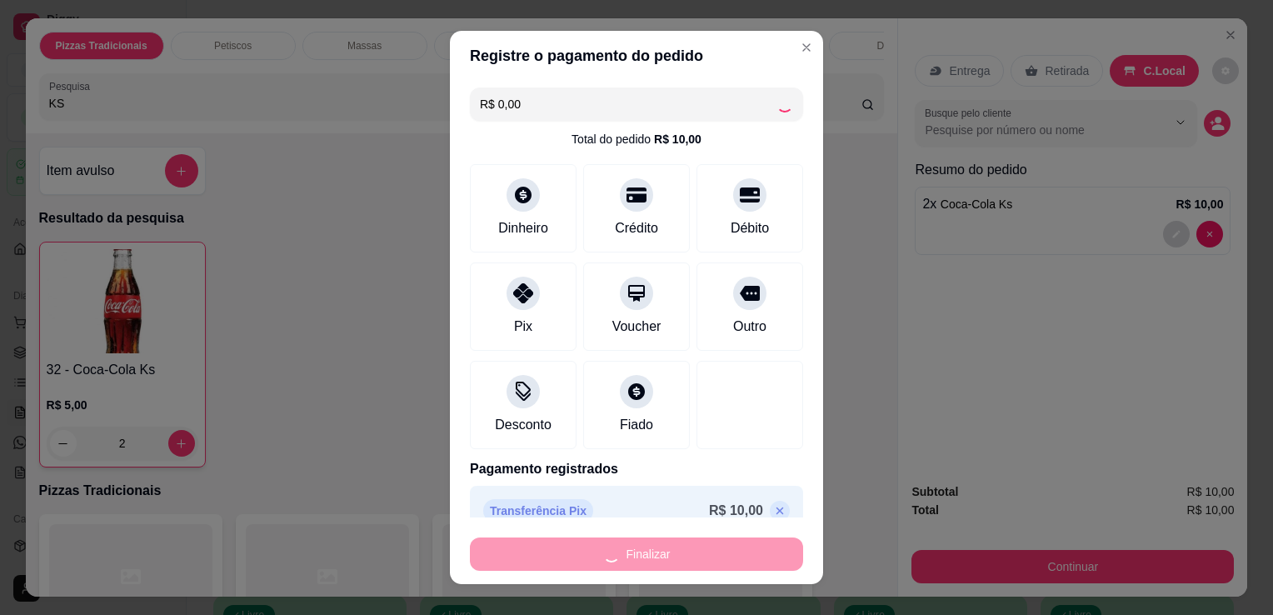
type input "0"
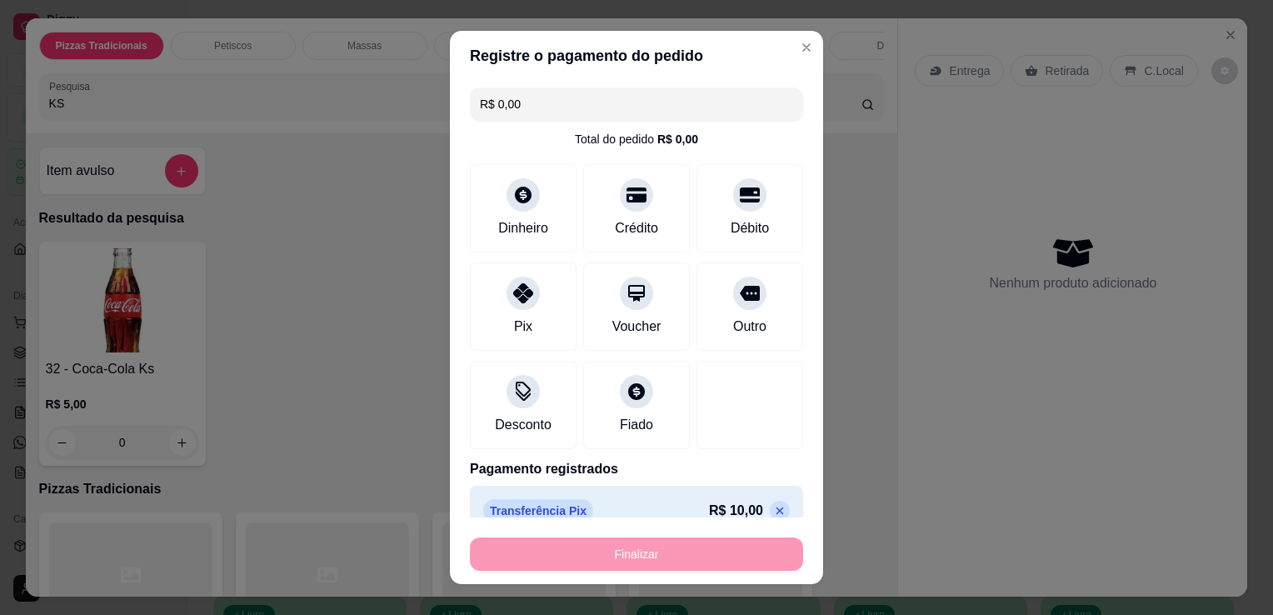
type input "-R$ 10,00"
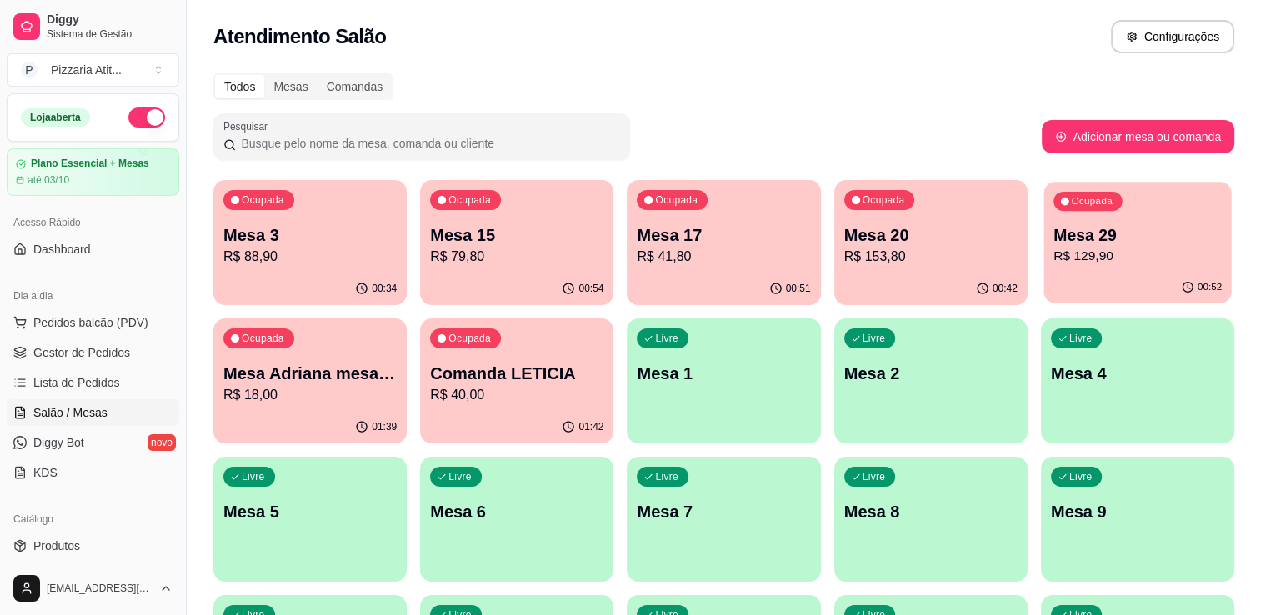
click at [1135, 258] on p "R$ 129,90" at bounding box center [1137, 256] width 168 height 19
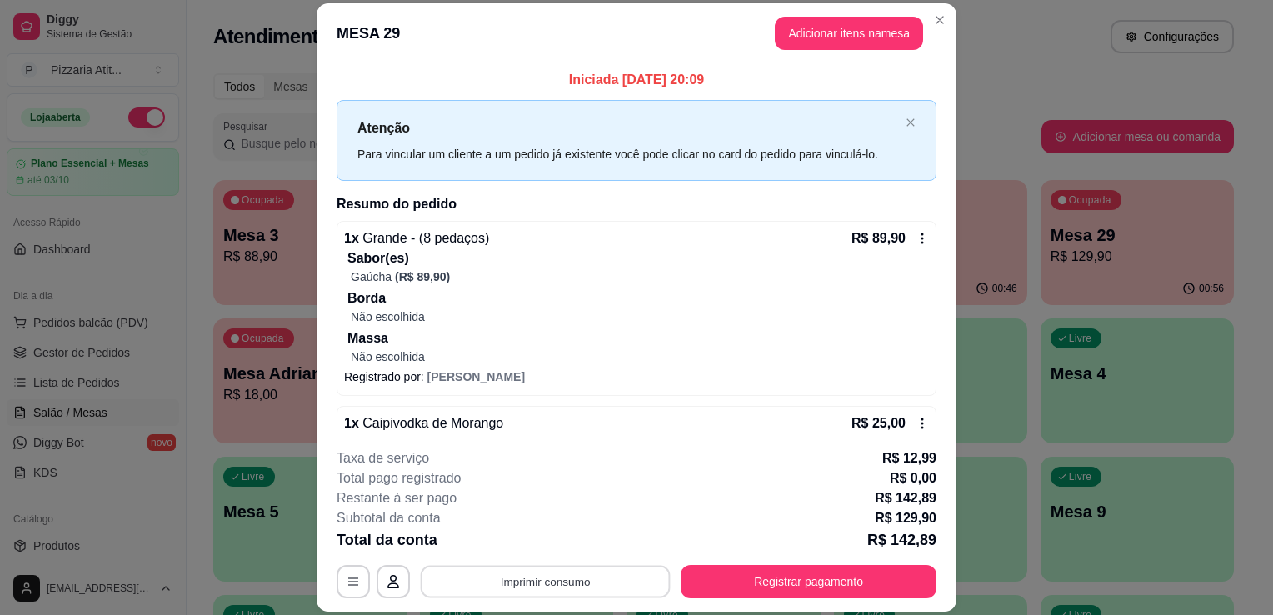
click at [588, 581] on button "Imprimir consumo" at bounding box center [546, 582] width 250 height 32
click at [525, 548] on button "IMPRESSORA" at bounding box center [544, 544] width 117 height 26
click at [724, 591] on button "Registrar pagamento" at bounding box center [809, 582] width 248 height 32
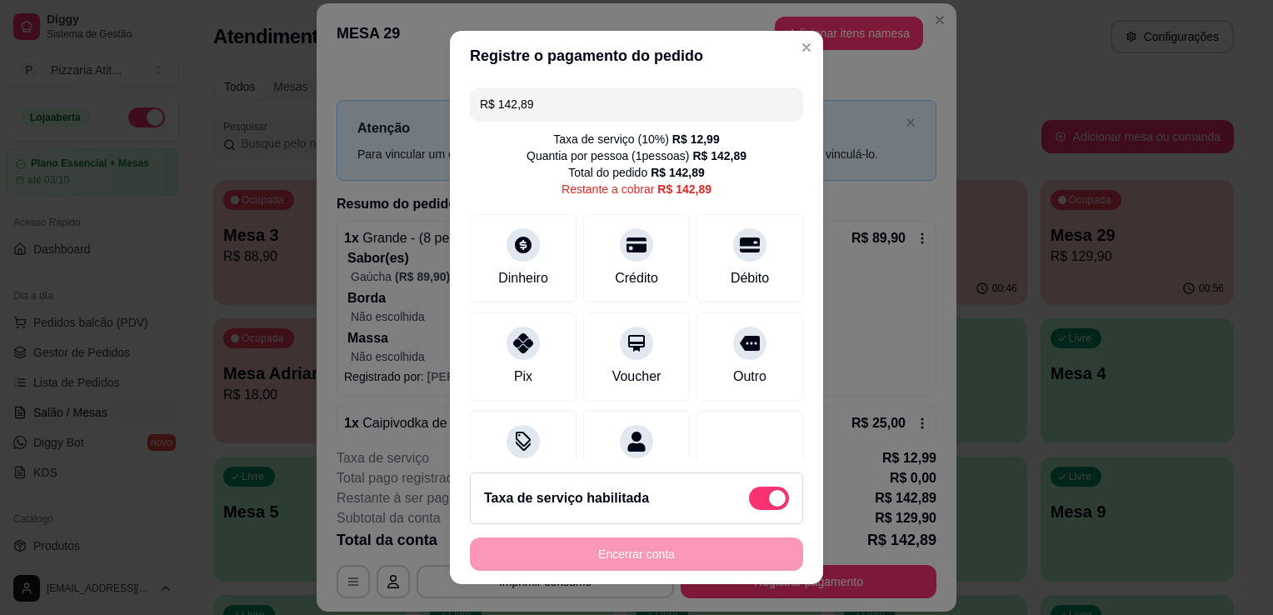
click at [629, 105] on input "R$ 142,89" at bounding box center [636, 103] width 313 height 33
click at [729, 275] on div "Débito" at bounding box center [750, 277] width 42 height 22
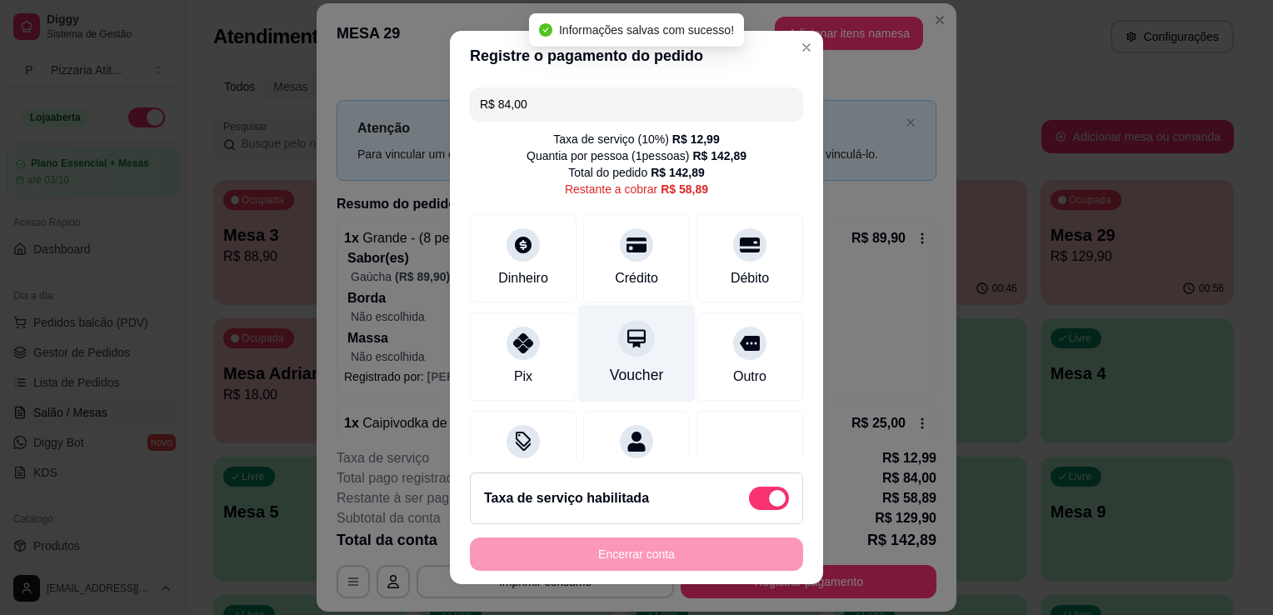
type input "R$ 58,89"
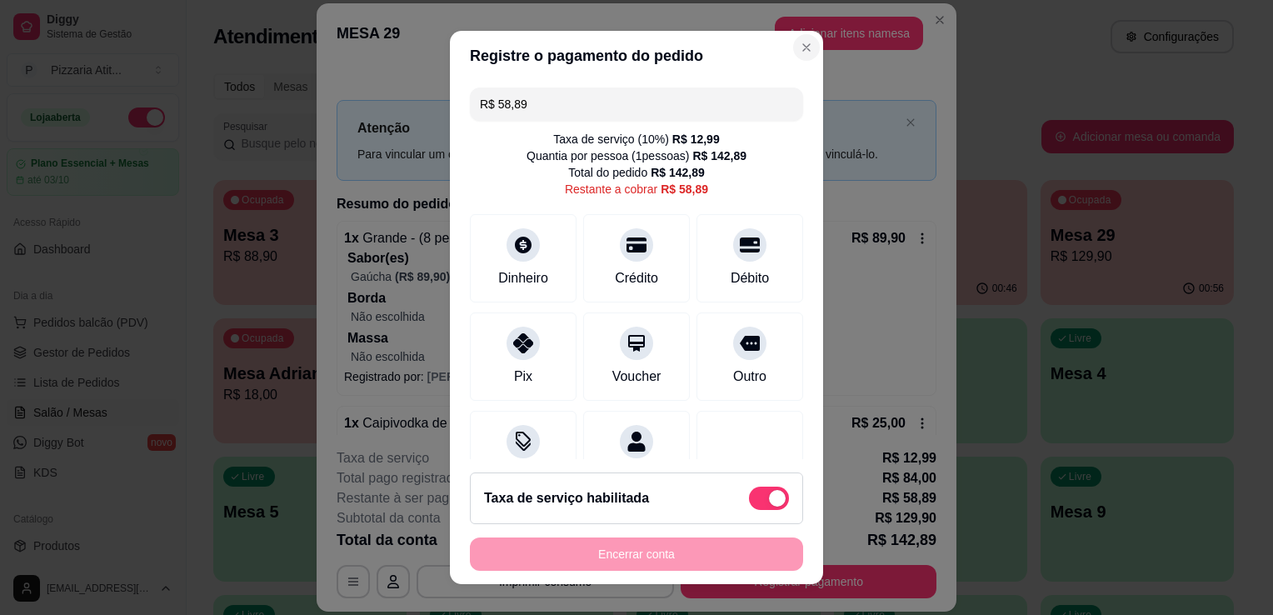
click at [793, 34] on button "Close" at bounding box center [806, 47] width 27 height 27
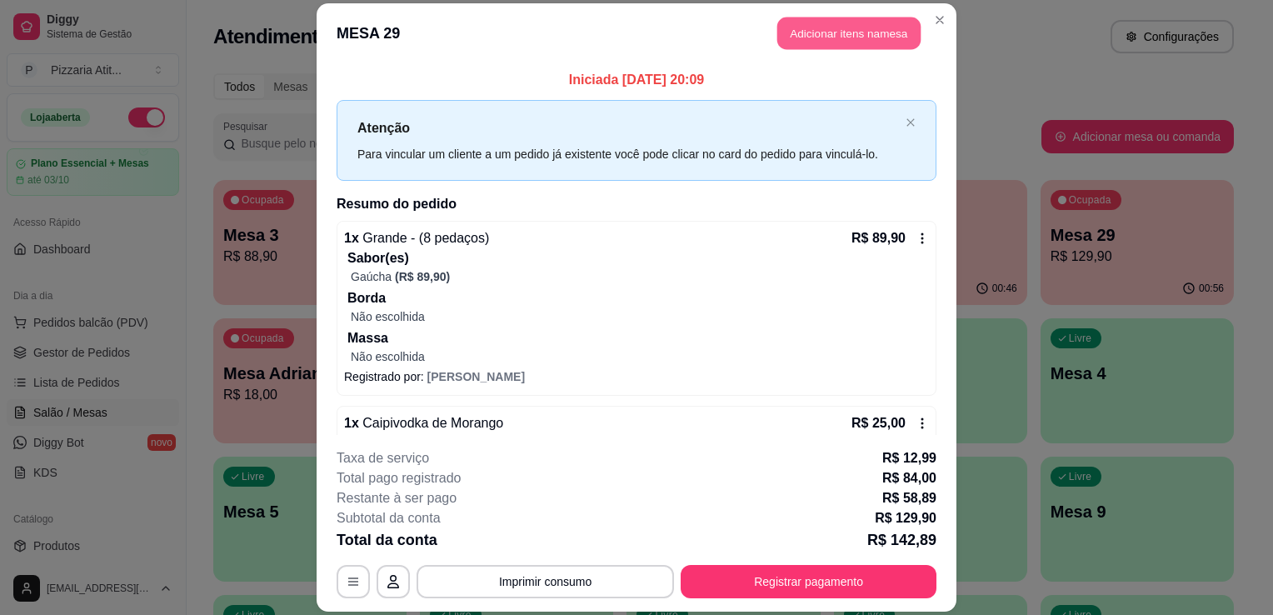
click at [813, 32] on button "Adicionar itens na mesa" at bounding box center [848, 33] width 143 height 32
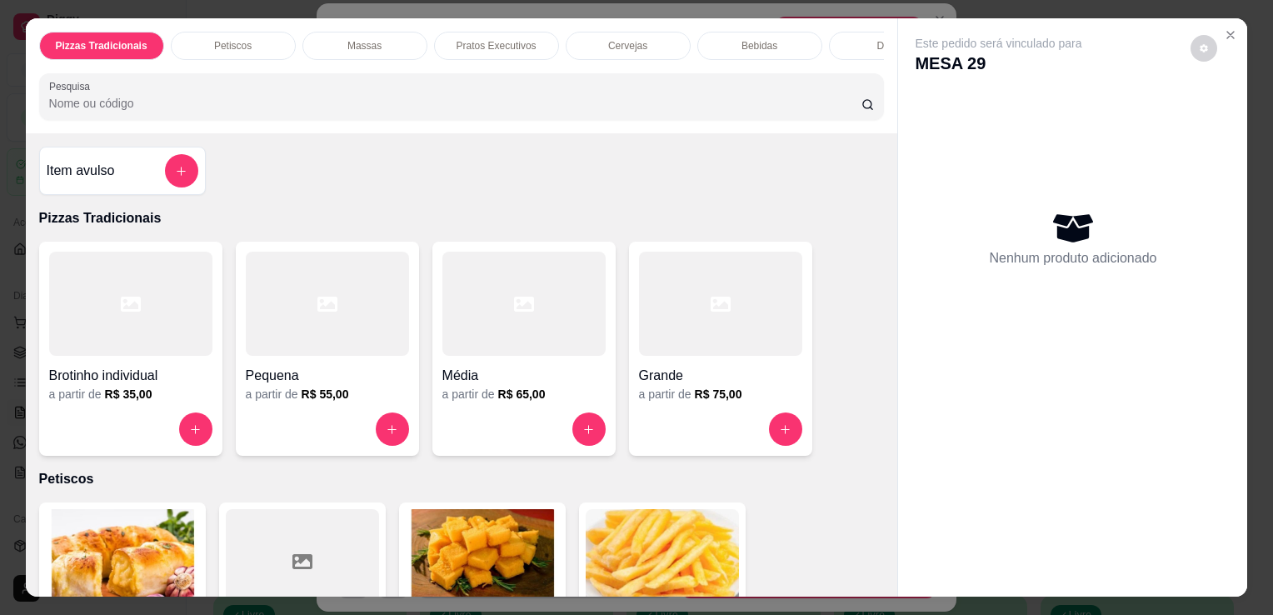
click at [750, 103] on input "Pesquisa" at bounding box center [455, 103] width 812 height 17
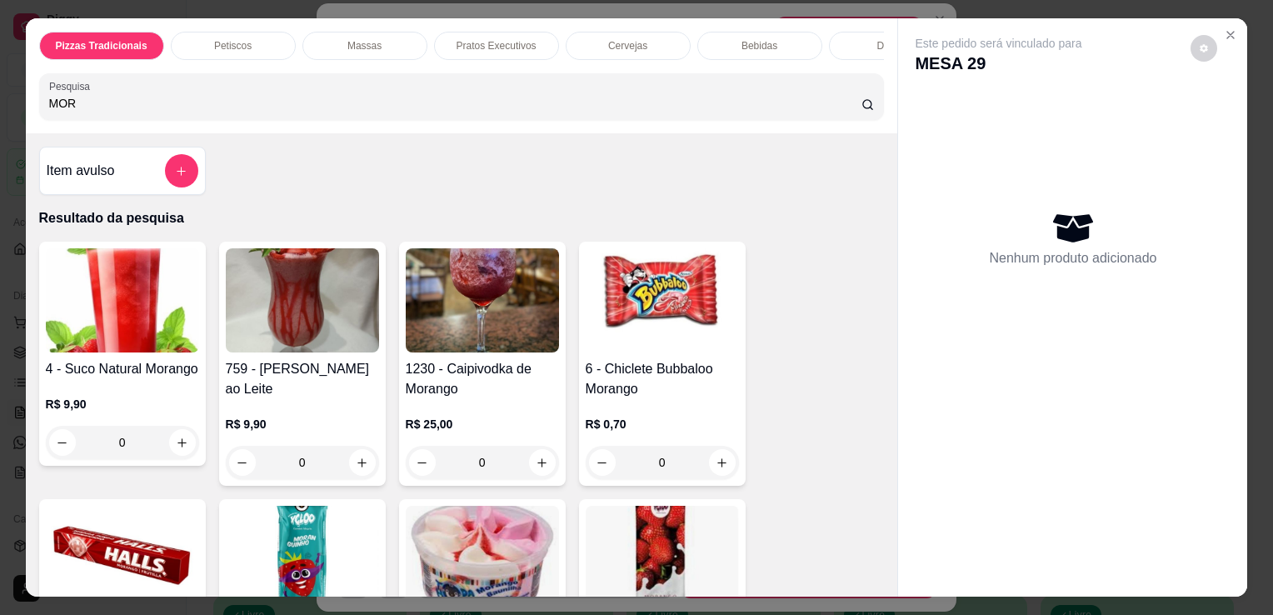
type input "MOR"
click at [313, 518] on img at bounding box center [302, 558] width 153 height 104
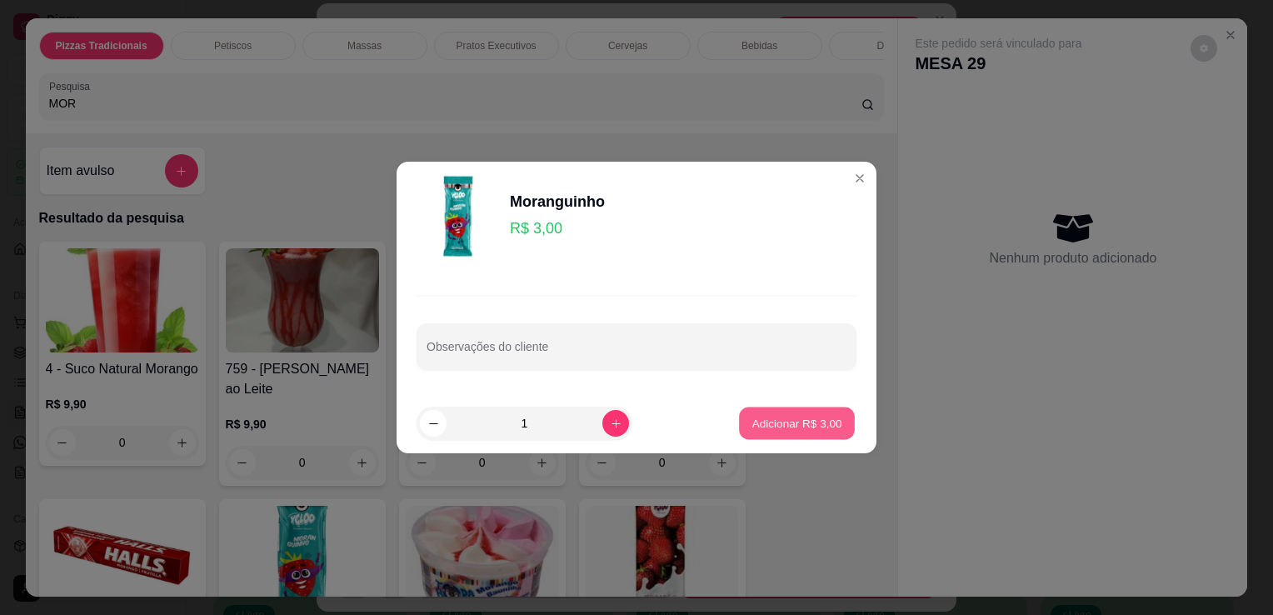
click at [810, 415] on p "Adicionar R$ 3,00" at bounding box center [797, 423] width 90 height 16
type input "1"
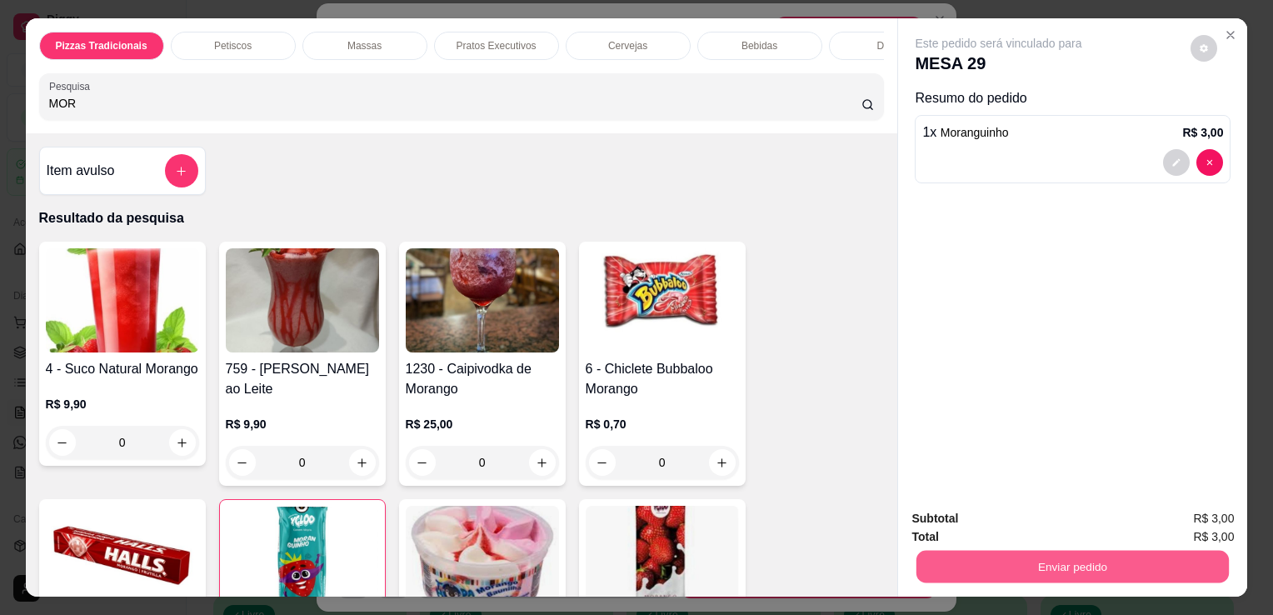
click at [1000, 563] on button "Enviar pedido" at bounding box center [1073, 566] width 312 height 32
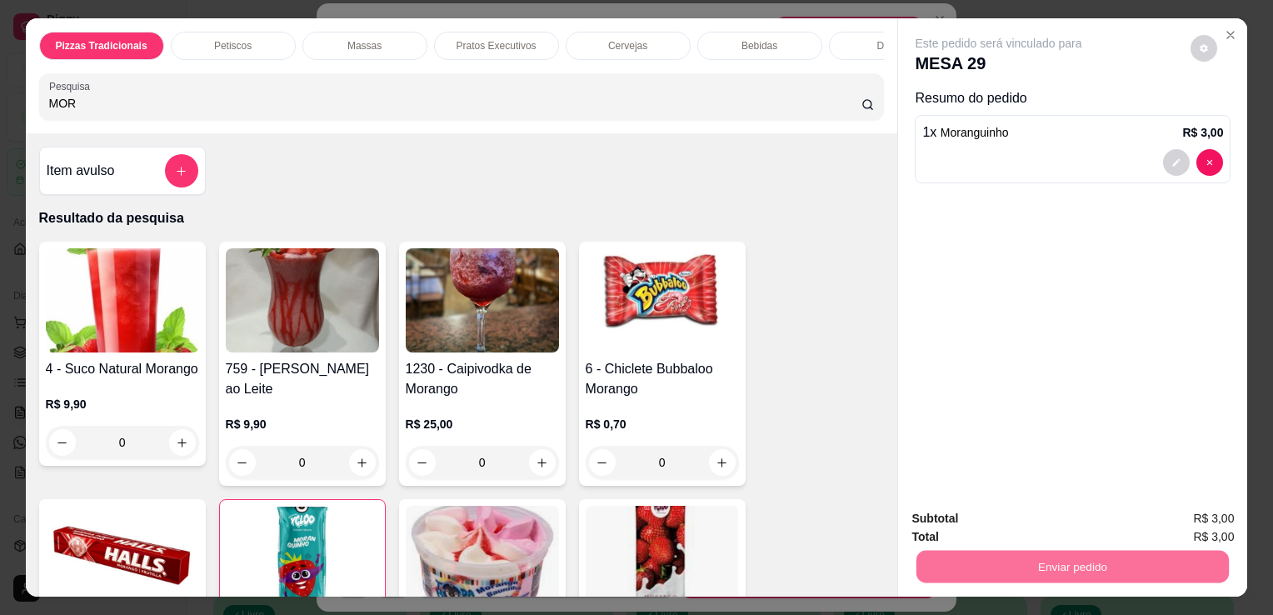
click at [987, 528] on button "Não registrar e enviar pedido" at bounding box center [1018, 519] width 168 height 31
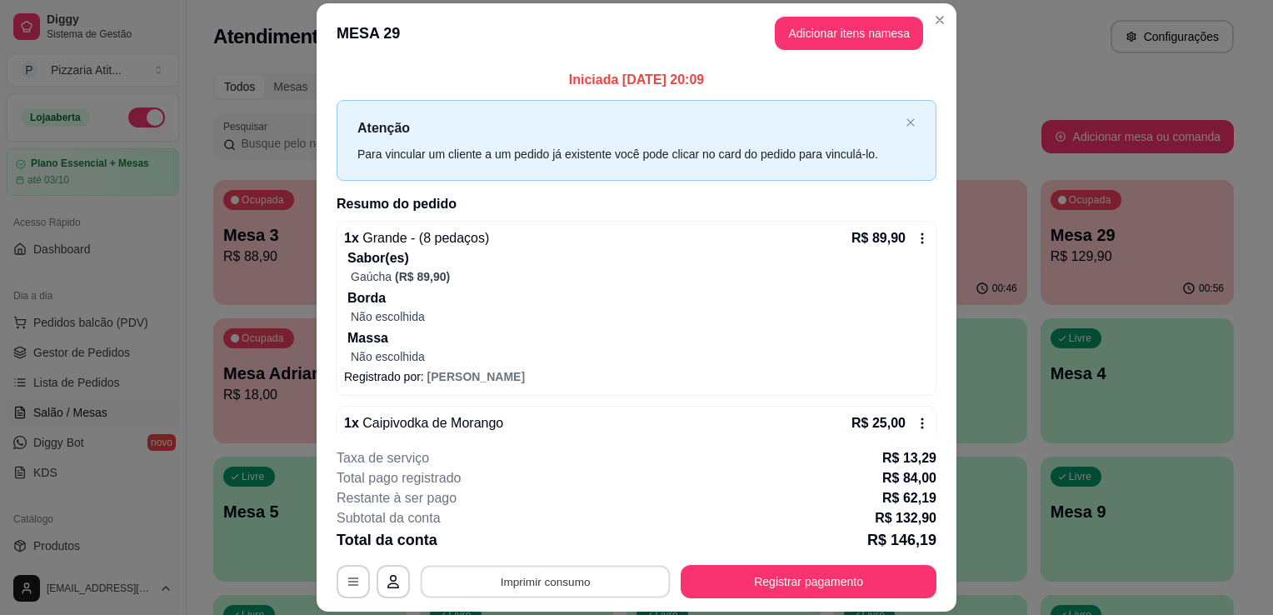
click at [565, 582] on button "Imprimir consumo" at bounding box center [546, 582] width 250 height 32
click at [556, 552] on button "IMPRESSORA" at bounding box center [544, 544] width 117 height 26
click at [769, 583] on button "Registrar pagamento" at bounding box center [809, 582] width 248 height 32
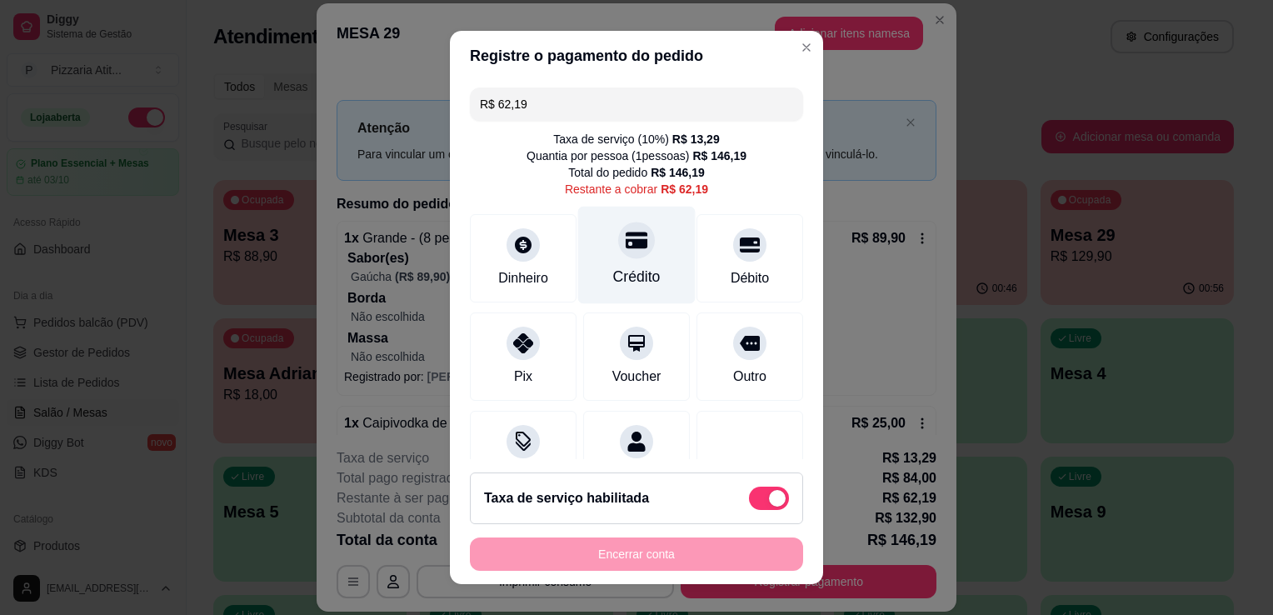
click at [623, 262] on div "Crédito" at bounding box center [636, 255] width 117 height 97
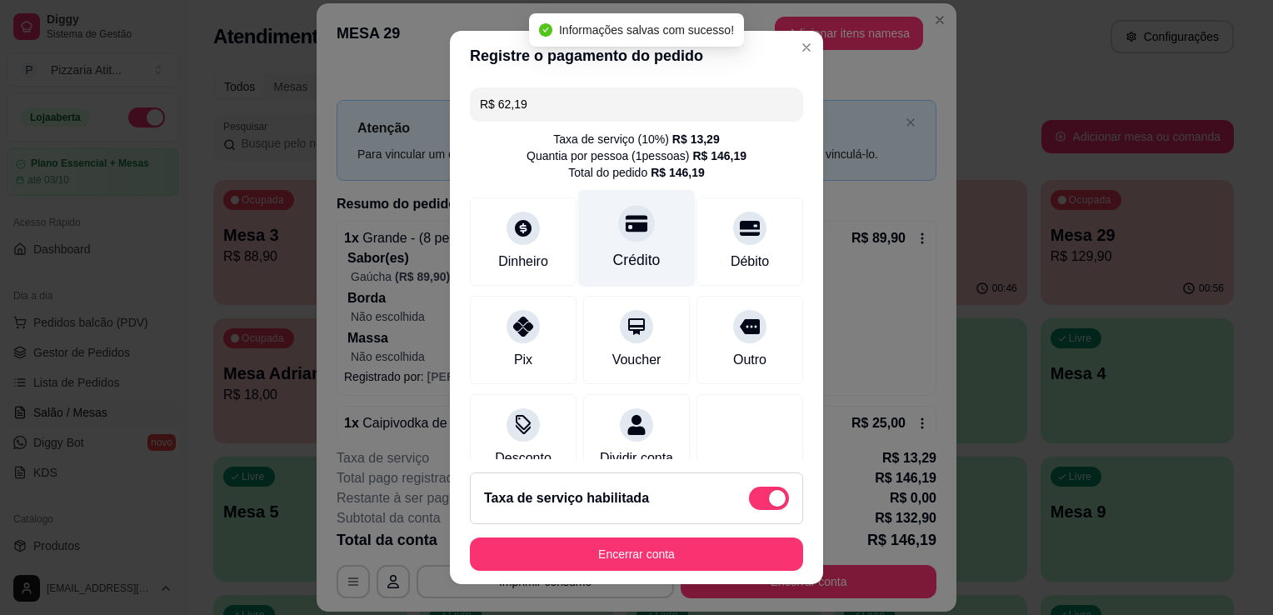
type input "R$ 0,00"
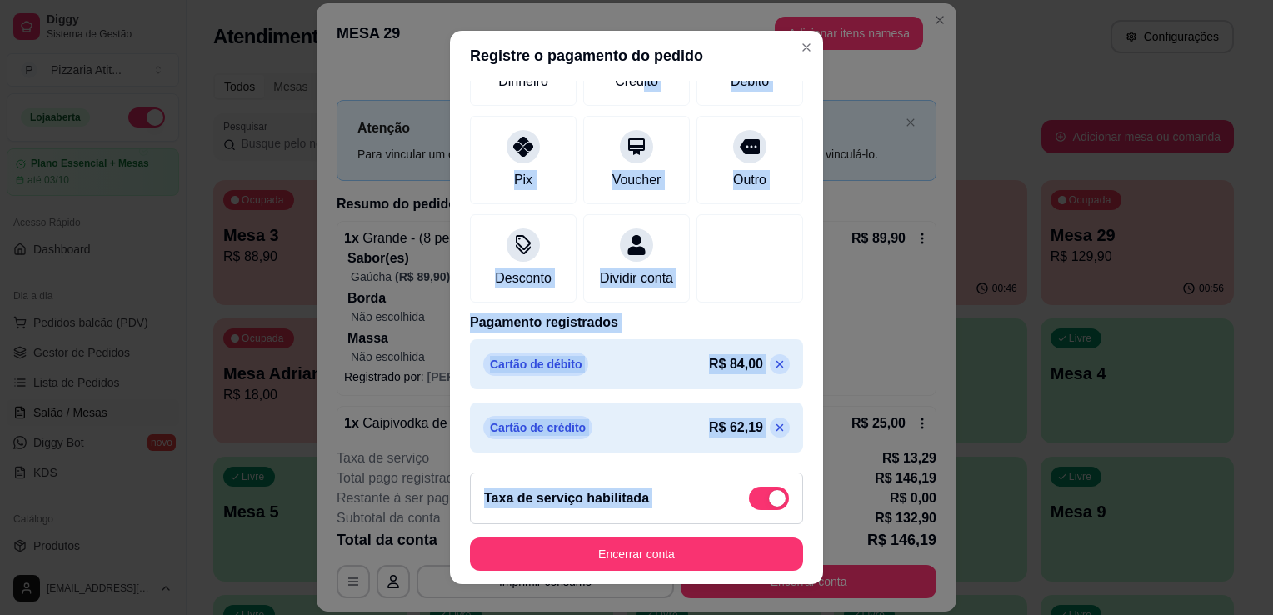
scroll to position [22, 0]
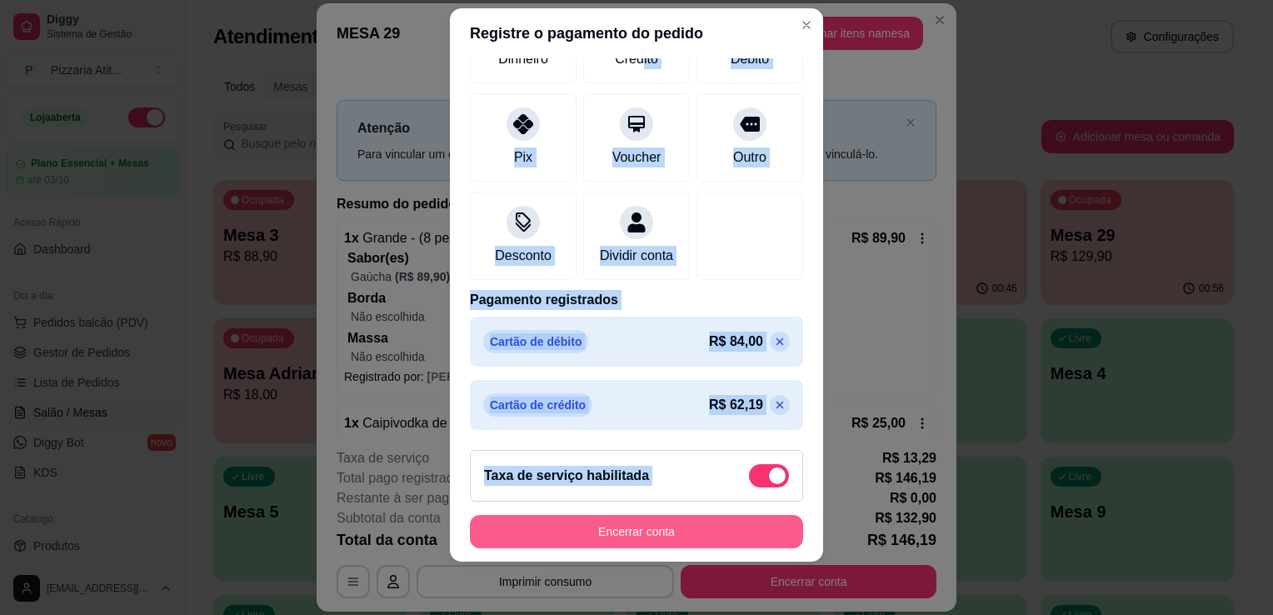
drag, startPoint x: 623, startPoint y: 262, endPoint x: 622, endPoint y: 531, distance: 269.2
click at [622, 531] on section "Registre o pagamento do pedido R$ 0,00 Taxa de serviço ( 10 %) R$ 13,29 Quantia…" at bounding box center [636, 284] width 373 height 553
click at [622, 531] on button "Encerrar conta" at bounding box center [636, 532] width 323 height 32
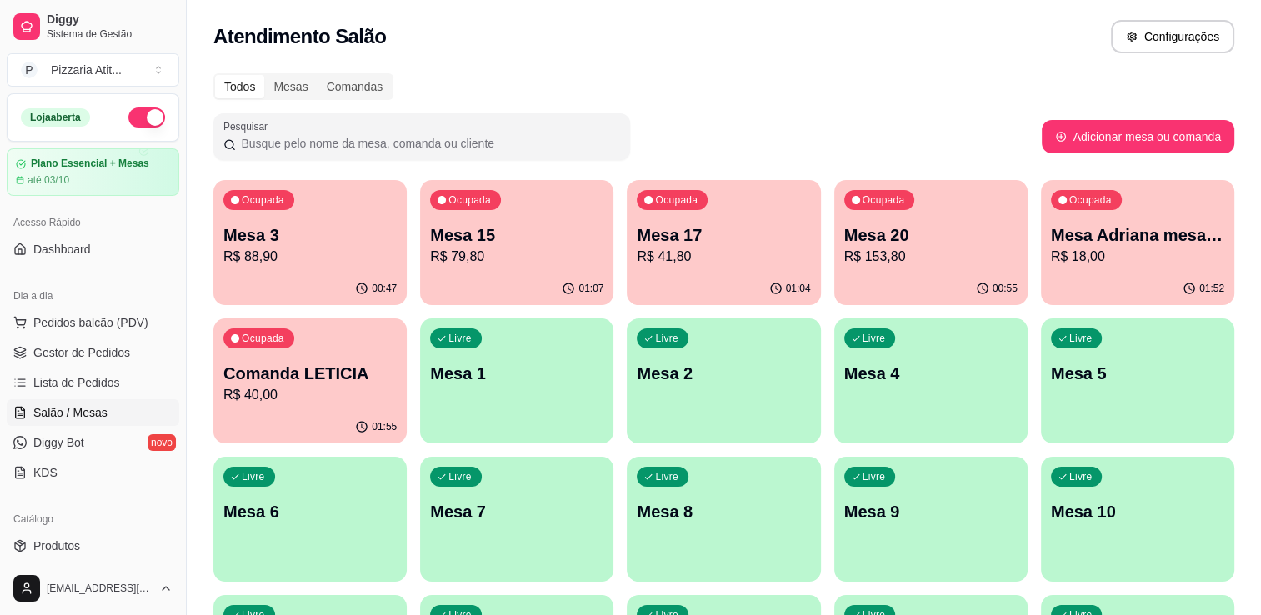
click at [731, 279] on div "01:04" at bounding box center [723, 288] width 193 height 32
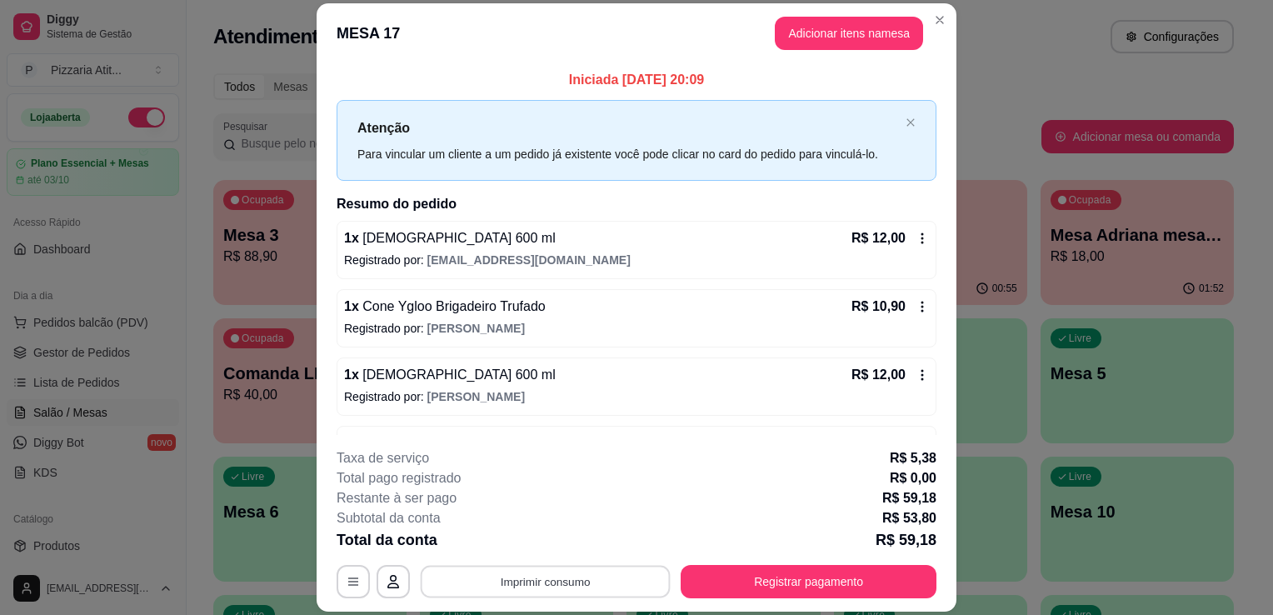
click at [586, 574] on button "Imprimir consumo" at bounding box center [546, 582] width 250 height 32
click at [566, 549] on button "IMPRESSORA" at bounding box center [544, 544] width 121 height 27
click at [826, 579] on button "Registrar pagamento" at bounding box center [809, 582] width 248 height 32
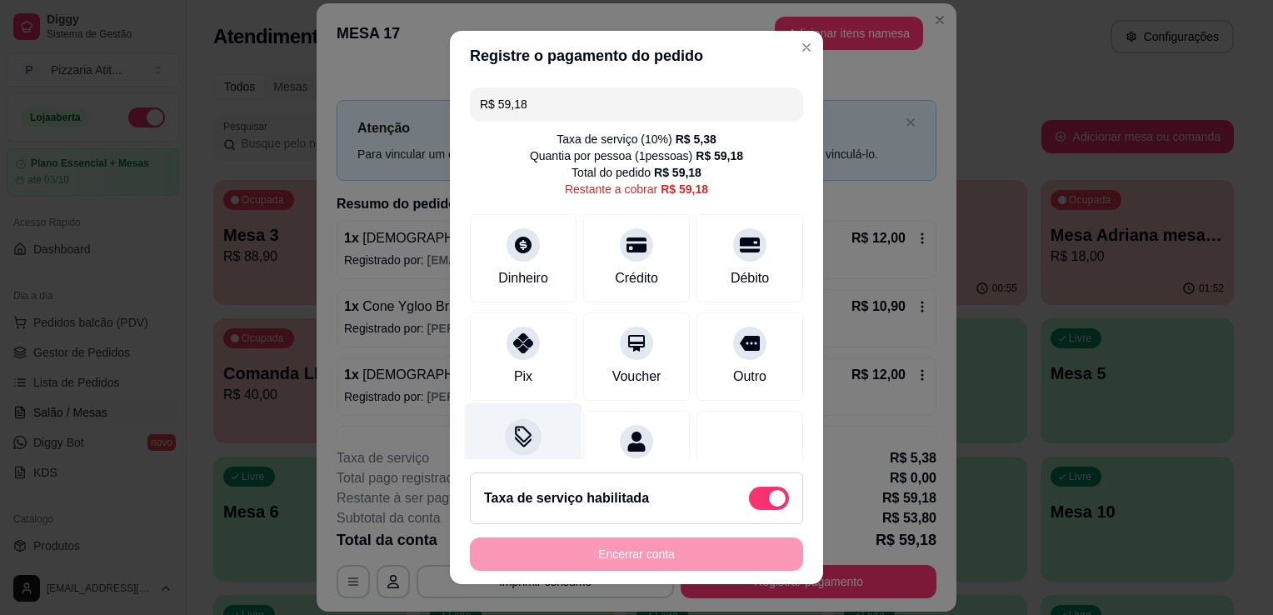
click at [478, 435] on div "Desconto" at bounding box center [523, 451] width 117 height 97
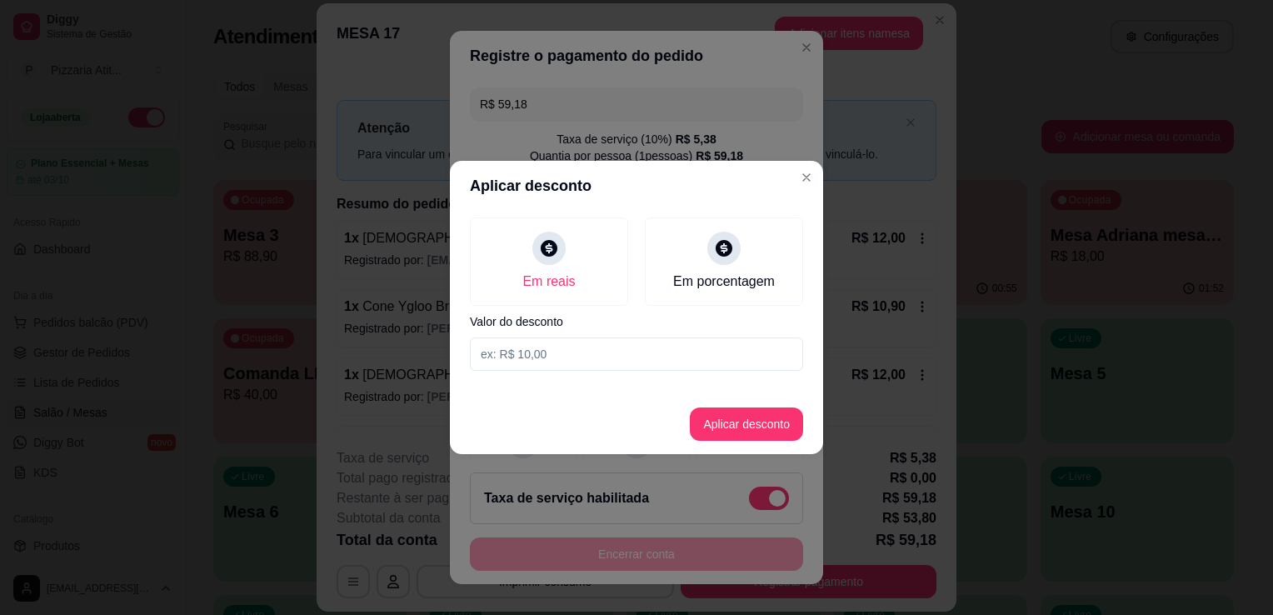
click at [553, 351] on input at bounding box center [636, 353] width 333 height 33
type input "0,18"
click at [777, 415] on button "Aplicar desconto" at bounding box center [746, 424] width 109 height 32
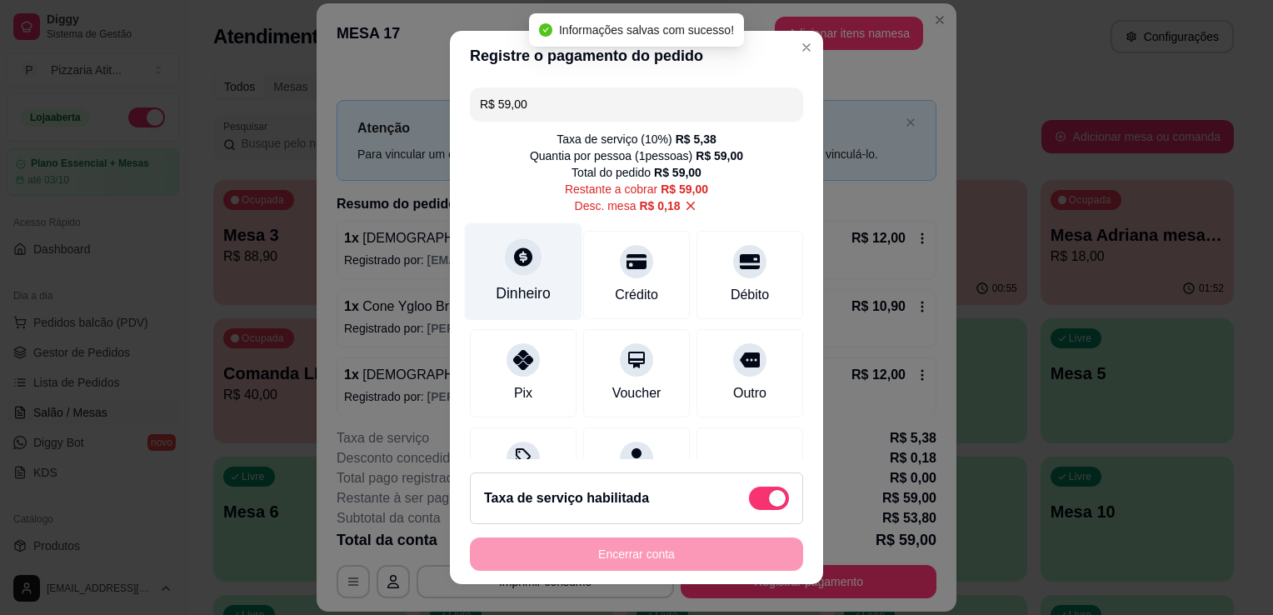
click at [523, 282] on div "Dinheiro" at bounding box center [523, 293] width 55 height 22
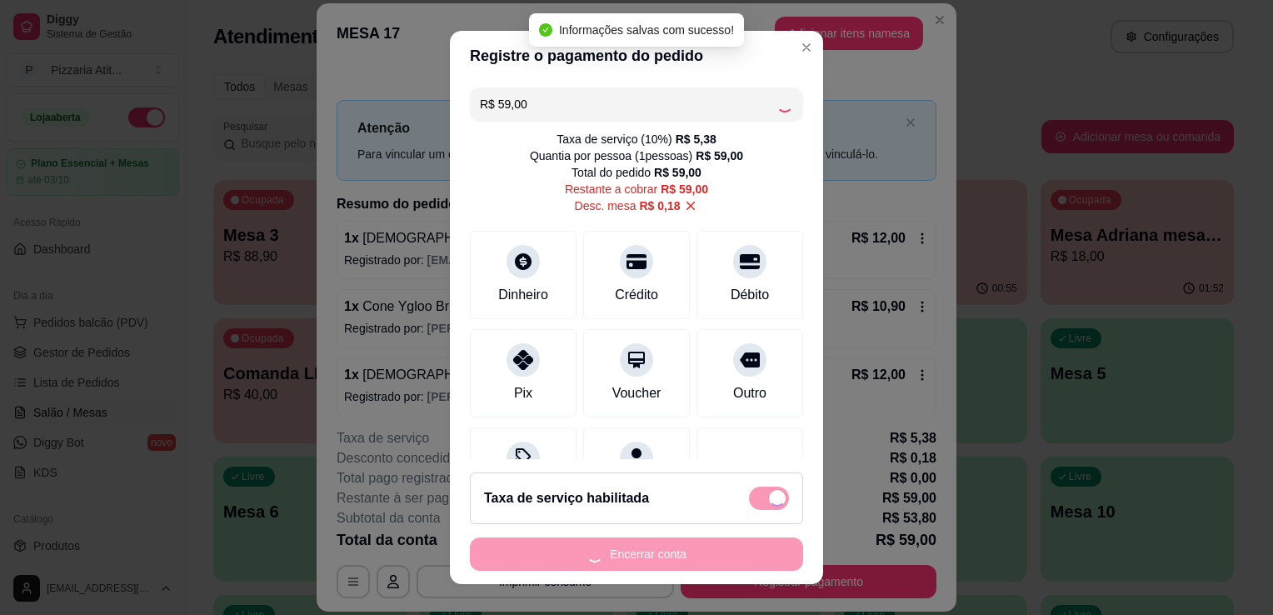
type input "R$ 0,00"
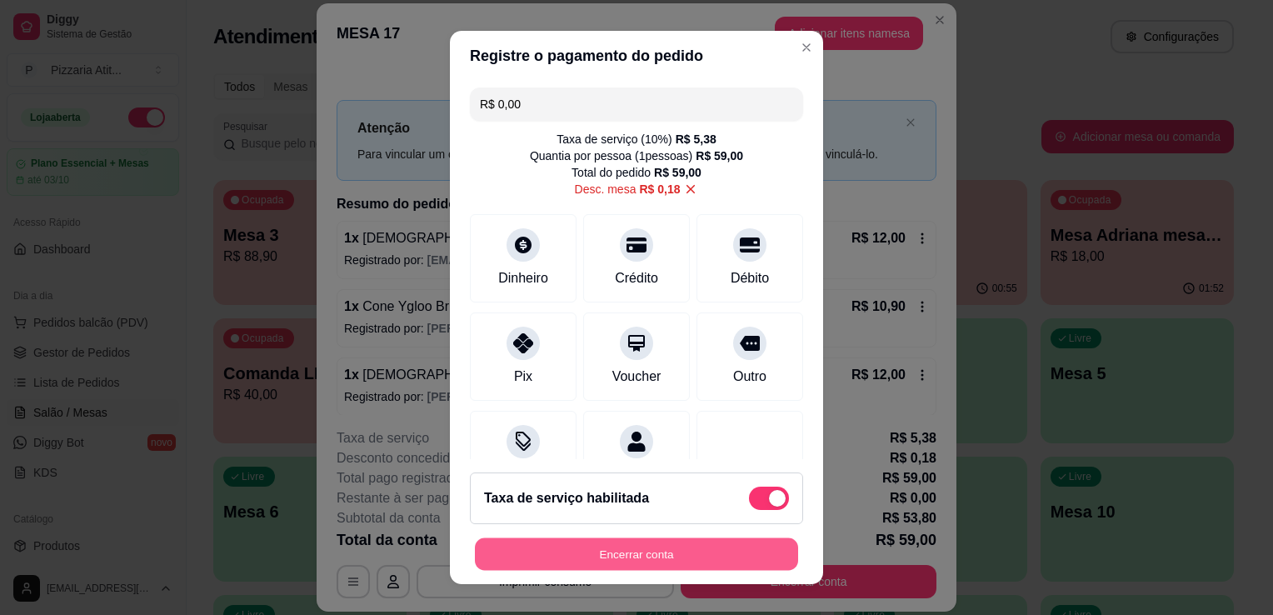
click at [667, 543] on button "Encerrar conta" at bounding box center [636, 554] width 323 height 32
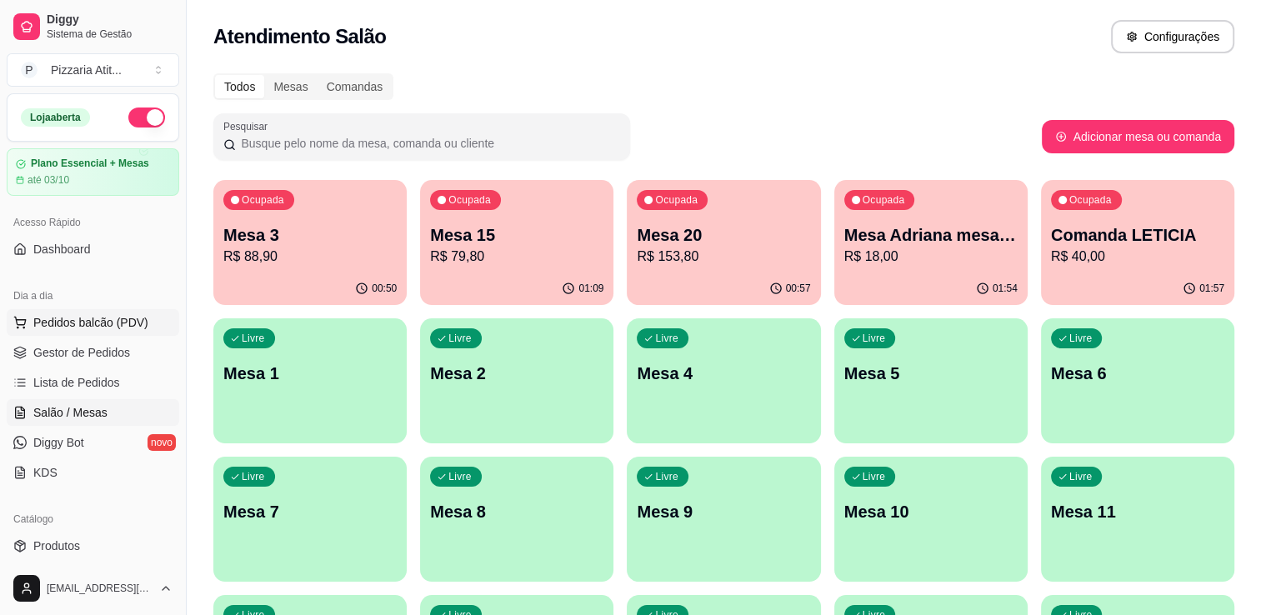
click at [64, 322] on span "Pedidos balcão (PDV)" at bounding box center [90, 322] width 115 height 17
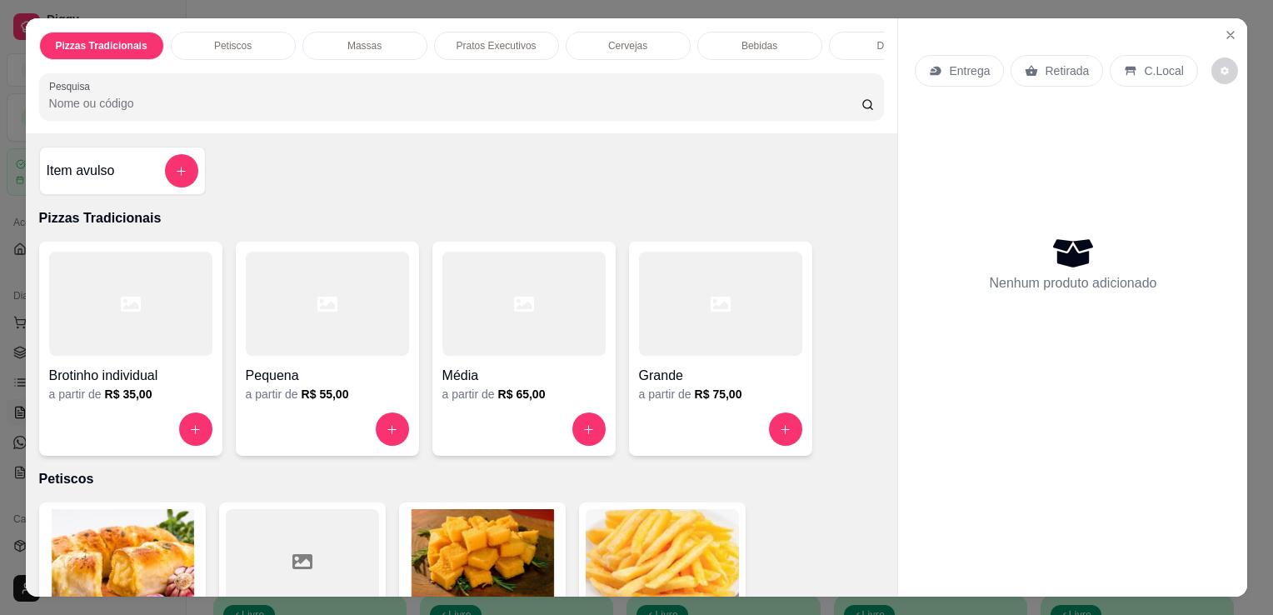
click at [647, 297] on div at bounding box center [720, 304] width 163 height 104
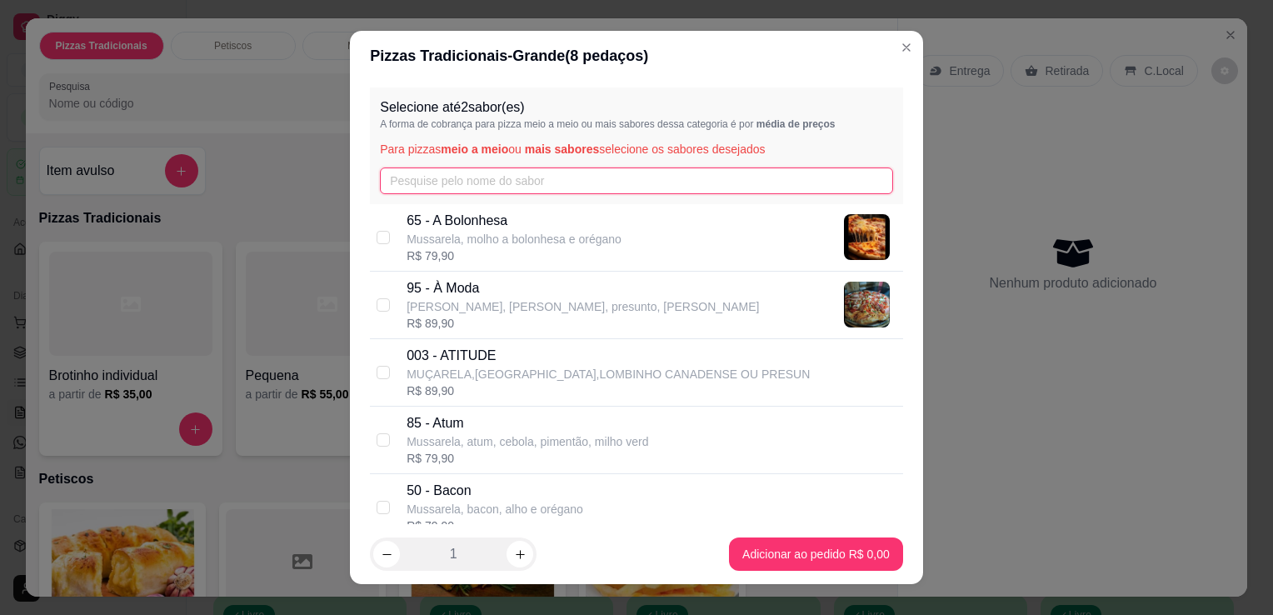
click at [570, 173] on input "text" at bounding box center [636, 180] width 513 height 27
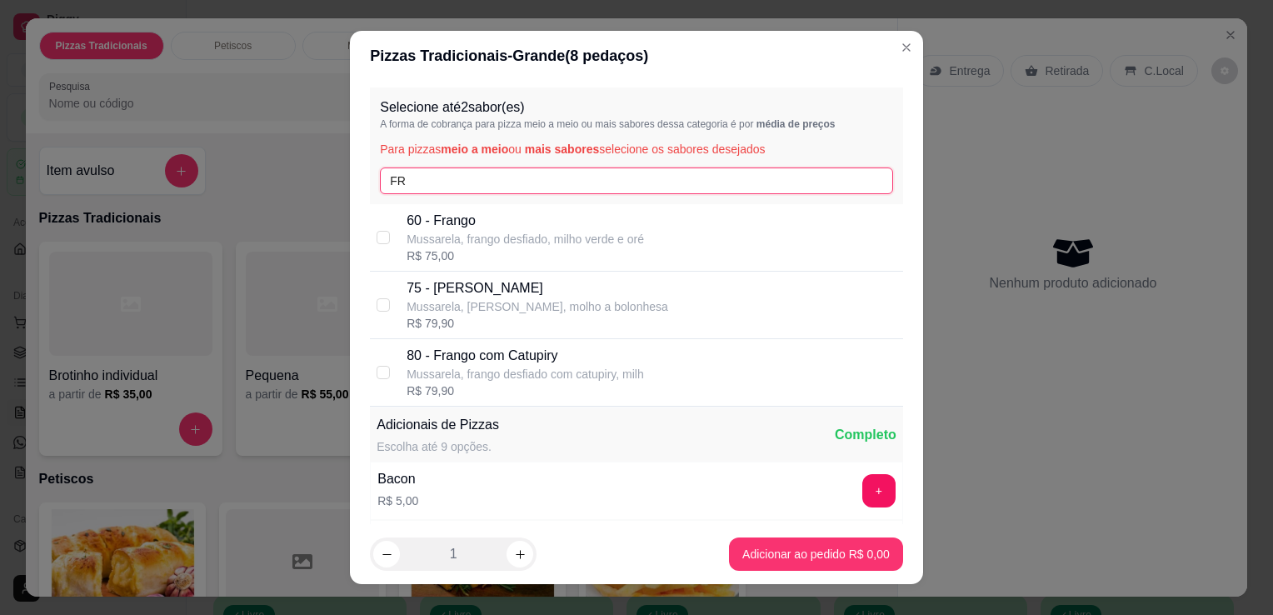
type input "FR"
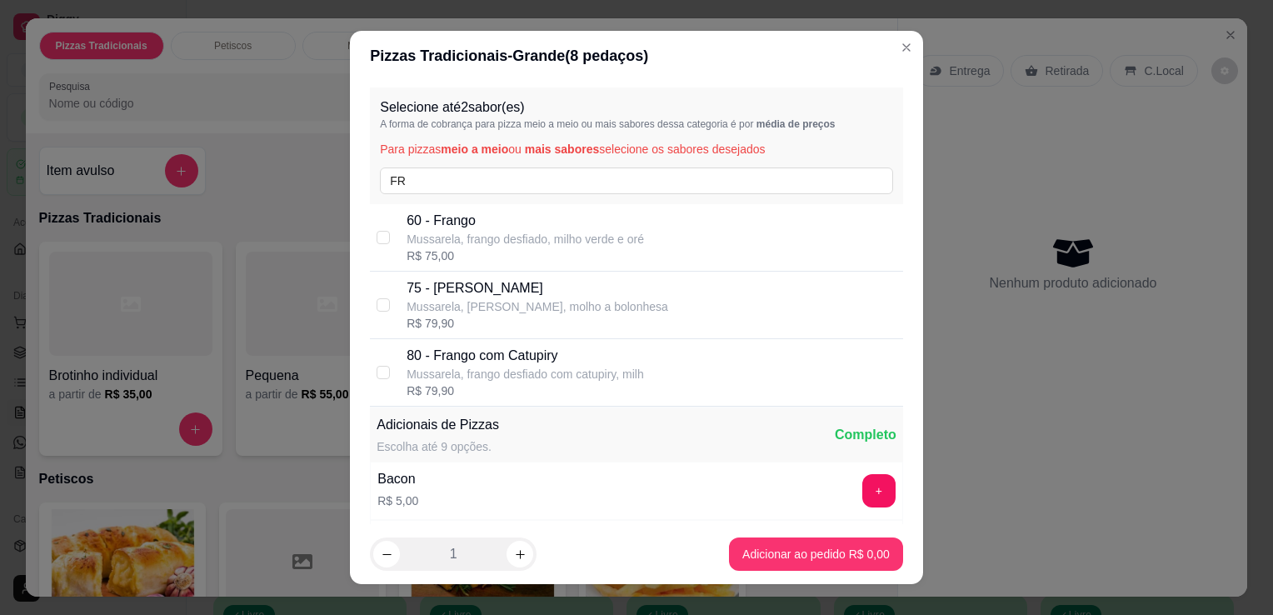
click at [532, 362] on p "80 - Frango com Catupiry" at bounding box center [525, 356] width 237 height 20
checkbox input "true"
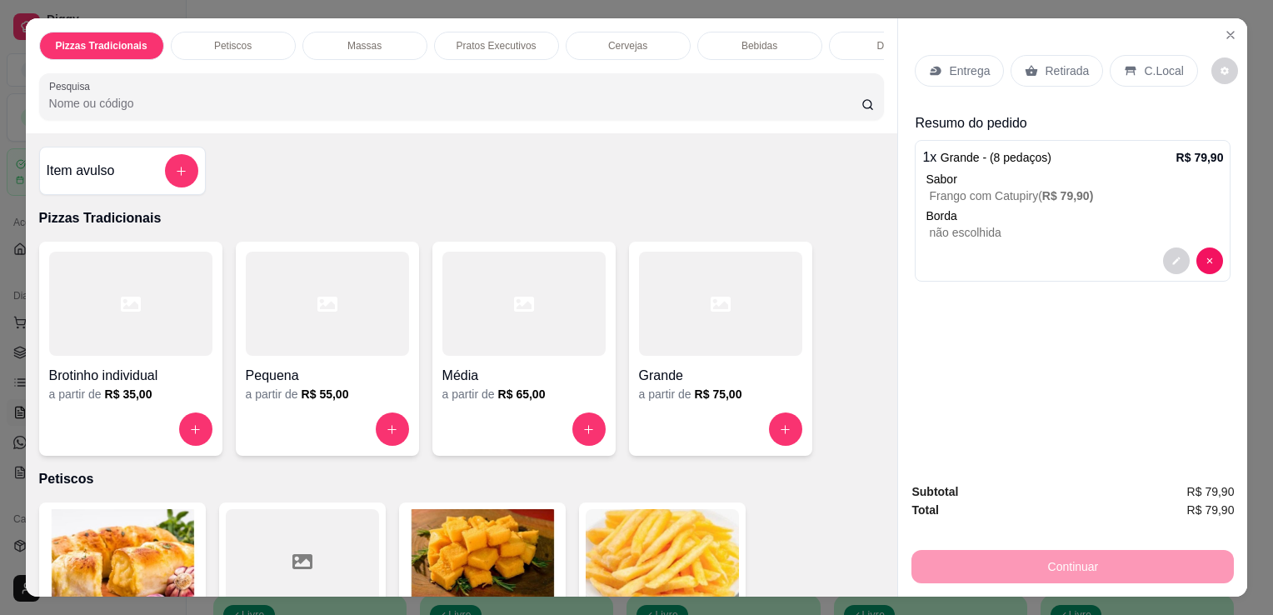
click at [954, 62] on p "Entrega" at bounding box center [969, 70] width 41 height 17
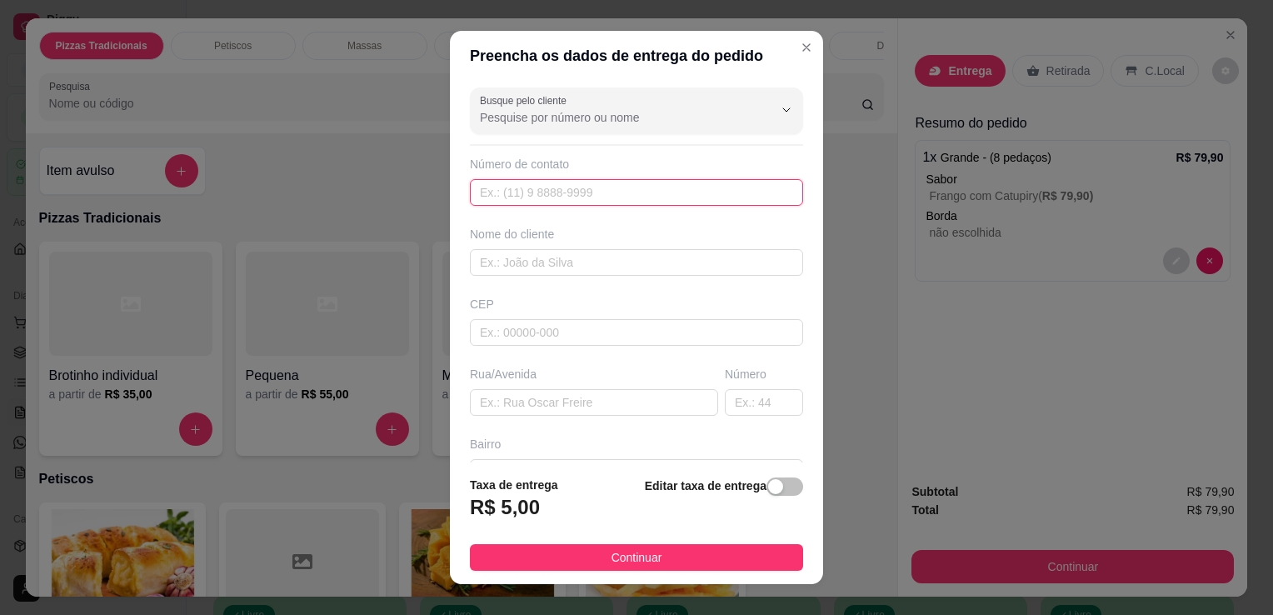
click at [627, 185] on input "text" at bounding box center [636, 192] width 333 height 27
type input "[PHONE_NUMBER]"
click at [657, 271] on input "text" at bounding box center [636, 262] width 333 height 27
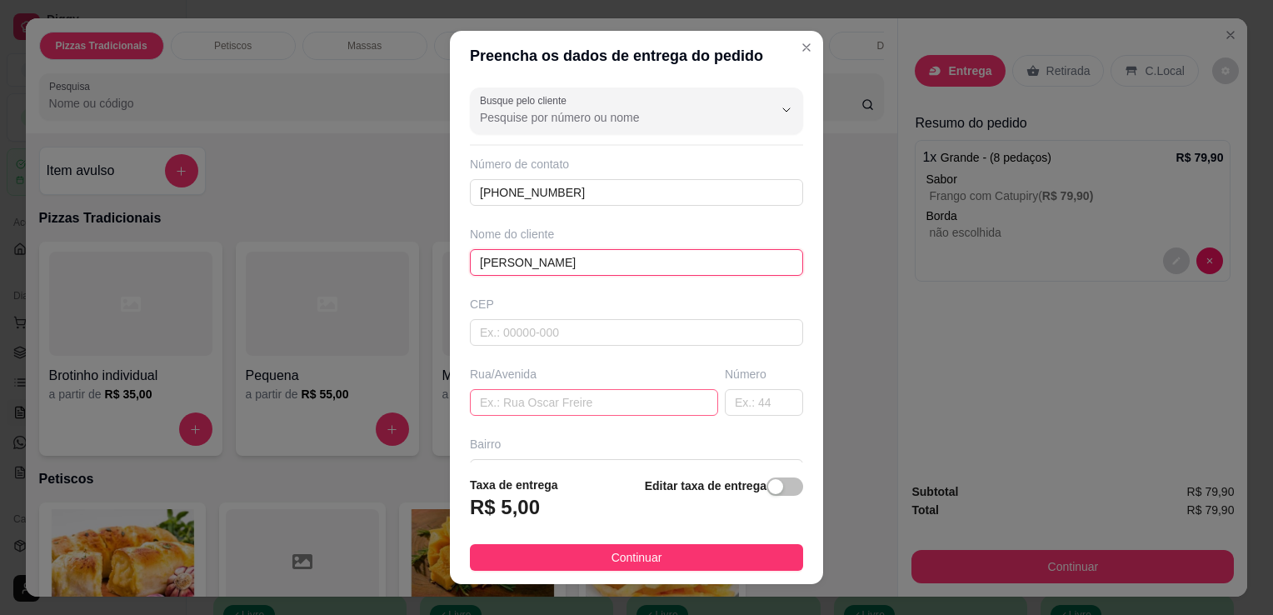
type input "[PERSON_NAME]"
click at [603, 394] on input "text" at bounding box center [594, 402] width 248 height 27
type input "T"
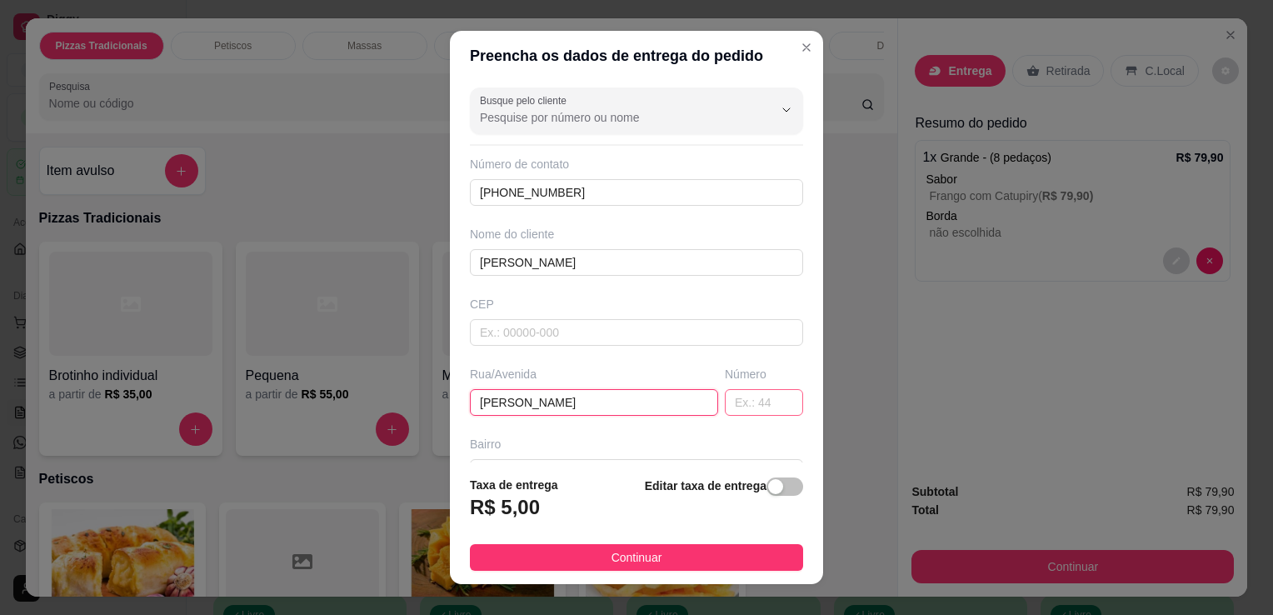
type input "[PERSON_NAME]"
click at [757, 405] on input "text" at bounding box center [764, 402] width 78 height 27
type input "454"
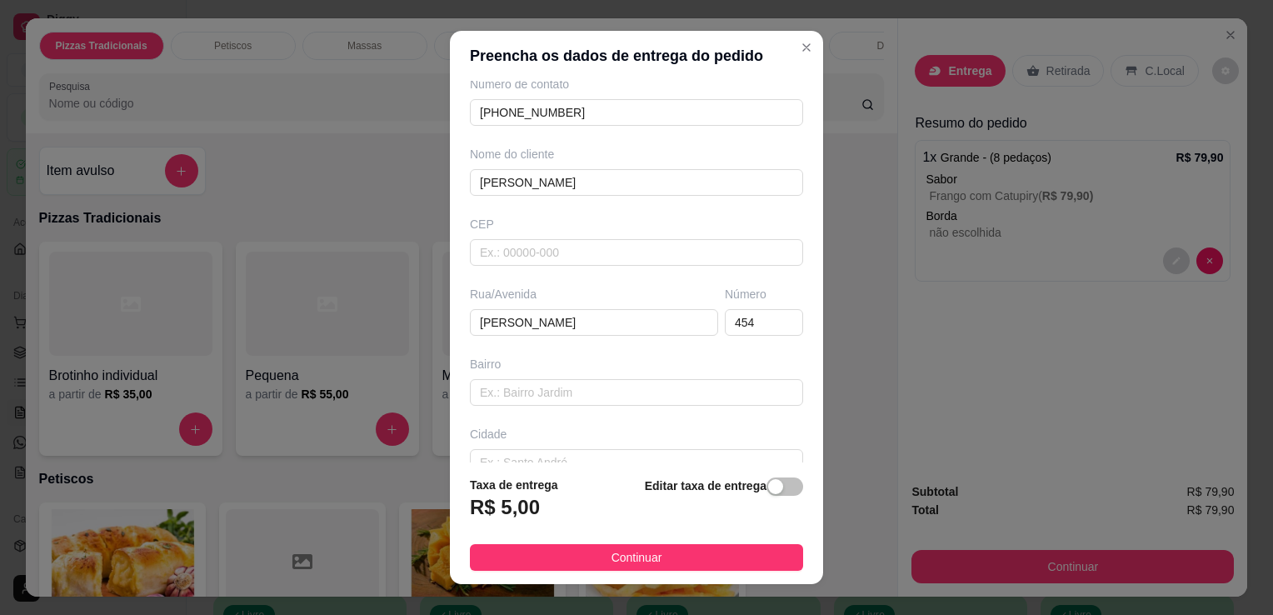
scroll to position [118, 0]
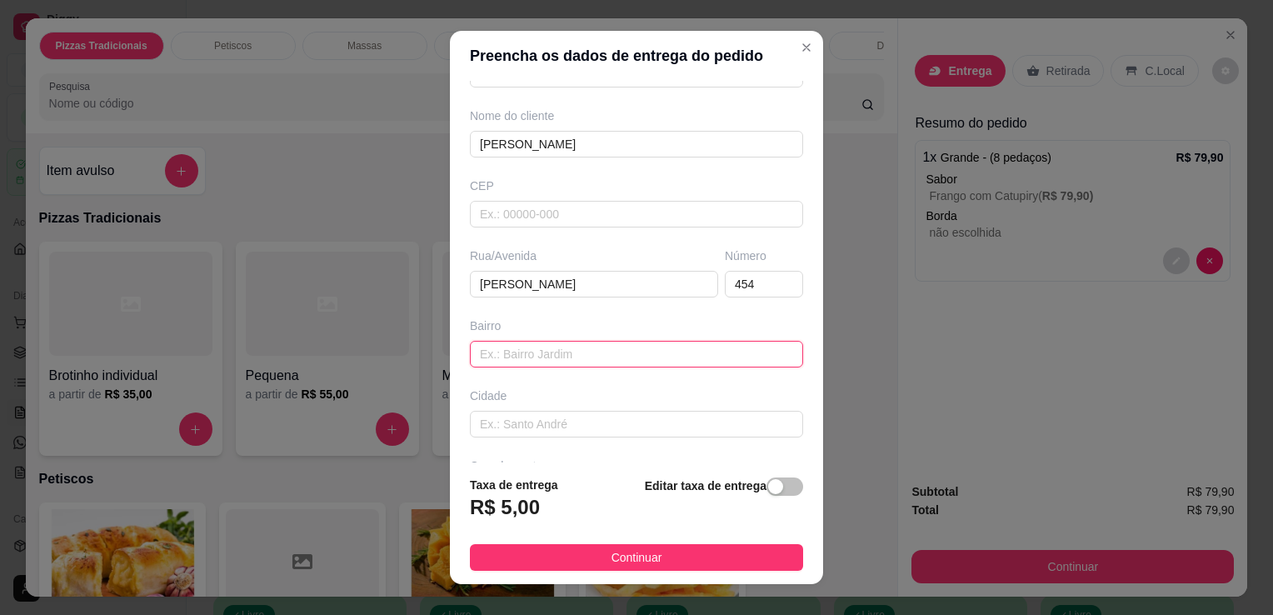
click at [767, 342] on input "text" at bounding box center [636, 354] width 333 height 27
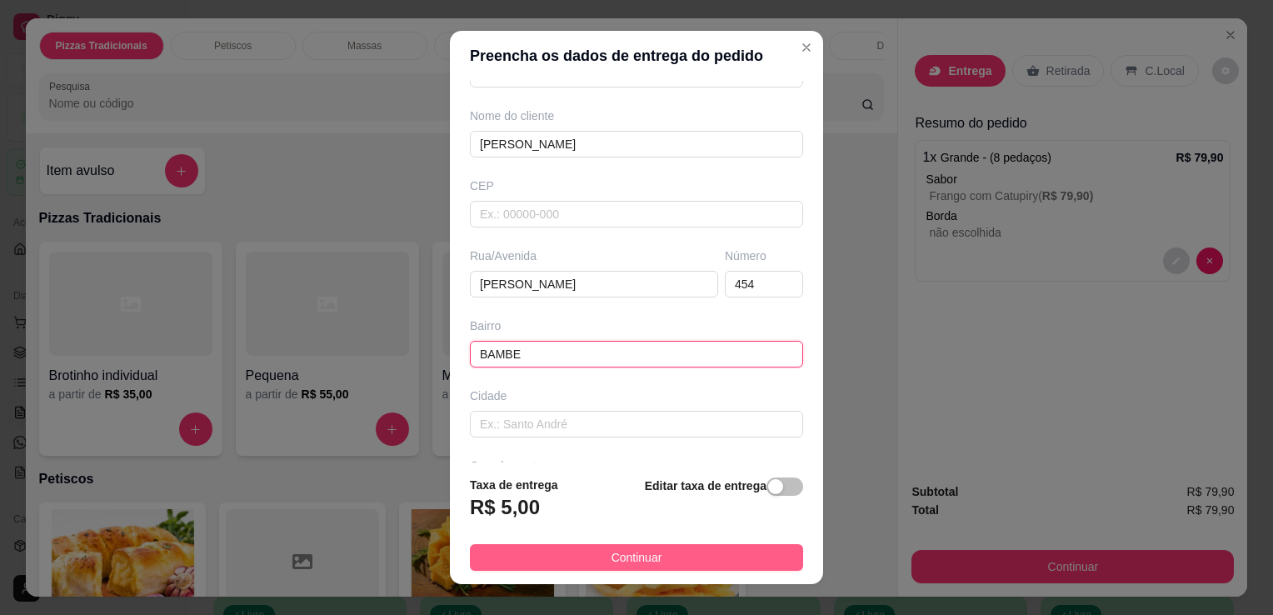
type input "BAMBE"
click at [650, 551] on button "Continuar" at bounding box center [636, 557] width 333 height 27
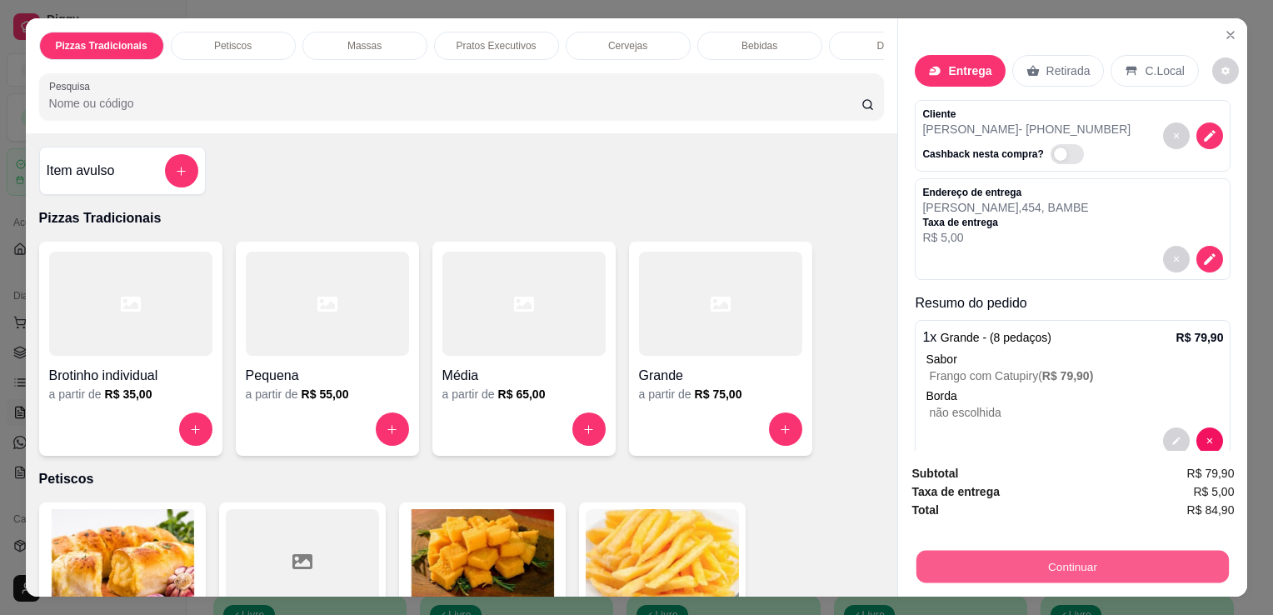
click at [1018, 558] on button "Continuar" at bounding box center [1073, 566] width 312 height 32
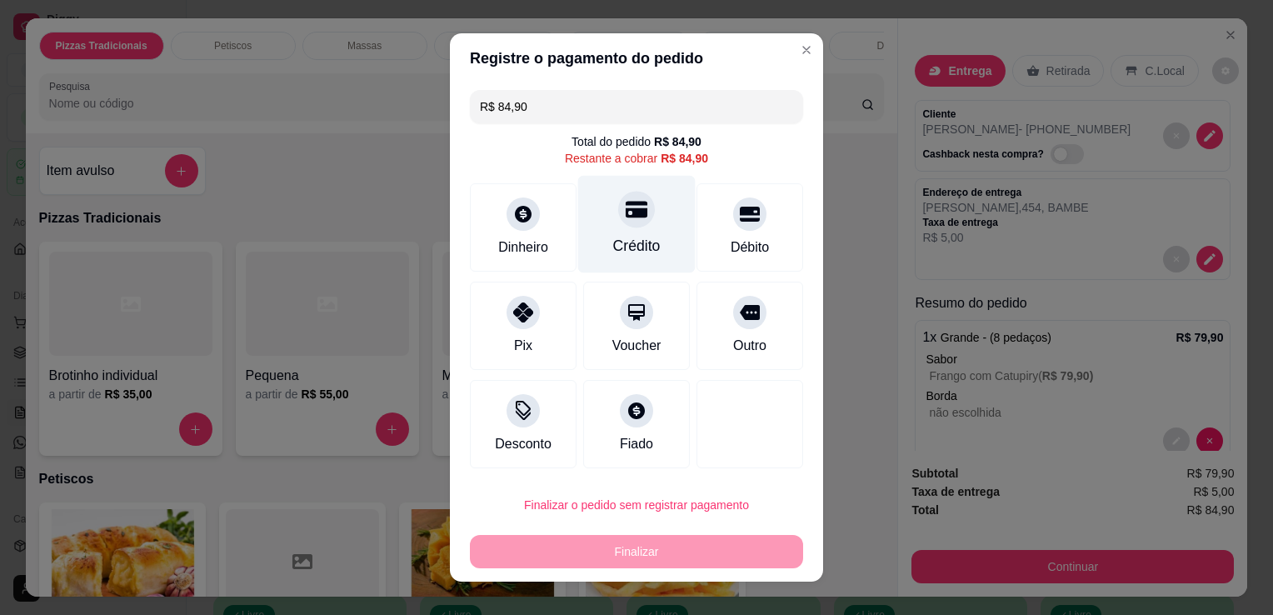
click at [647, 232] on div "Crédito" at bounding box center [636, 224] width 117 height 97
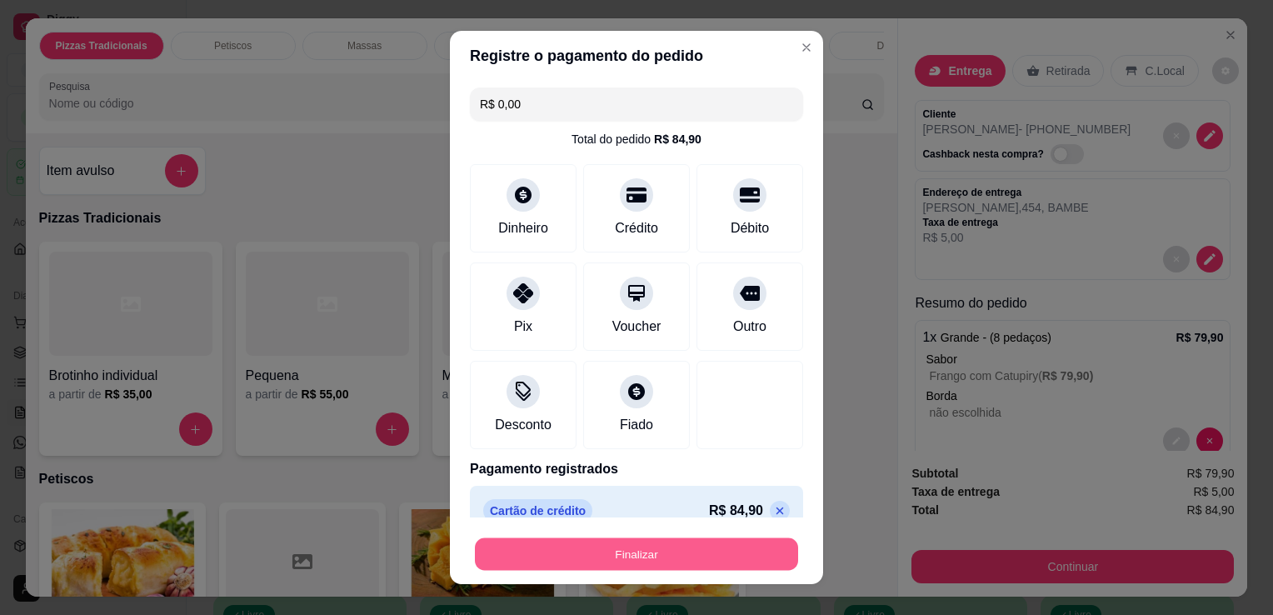
click at [625, 548] on button "Finalizar" at bounding box center [636, 554] width 323 height 32
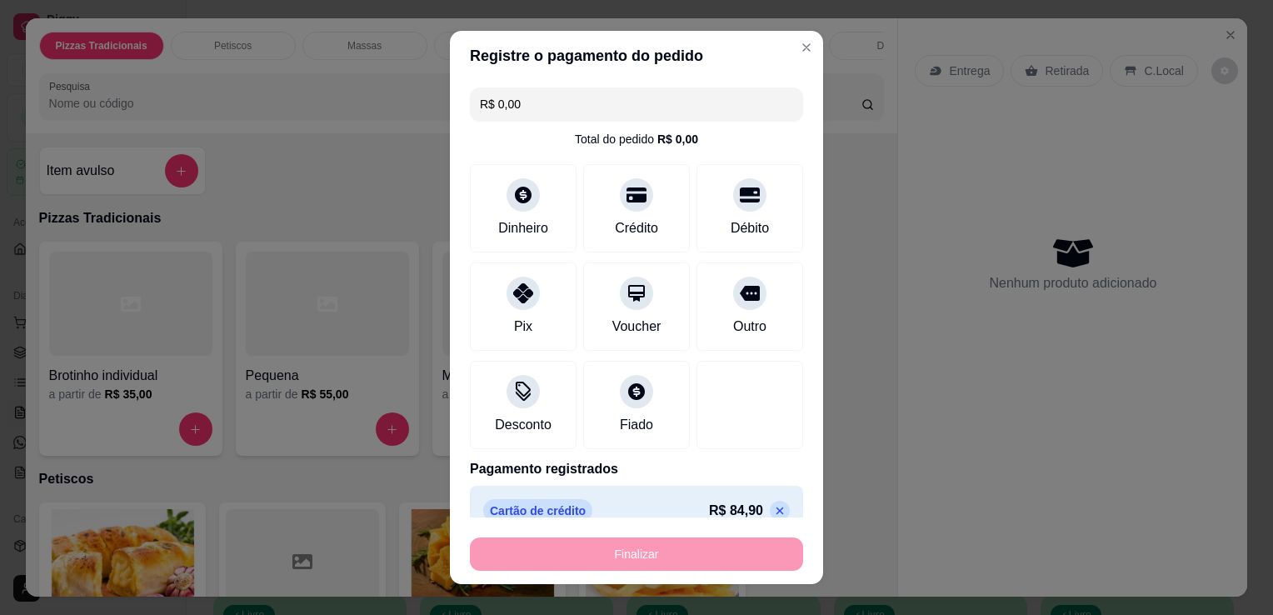
type input "-R$ 84,90"
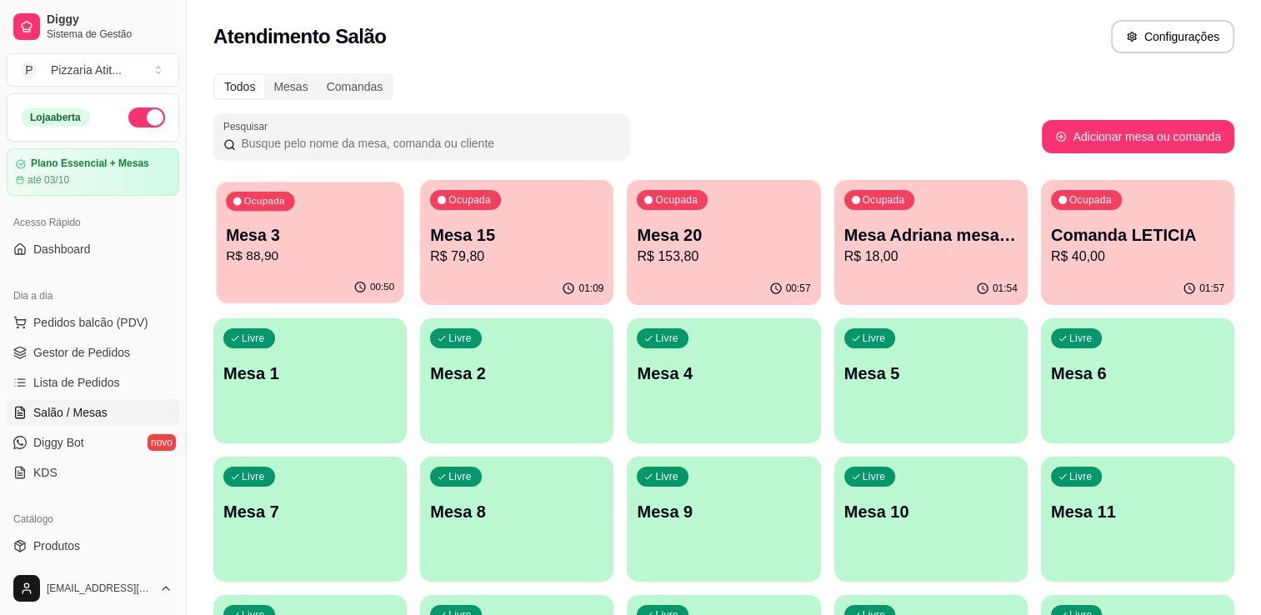
click at [315, 272] on button "Ocupada Mesa 3 R$ 88,90 00:50" at bounding box center [309, 243] width 187 height 122
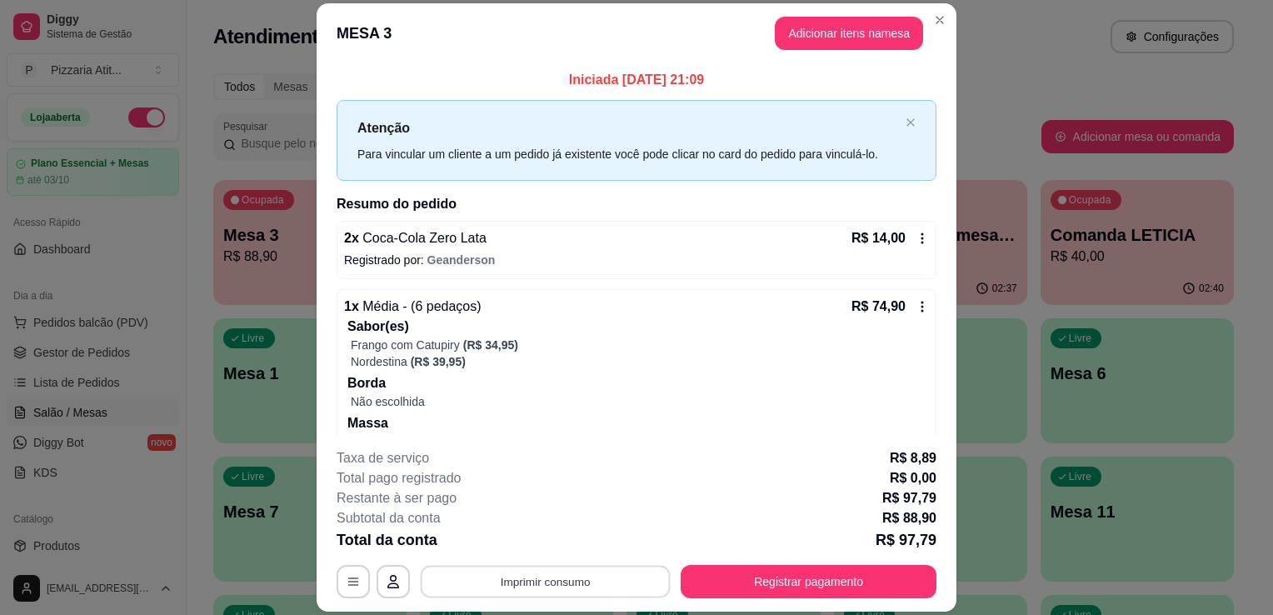
click at [572, 578] on button "Imprimir consumo" at bounding box center [546, 582] width 250 height 32
click at [542, 548] on button "IMPRESSORA" at bounding box center [544, 544] width 117 height 26
click at [574, 571] on button "Imprimir consumo" at bounding box center [546, 582] width 250 height 32
click at [574, 552] on button "IMPRESSORA" at bounding box center [544, 544] width 117 height 26
click at [574, 552] on div "Escolha a impressora IMPRESSORA" at bounding box center [544, 532] width 137 height 57
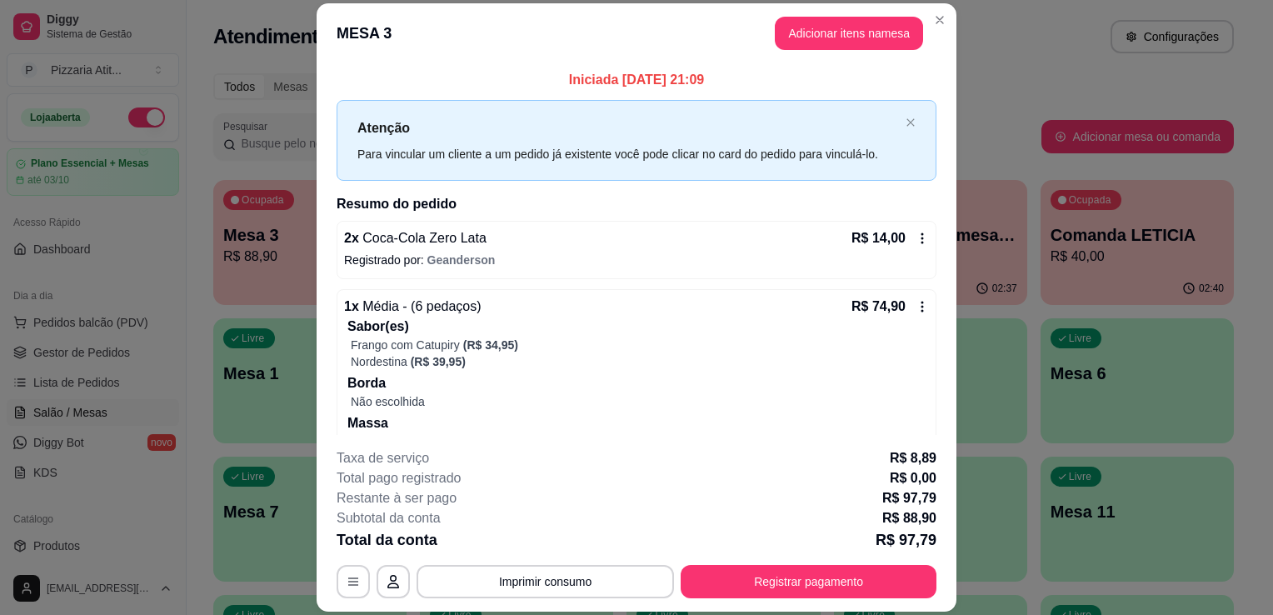
click at [574, 552] on div "**********" at bounding box center [637, 523] width 600 height 150
click at [709, 572] on button "Registrar pagamento" at bounding box center [809, 582] width 248 height 32
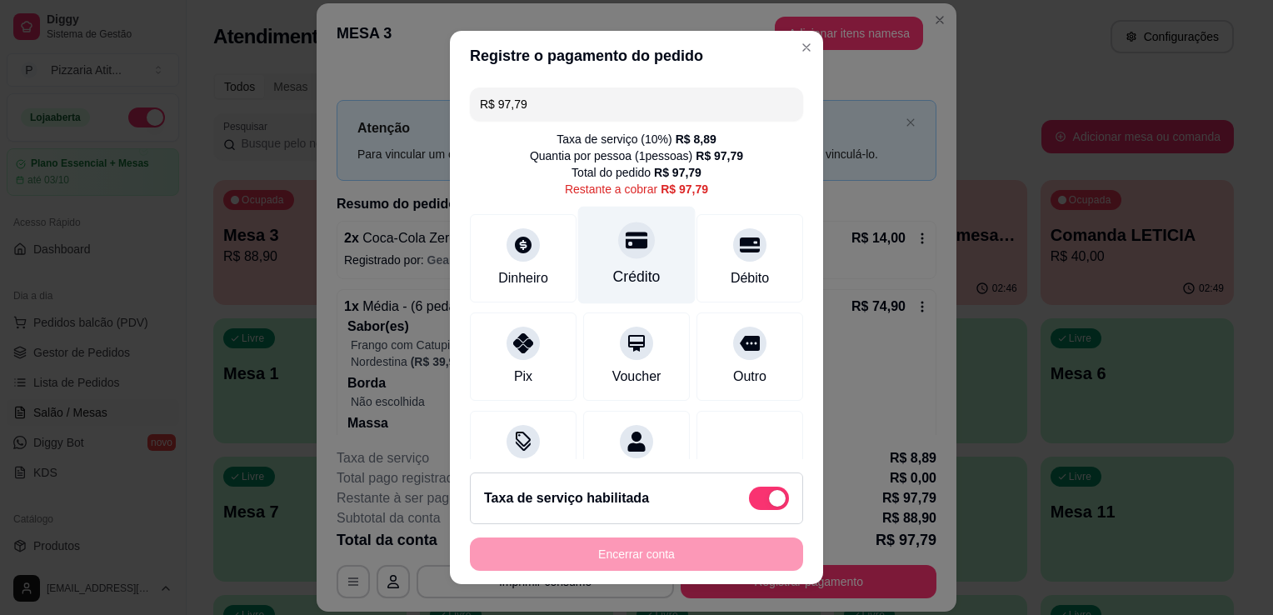
click at [655, 272] on div "Crédito" at bounding box center [636, 255] width 117 height 97
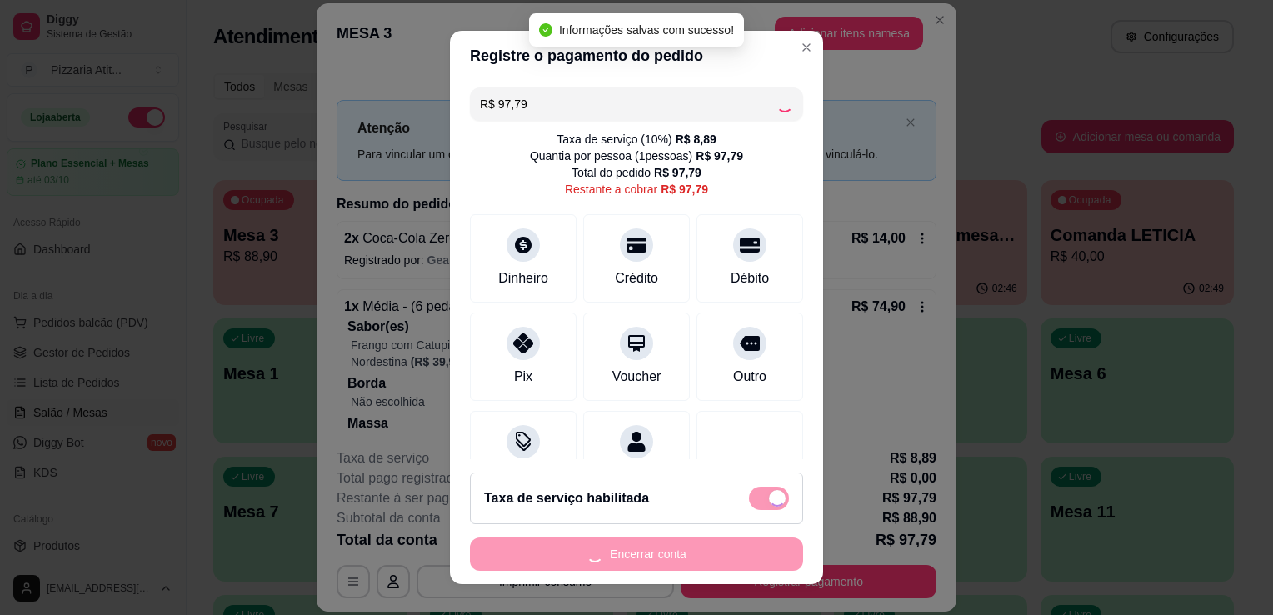
type input "R$ 0,00"
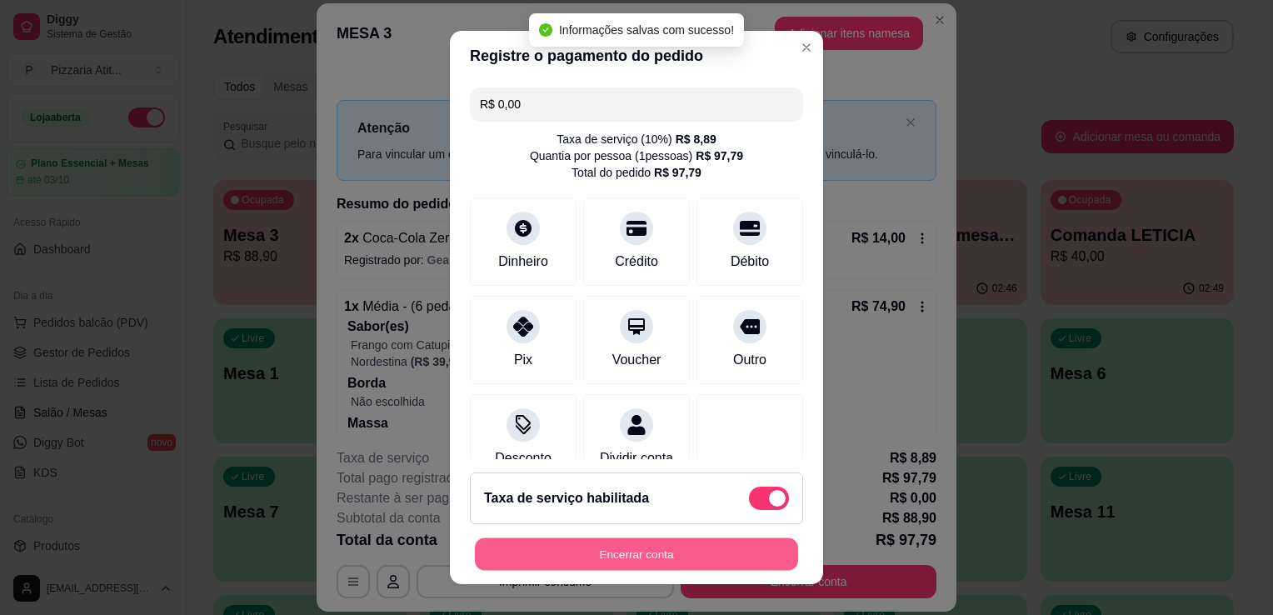
click at [673, 555] on button "Encerrar conta" at bounding box center [636, 554] width 323 height 32
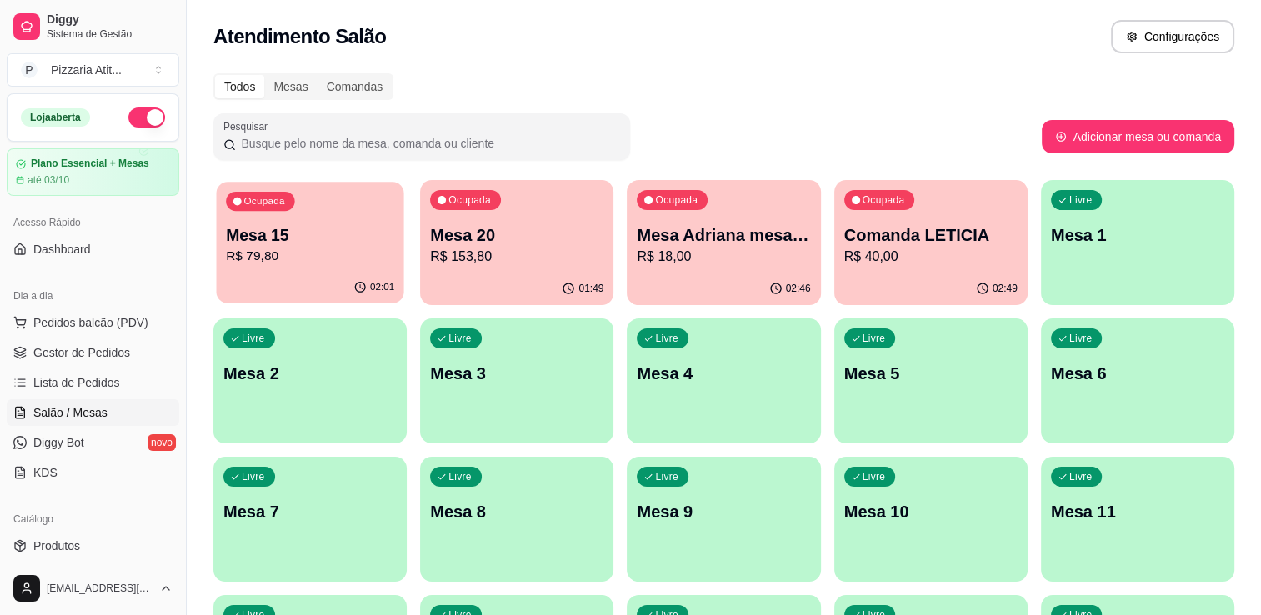
click at [345, 269] on div "Ocupada Mesa 15 R$ 79,80" at bounding box center [309, 227] width 187 height 90
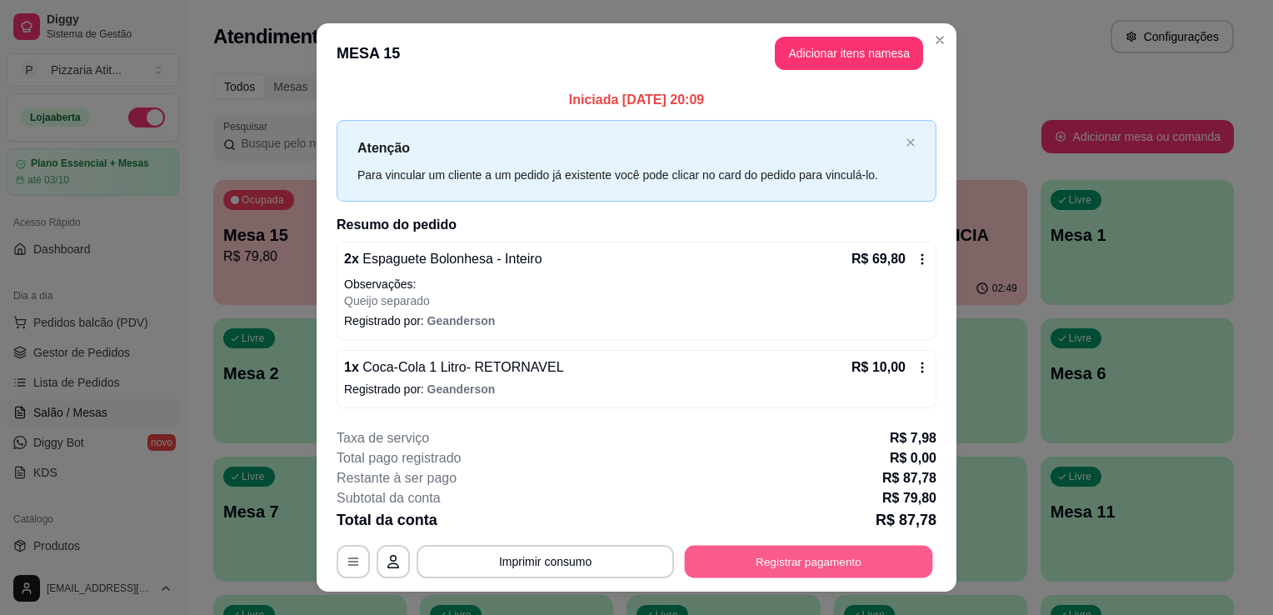
click at [707, 562] on button "Registrar pagamento" at bounding box center [809, 561] width 248 height 32
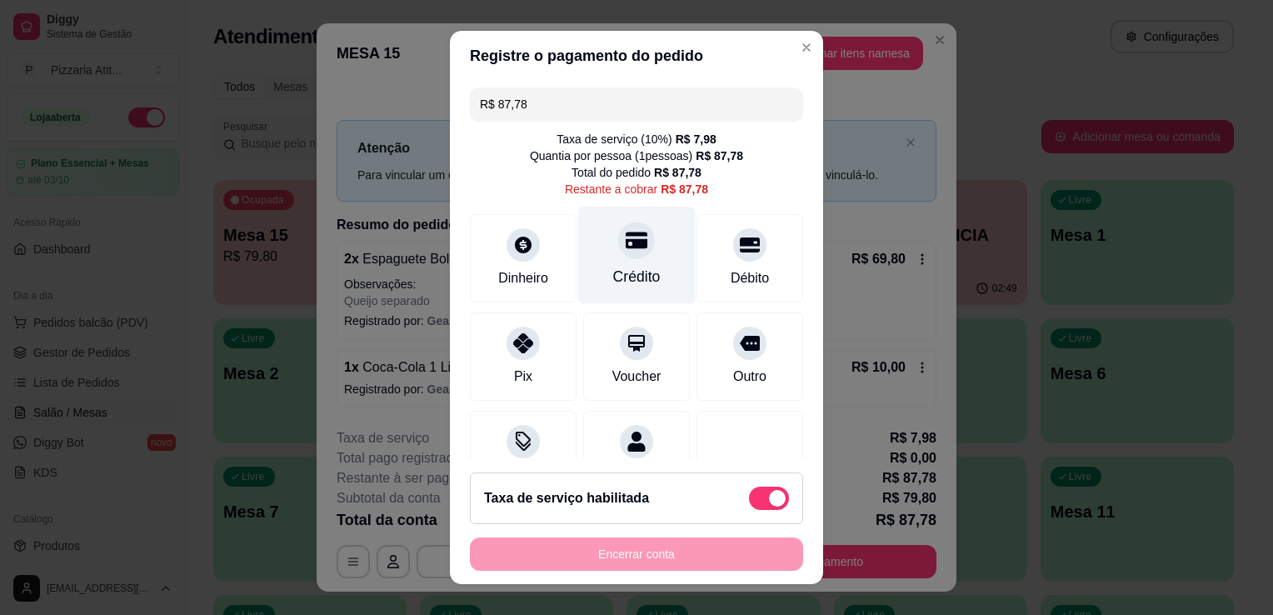
click at [613, 282] on div "Crédito" at bounding box center [636, 277] width 47 height 22
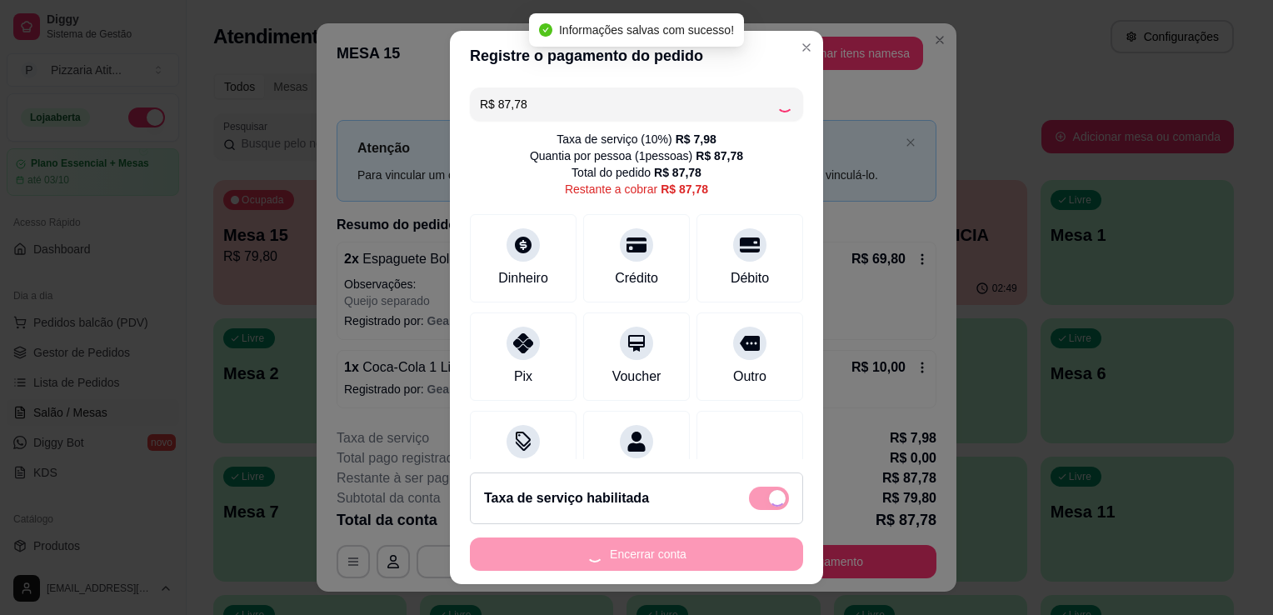
type input "R$ 0,00"
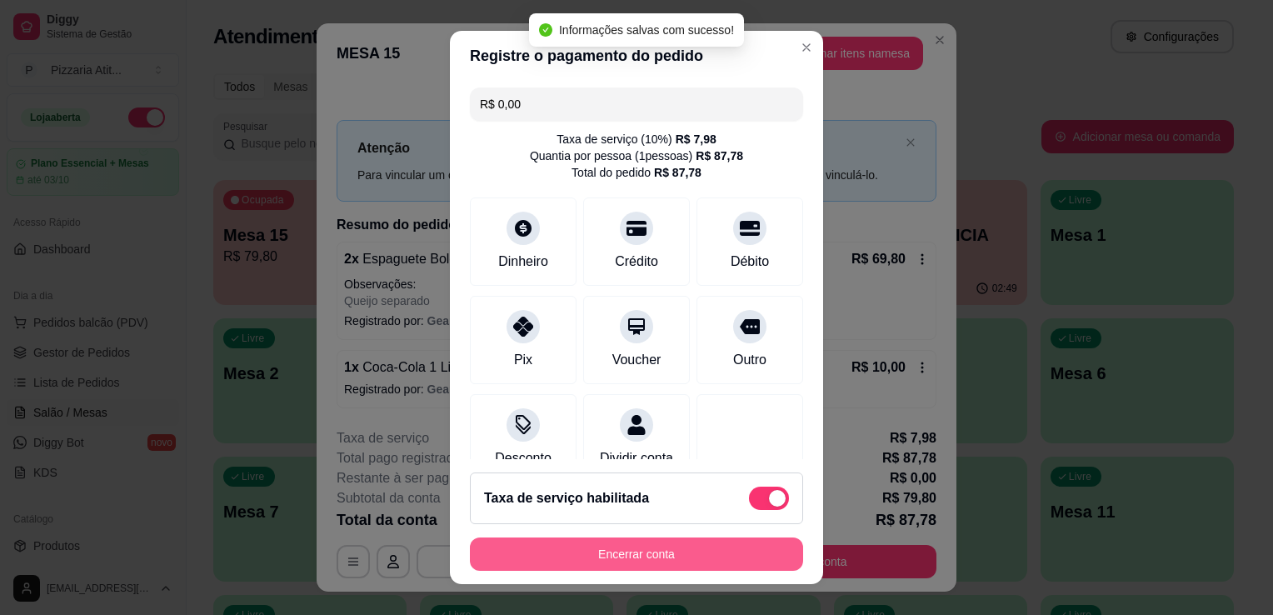
click at [607, 557] on button "Encerrar conta" at bounding box center [636, 553] width 333 height 33
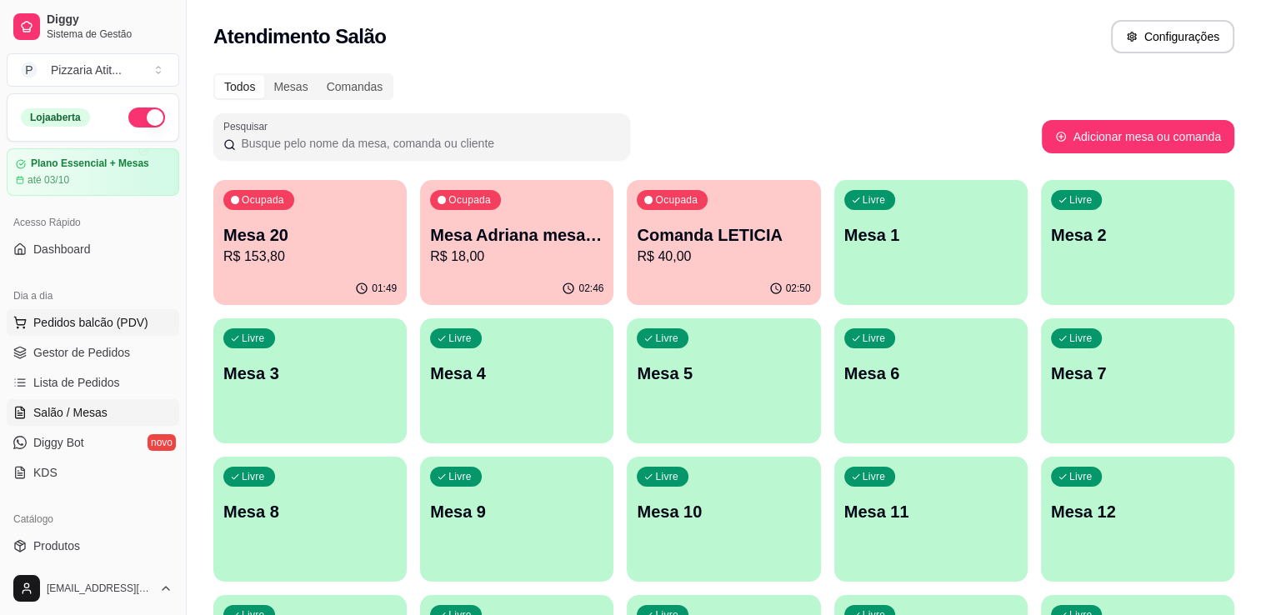
click at [130, 321] on span "Pedidos balcão (PDV)" at bounding box center [90, 322] width 115 height 17
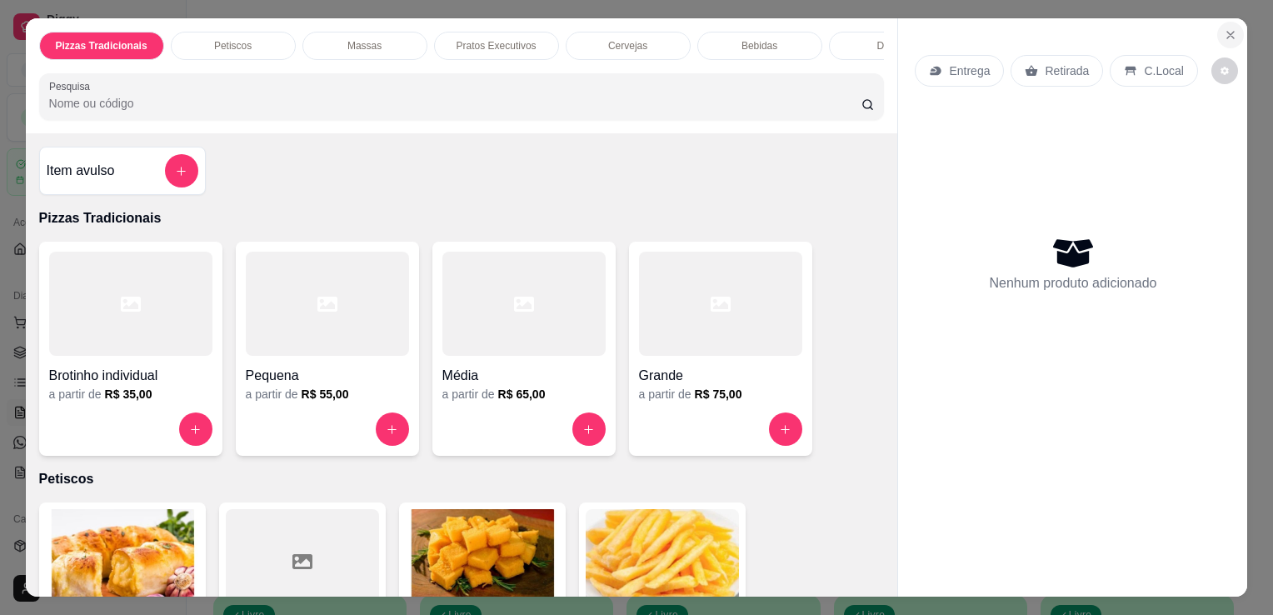
click at [1230, 28] on icon "Close" at bounding box center [1230, 34] width 13 height 13
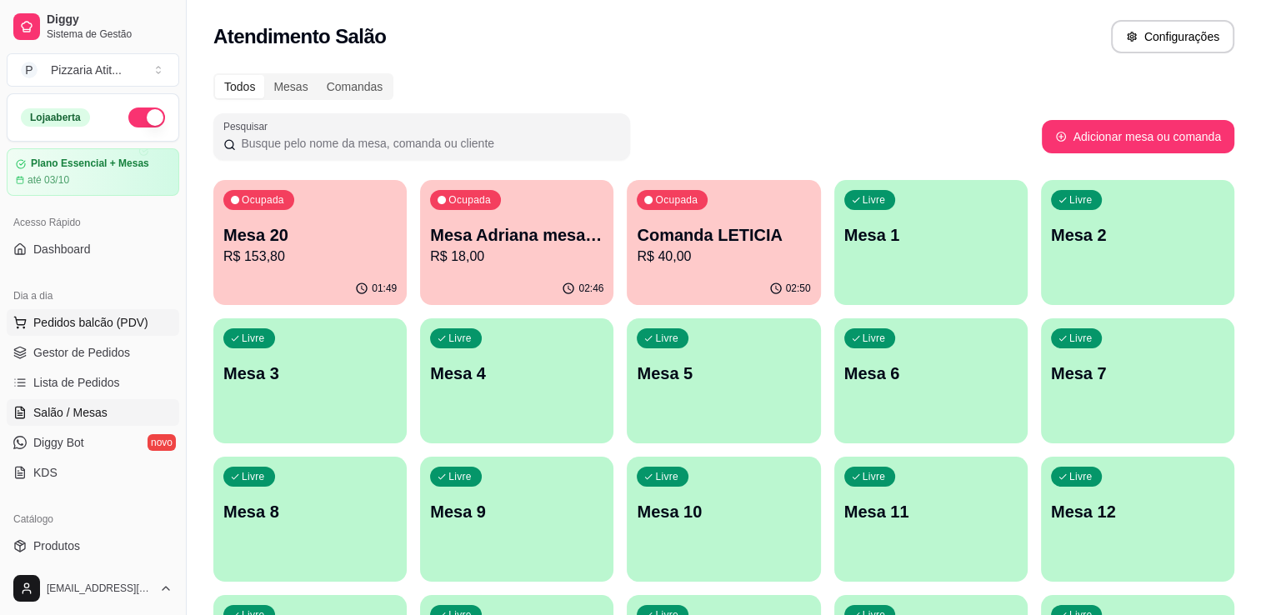
click at [144, 331] on button "Pedidos balcão (PDV)" at bounding box center [93, 322] width 172 height 27
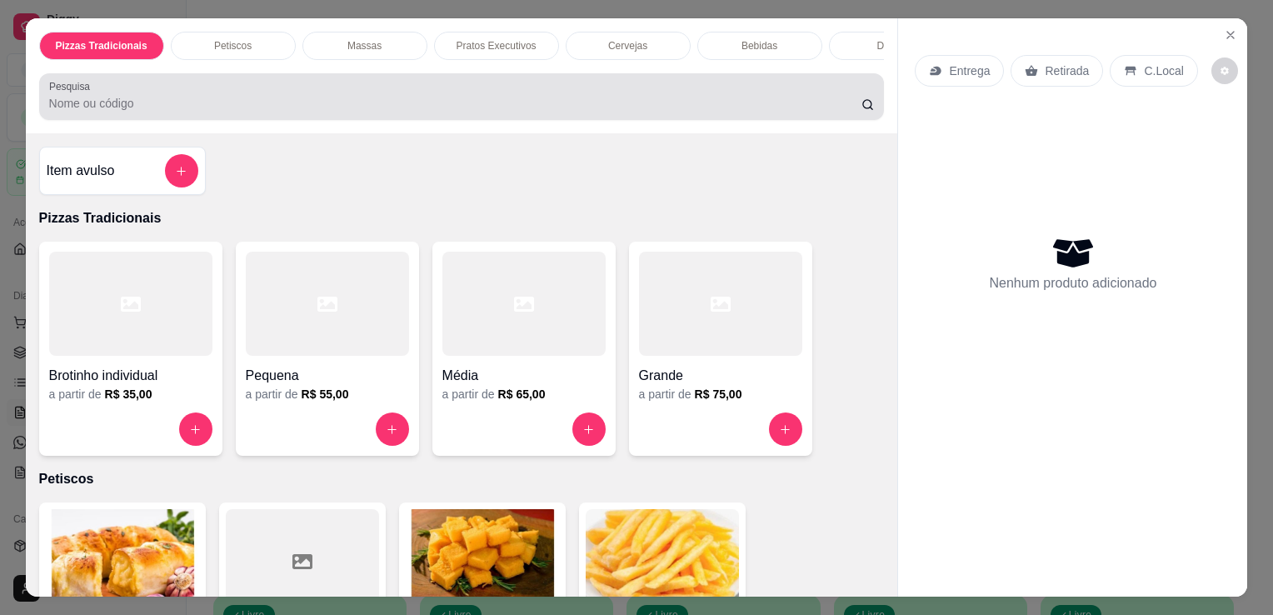
click at [530, 113] on div at bounding box center [462, 96] width 826 height 33
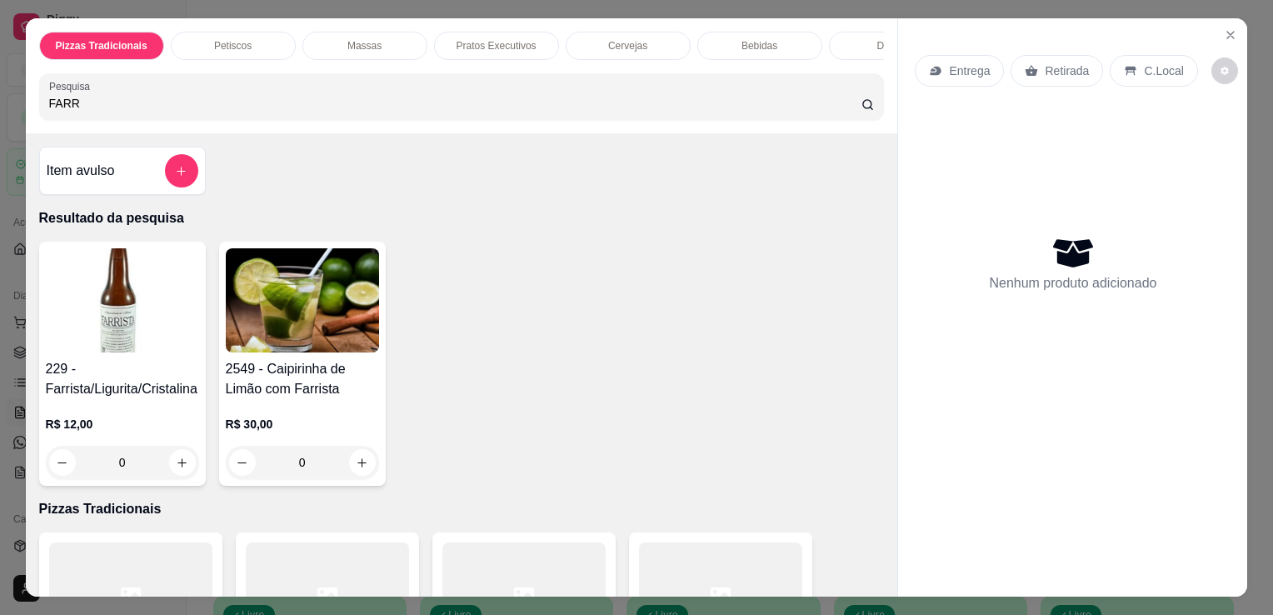
type input "FARR"
click at [46, 347] on img at bounding box center [122, 300] width 153 height 104
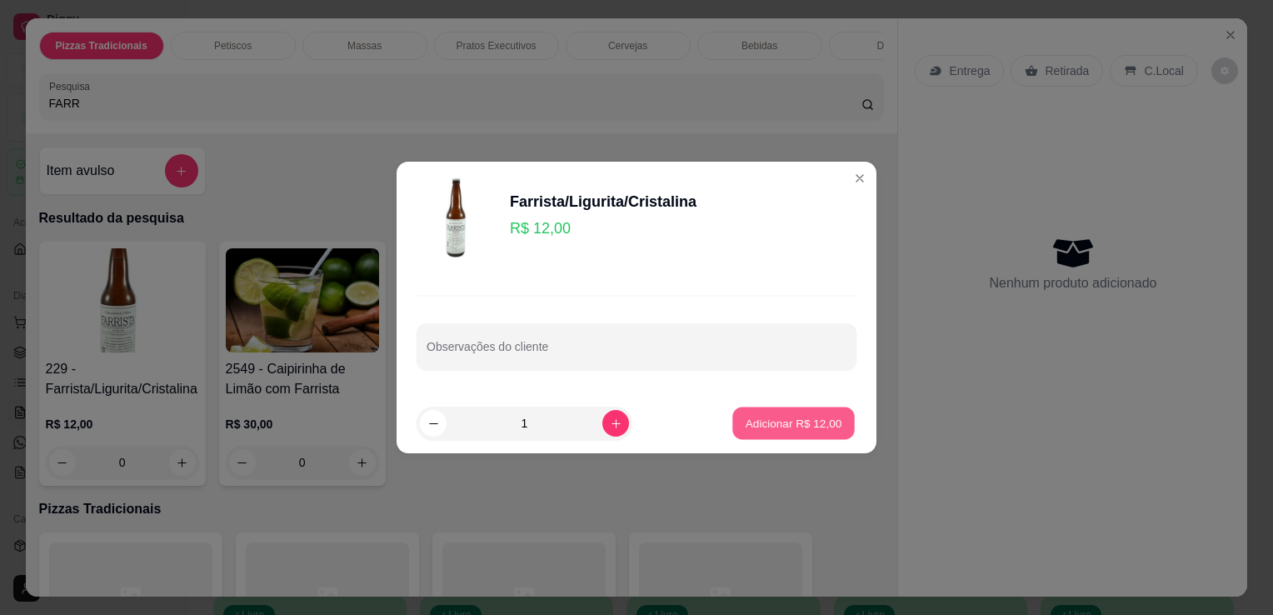
click at [817, 412] on button "Adicionar R$ 12,00" at bounding box center [793, 423] width 122 height 32
type input "1"
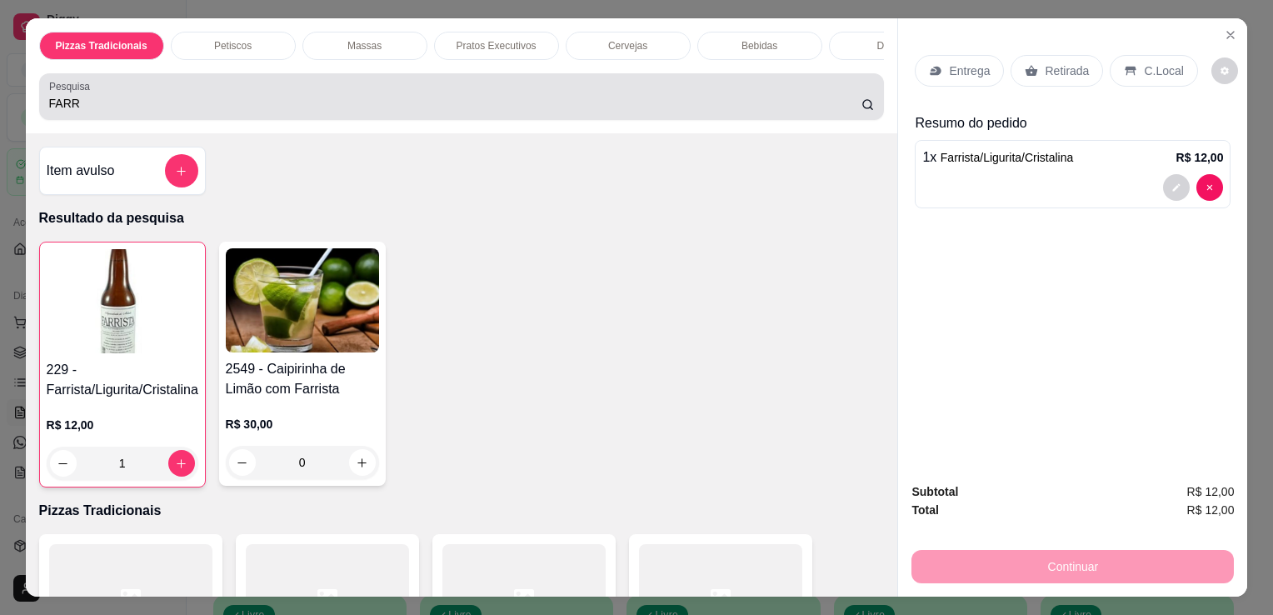
click at [609, 113] on div "FARR" at bounding box center [462, 96] width 826 height 33
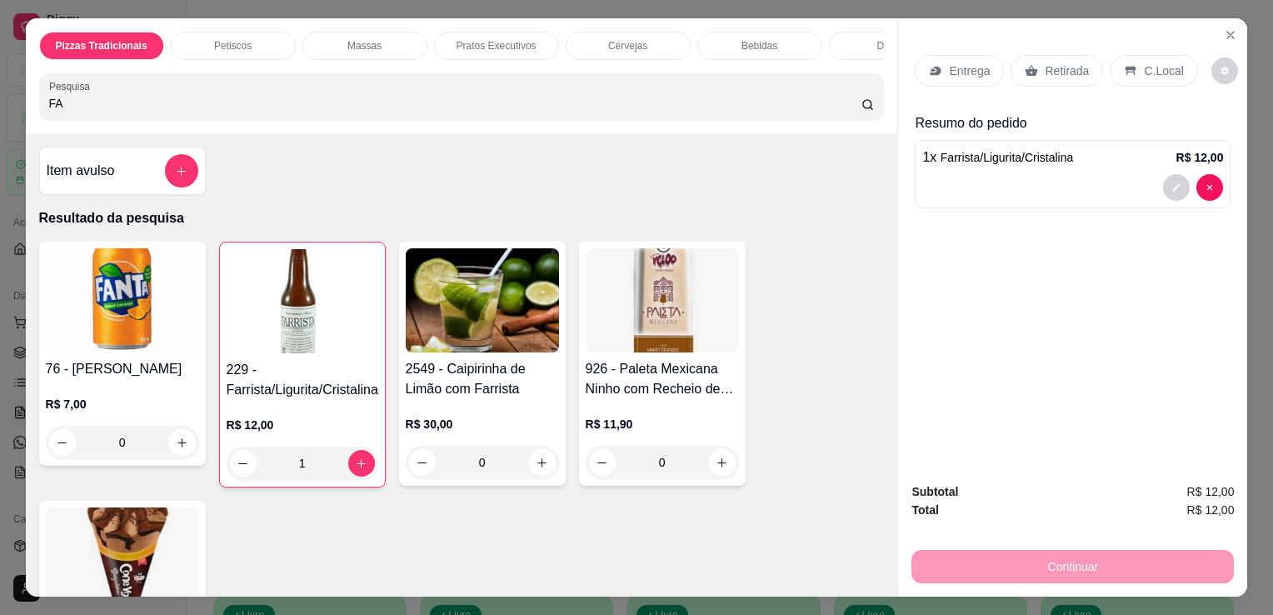
type input "F"
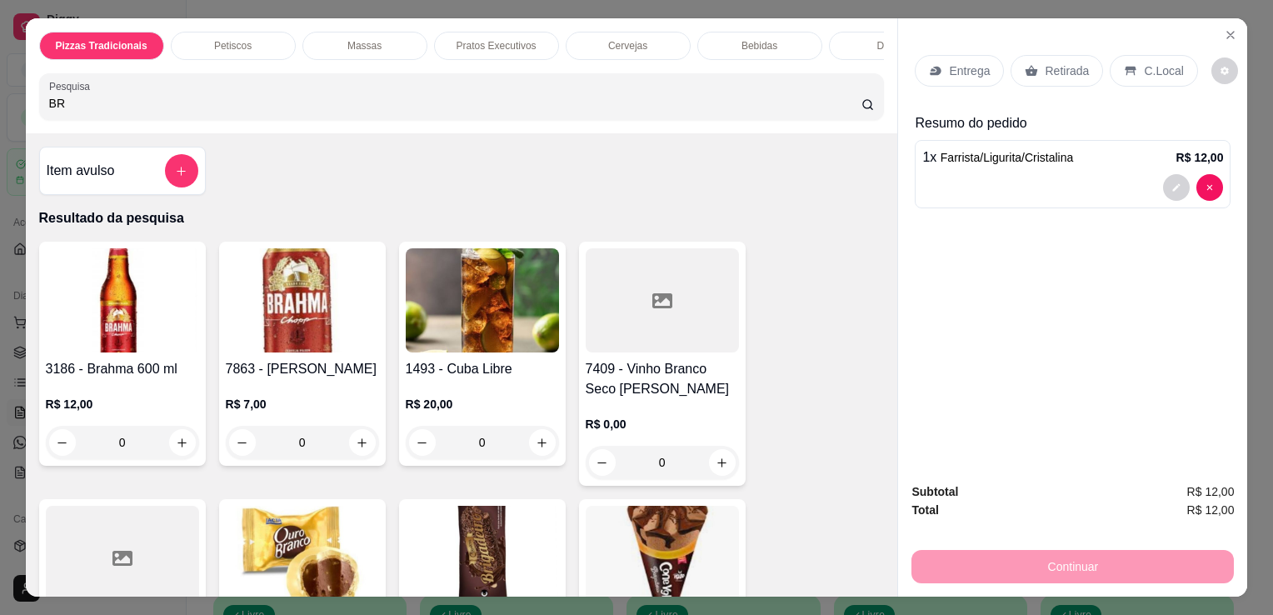
type input "BR"
click at [136, 328] on img at bounding box center [122, 300] width 153 height 104
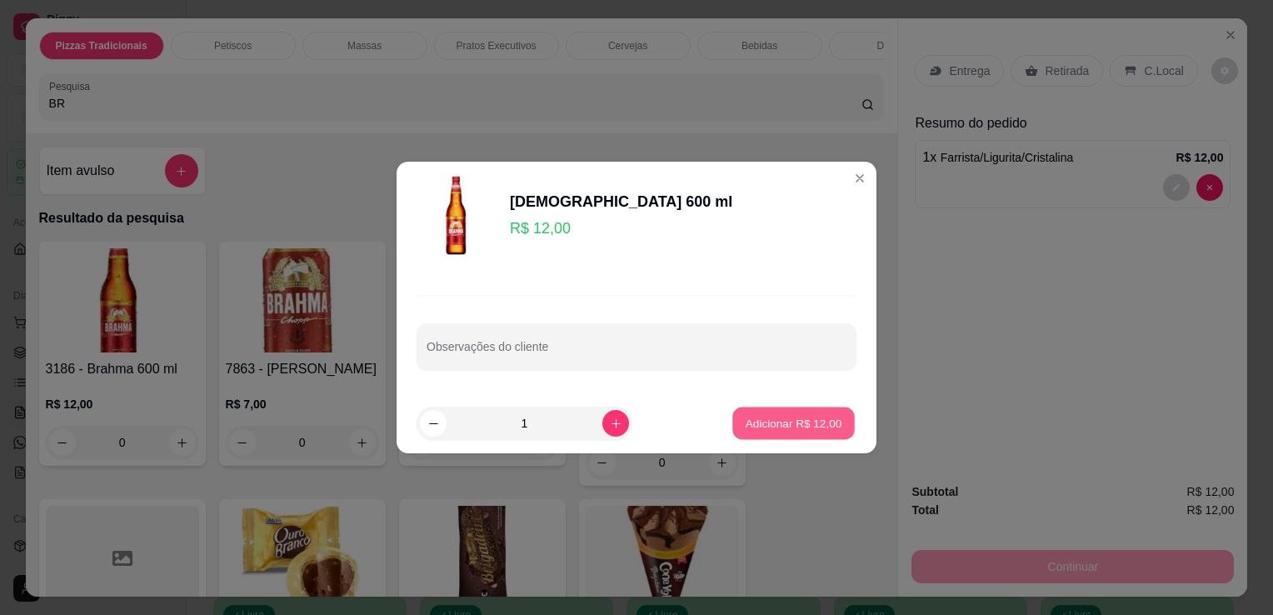
click at [760, 425] on p "Adicionar R$ 12,00" at bounding box center [794, 423] width 97 height 16
type input "1"
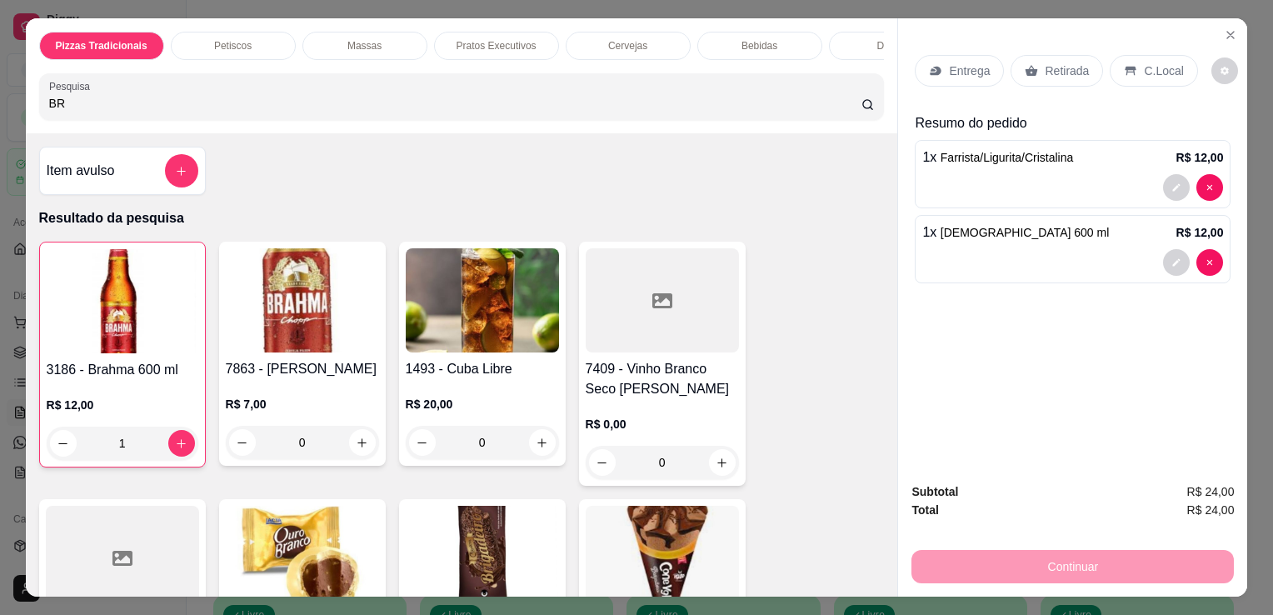
click at [1144, 67] on p "C.Local" at bounding box center [1163, 70] width 39 height 17
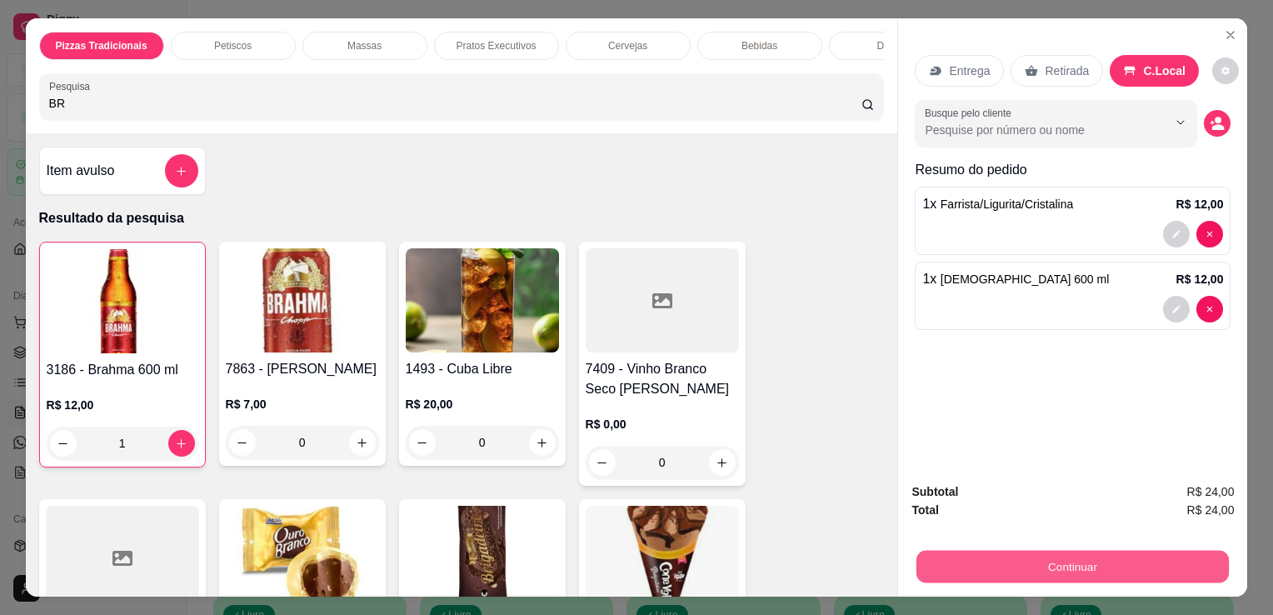
click at [1003, 562] on button "Continuar" at bounding box center [1073, 566] width 312 height 32
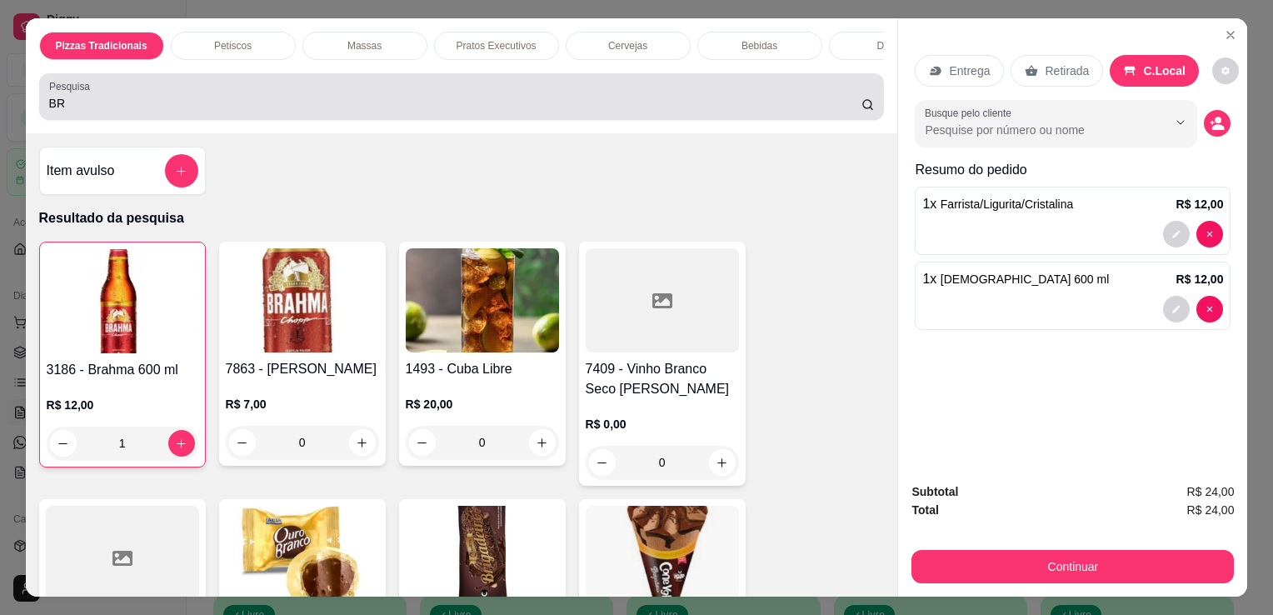
click at [678, 88] on div "BR" at bounding box center [462, 96] width 826 height 33
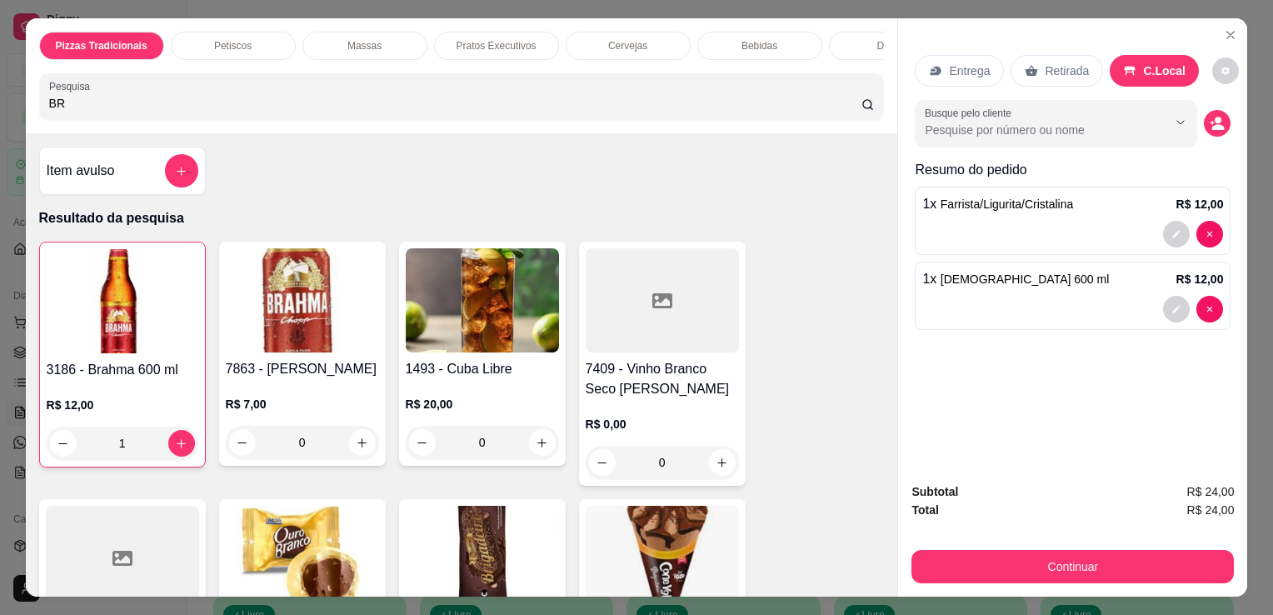
type input "B"
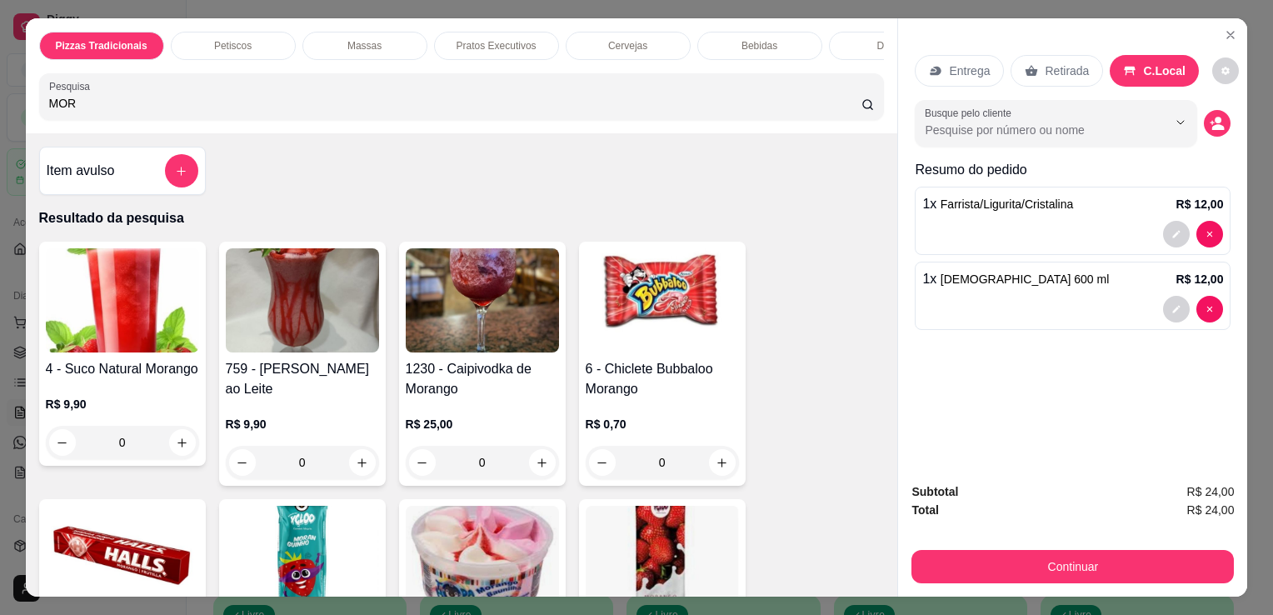
type input "MOR"
click at [317, 562] on img at bounding box center [302, 558] width 153 height 104
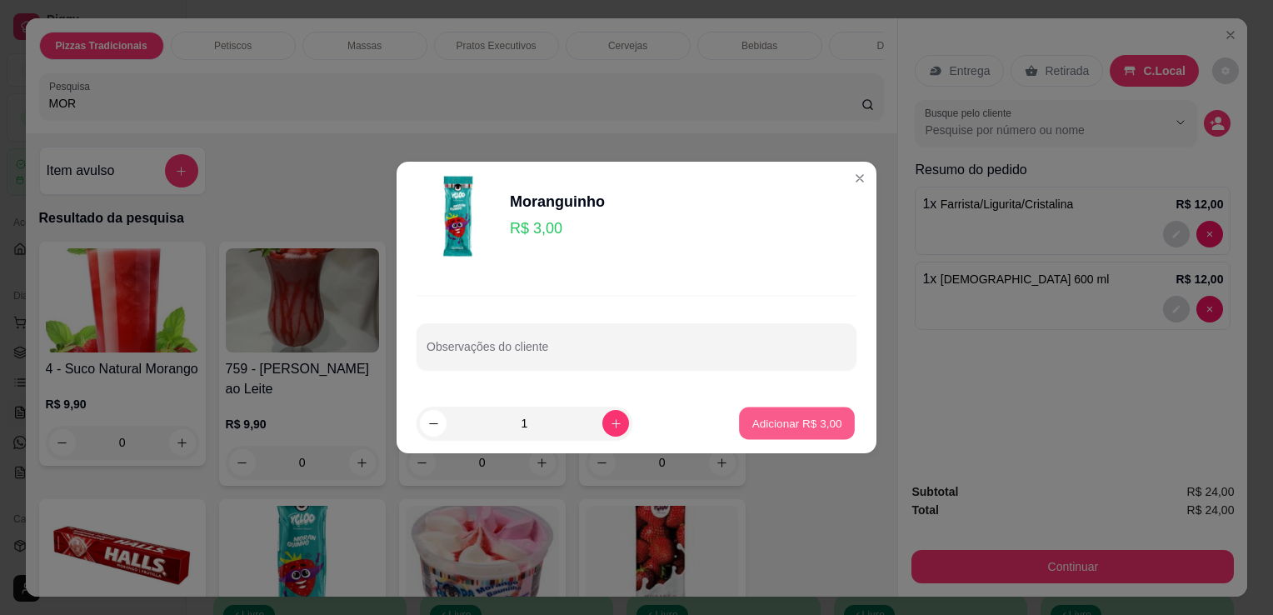
click at [826, 436] on button "Adicionar R$ 3,00" at bounding box center [797, 423] width 116 height 32
type input "1"
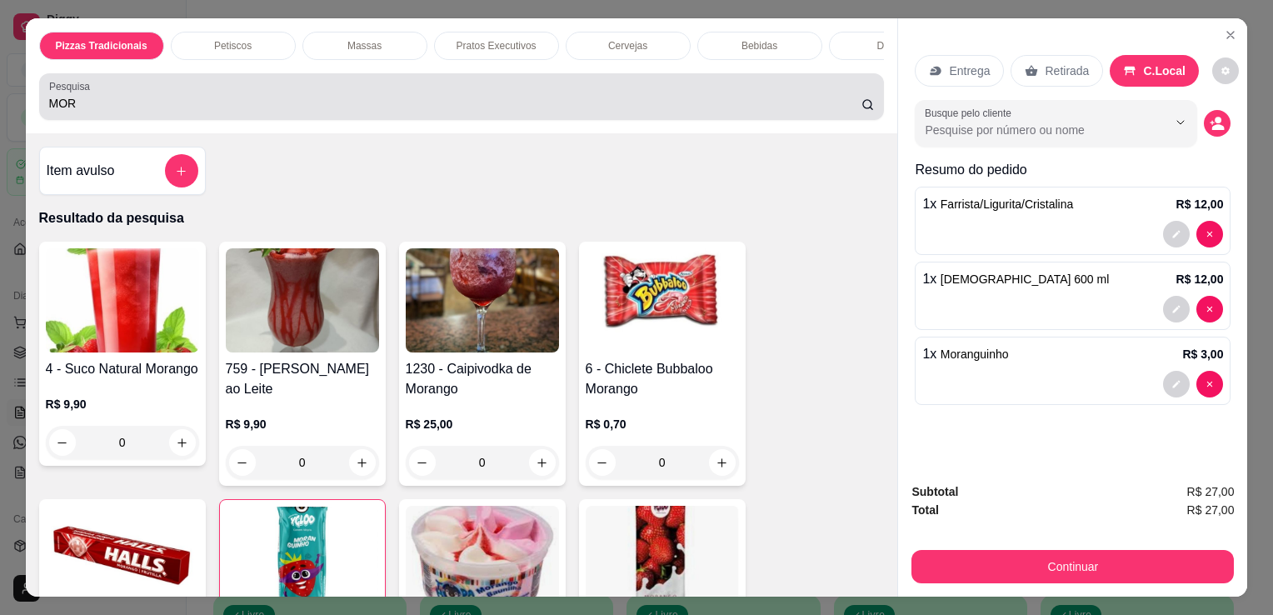
click at [732, 92] on div "MOR" at bounding box center [462, 96] width 826 height 33
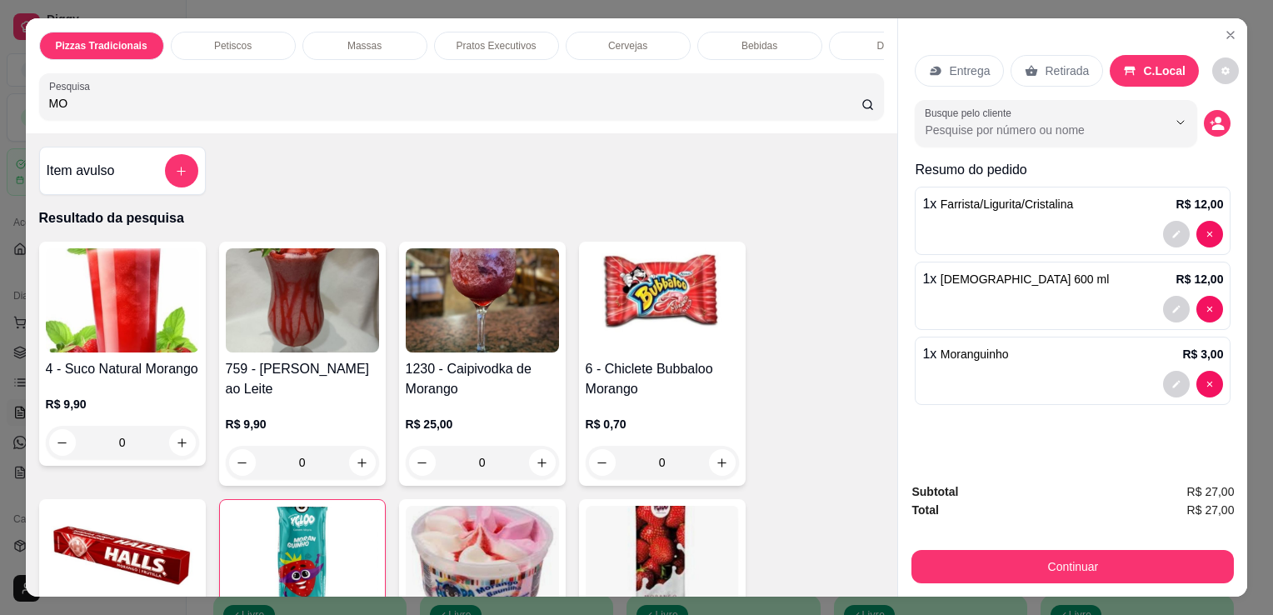
type input "M"
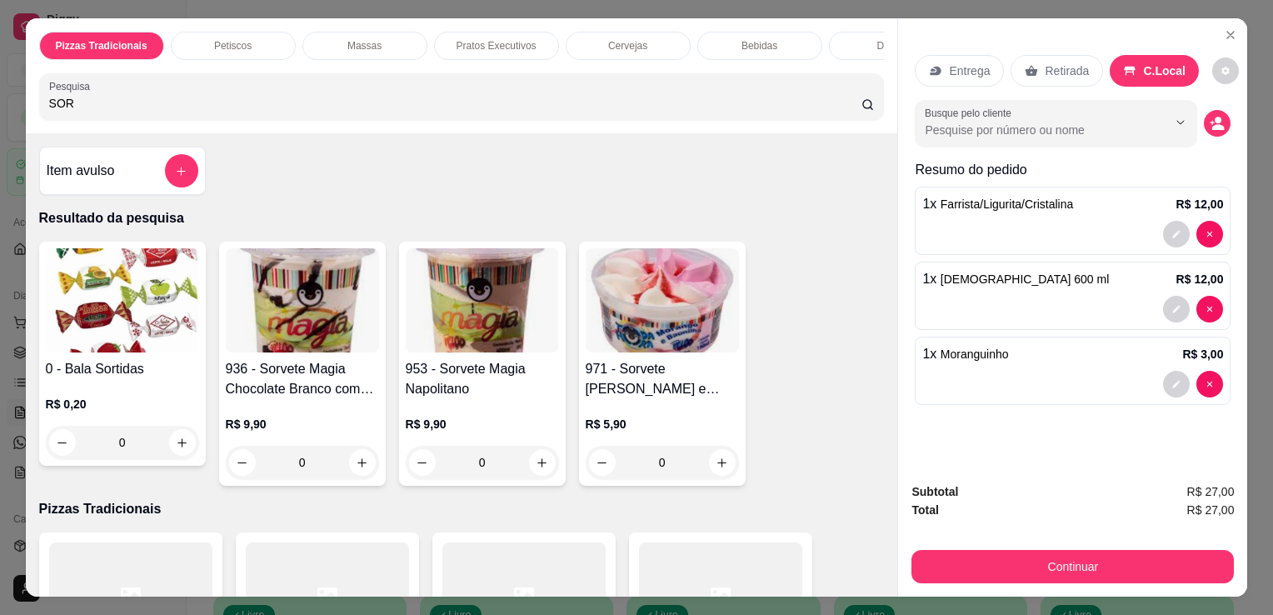
click at [786, 111] on input "SOR" at bounding box center [455, 103] width 812 height 17
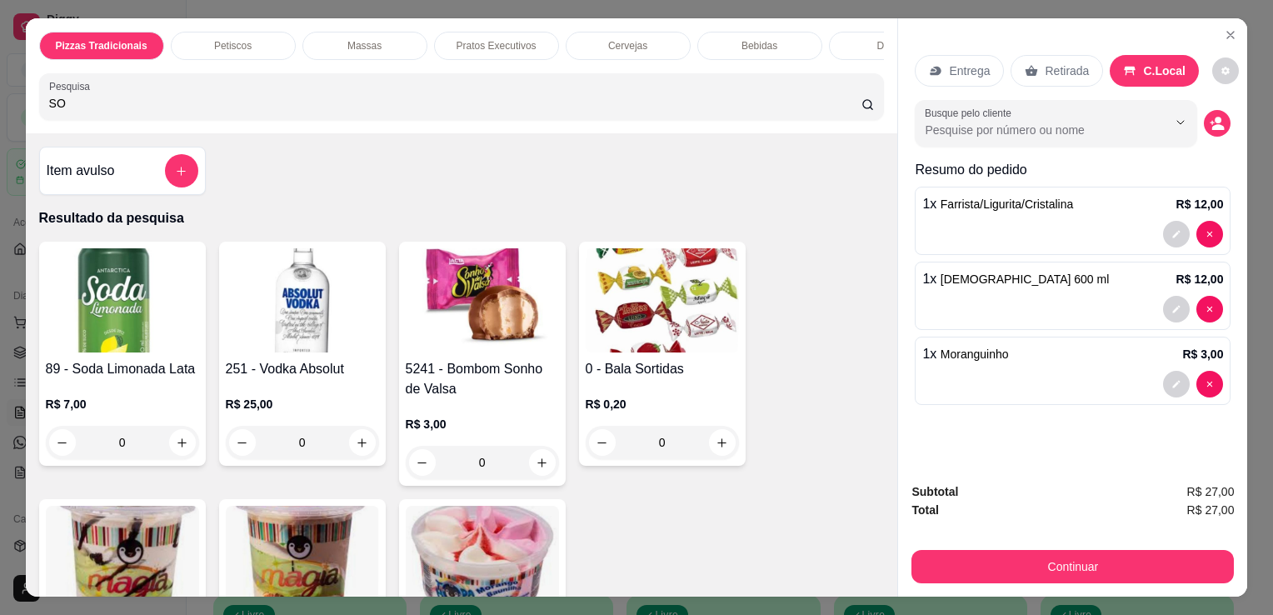
type input "S"
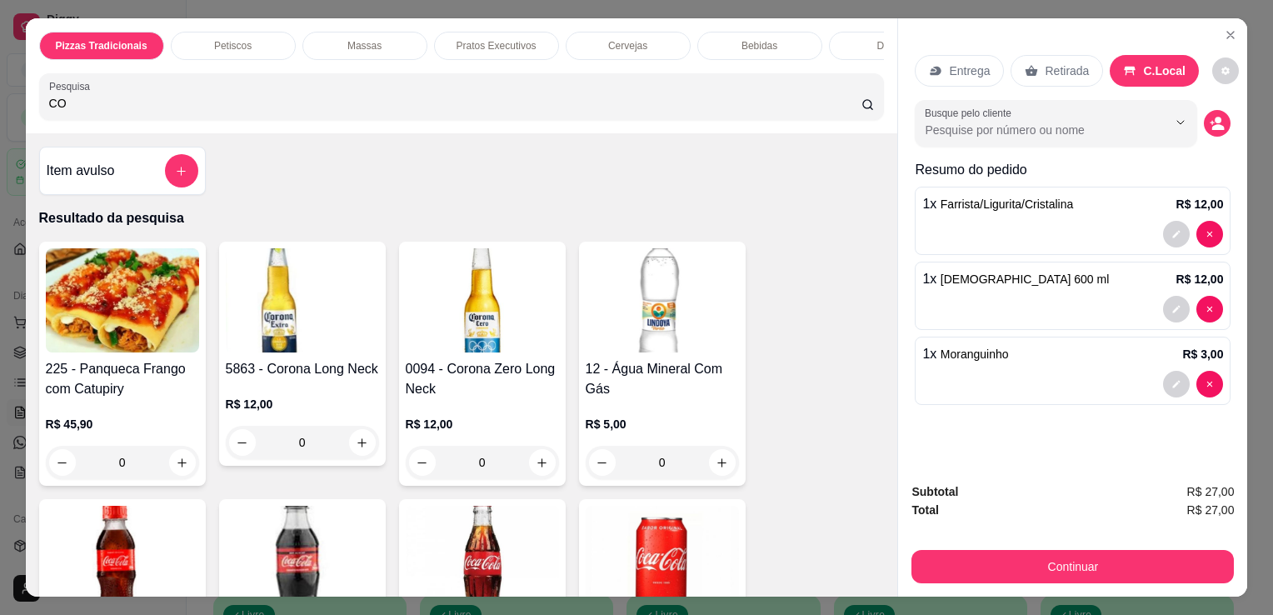
type input "CO"
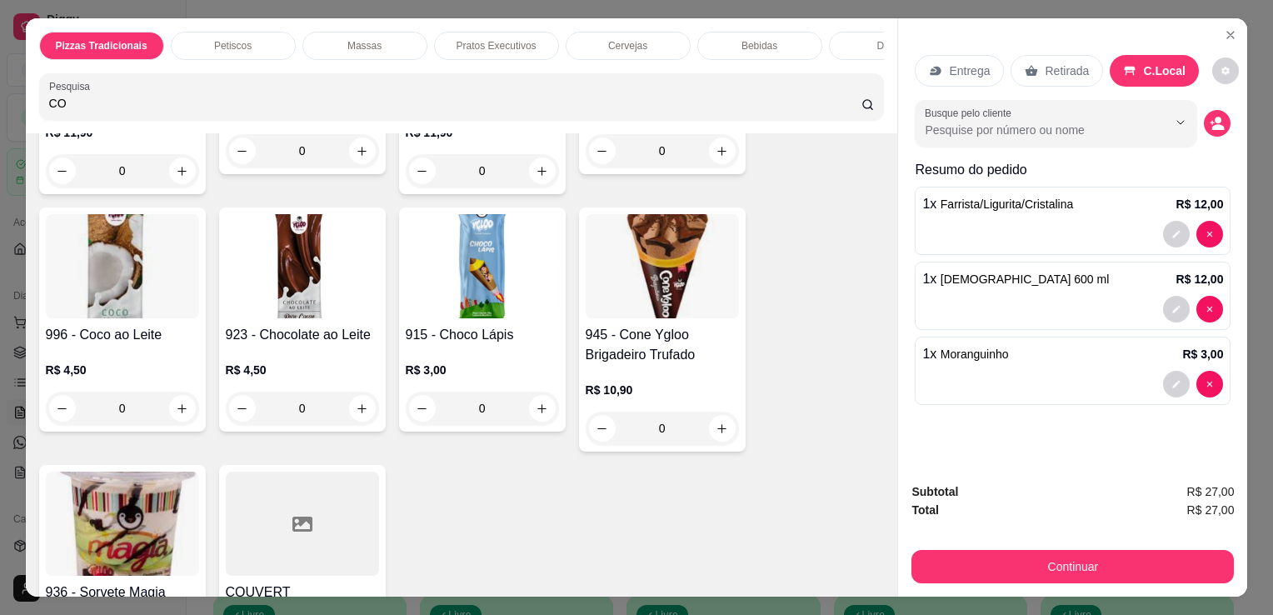
scroll to position [3389, 0]
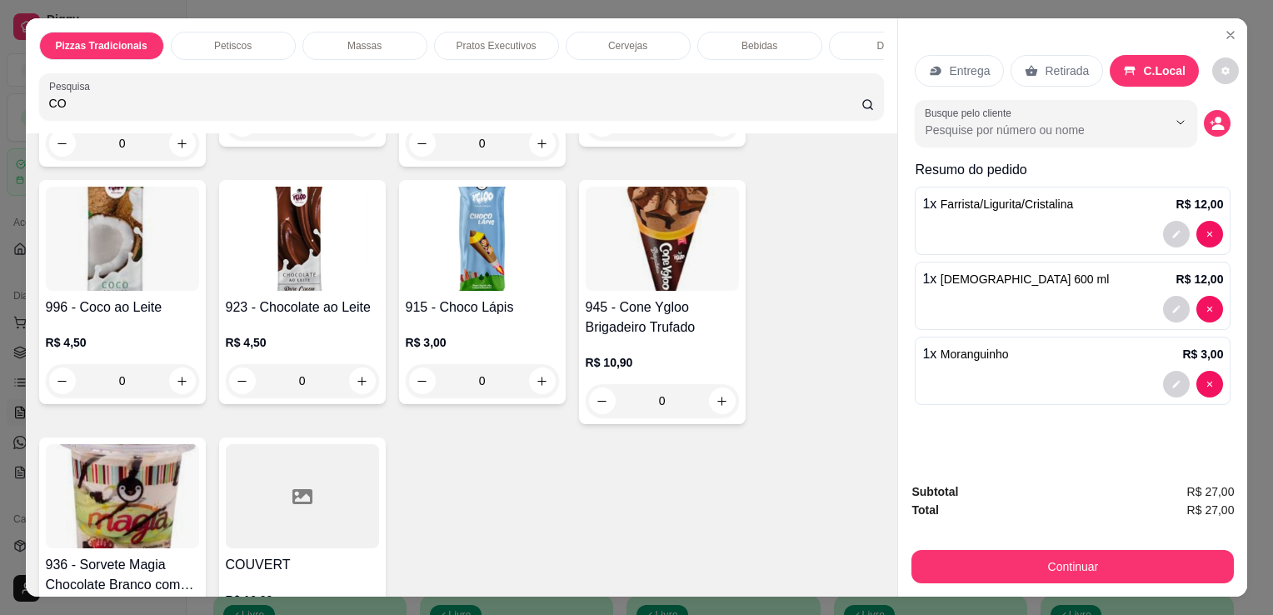
click at [579, 270] on div "945 - Cone Ygloo Brigadeiro Trufado R$ 10,90 0" at bounding box center [662, 302] width 167 height 244
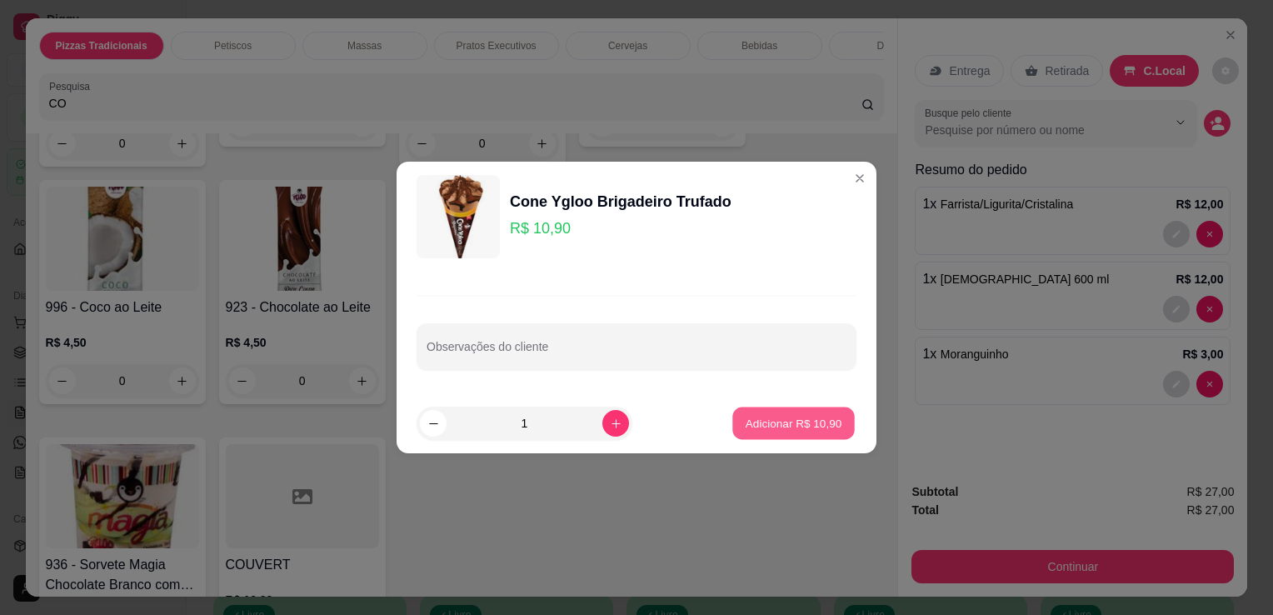
click at [777, 426] on p "Adicionar R$ 10,90" at bounding box center [794, 423] width 97 height 16
type input "1"
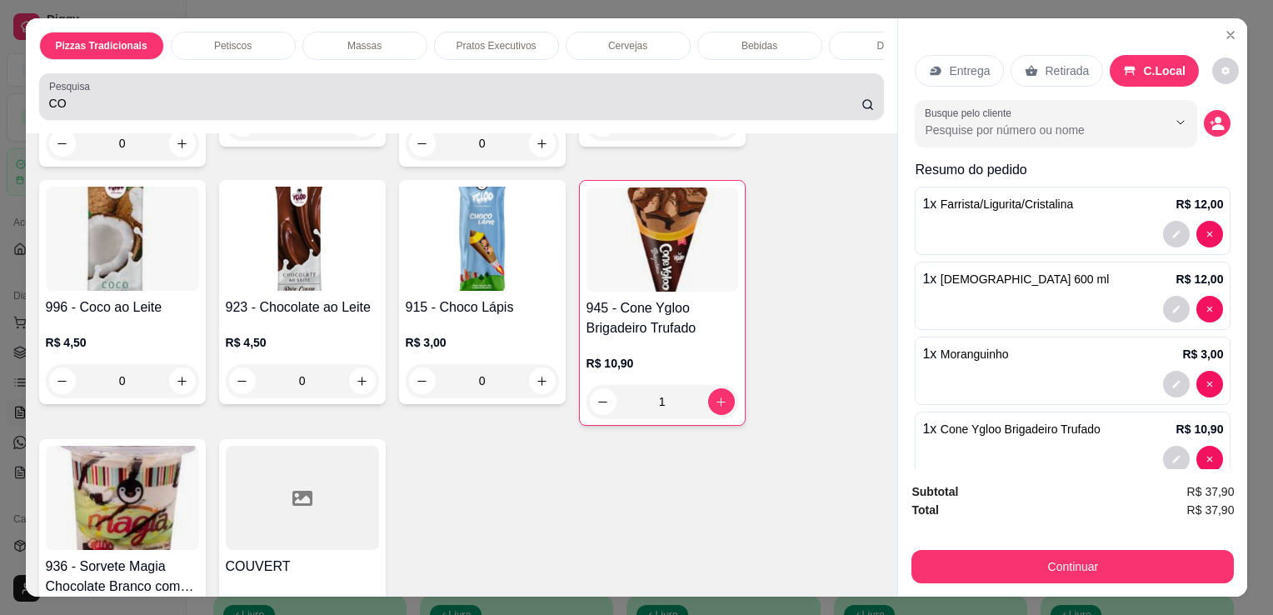
click at [730, 120] on div "Pesquisa CO" at bounding box center [462, 96] width 846 height 47
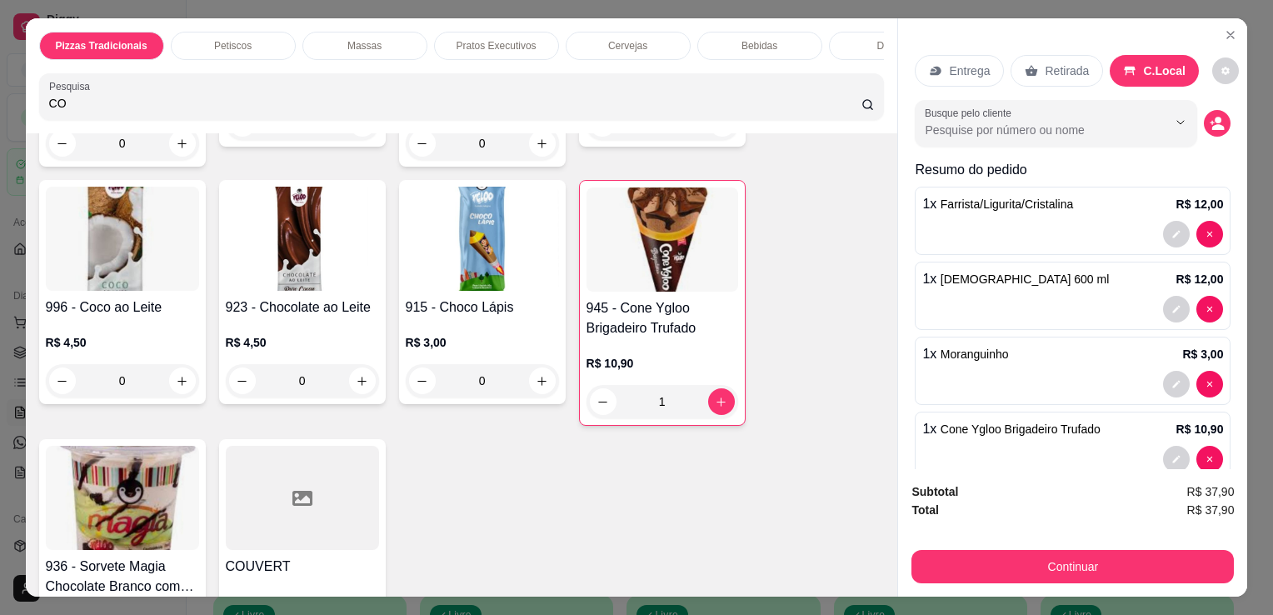
type input "C"
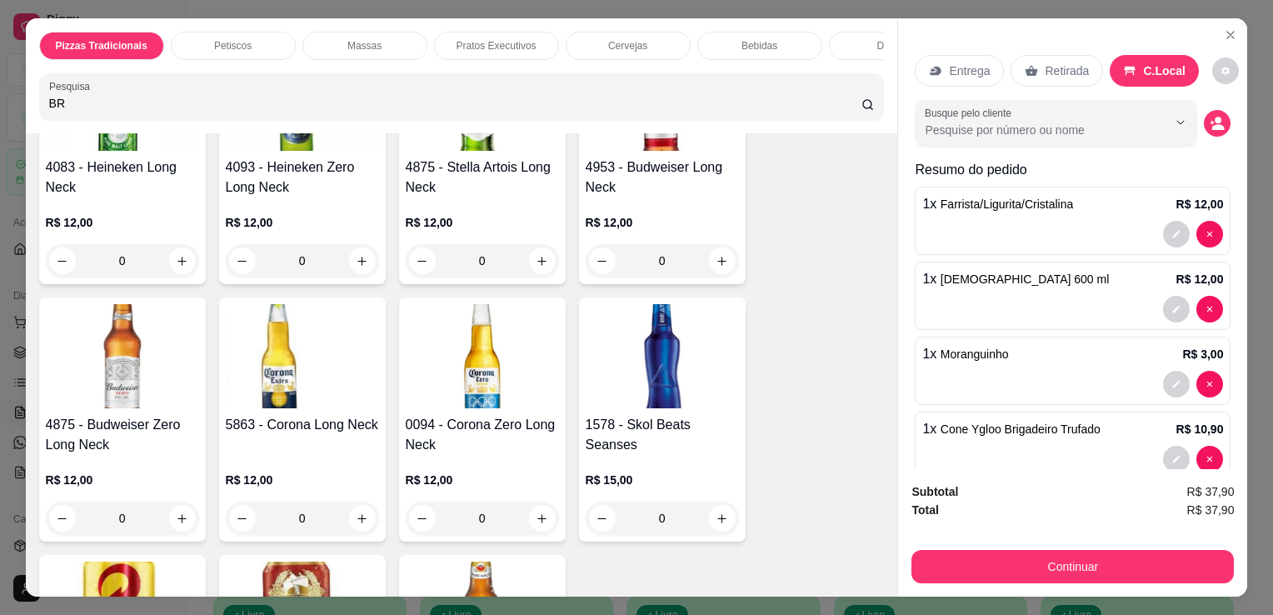
scroll to position [6752, 0]
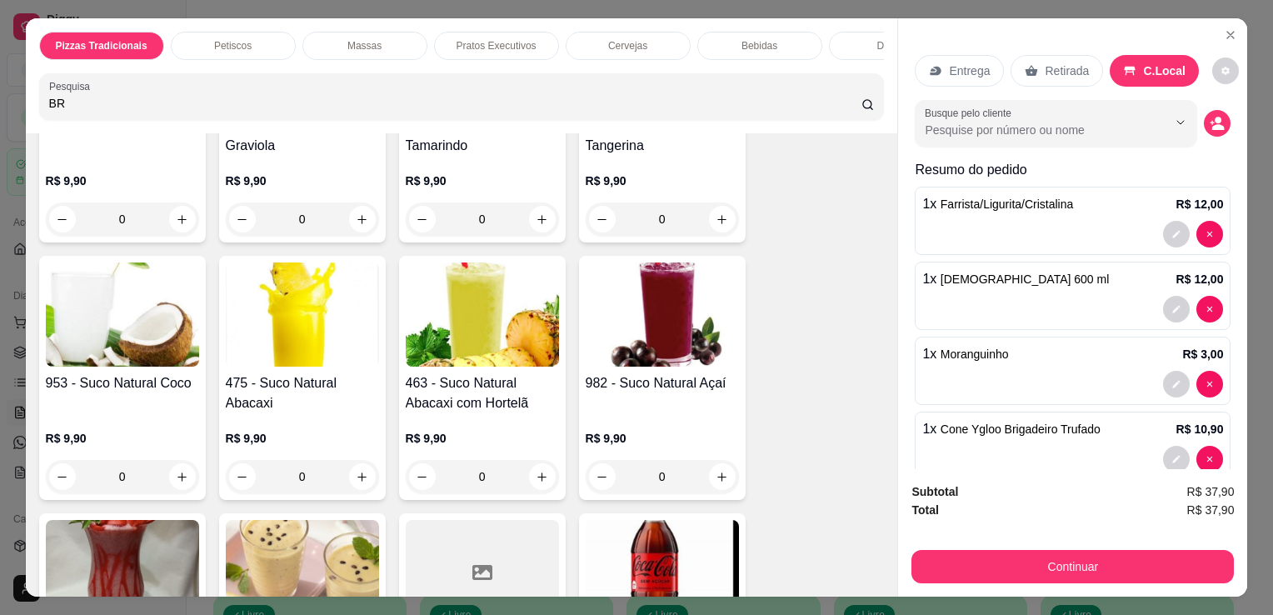
type input "BR"
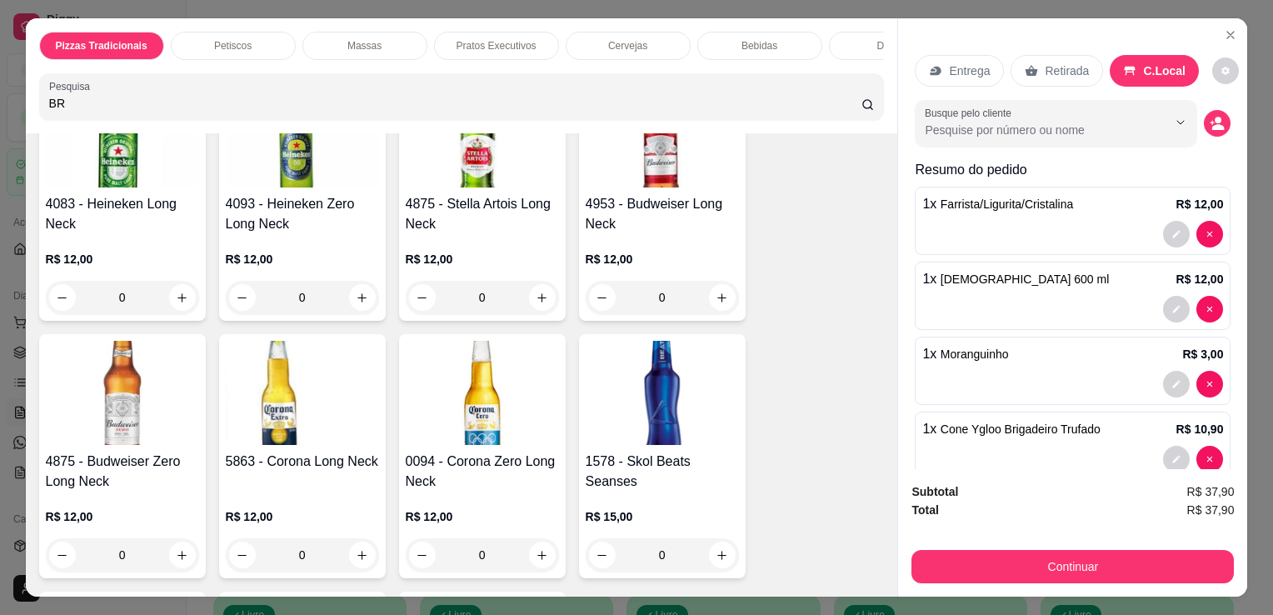
scroll to position [4000, 0]
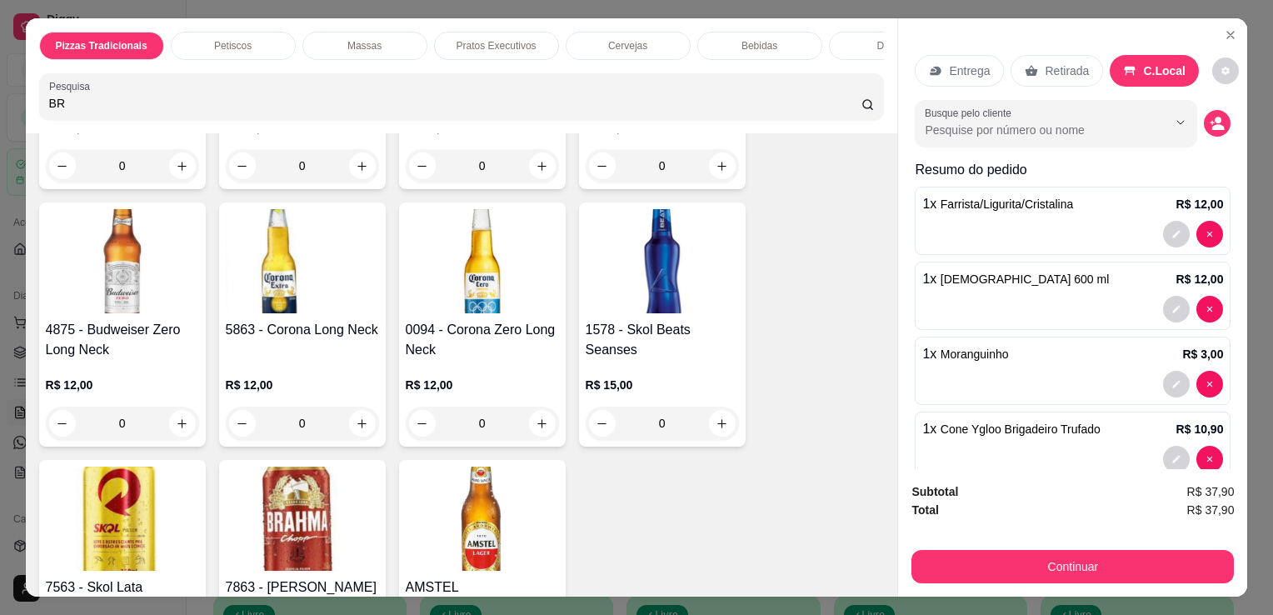
click at [323, 507] on img at bounding box center [302, 519] width 153 height 104
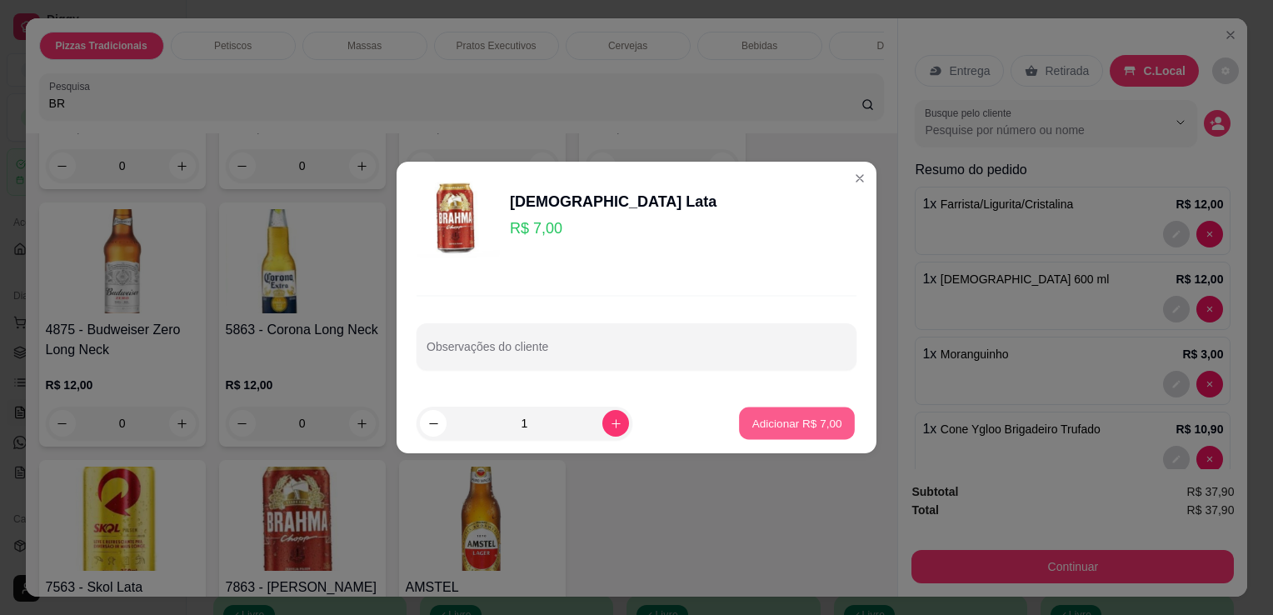
click at [739, 422] on button "Adicionar R$ 7,00" at bounding box center [797, 423] width 116 height 32
type input "1"
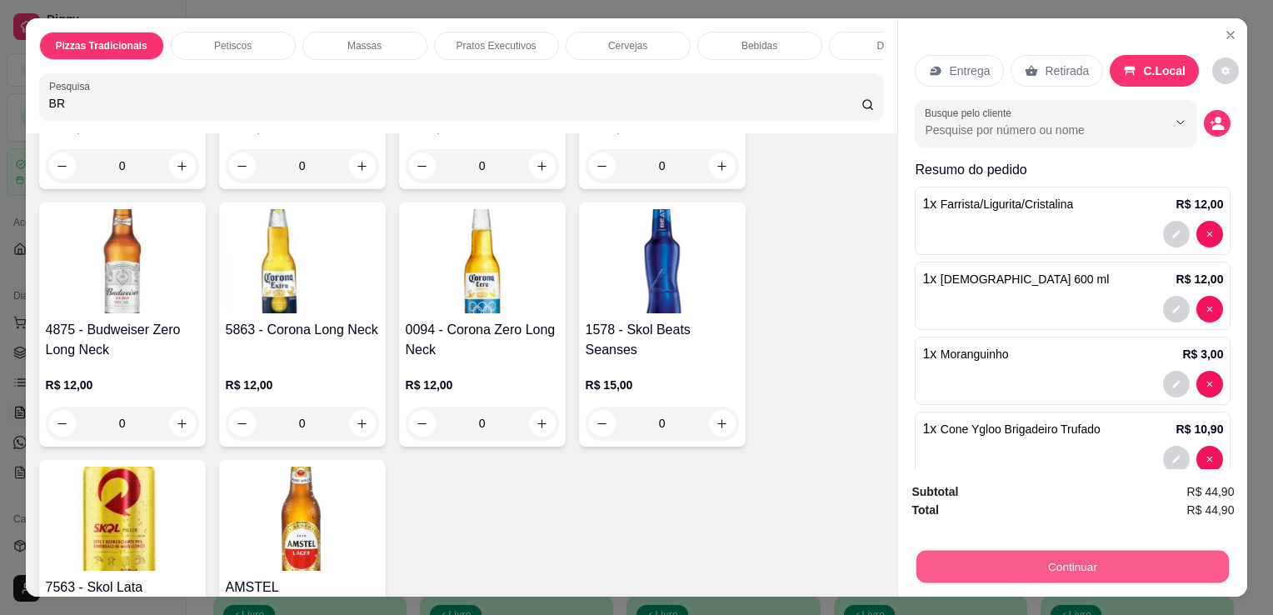
click at [995, 563] on button "Continuar" at bounding box center [1073, 566] width 312 height 32
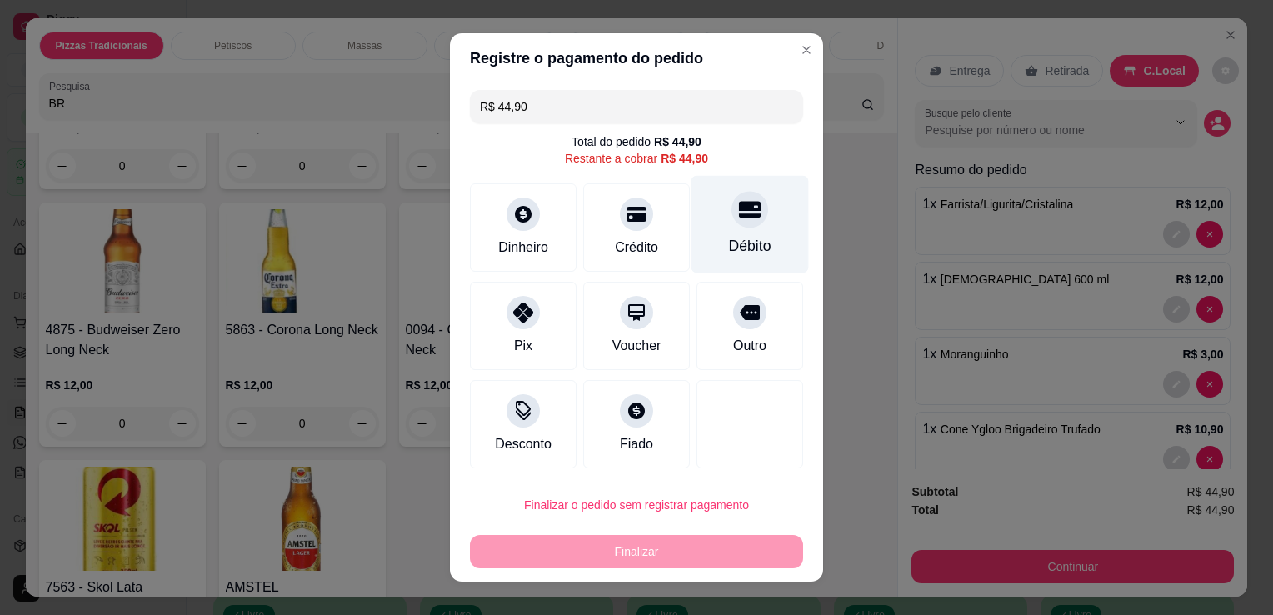
click at [748, 244] on div "Débito" at bounding box center [750, 246] width 42 height 22
type input "R$ 0,00"
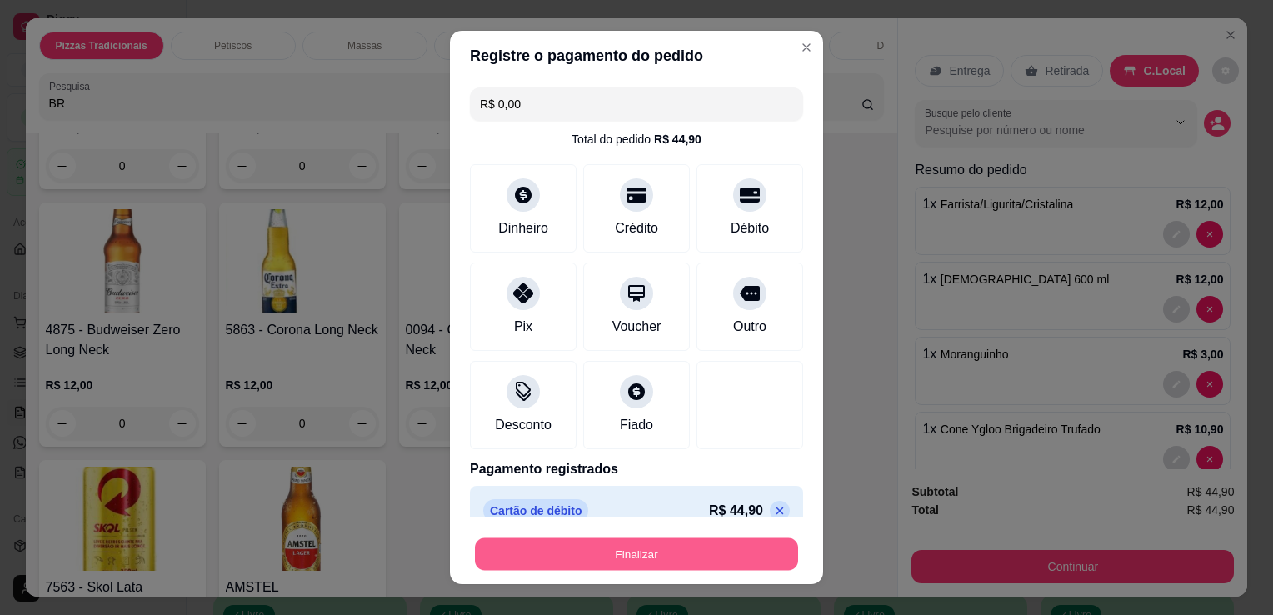
click at [697, 561] on button "Finalizar" at bounding box center [636, 554] width 323 height 32
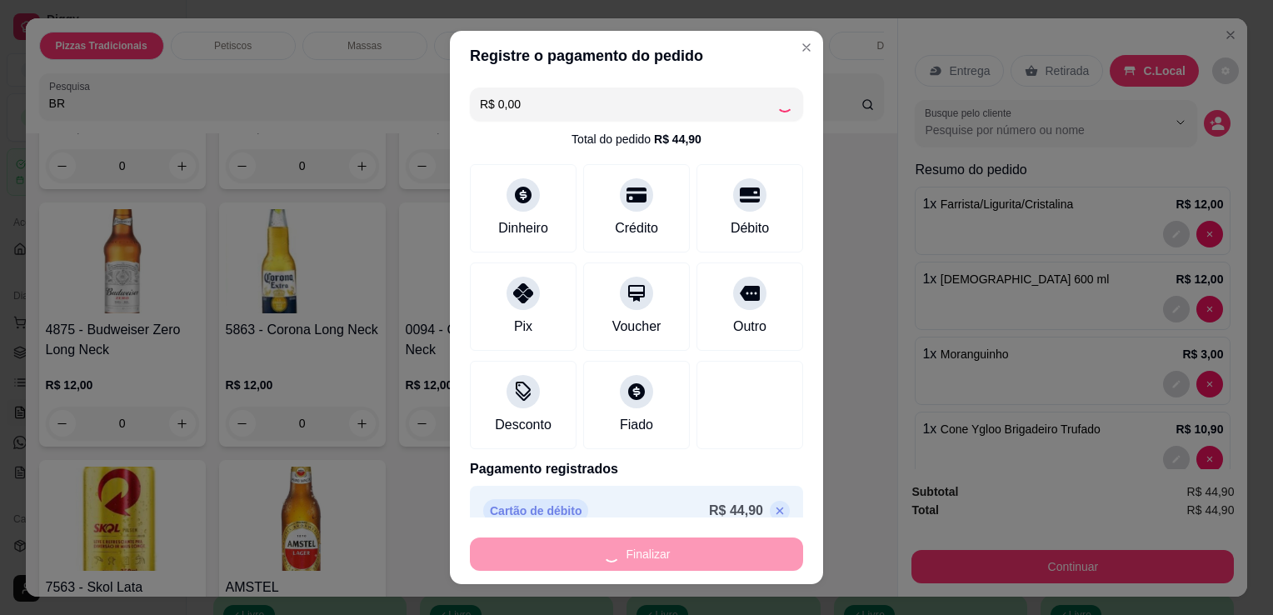
type input "0"
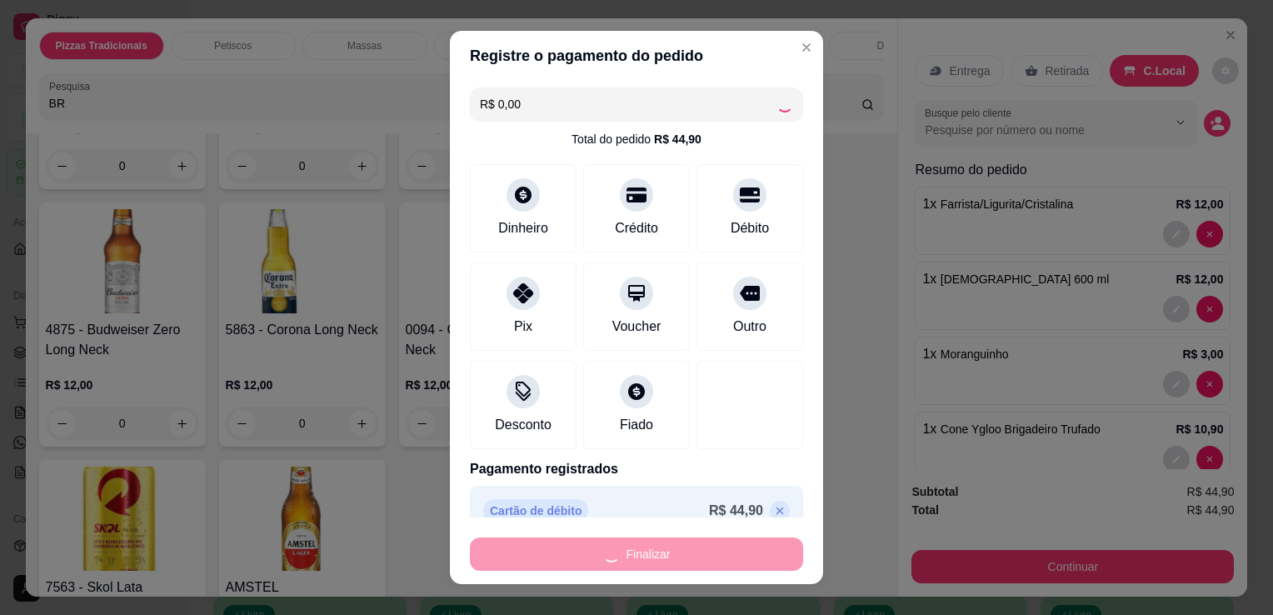
type input "0"
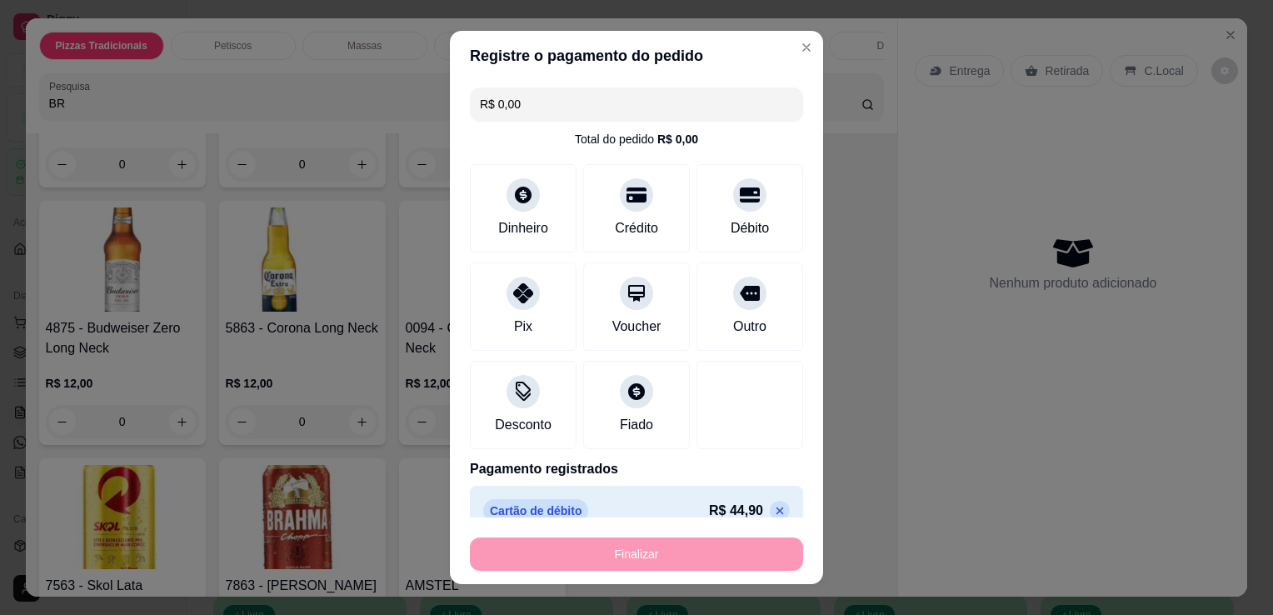
type input "-R$ 44,90"
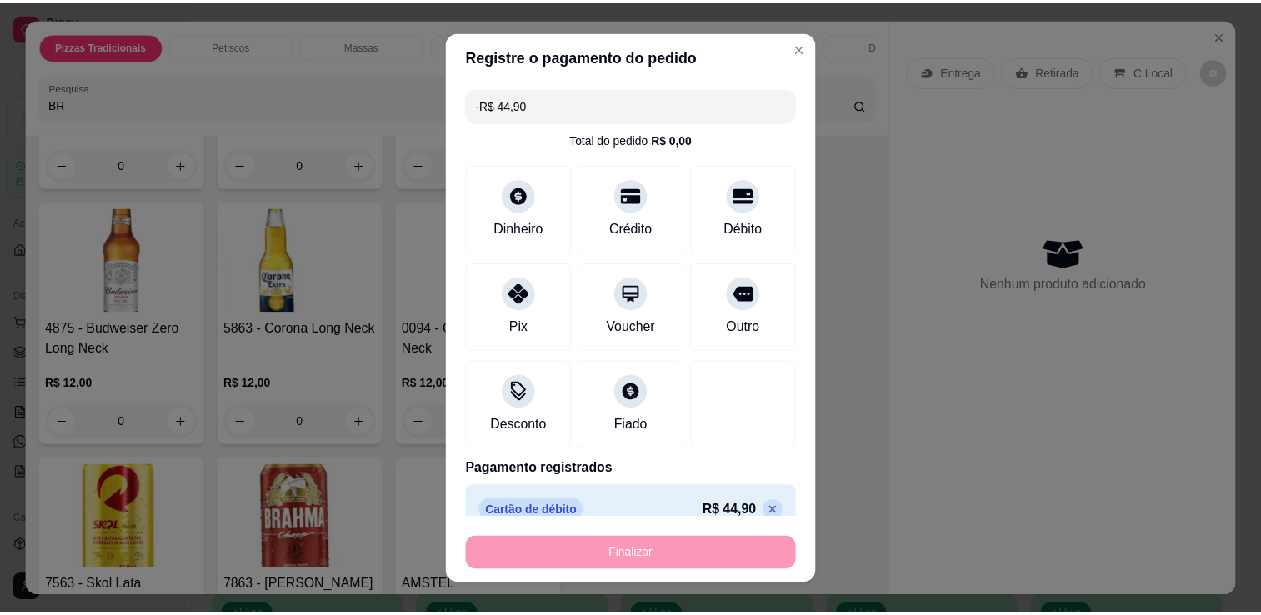
scroll to position [3999, 0]
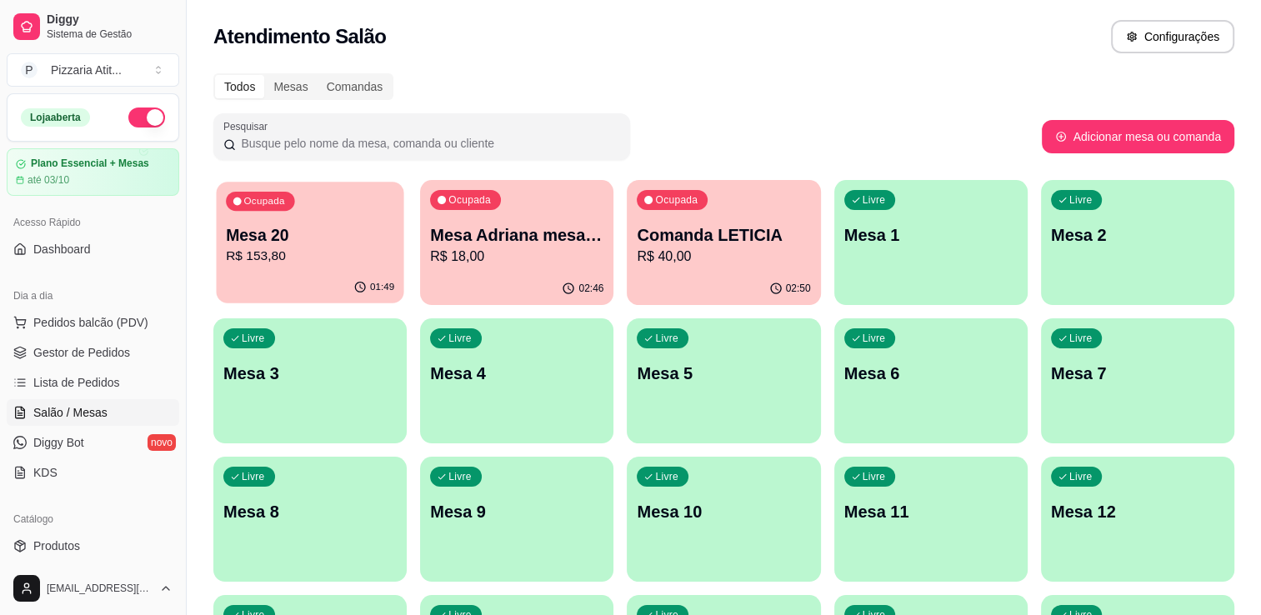
click at [342, 218] on div "Ocupada Mesa 20 R$ 153,80" at bounding box center [309, 227] width 187 height 90
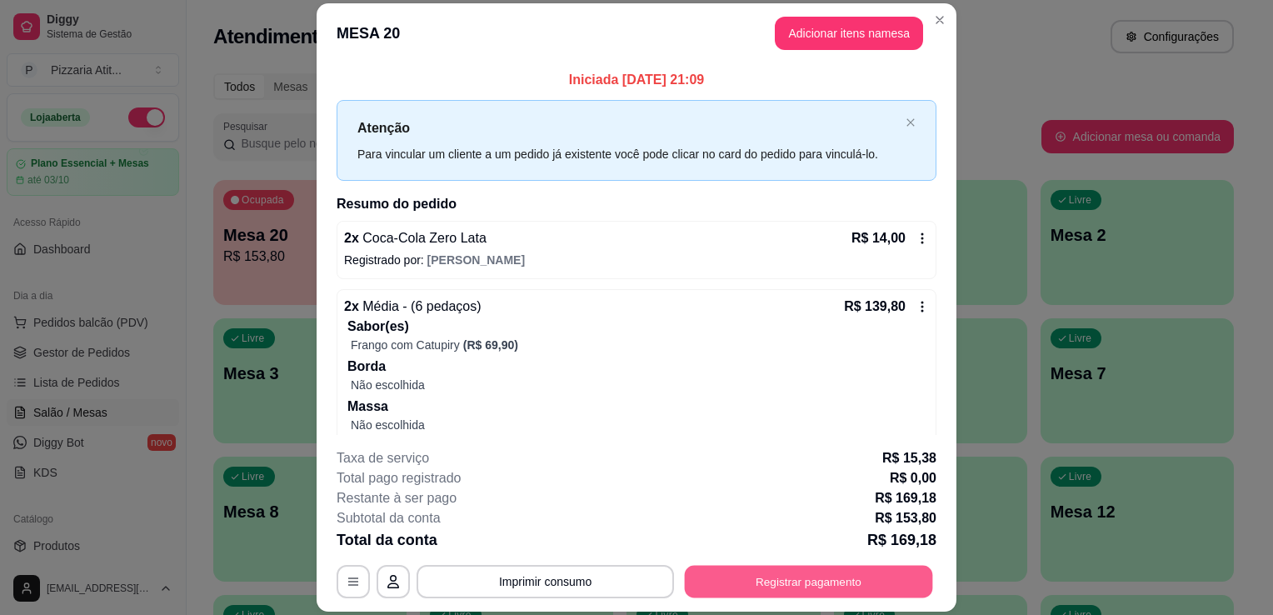
click at [770, 577] on button "Registrar pagamento" at bounding box center [809, 582] width 248 height 32
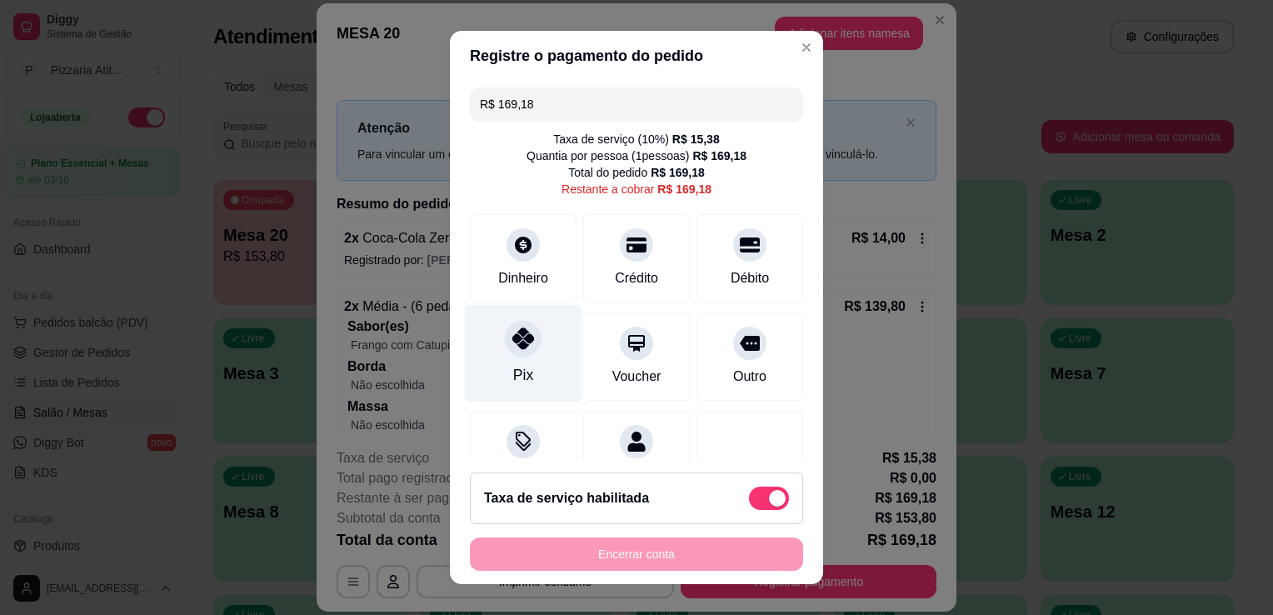
click at [514, 359] on div "Pix" at bounding box center [523, 353] width 117 height 97
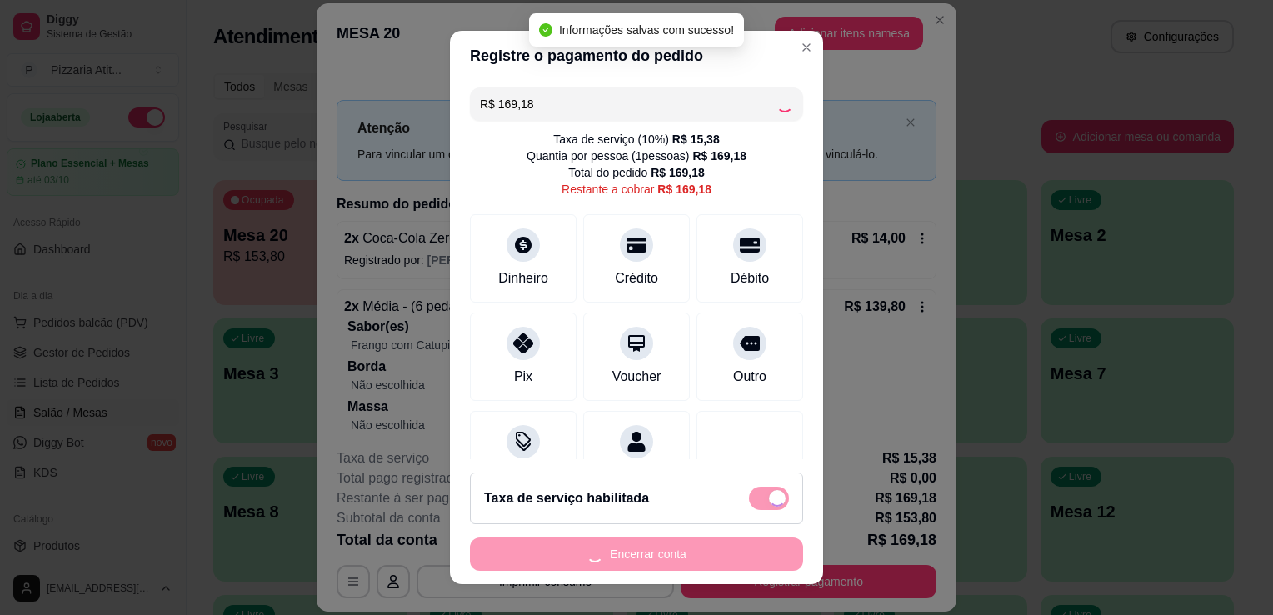
type input "R$ 0,00"
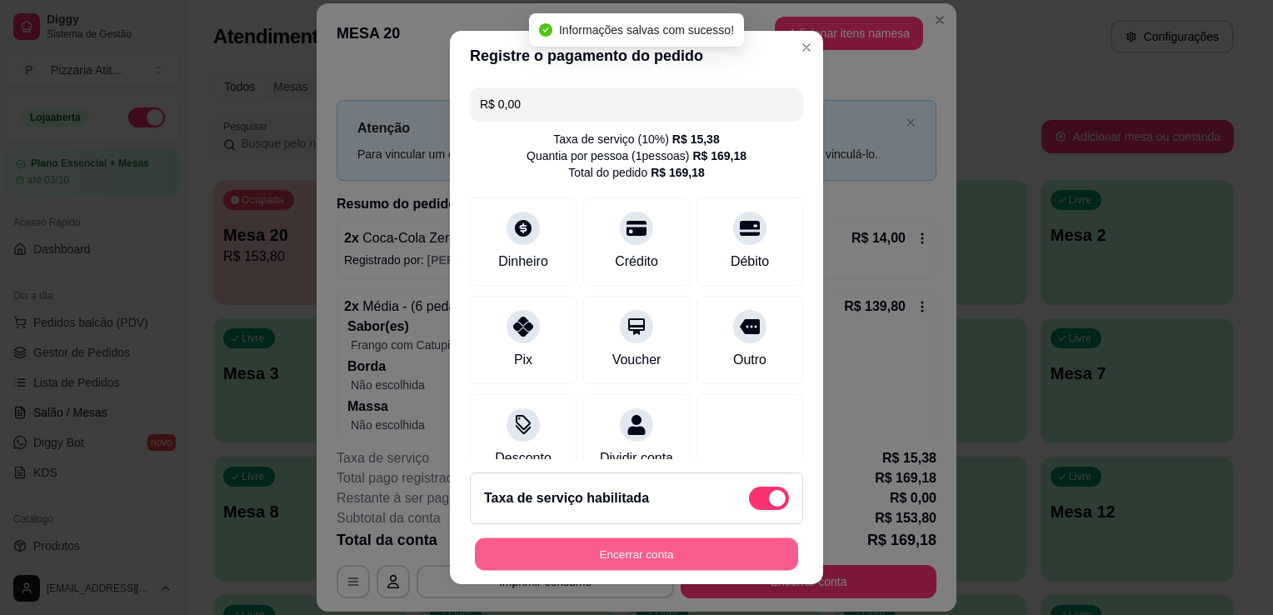
click at [627, 545] on button "Encerrar conta" at bounding box center [636, 554] width 323 height 32
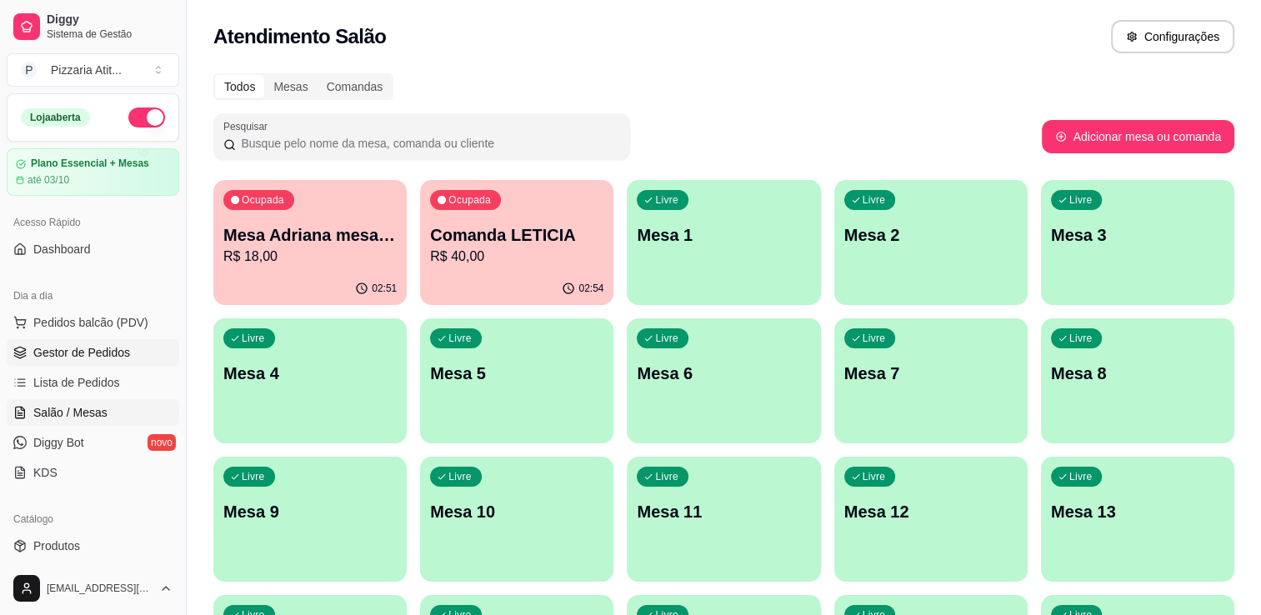
click at [76, 350] on span "Gestor de Pedidos" at bounding box center [81, 352] width 97 height 17
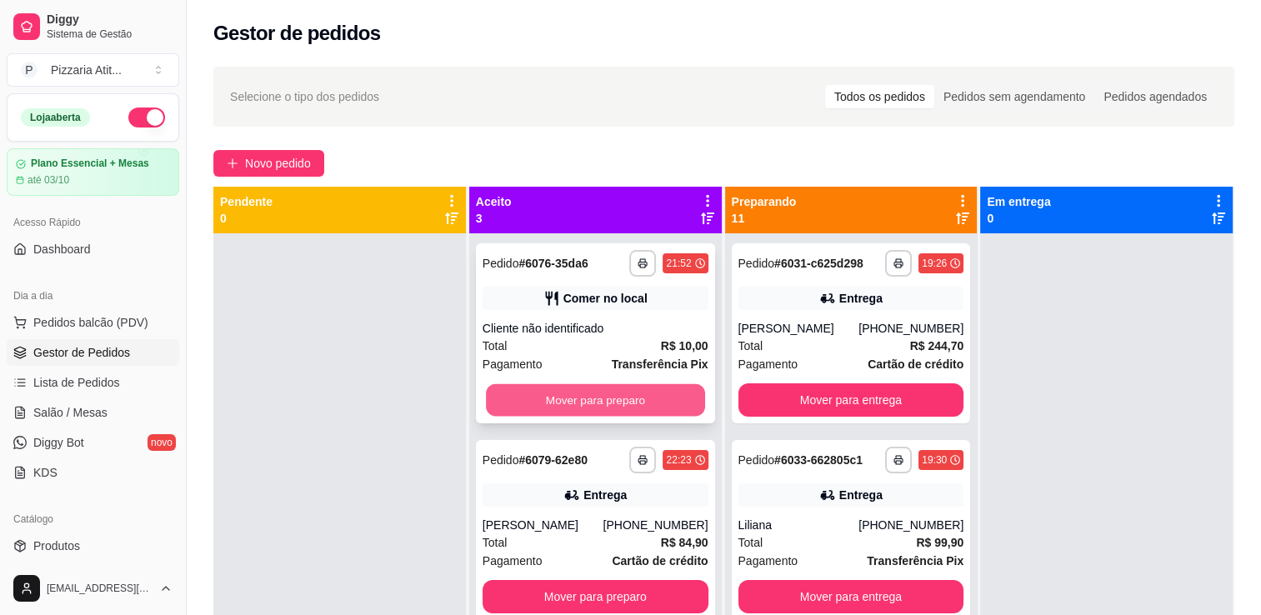
click at [625, 389] on button "Mover para preparo" at bounding box center [595, 400] width 219 height 32
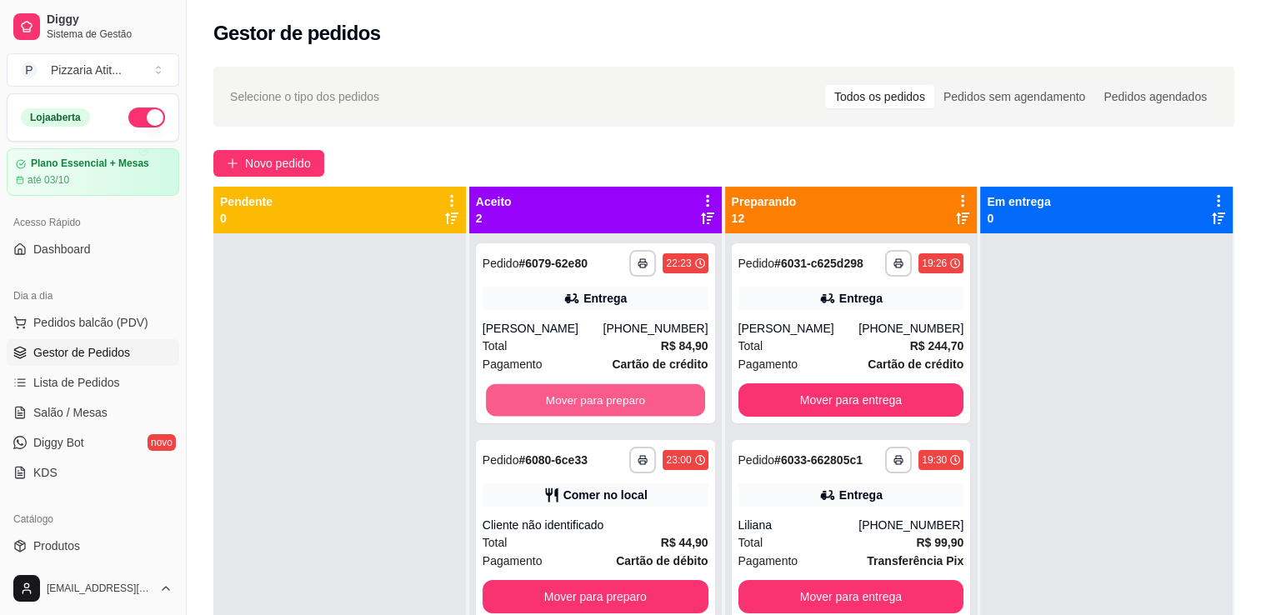
click at [625, 389] on button "Mover para preparo" at bounding box center [595, 400] width 219 height 32
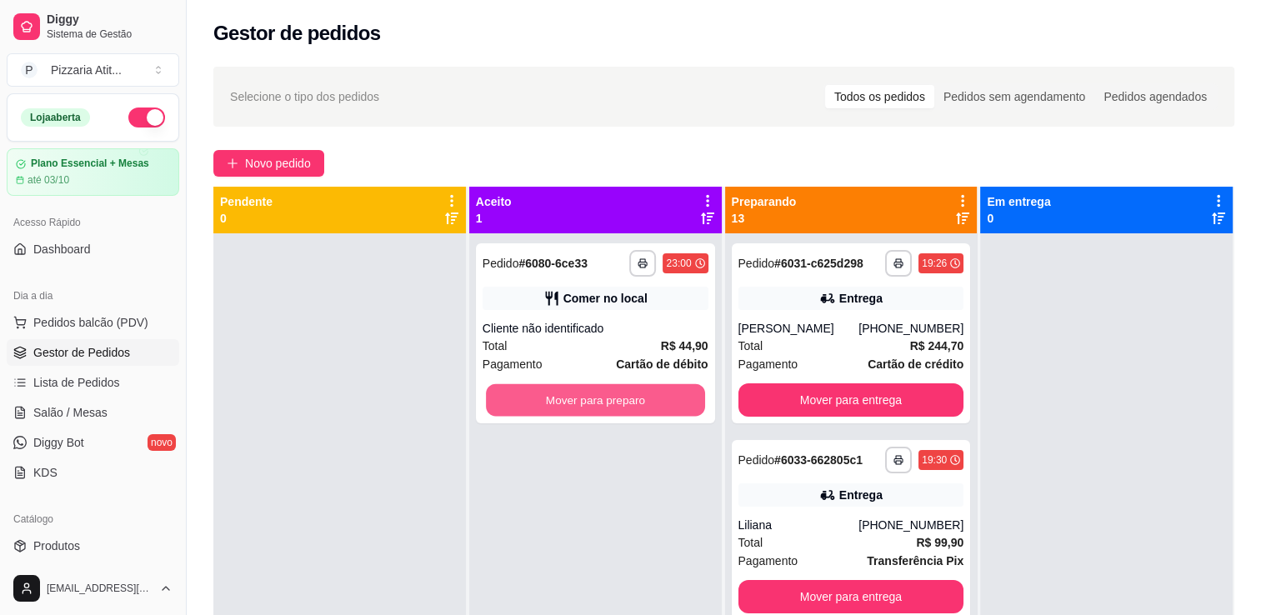
click at [625, 389] on button "Mover para preparo" at bounding box center [595, 400] width 219 height 32
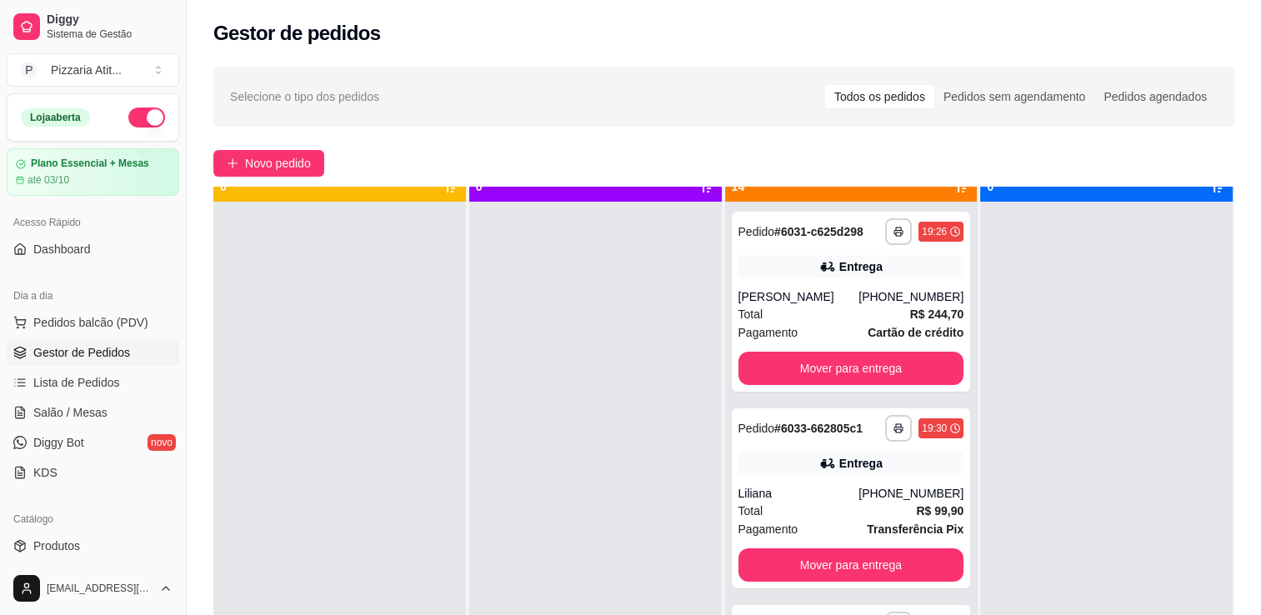
scroll to position [47, 0]
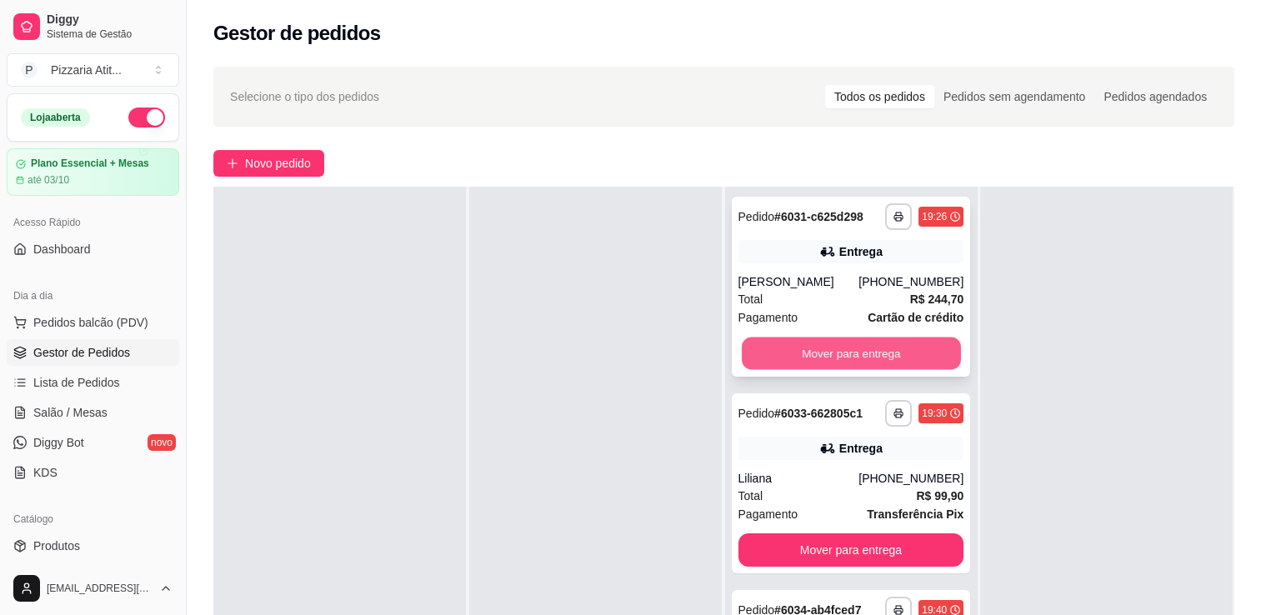
click at [917, 357] on button "Mover para entrega" at bounding box center [851, 353] width 219 height 32
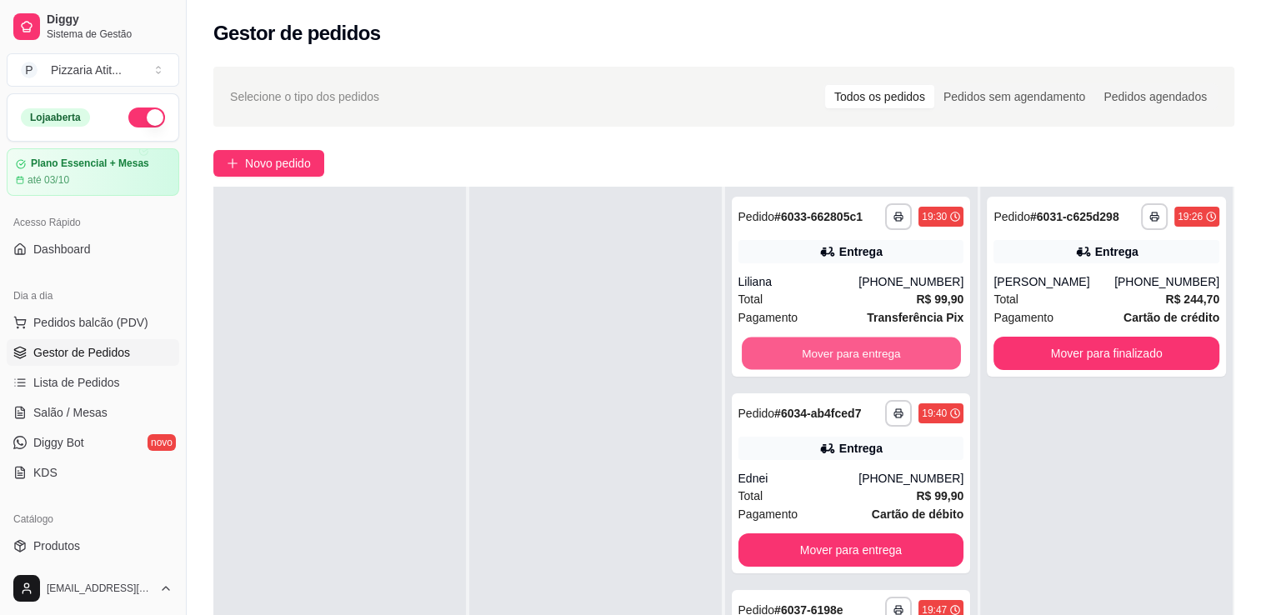
click at [917, 357] on button "Mover para entrega" at bounding box center [851, 353] width 219 height 32
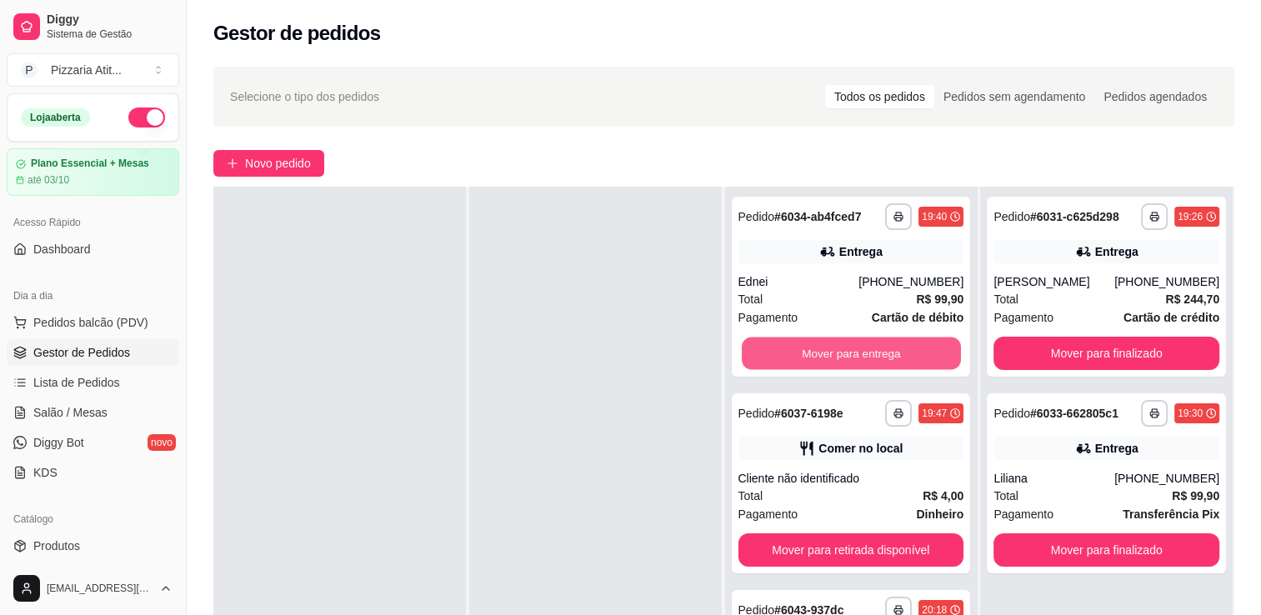
click at [917, 357] on button "Mover para entrega" at bounding box center [851, 353] width 219 height 32
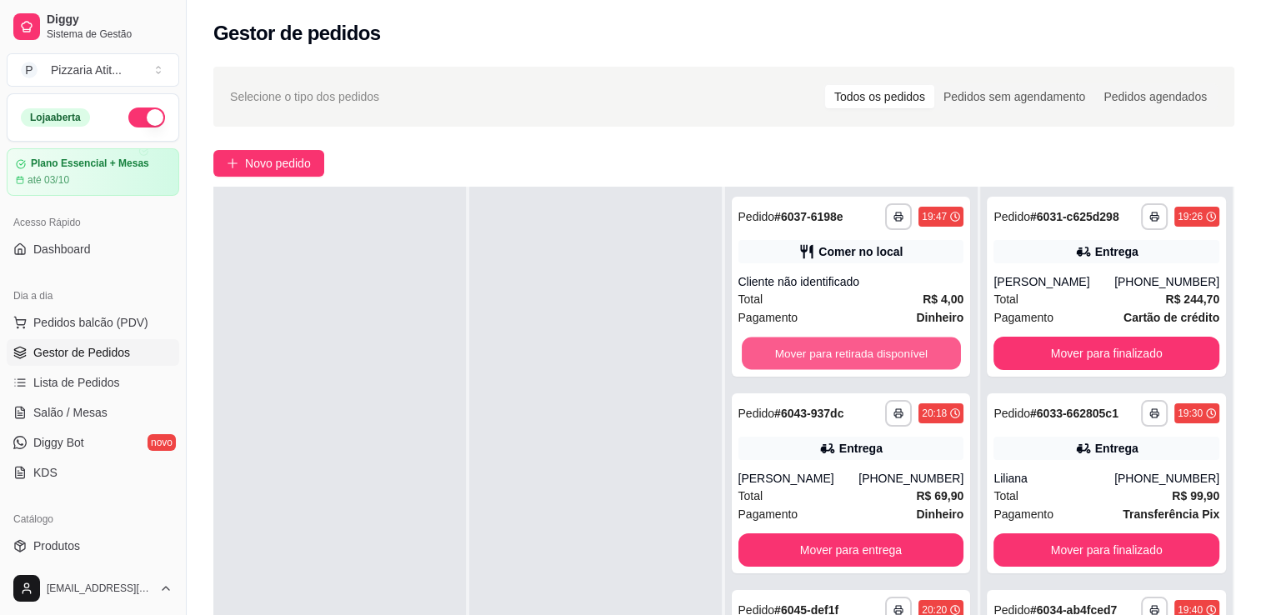
click at [917, 357] on button "Mover para retirada disponível" at bounding box center [851, 353] width 219 height 32
click at [917, 357] on button "Mover para entrega" at bounding box center [851, 353] width 219 height 32
click at [917, 357] on button "Mover para retirada disponível" at bounding box center [851, 353] width 219 height 32
click at [917, 357] on button "Mover para entrega" at bounding box center [851, 353] width 219 height 32
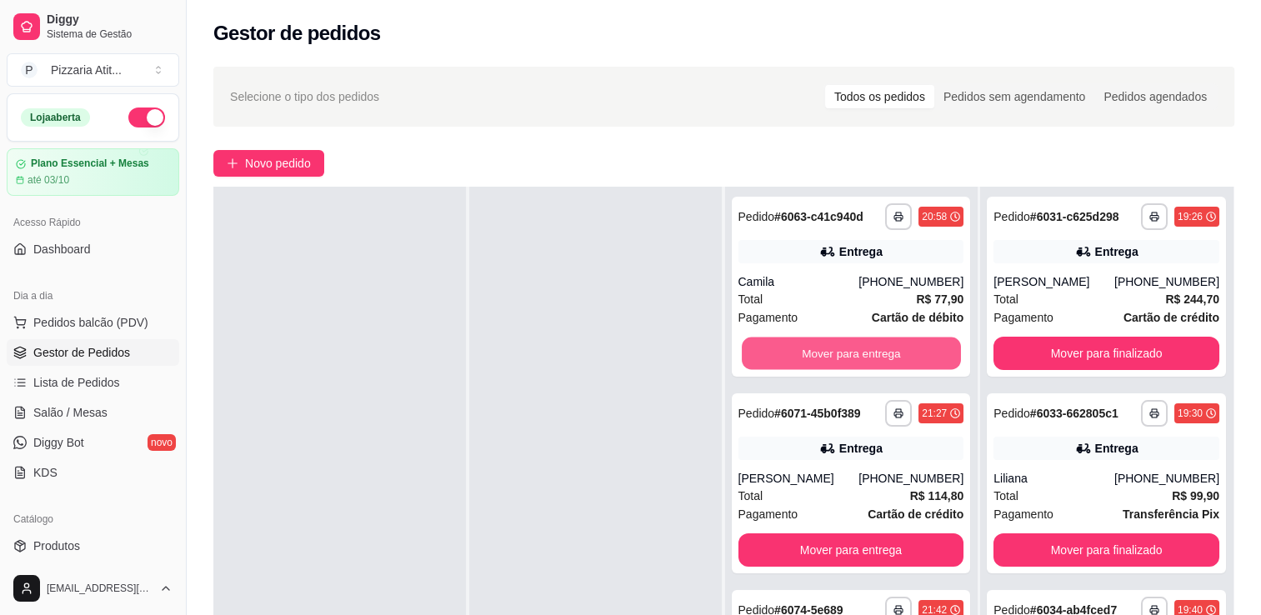
click at [917, 357] on button "Mover para entrega" at bounding box center [851, 353] width 219 height 32
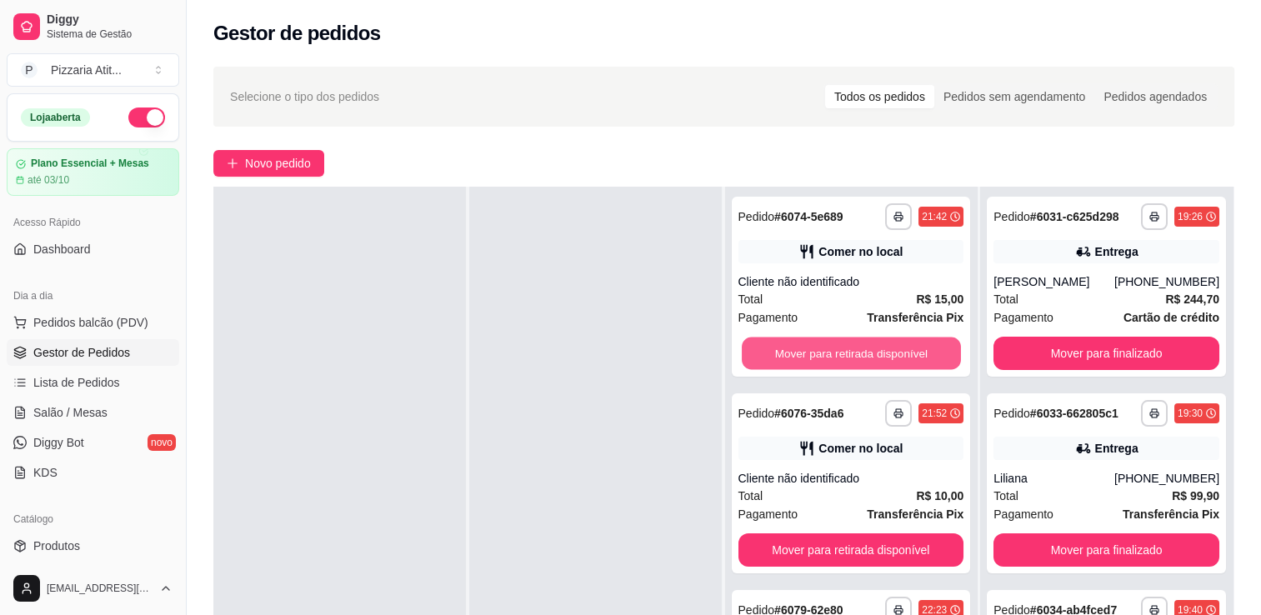
click at [917, 357] on button "Mover para retirada disponível" at bounding box center [851, 353] width 219 height 32
click at [917, 357] on button "Mover para entrega" at bounding box center [851, 353] width 219 height 32
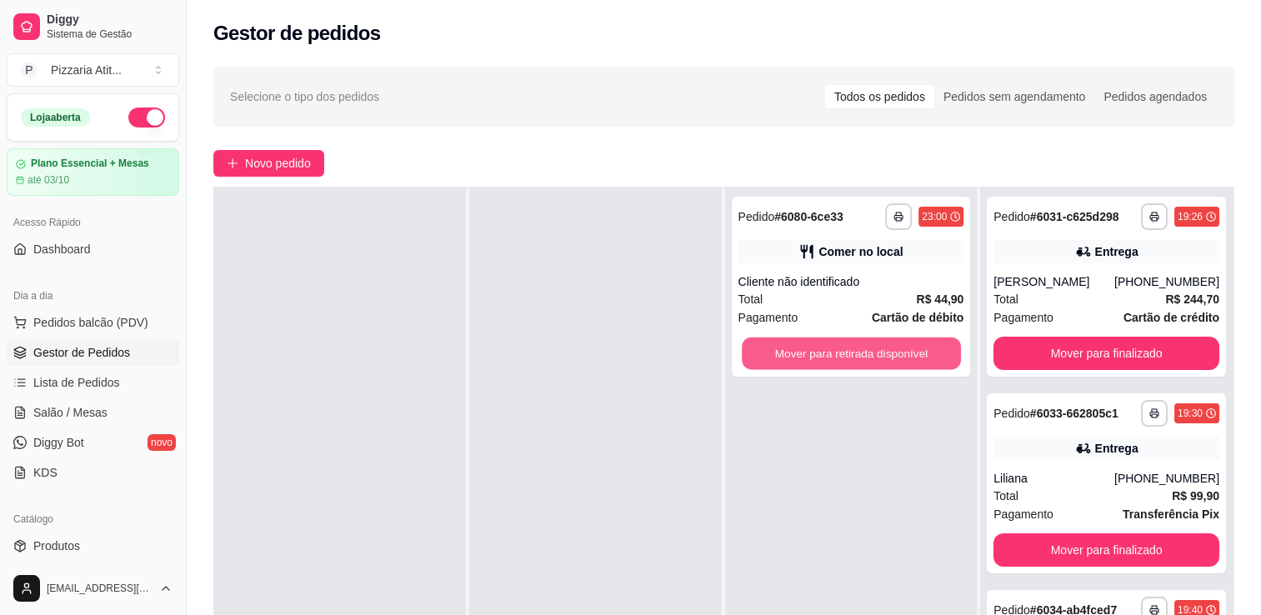
click at [917, 357] on button "Mover para retirada disponível" at bounding box center [851, 353] width 219 height 32
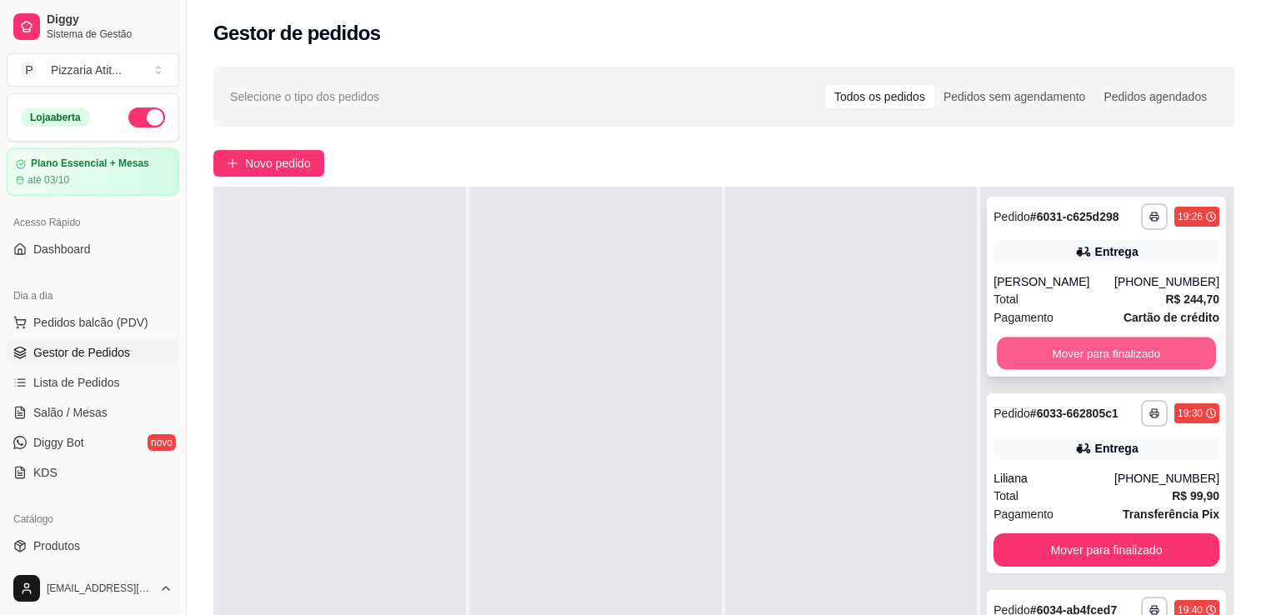
click at [1069, 348] on button "Mover para finalizado" at bounding box center [1106, 353] width 219 height 32
click at [1069, 348] on button "Mover para finalizado" at bounding box center [1106, 353] width 226 height 33
click at [1069, 348] on button "Mover para finalizado" at bounding box center [1106, 353] width 219 height 32
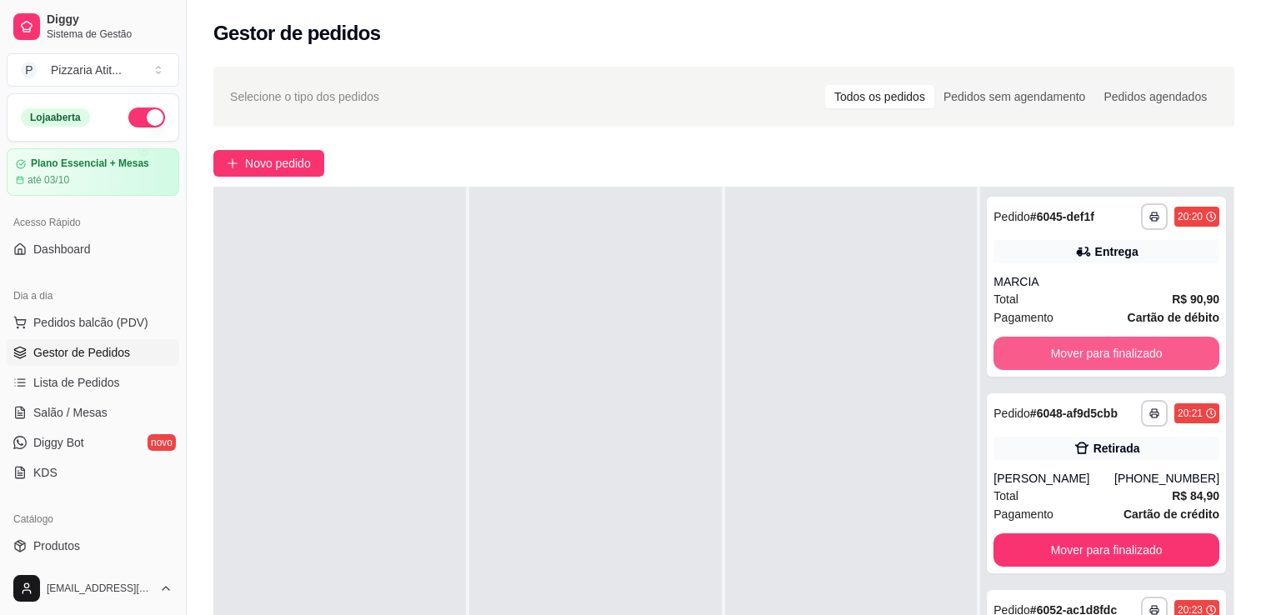
click at [1069, 348] on button "Mover para finalizado" at bounding box center [1106, 353] width 226 height 33
click at [1069, 348] on button "Mover para finalizado" at bounding box center [1106, 353] width 219 height 32
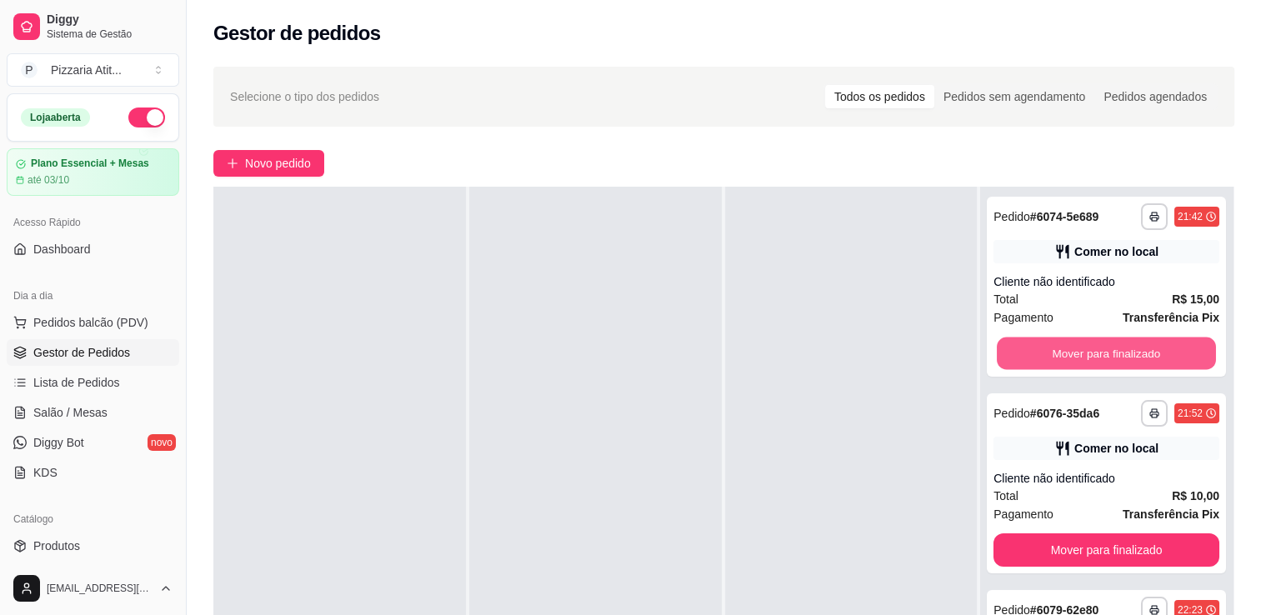
click at [1069, 348] on button "Mover para finalizado" at bounding box center [1106, 353] width 219 height 32
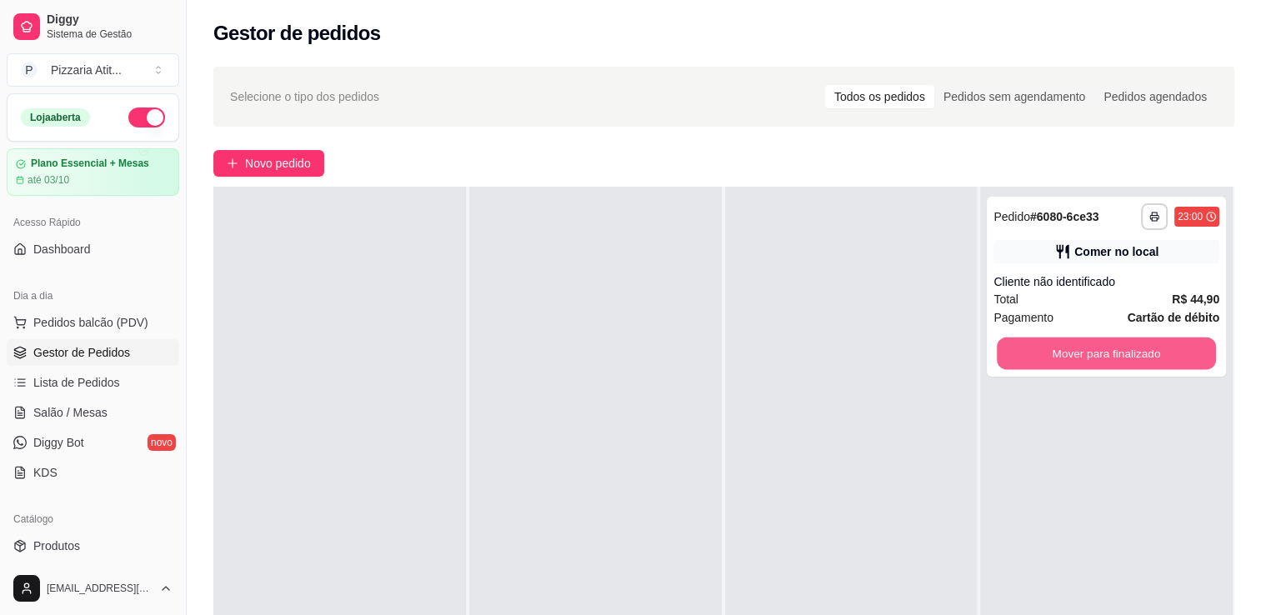
click at [1069, 348] on button "Mover para finalizado" at bounding box center [1106, 353] width 219 height 32
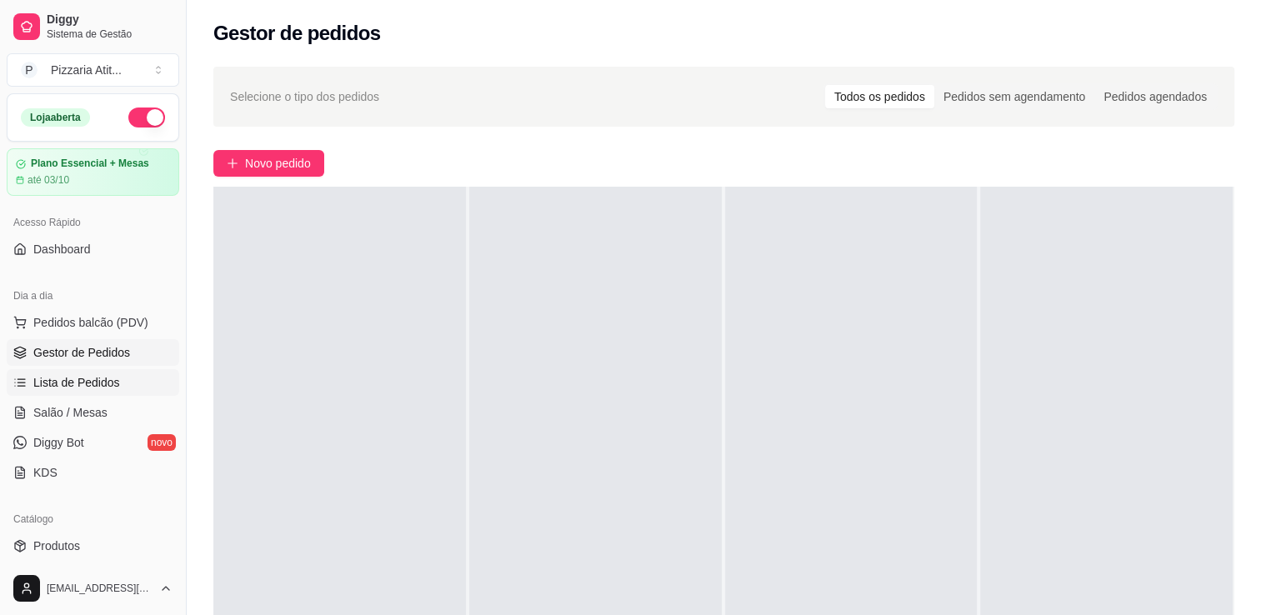
click at [101, 377] on span "Lista de Pedidos" at bounding box center [76, 382] width 87 height 17
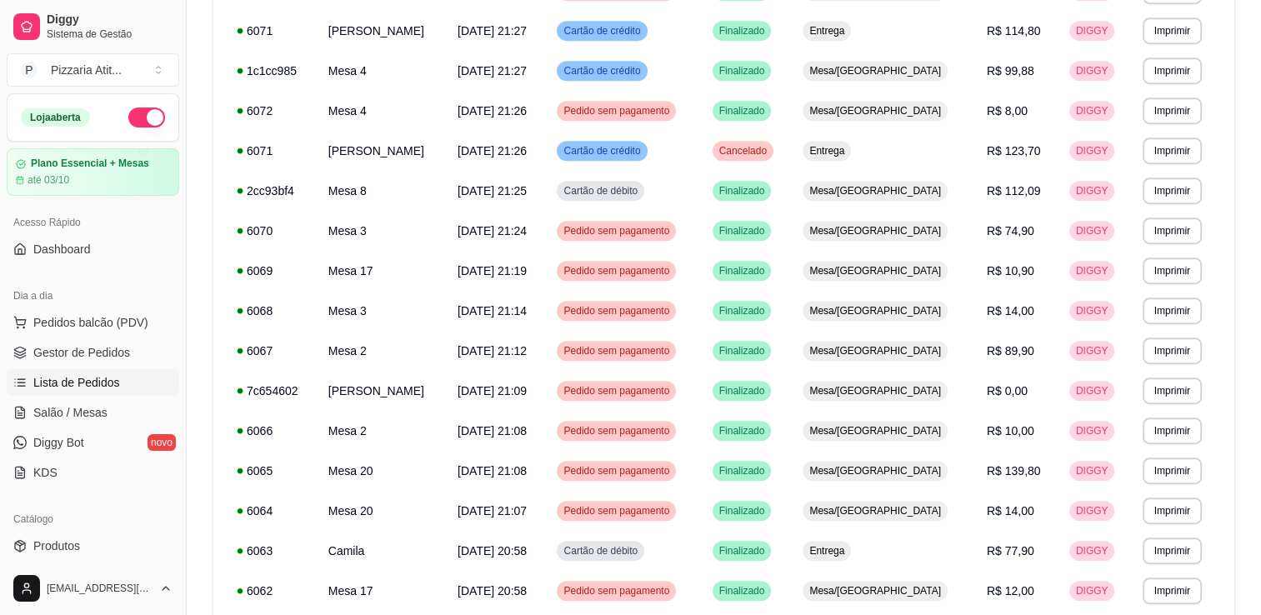
scroll to position [946, 0]
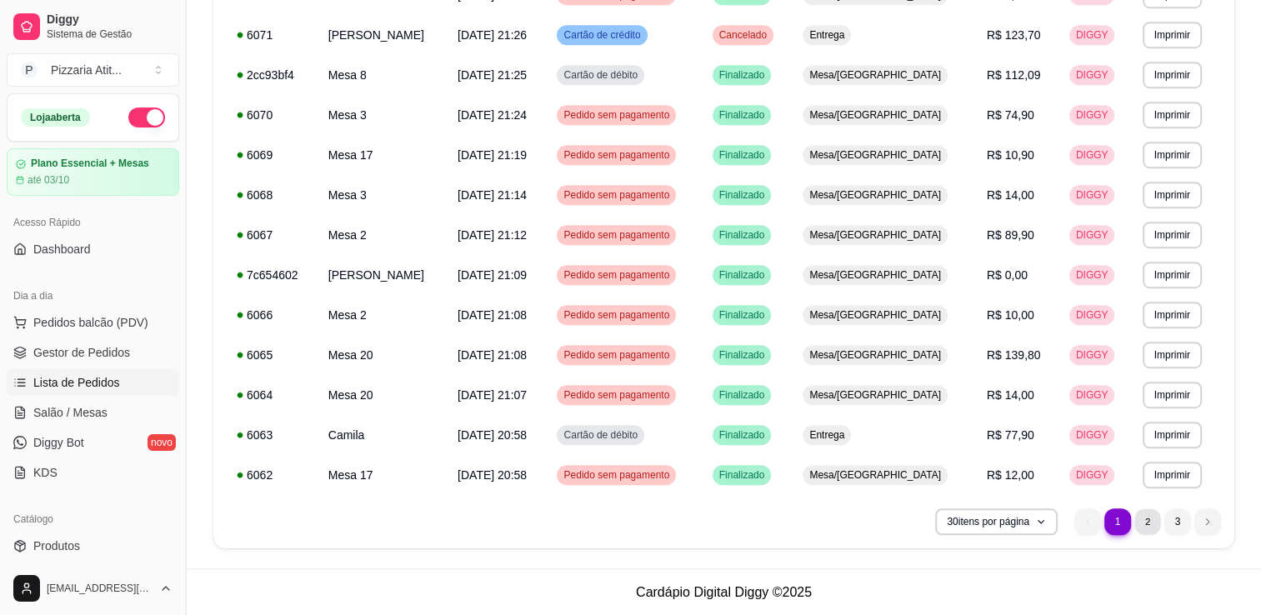
click at [1147, 522] on li "2" at bounding box center [1147, 521] width 26 height 26
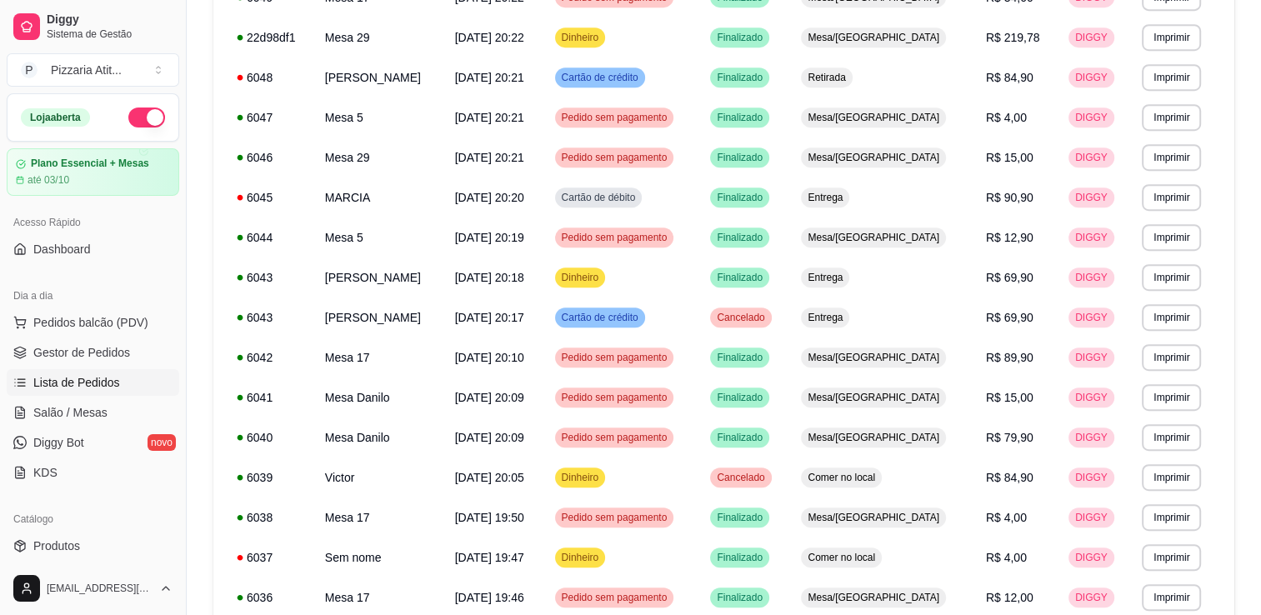
scroll to position [916, 0]
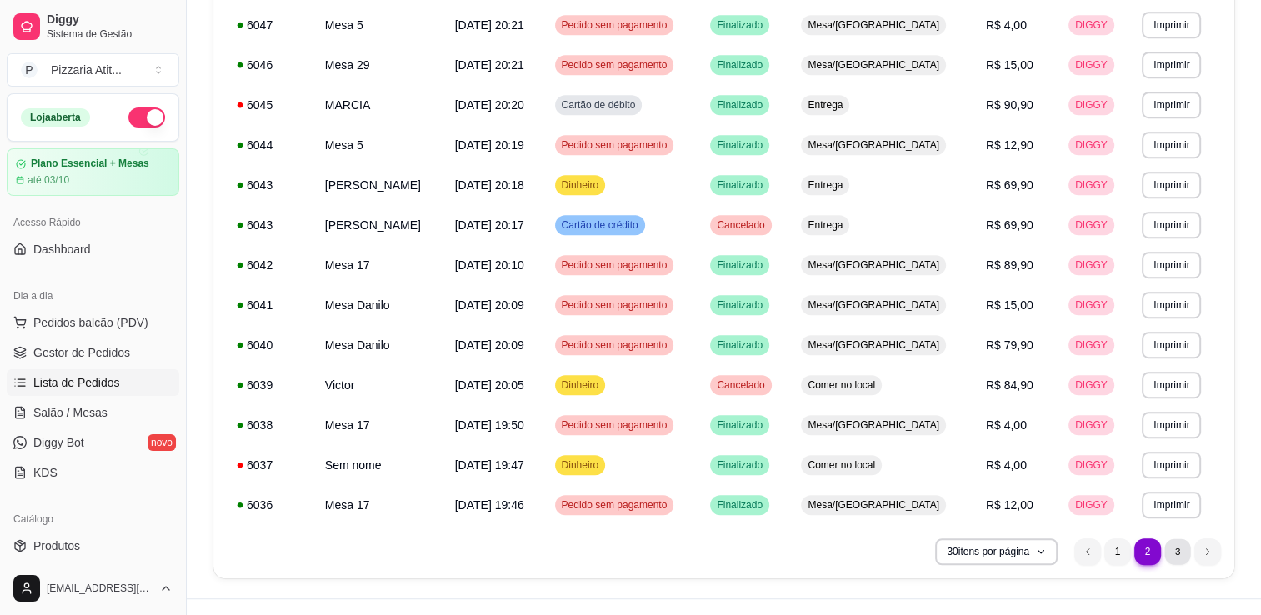
click at [1181, 545] on li "3" at bounding box center [1177, 551] width 26 height 26
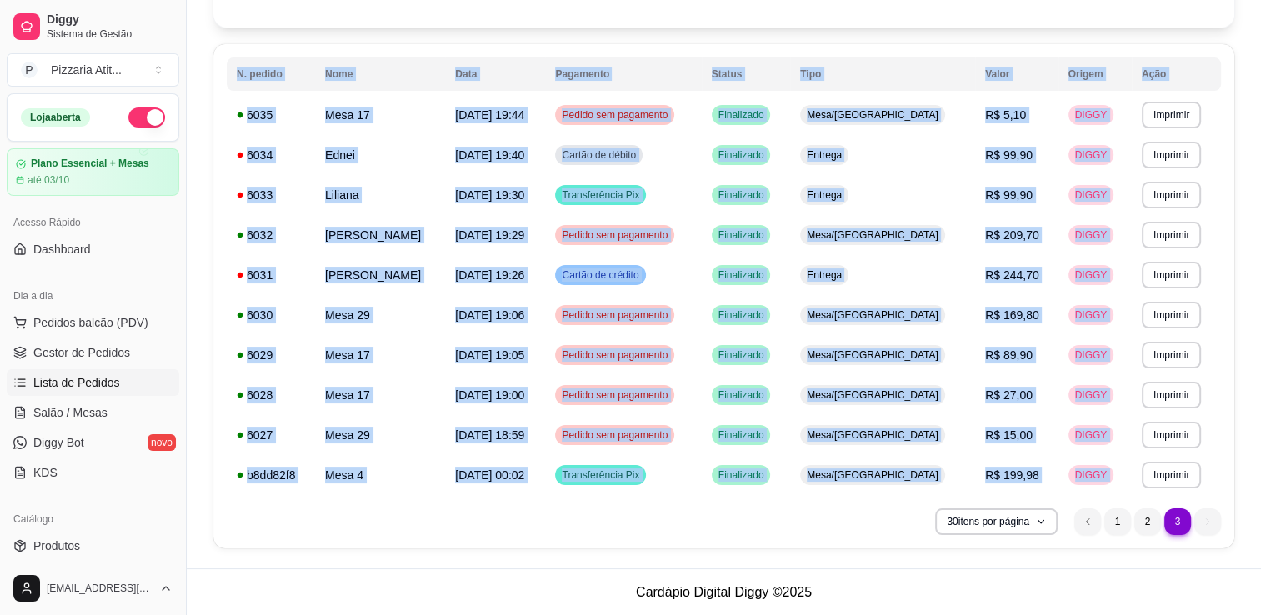
drag, startPoint x: 1257, startPoint y: 538, endPoint x: 1267, endPoint y: 457, distance: 81.4
click at [1261, 457] on html "Diggy Sistema de Gestão P Pizzaria Atit ... Loja aberta Plano Essencial + Mesas…" at bounding box center [630, 161] width 1261 height 615
click at [1113, 525] on li "1" at bounding box center [1117, 521] width 26 height 26
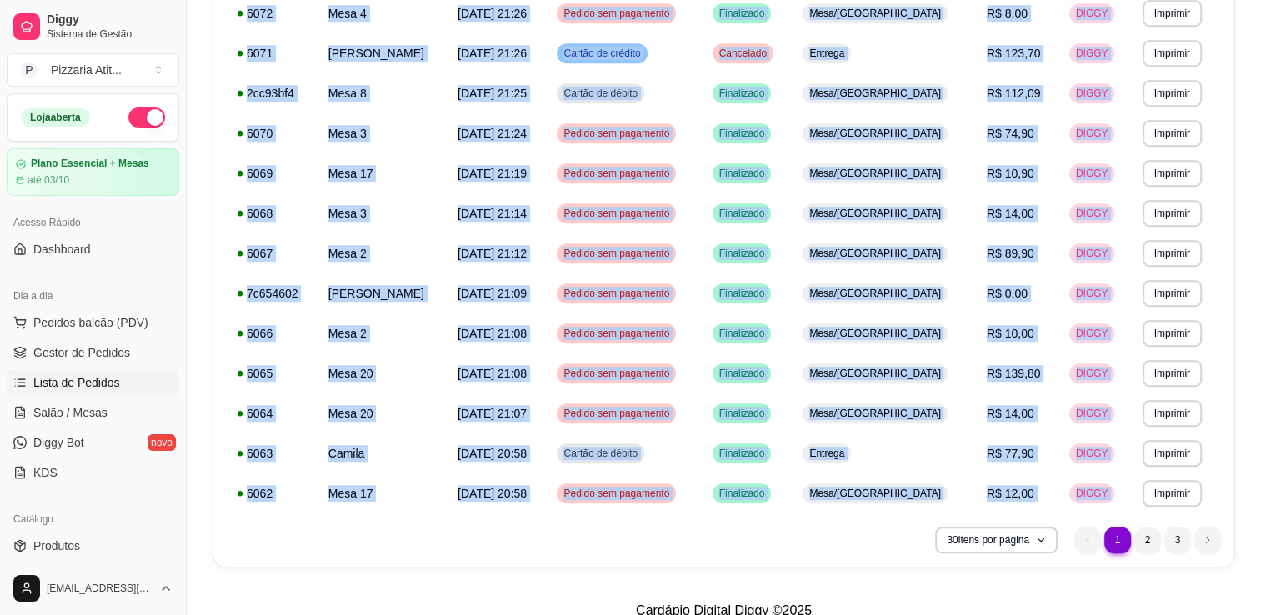
scroll to position [946, 0]
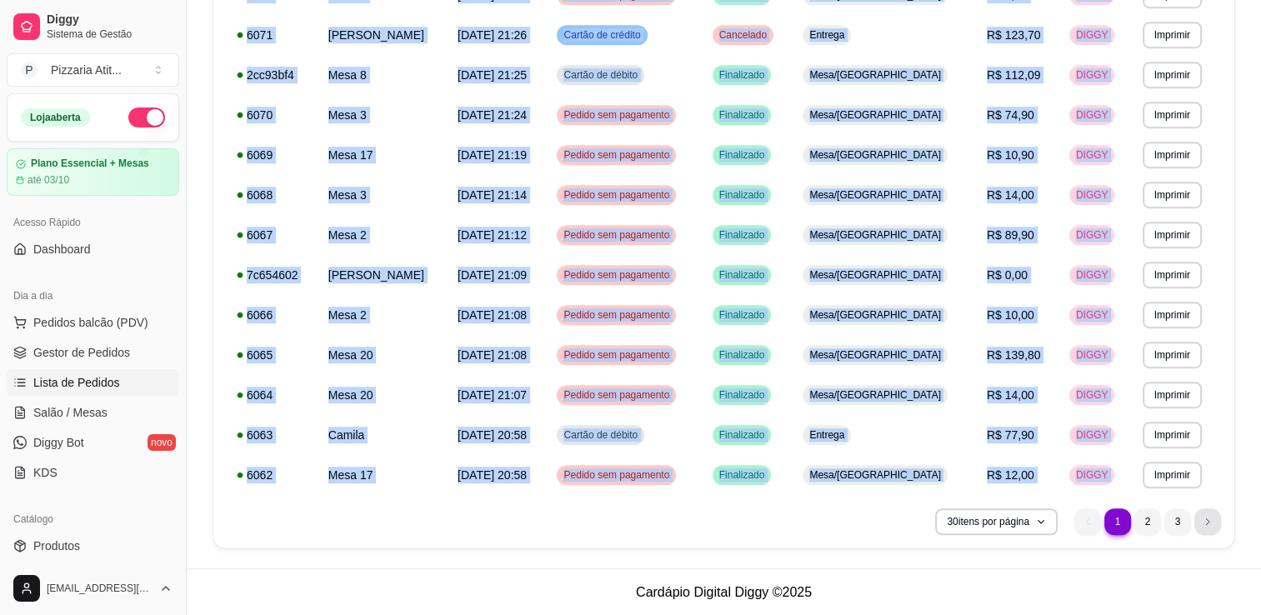
click at [1203, 525] on icon "next page button" at bounding box center [1207, 522] width 10 height 10
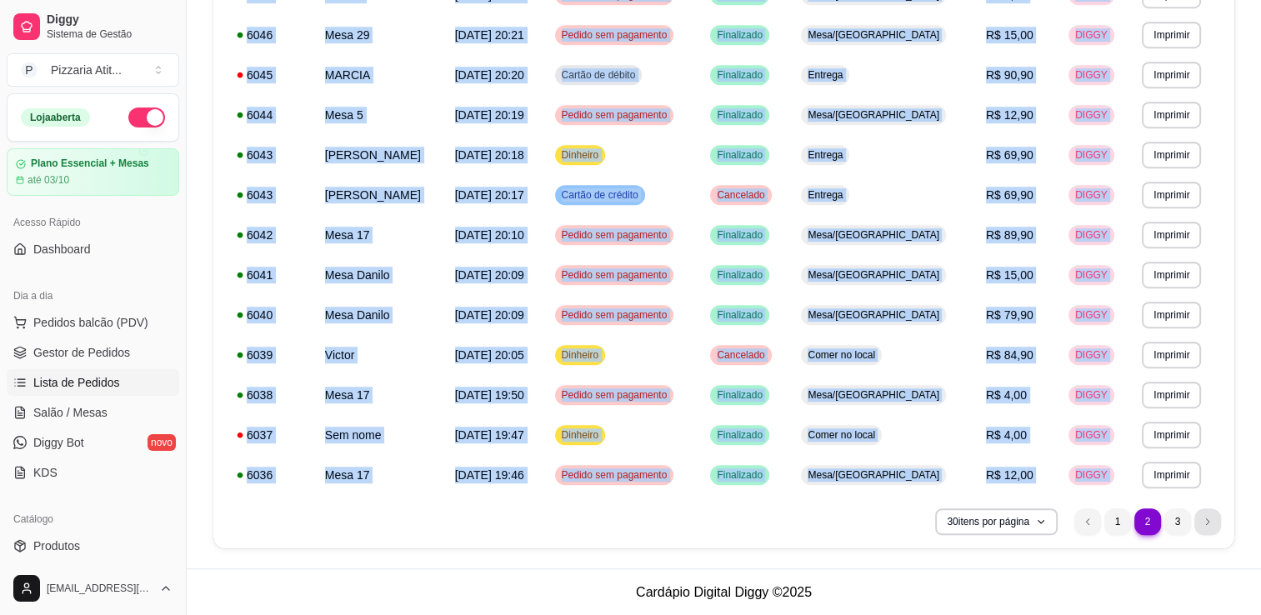
click at [1203, 525] on icon "next page button" at bounding box center [1207, 522] width 10 height 10
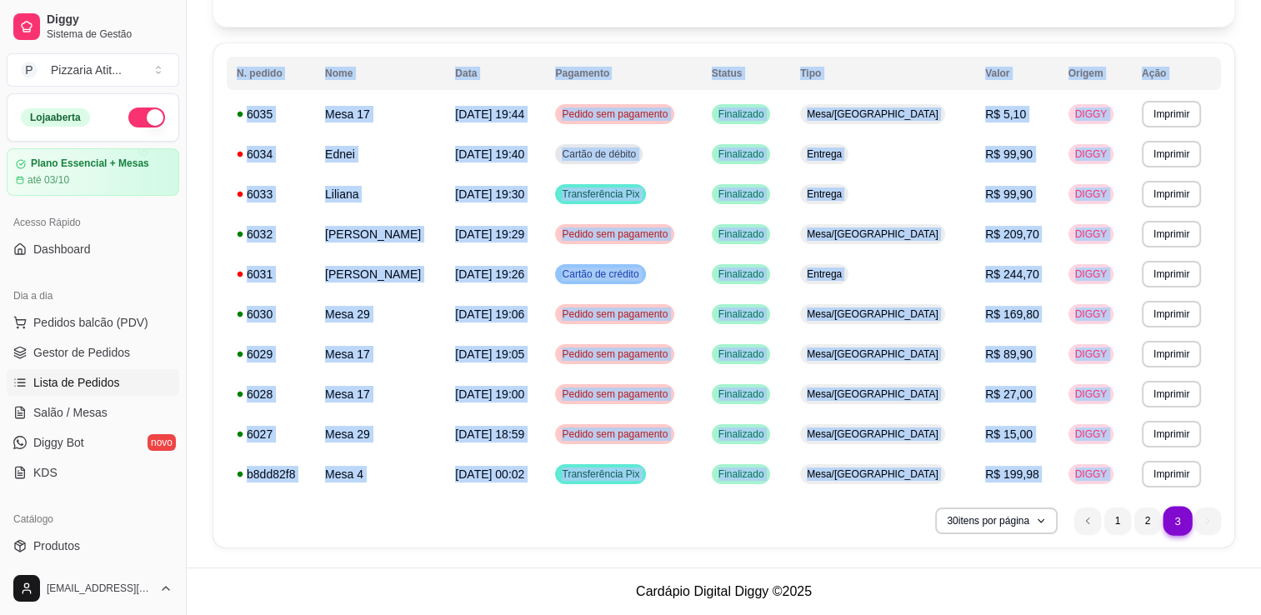
scroll to position [146, 0]
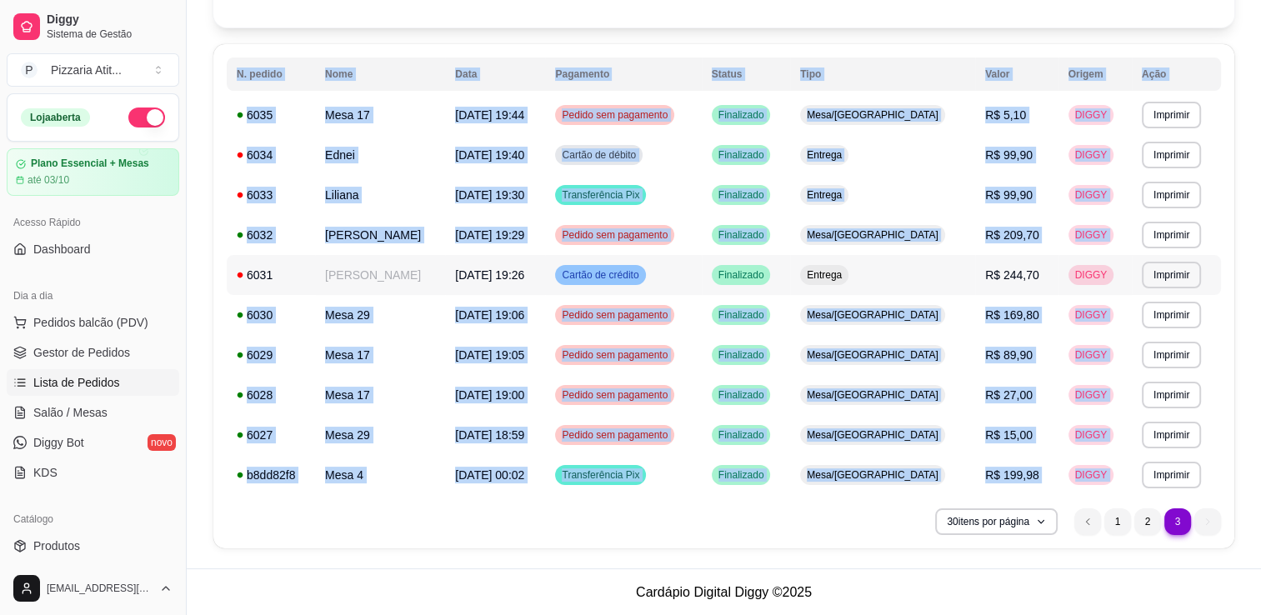
click at [1017, 285] on td "R$ 244,70" at bounding box center [1016, 275] width 83 height 40
click at [1159, 277] on button "Imprimir" at bounding box center [1170, 275] width 57 height 26
click at [1147, 326] on button "IMPRESSORA" at bounding box center [1134, 333] width 117 height 26
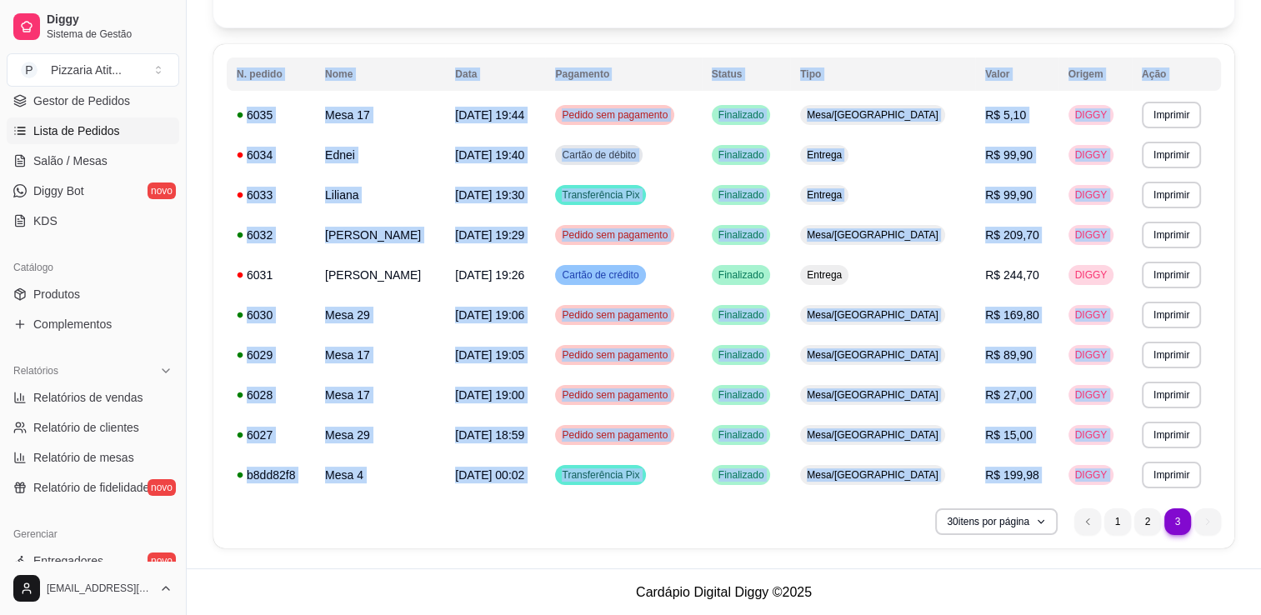
scroll to position [474, 0]
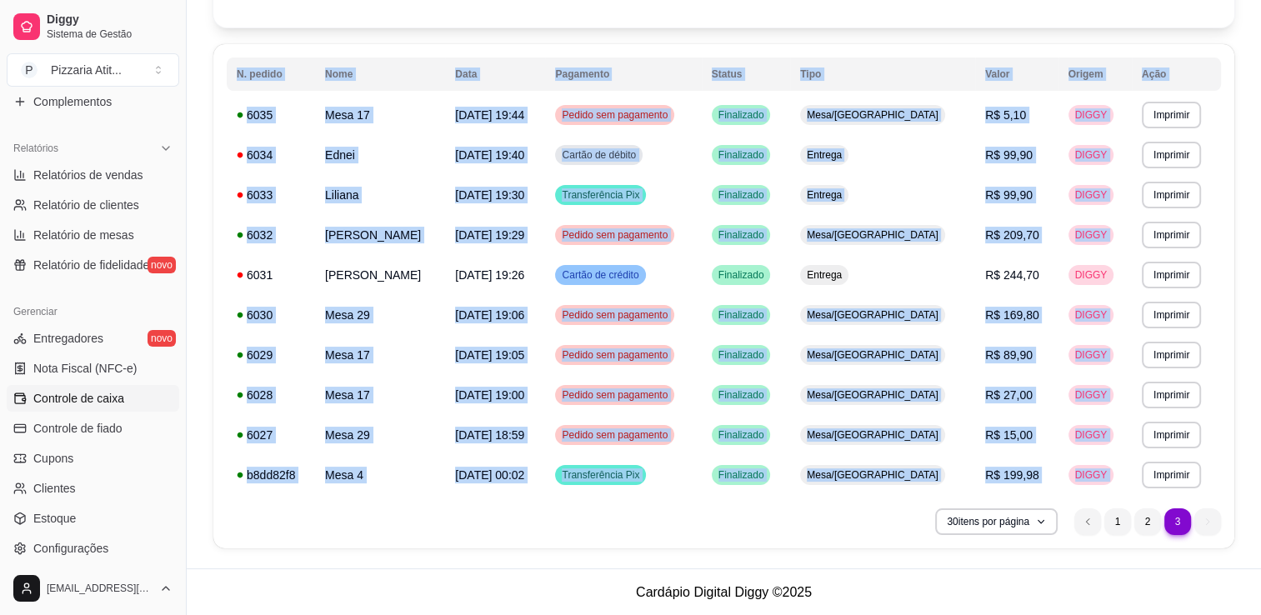
click at [121, 402] on span "Controle de caixa" at bounding box center [78, 398] width 91 height 17
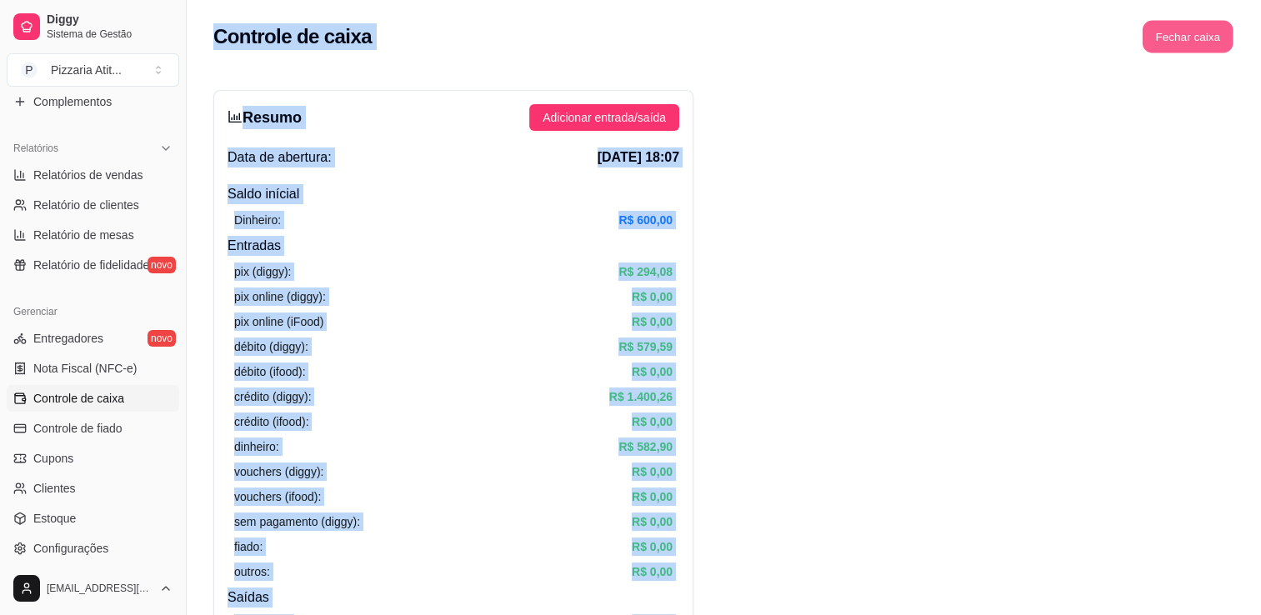
click at [1192, 33] on button "Fechar caixa" at bounding box center [1187, 37] width 91 height 32
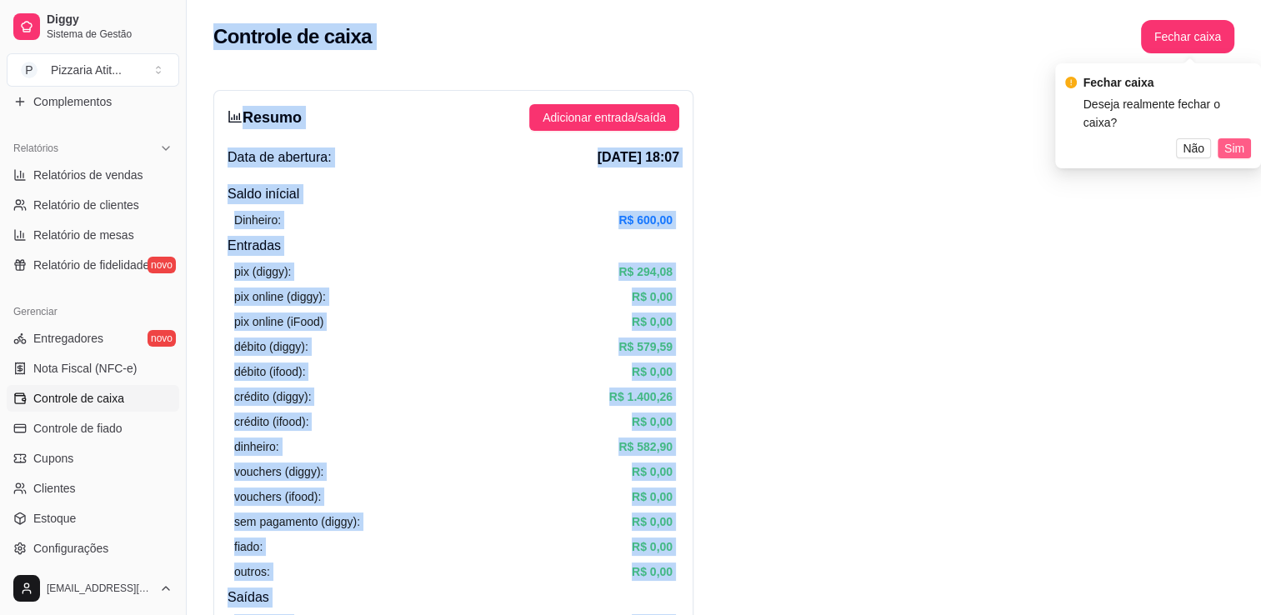
click at [1244, 138] on button "Sim" at bounding box center [1233, 148] width 33 height 20
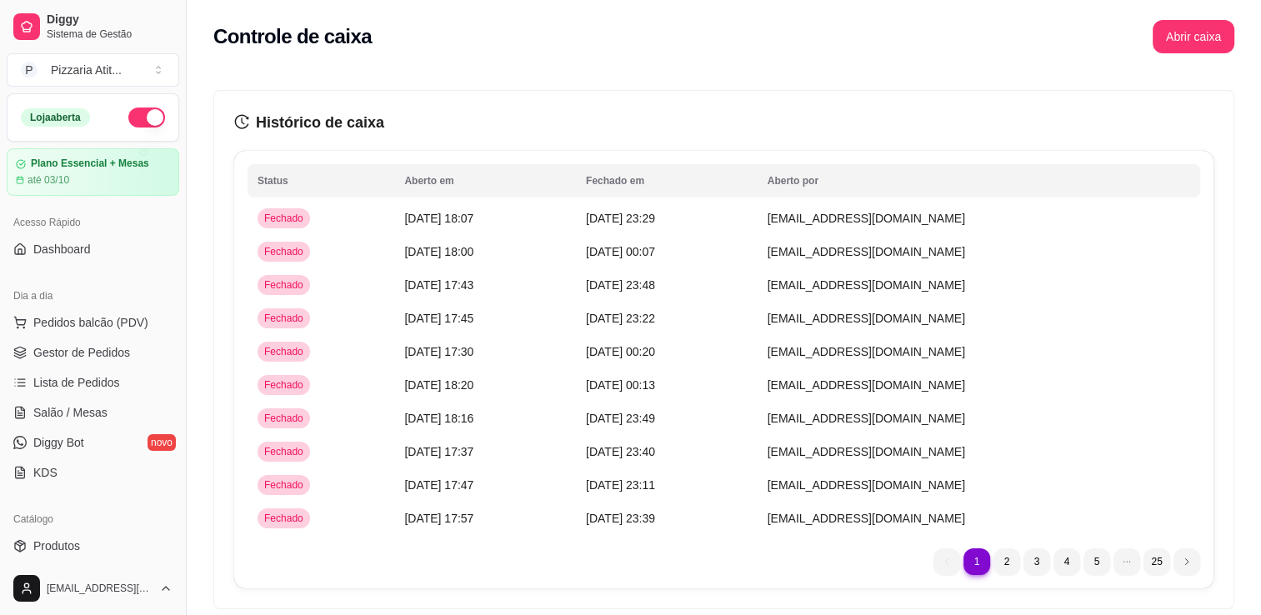
click at [112, 116] on div "Loja aberta" at bounding box center [93, 117] width 144 height 20
click at [133, 124] on button "button" at bounding box center [146, 117] width 37 height 20
